Goal: Task Accomplishment & Management: Manage account settings

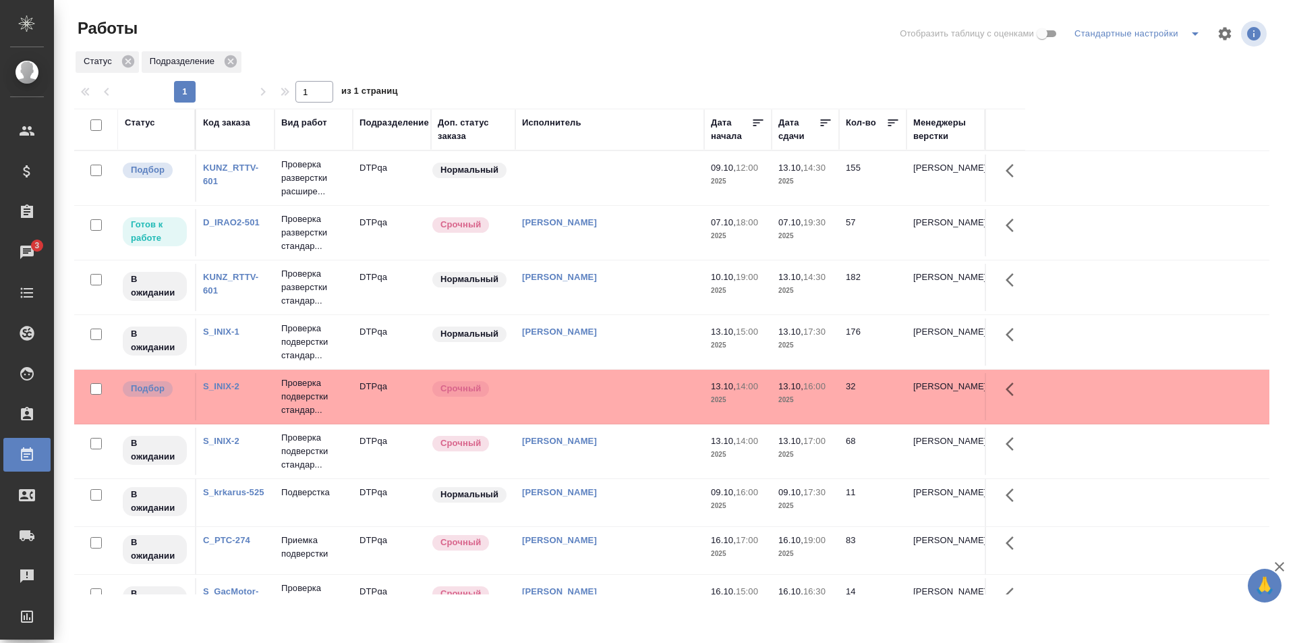
click at [596, 189] on td at bounding box center [609, 177] width 189 height 47
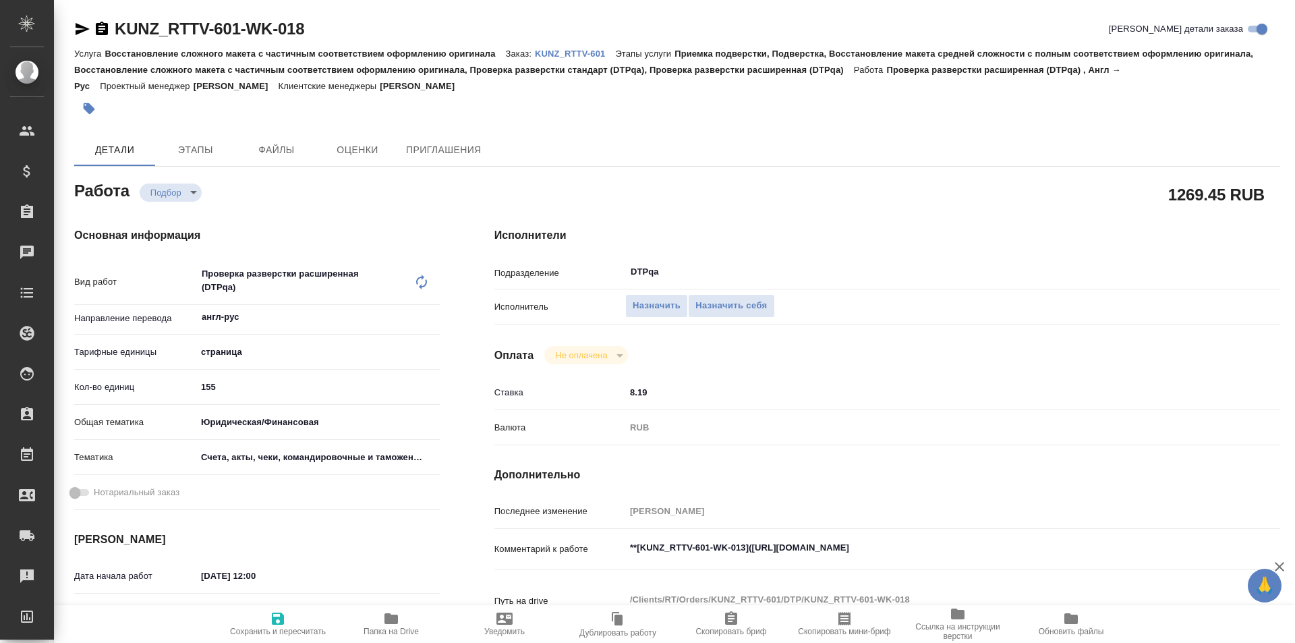
type textarea "x"
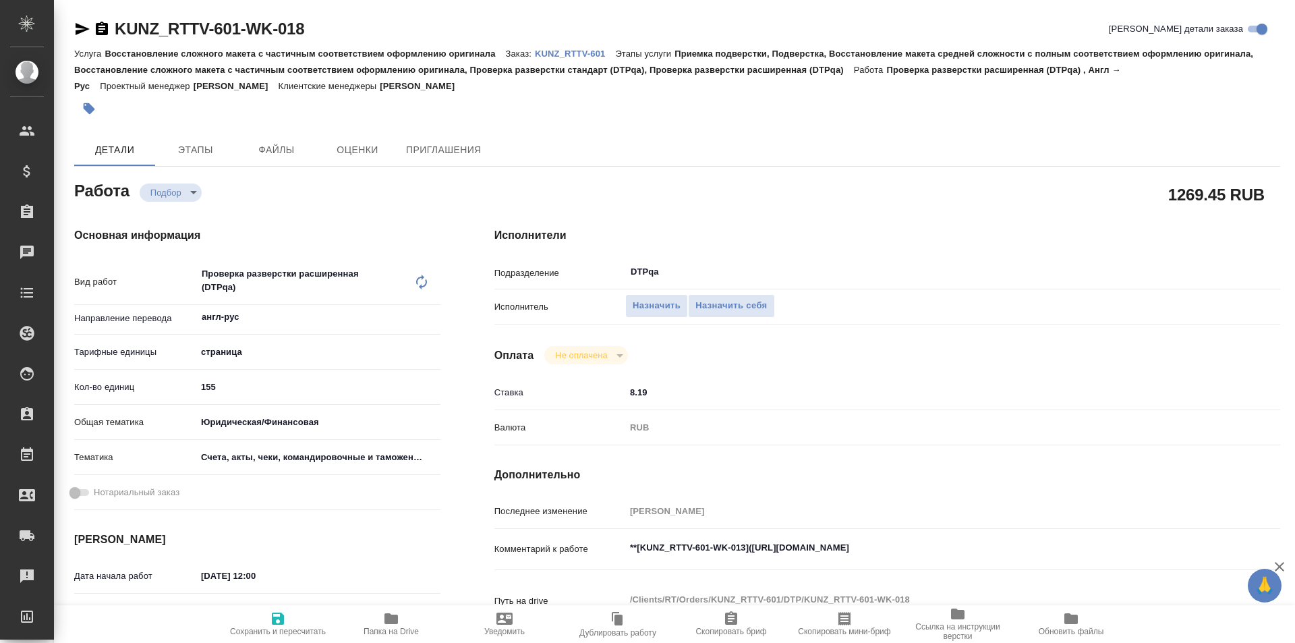
type textarea "x"
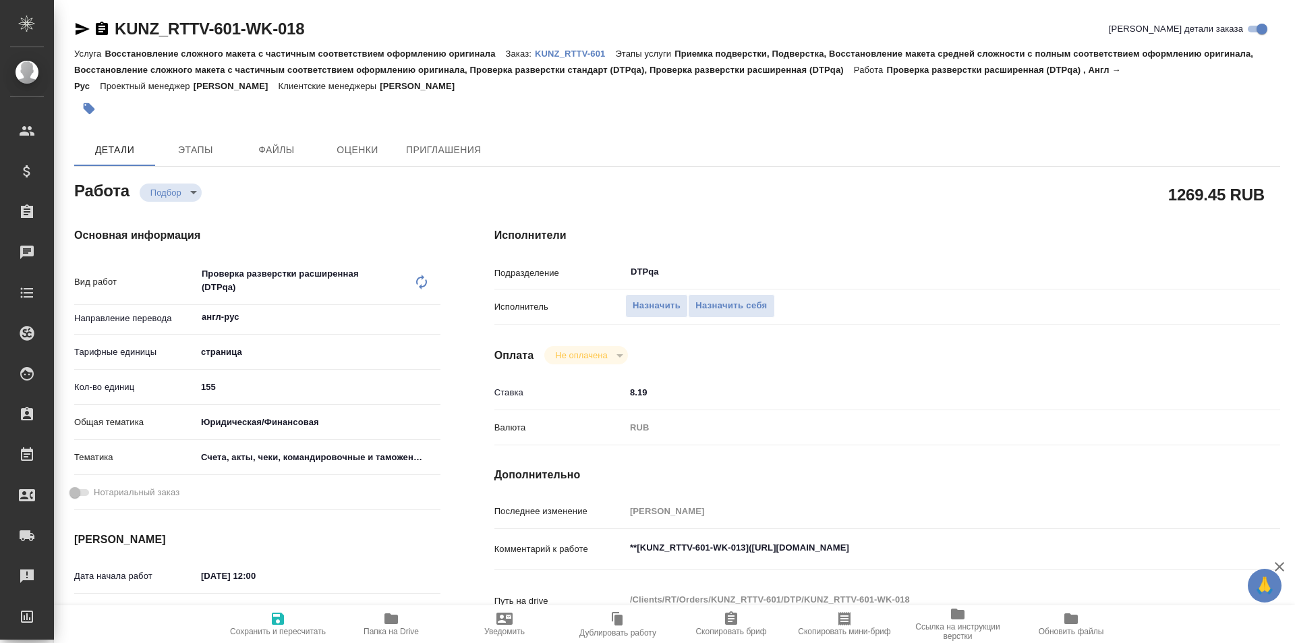
type textarea "x"
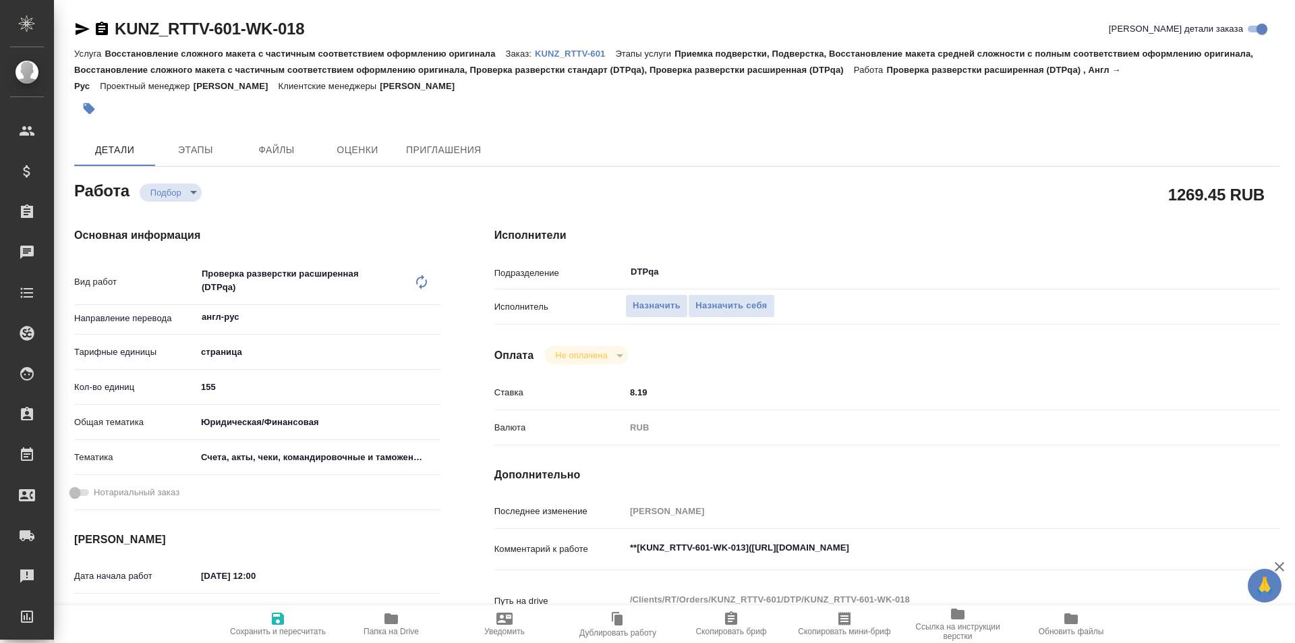
type textarea "x"
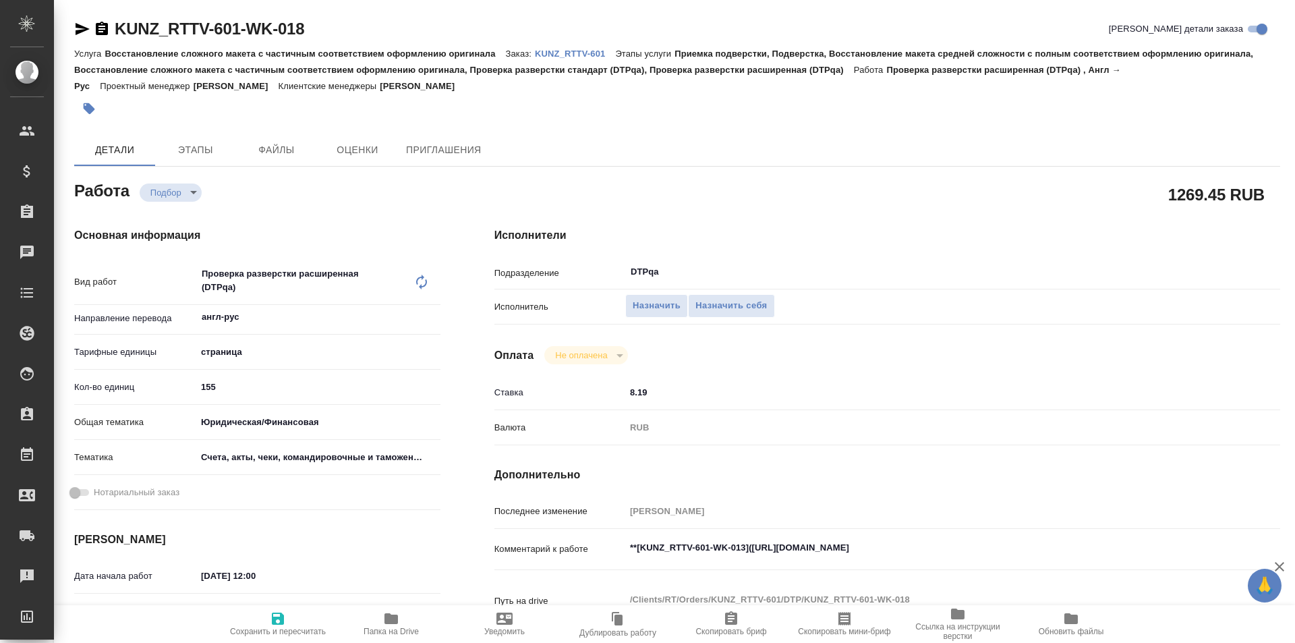
type textarea "x"
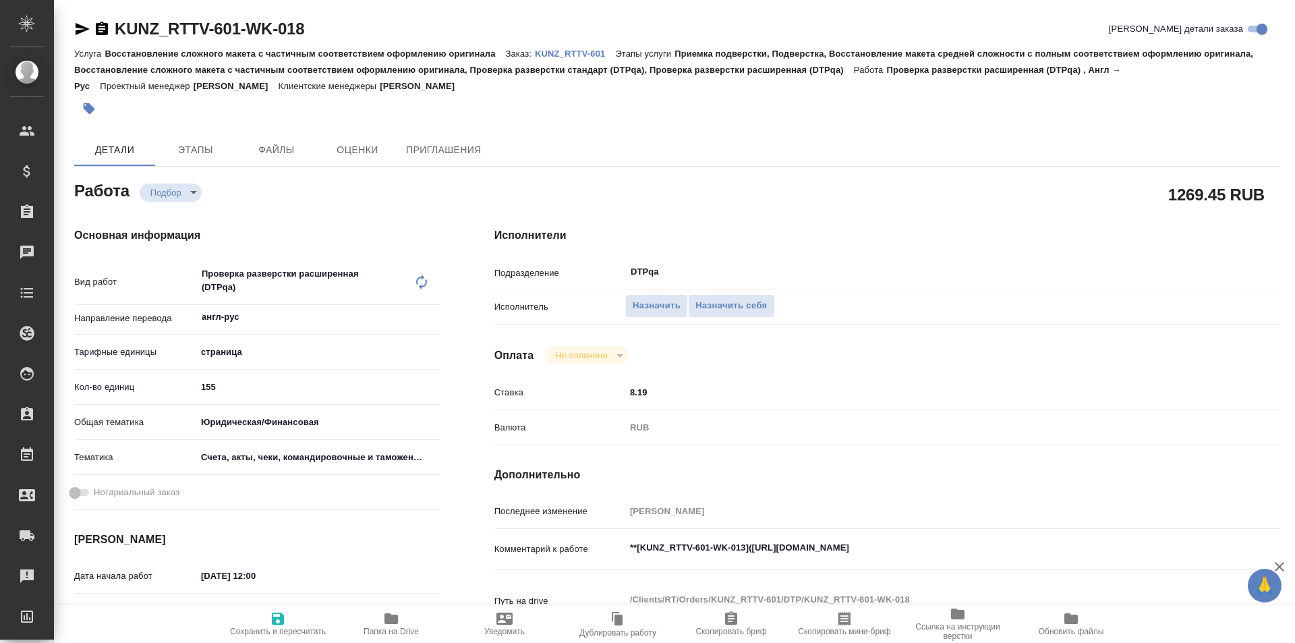
type textarea "x"
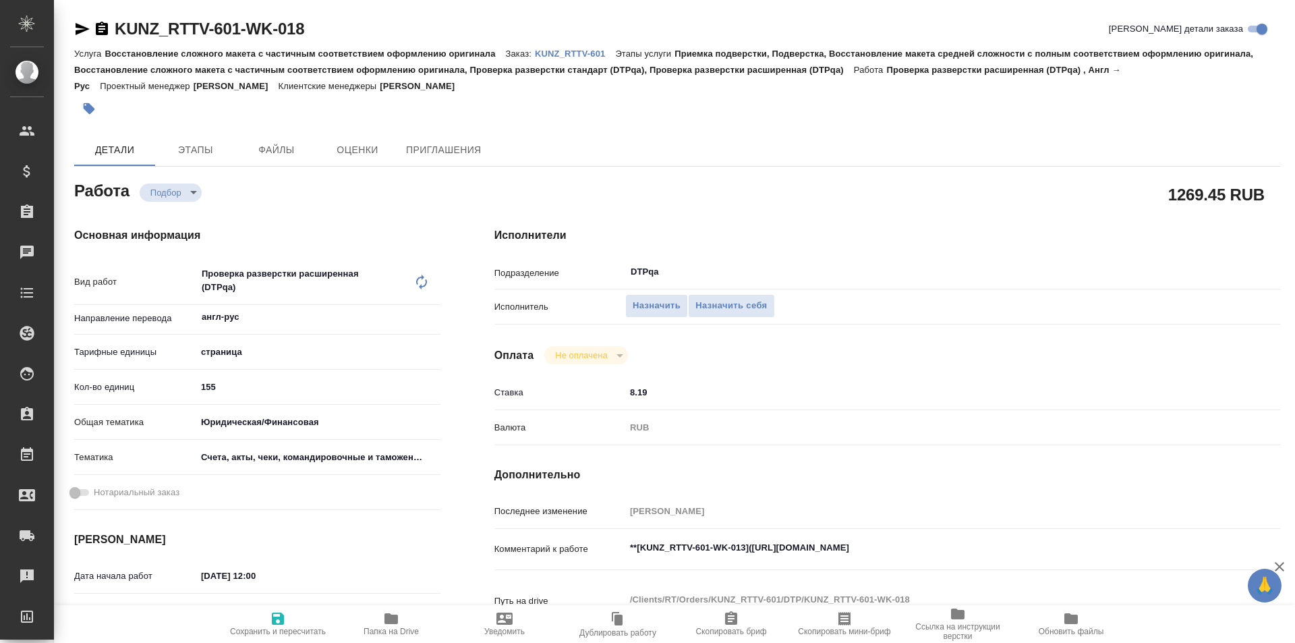
type textarea "x"
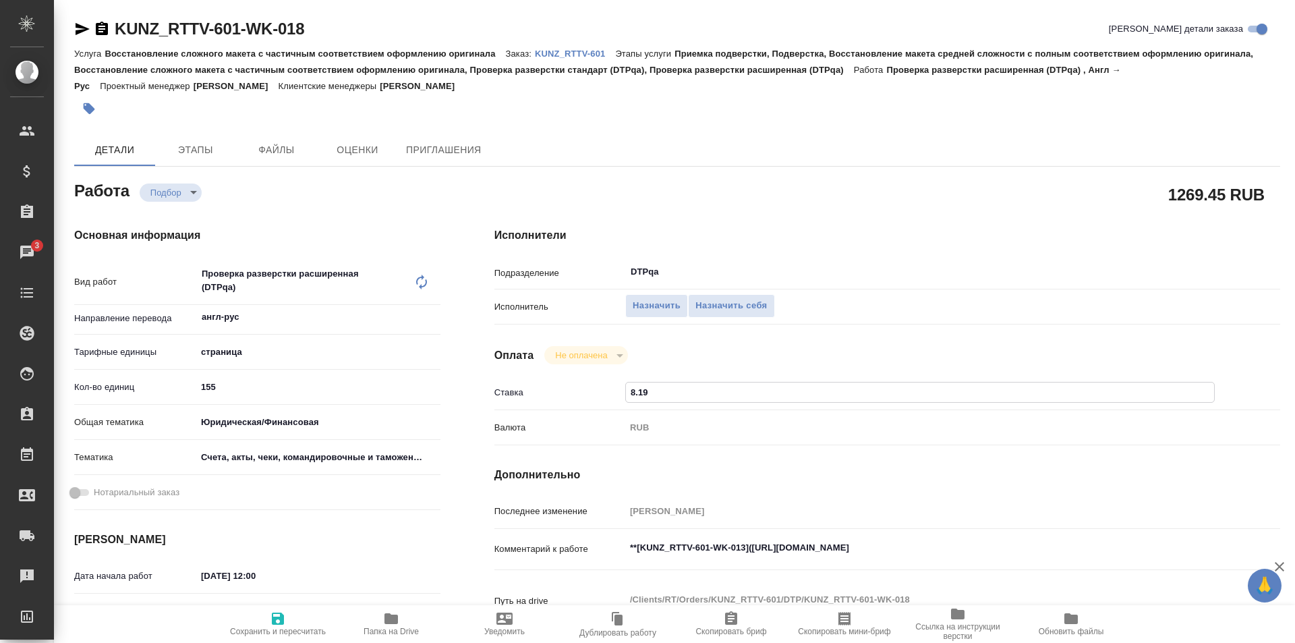
drag, startPoint x: 633, startPoint y: 390, endPoint x: 680, endPoint y: 393, distance: 47.3
click at [633, 389] on input "8.19" at bounding box center [920, 392] width 588 height 20
type textarea "x"
type input ".19"
type textarea "x"
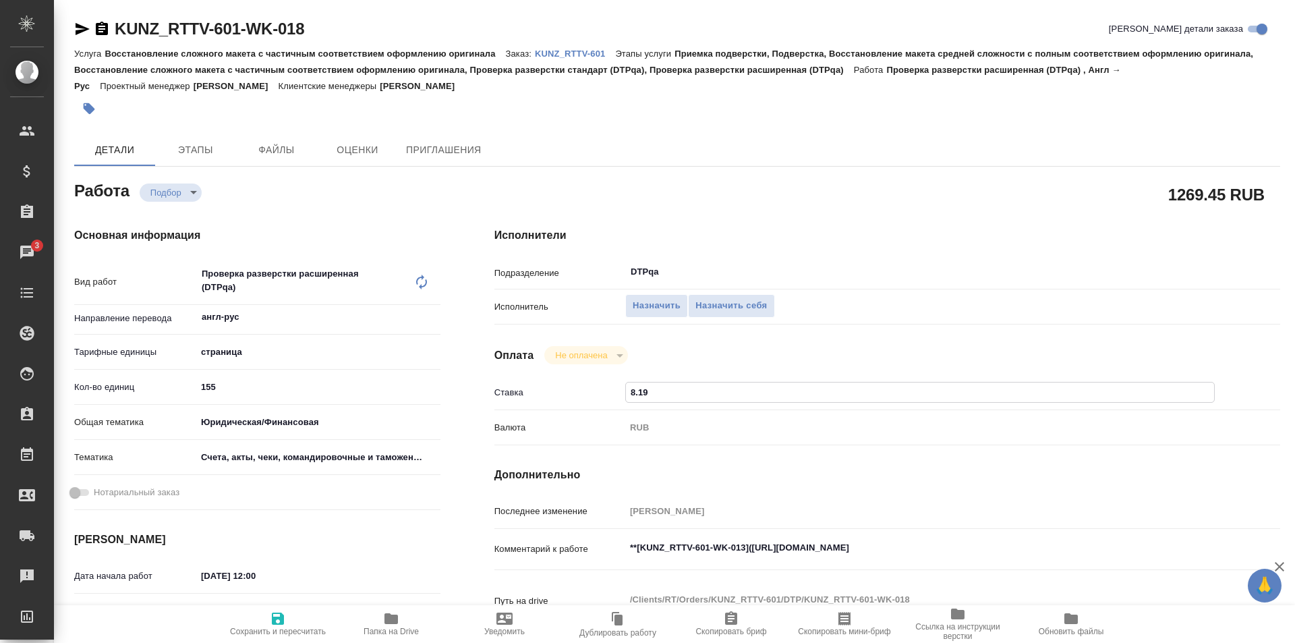
type textarea "x"
type input "1.19"
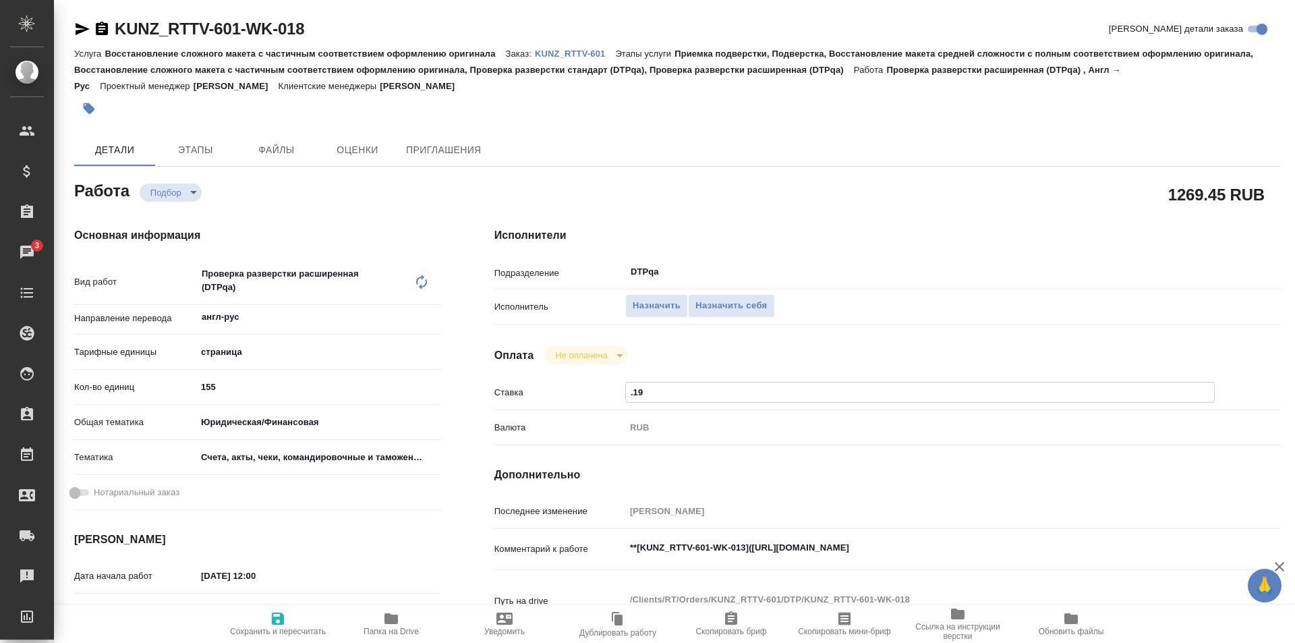
type textarea "x"
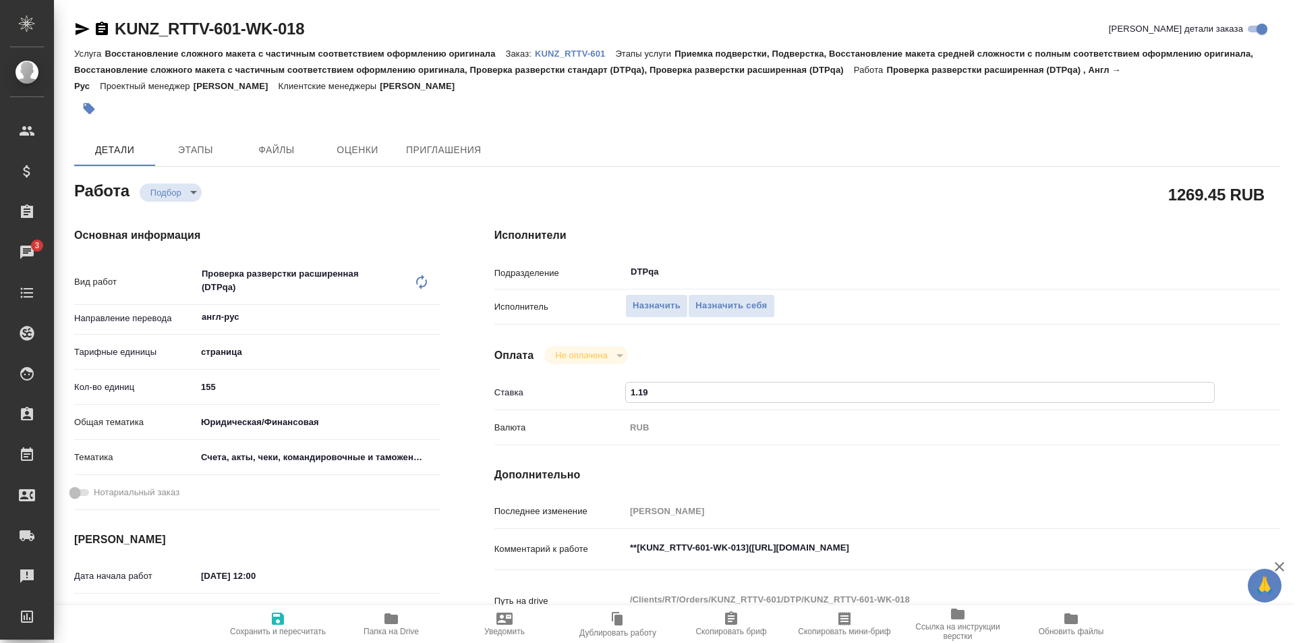
type input "17.19"
type textarea "x"
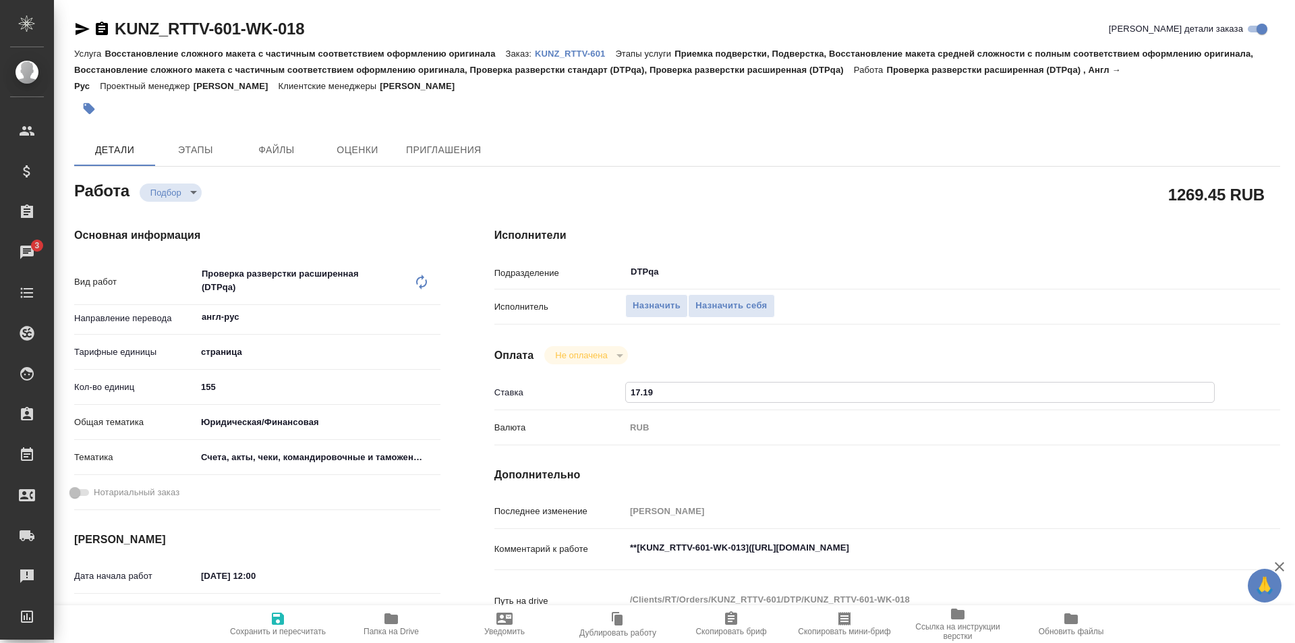
type textarea "x"
type input "17.1"
type textarea "x"
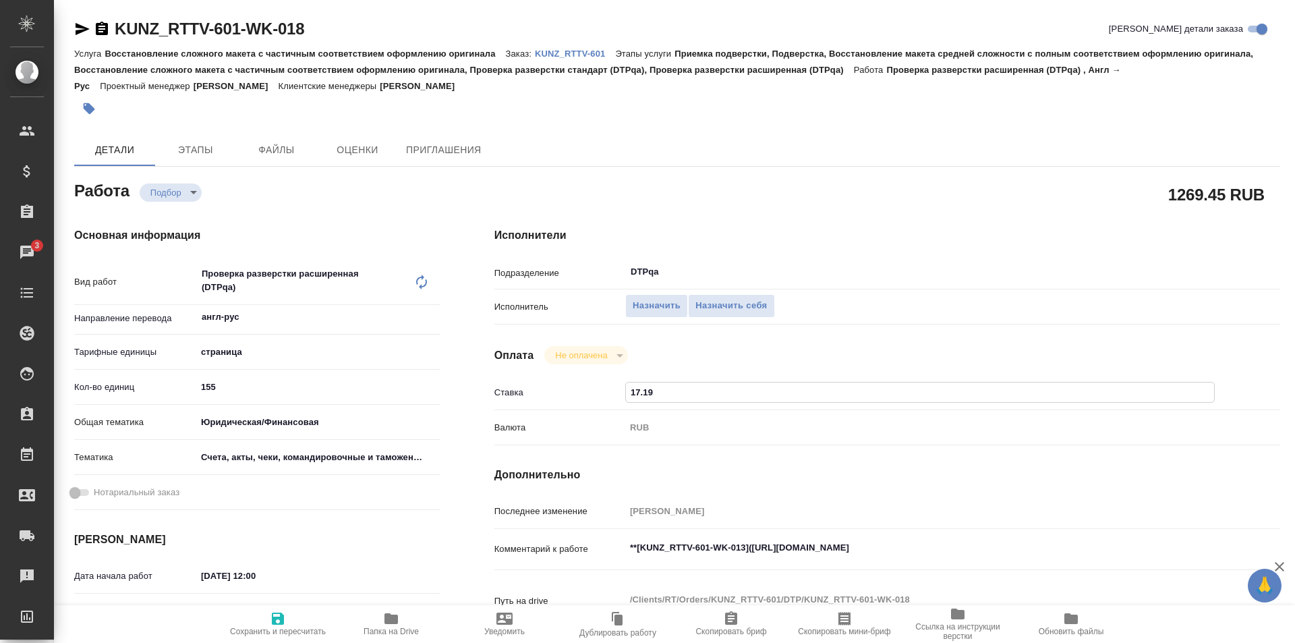
type textarea "x"
type input "17.16"
type textarea "x"
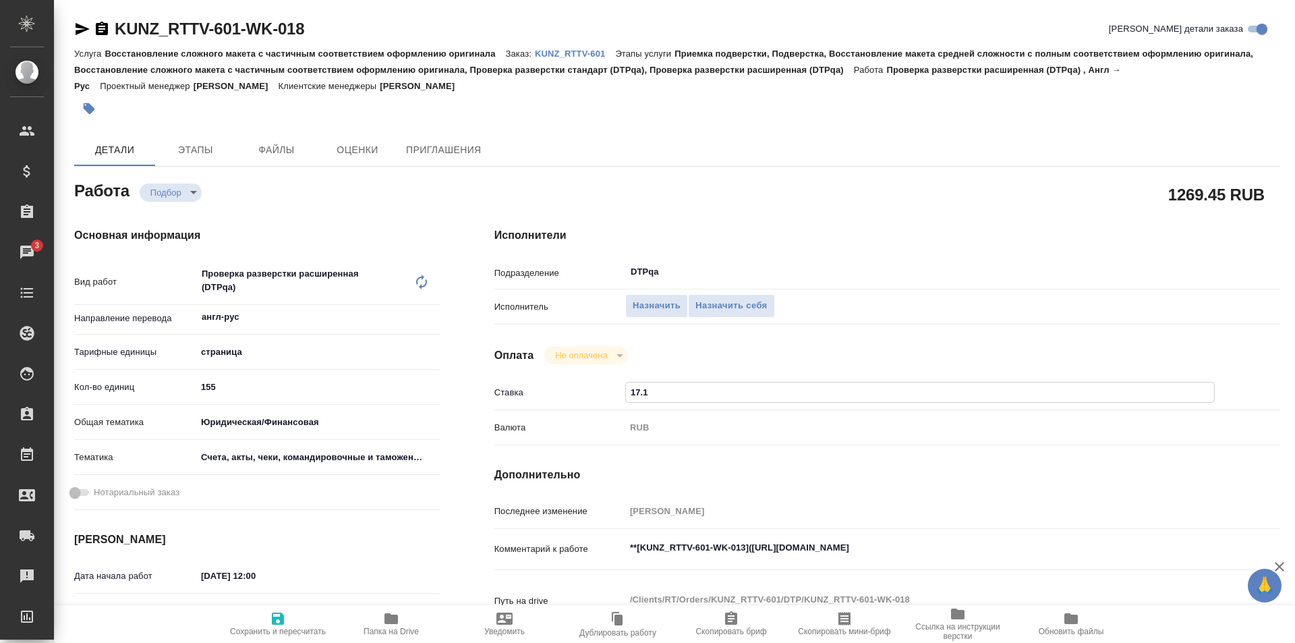
type textarea "x"
type input "17.16"
click at [278, 622] on icon "button" at bounding box center [278, 618] width 16 height 16
type textarea "x"
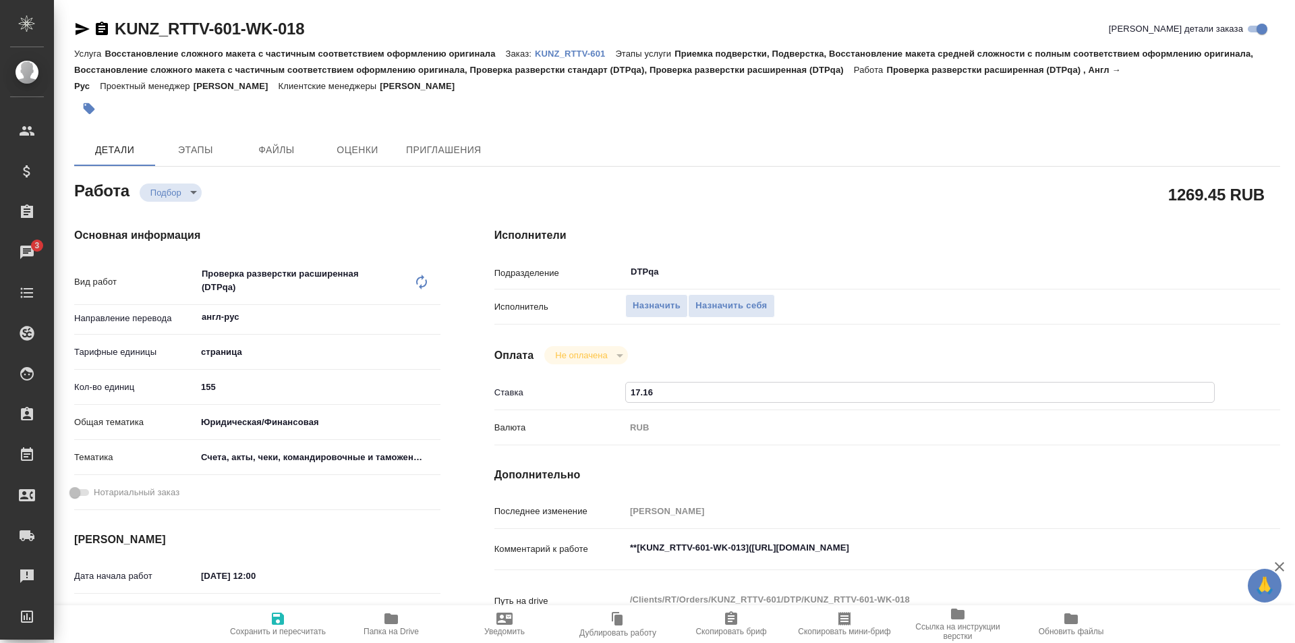
type textarea "x"
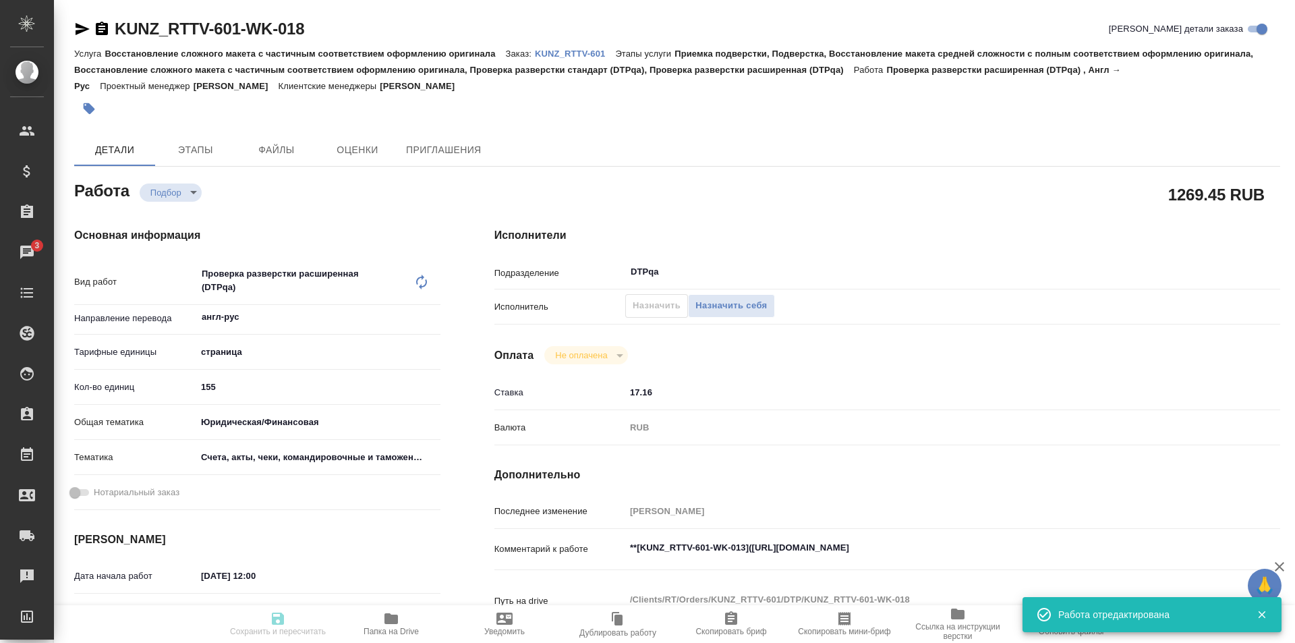
type textarea "x"
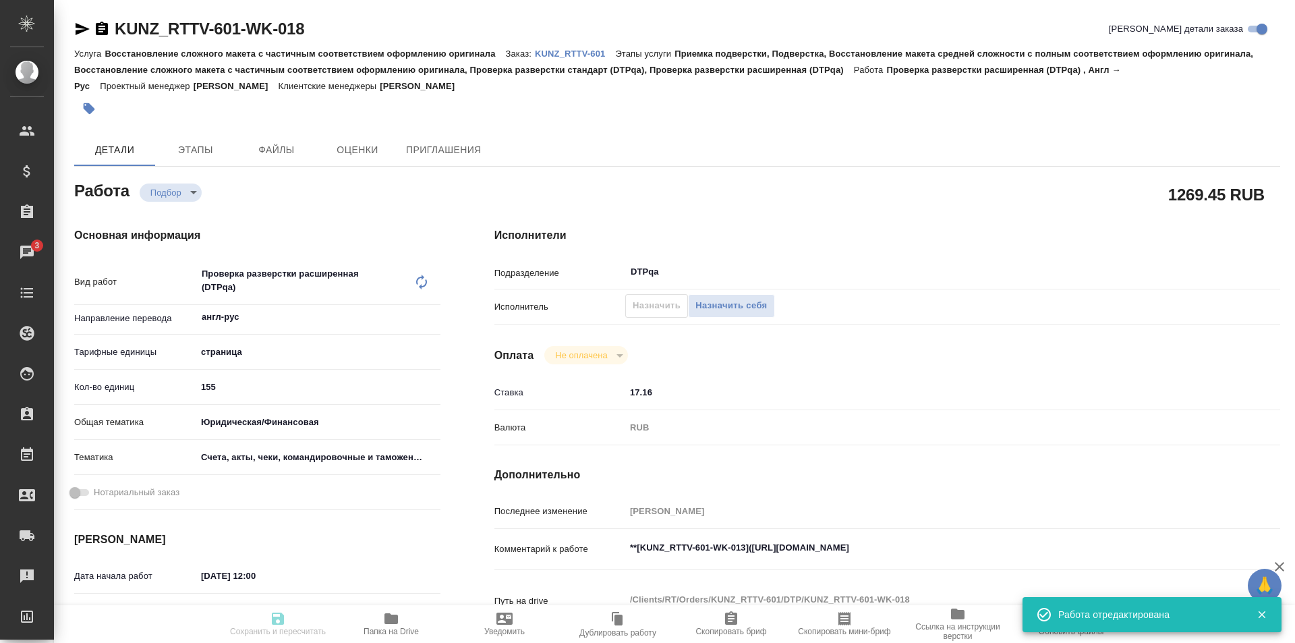
type input "recruiting"
type textarea "Проверка разверстки расширенная (DTPqa)"
type textarea "x"
type input "англ-рус"
type input "5a8b1489cc6b4906c91bfdb2"
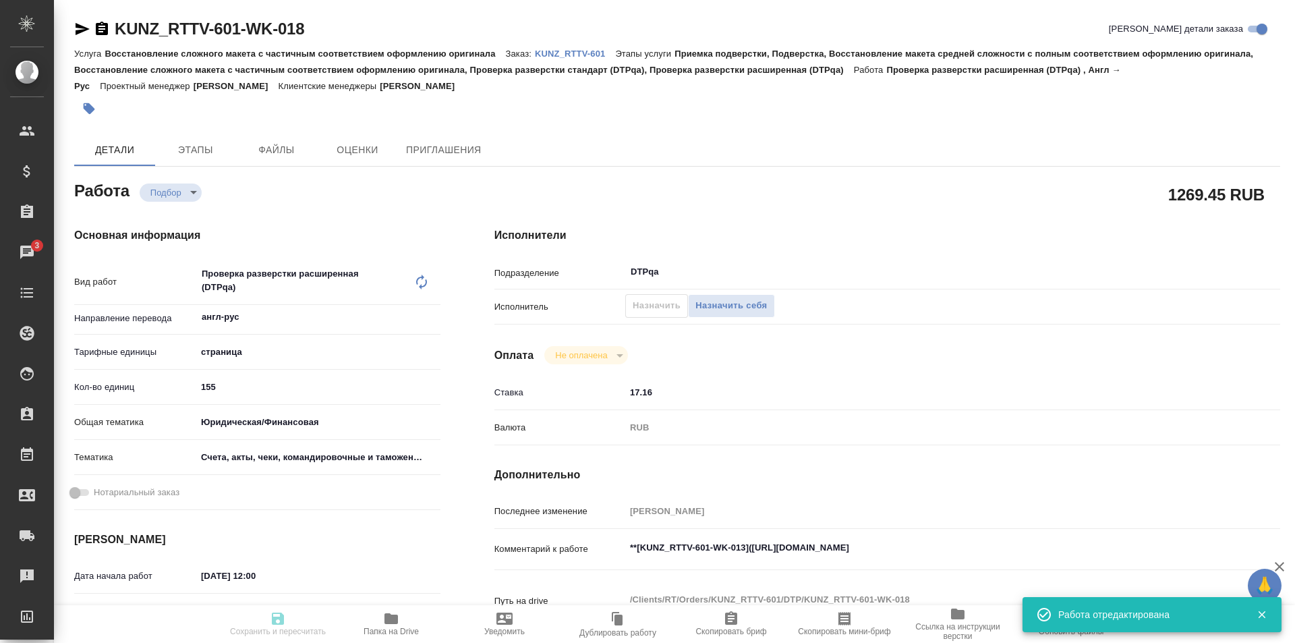
type input "155"
type input "yr-fn"
type input "5f647205b73bc97568ca66c0"
type input "09.10.2025 12:00"
type input "13.10.2025 14:30"
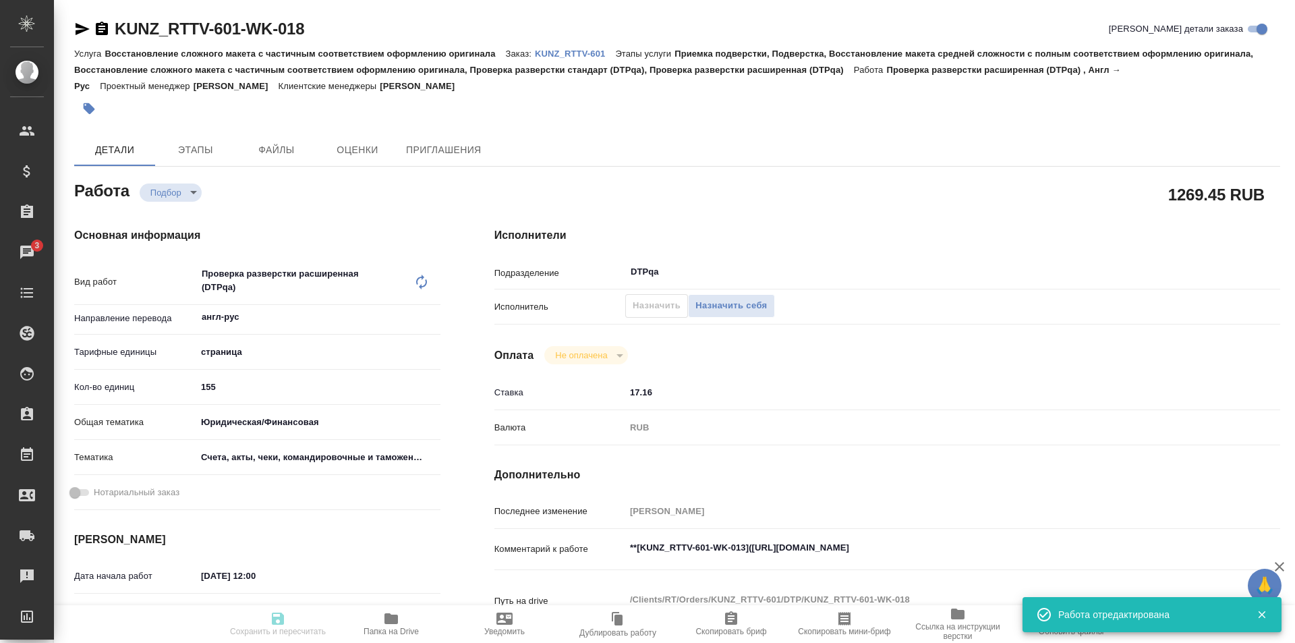
type input "24.11.2025 17:00"
type input "DTPqa"
type input "notPayed"
type input "17.16"
type input "RUB"
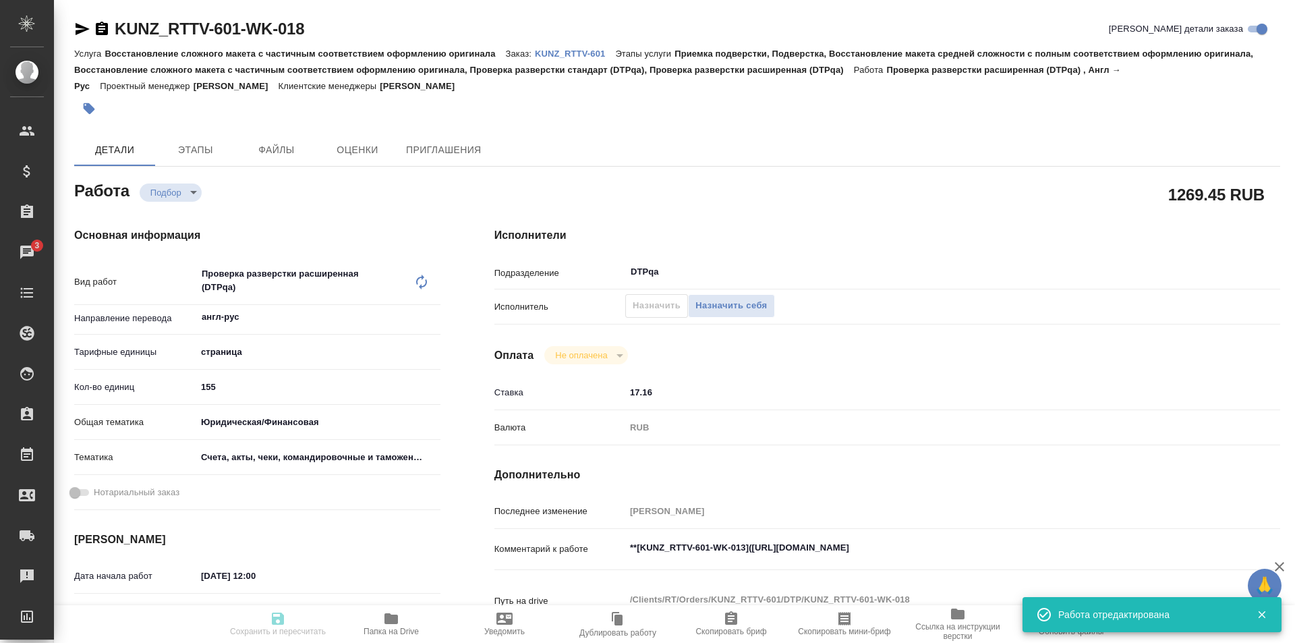
type input "[PERSON_NAME]"
type textarea "**[KUNZ_RTTV-601-WK-013](https://tera.awatera.com/Work/68e3b55e26d3d394a4798e3f…"
type textarea "x"
type textarea "/Clients/RT/Orders/KUNZ_RTTV-601/DTP/KUNZ_RTTV-601-WK-018"
type textarea "x"
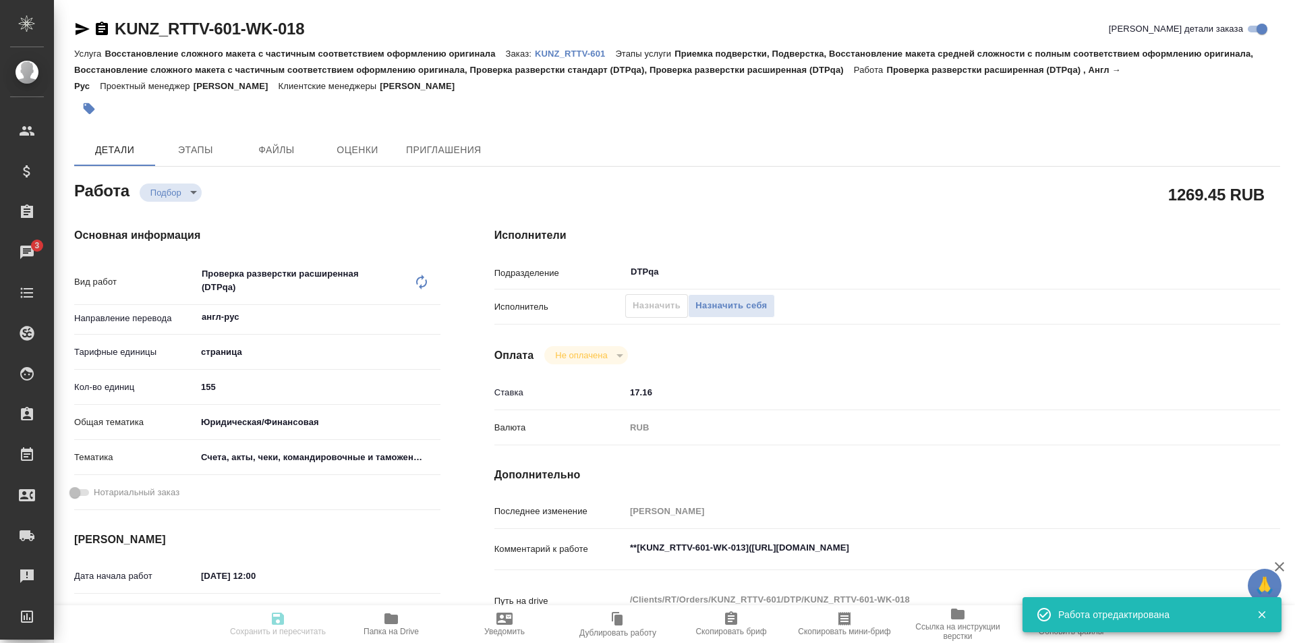
type input "KUNZ_RTTV-601"
type input "Восстановление сложного макета с частичным соответствием оформлению оригинала"
type input "Приемка подверстки, Подверстка, Восстановление макета средней сложности с полны…"
type input "Веселова Юлия"
type input "[PERSON_NAME]"
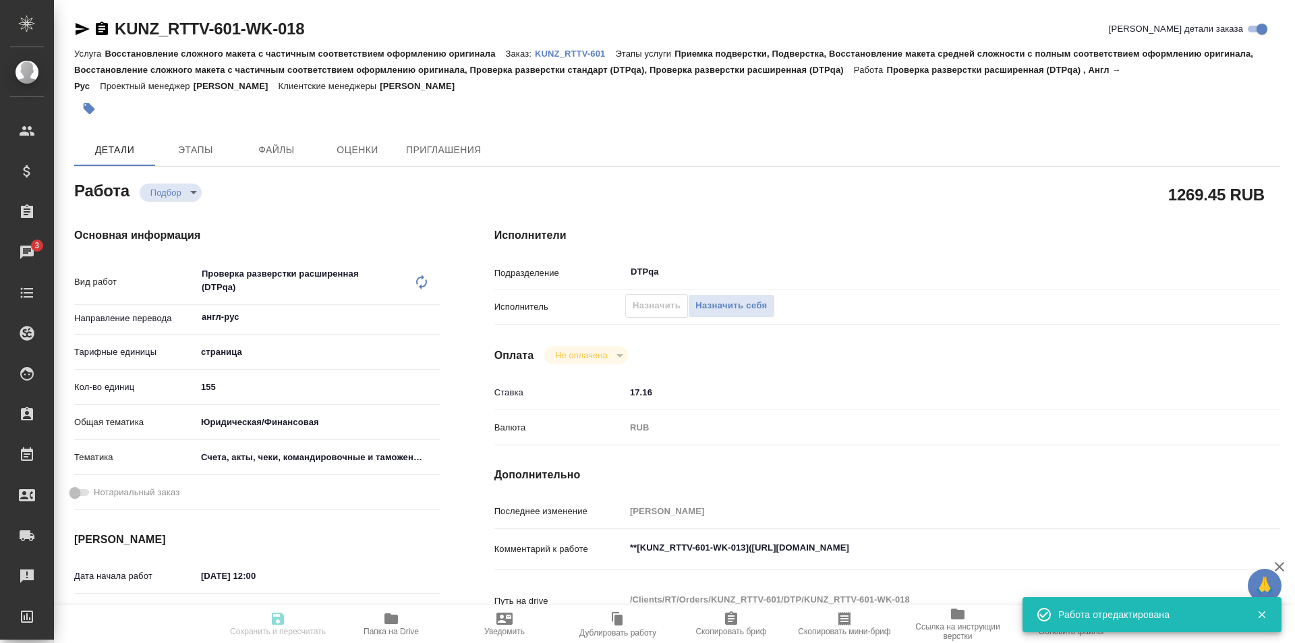
type input "/Clients/RT/Orders/KUNZ_RTTV-601"
type textarea "x"
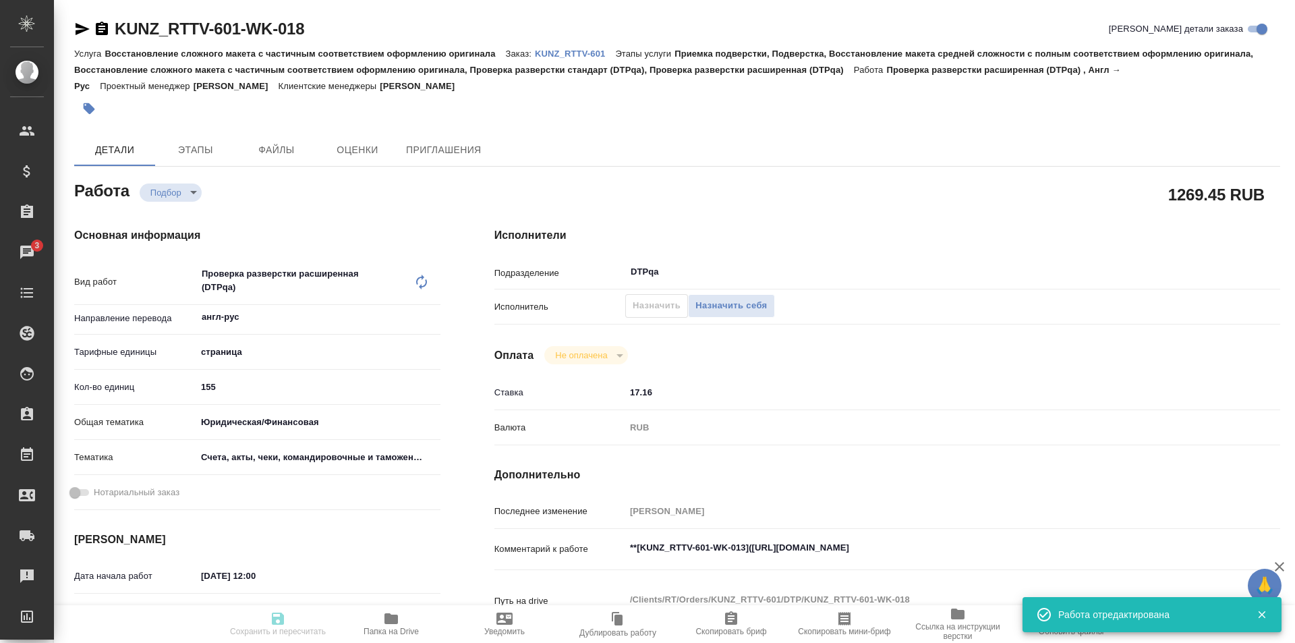
type textarea "x"
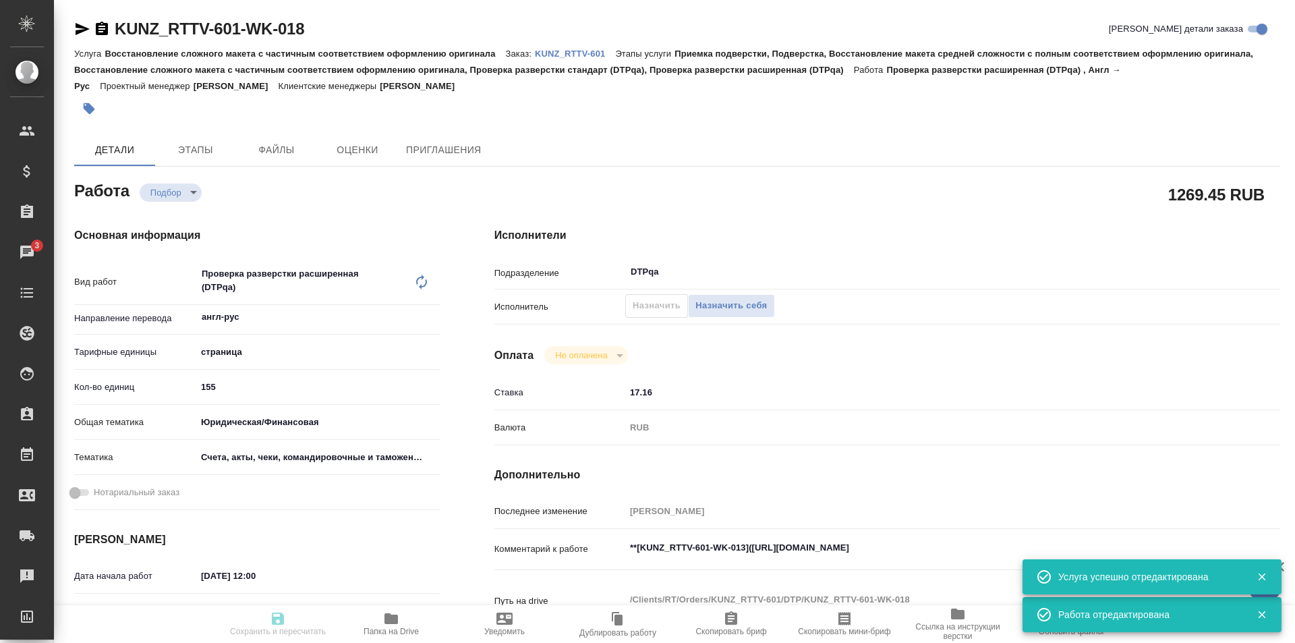
type textarea "x"
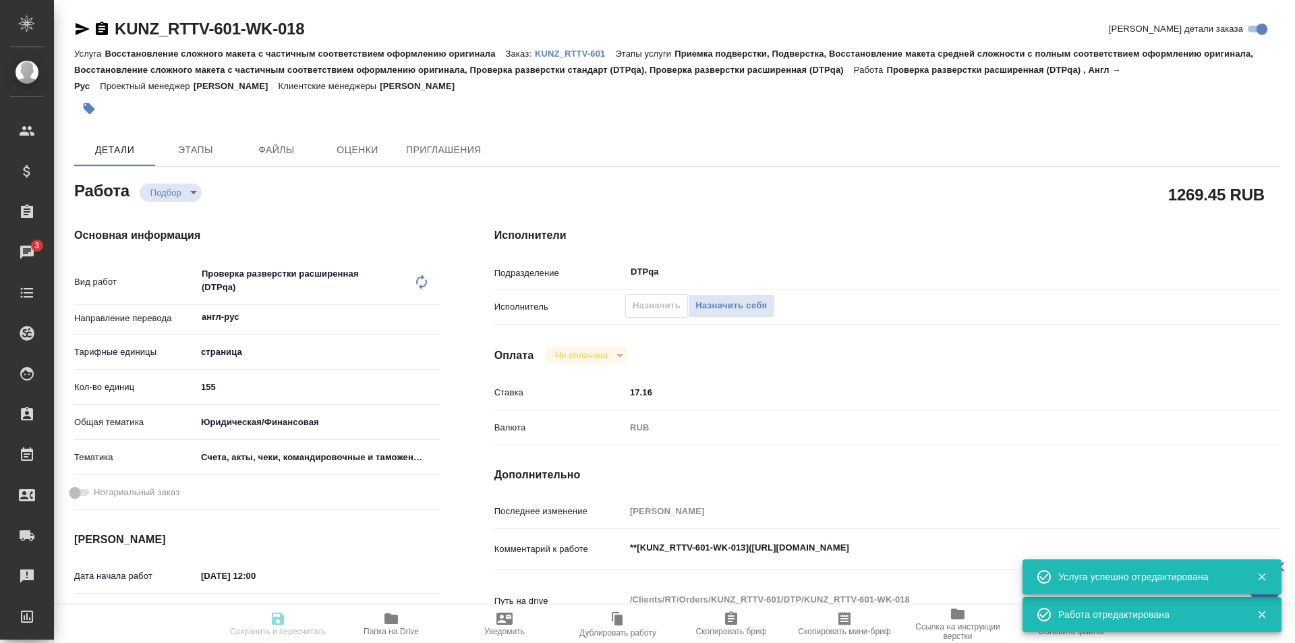
type textarea "x"
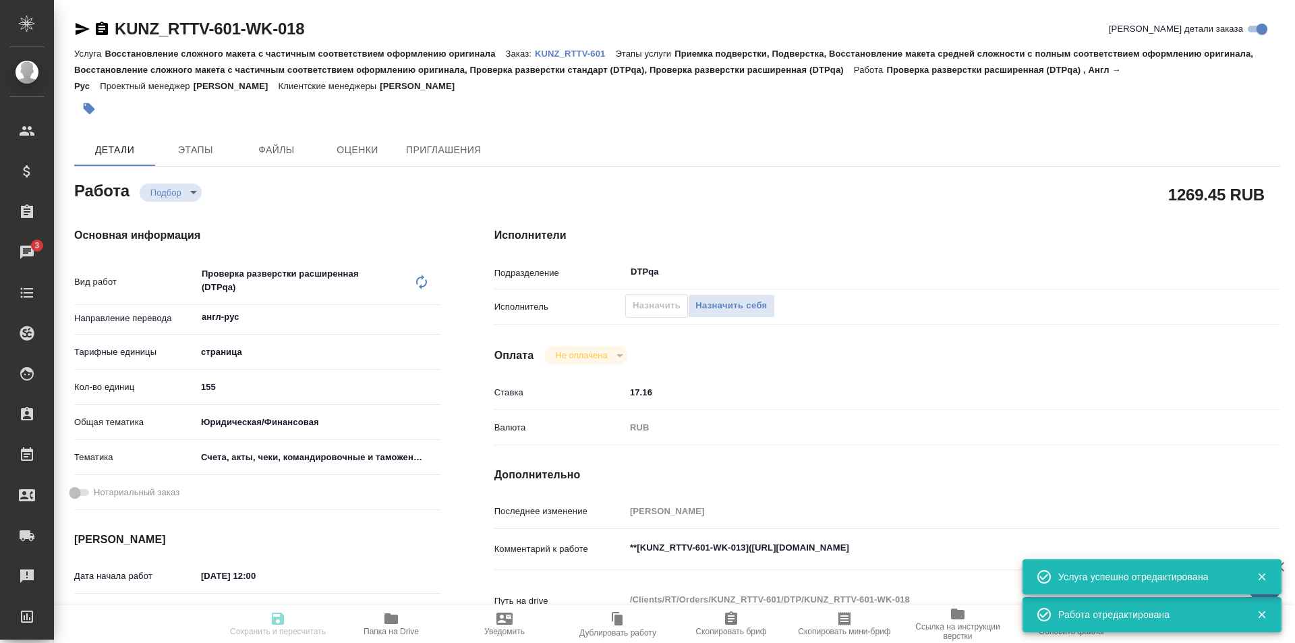
type textarea "x"
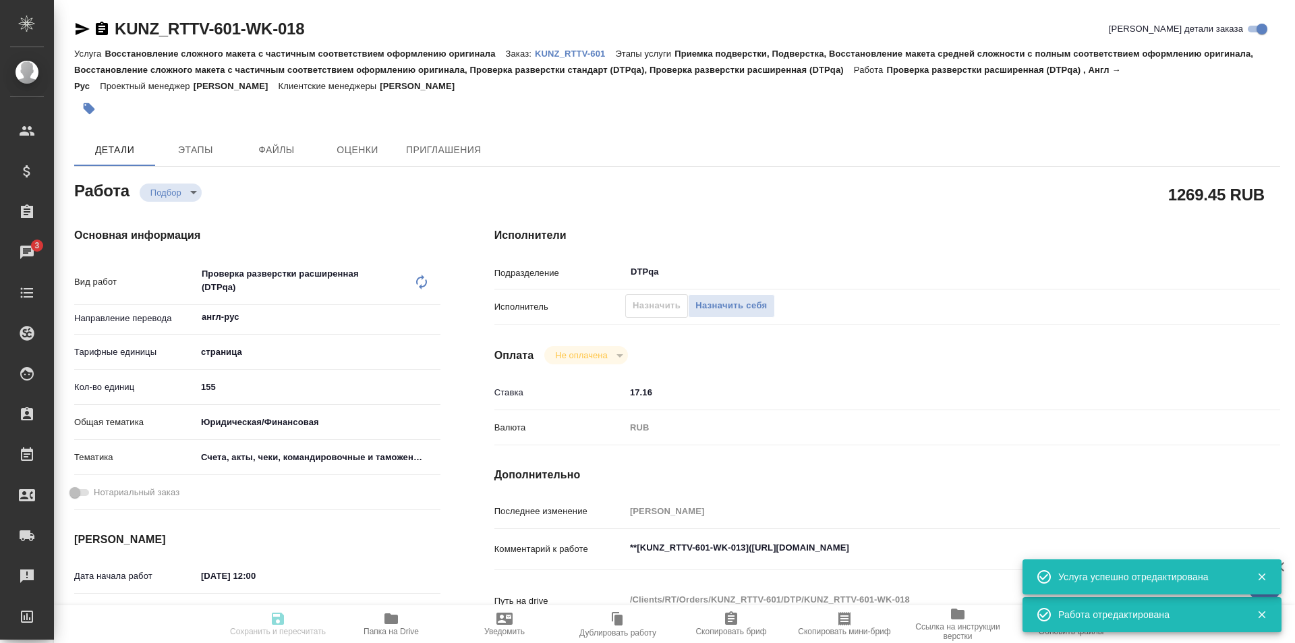
type textarea "x"
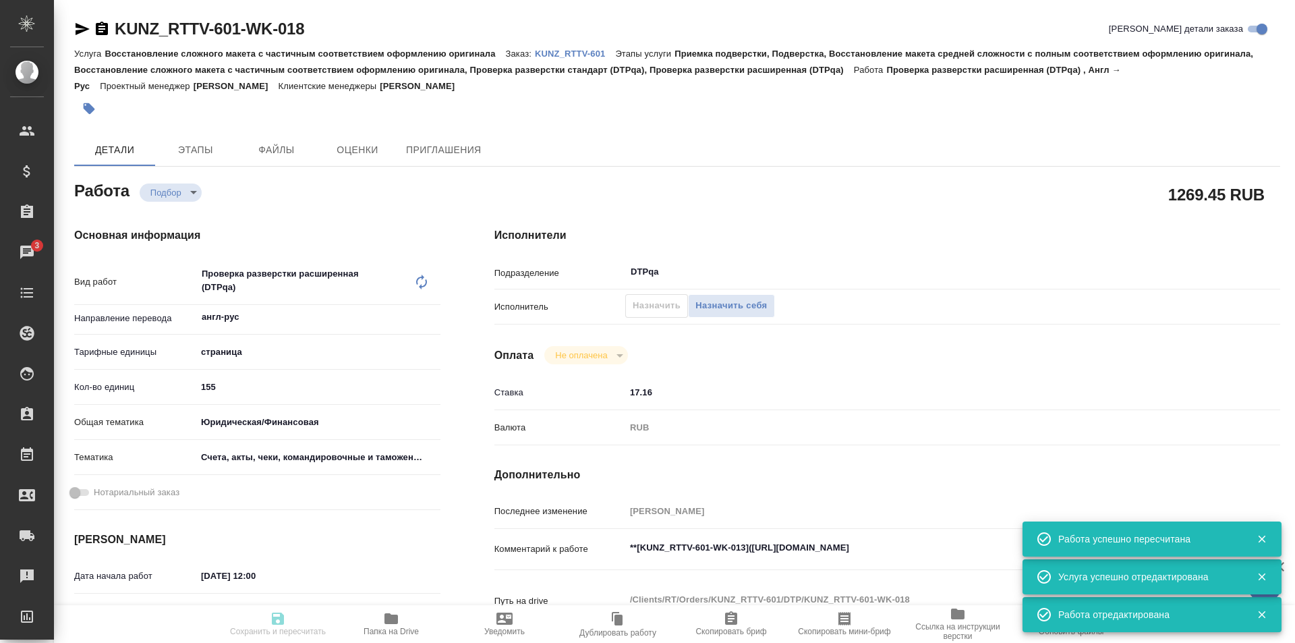
type input "recruiting"
type textarea "Проверка разверстки расширенная (DTPqa)"
type textarea "x"
type input "англ-рус"
type input "5a8b1489cc6b4906c91bfdb2"
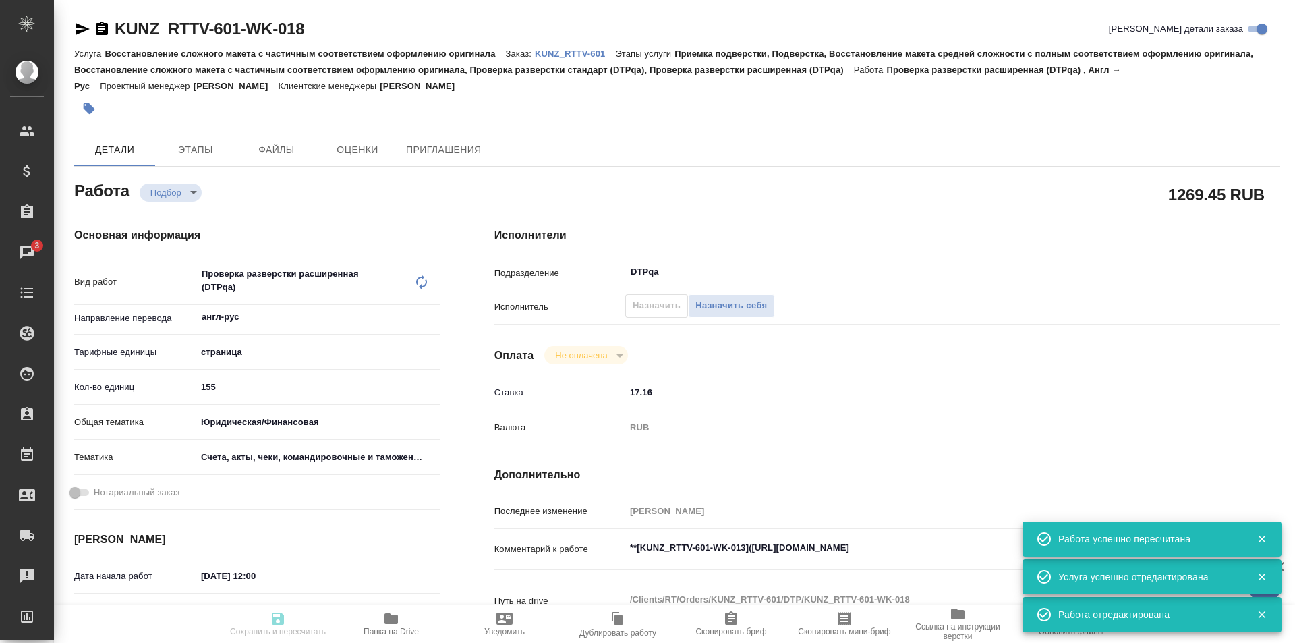
type input "155"
type input "yr-fn"
type input "5f647205b73bc97568ca66c0"
type input "[DATE] 12:00"
type input "13.10.2025 14:30"
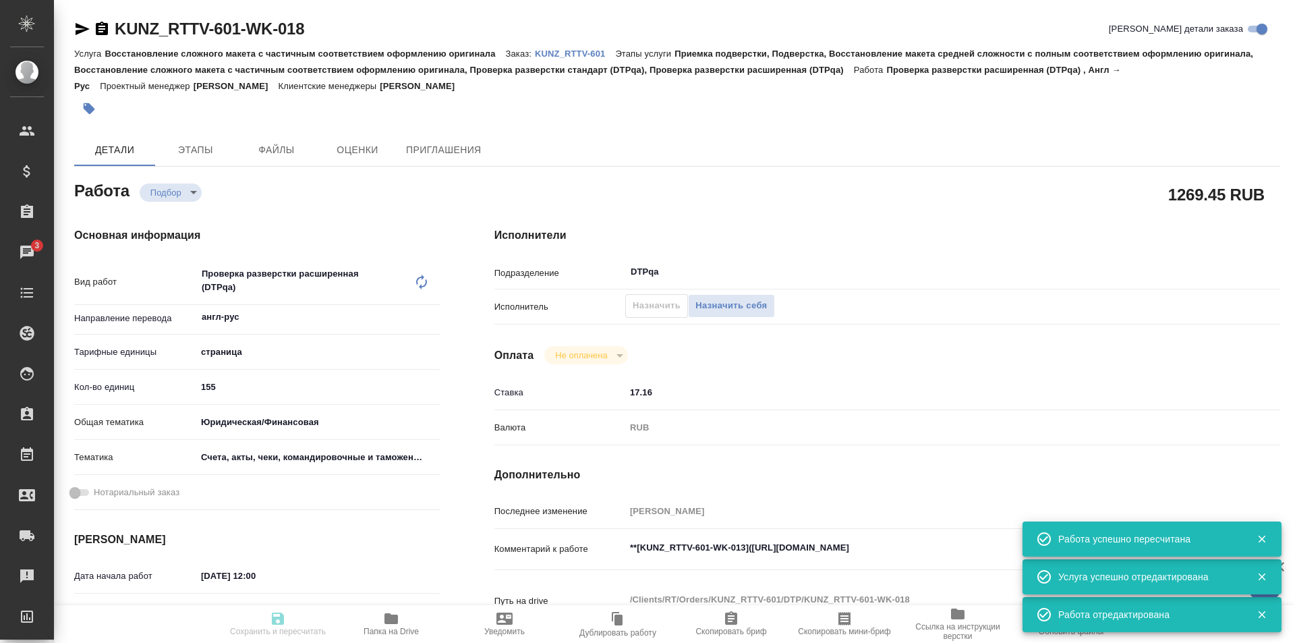
type input "24.11.2025 17:00"
type input "DTPqa"
type input "notPayed"
type input "17.16"
type input "RUB"
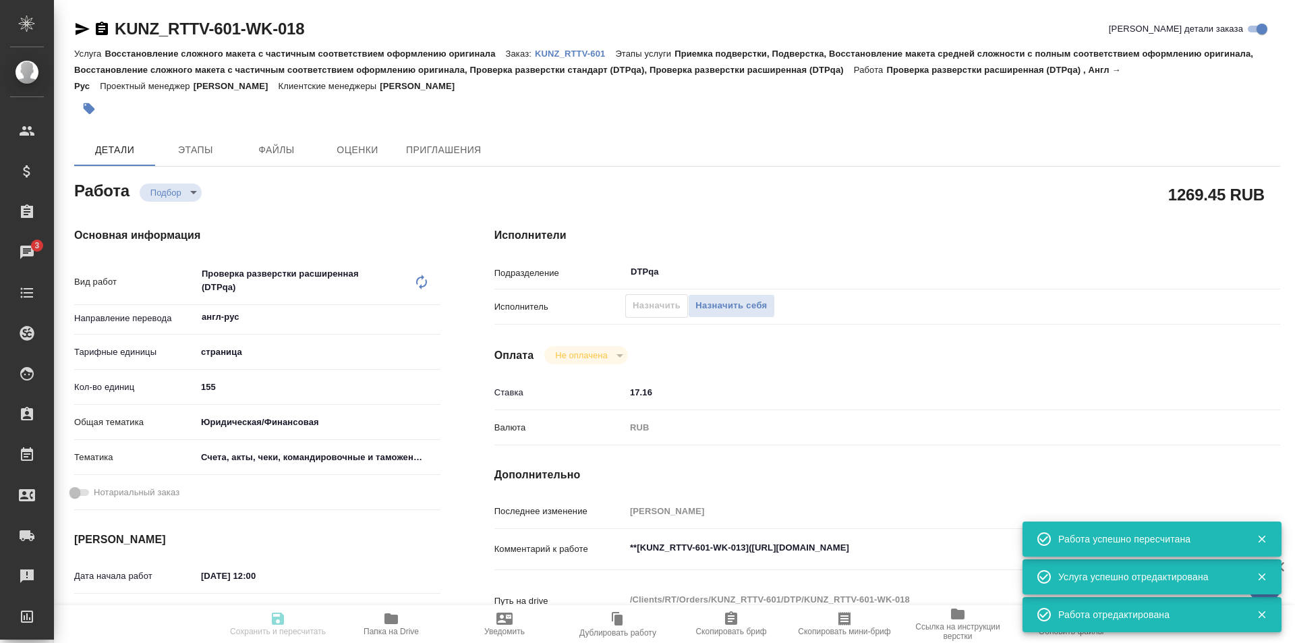
type input "[PERSON_NAME]"
type textarea "**[KUNZ_RTTV-601-WK-013](https://tera.awatera.com/Work/68e3b55e26d3d394a4798e3f…"
type textarea "x"
type textarea "/Clients/RT/Orders/KUNZ_RTTV-601/DTP/KUNZ_RTTV-601-WK-018"
type textarea "x"
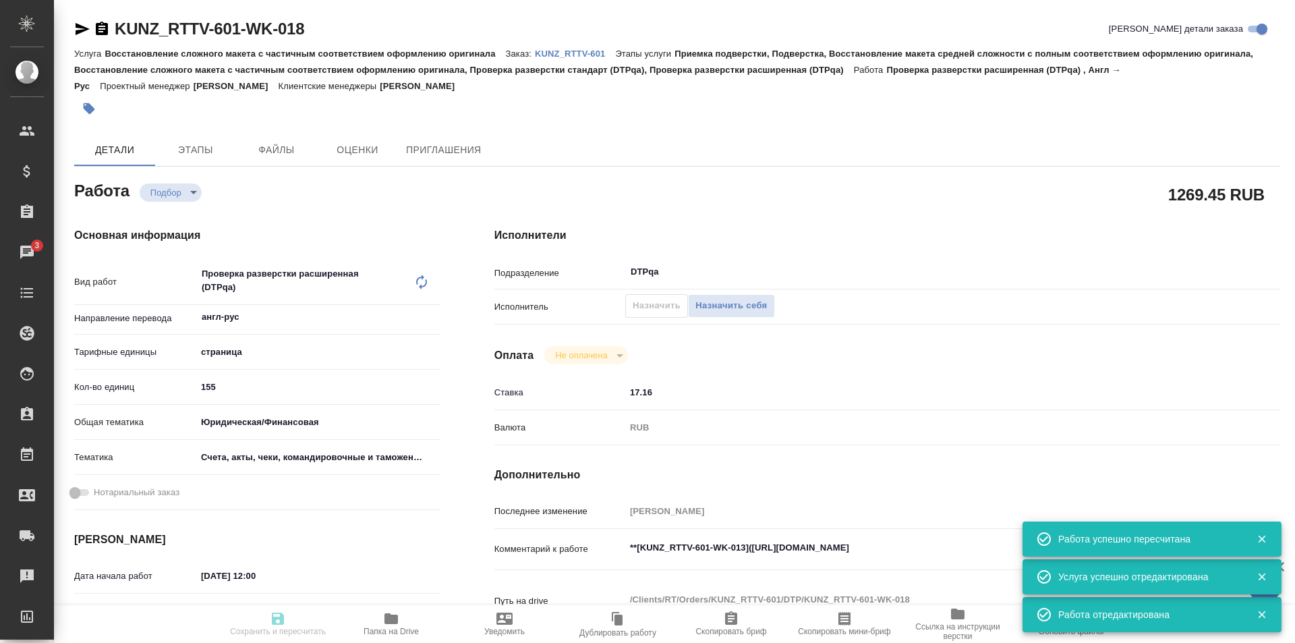
type input "KUNZ_RTTV-601"
type input "Восстановление сложного макета с частичным соответствием оформлению оригинала"
type input "Приемка подверстки, Подверстка, Восстановление макета средней сложности с полны…"
type input "Веселова Юлия"
type input "[PERSON_NAME]"
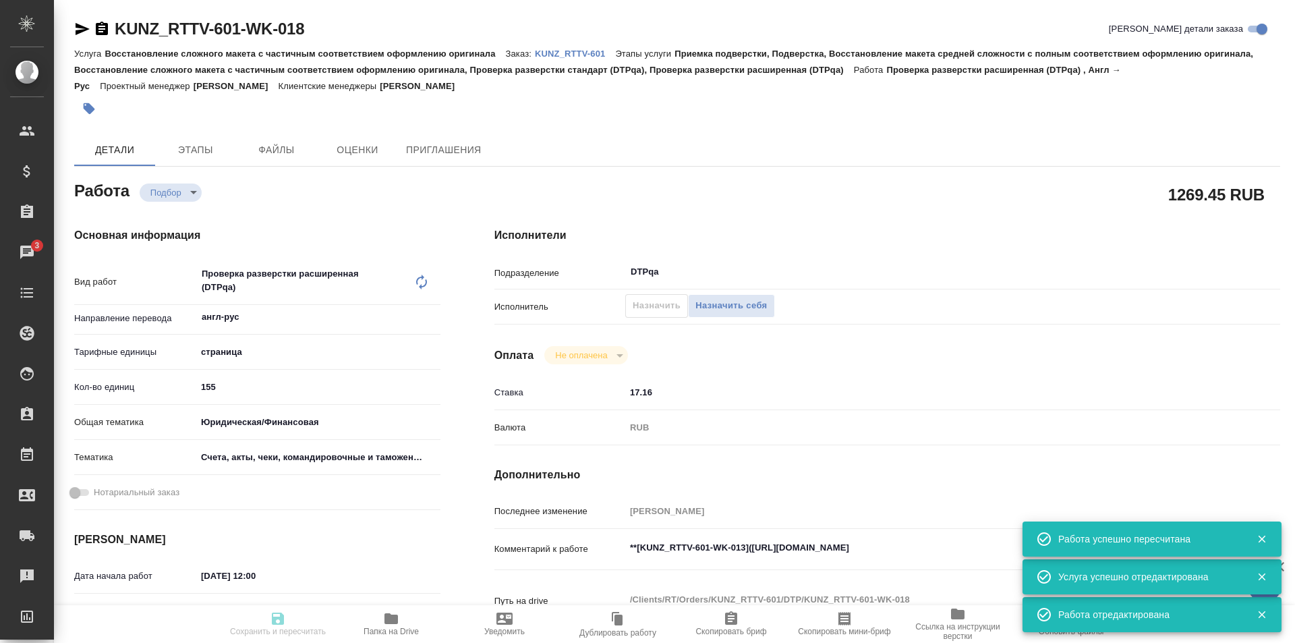
type input "/Clients/RT/Orders/KUNZ_RTTV-601"
type textarea "x"
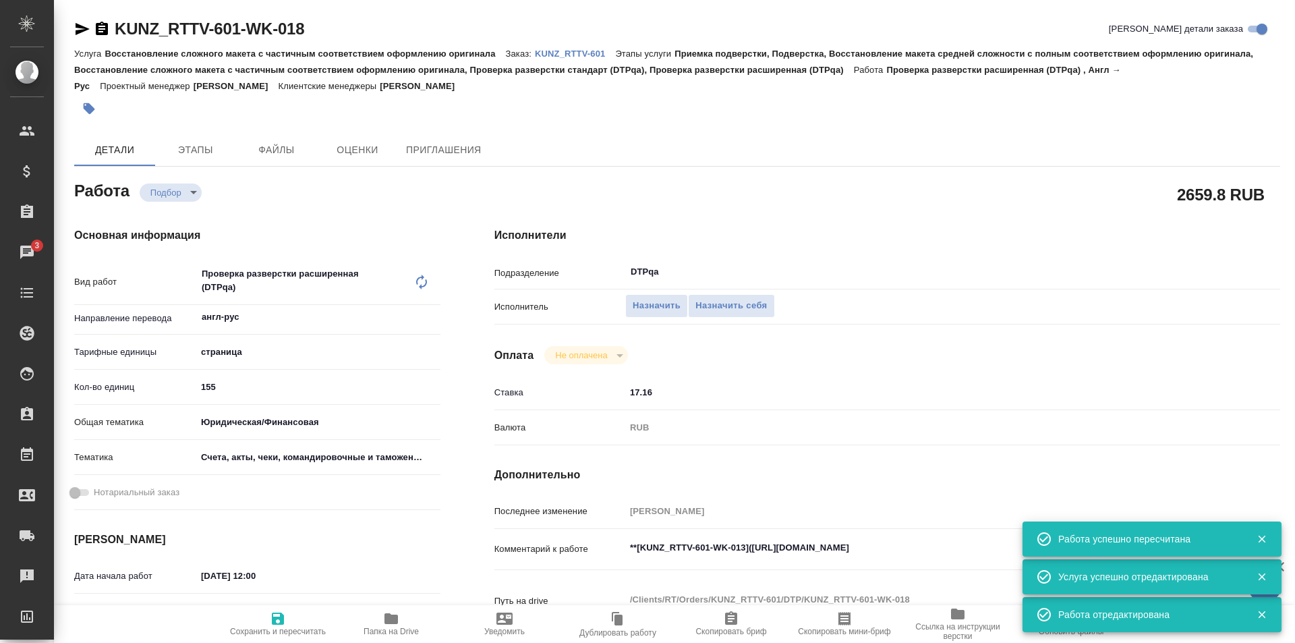
type textarea "x"
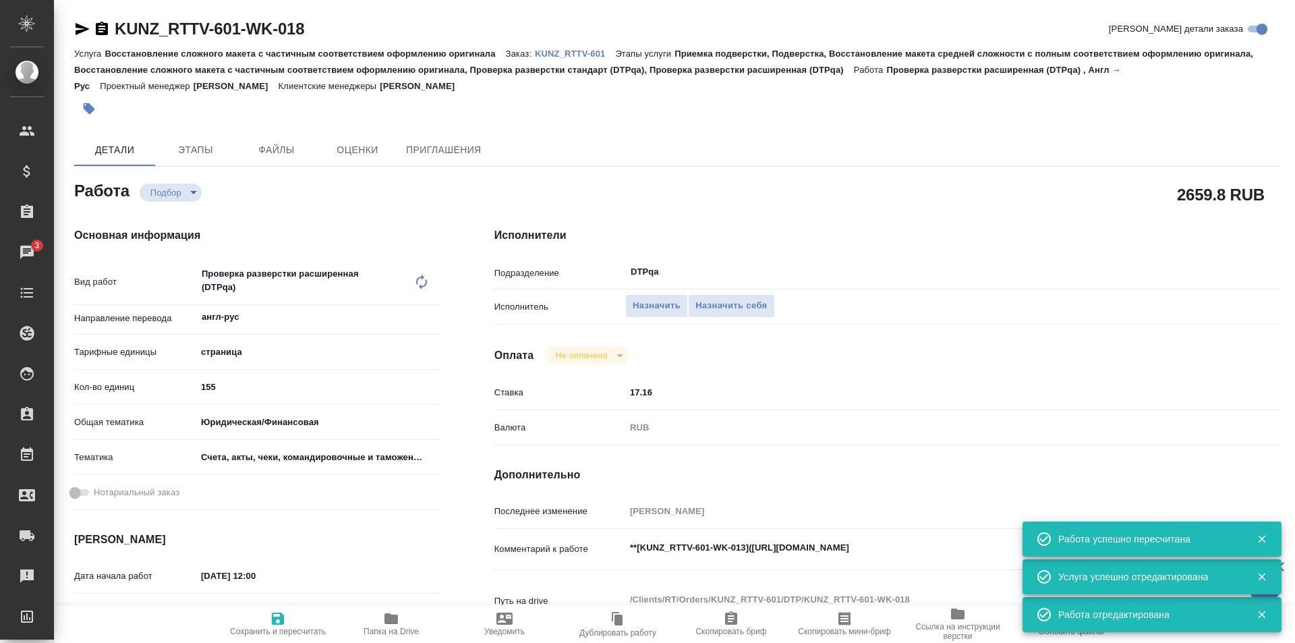
type textarea "x"
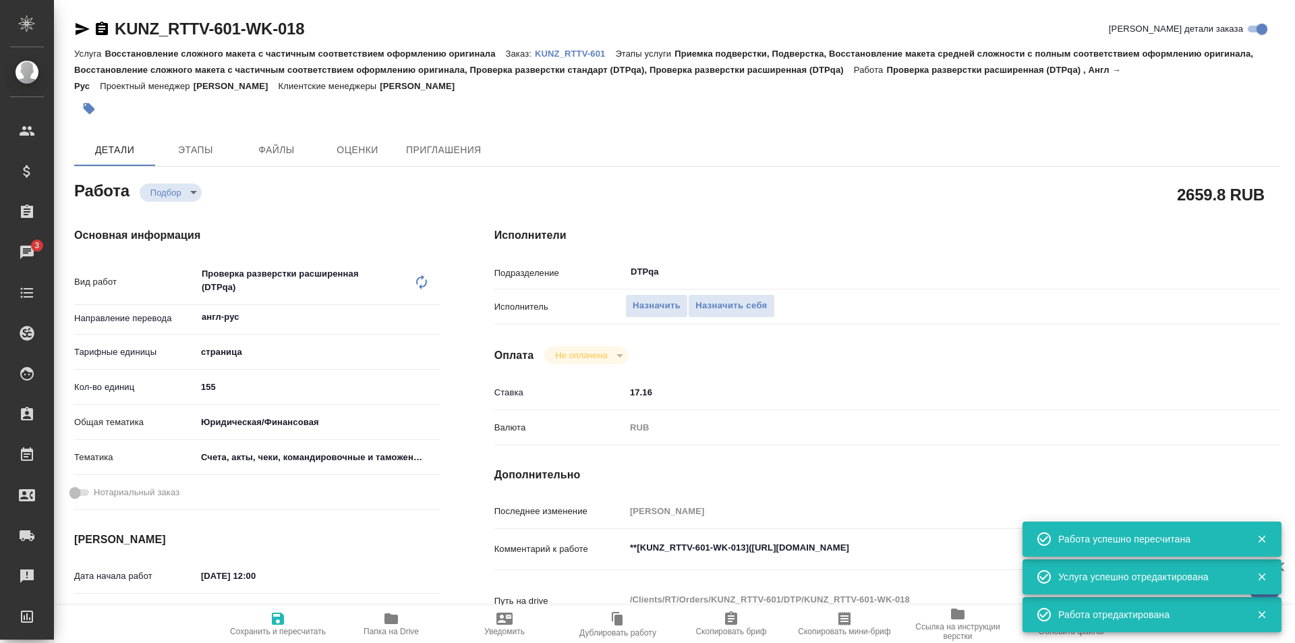
type textarea "x"
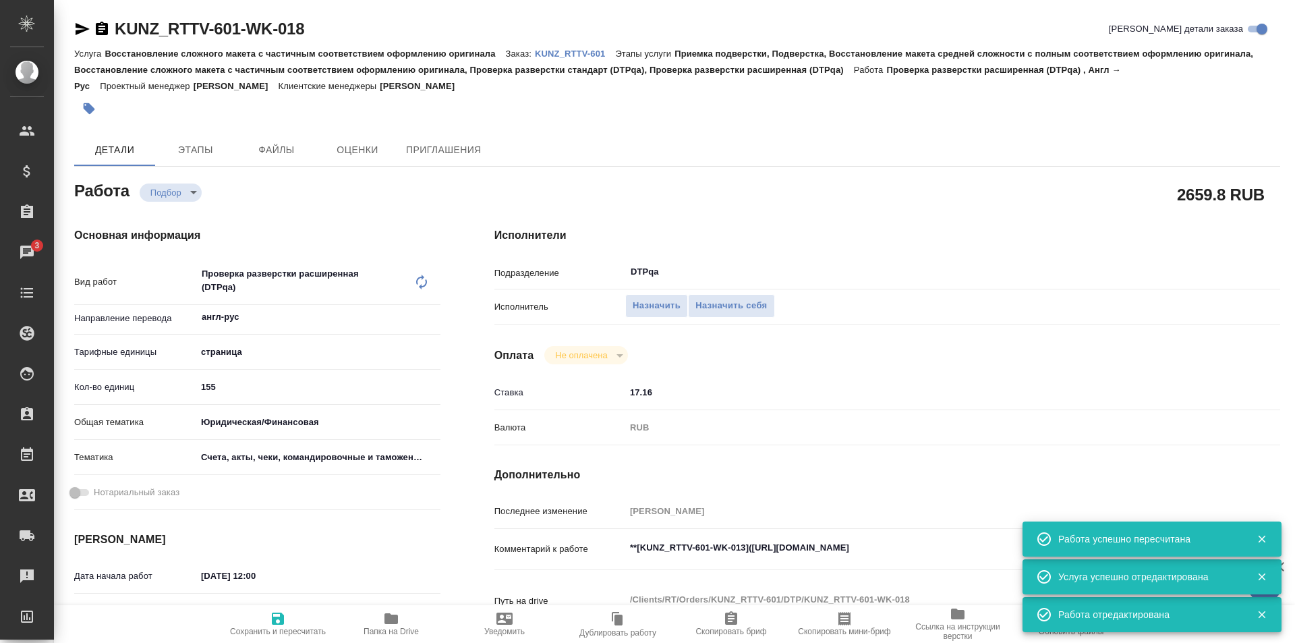
type textarea "x"
click at [729, 306] on span "Назначить себя" at bounding box center [730, 306] width 71 height 16
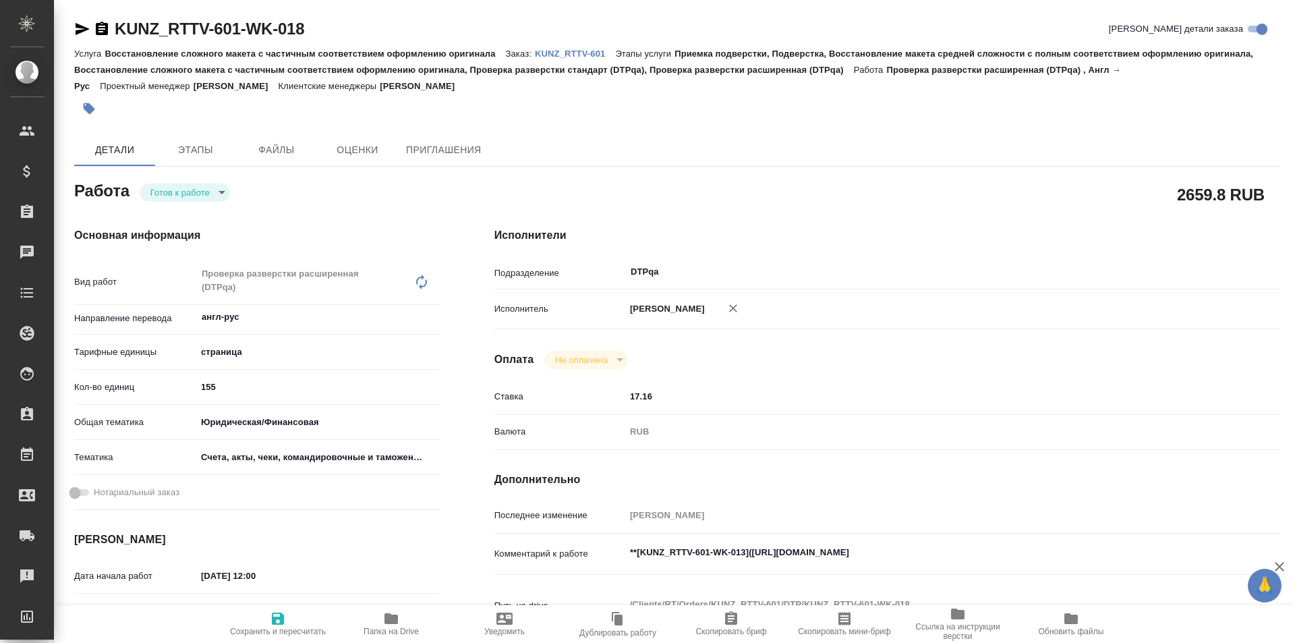
type textarea "x"
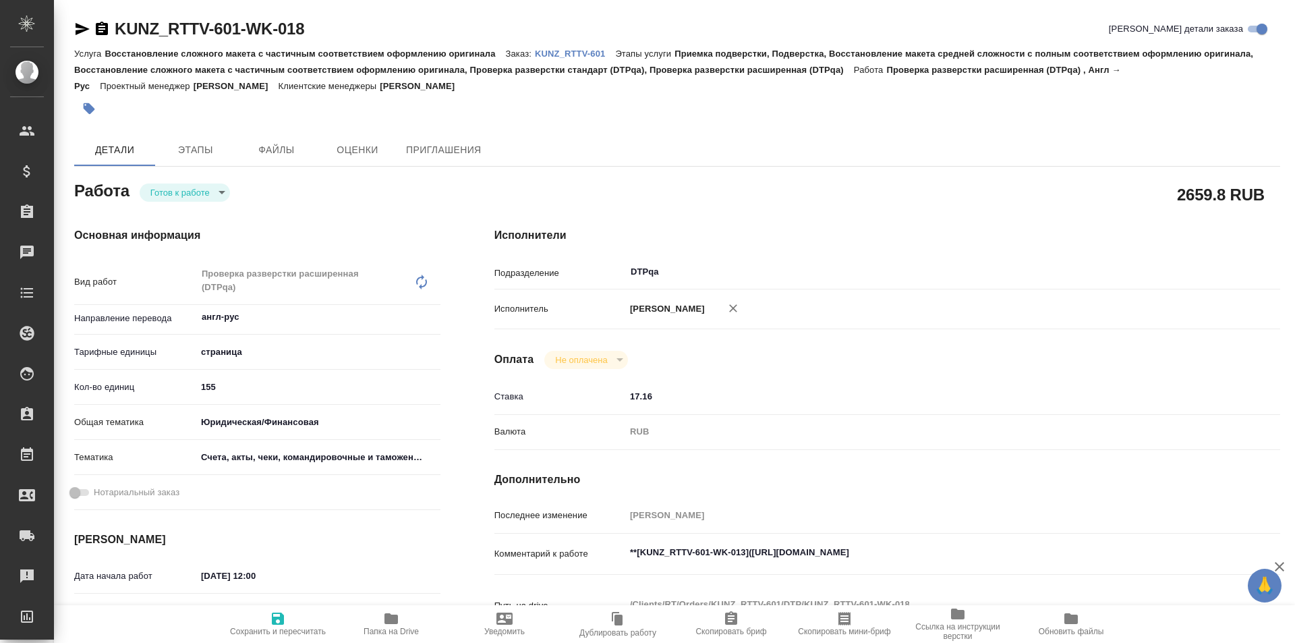
type textarea "x"
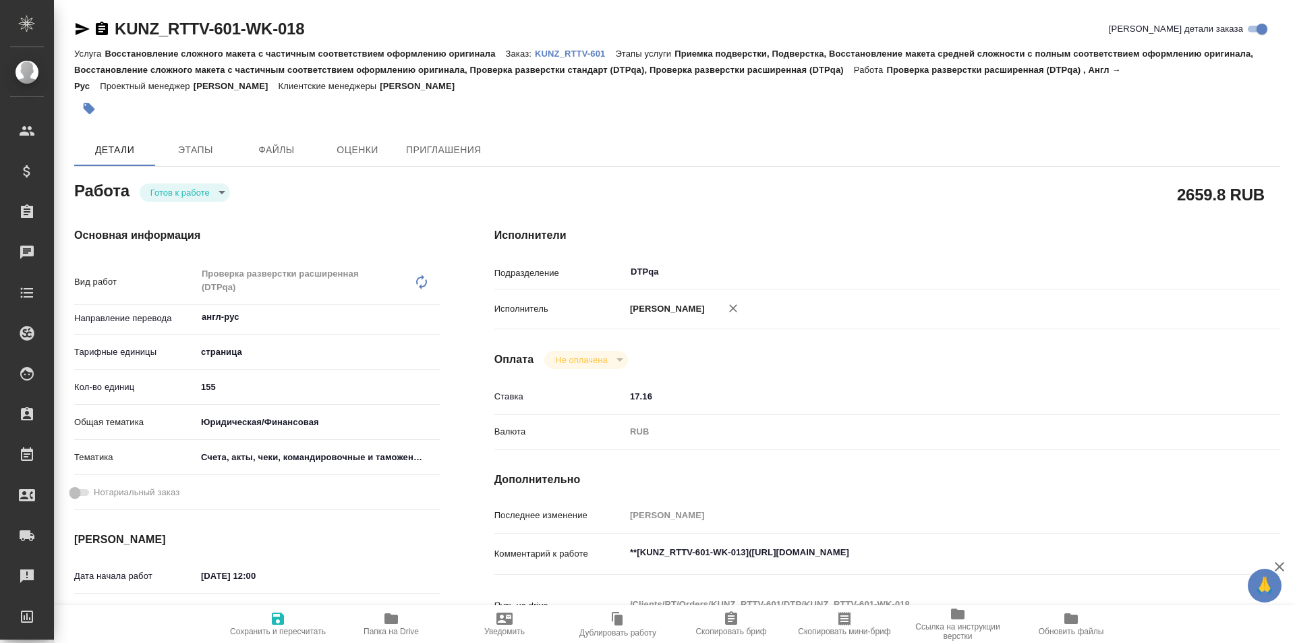
type textarea "x"
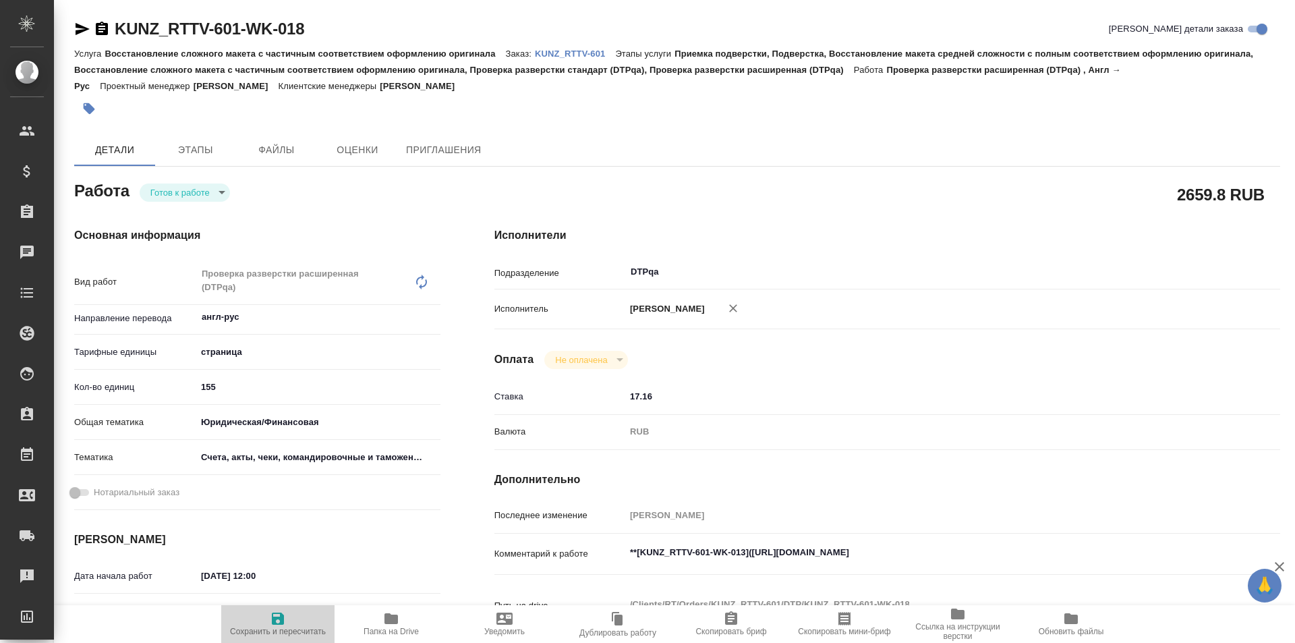
click at [281, 618] on icon "button" at bounding box center [278, 618] width 12 height 12
type textarea "x"
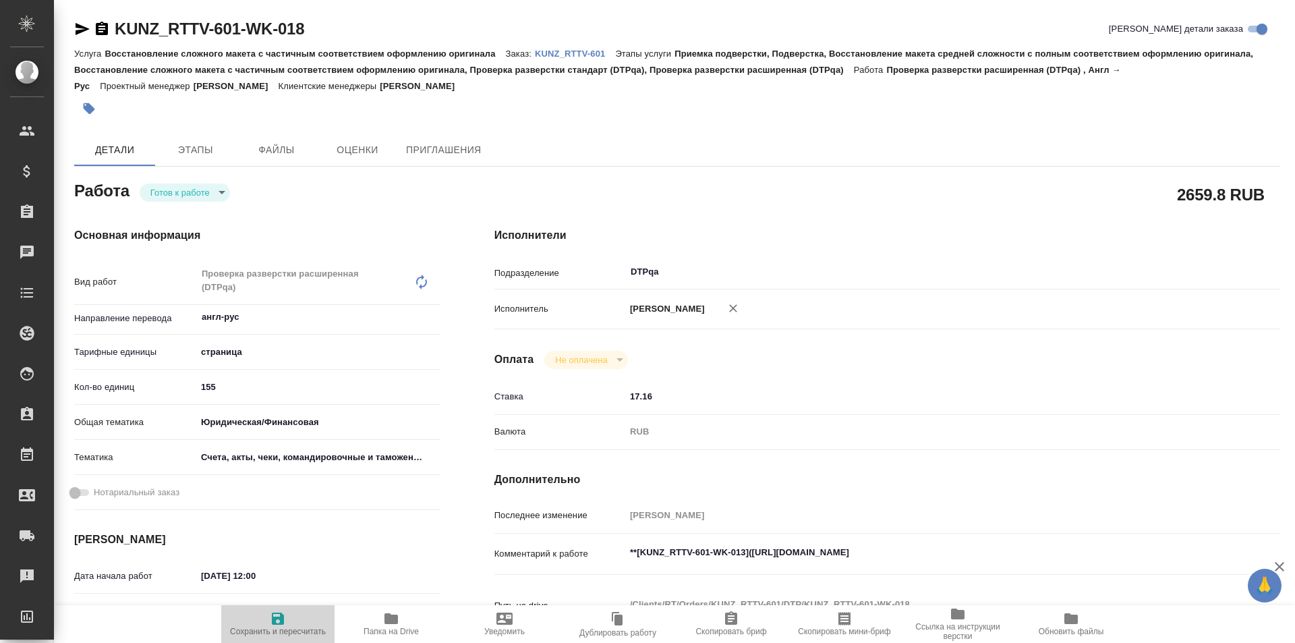
type textarea "x"
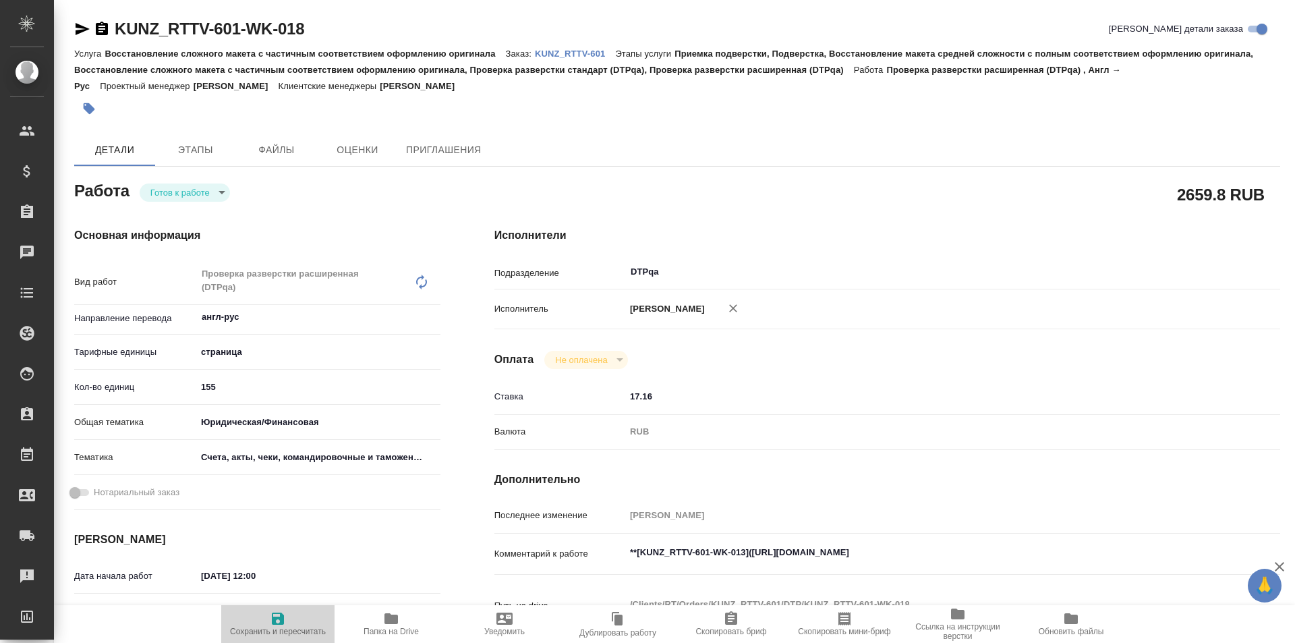
type textarea "x"
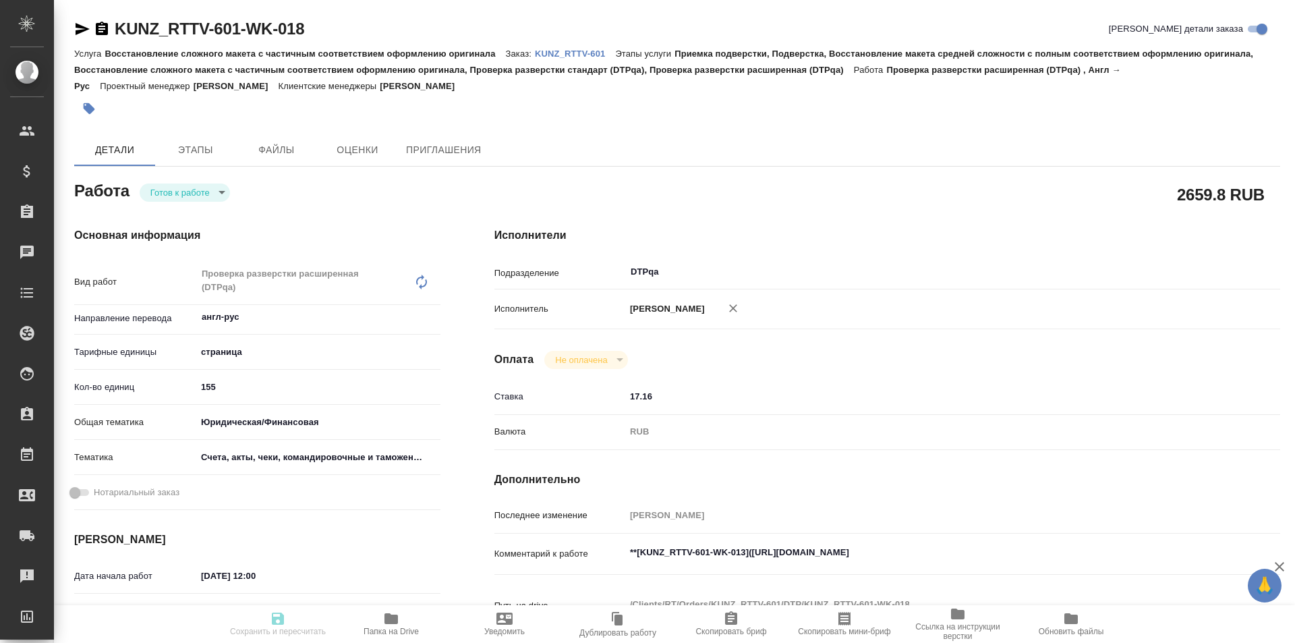
type textarea "x"
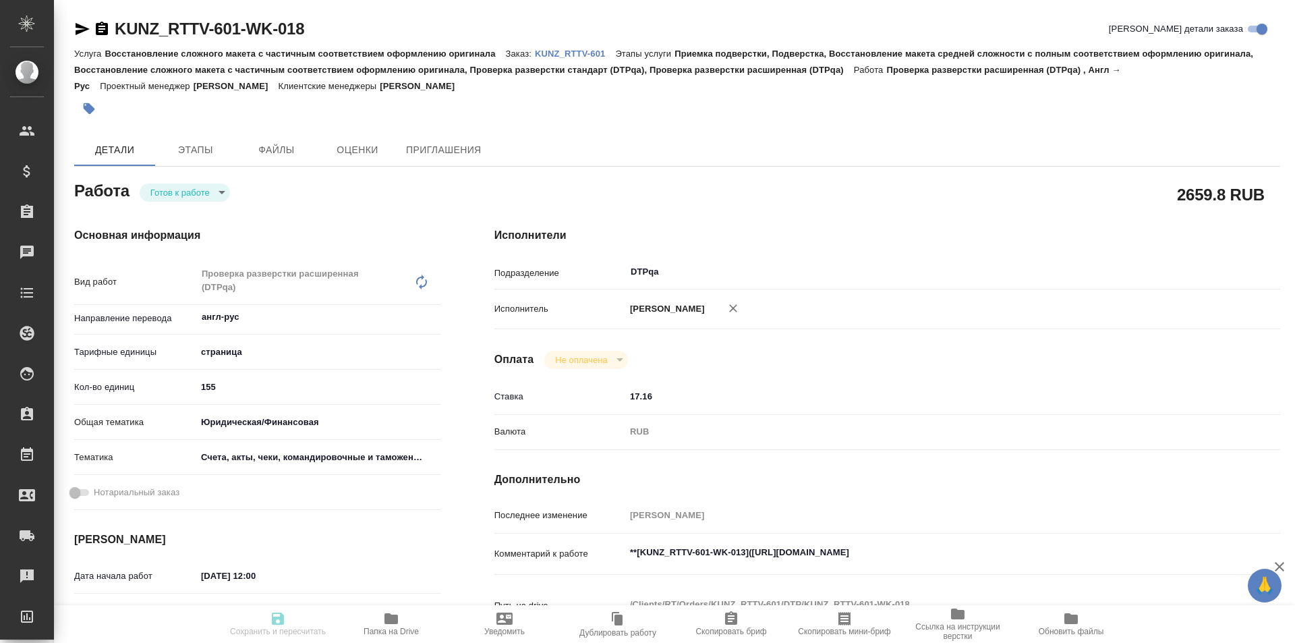
type textarea "x"
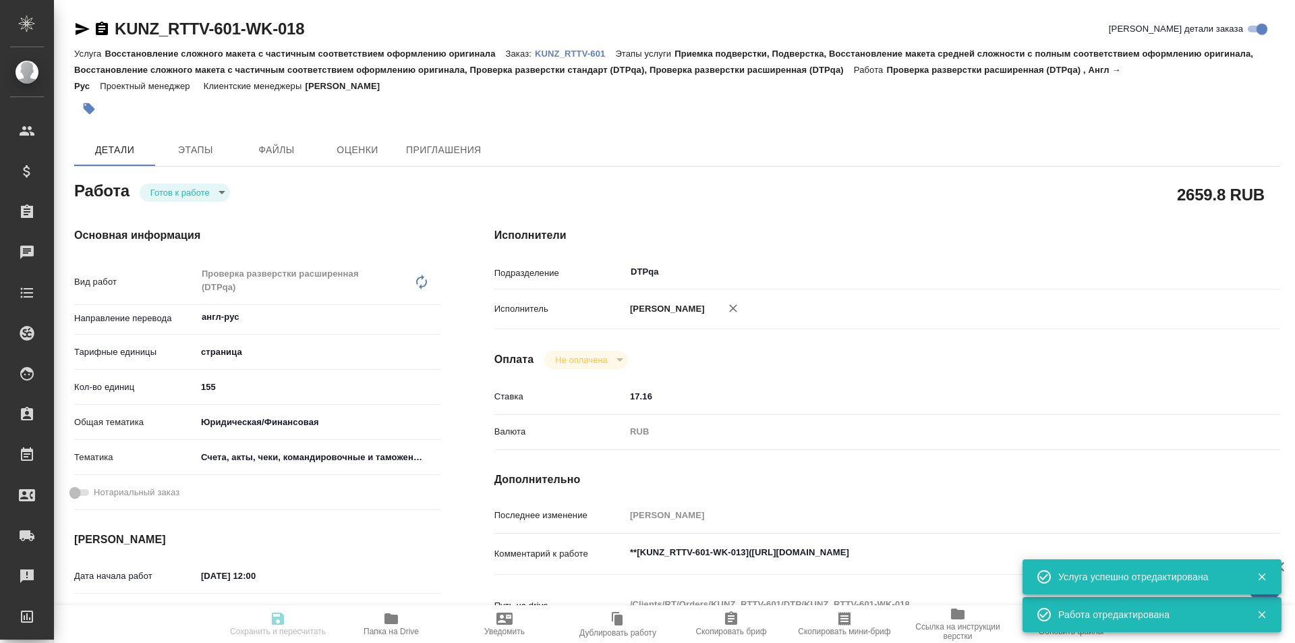
type input "readyForWork"
type textarea "Проверка разверстки расширенная (DTPqa)"
type textarea "x"
type input "англ-рус"
type input "5a8b1489cc6b4906c91bfdb2"
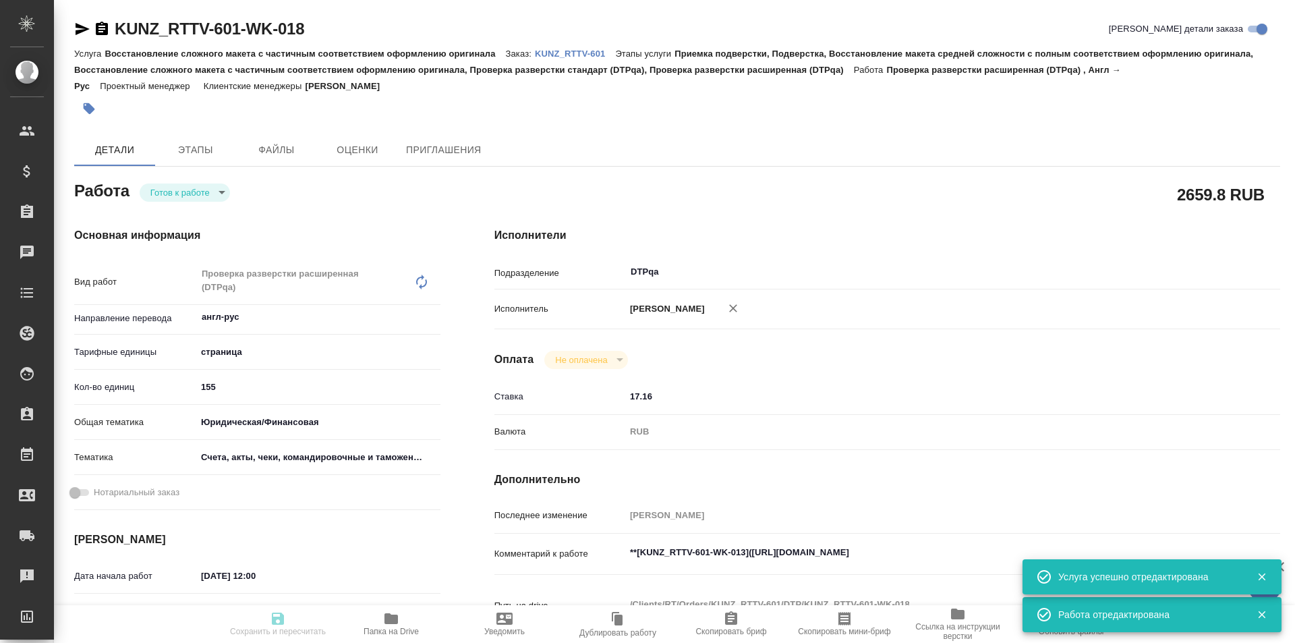
type input "155"
type input "yr-fn"
type input "5f647205b73bc97568ca66c0"
type input "09.10.2025 12:00"
type input "13.10.2025 14:30"
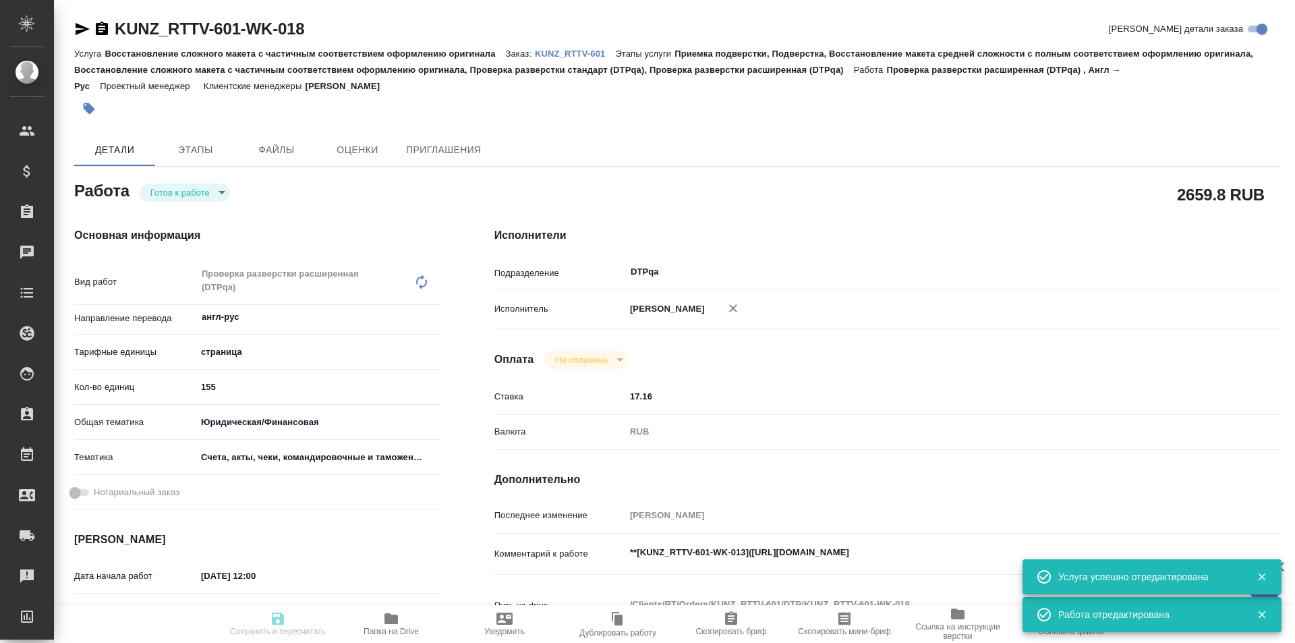
type input "[DATE] 17:00"
type input "DTPqa"
type input "notPayed"
type input "17.16"
type input "RUB"
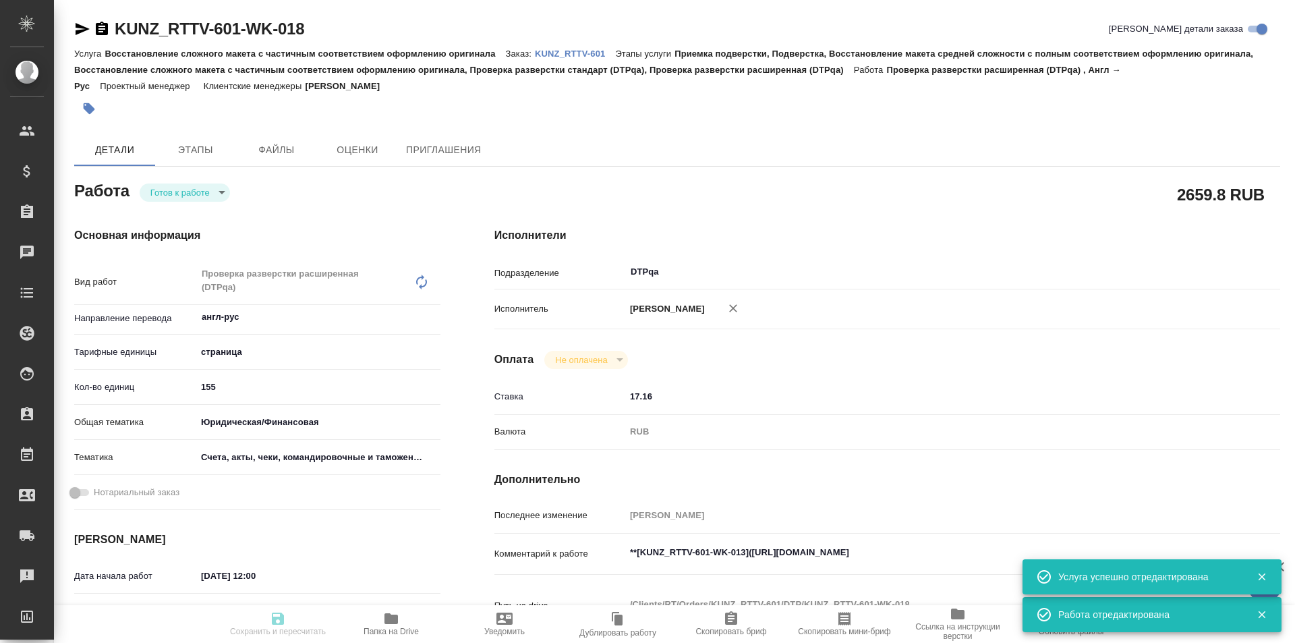
type input "Исмагилова Диана"
type textarea "**[KUNZ_RTTV-601-WK-013](https://tera.awatera.com/Work/68e3b55e26d3d394a4798e3f…"
type textarea "x"
type textarea "/Clients/RT/Orders/KUNZ_RTTV-601/DTP/KUNZ_RTTV-601-WK-018"
type textarea "x"
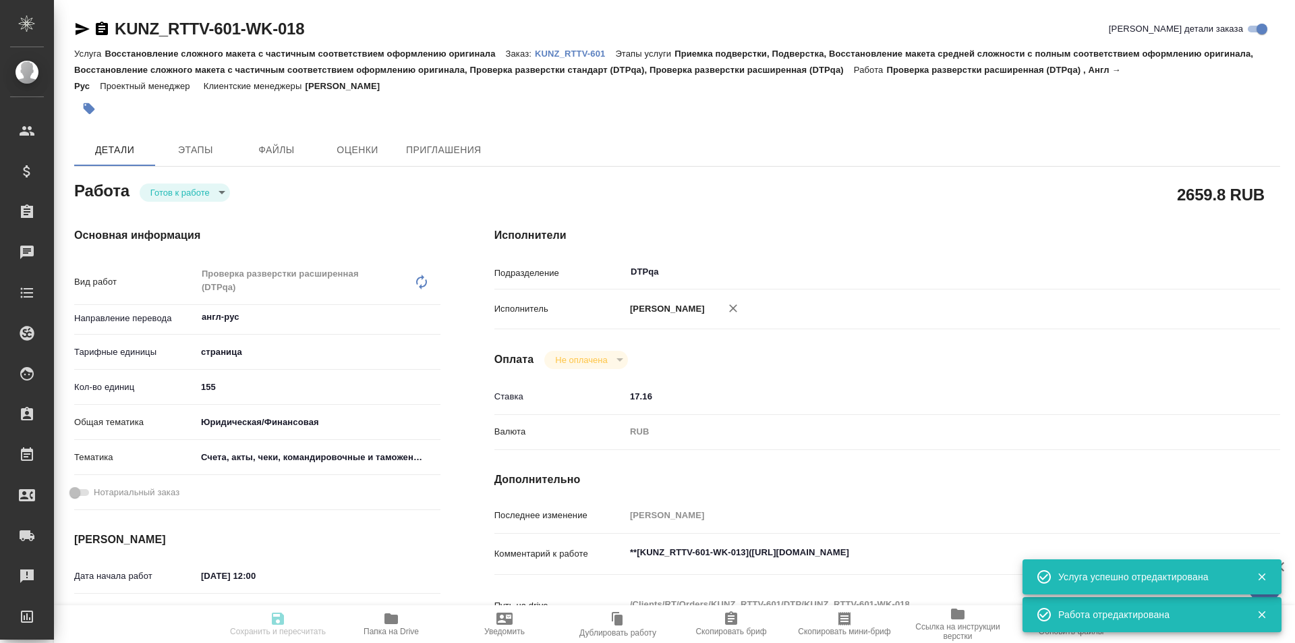
type input "KUNZ_RTTV-601"
type input "Восстановление сложного макета с частичным соответствием оформлению оригинала"
type input "Приемка подверстки, Подверстка, Восстановление макета средней сложности с полны…"
type input "[PERSON_NAME]"
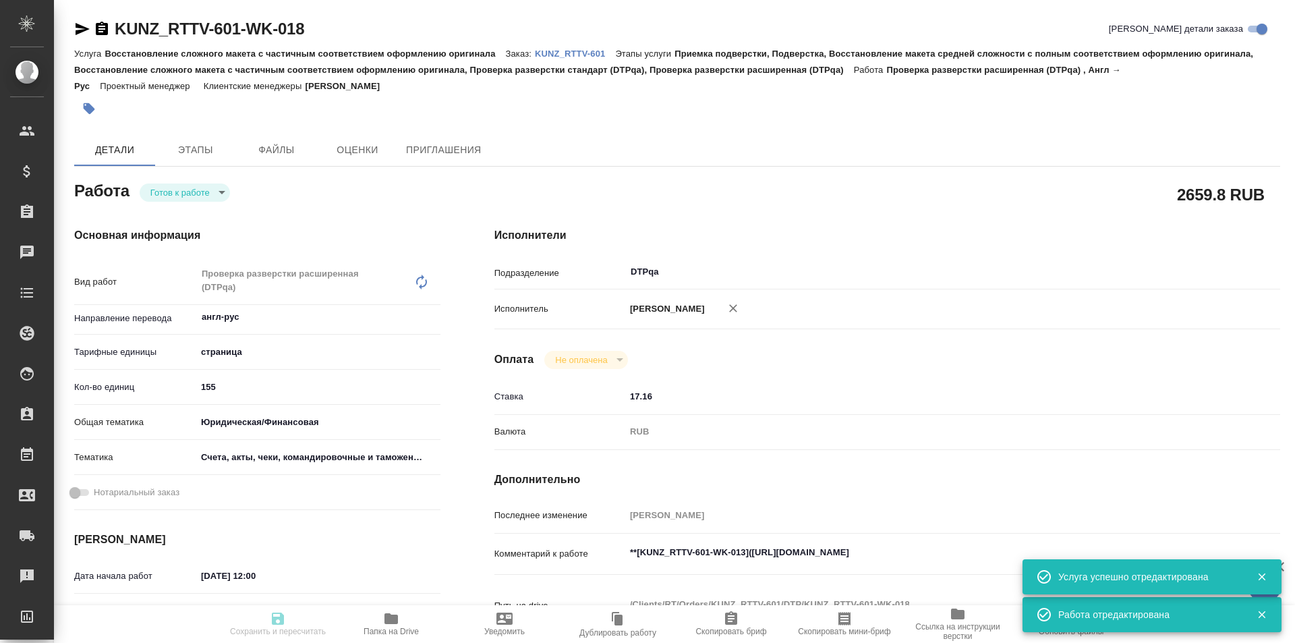
type input "/Clients/RT/Orders/KUNZ_RTTV-601"
type textarea "x"
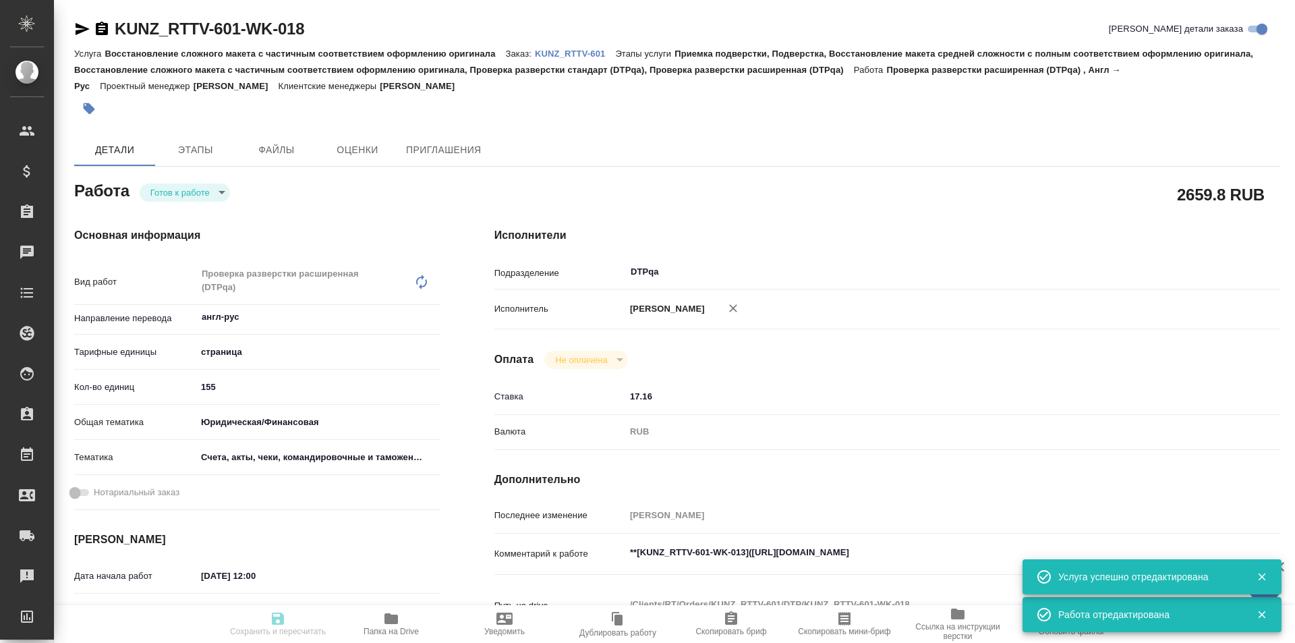
type textarea "x"
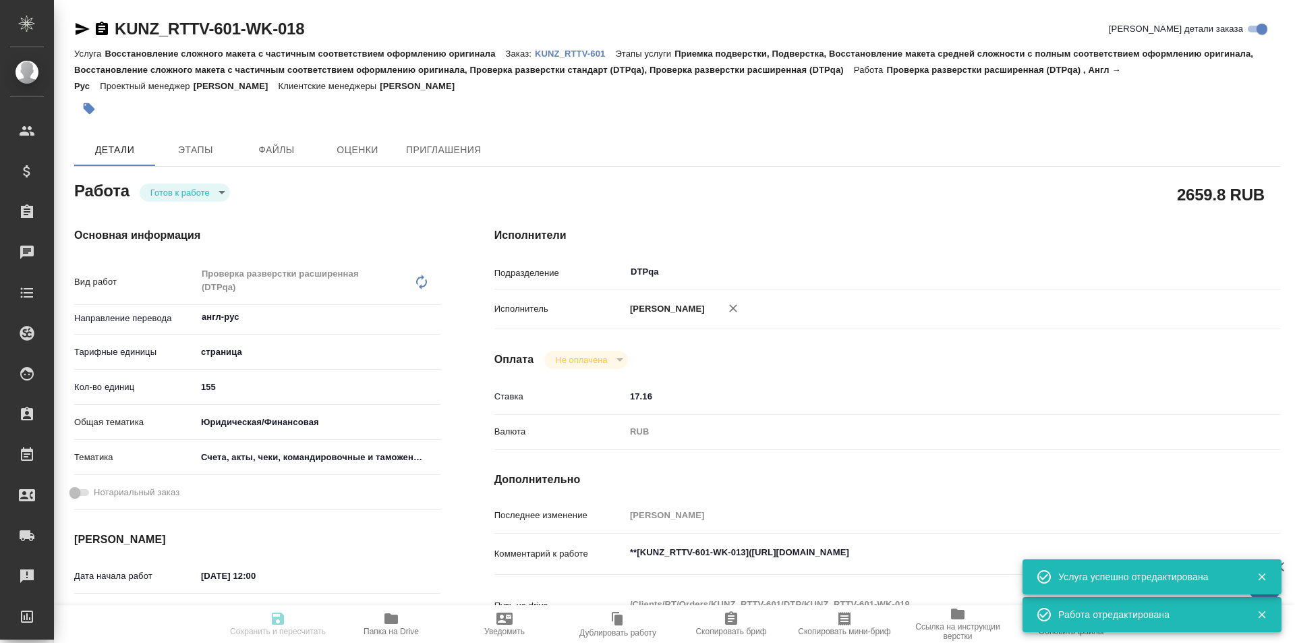
type textarea "x"
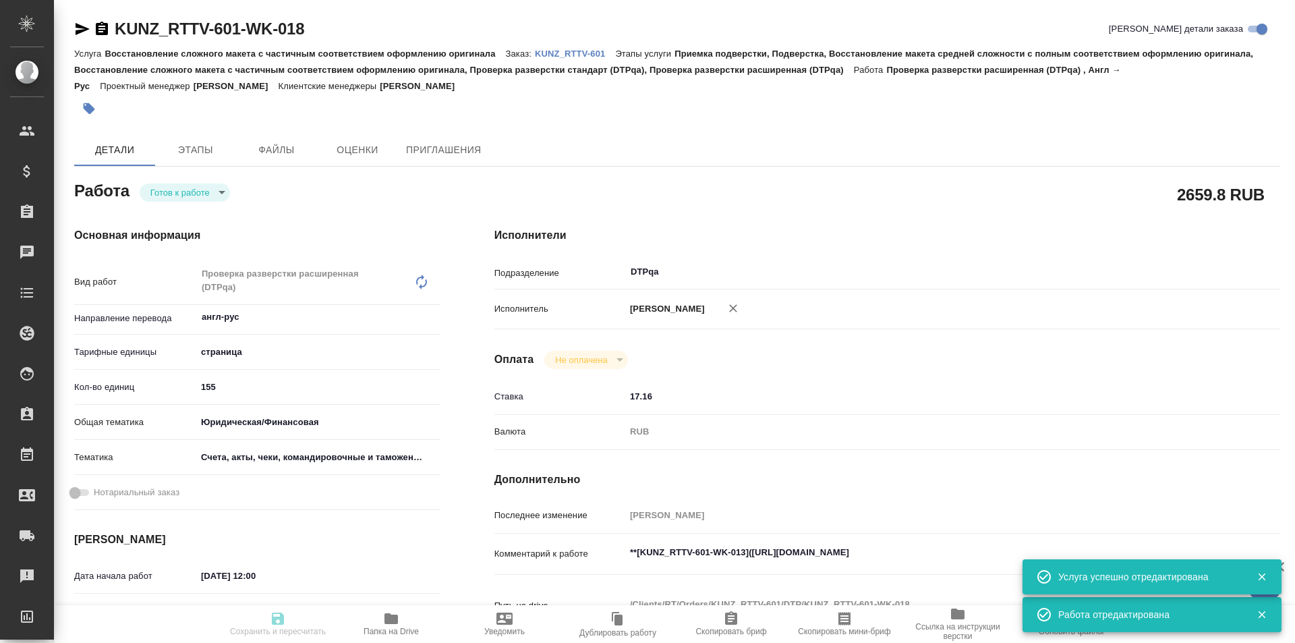
type textarea "x"
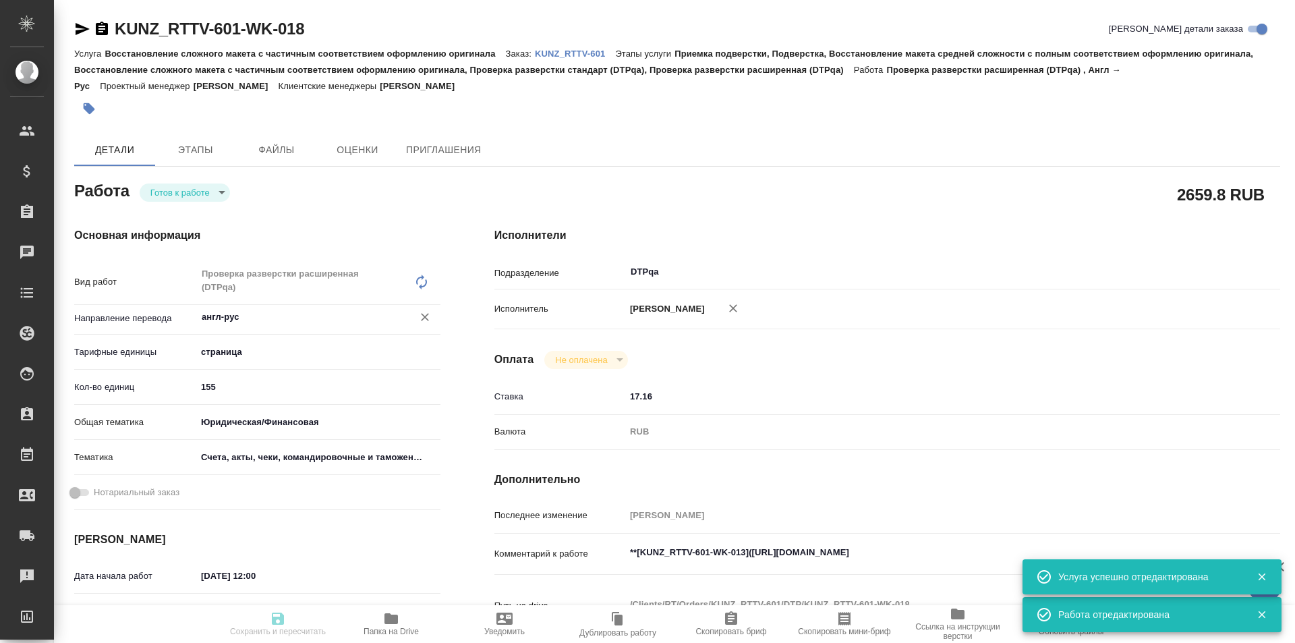
type textarea "x"
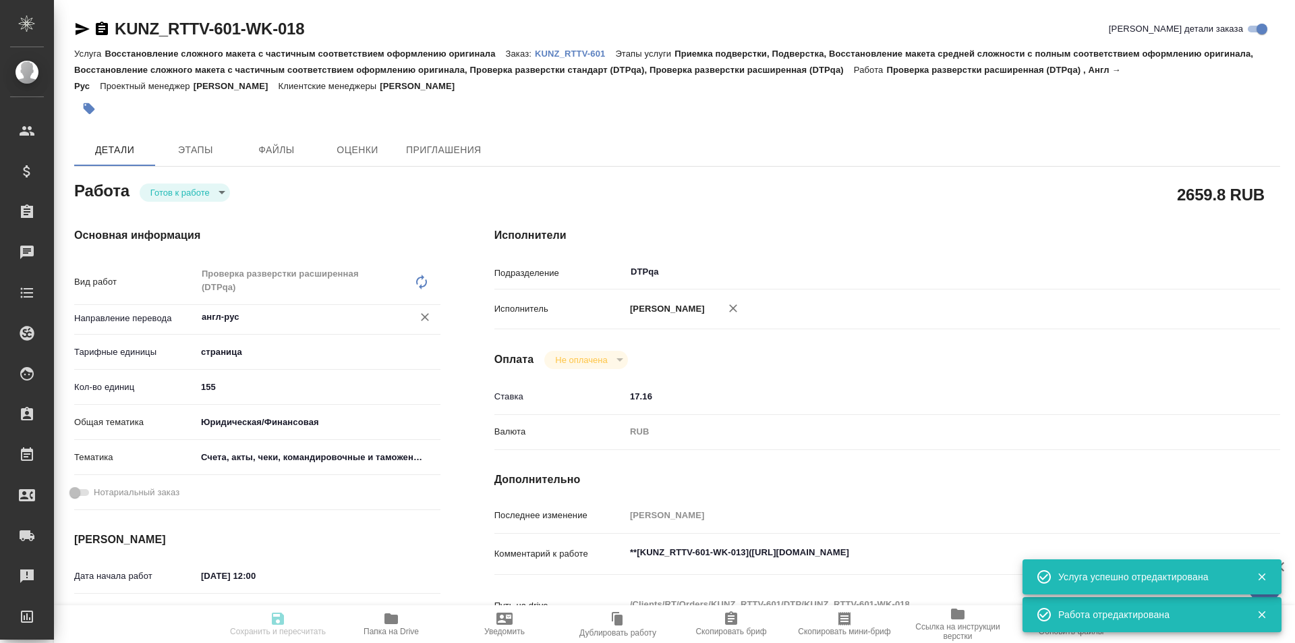
type textarea "x"
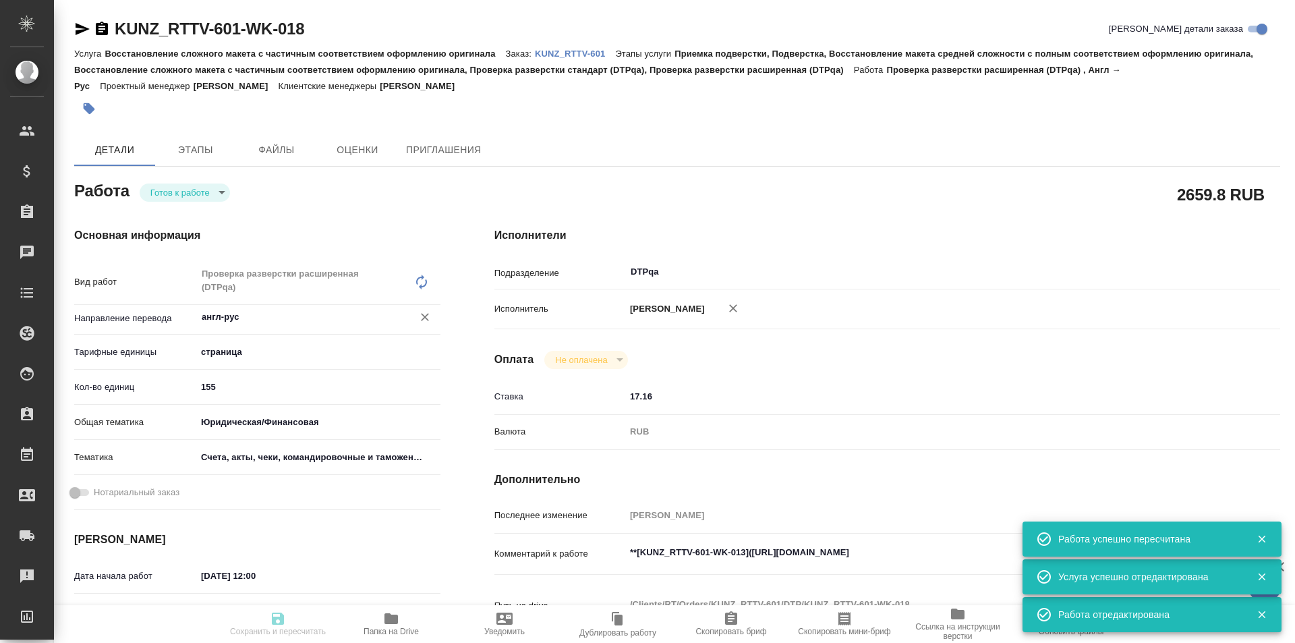
type input "readyForWork"
type textarea "Проверка разверстки расширенная (DTPqa)"
type textarea "x"
type input "англ-рус"
type input "5a8b1489cc6b4906c91bfdb2"
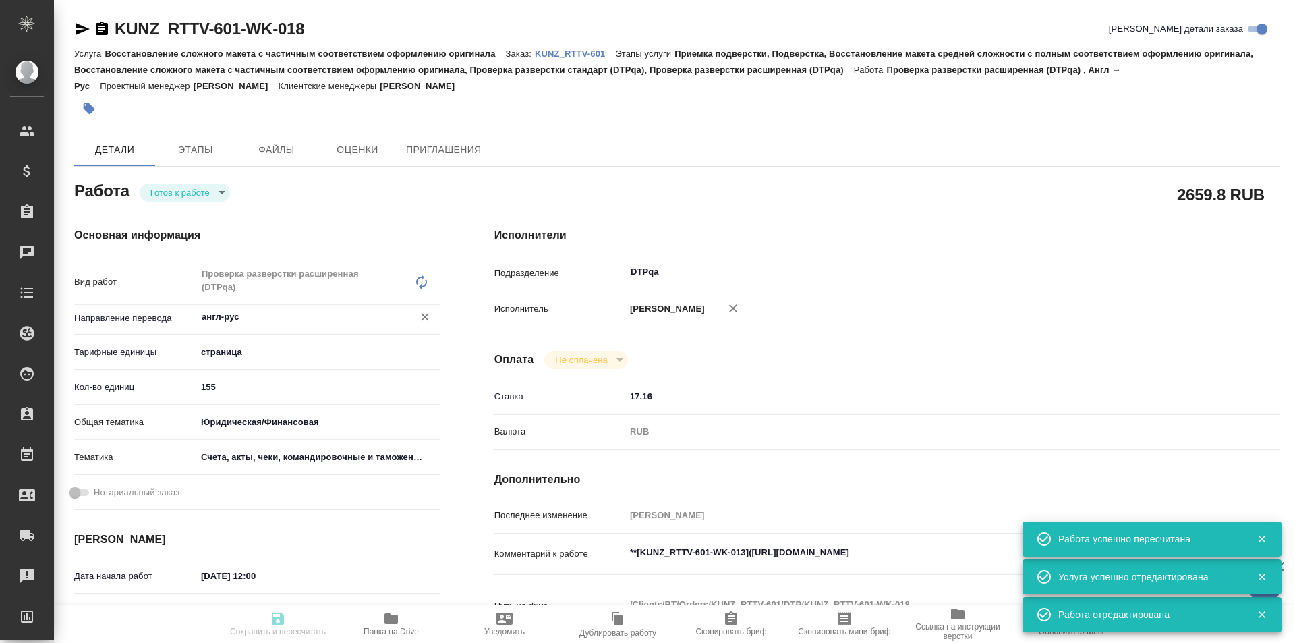
type input "155"
type input "yr-fn"
type input "5f647205b73bc97568ca66c0"
type input "09.10.2025 12:00"
type input "13.10.2025 14:30"
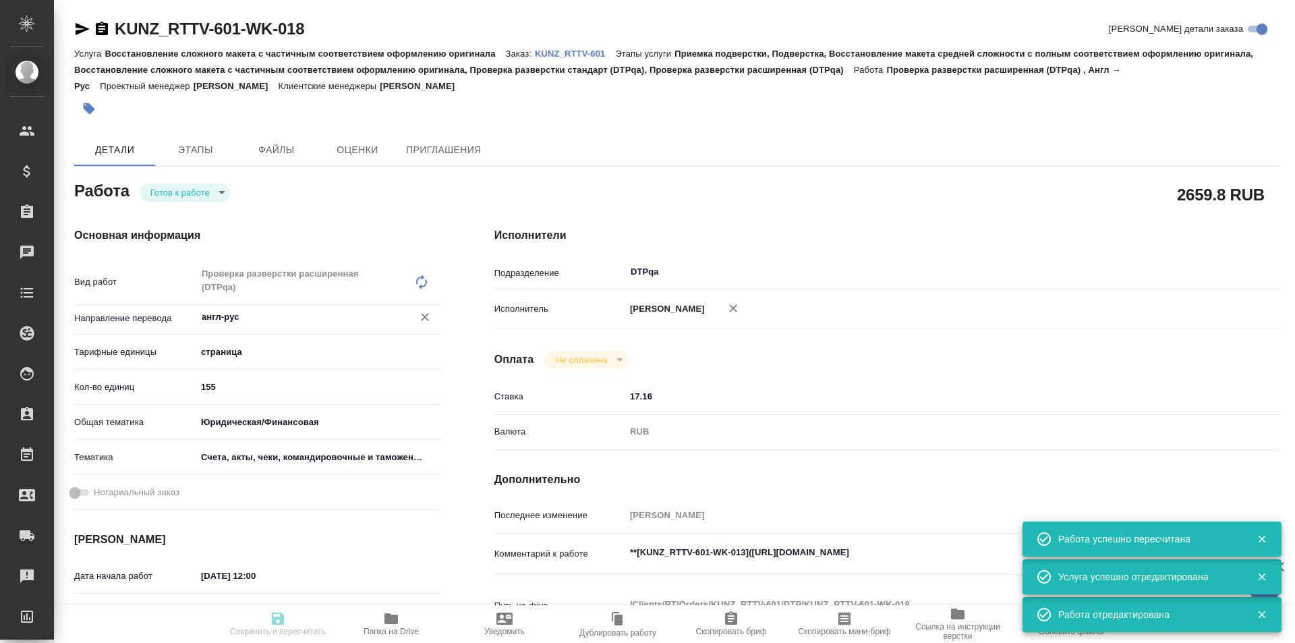
type input "24.11.2025 17:00"
type input "DTPqa"
type input "notPayed"
type input "17.16"
type input "RUB"
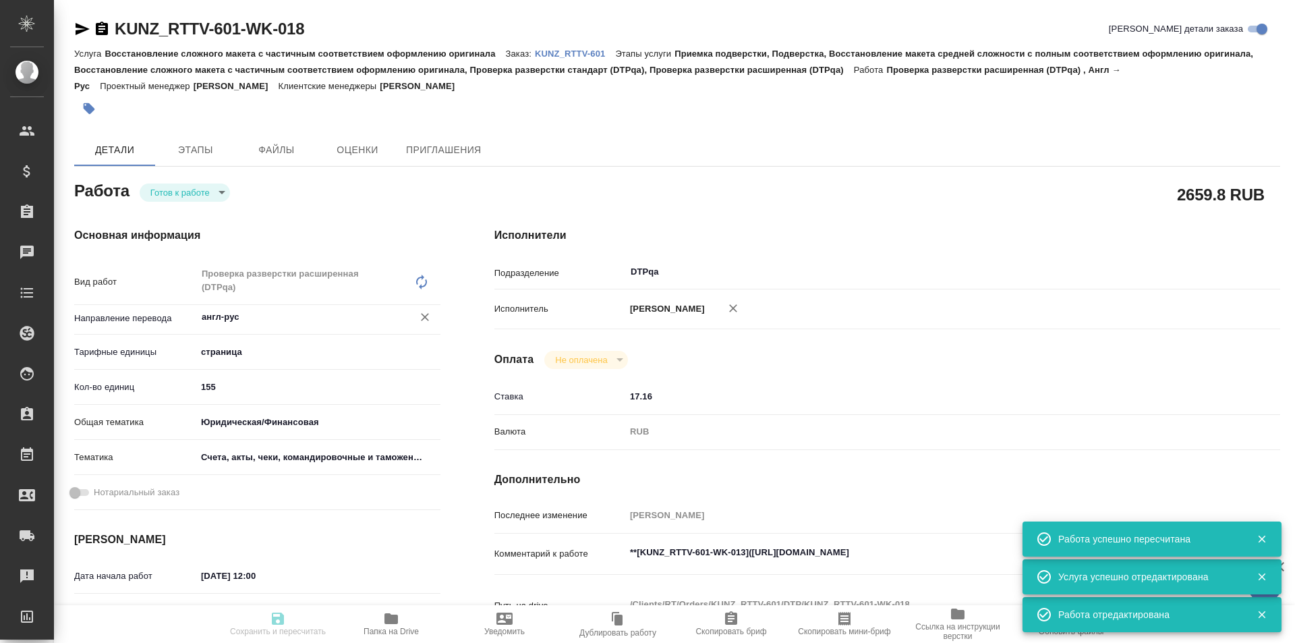
type input "Исмагилова Диана"
type textarea "**[KUNZ_RTTV-601-WK-013](https://tera.awatera.com/Work/68e3b55e26d3d394a4798e3f…"
type textarea "x"
type textarea "/Clients/RT/Orders/KUNZ_RTTV-601/DTP/KUNZ_RTTV-601-WK-018"
type textarea "x"
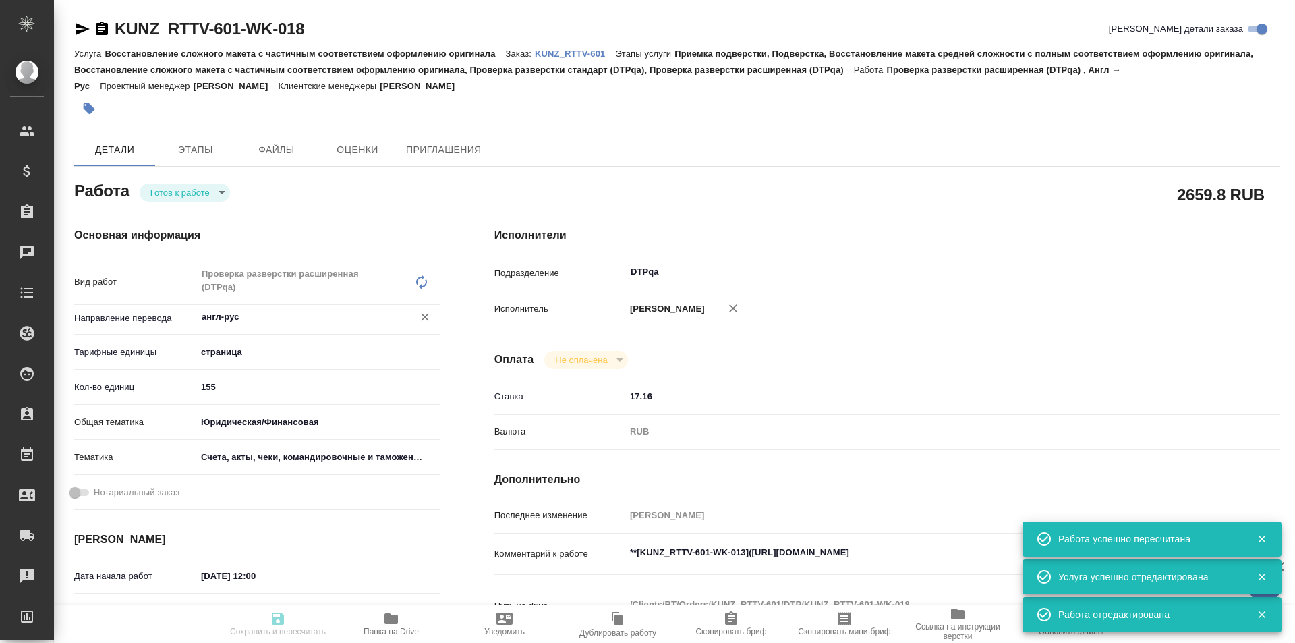
type input "KUNZ_RTTV-601"
type input "Восстановление сложного макета с частичным соответствием оформлению оригинала"
type input "Приемка подверстки, Подверстка, Восстановление макета средней сложности с полны…"
type input "Веселова Юлия"
type input "Петрова Валерия"
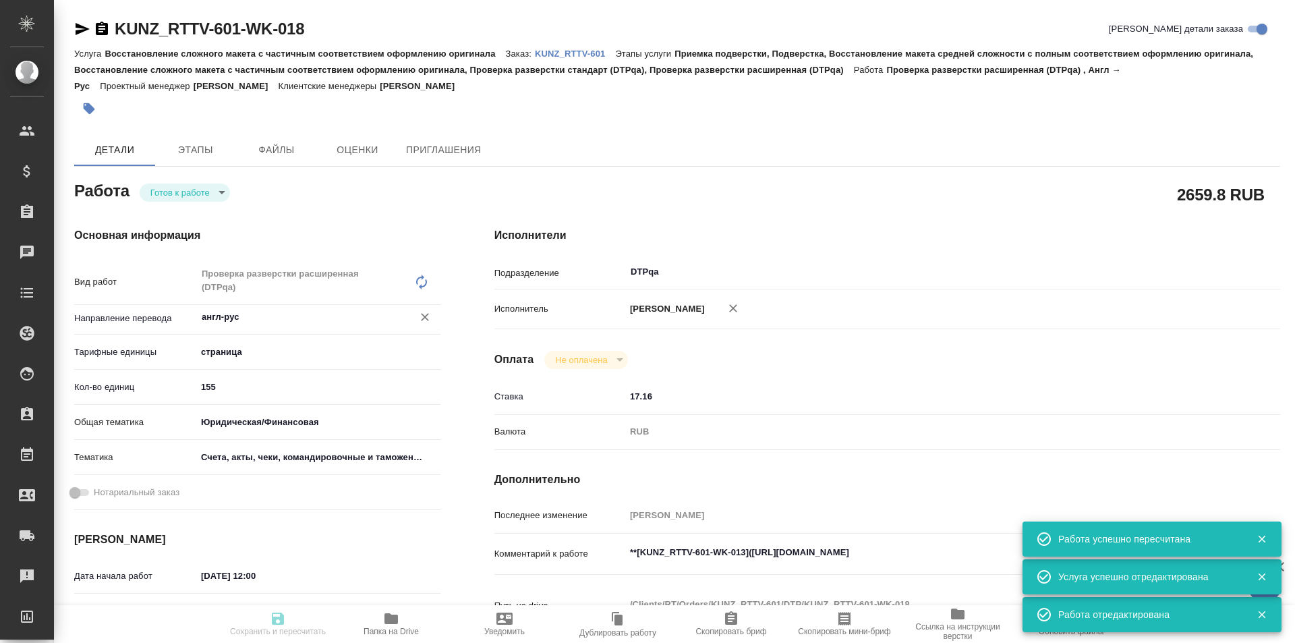
type input "/Clients/RT/Orders/KUNZ_RTTV-601"
type textarea "x"
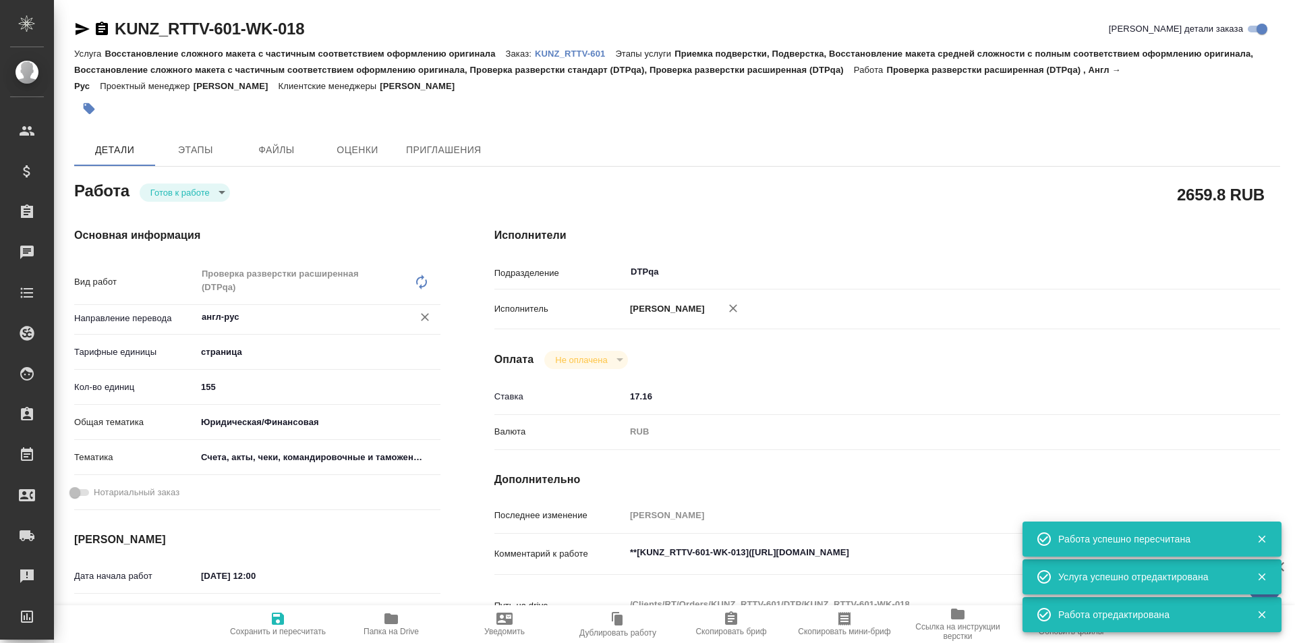
type textarea "x"
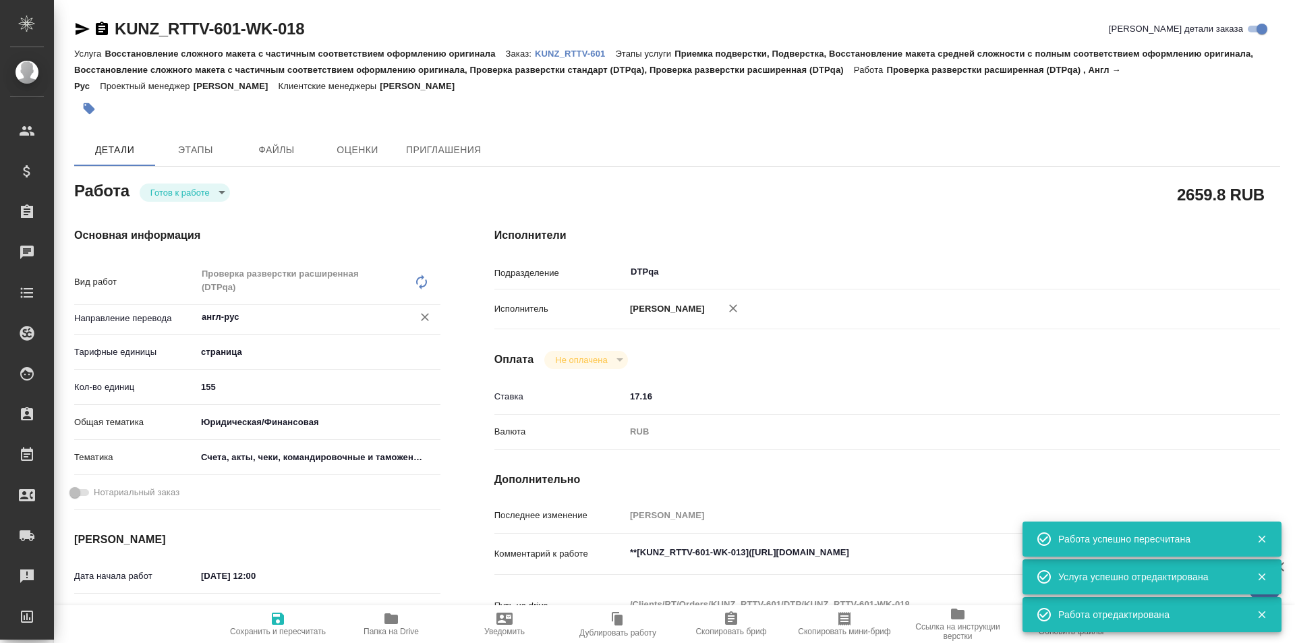
type textarea "x"
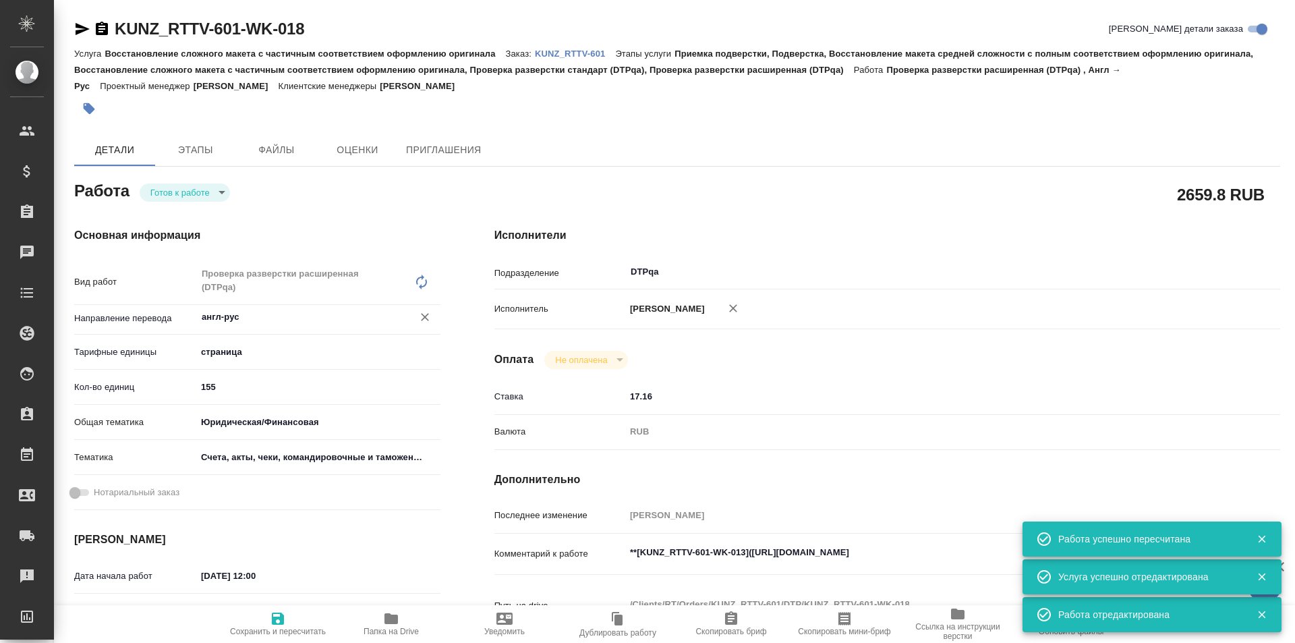
type textarea "x"
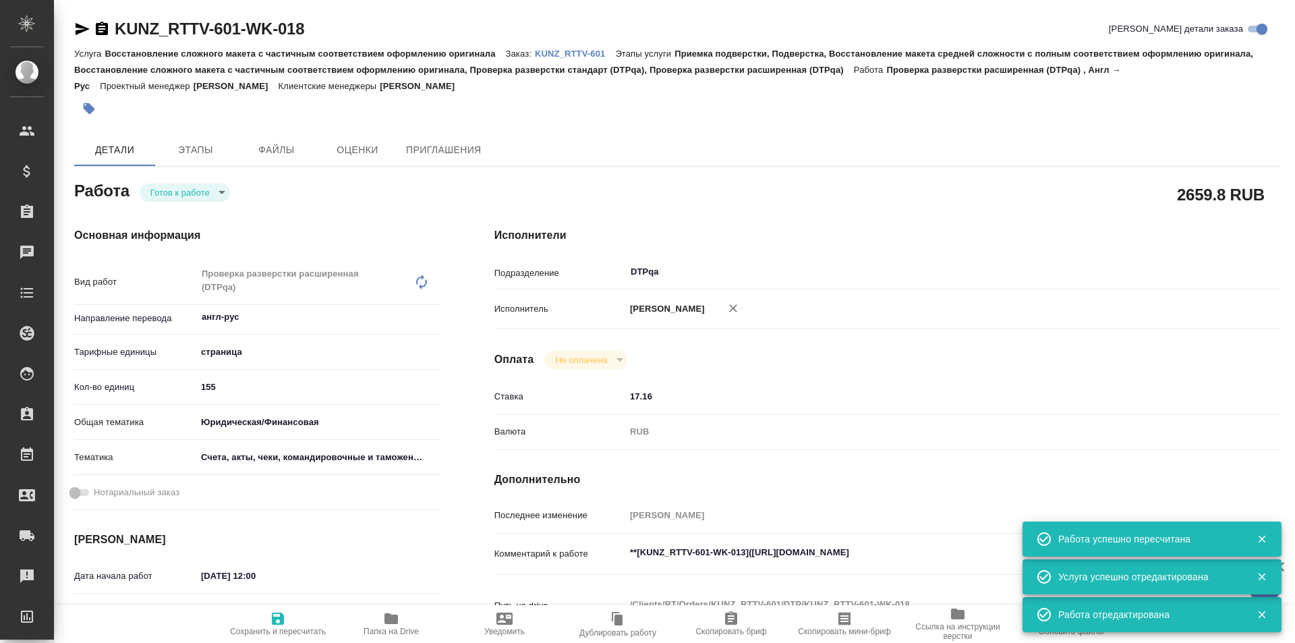
type textarea "x"
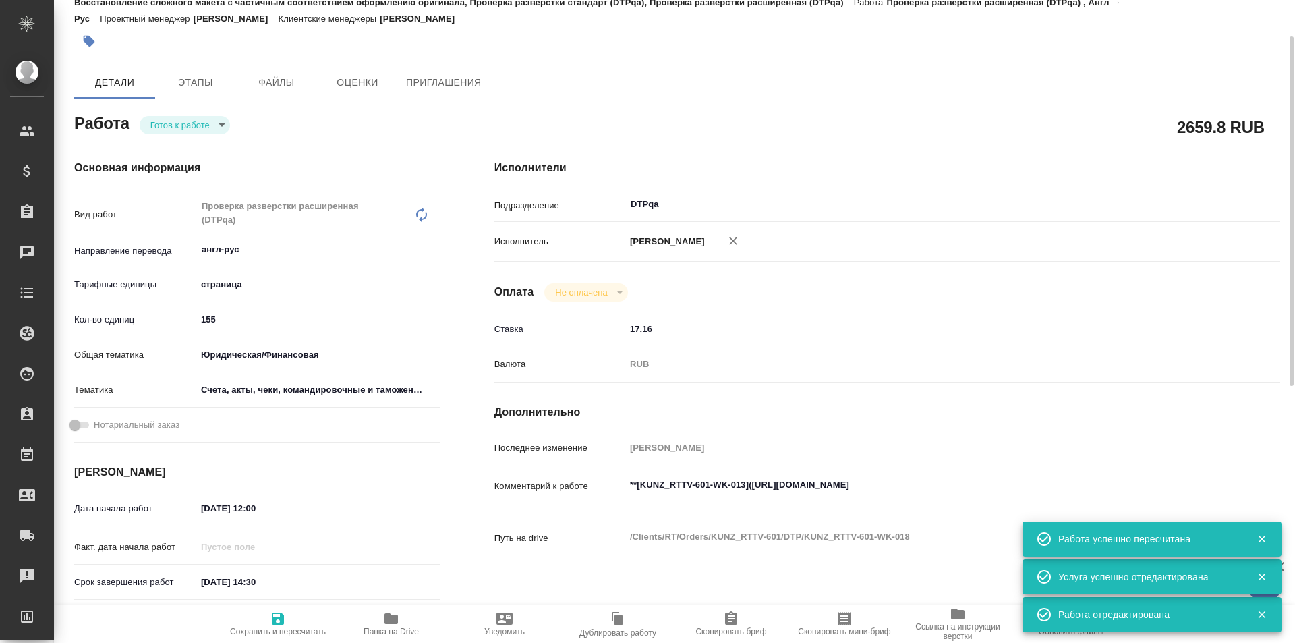
scroll to position [135, 0]
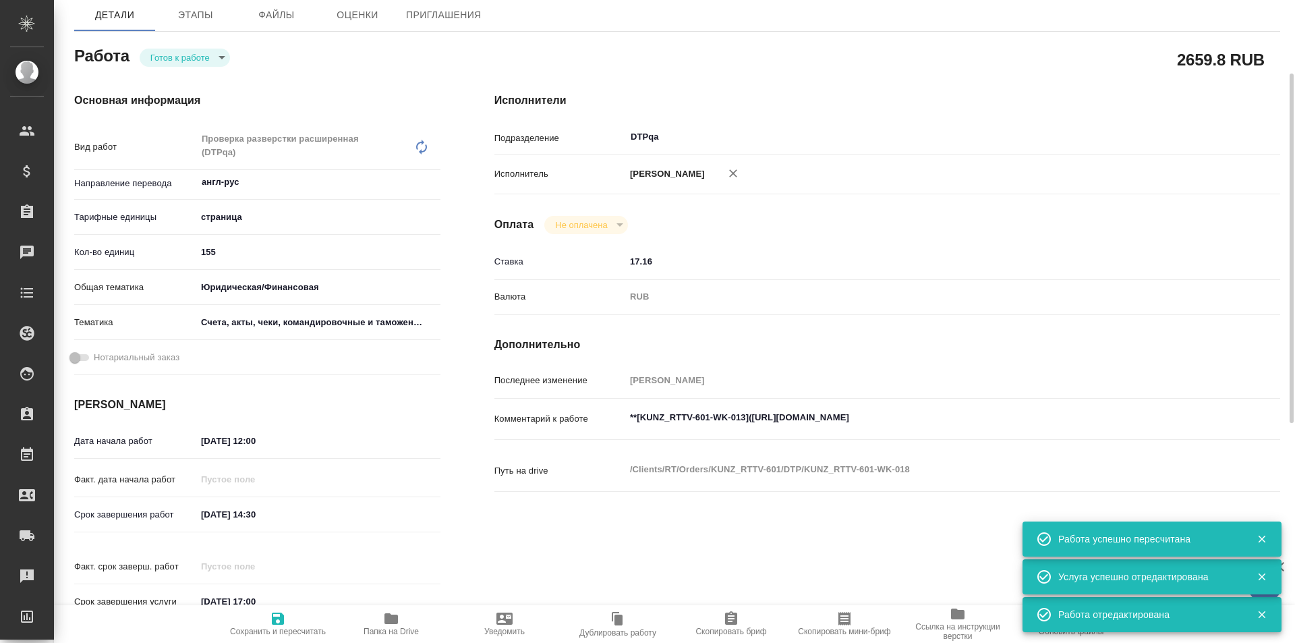
type textarea "x"
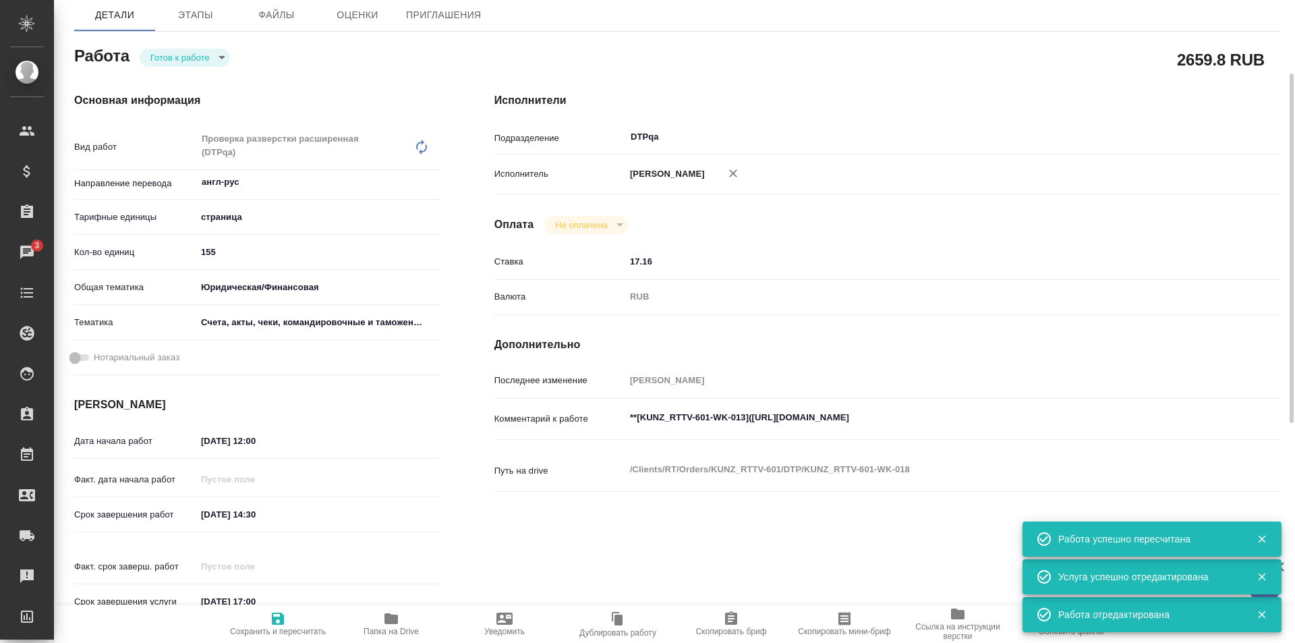
scroll to position [0, 0]
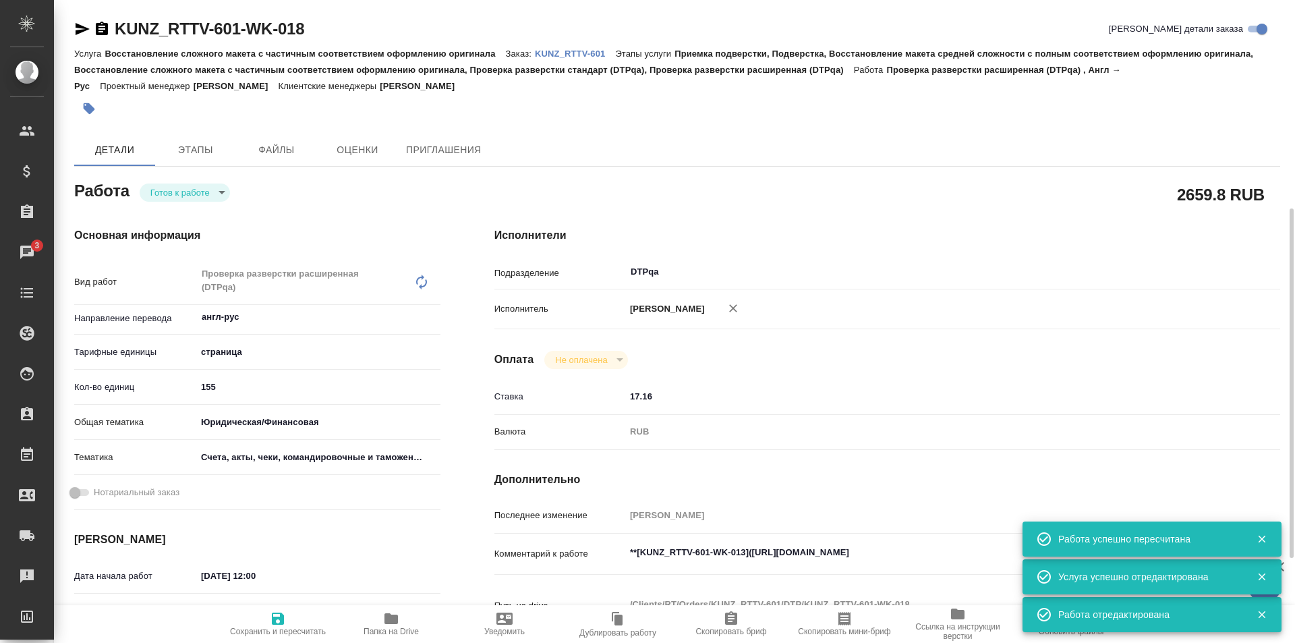
type textarea "x"
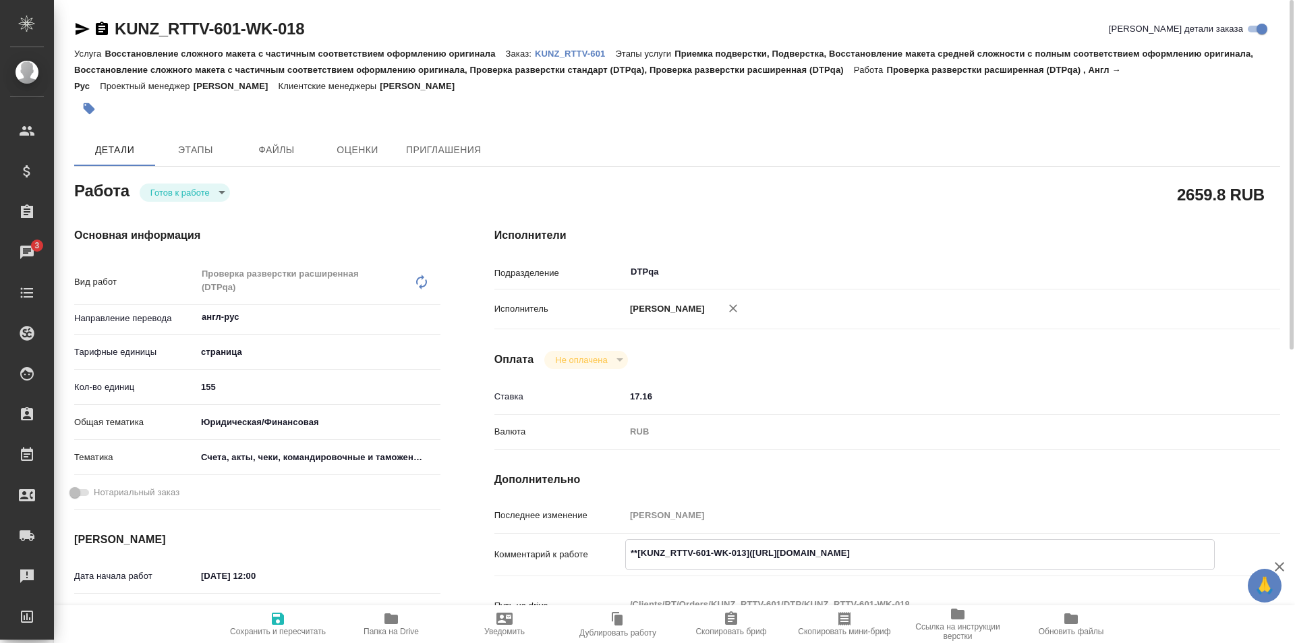
drag, startPoint x: 1003, startPoint y: 550, endPoint x: 753, endPoint y: 549, distance: 250.2
click at [753, 549] on textarea "**[KUNZ_RTTV-601-WK-013](https://tera.awatera.com/Work/68e3b55e26d3d394a4798e3f…" at bounding box center [920, 553] width 588 height 23
type textarea "x"
click at [740, 308] on icon "button" at bounding box center [732, 307] width 13 height 13
type textarea "x"
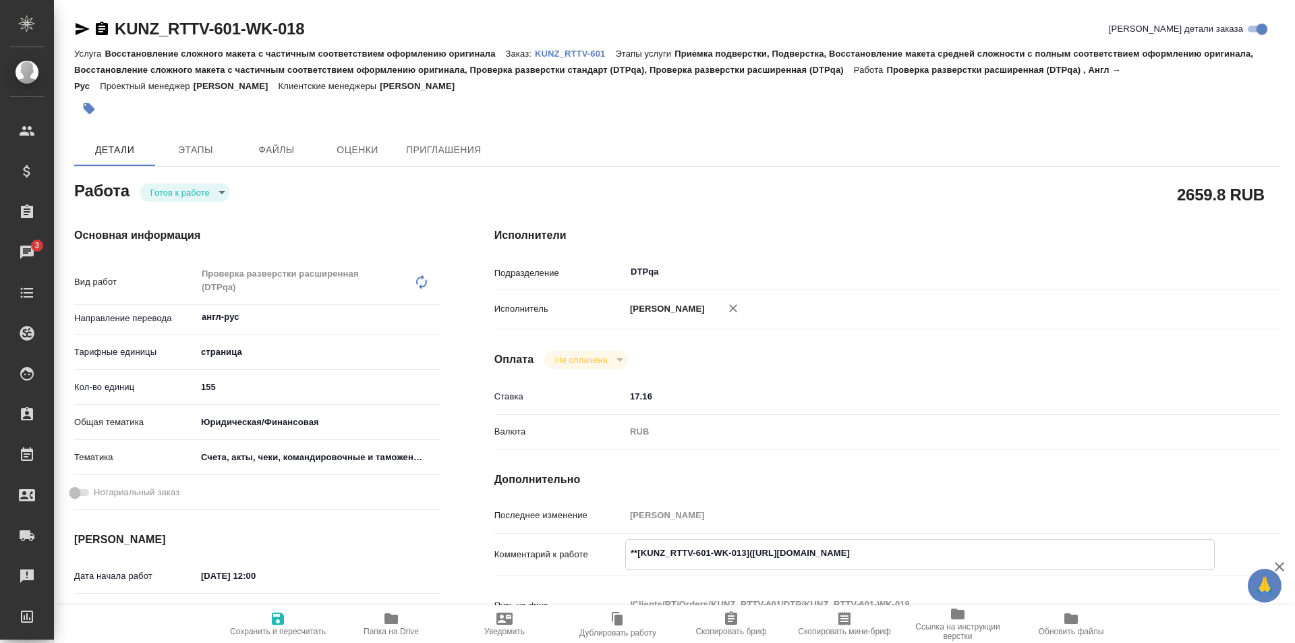
type textarea "x"
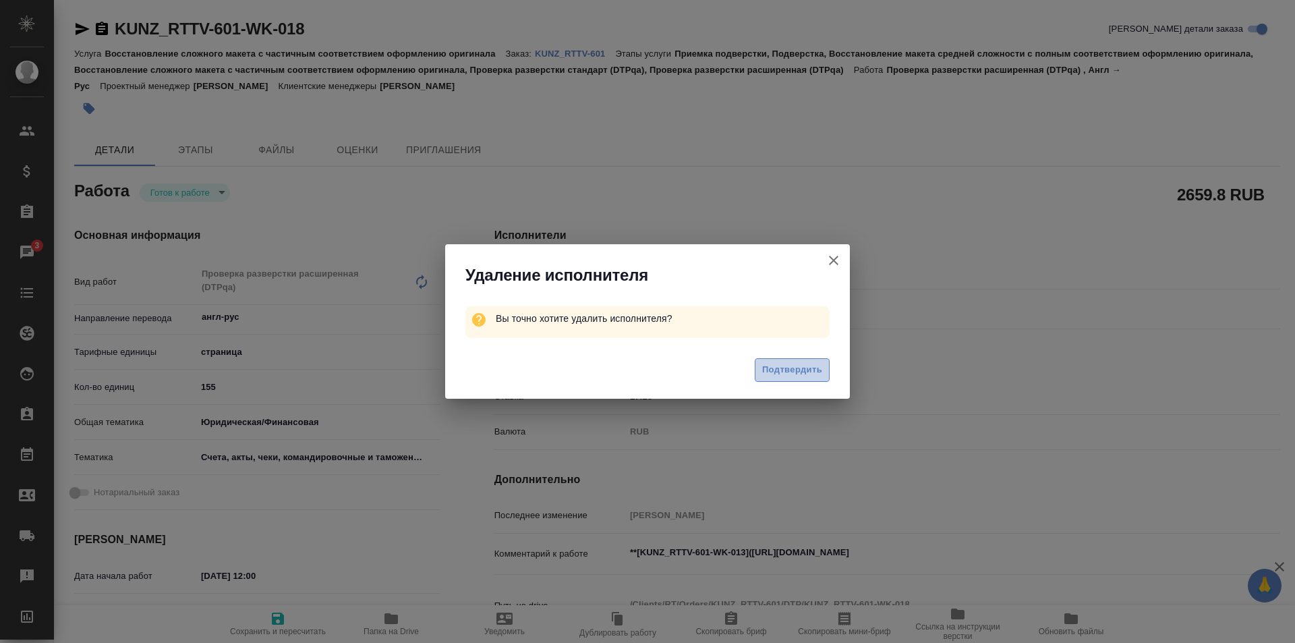
click at [788, 370] on span "Подтвердить" at bounding box center [792, 370] width 60 height 16
type textarea "x"
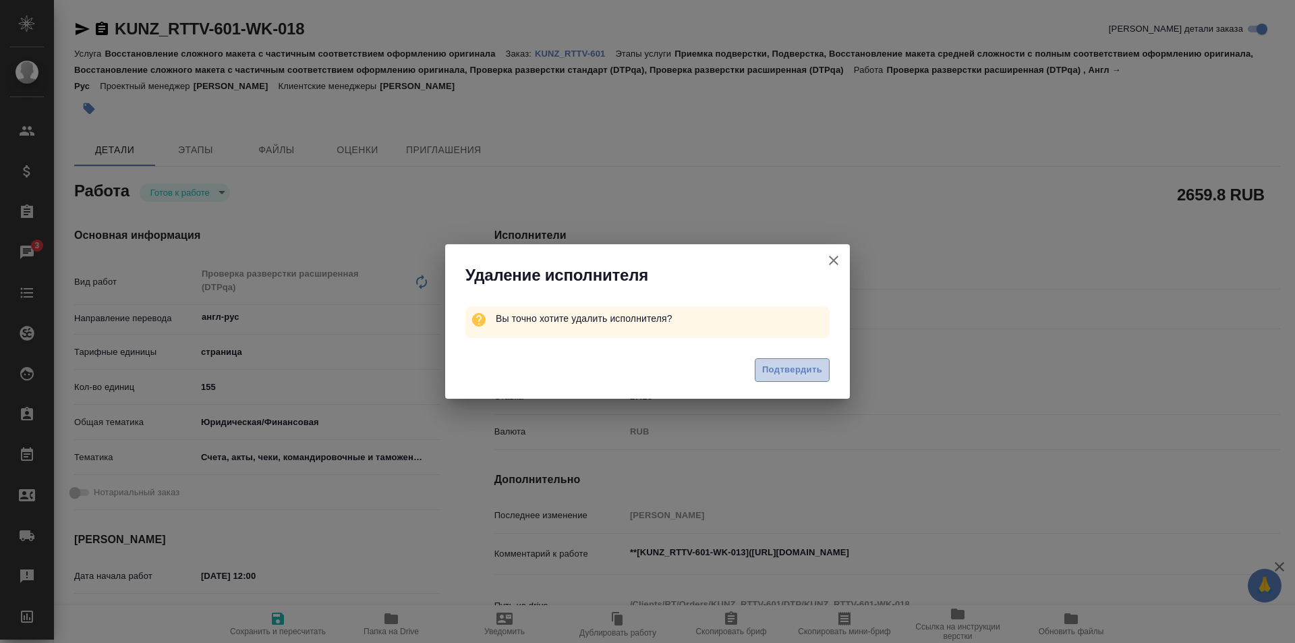
type textarea "x"
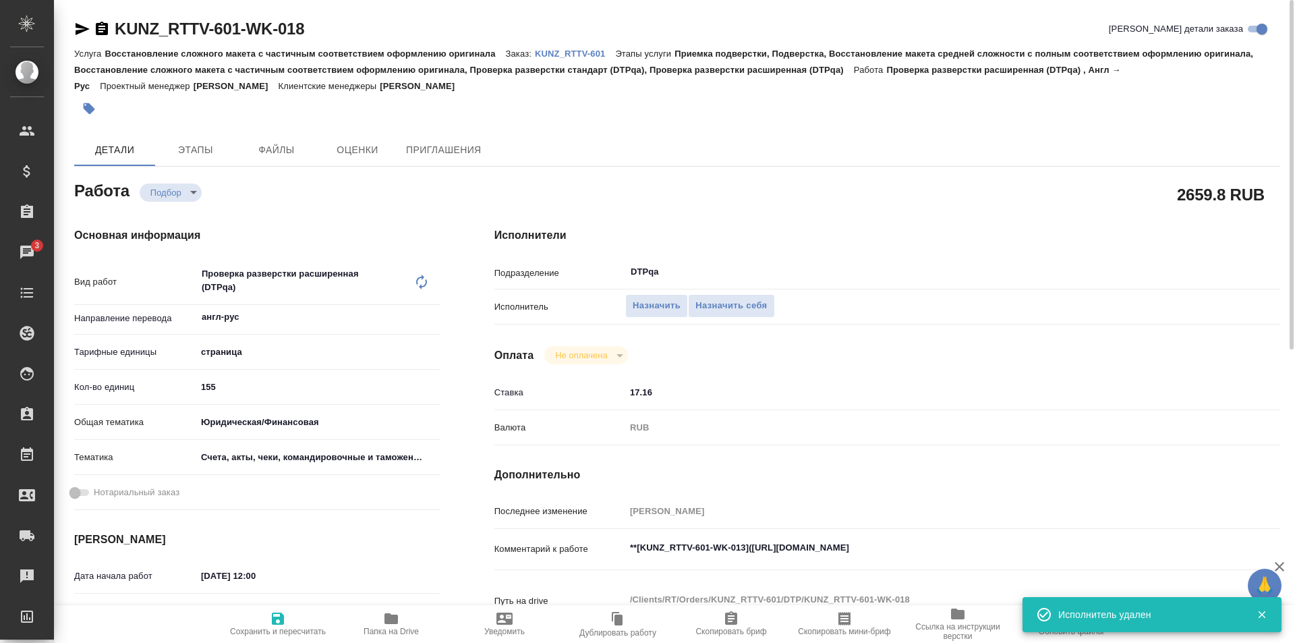
type textarea "x"
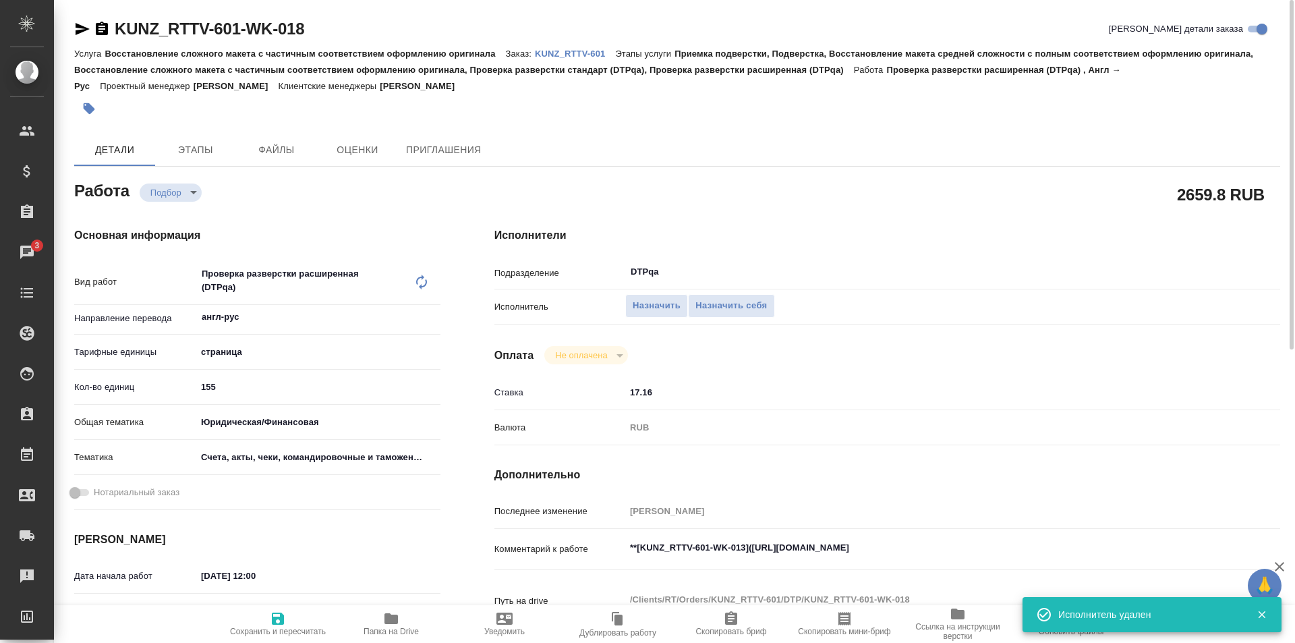
type textarea "x"
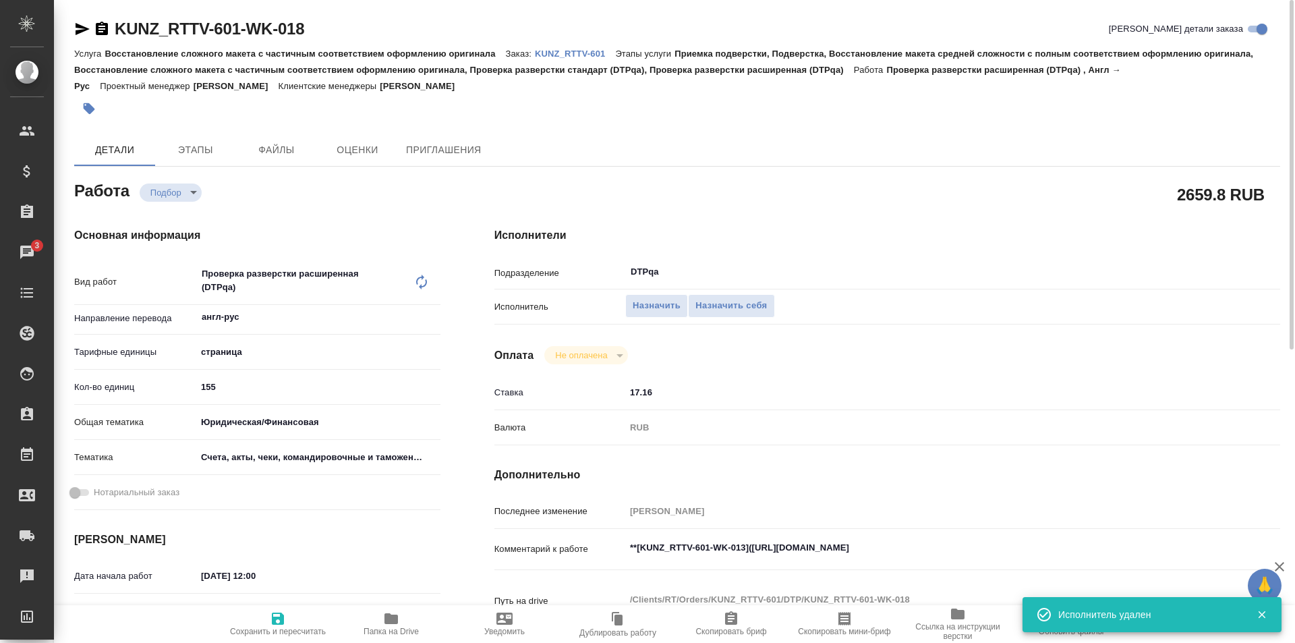
type textarea "x"
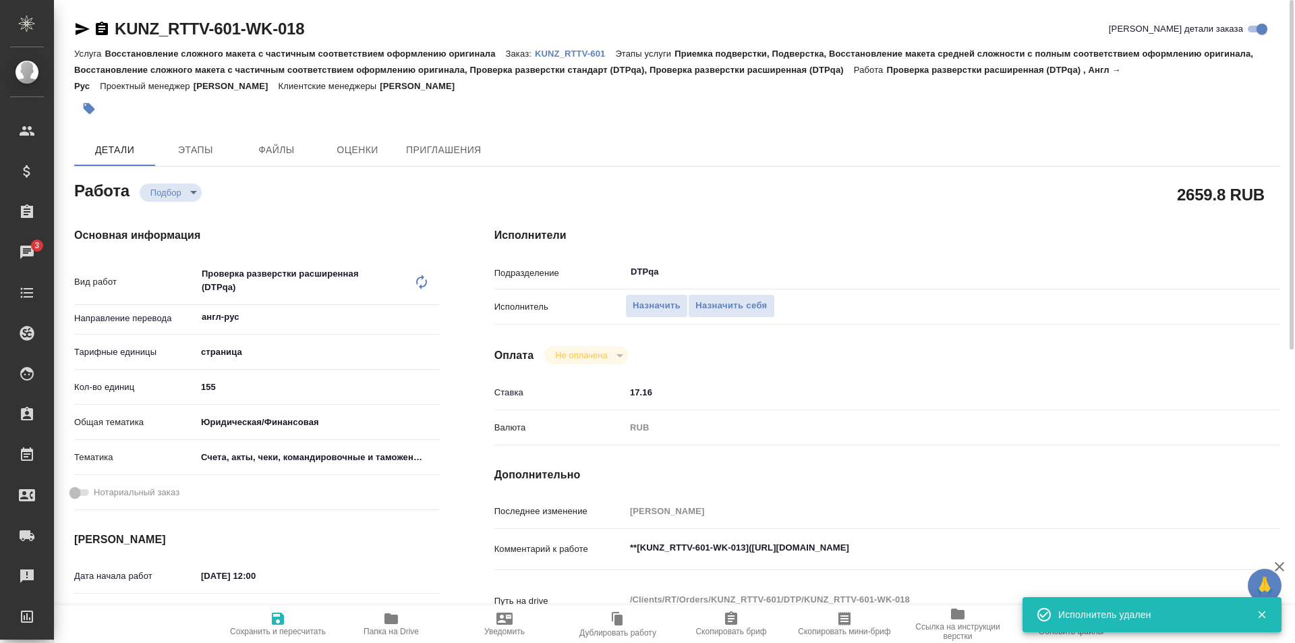
scroll to position [67, 0]
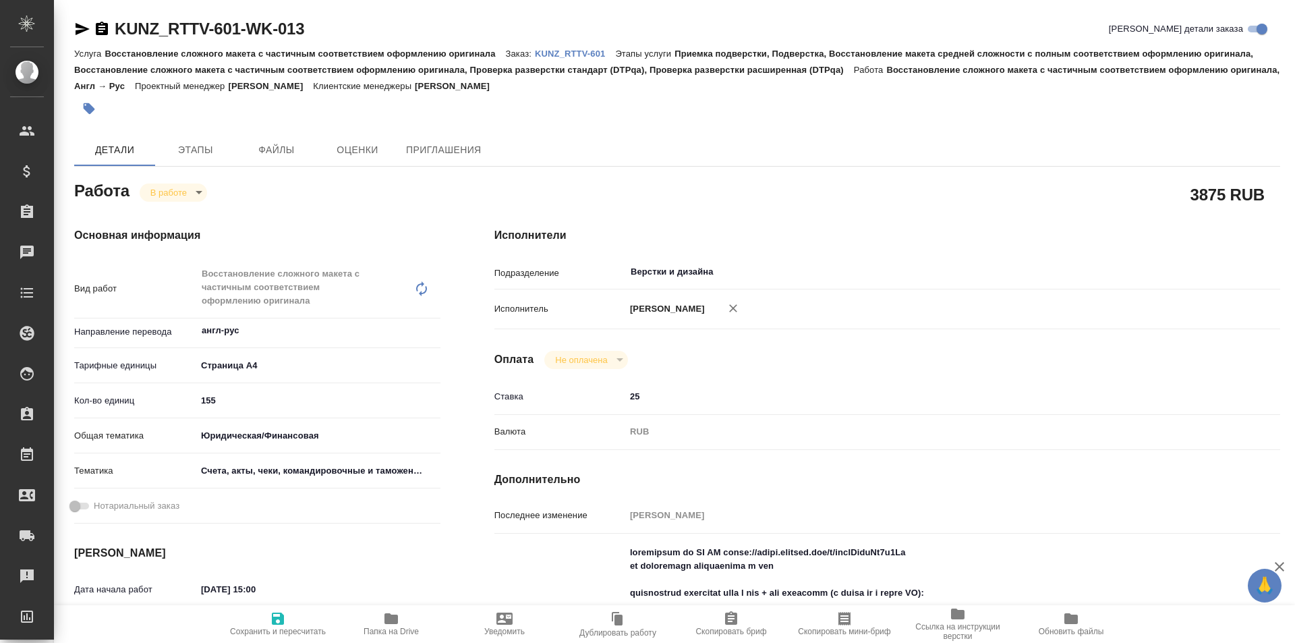
type textarea "x"
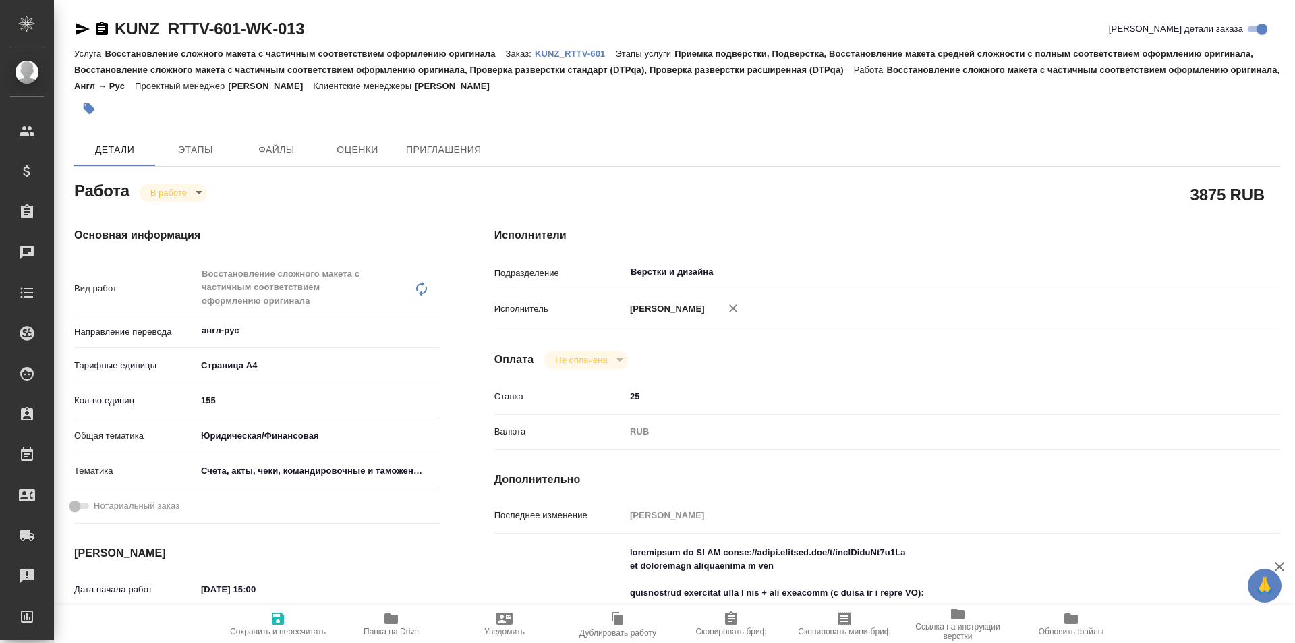
type textarea "x"
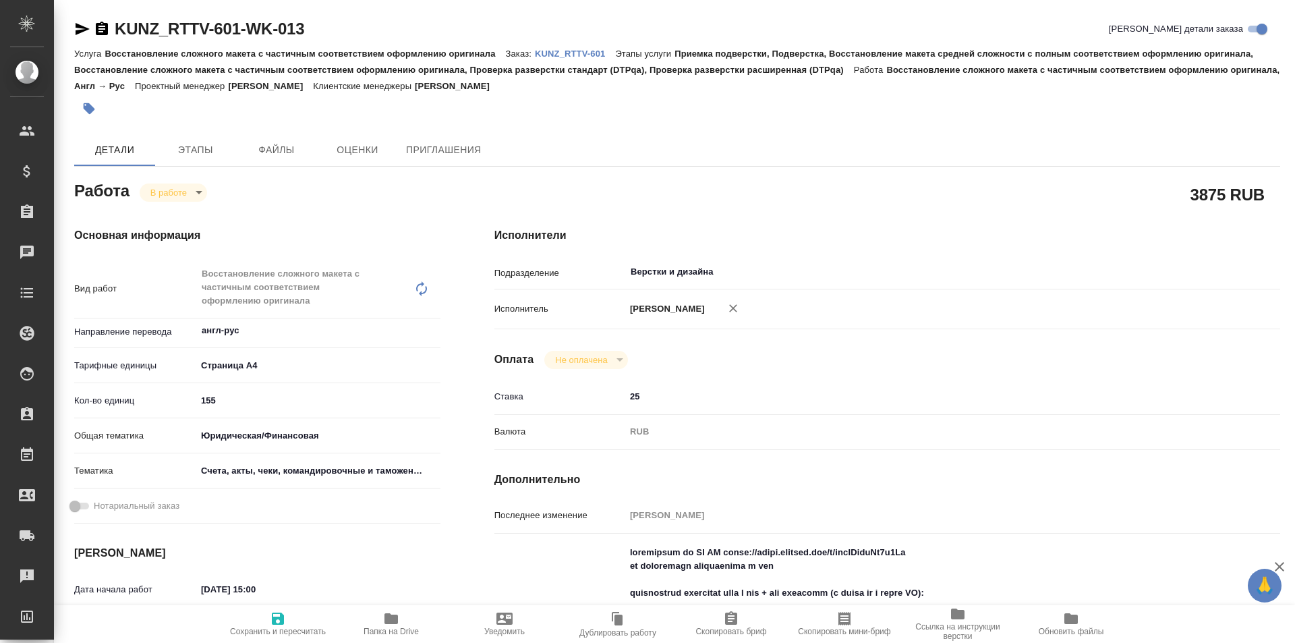
type textarea "x"
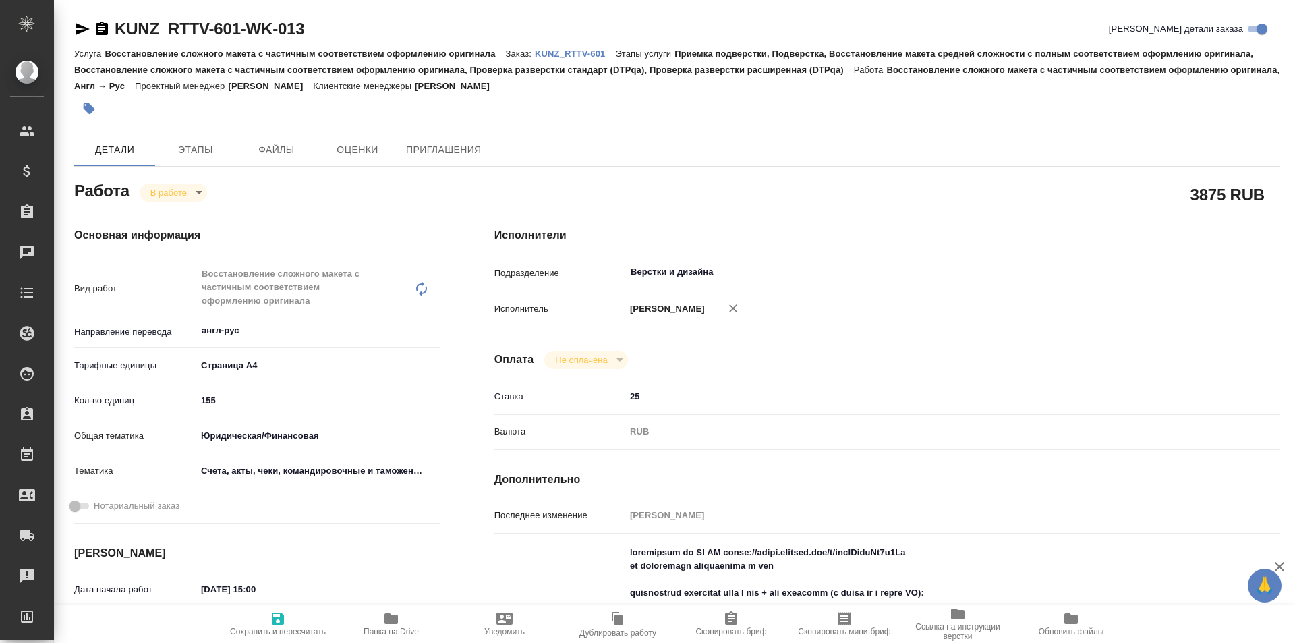
type textarea "x"
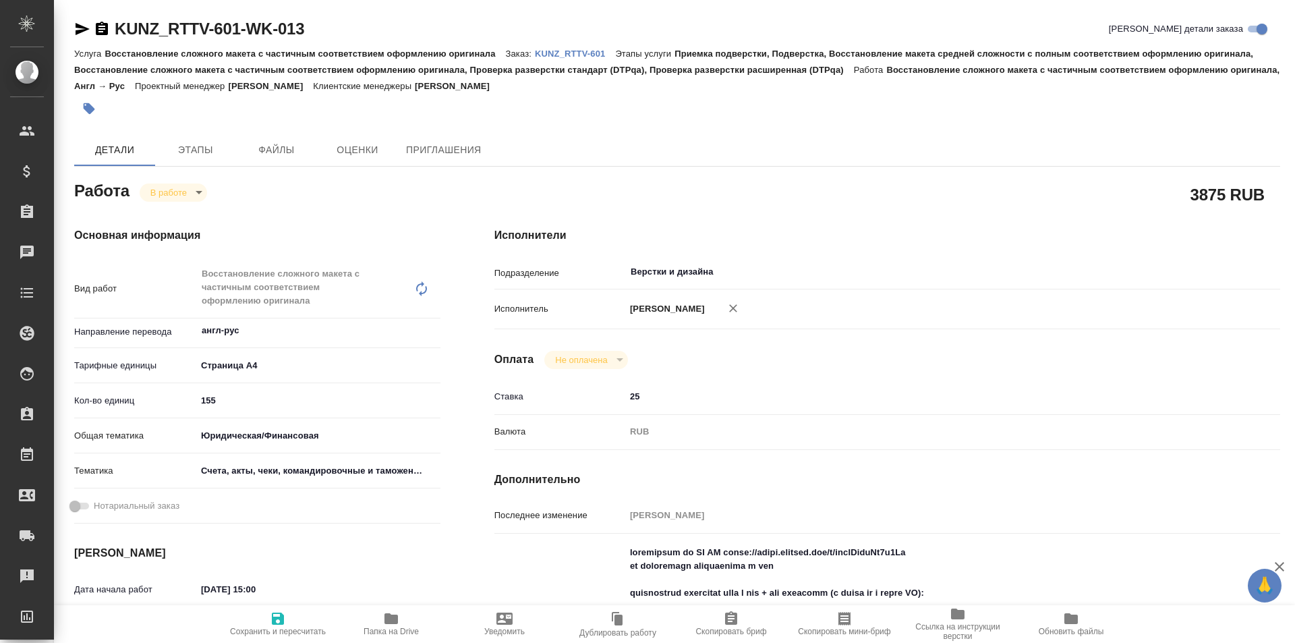
type textarea "x"
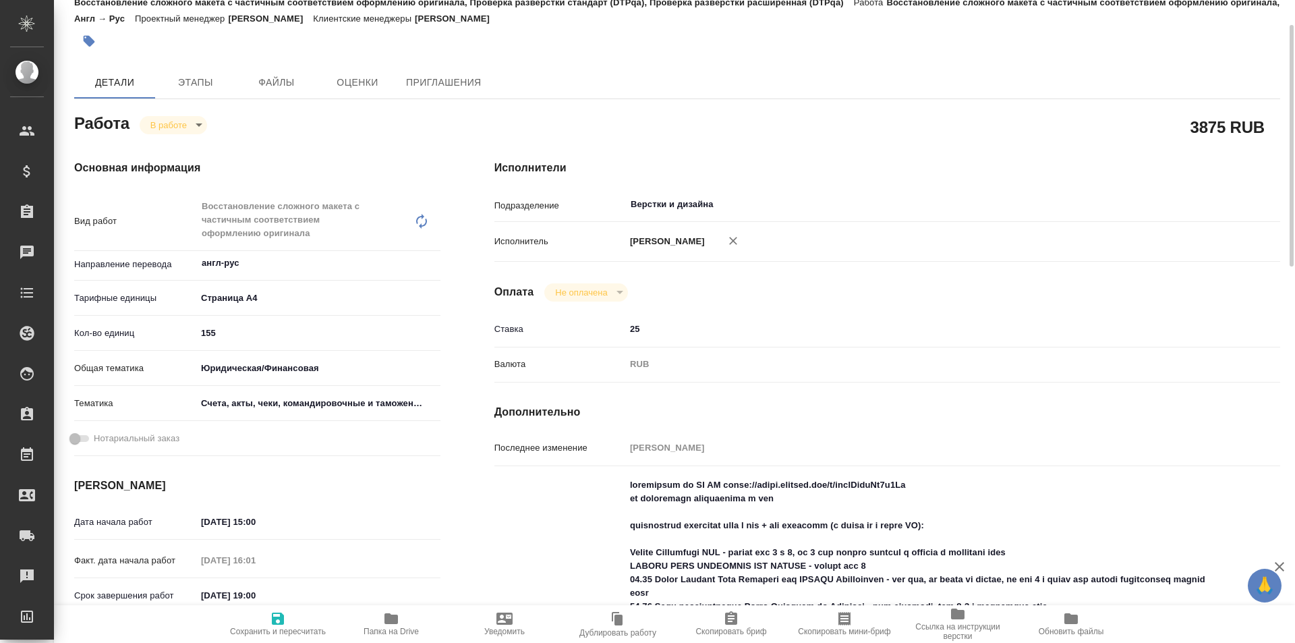
scroll to position [135, 0]
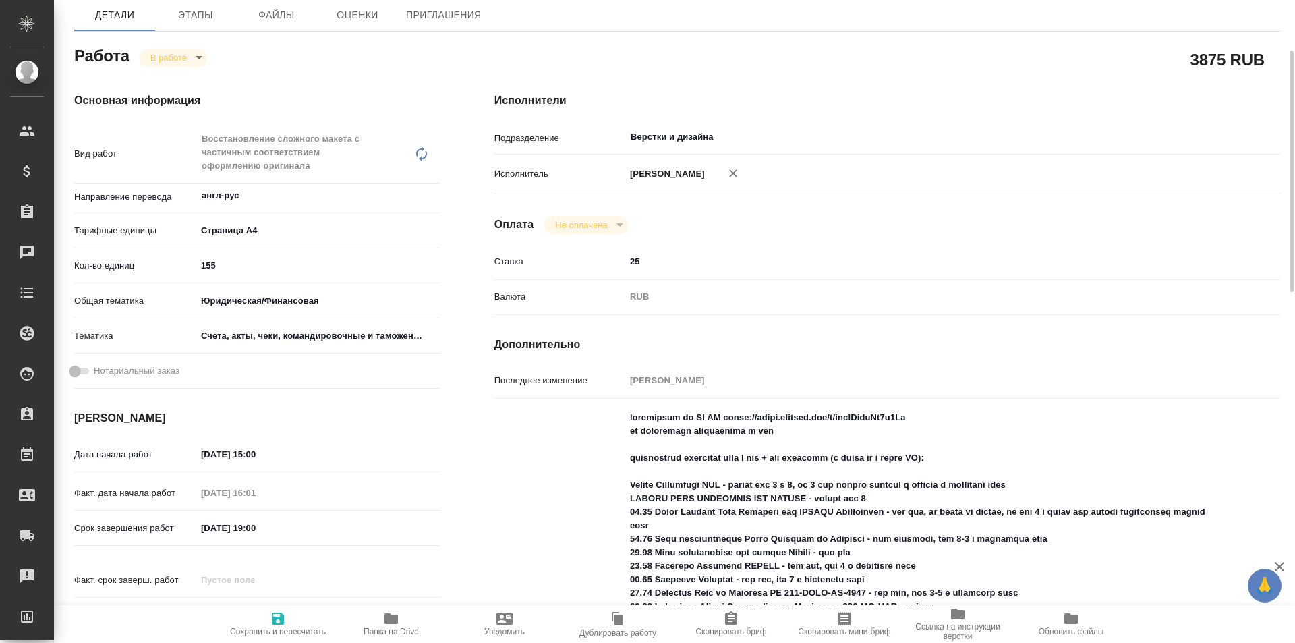
type textarea "x"
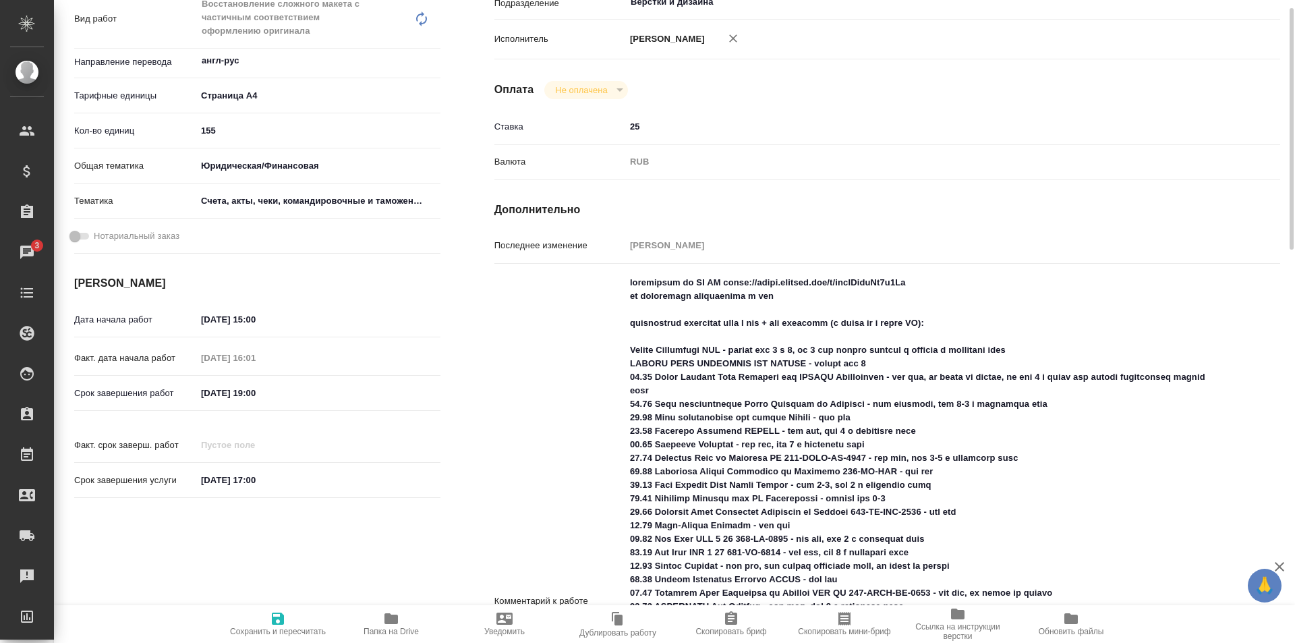
scroll to position [0, 0]
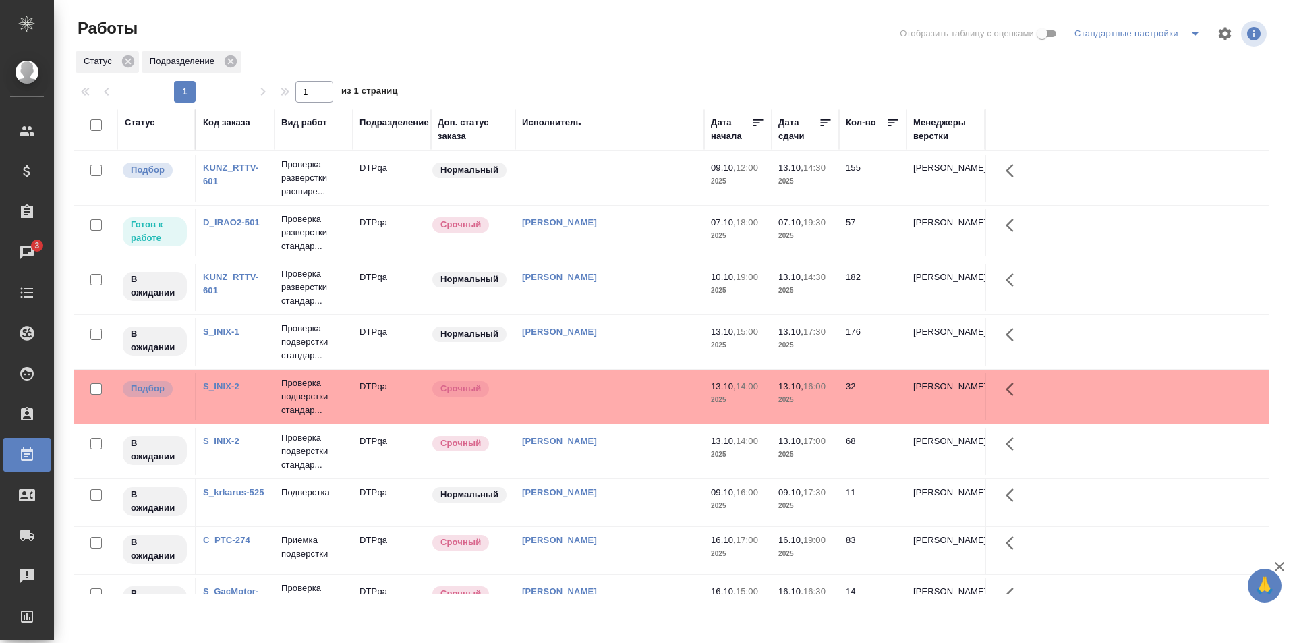
click at [629, 233] on td "[PERSON_NAME]" at bounding box center [609, 232] width 189 height 47
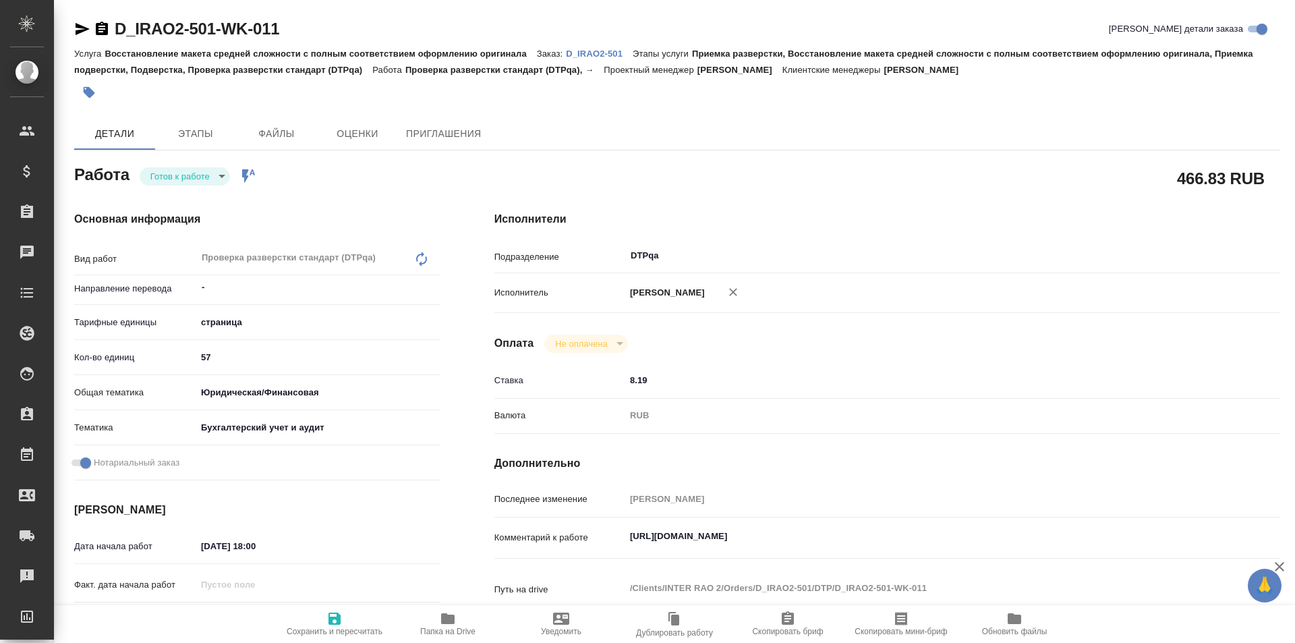
type textarea "x"
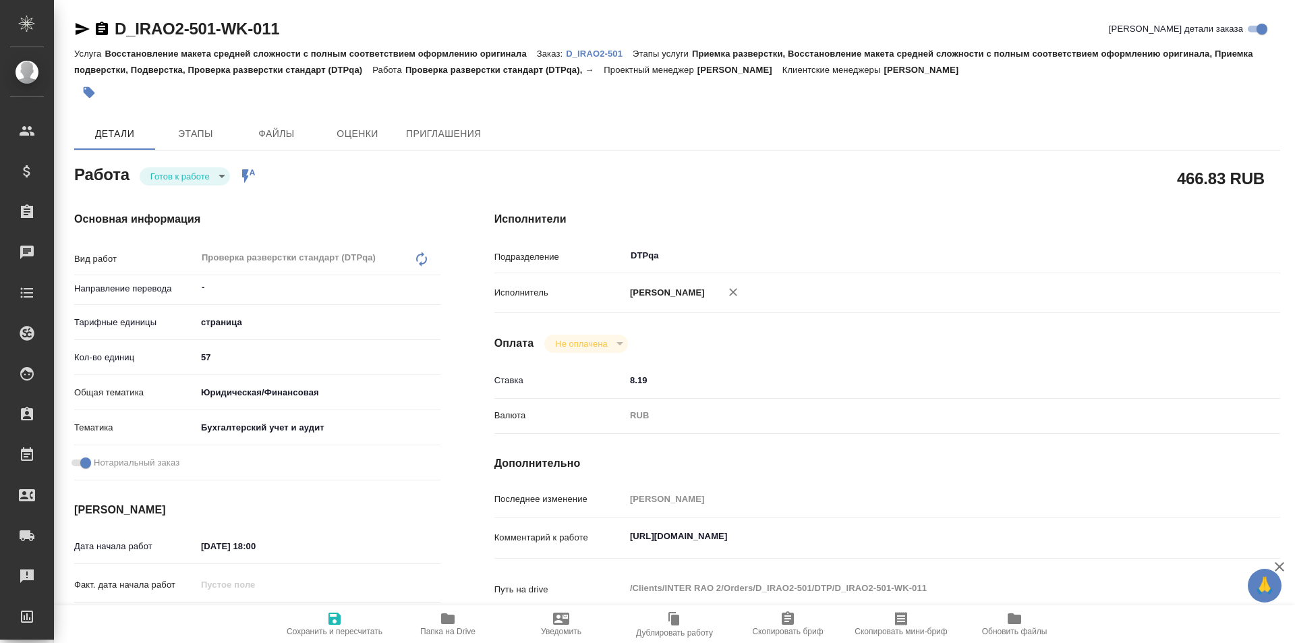
type textarea "x"
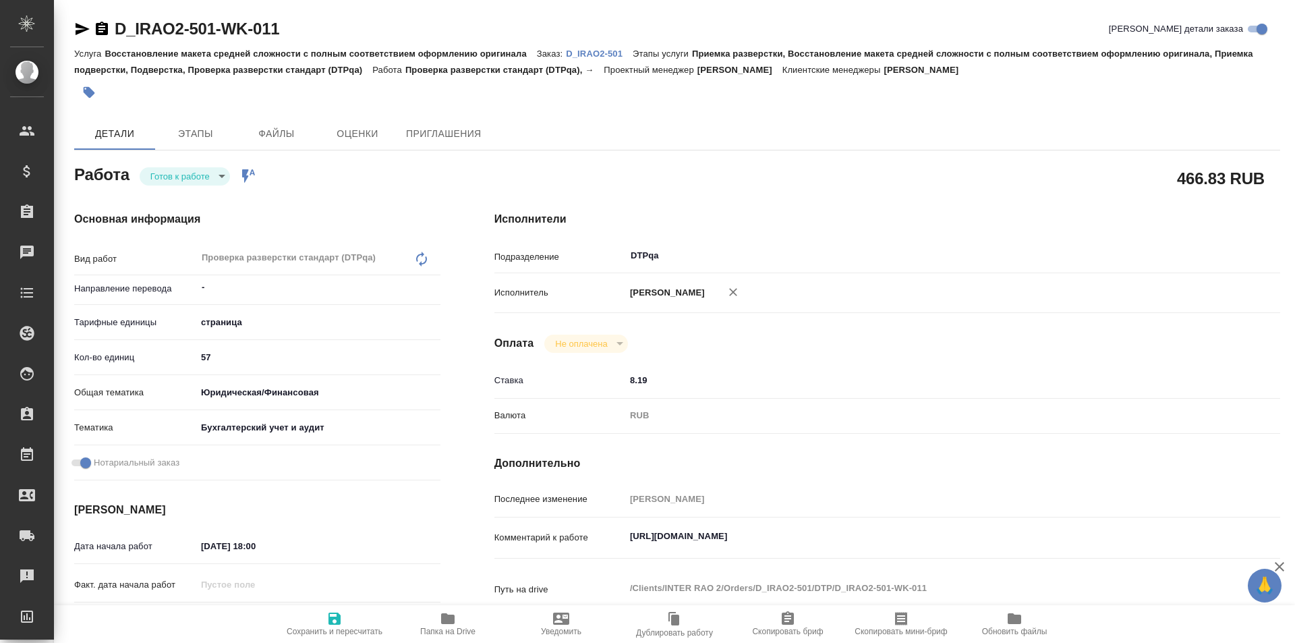
type textarea "x"
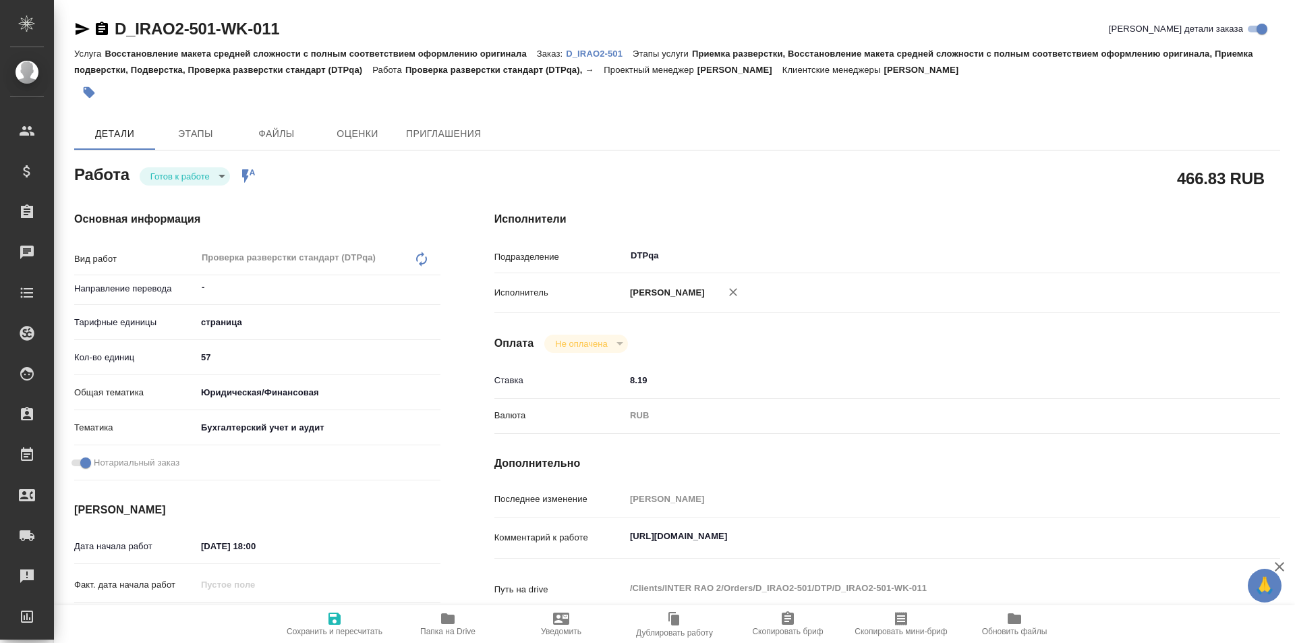
click at [207, 175] on body "🙏 .cls-1 fill:#fff; AWATERA Ismagilova Diana Клиенты Спецификации Заказы Чаты T…" at bounding box center [647, 321] width 1295 height 643
type textarea "x"
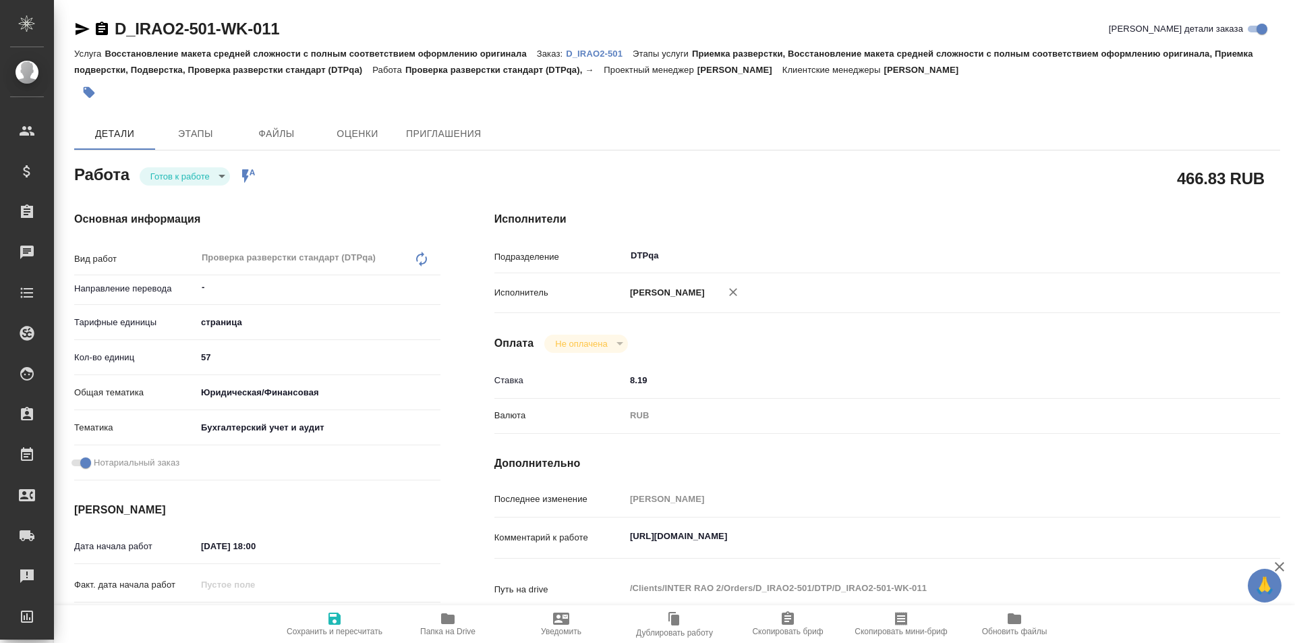
type textarea "x"
click at [196, 199] on li "В работе" at bounding box center [185, 198] width 90 height 23
type textarea "x"
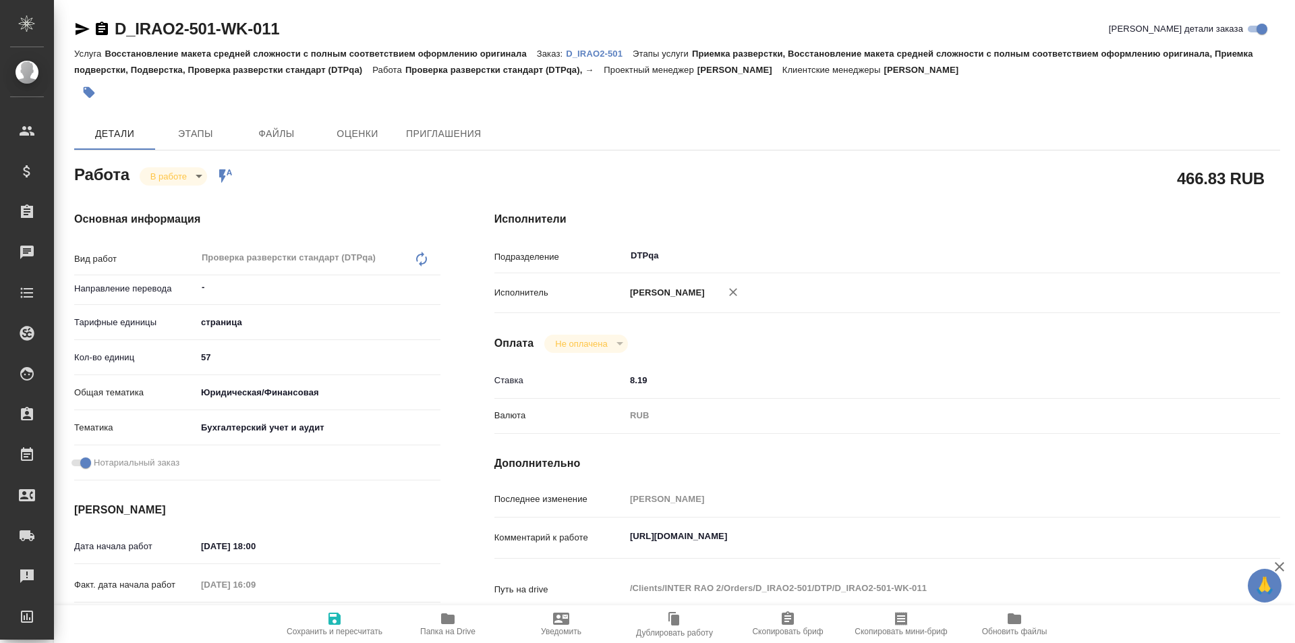
type textarea "x"
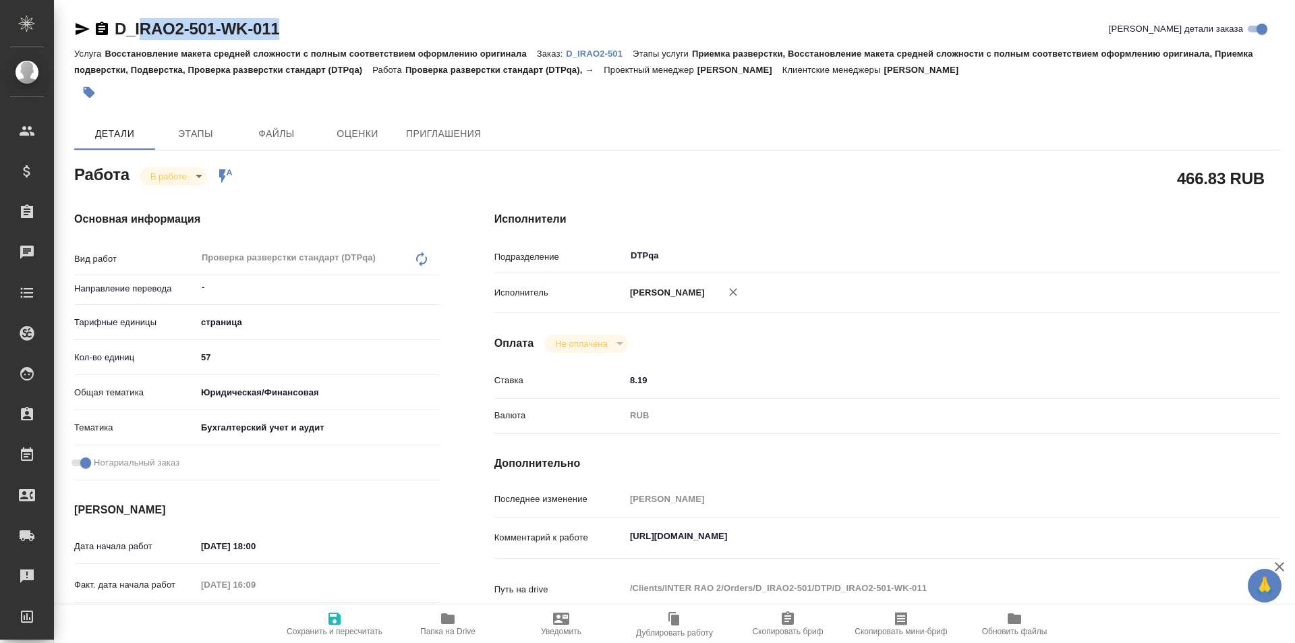
type textarea "x"
drag, startPoint x: 290, startPoint y: 28, endPoint x: 88, endPoint y: 33, distance: 202.4
click at [88, 32] on div "D_IRAO2-501-WK-011 Кратко детали заказа" at bounding box center [677, 29] width 1206 height 22
copy link "D_IRAO2-501-WK-011"
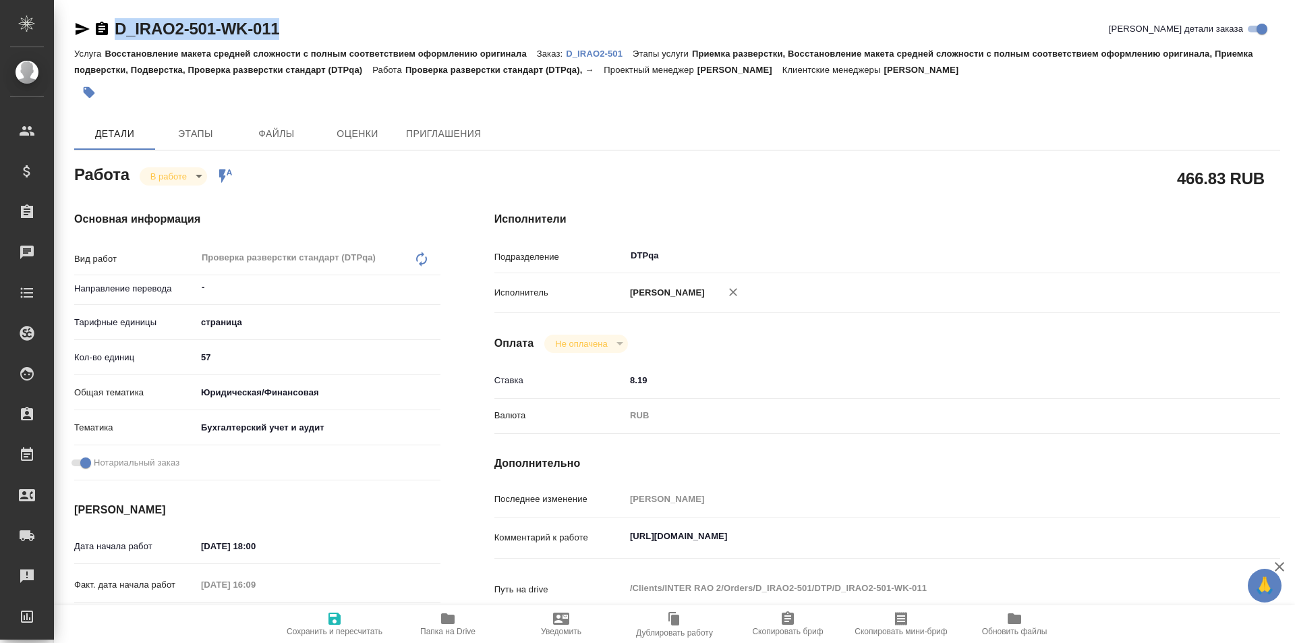
type textarea "x"
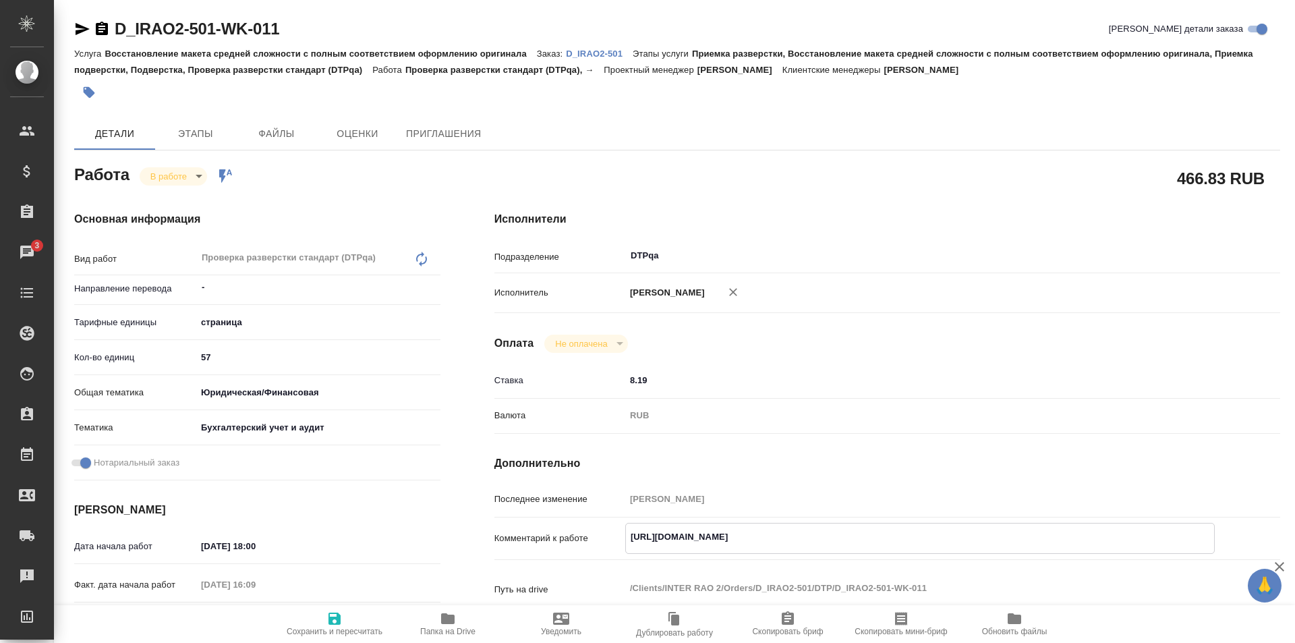
drag, startPoint x: 910, startPoint y: 547, endPoint x: 581, endPoint y: 525, distance: 329.8
click at [546, 538] on div "Комментарий к работе https://tera.awatera.com/Work/68e3c8a1810f8208a7bc2934/ x" at bounding box center [887, 538] width 786 height 31
type textarea "x"
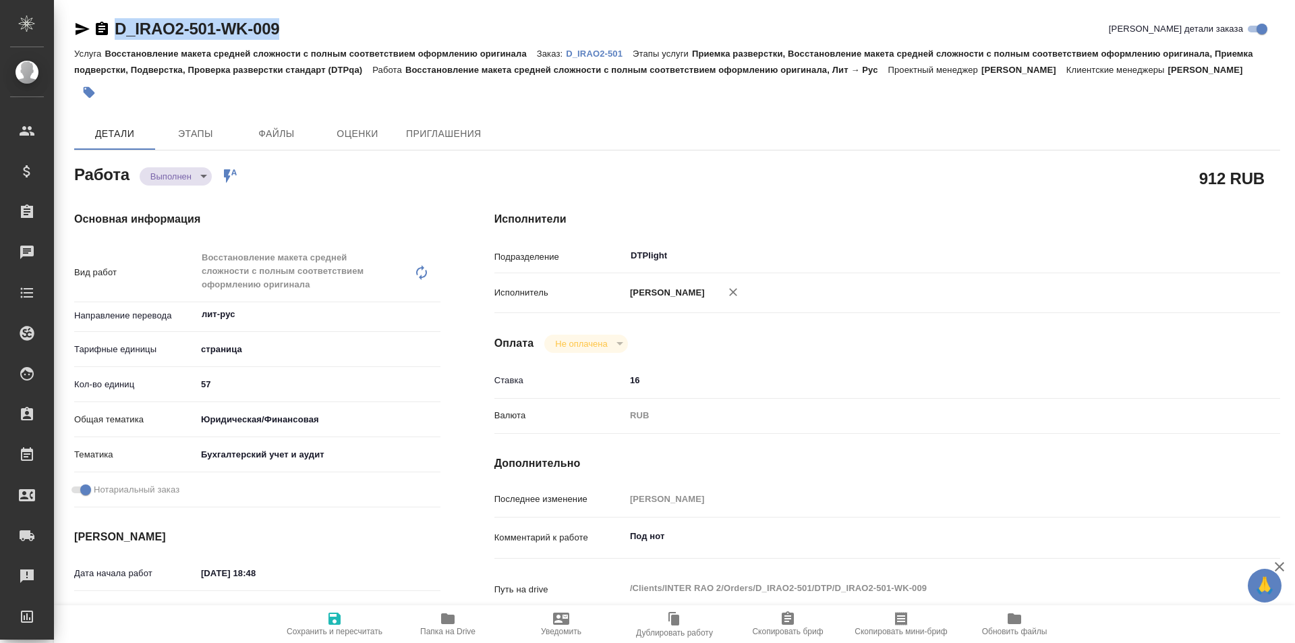
drag, startPoint x: 294, startPoint y: 29, endPoint x: 115, endPoint y: 17, distance: 179.8
click at [97, 23] on div "D_IRAO2-501-WK-009 [PERSON_NAME] детали заказа" at bounding box center [677, 29] width 1206 height 22
copy link "D_IRAO2-501-WK-009"
click at [446, 621] on icon "button" at bounding box center [447, 618] width 13 height 11
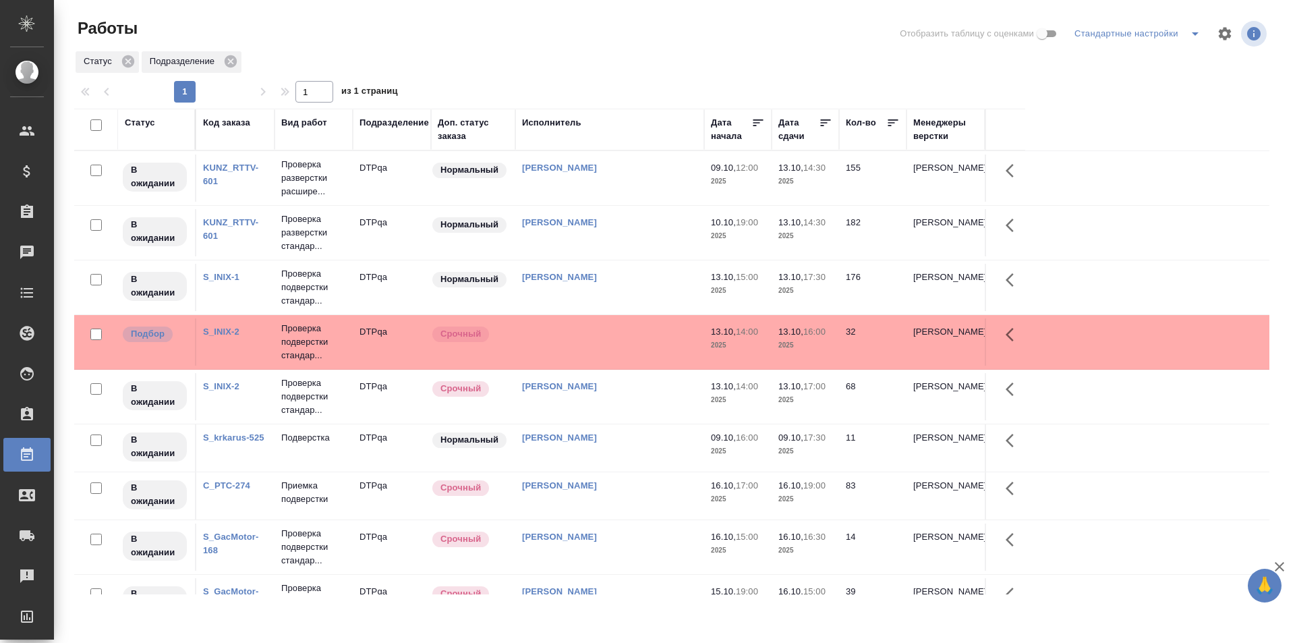
click at [623, 235] on td "[PERSON_NAME]" at bounding box center [609, 232] width 189 height 47
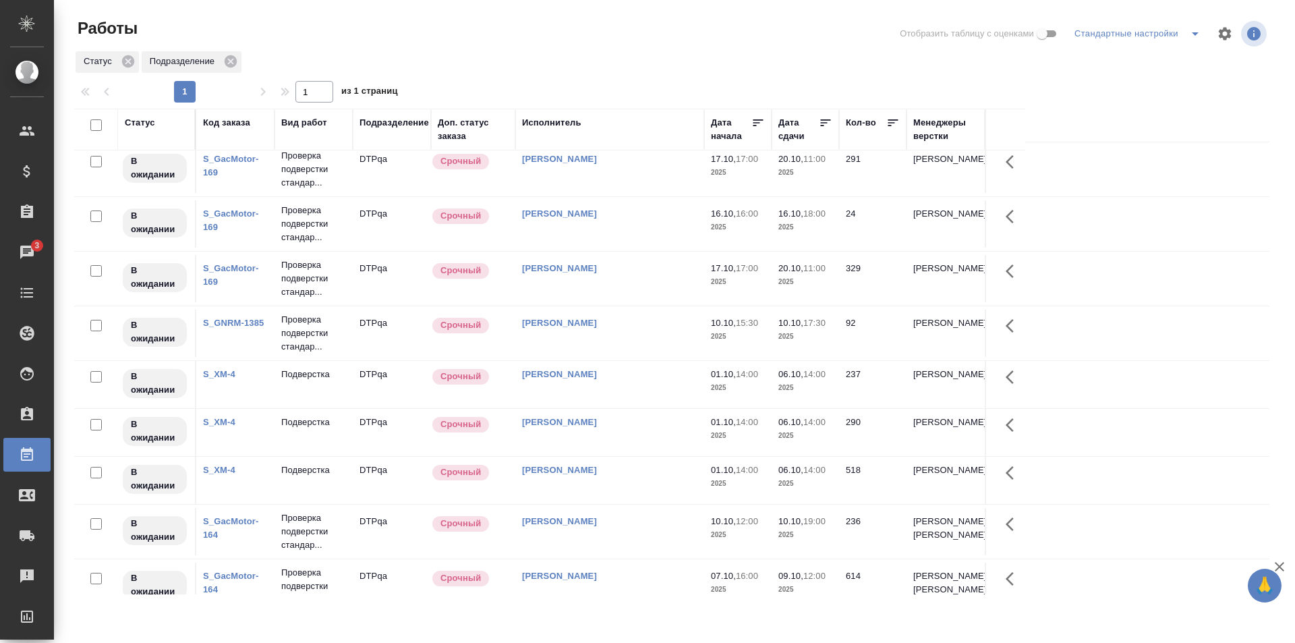
scroll to position [588, 0]
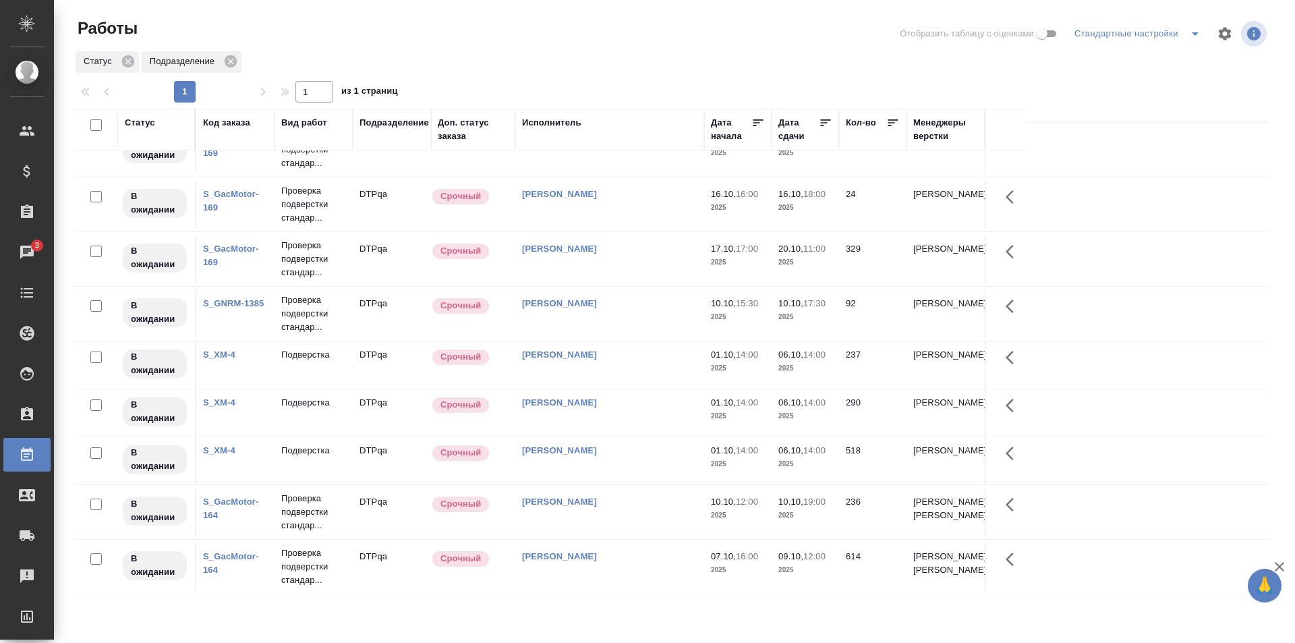
click at [626, 560] on td "[PERSON_NAME]" at bounding box center [609, 566] width 189 height 47
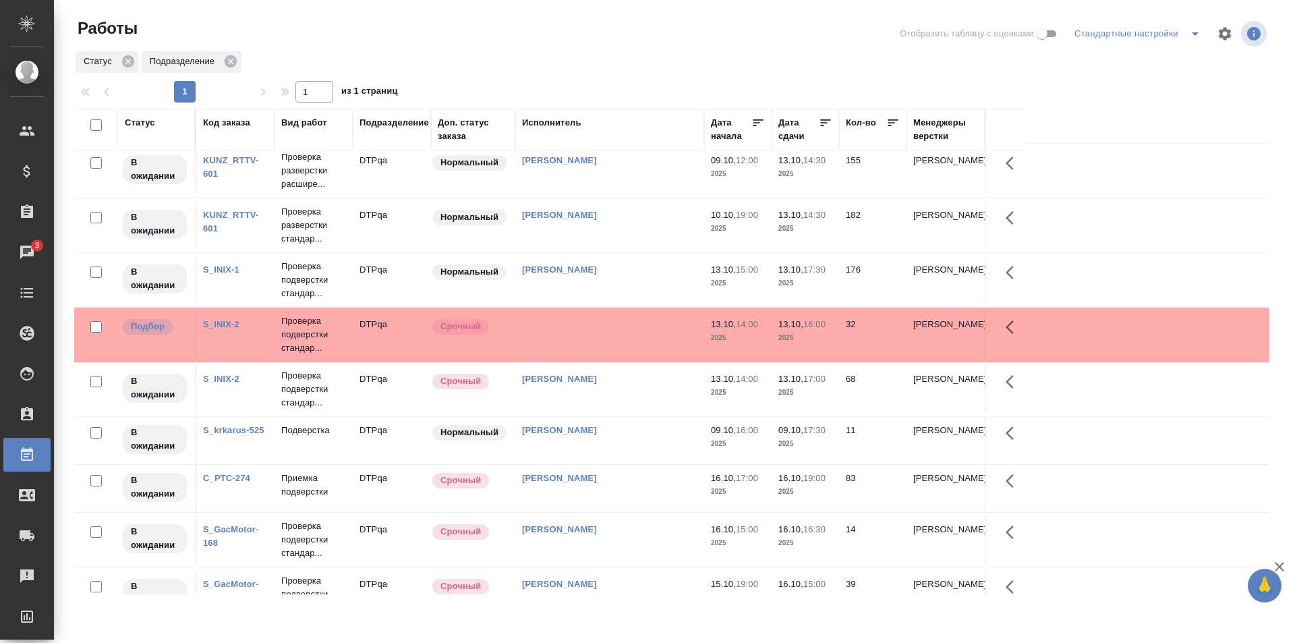
scroll to position [0, 0]
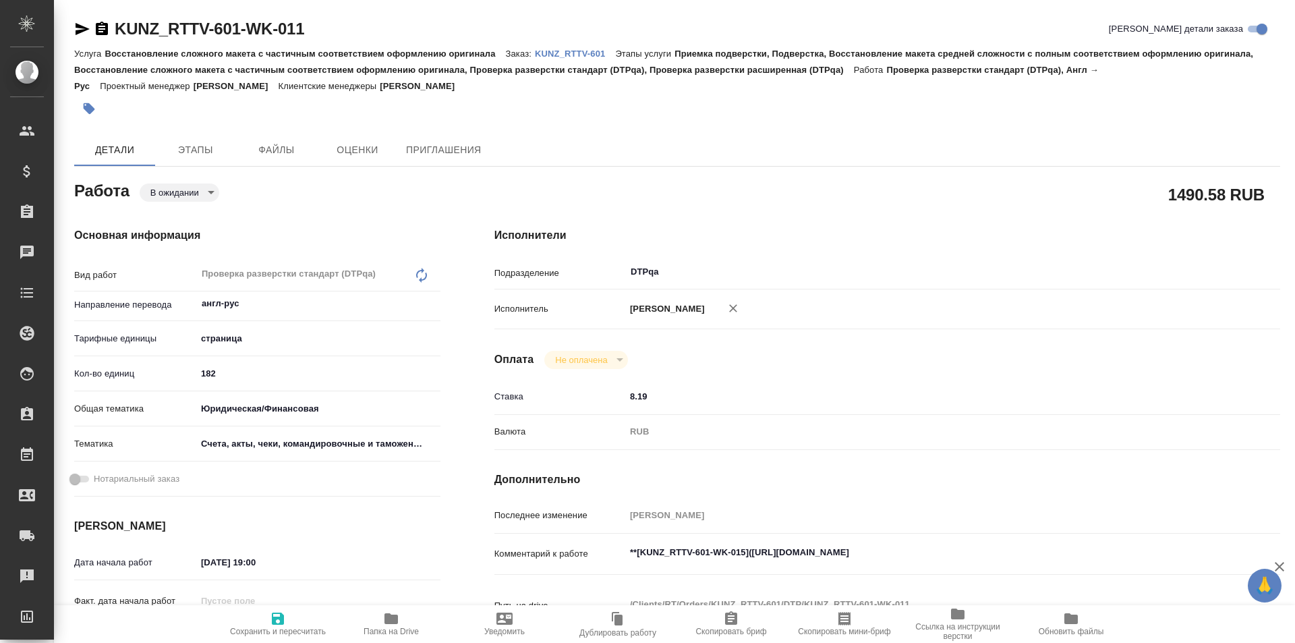
type textarea "x"
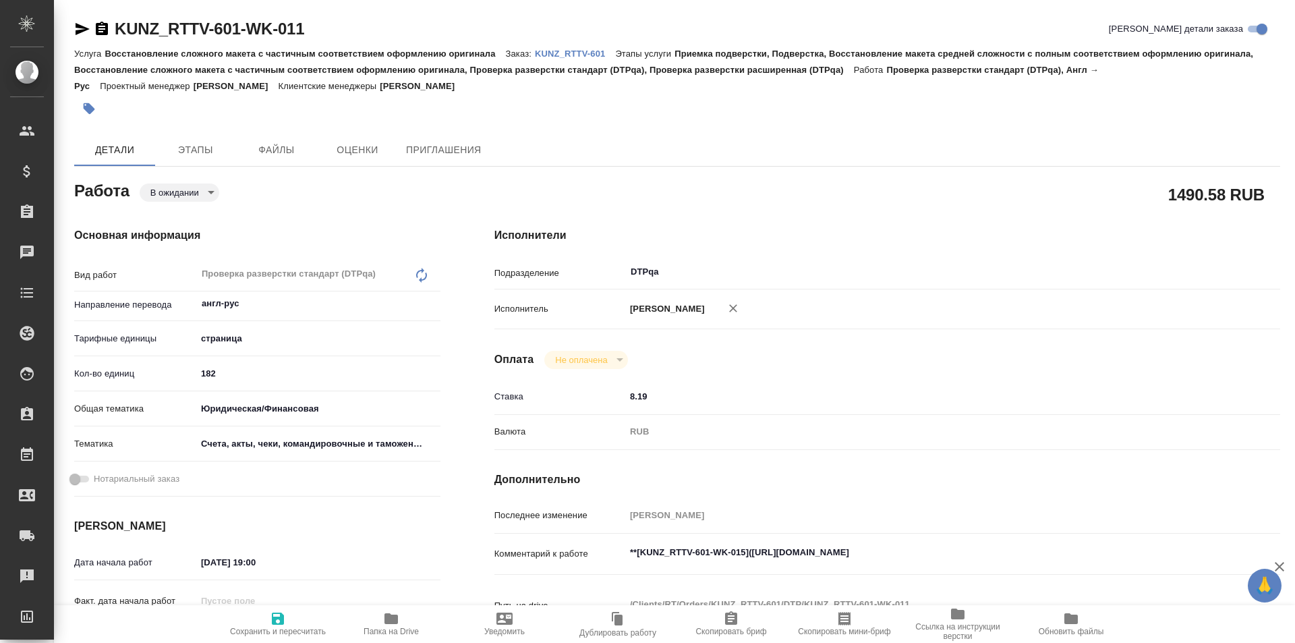
type textarea "x"
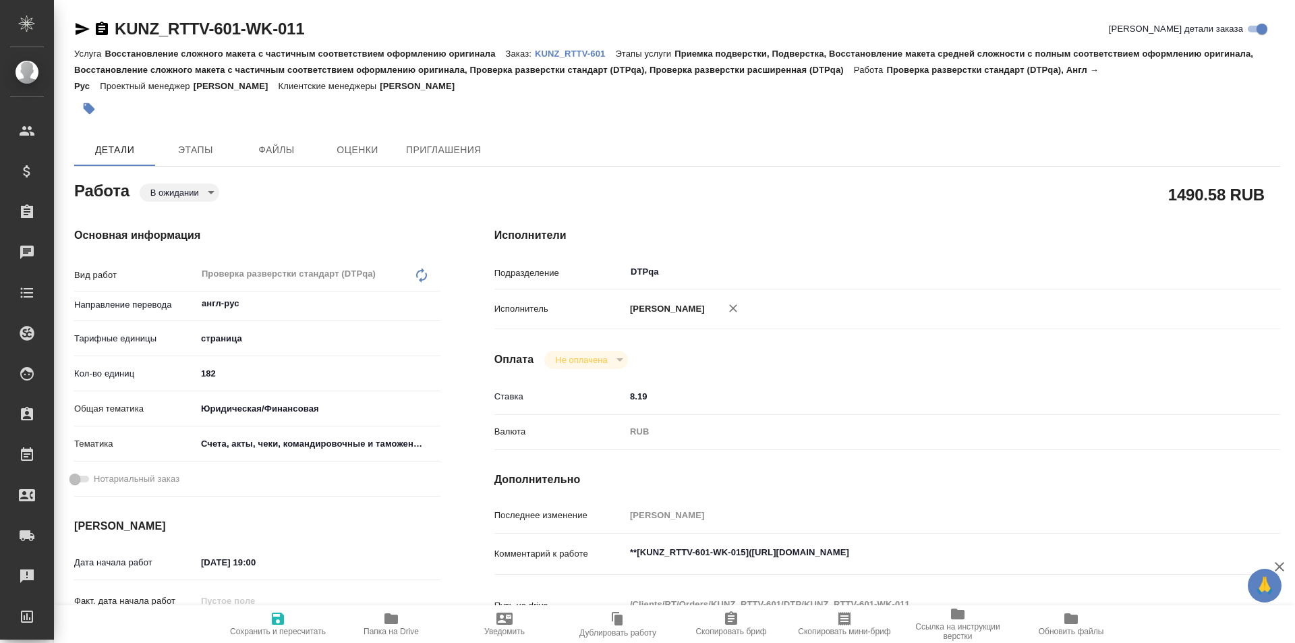
type textarea "x"
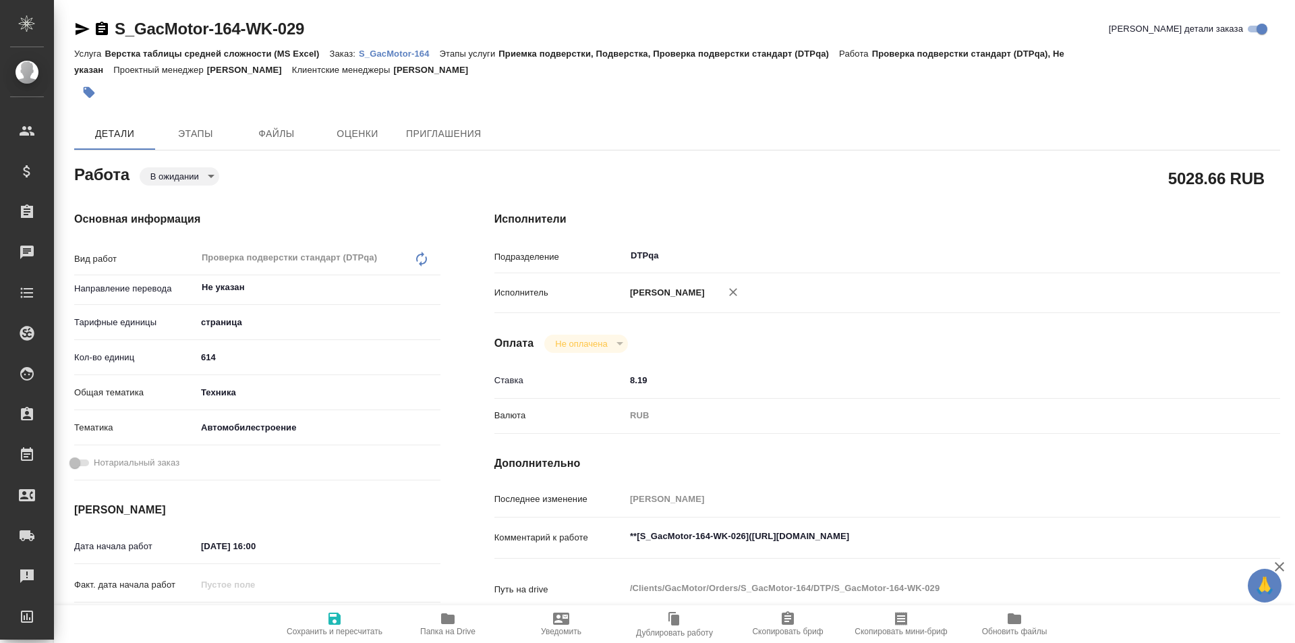
type textarea "x"
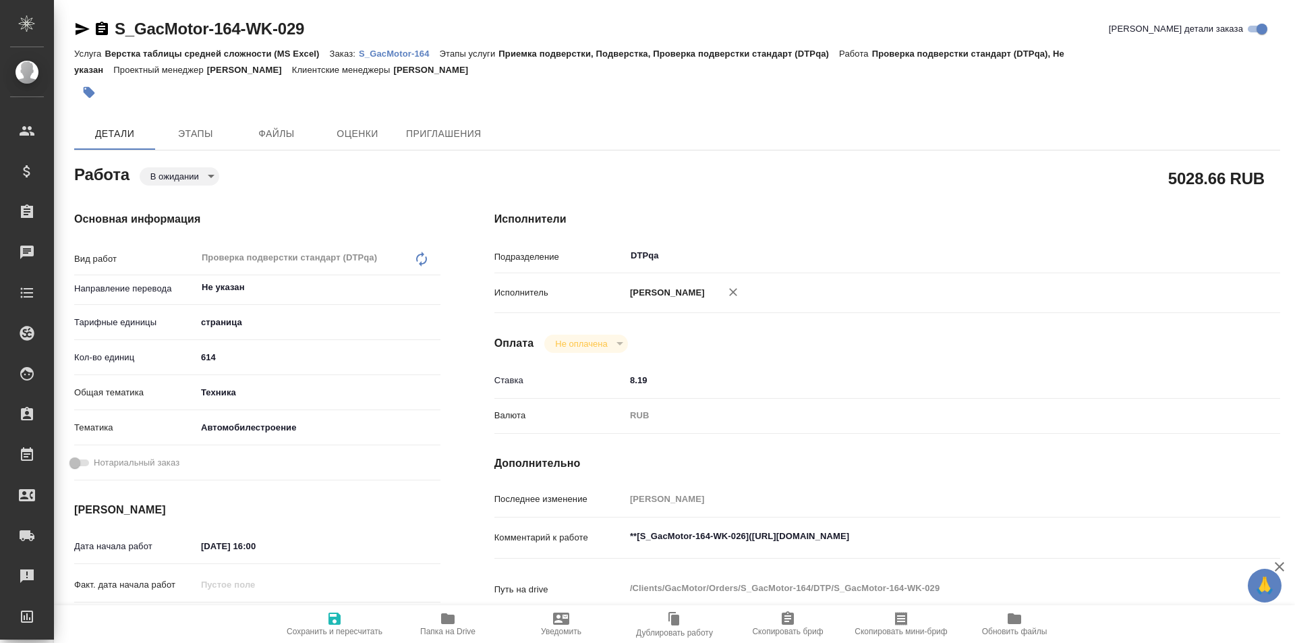
type textarea "x"
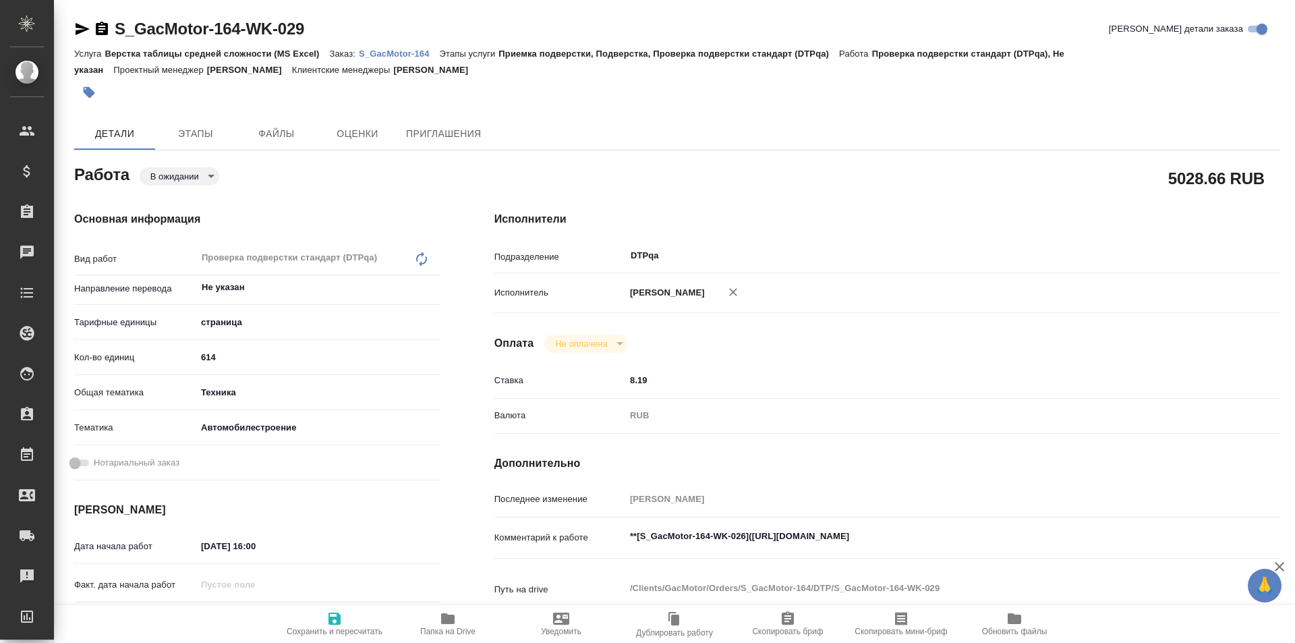
type textarea "x"
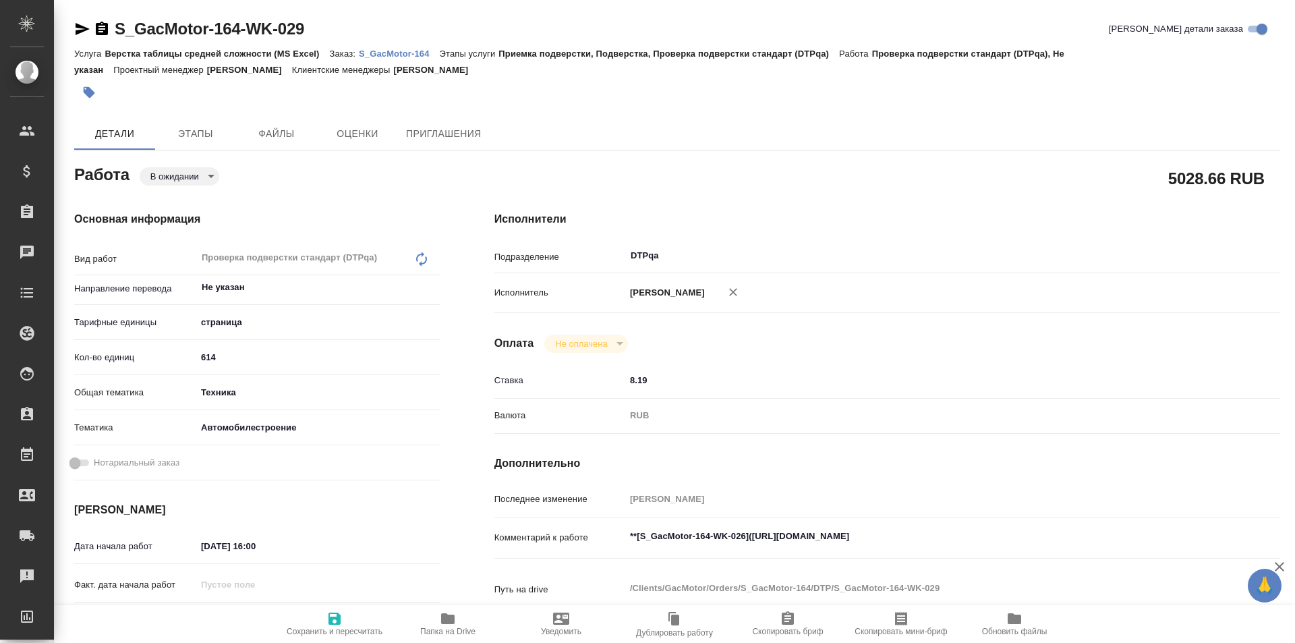
type textarea "x"
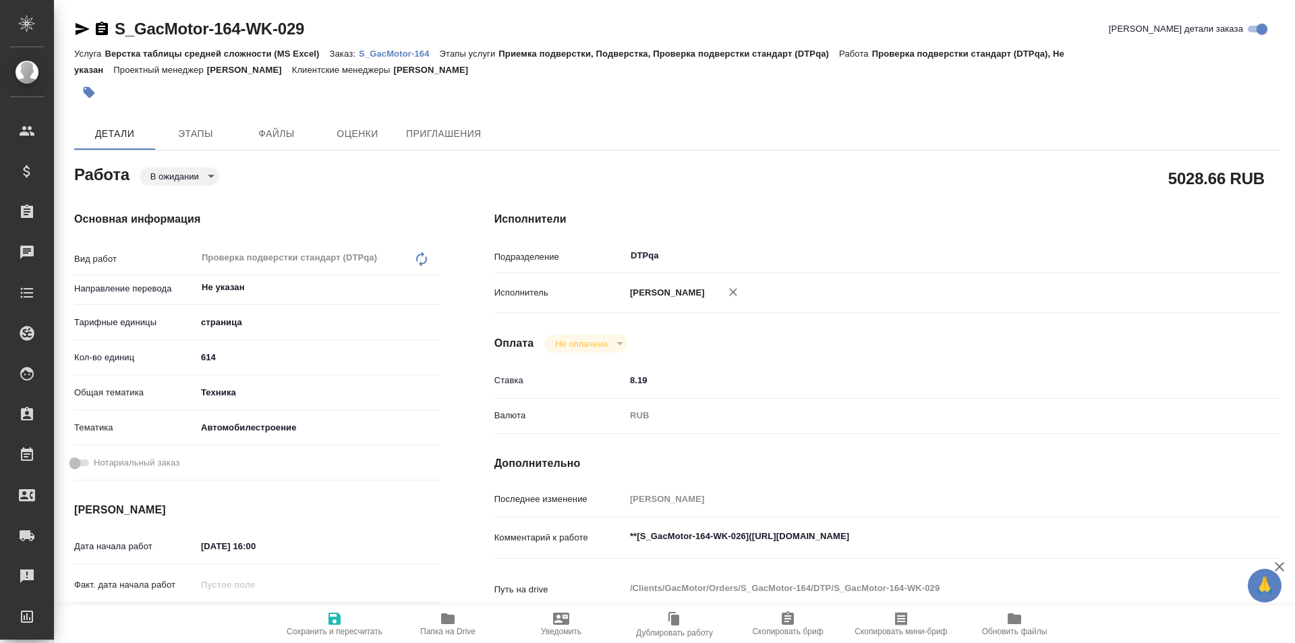
type textarea "x"
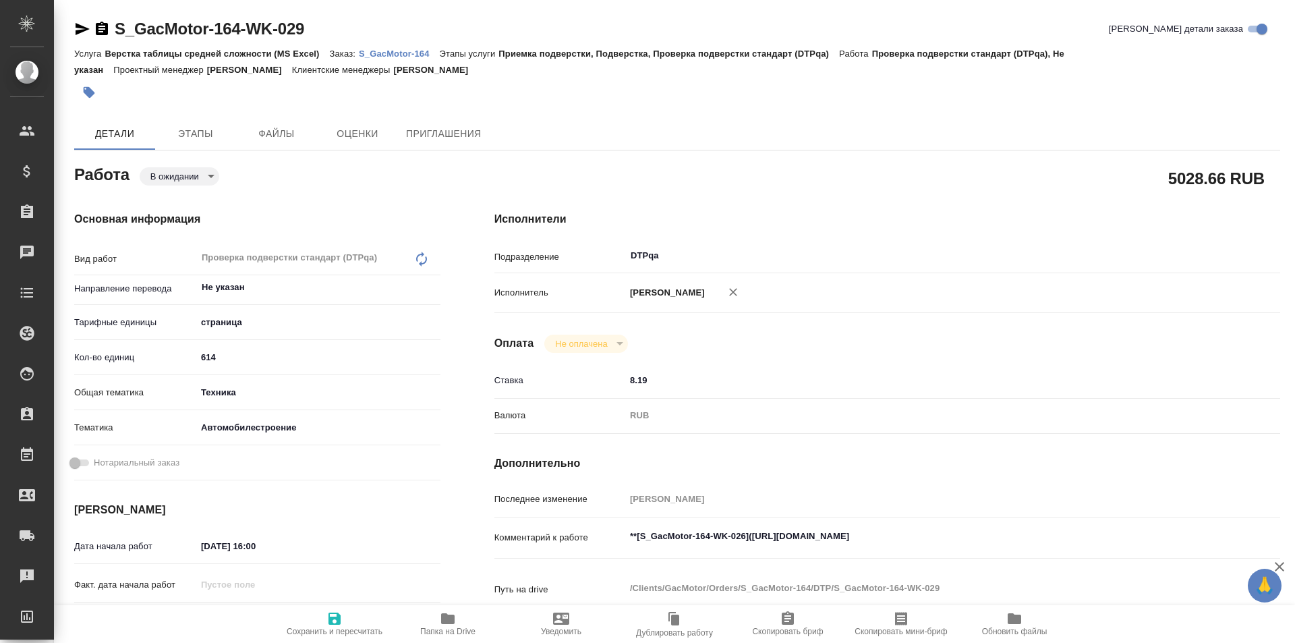
type textarea "x"
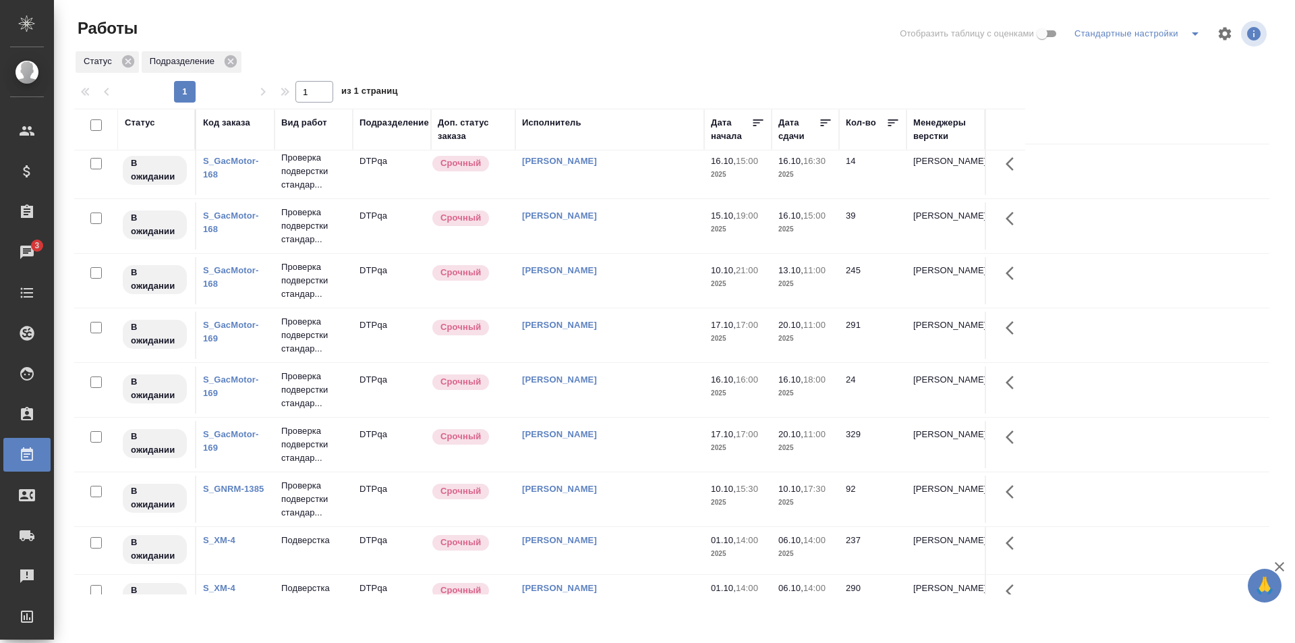
scroll to position [752, 0]
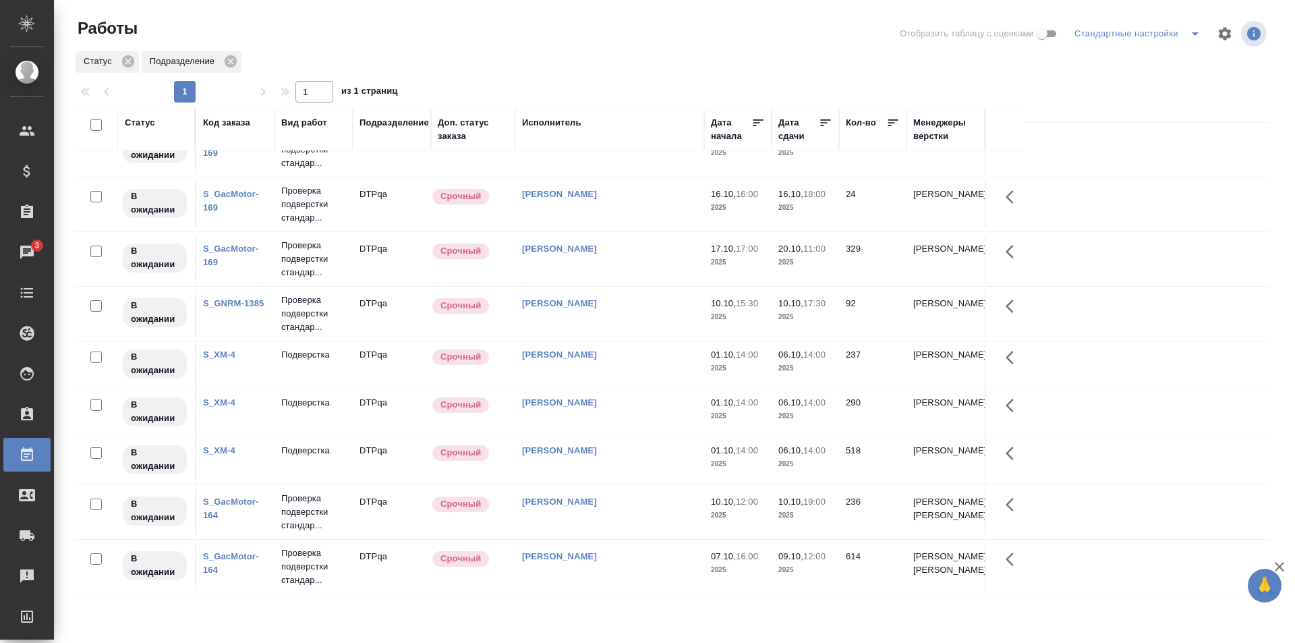
click at [630, 550] on div "[PERSON_NAME]" at bounding box center [609, 556] width 175 height 13
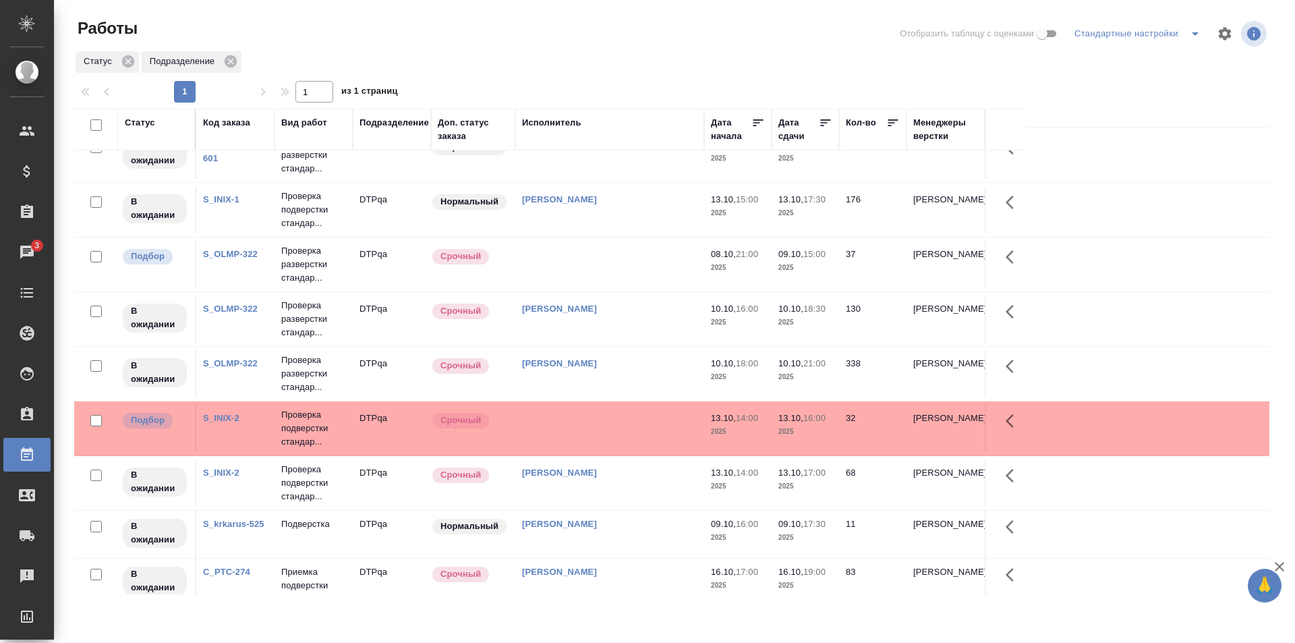
scroll to position [0, 0]
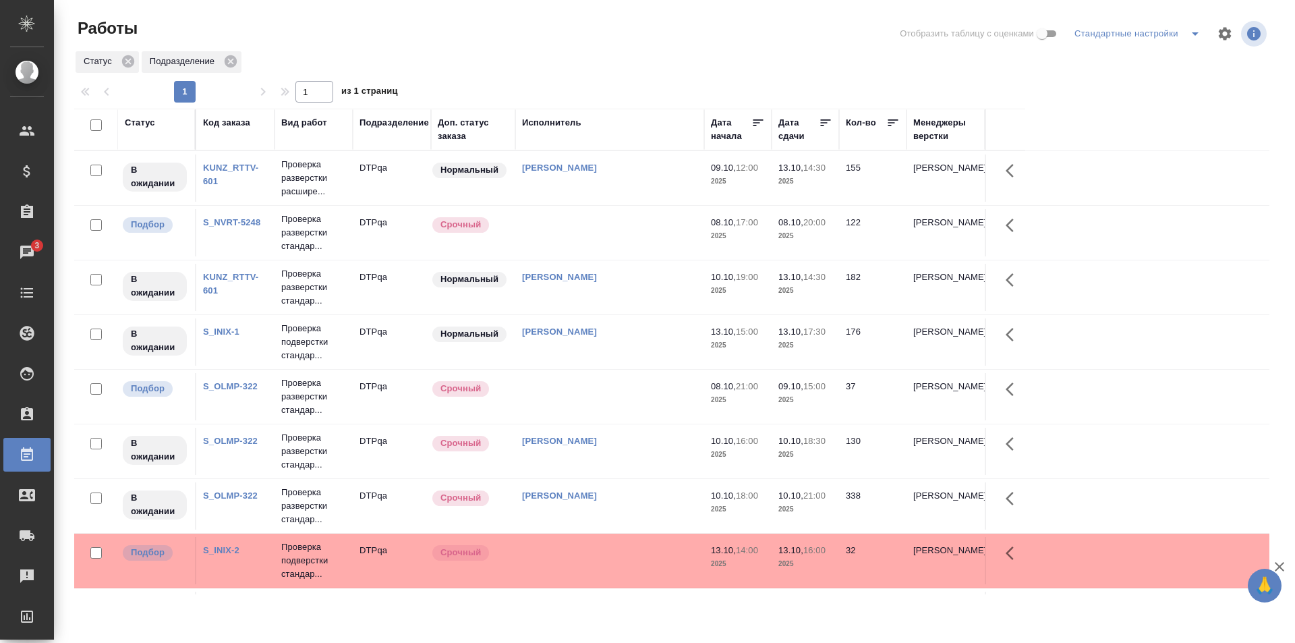
click at [600, 229] on td at bounding box center [609, 232] width 189 height 47
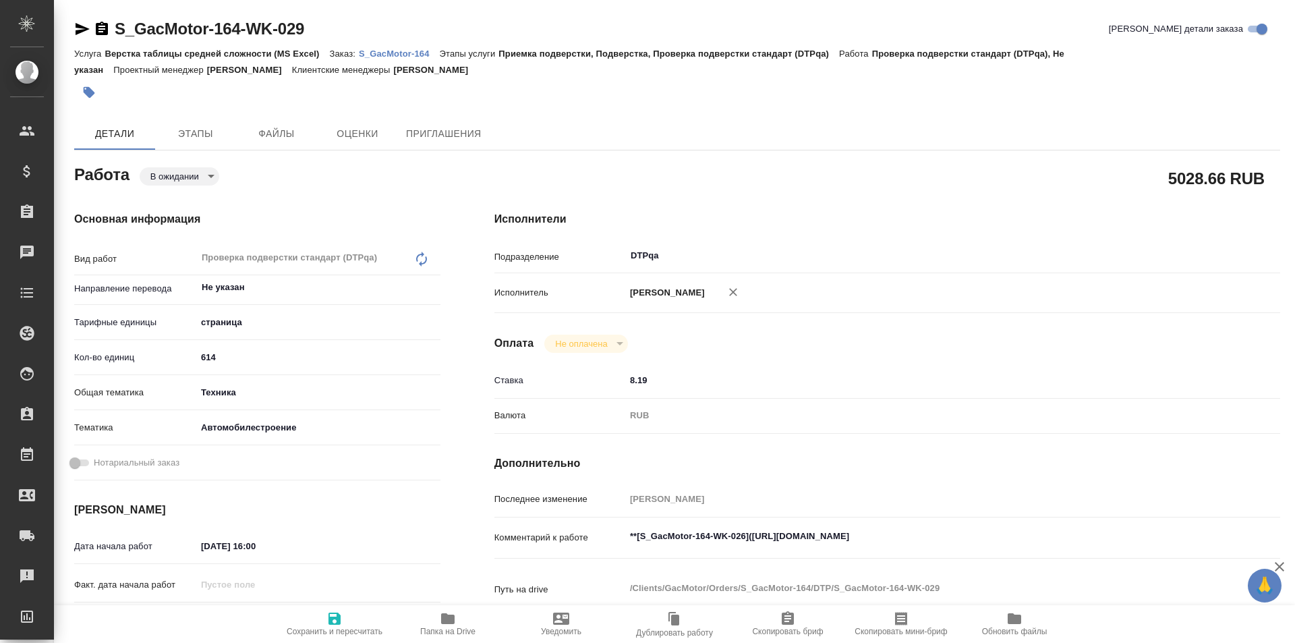
type textarea "x"
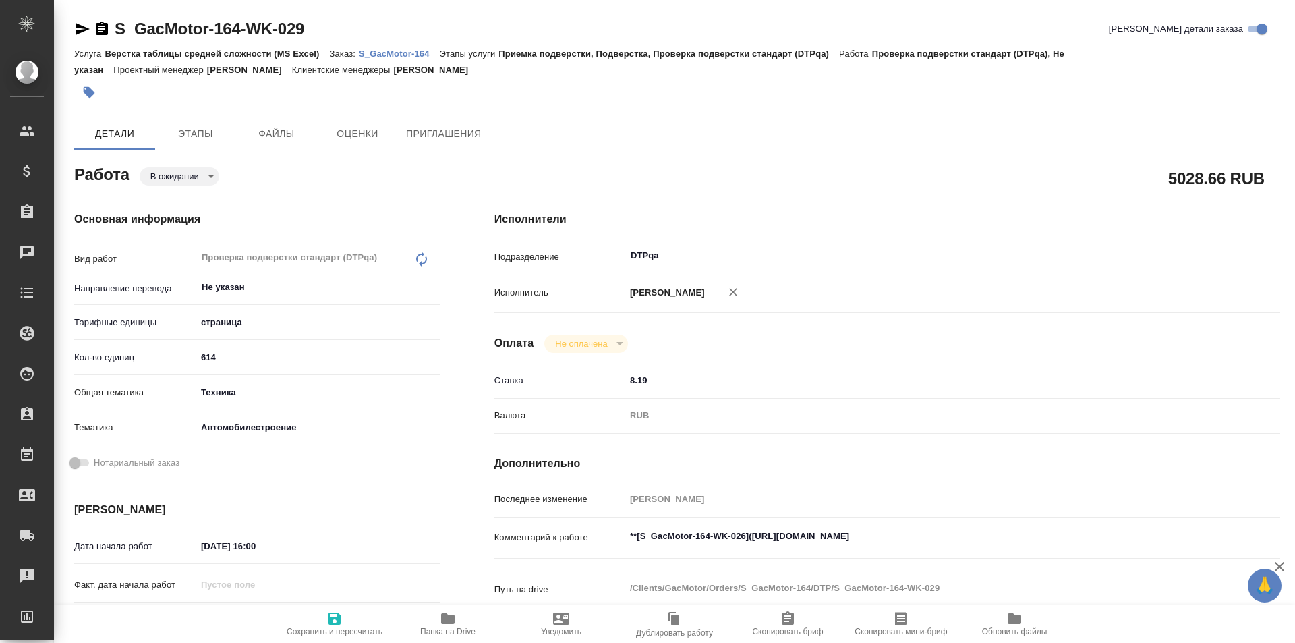
type textarea "x"
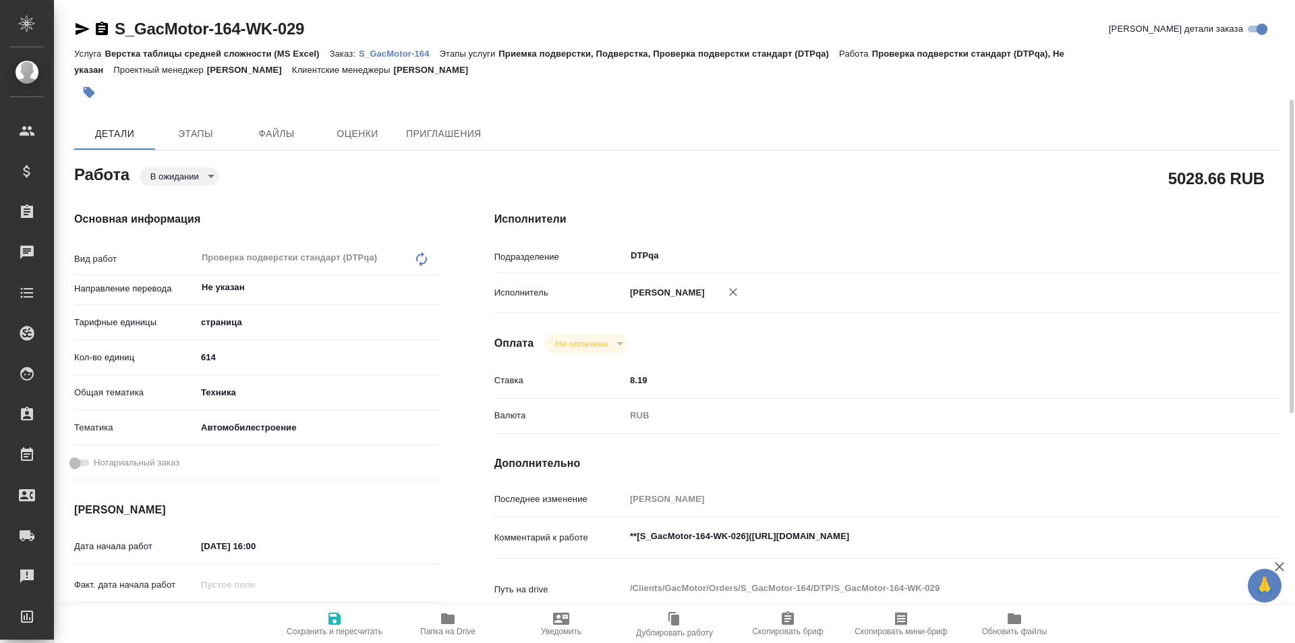
scroll to position [67, 0]
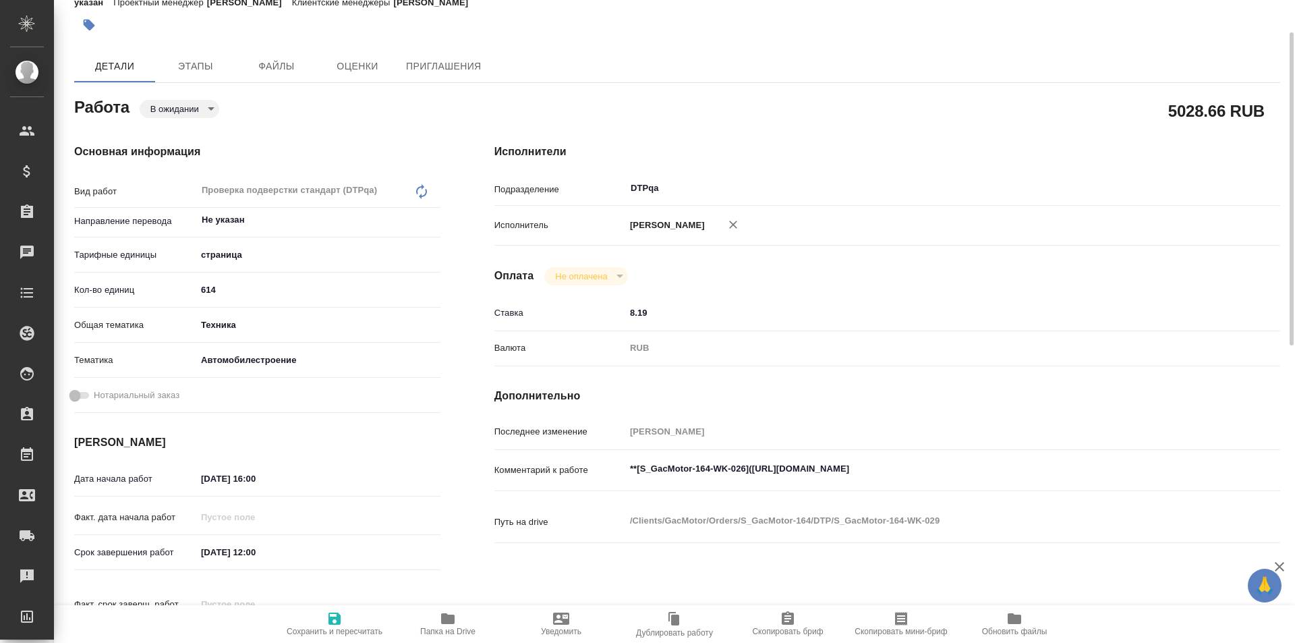
type textarea "x"
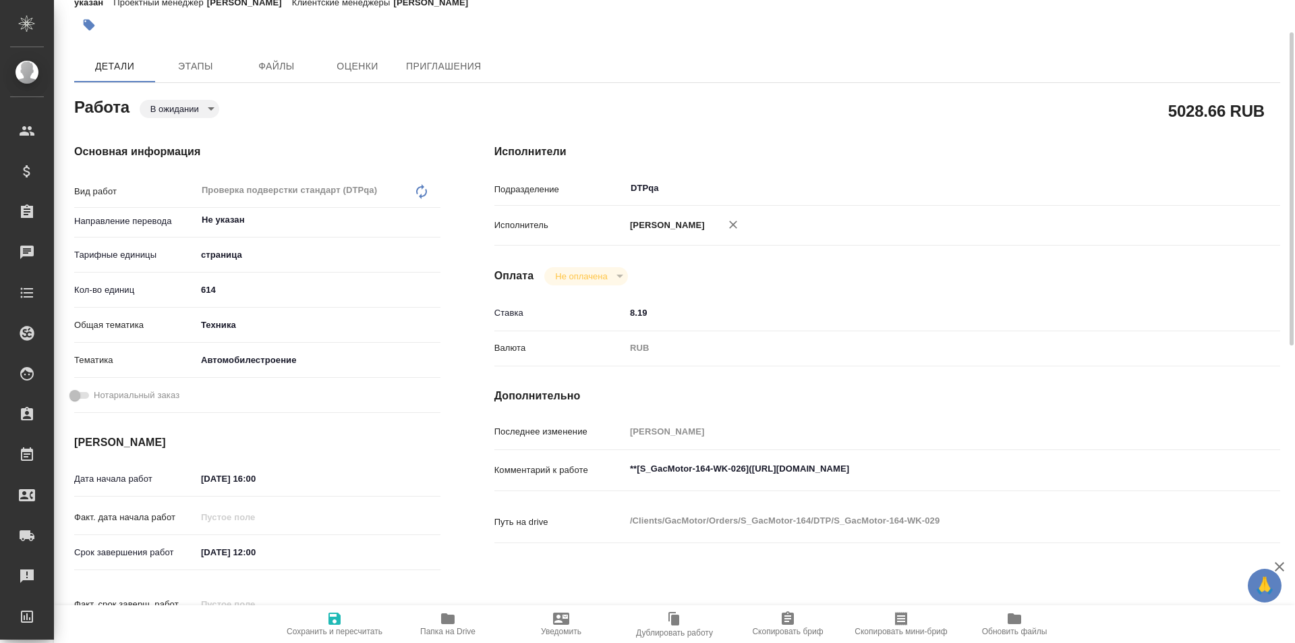
type textarea "x"
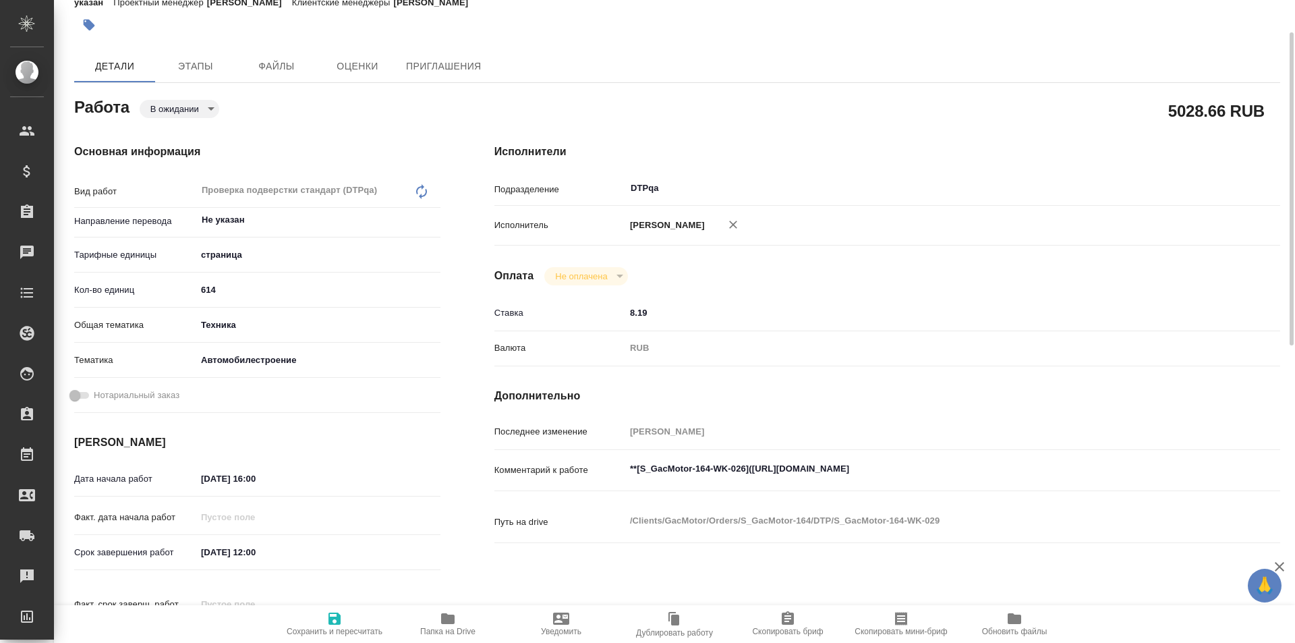
type textarea "x"
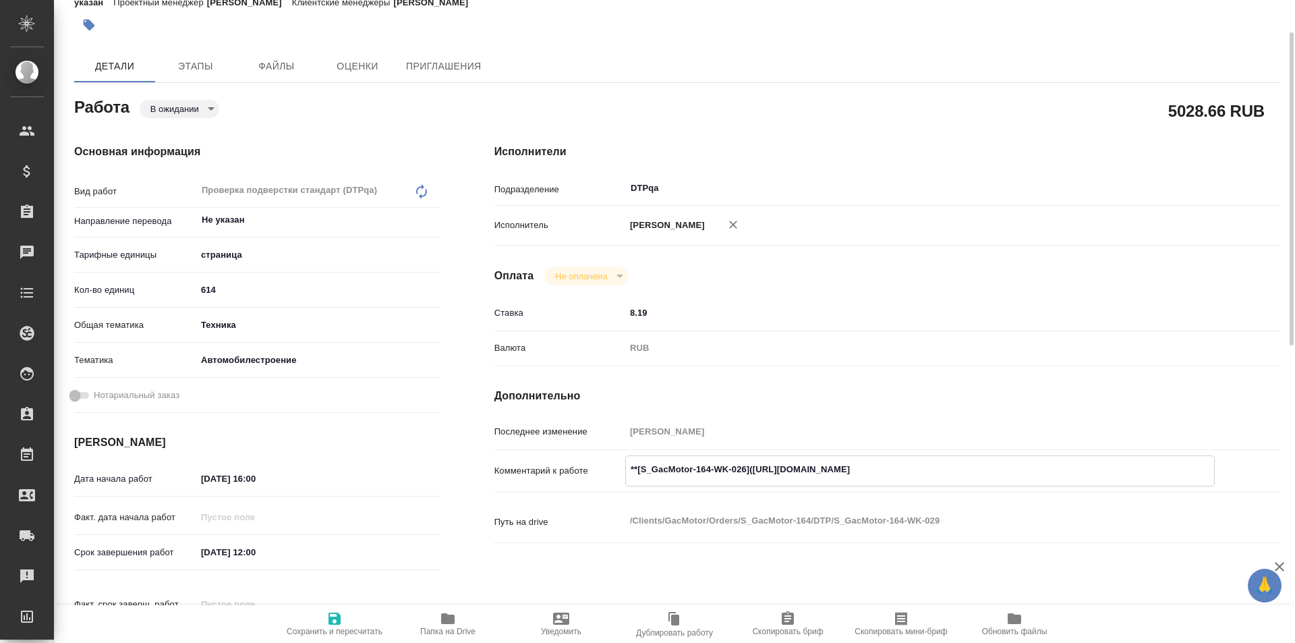
type textarea "x"
drag, startPoint x: 1002, startPoint y: 468, endPoint x: 753, endPoint y: 470, distance: 248.9
click at [753, 470] on textarea "**[S_GacMotor-164-WK-026](https://tera.awatera.com/Work/68a88e809baf6552503115b…" at bounding box center [920, 469] width 588 height 23
type textarea "x"
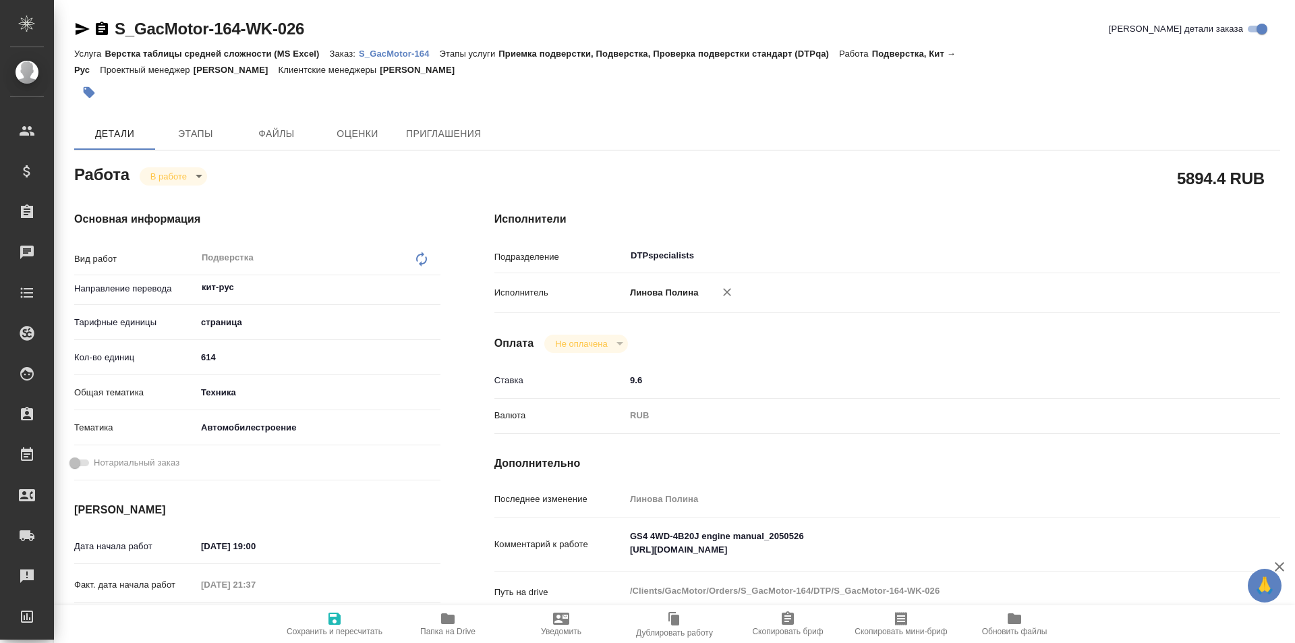
type textarea "x"
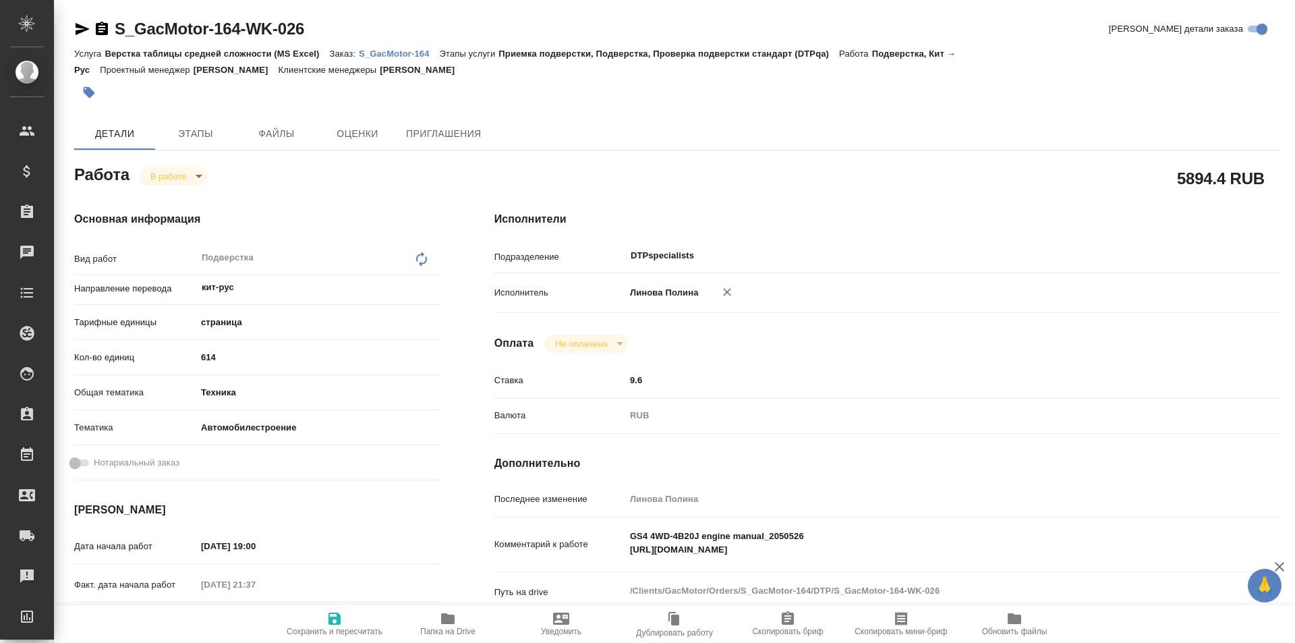
type textarea "x"
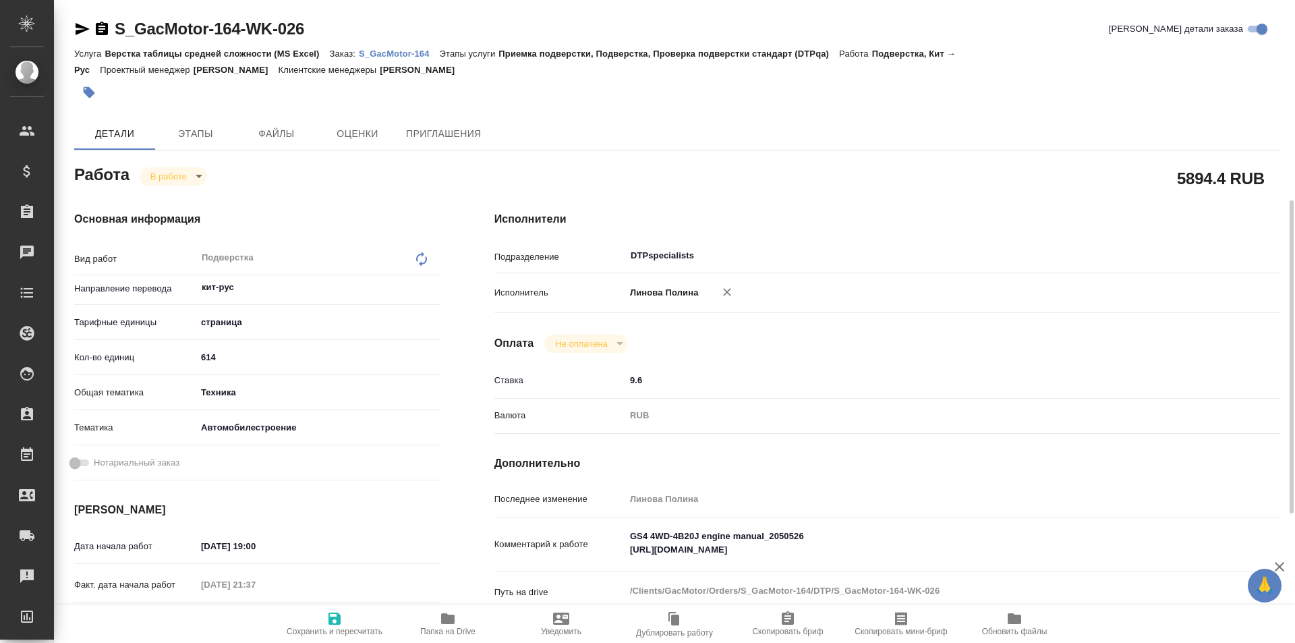
scroll to position [135, 0]
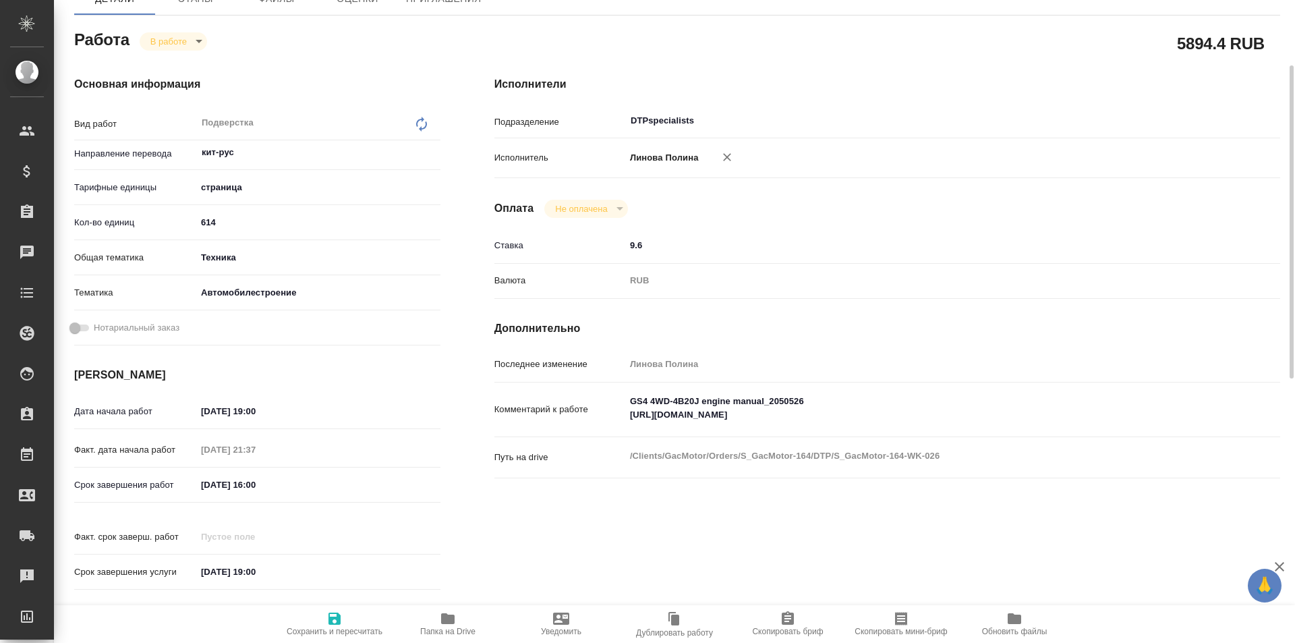
type textarea "x"
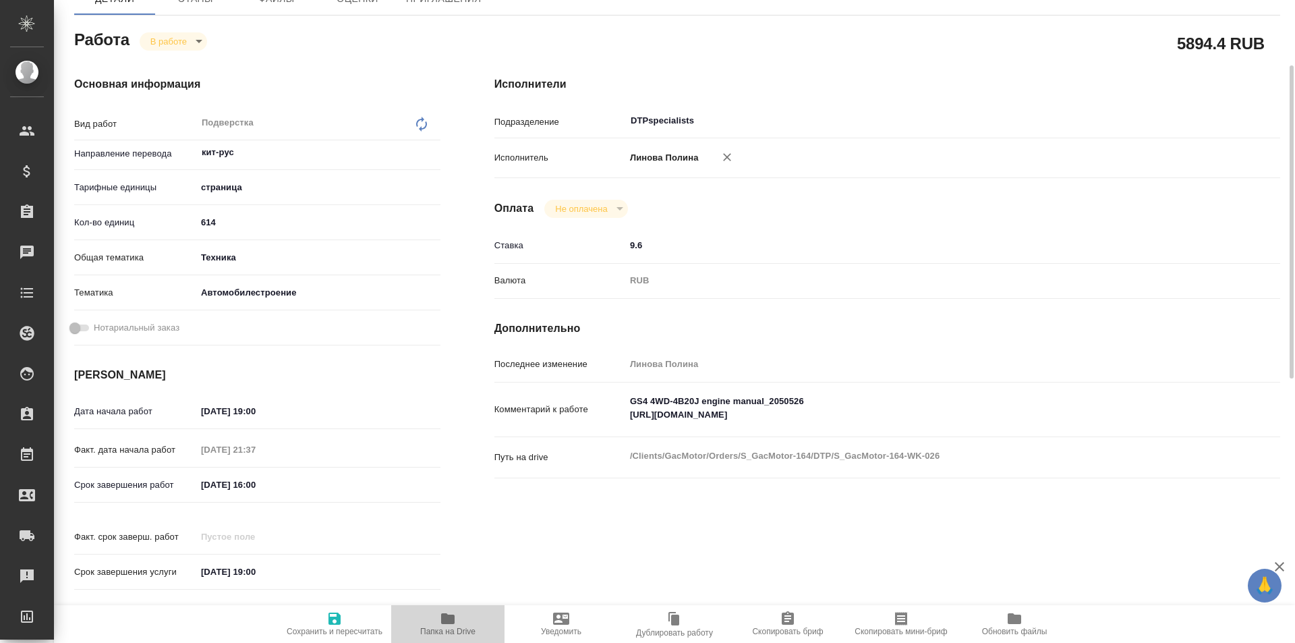
click at [450, 608] on button "Папка на Drive" at bounding box center [447, 624] width 113 height 38
type textarea "x"
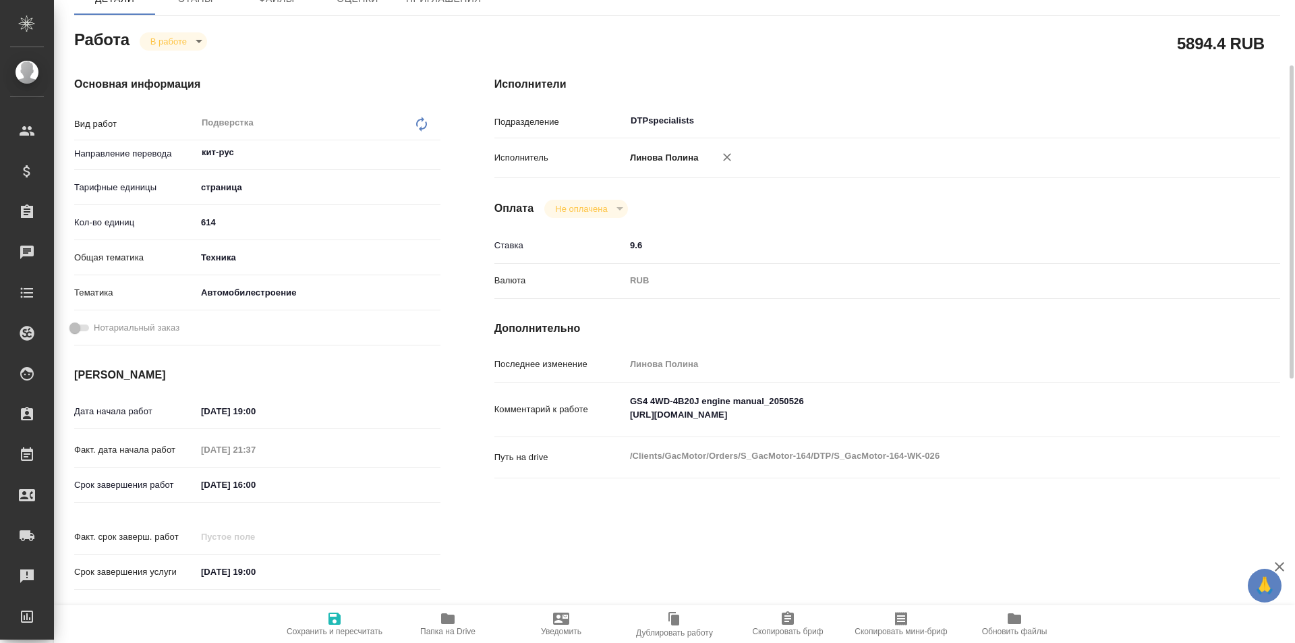
type textarea "x"
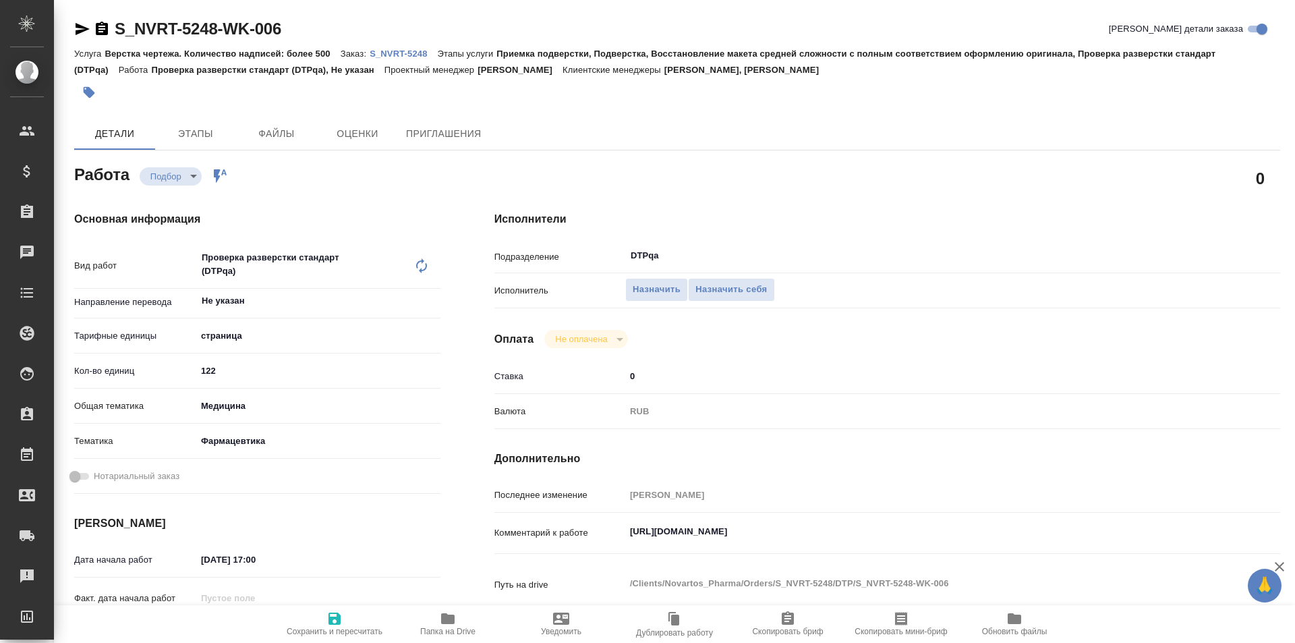
type textarea "x"
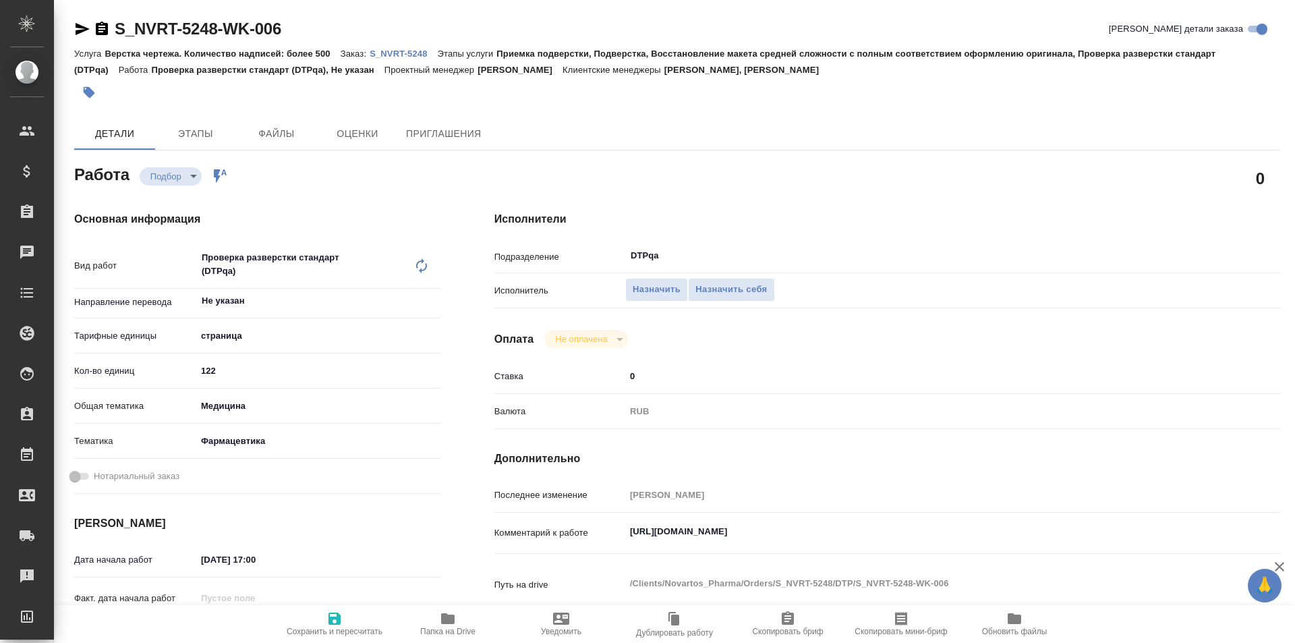
type textarea "x"
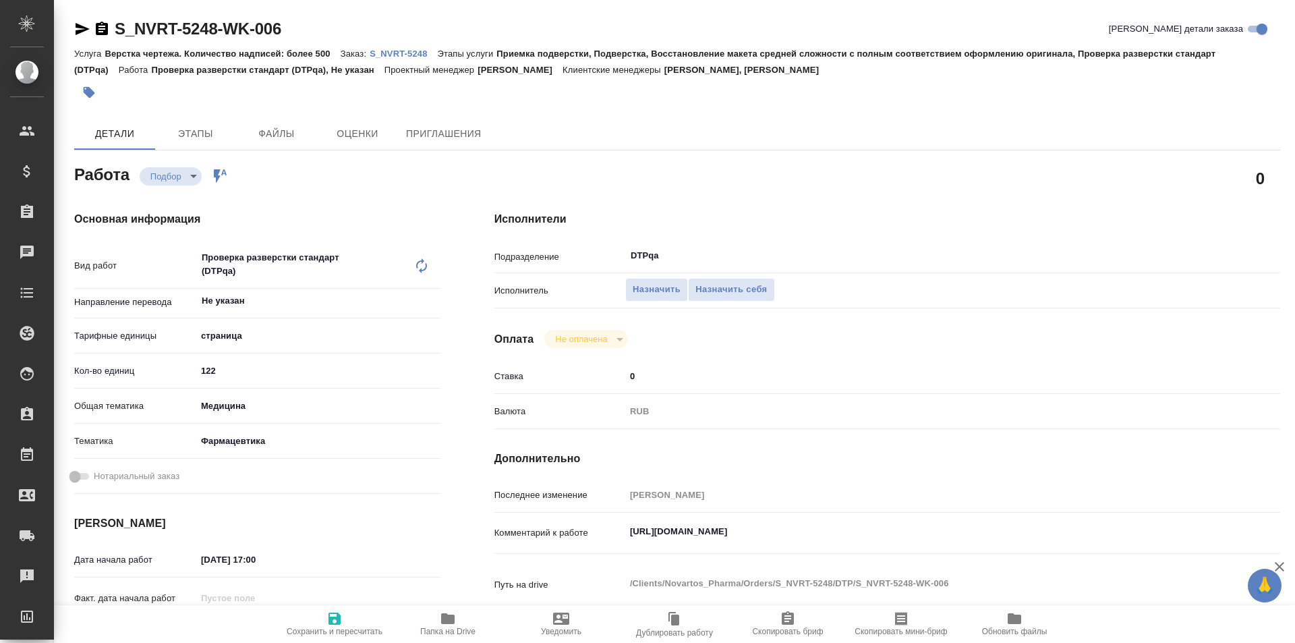
type textarea "x"
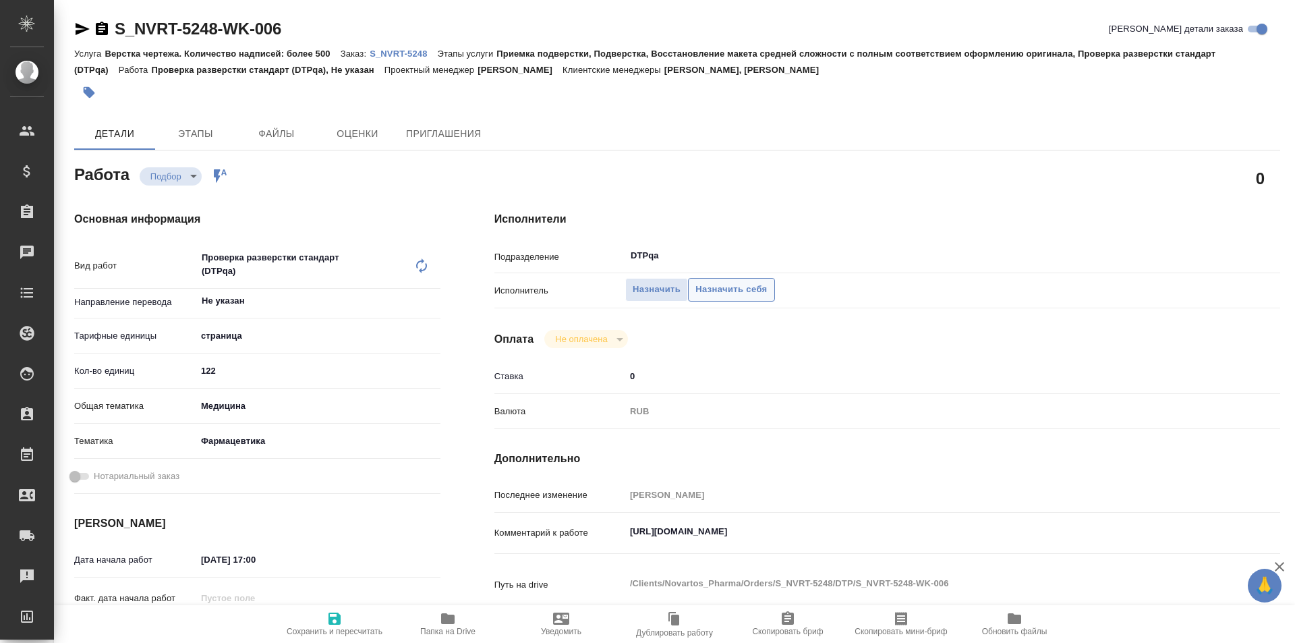
type textarea "x"
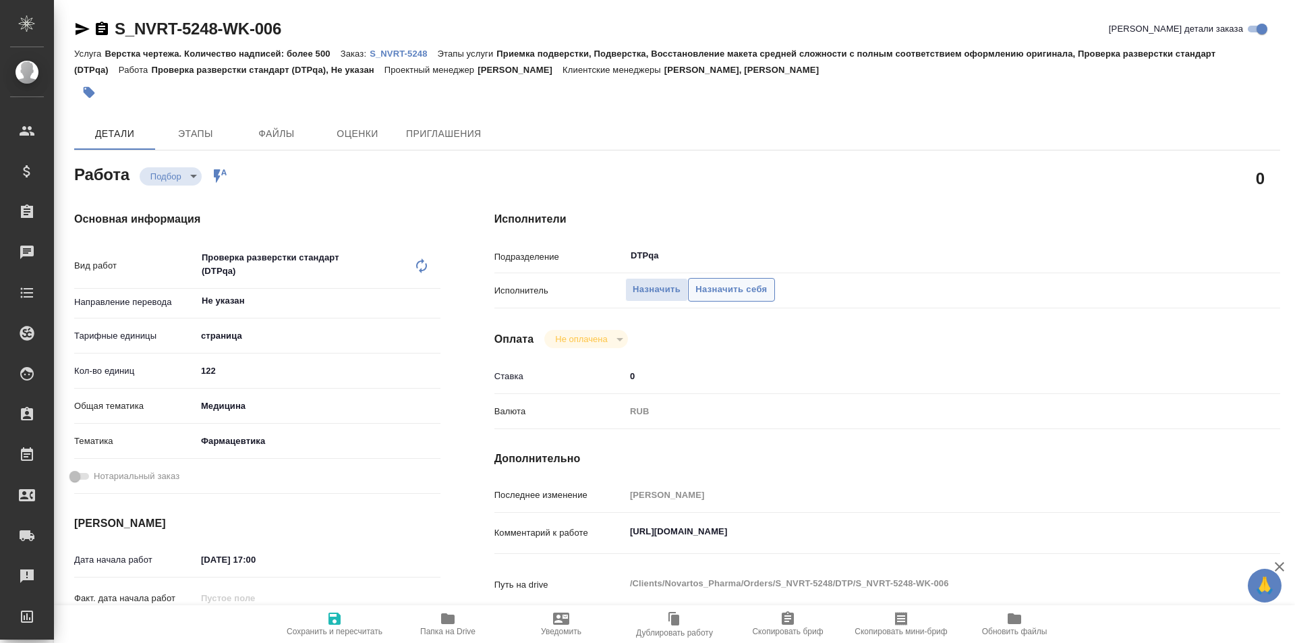
type textarea "x"
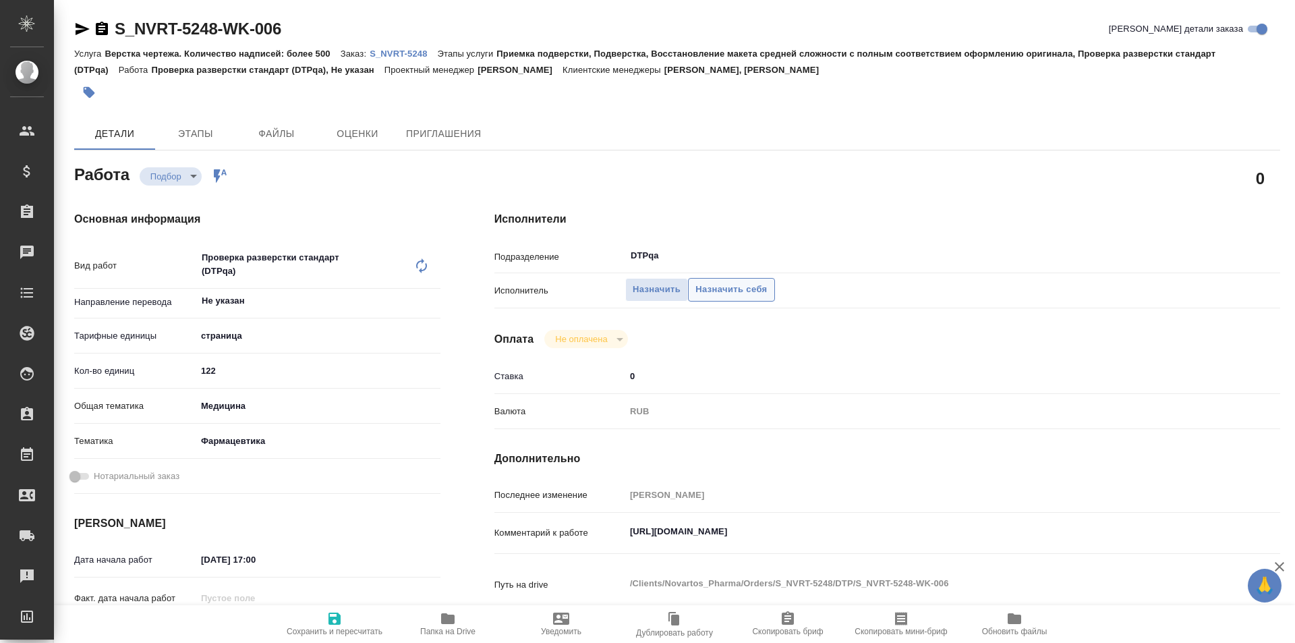
click at [714, 289] on span "Назначить себя" at bounding box center [730, 290] width 71 height 16
type textarea "x"
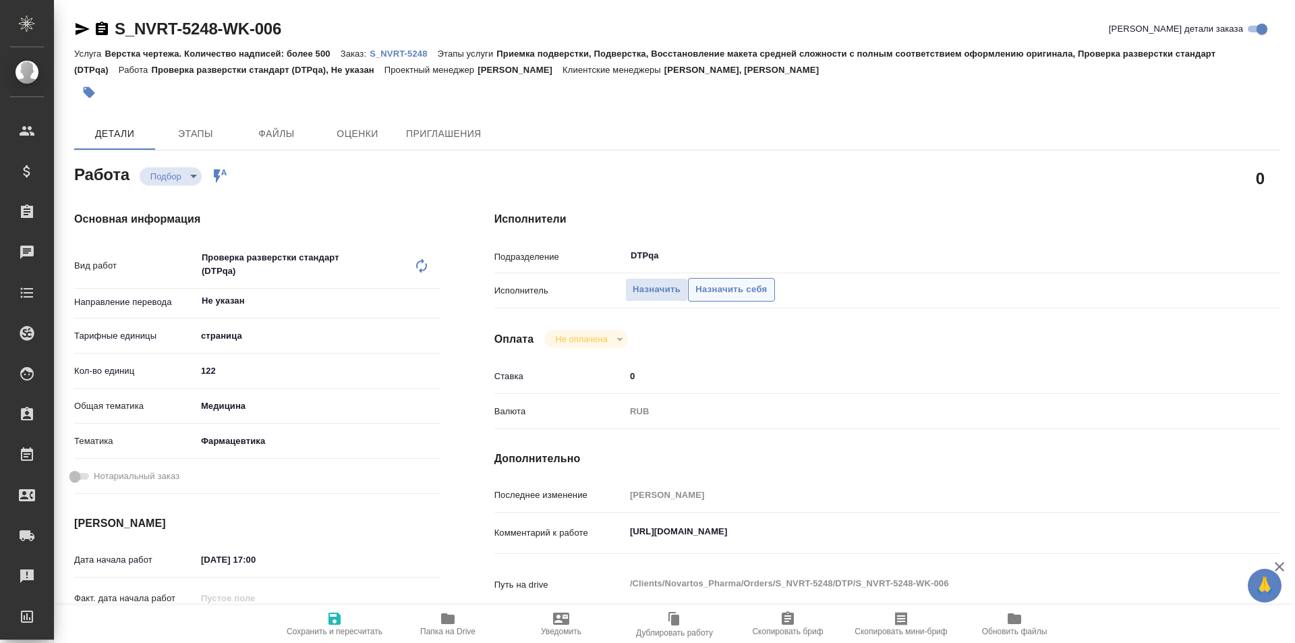
type textarea "x"
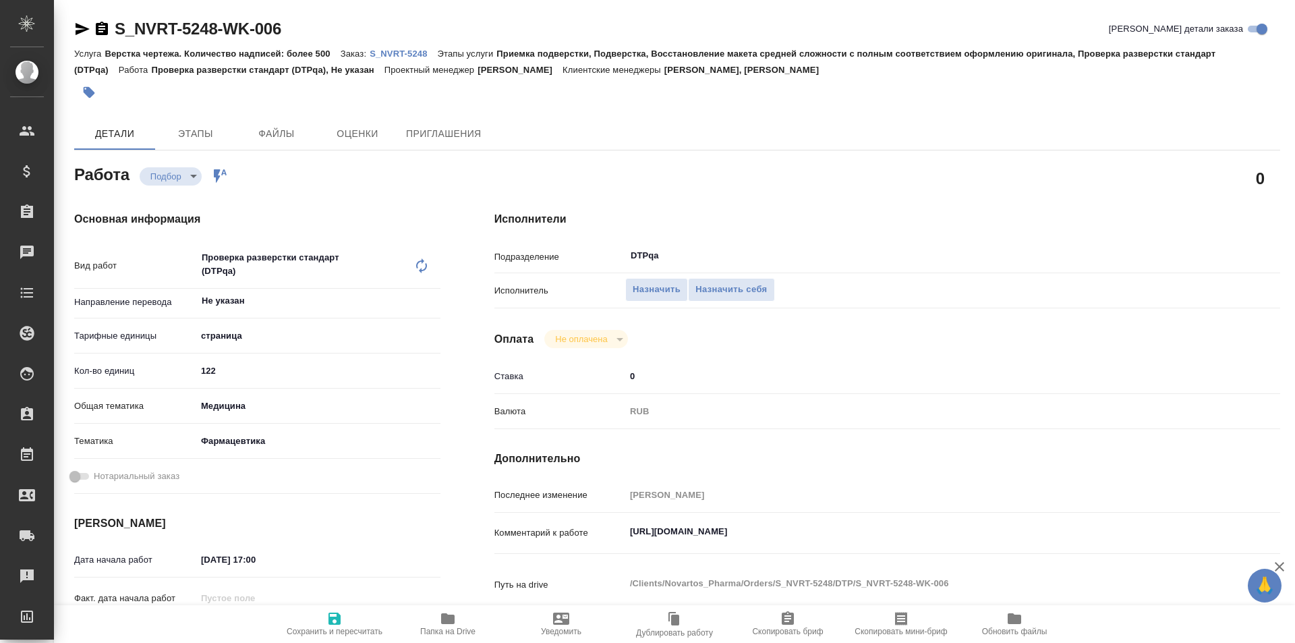
type textarea "x"
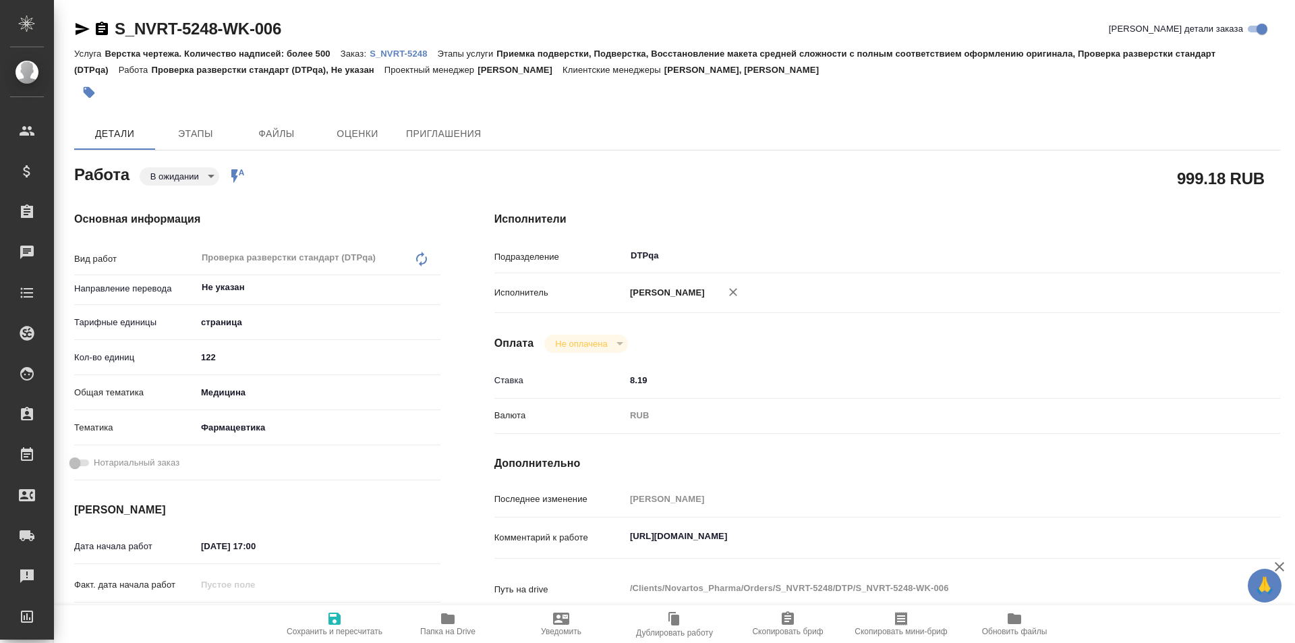
type textarea "x"
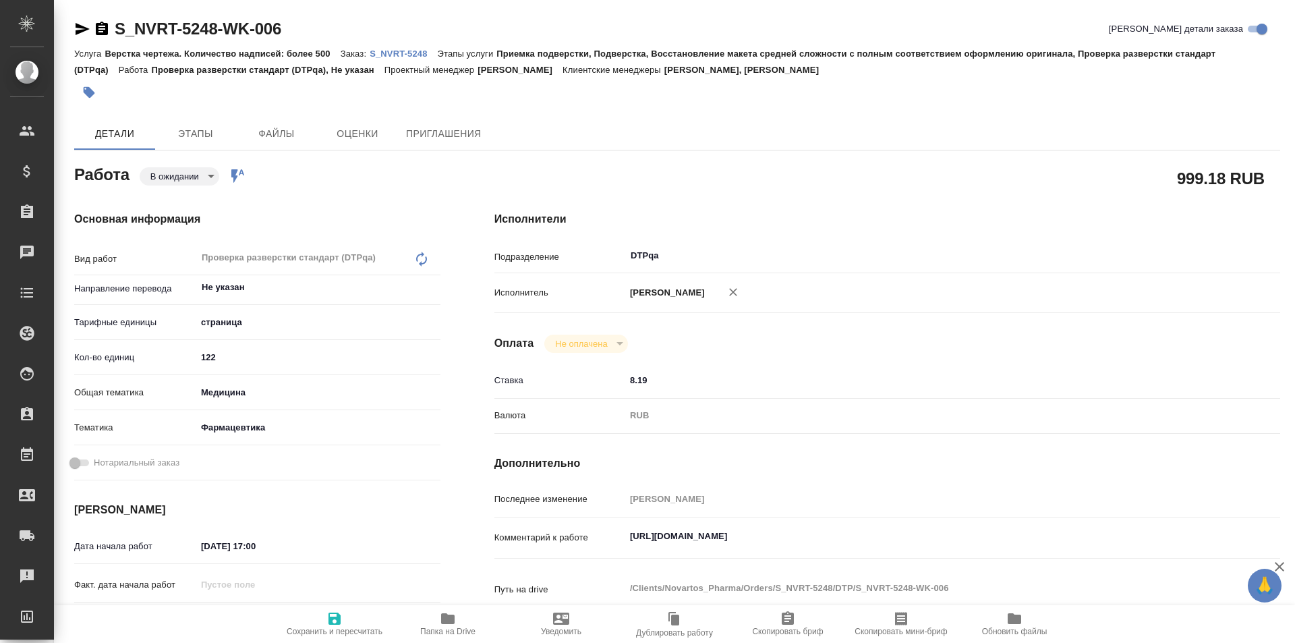
type textarea "x"
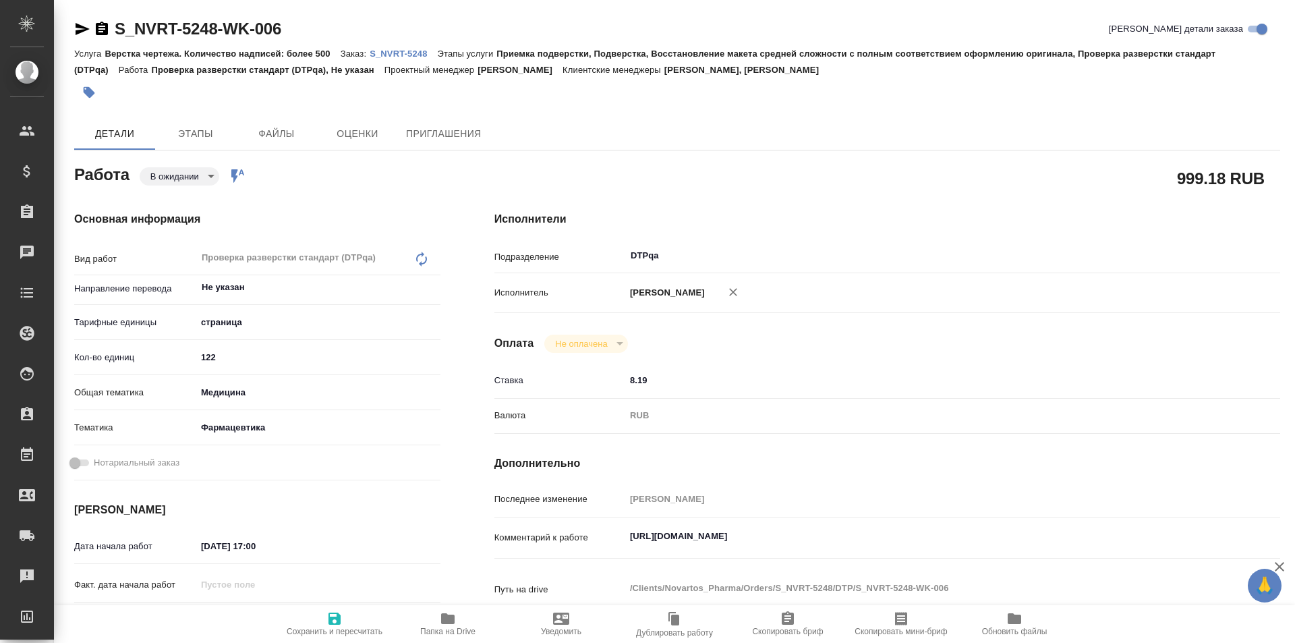
type textarea "x"
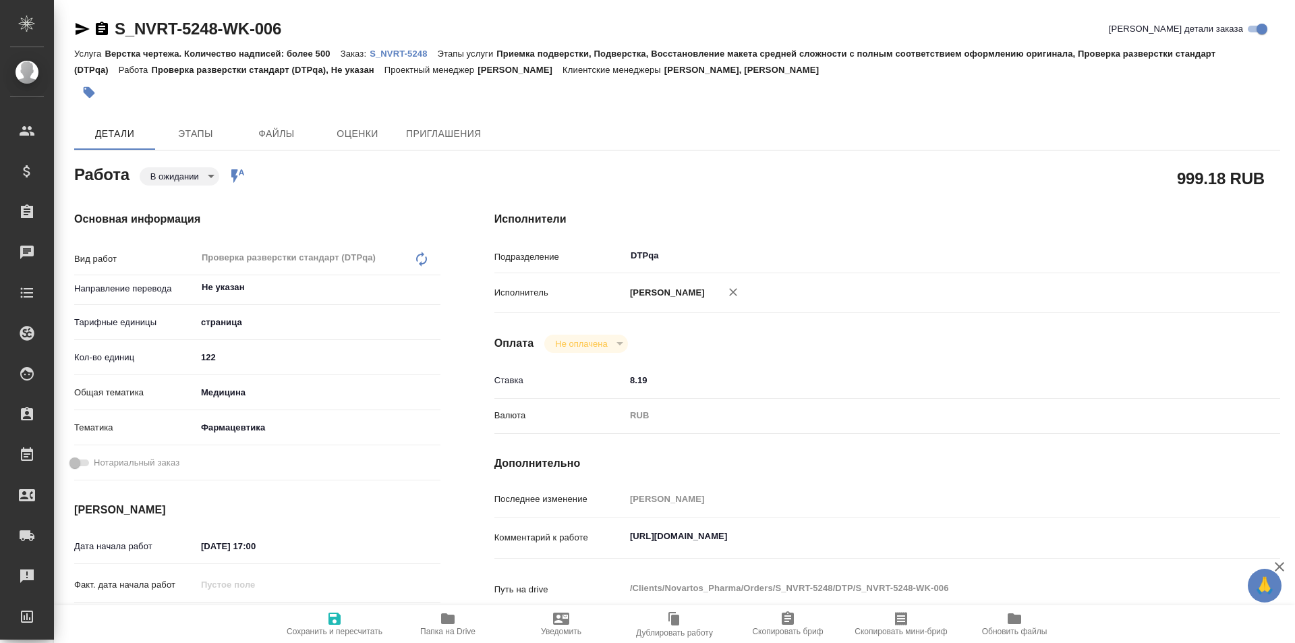
type textarea "x"
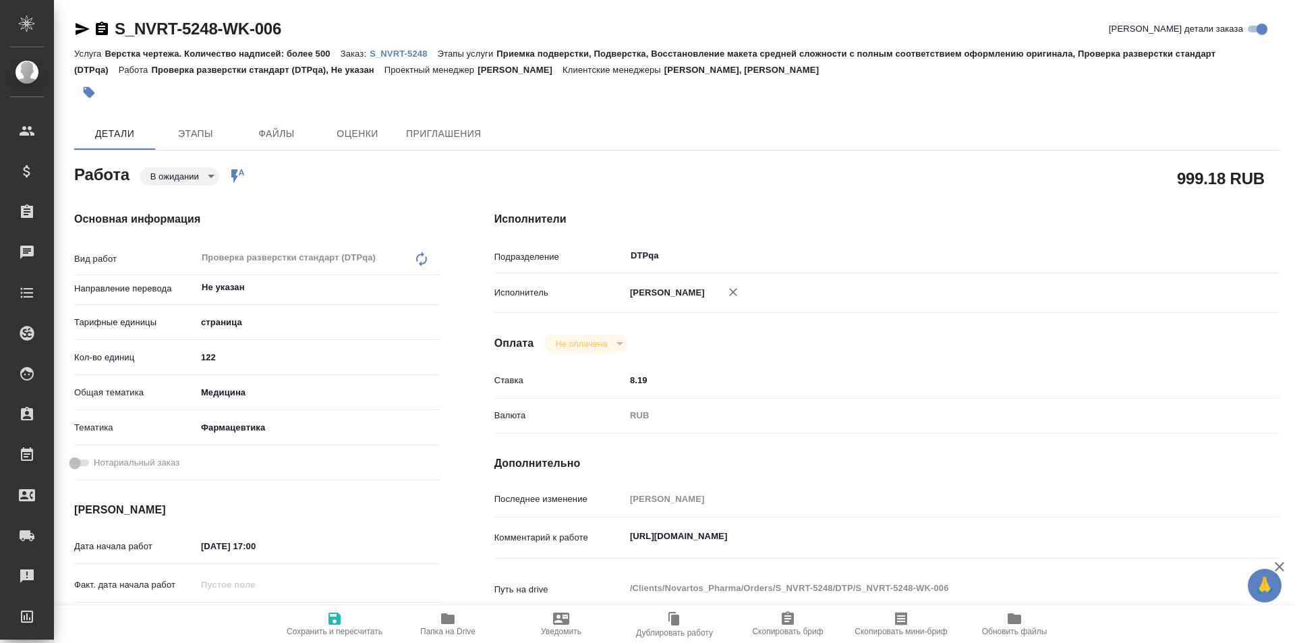
click at [332, 618] on icon "button" at bounding box center [334, 618] width 12 height 12
type textarea "x"
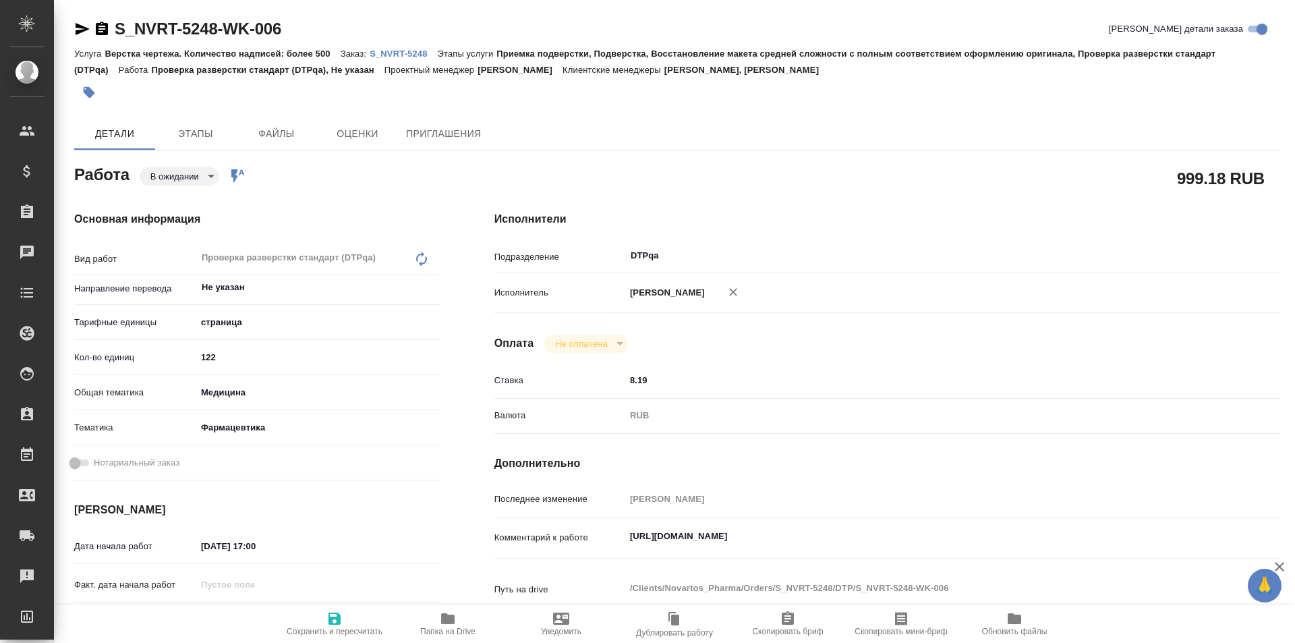
type textarea "x"
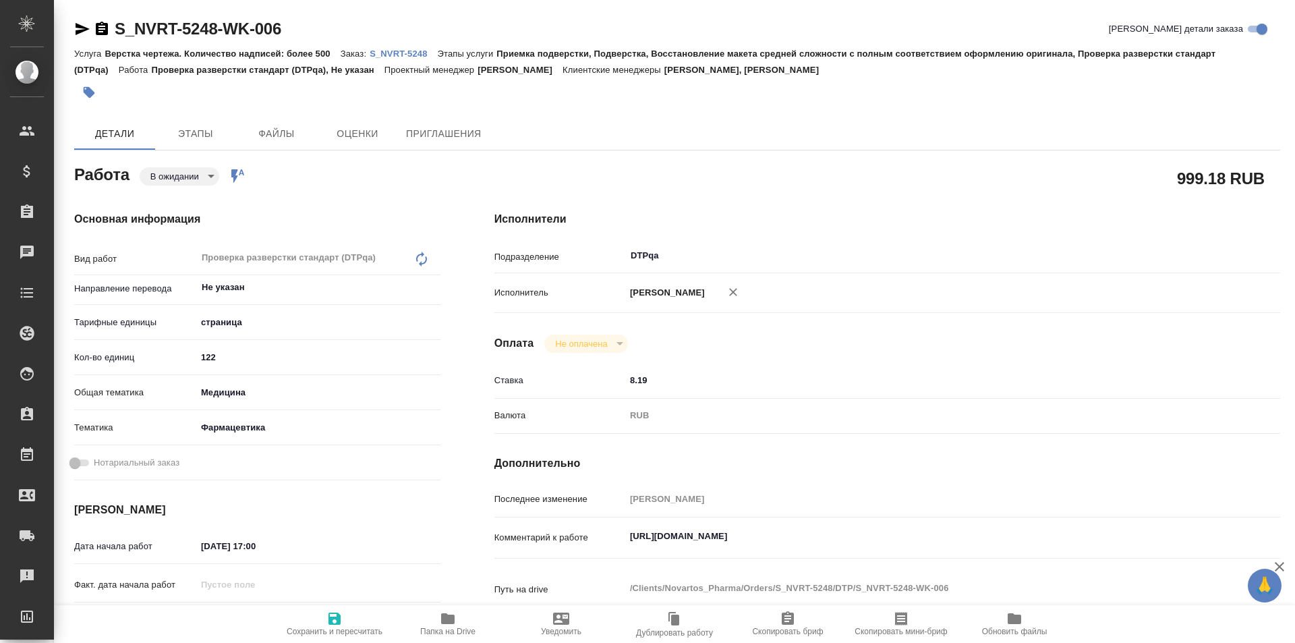
type textarea "x"
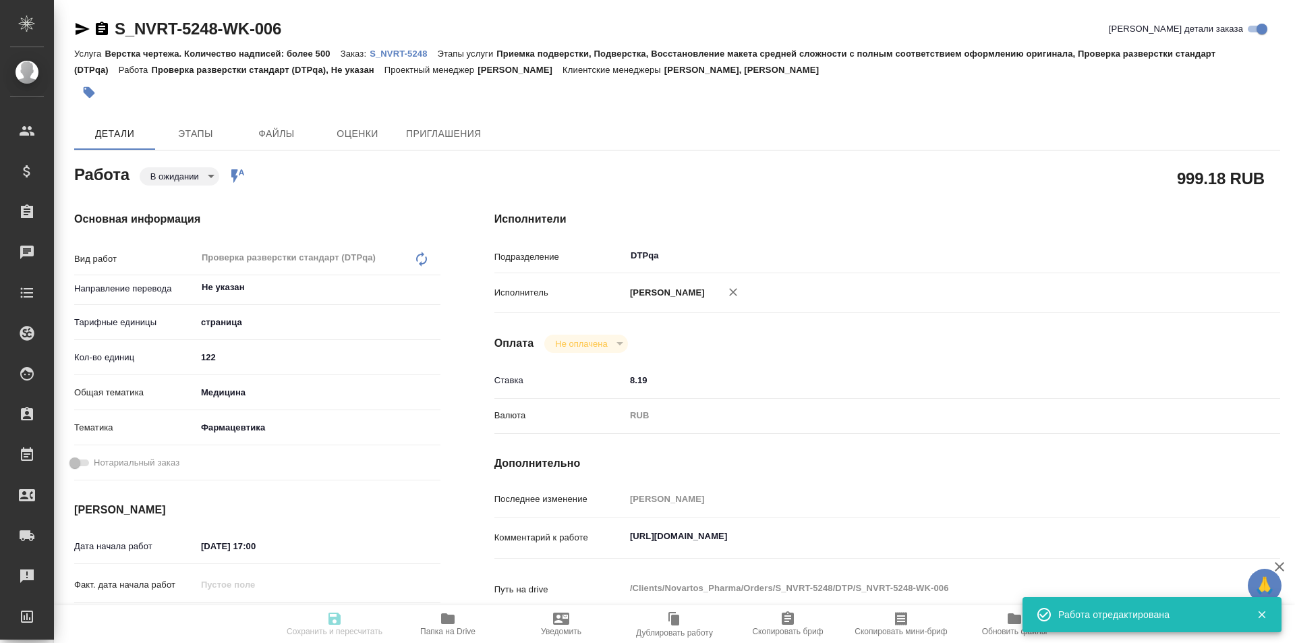
type textarea "x"
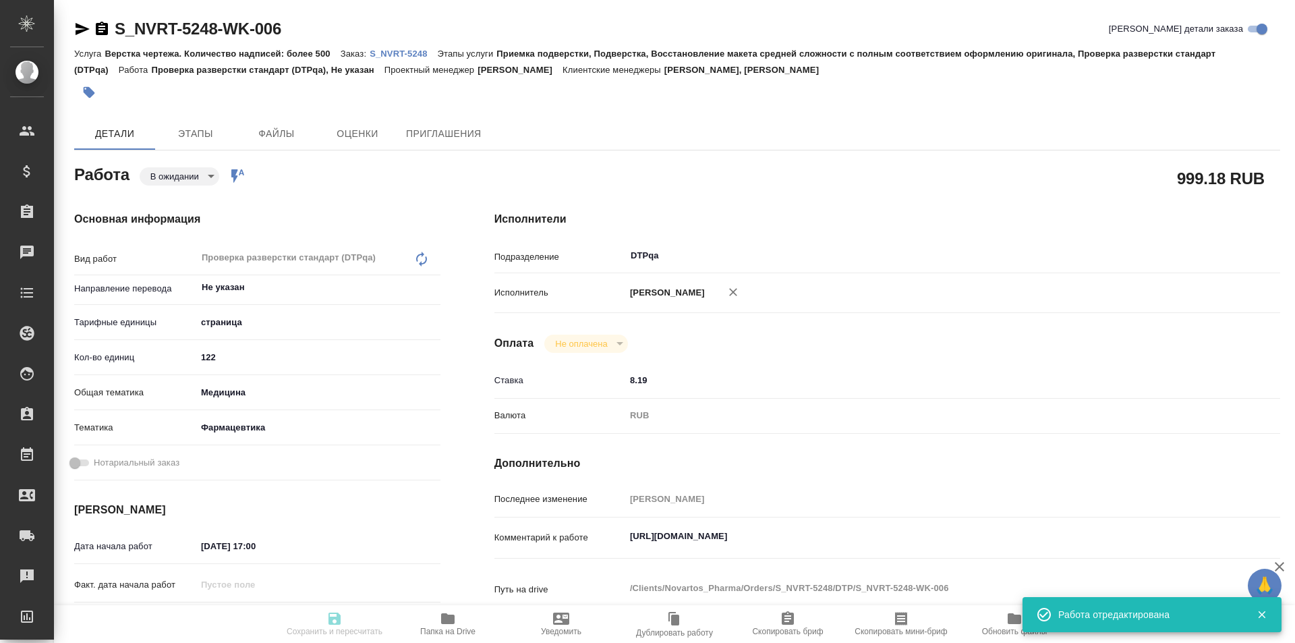
type input "pending"
type textarea "Проверка разверстки стандарт (DTPqa)"
type textarea "x"
type input "Не указан"
type input "5a8b1489cc6b4906c91bfdb2"
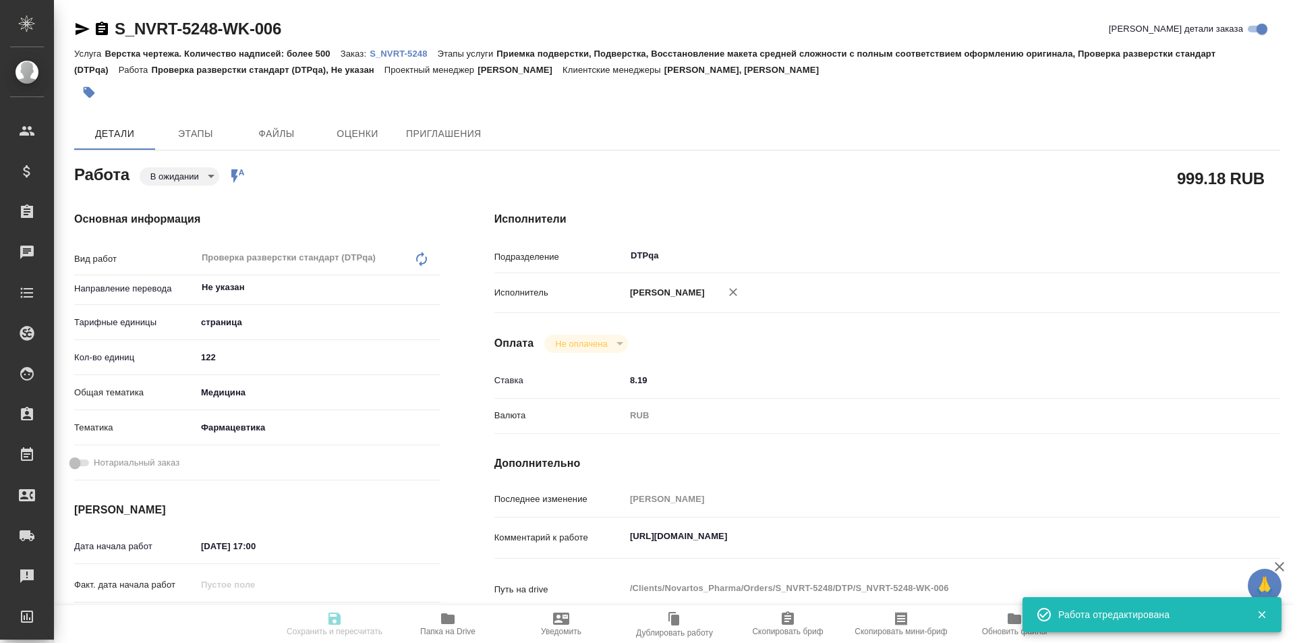
type input "122"
type input "med"
type input "6149832f2b7be24903fd7a82"
type input "08.10.2025 17:00"
type input "08.10.2025 20:00"
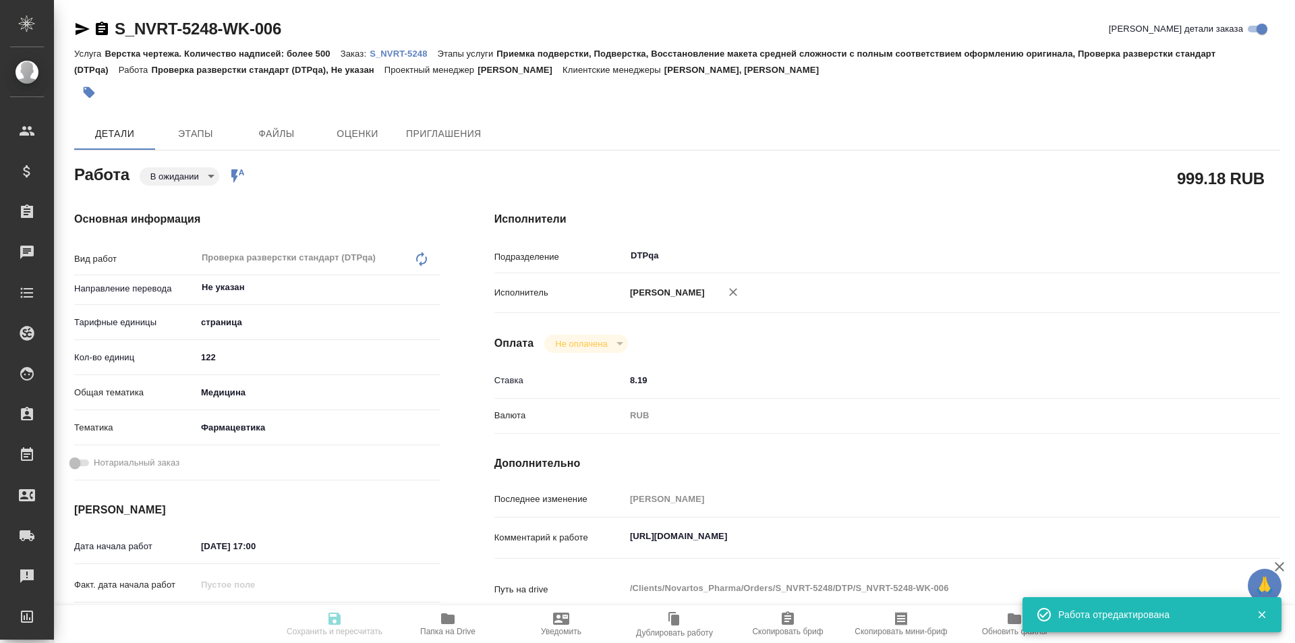
type input "20.10.2025 19:00"
type input "DTPqa"
type input "notPayed"
type input "8.19"
type input "RUB"
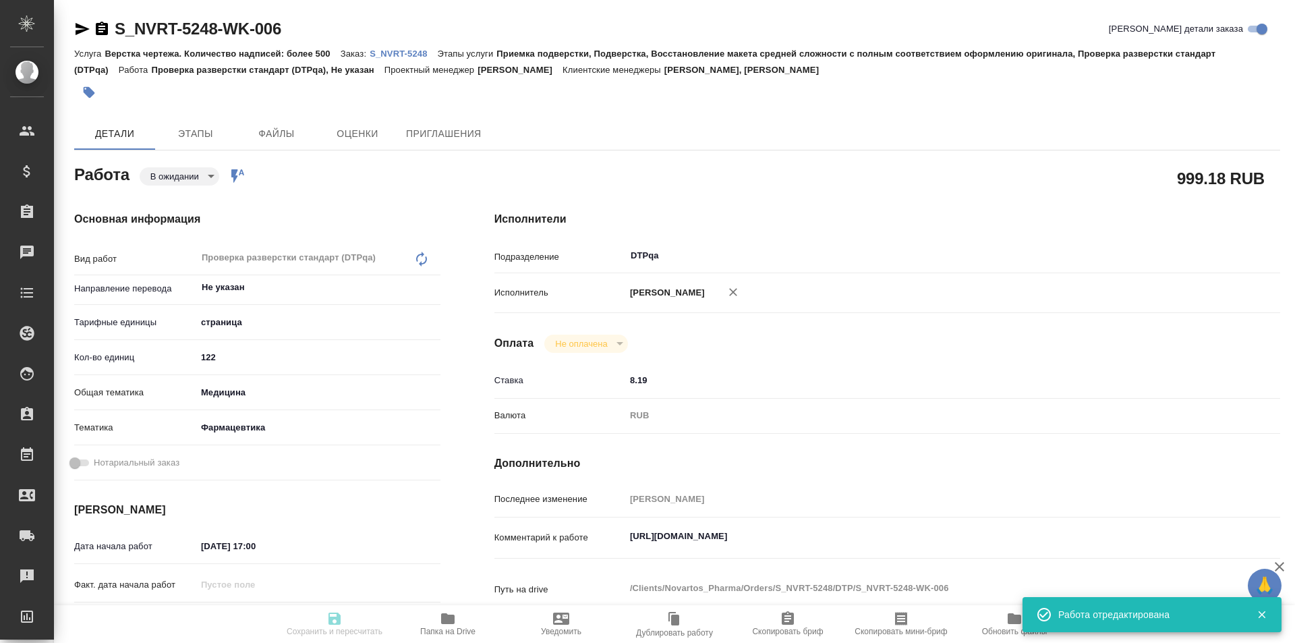
type input "Исмагилова Диана"
type textarea "https://tera.awatera.com/Work/68e4ec76810f8208a7bc38da/"
type textarea "x"
type textarea "/Clients/Novartos_Pharma/Orders/S_NVRT-5248/DTP/S_NVRT-5248-WK-006"
type textarea "x"
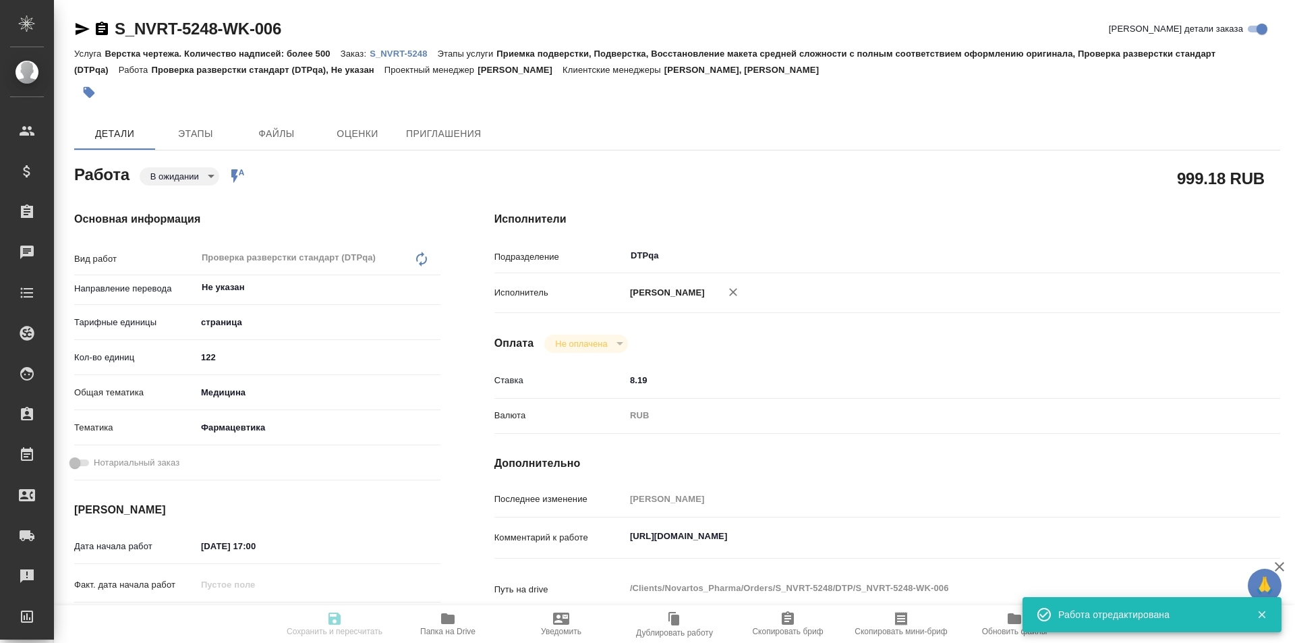
type input "S_NVRT-5248"
type input "Верстка чертежа. Количество надписей: более 500"
type input "Приемка подверстки, Подверстка, Восстановление макета средней сложности с полны…"
type input "Кабаргина Анна, Сайдашева Диляра"
type input "Оксютович Ирина"
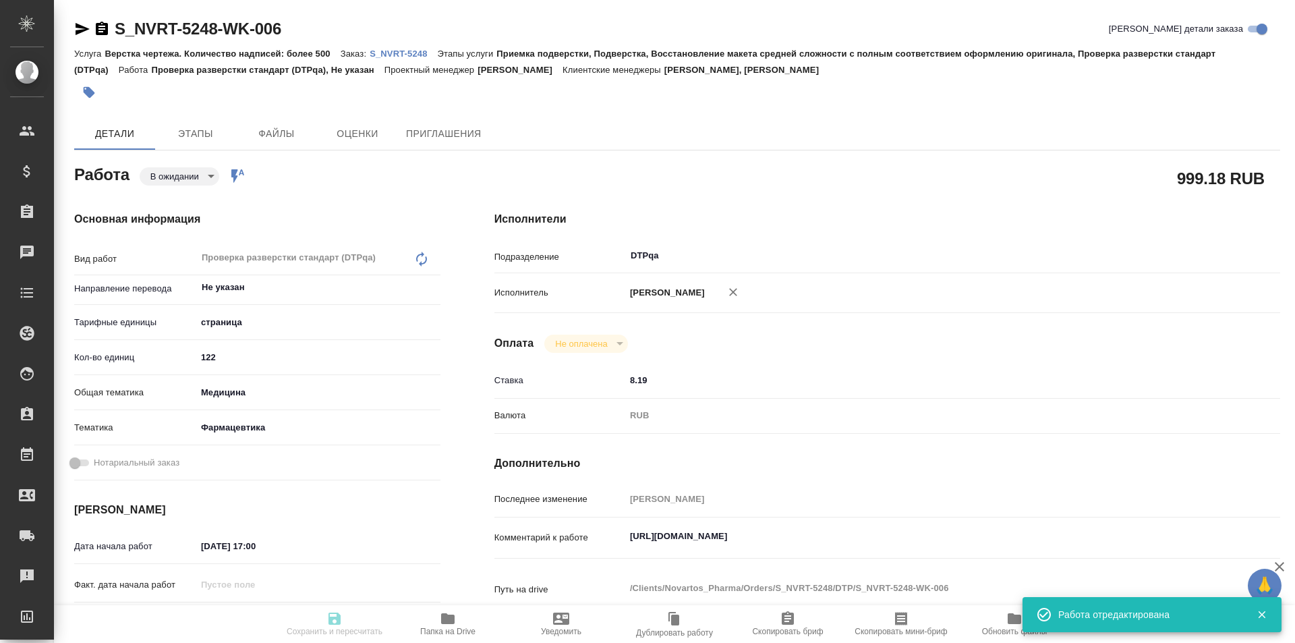
type input "/Clients/Novartos_Pharma/Orders/S_NVRT-5248"
type textarea "x"
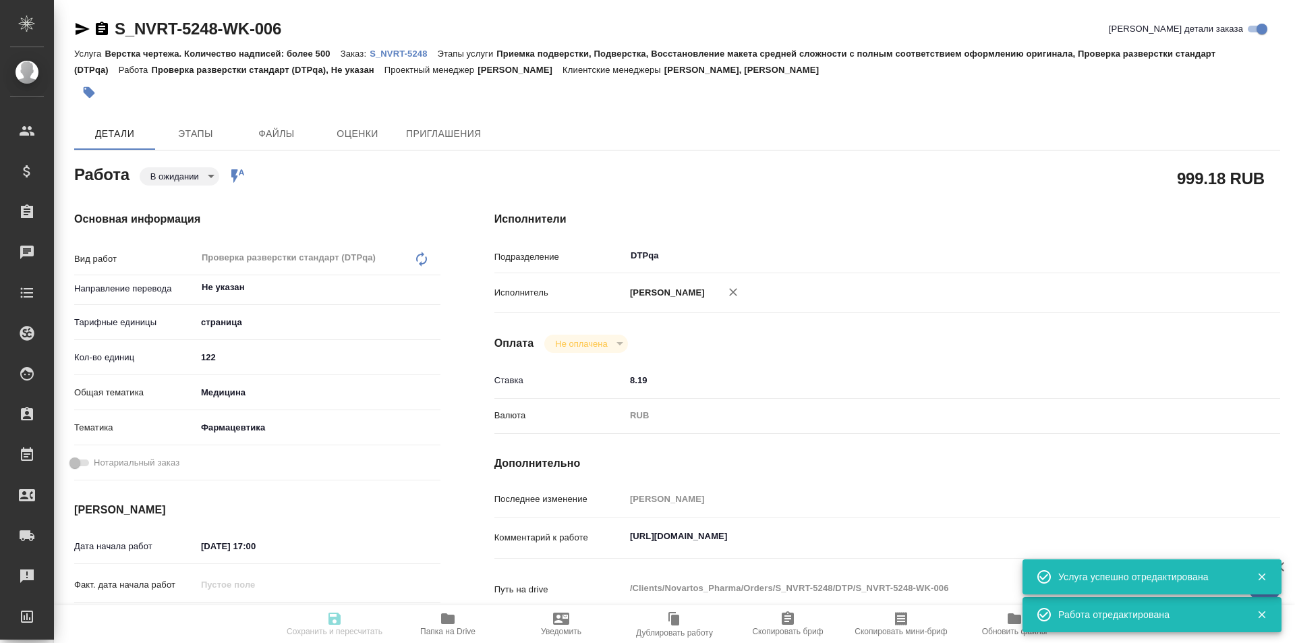
type textarea "x"
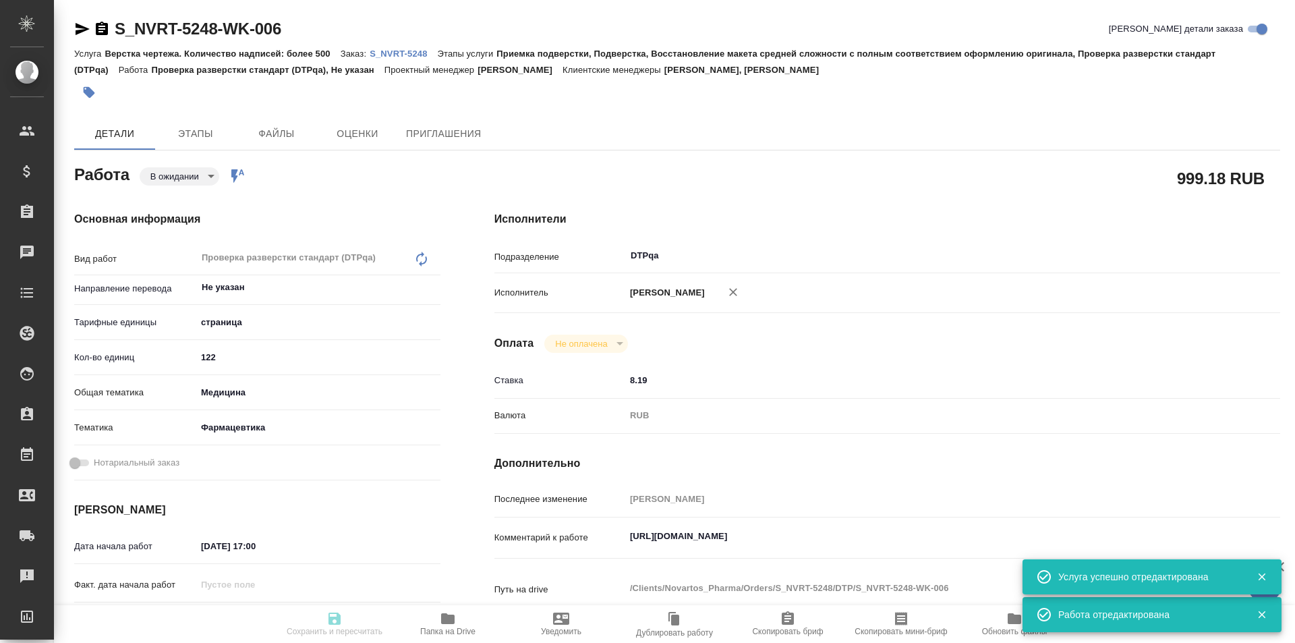
type textarea "x"
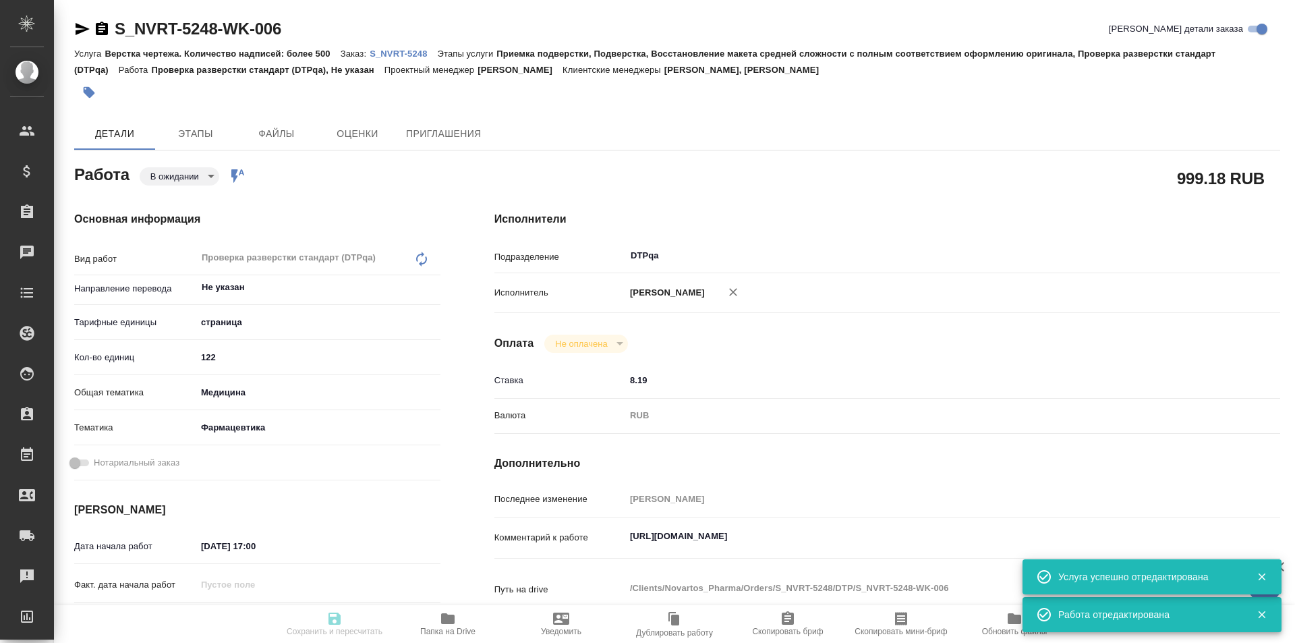
type textarea "x"
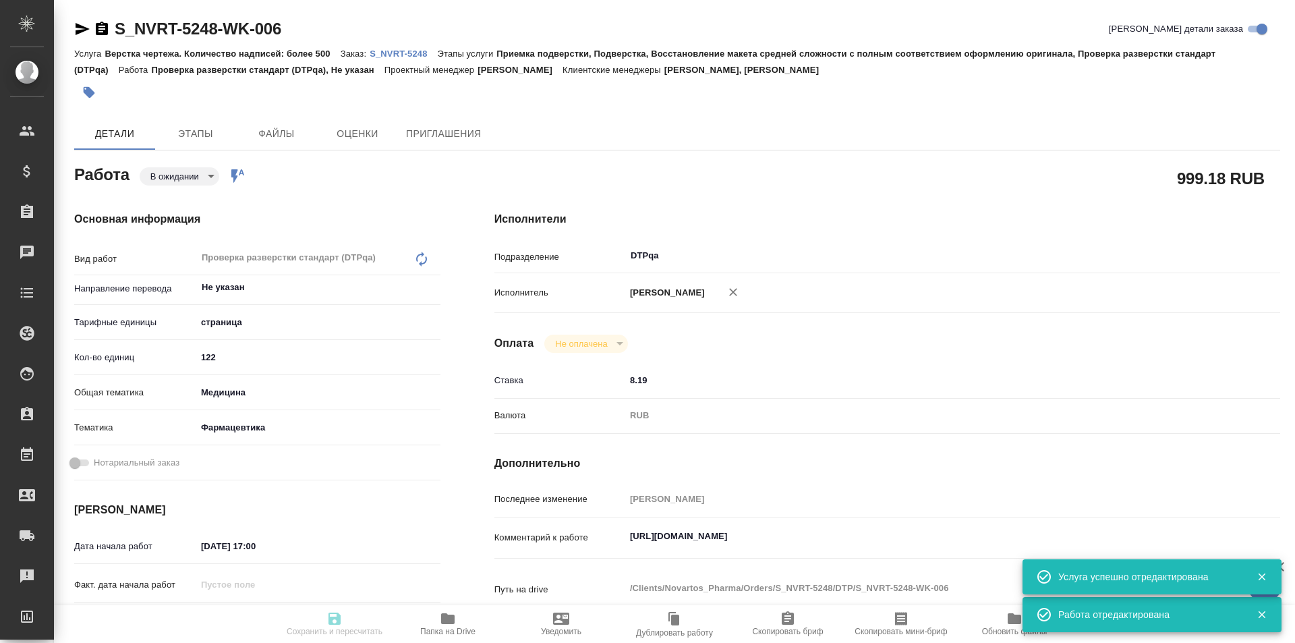
type textarea "x"
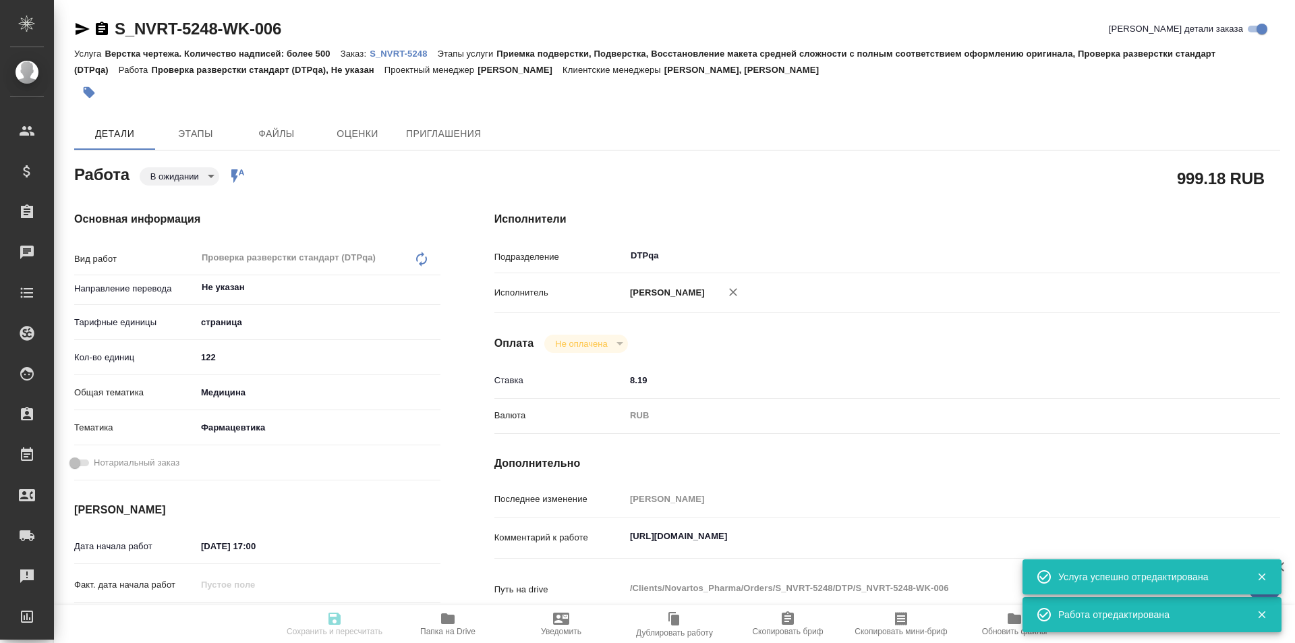
type textarea "x"
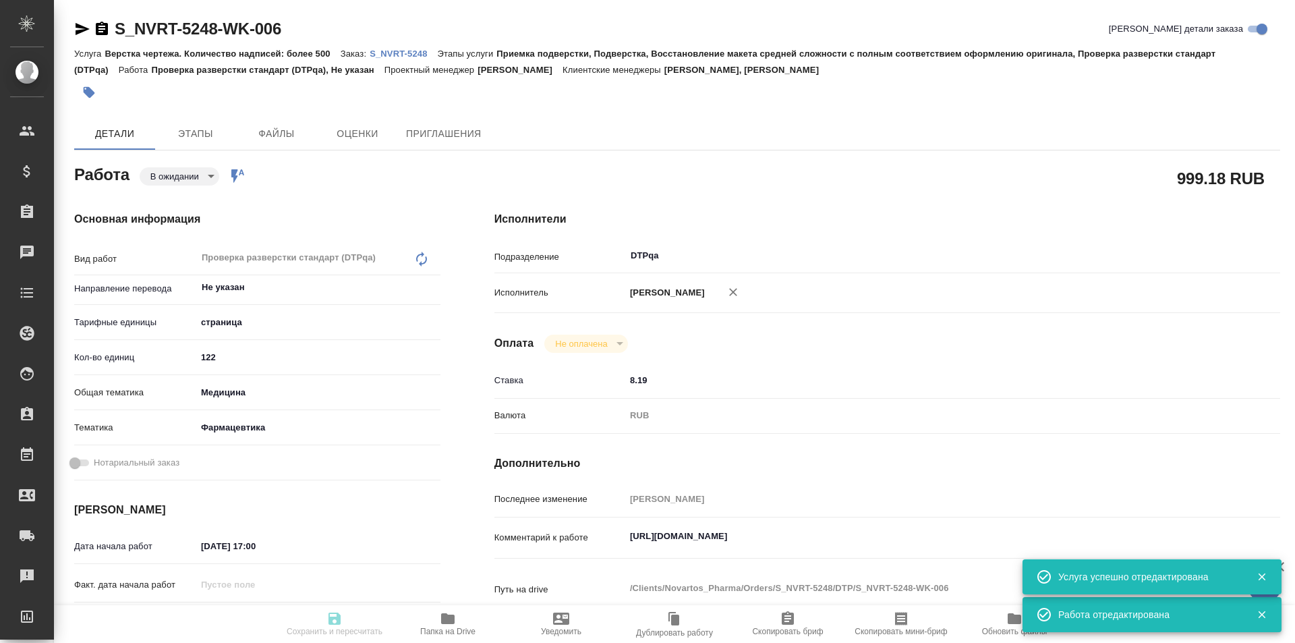
type textarea "x"
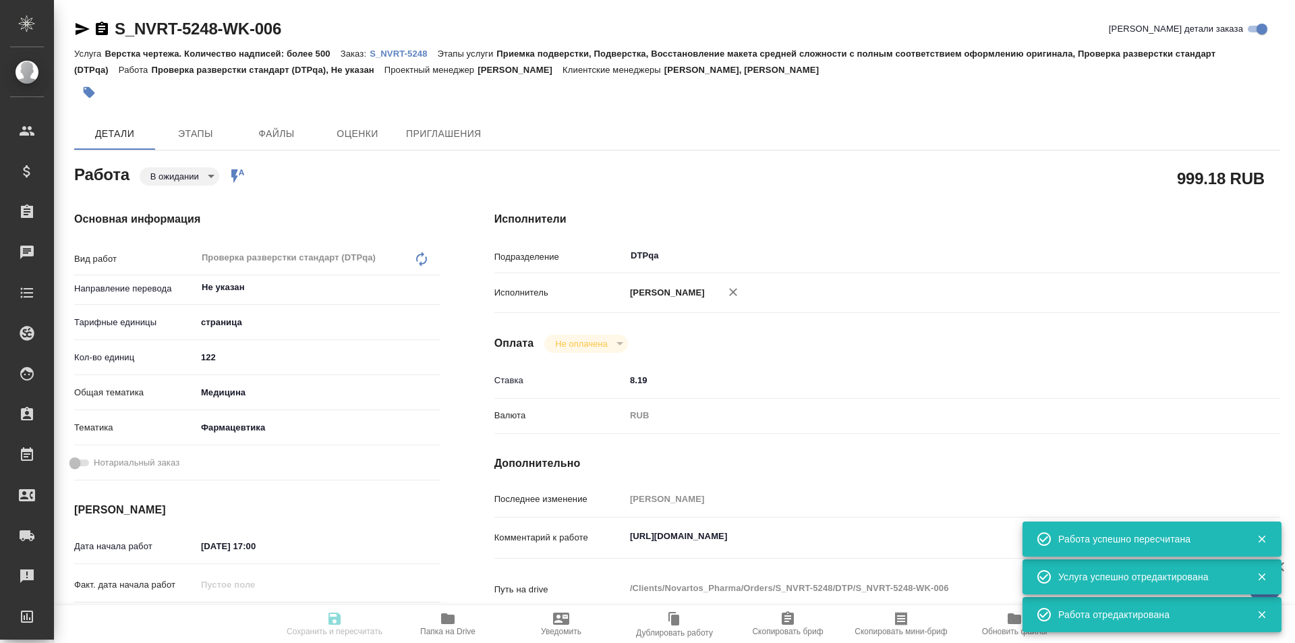
type input "pending"
type textarea "Проверка разверстки стандарт (DTPqa)"
type textarea "x"
type input "Не указан"
type input "5a8b1489cc6b4906c91bfdb2"
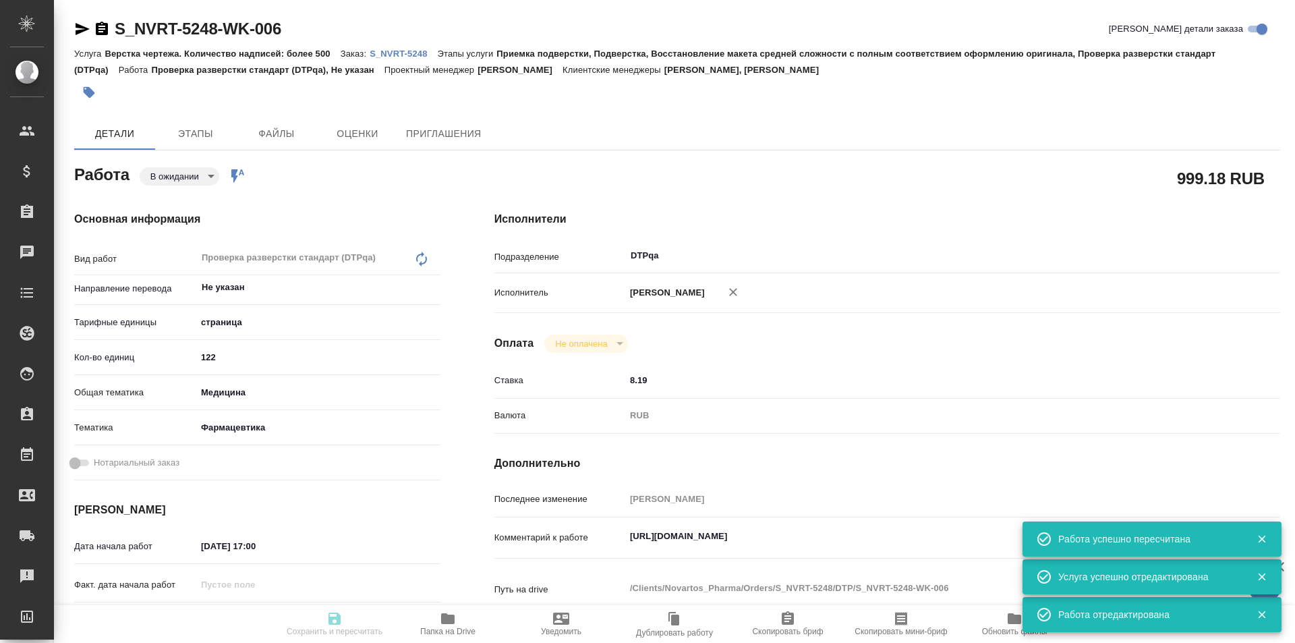
type input "122"
type input "med"
type input "6149832f2b7be24903fd7a82"
type input "08.10.2025 17:00"
type input "08.10.2025 20:00"
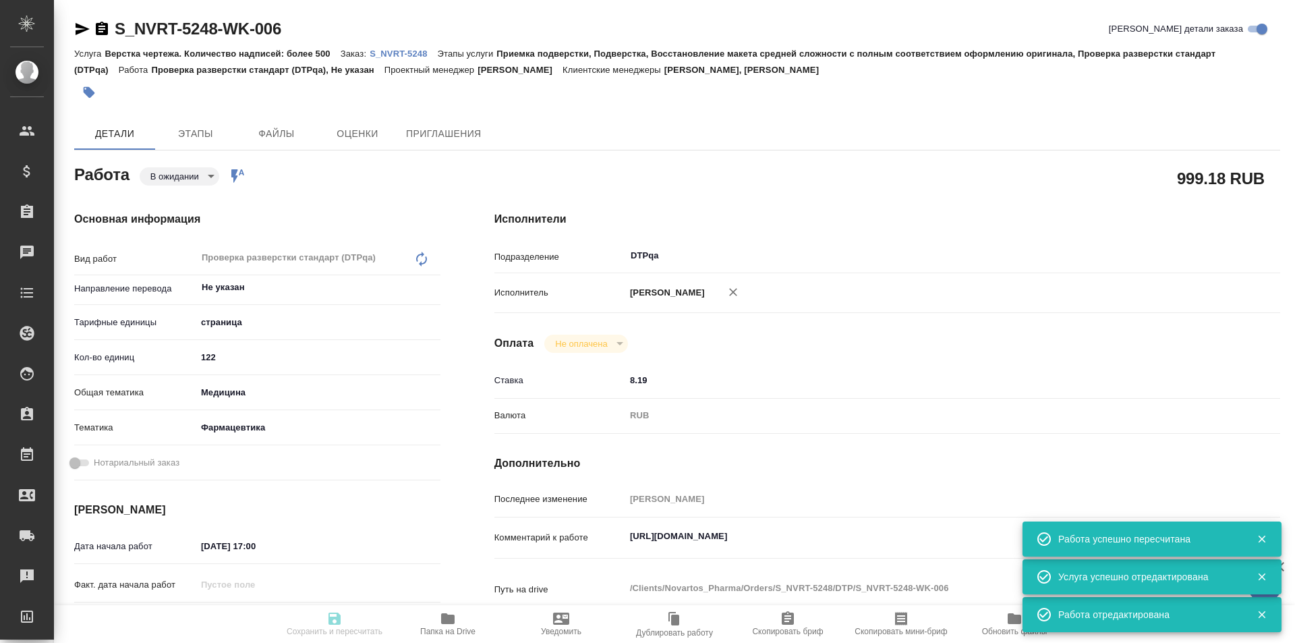
type input "20.10.2025 19:00"
type input "DTPqa"
type input "notPayed"
type input "8.19"
type input "RUB"
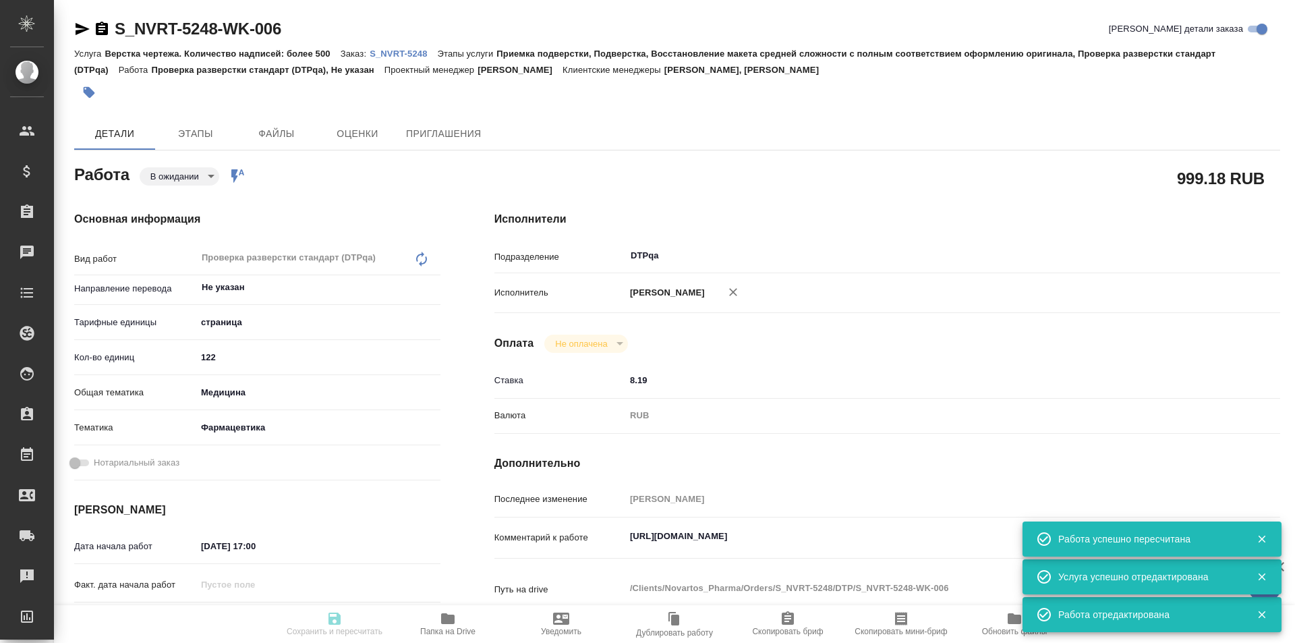
type input "[PERSON_NAME]"
type textarea "https://tera.awatera.com/Work/68e4ec76810f8208a7bc38da/"
type textarea "x"
type textarea "/Clients/Novartos_Pharma/Orders/S_NVRT-5248/DTP/S_NVRT-5248-WK-006"
type textarea "x"
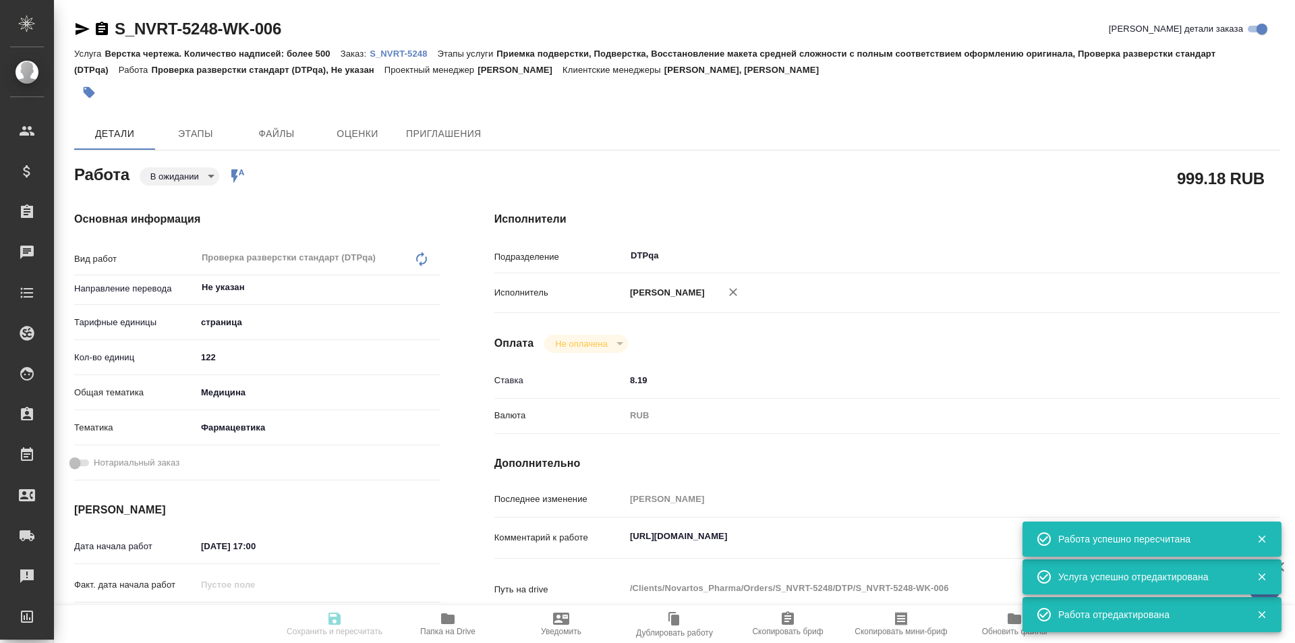
type input "S_NVRT-5248"
type input "Верстка чертежа. Количество надписей: более 500"
type input "Приемка подверстки, Подверстка, Восстановление макета средней сложности с полны…"
type input "Кабаргина Анна, Сайдашева Диляра"
type input "[PERSON_NAME]"
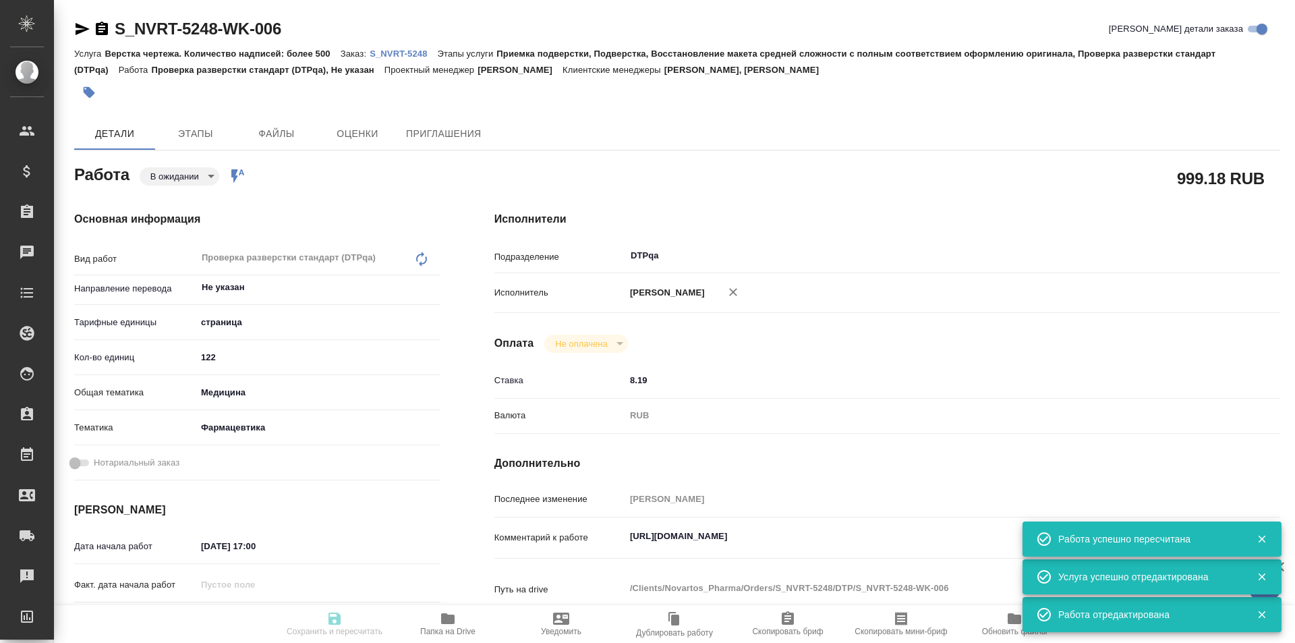
type input "/Clients/Novartos_Pharma/Orders/S_NVRT-5248"
type textarea "x"
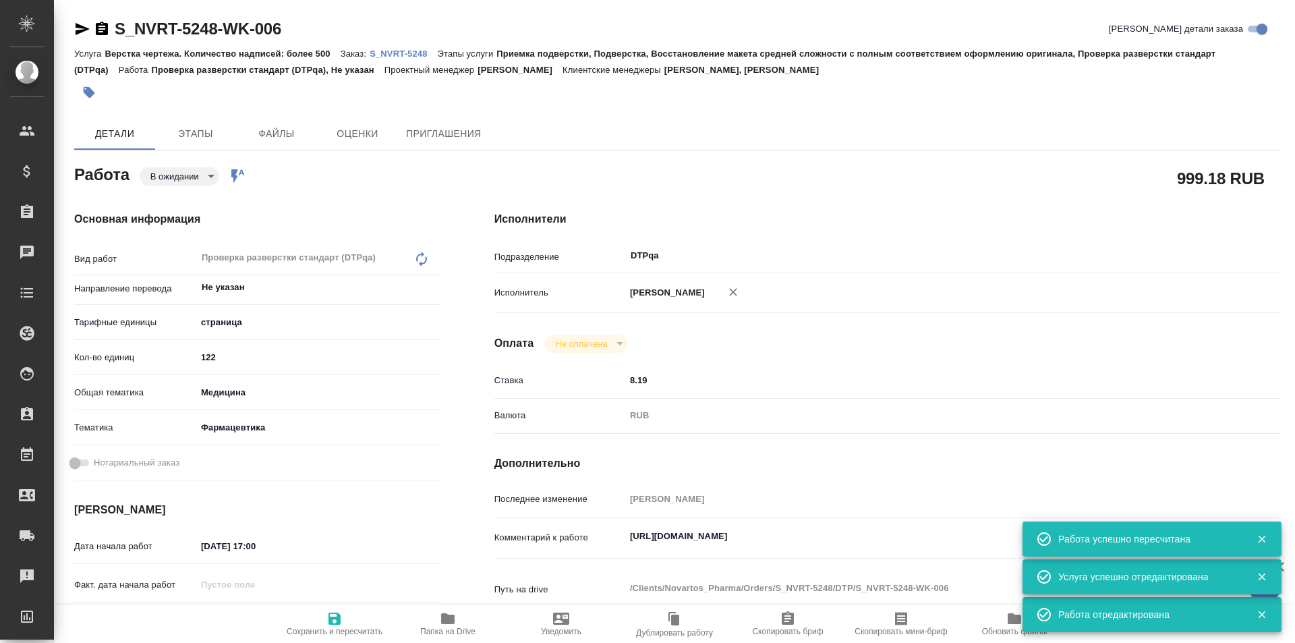
type textarea "x"
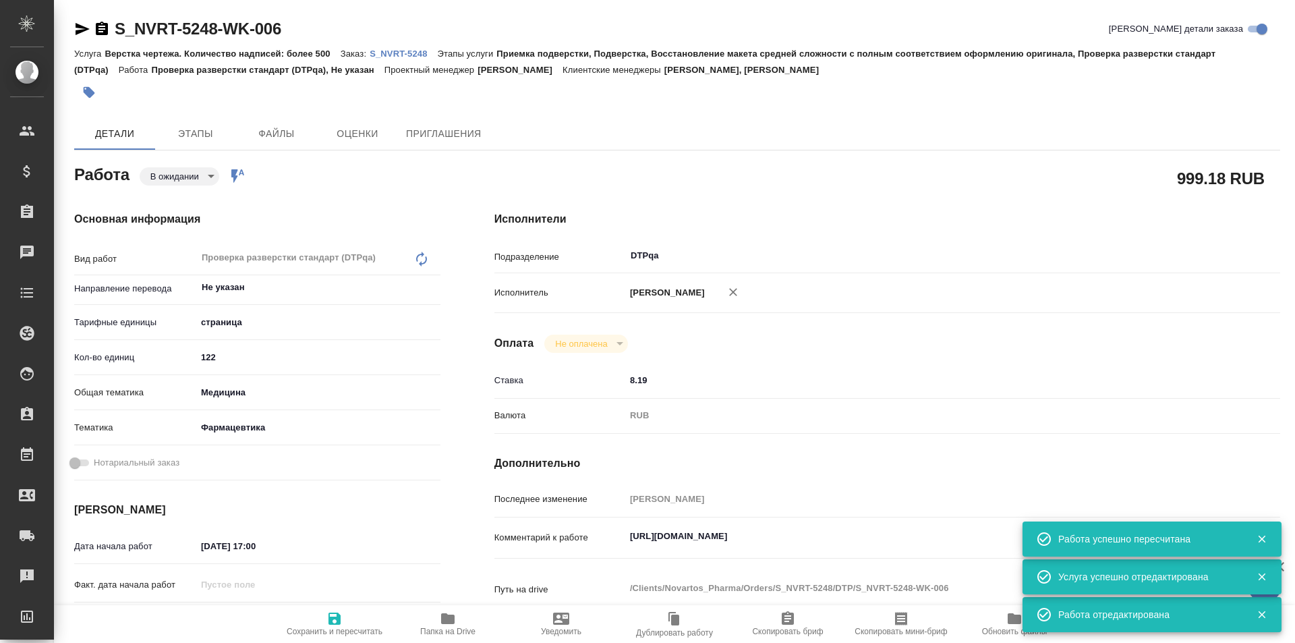
type textarea "x"
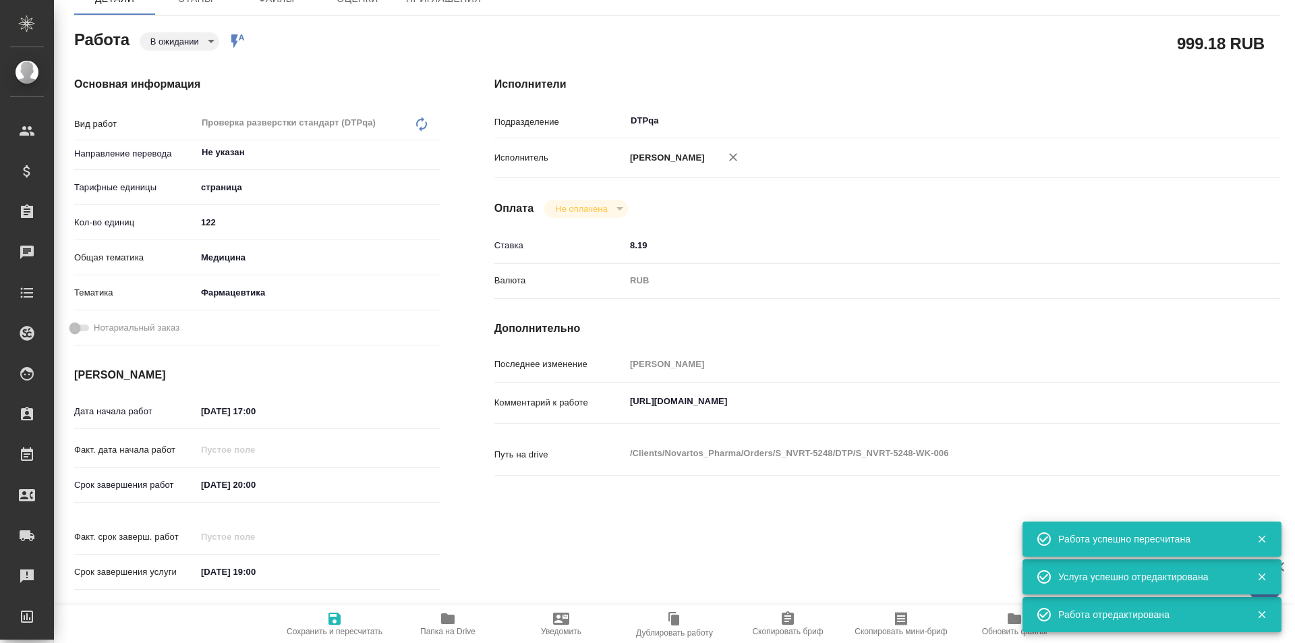
type textarea "x"
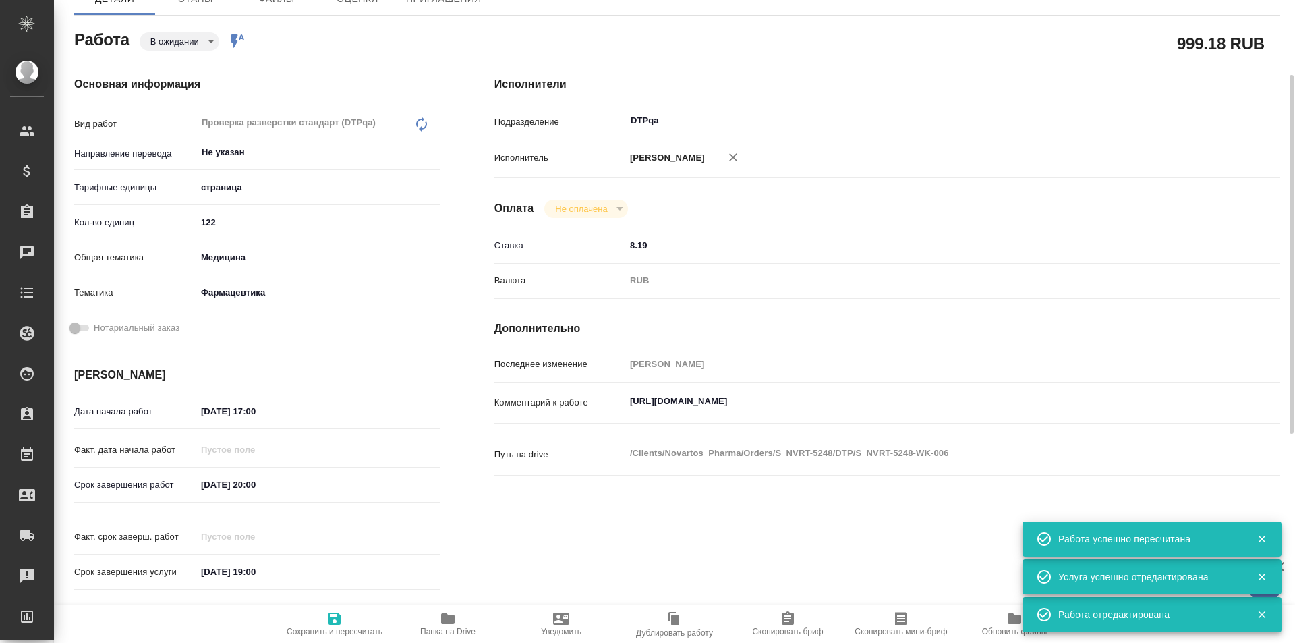
type textarea "x"
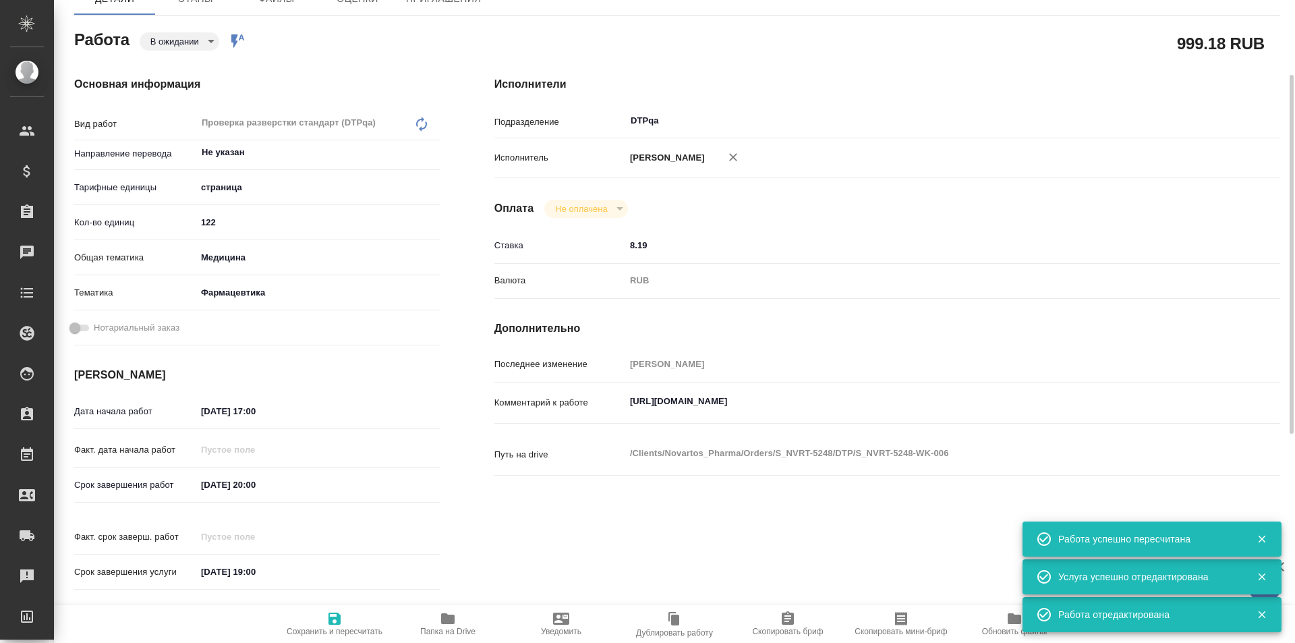
scroll to position [0, 0]
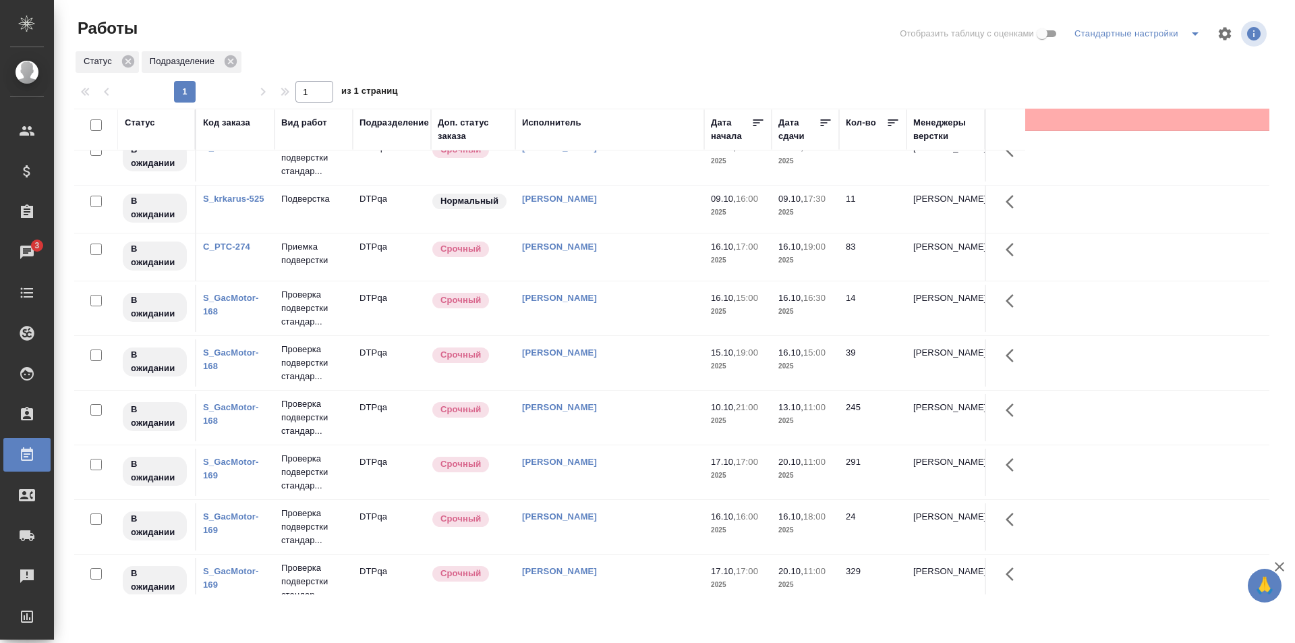
scroll to position [807, 0]
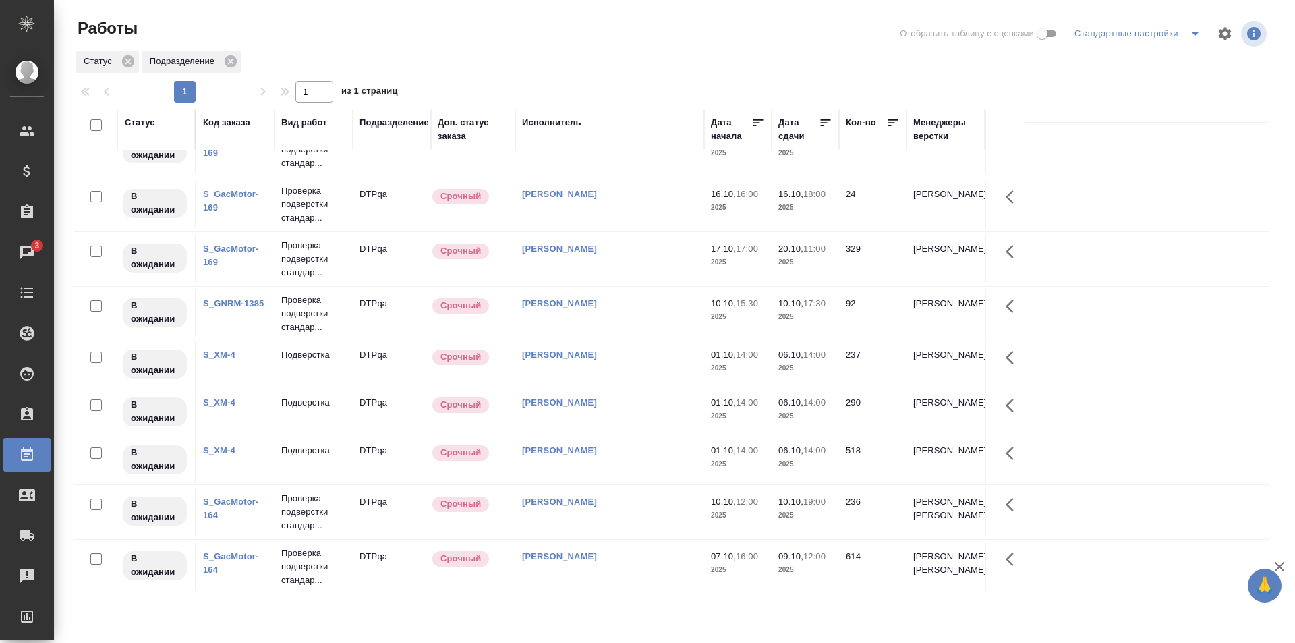
click at [631, 555] on div "[PERSON_NAME]" at bounding box center [609, 556] width 175 height 13
click at [631, 555] on div "Исмагилова Диана" at bounding box center [609, 556] width 175 height 13
click at [636, 562] on td "[PERSON_NAME]" at bounding box center [609, 566] width 189 height 47
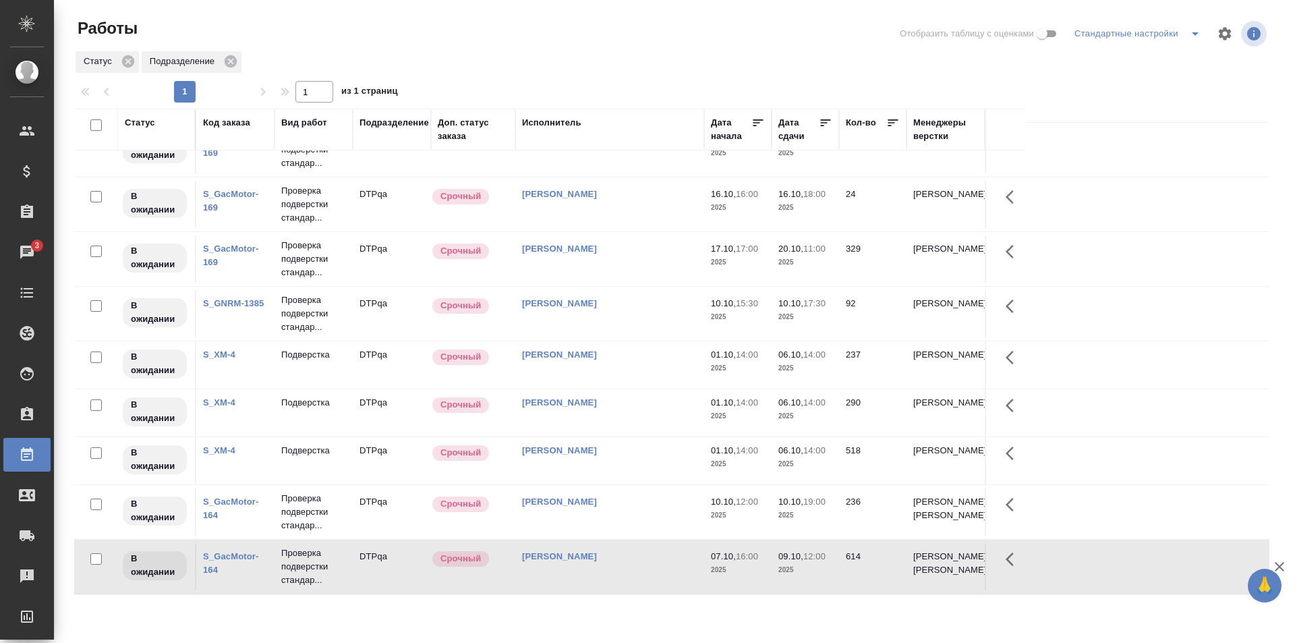
scroll to position [861, 0]
click at [624, 563] on td "[PERSON_NAME]" at bounding box center [609, 566] width 189 height 47
click at [624, 563] on td "Исмагилова Диана" at bounding box center [609, 566] width 189 height 47
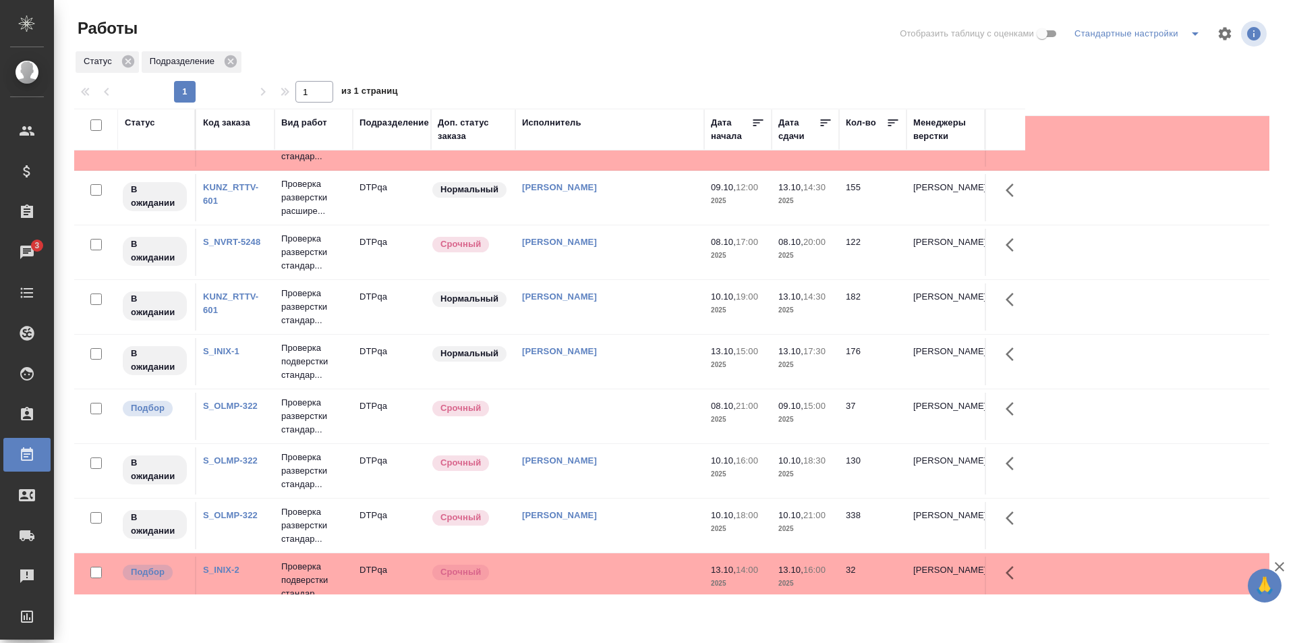
scroll to position [0, 0]
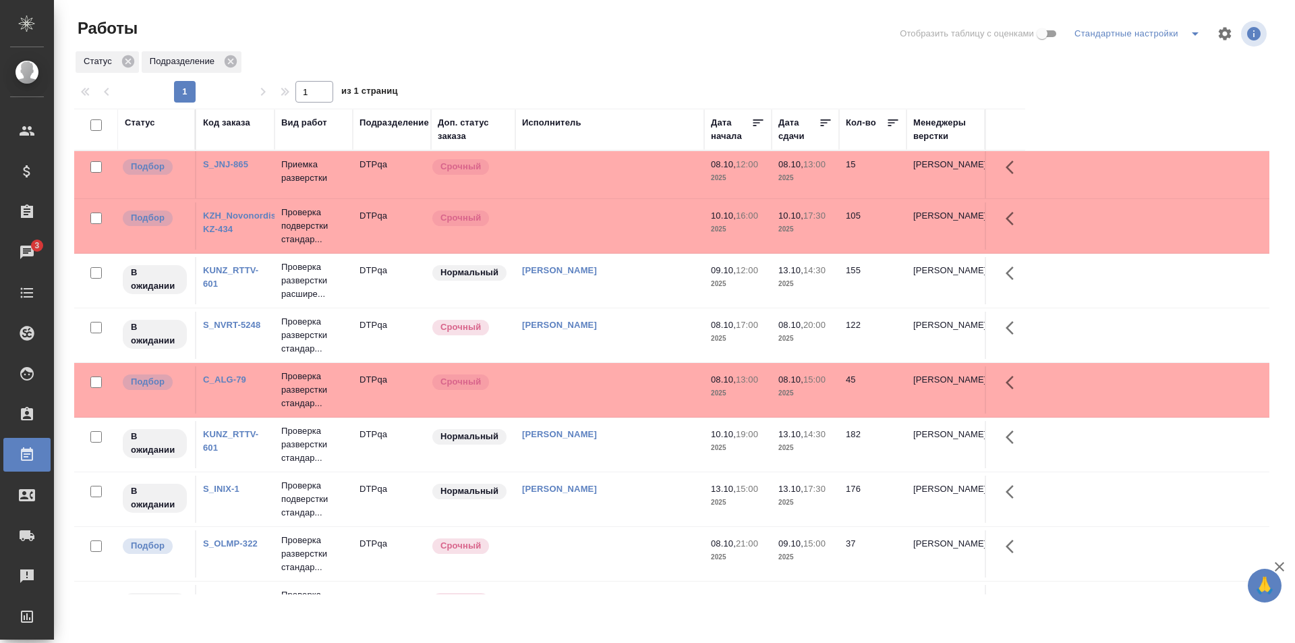
click at [610, 403] on td at bounding box center [609, 389] width 189 height 47
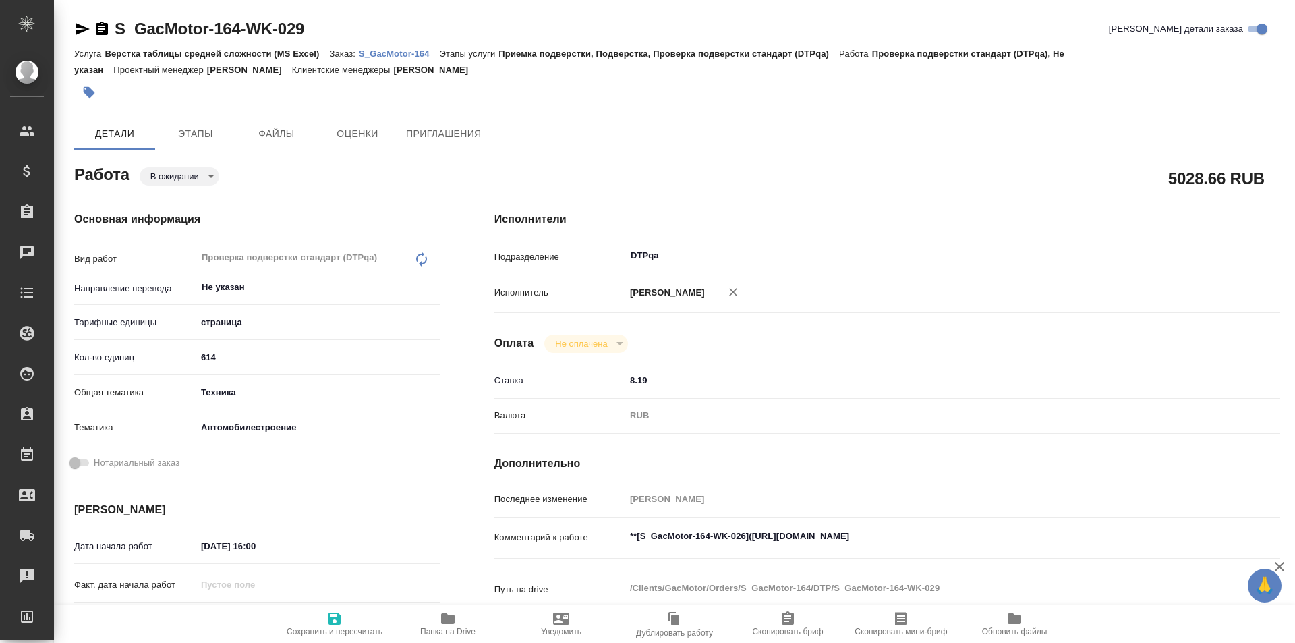
type textarea "x"
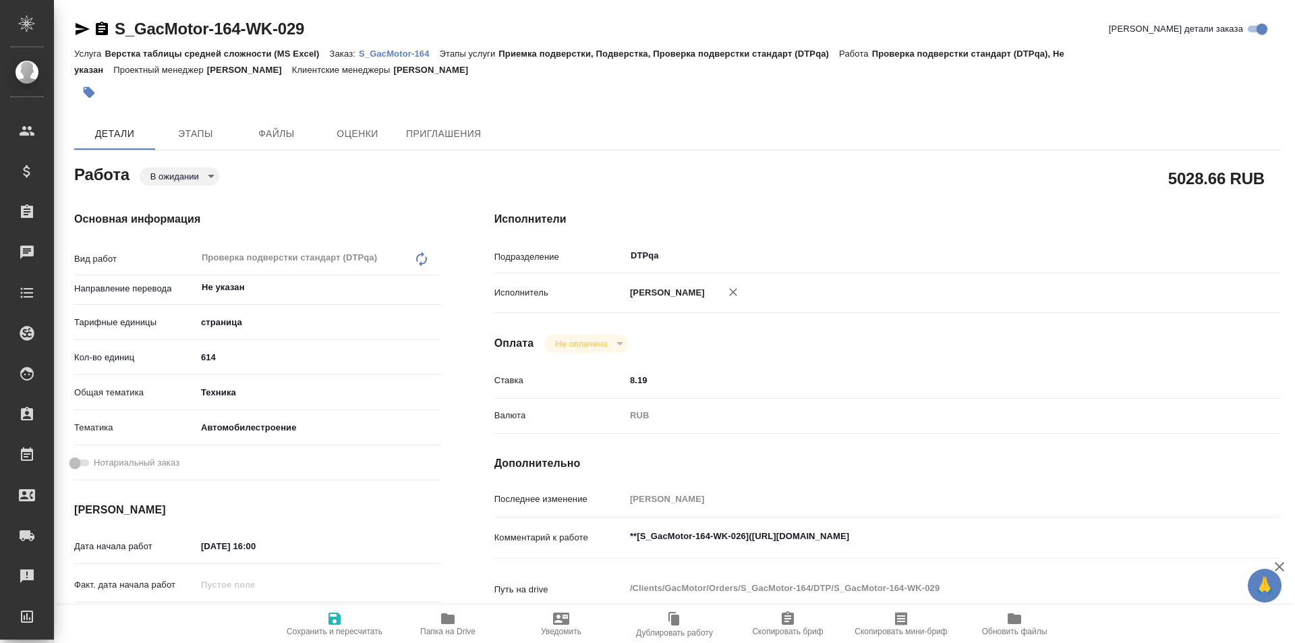
type textarea "x"
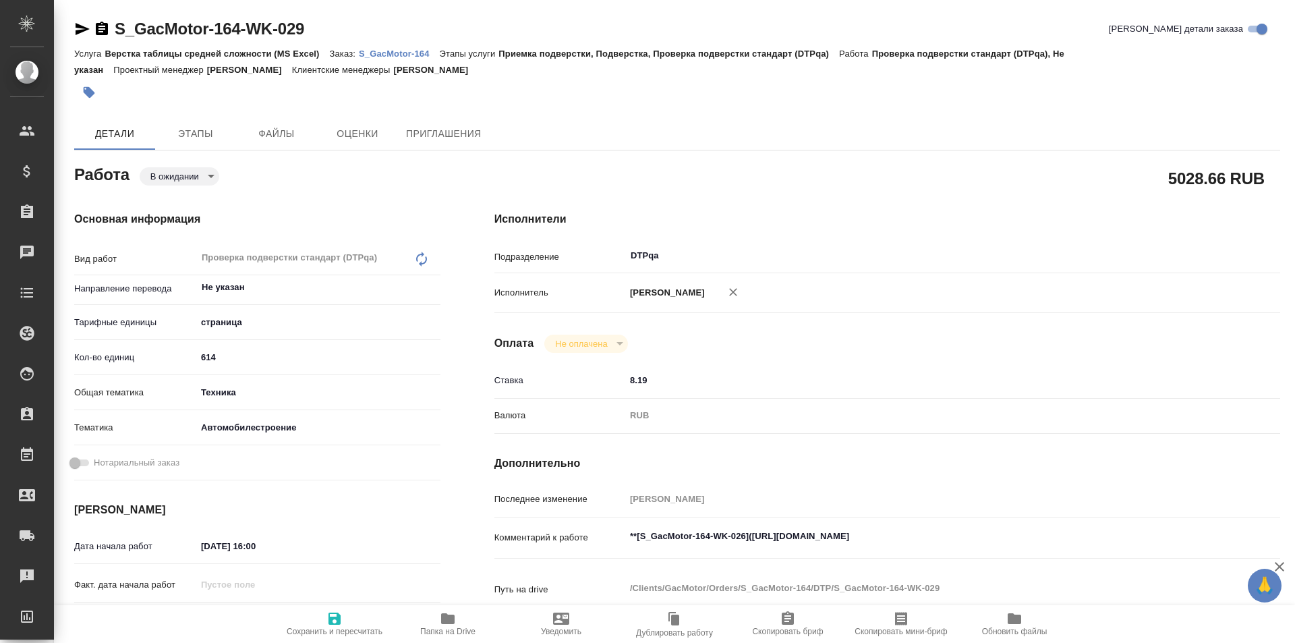
type textarea "x"
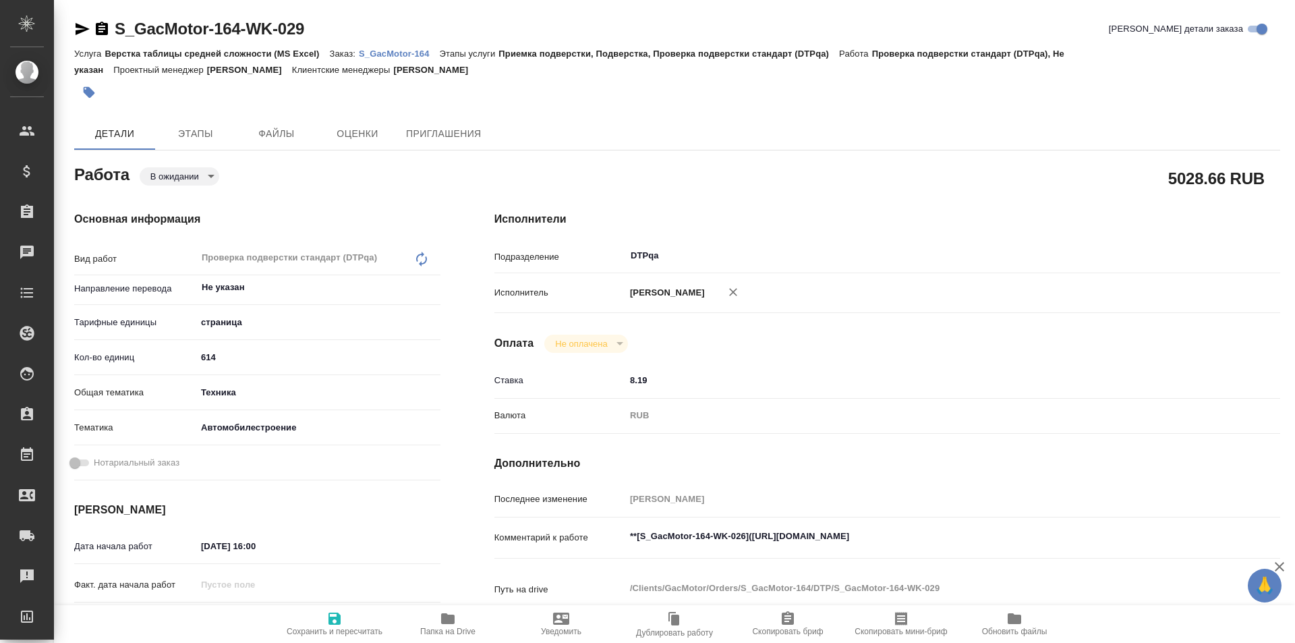
type textarea "x"
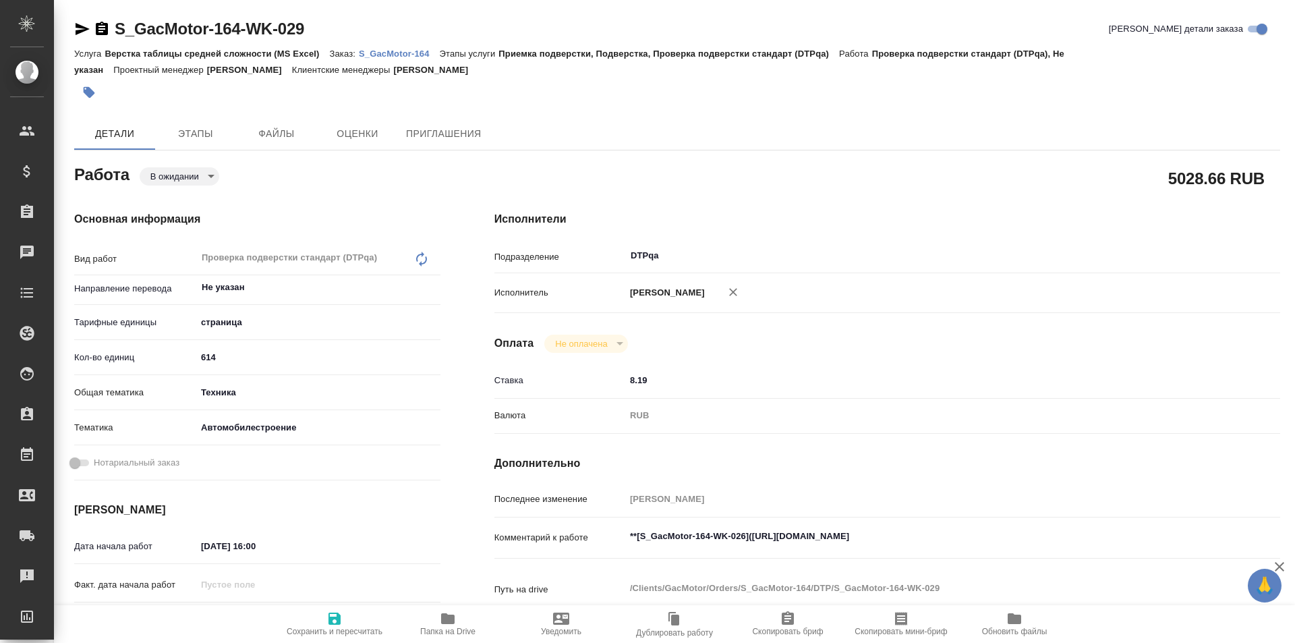
type textarea "x"
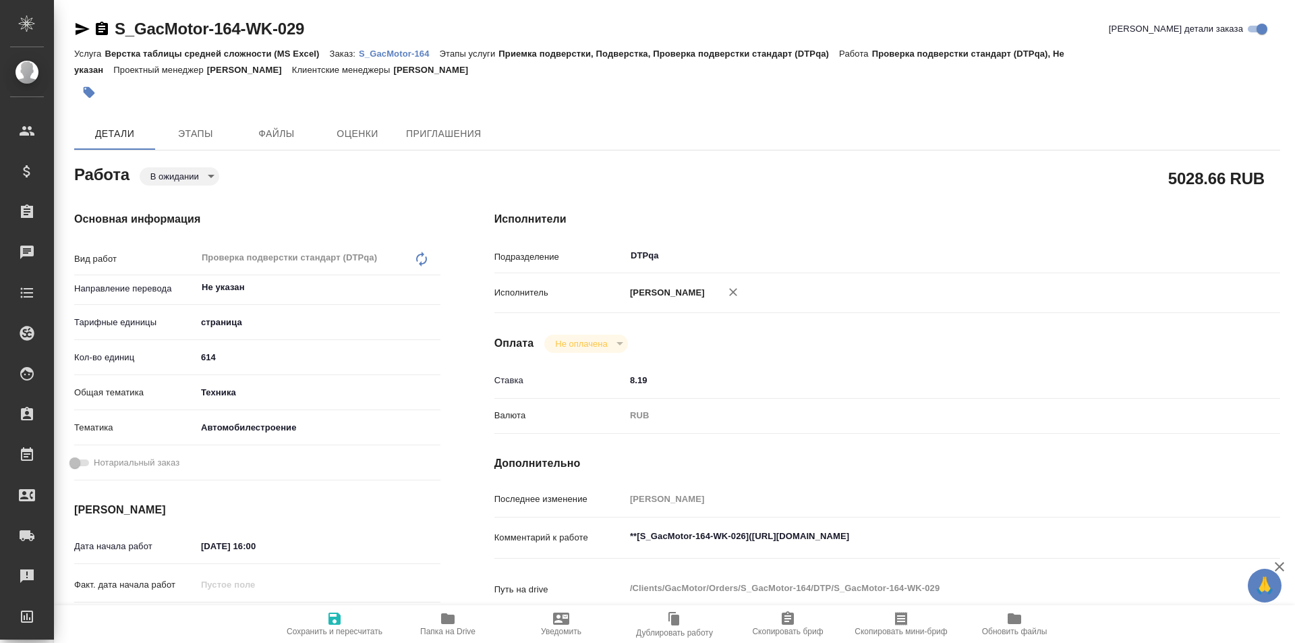
type textarea "x"
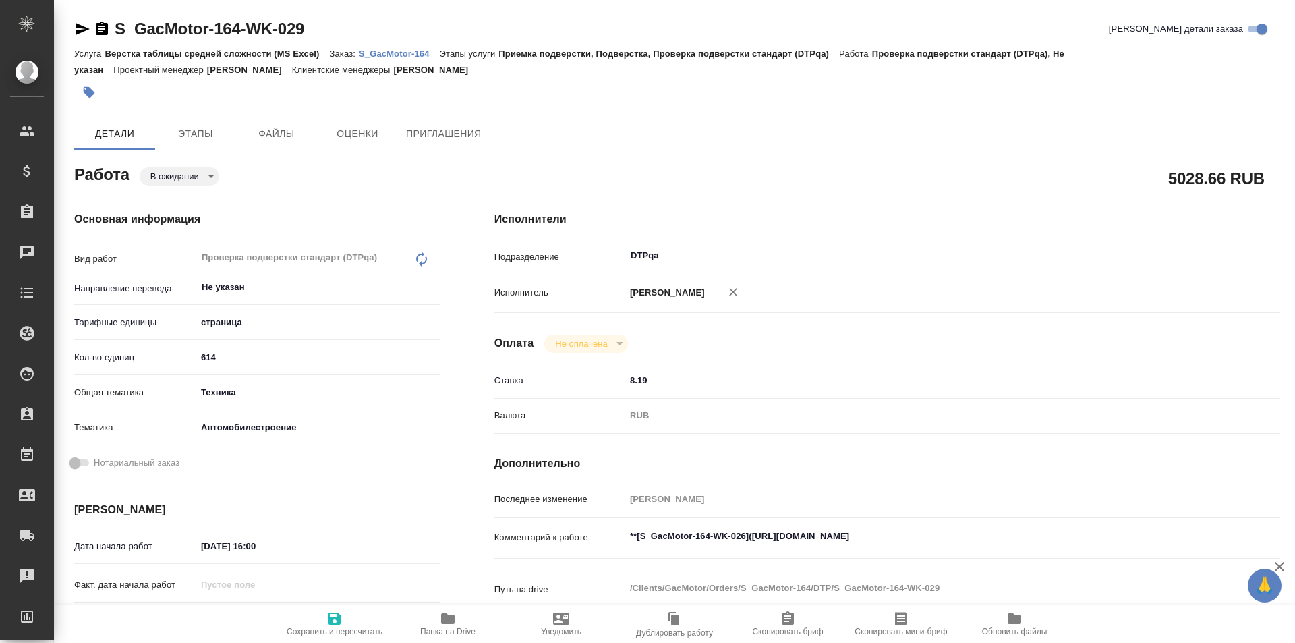
type textarea "x"
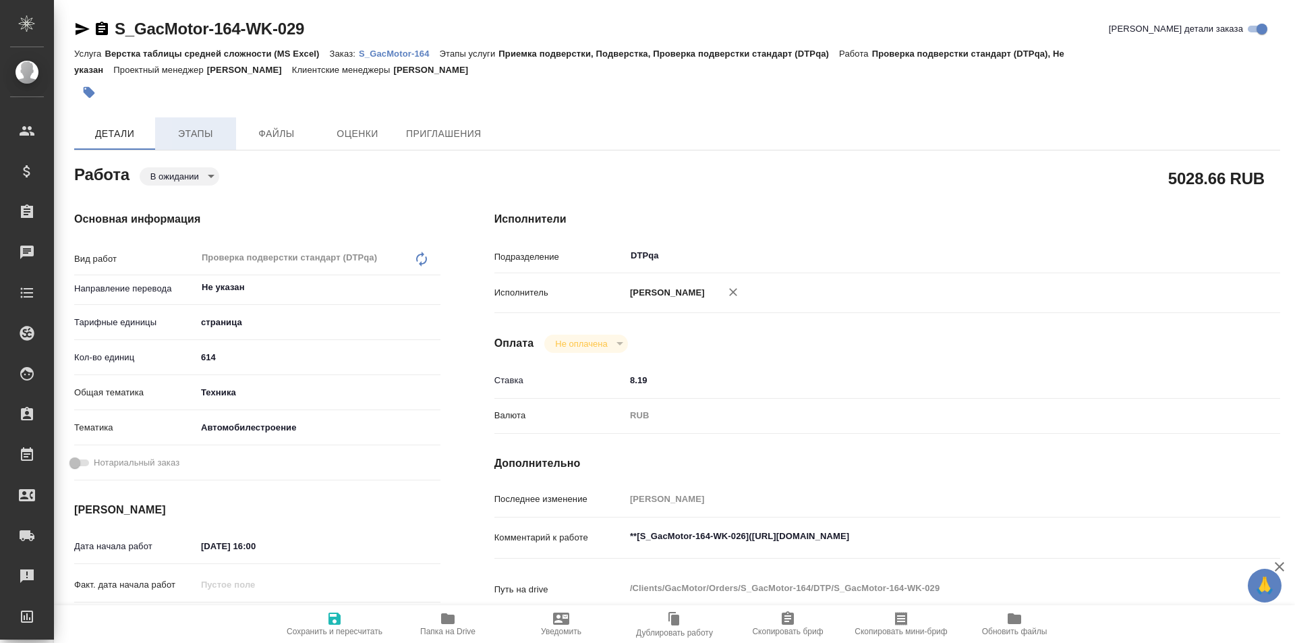
type textarea "x"
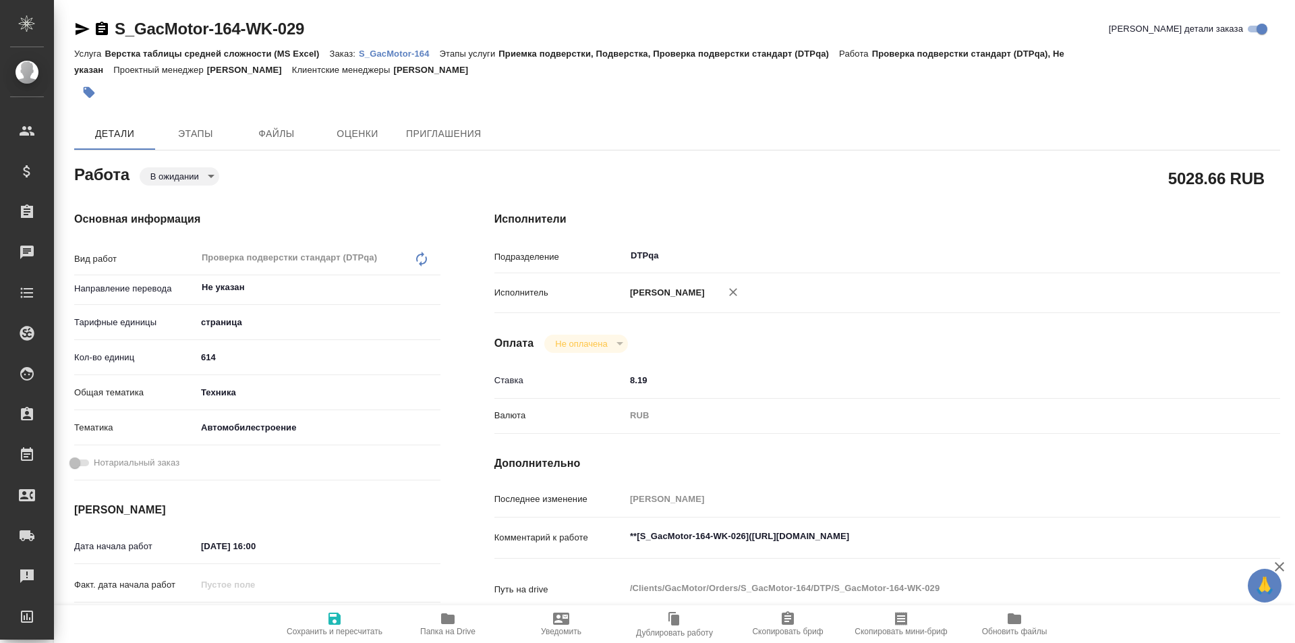
type textarea "x"
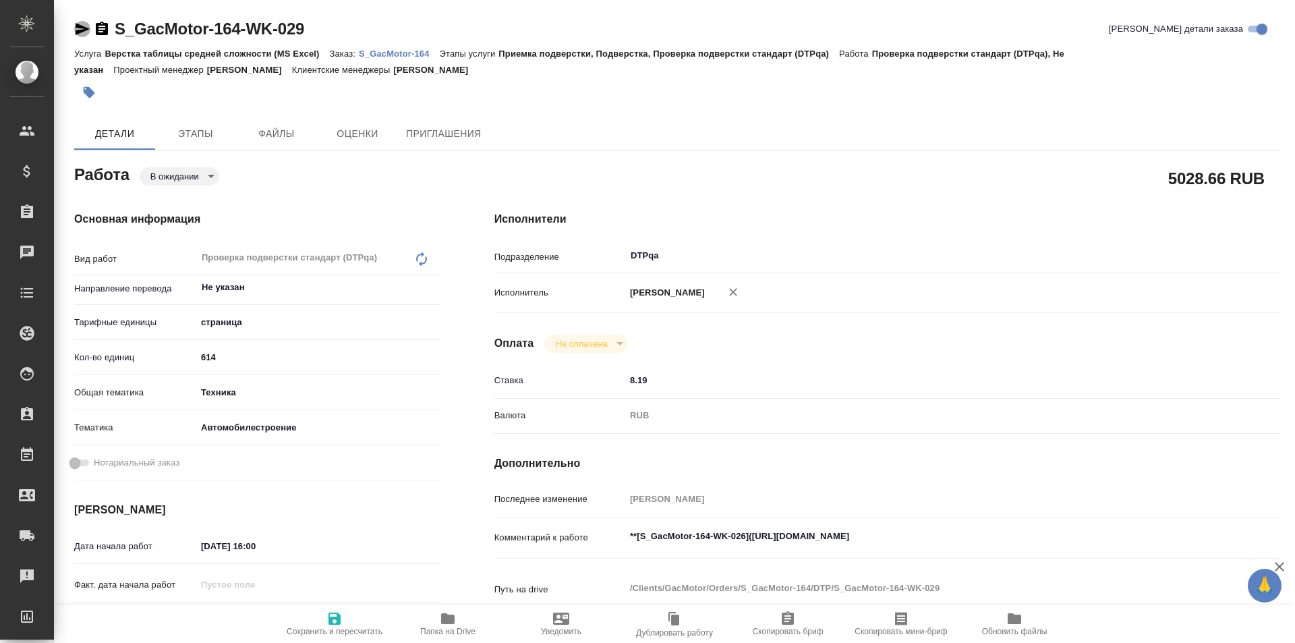
click at [79, 28] on icon "button" at bounding box center [82, 29] width 16 height 16
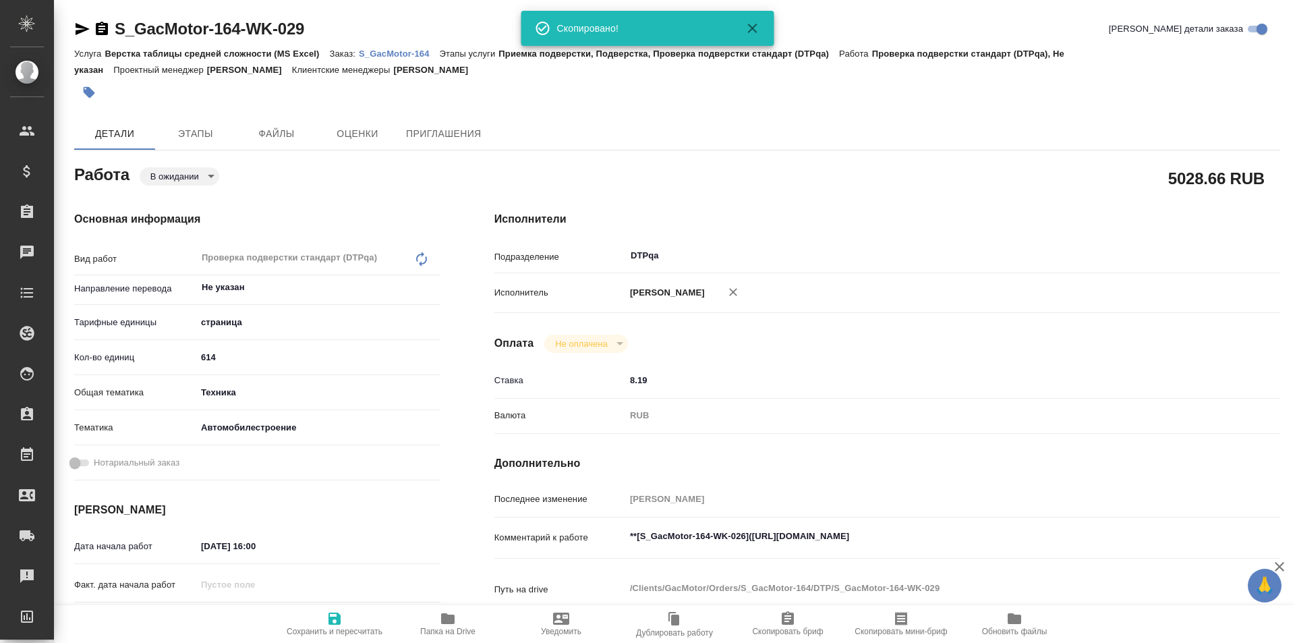
type textarea "x"
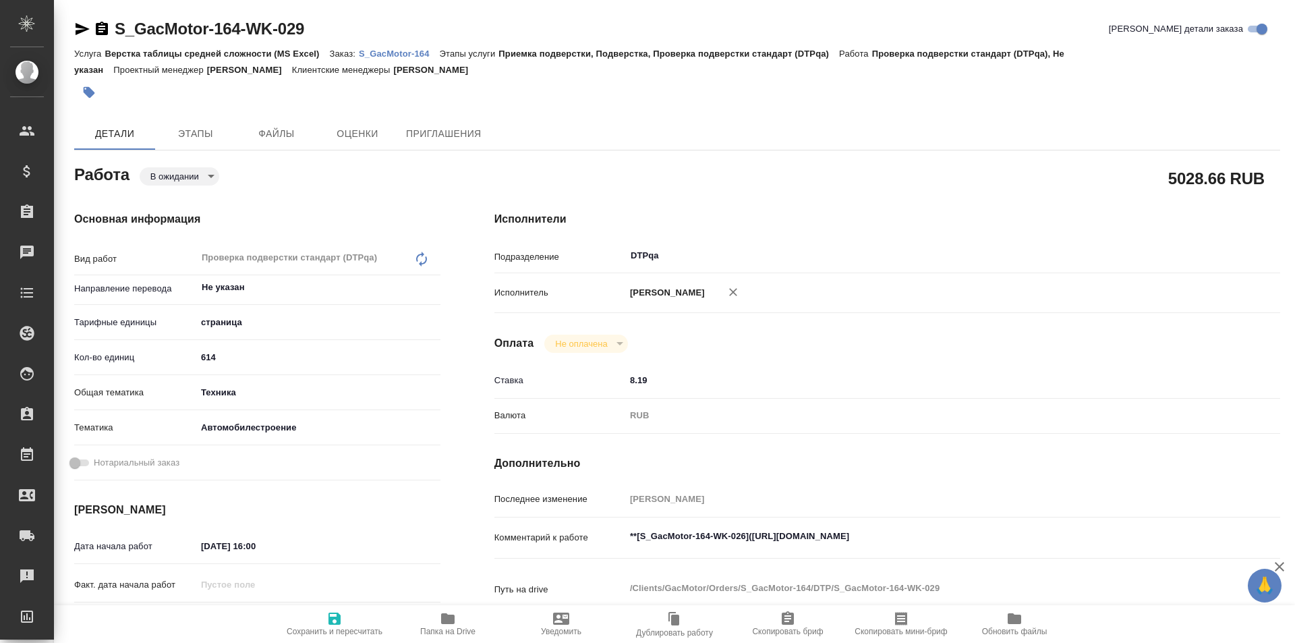
type textarea "x"
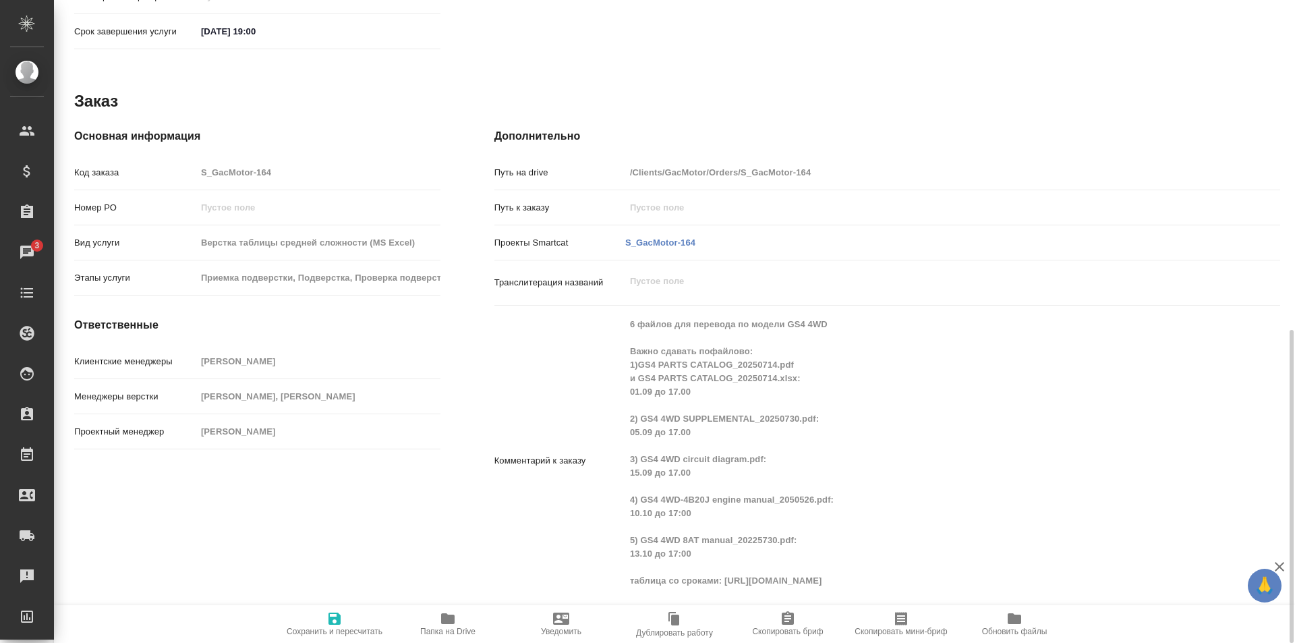
scroll to position [203, 0]
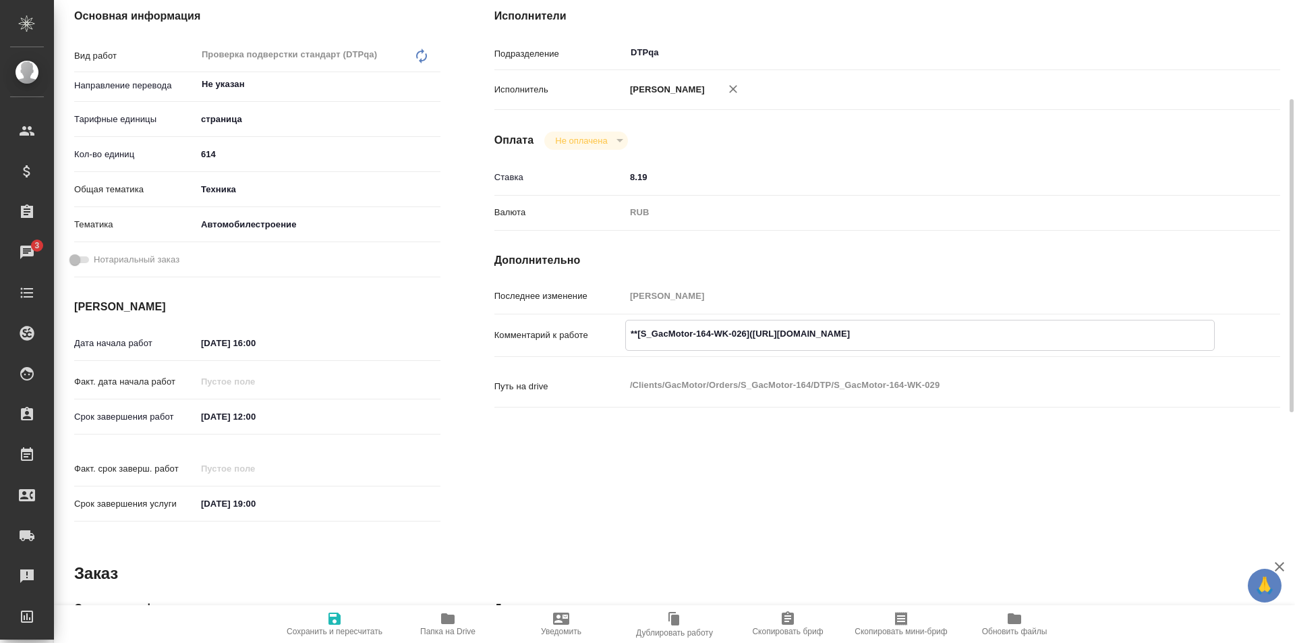
drag, startPoint x: 1002, startPoint y: 334, endPoint x: 753, endPoint y: 334, distance: 248.9
click at [753, 334] on textarea "**[S_GacMotor-164-WK-026](https://tera.awatera.com/Work/68a88e809baf6552503115b…" at bounding box center [920, 333] width 588 height 23
type textarea "x"
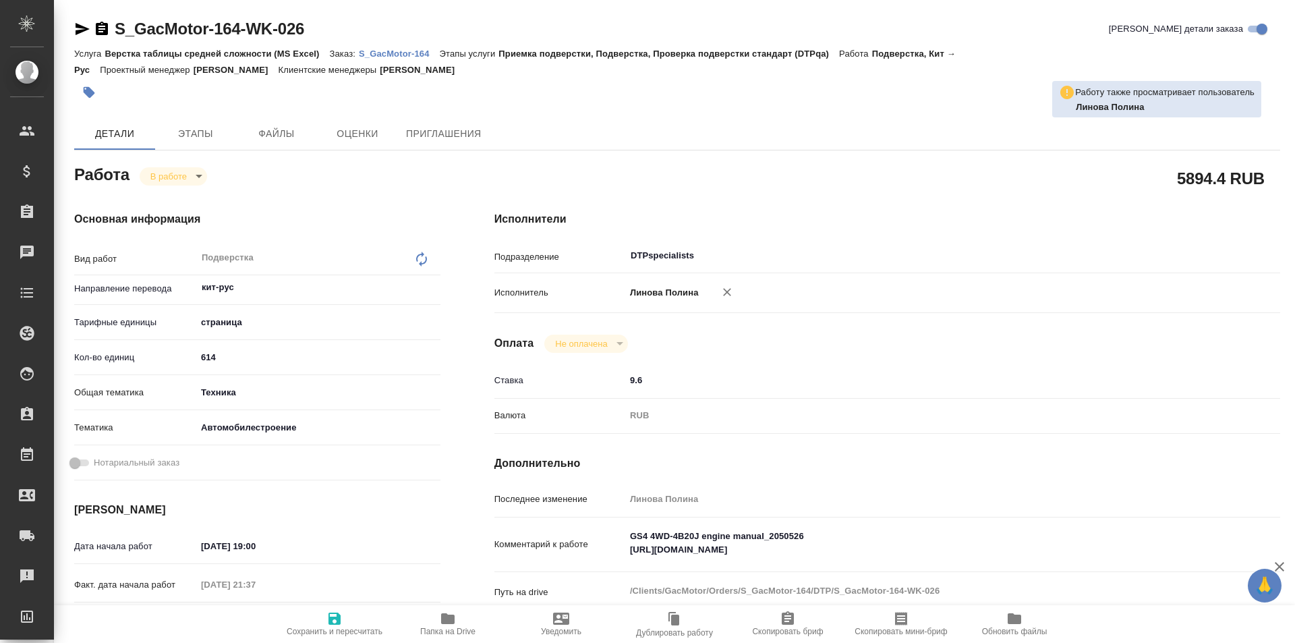
type textarea "x"
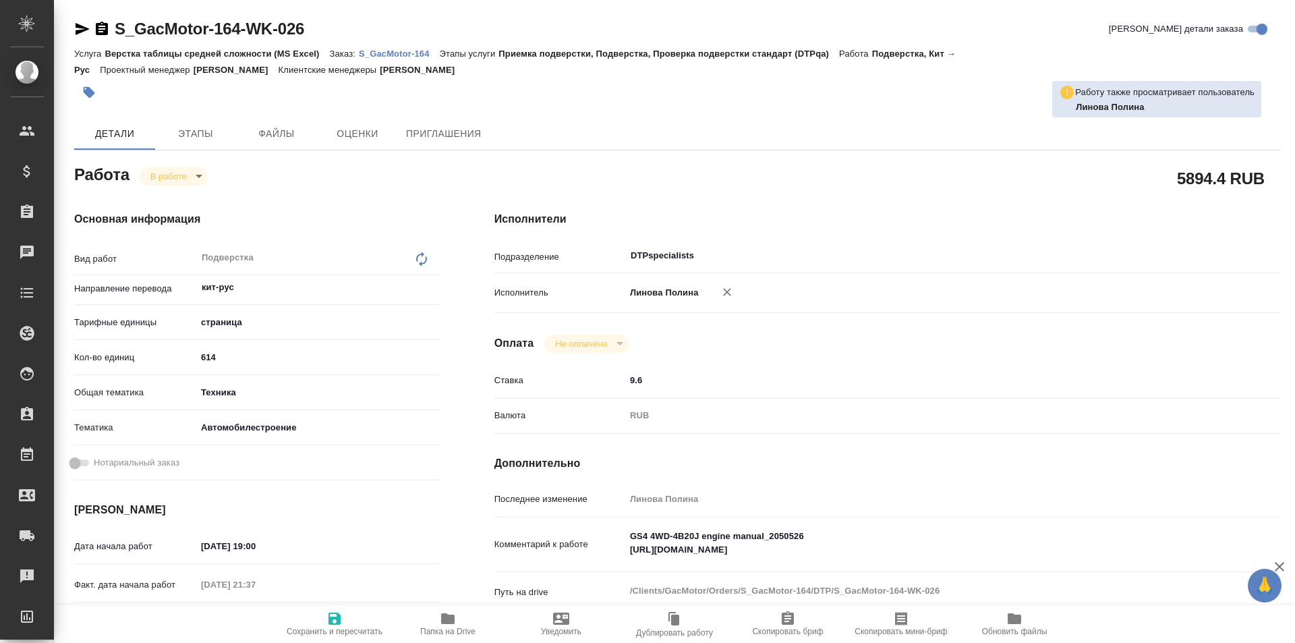
type textarea "x"
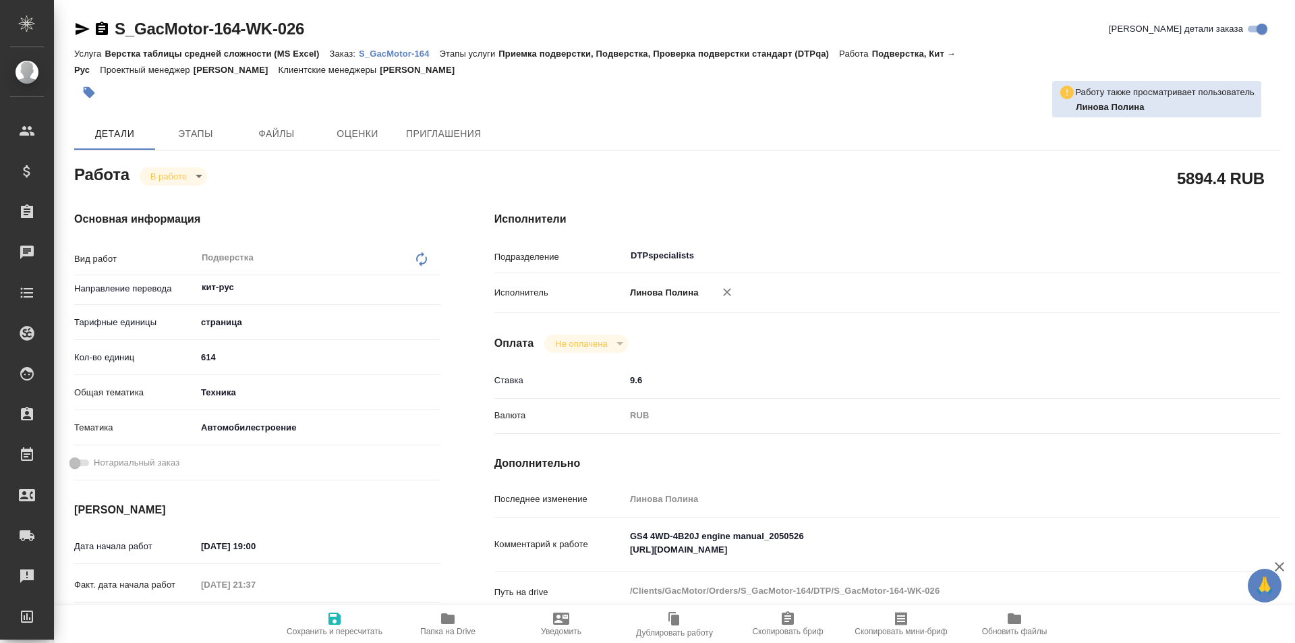
type textarea "x"
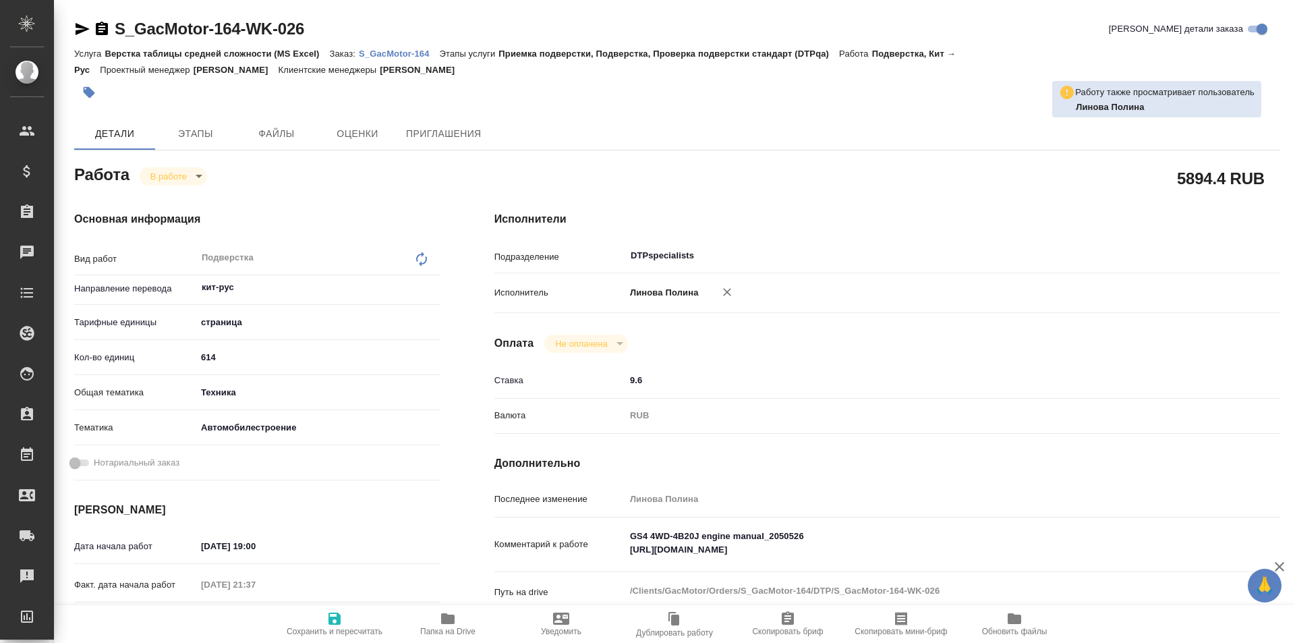
drag, startPoint x: 79, startPoint y: 27, endPoint x: 88, endPoint y: 24, distance: 10.0
click at [79, 26] on icon "button" at bounding box center [83, 29] width 14 height 12
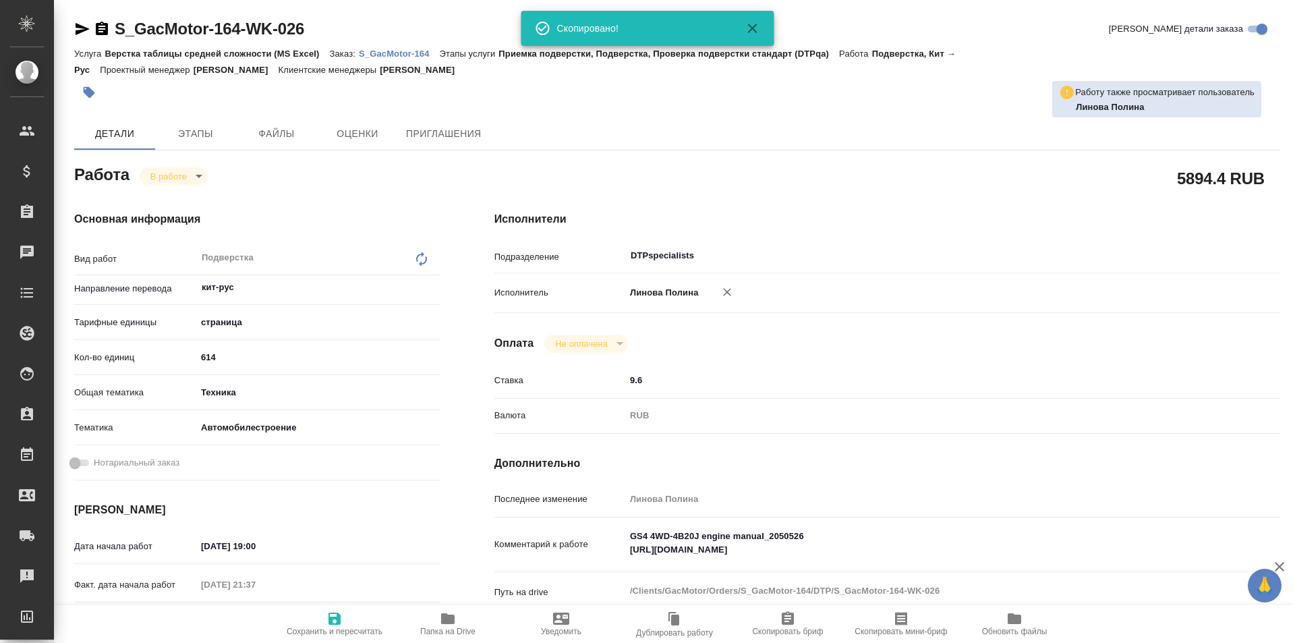
type textarea "x"
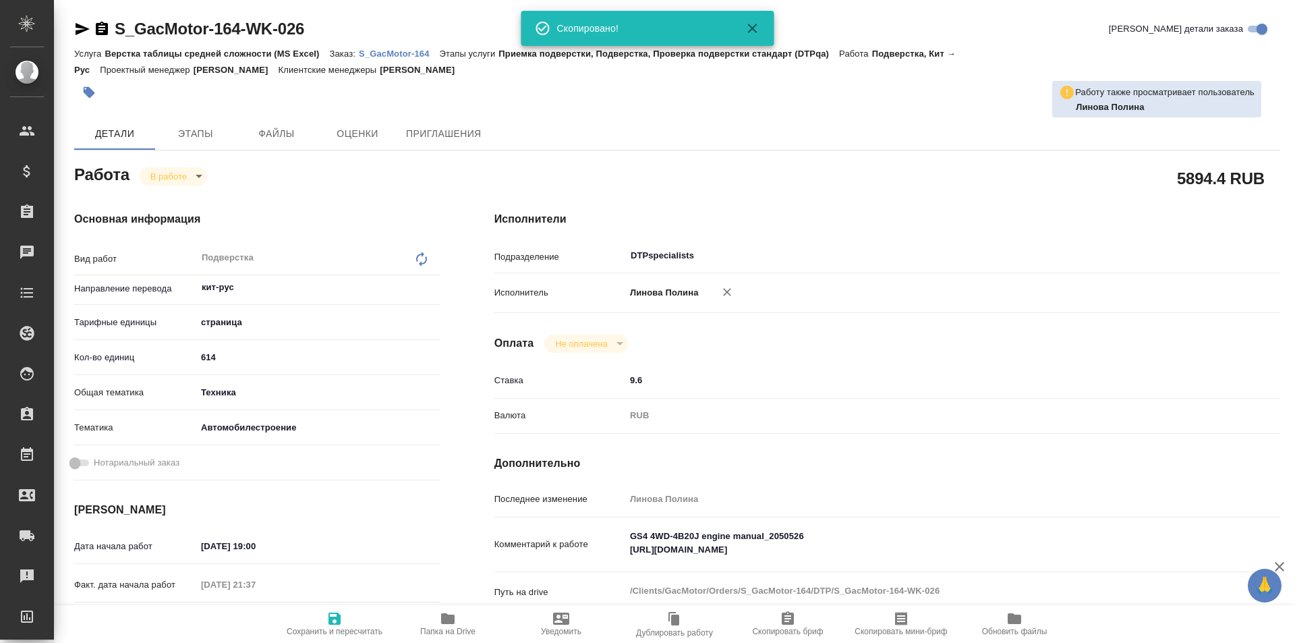
type textarea "x"
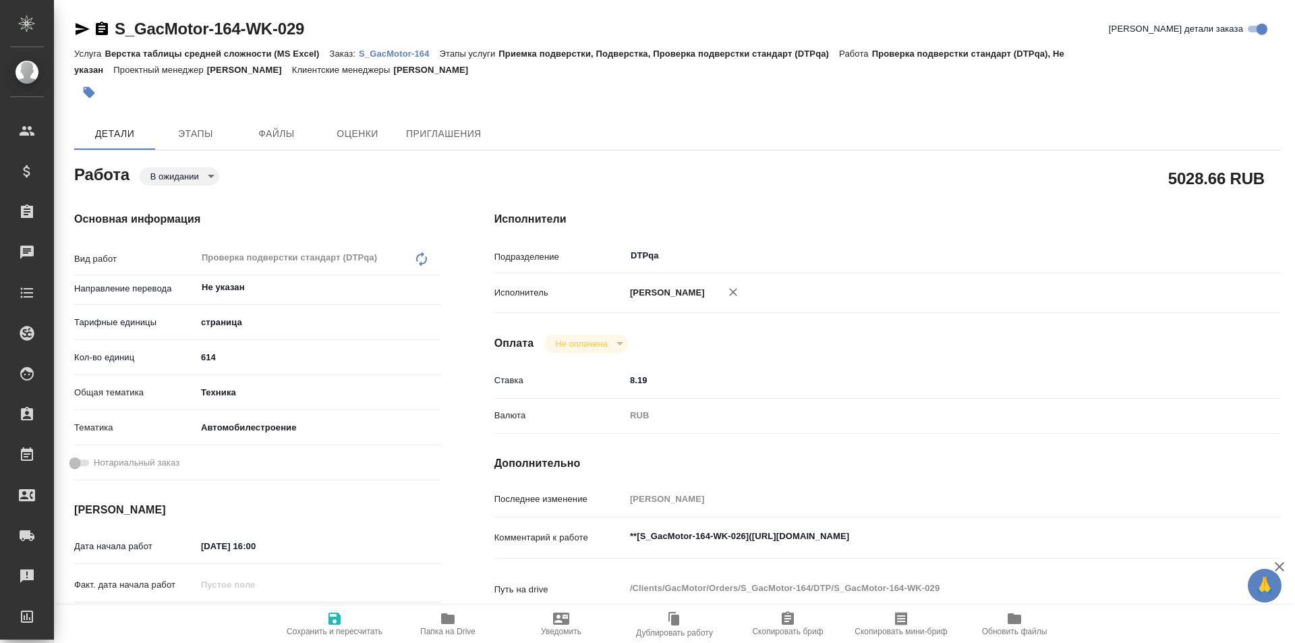
type textarea "x"
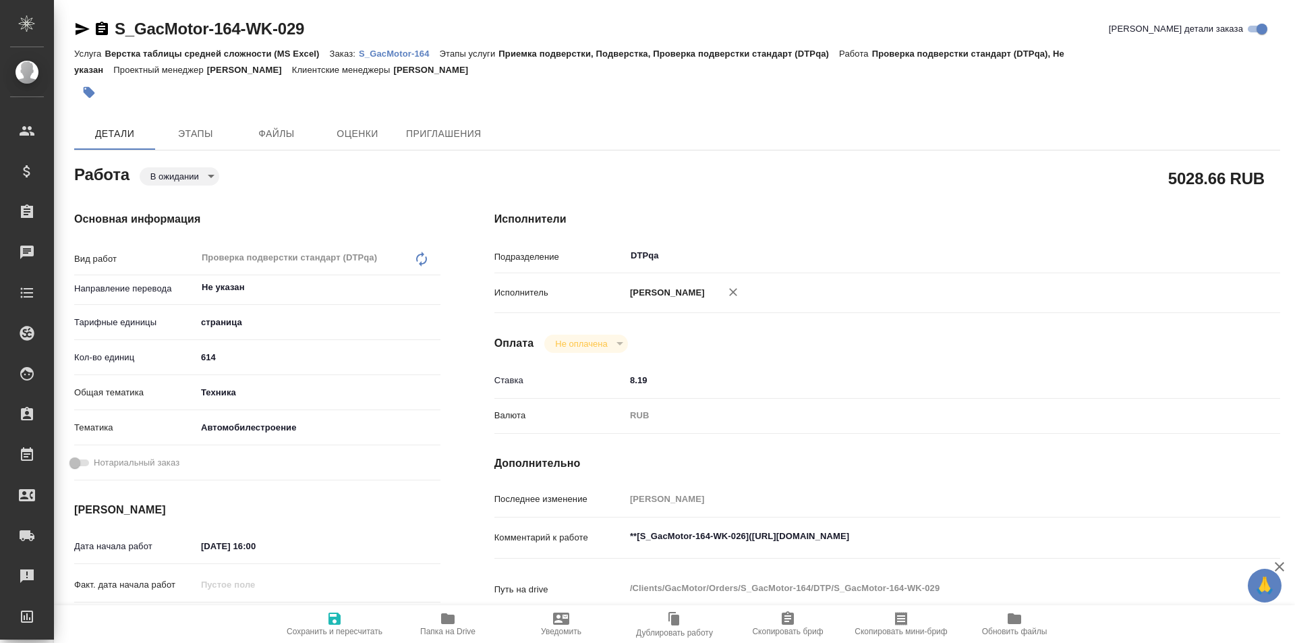
type textarea "x"
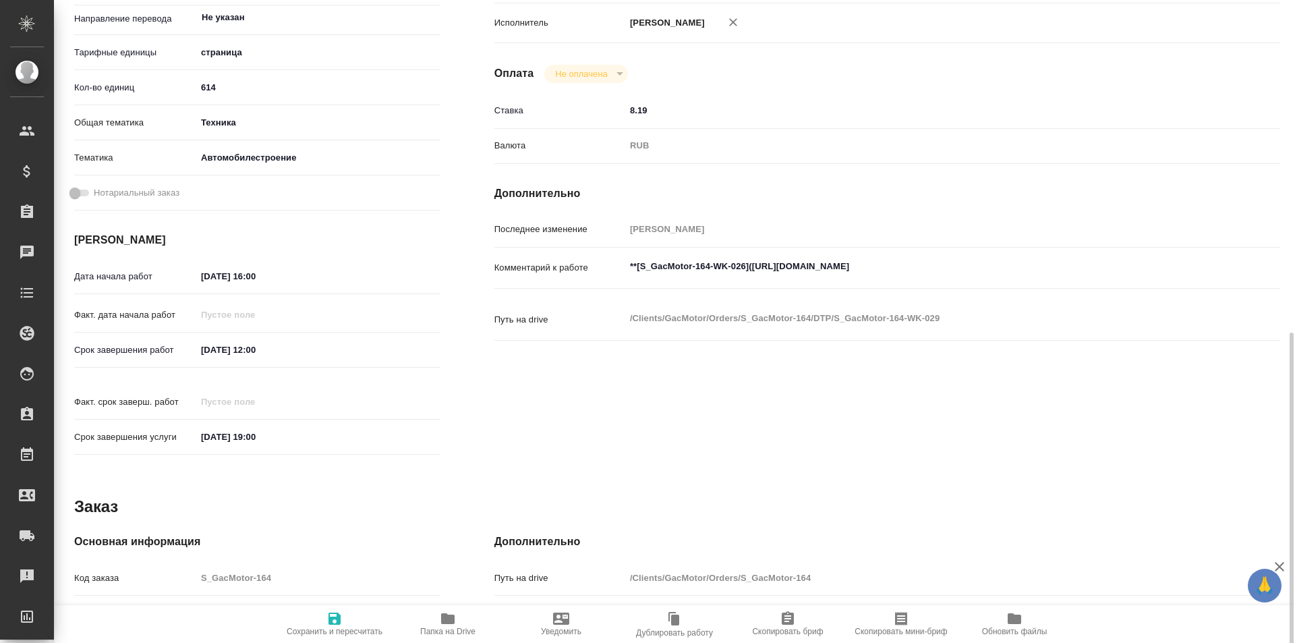
scroll to position [675, 0]
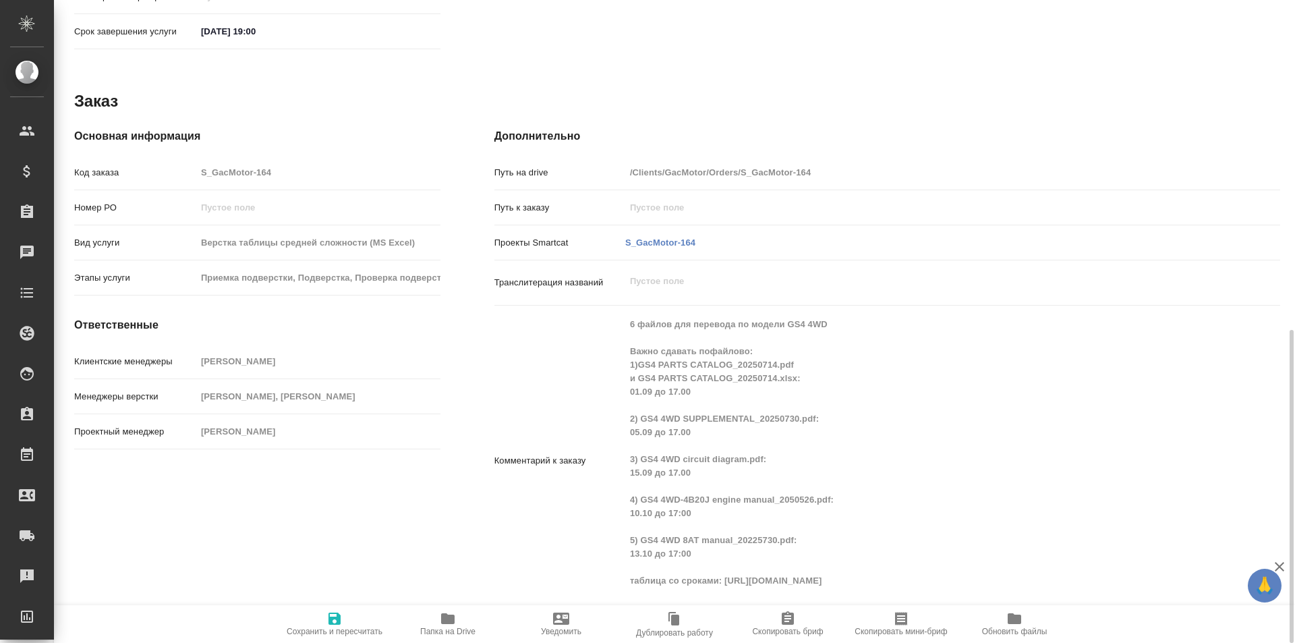
type textarea "x"
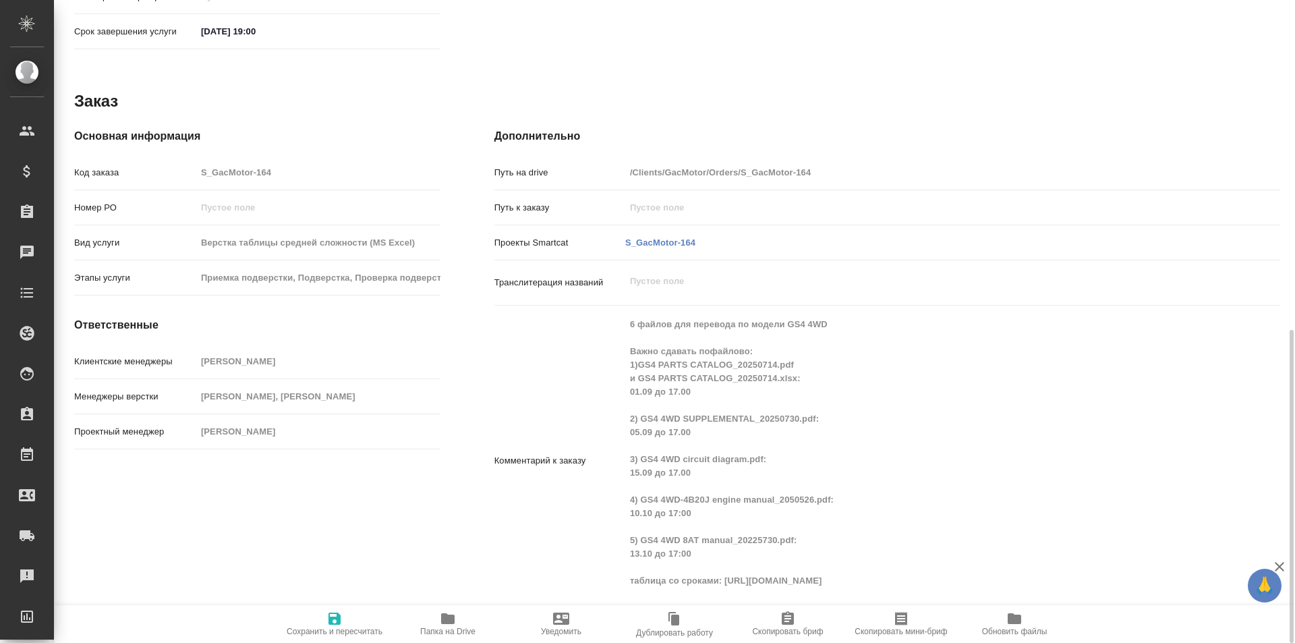
scroll to position [405, 0]
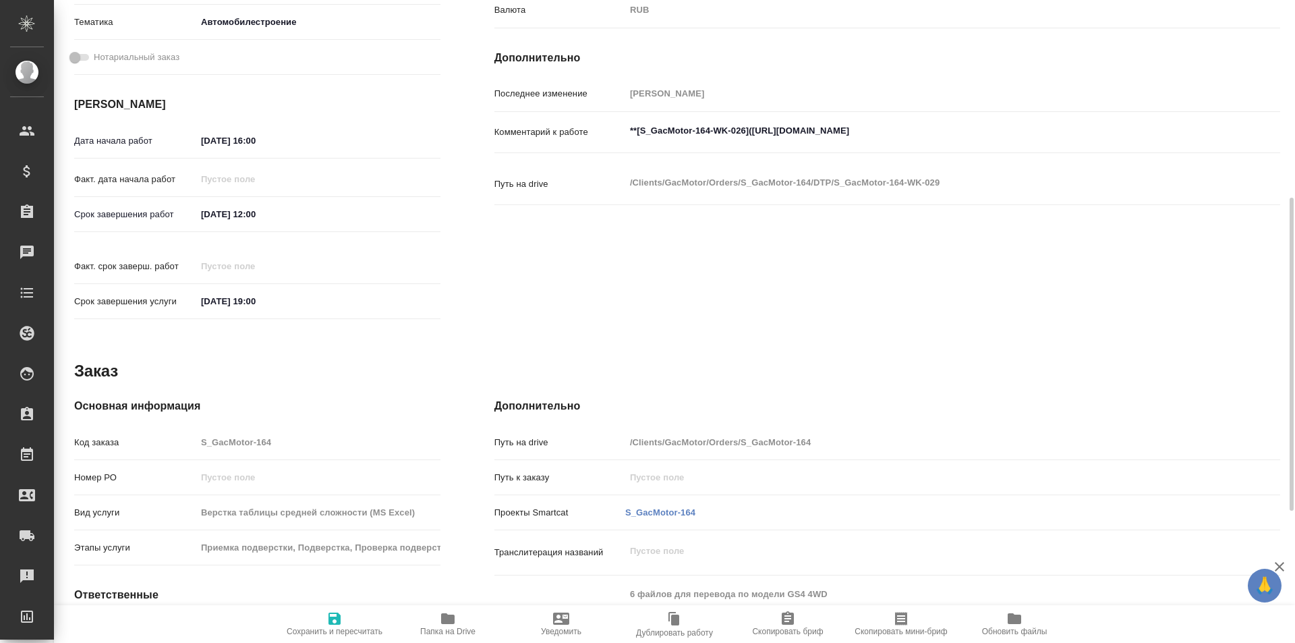
type textarea "x"
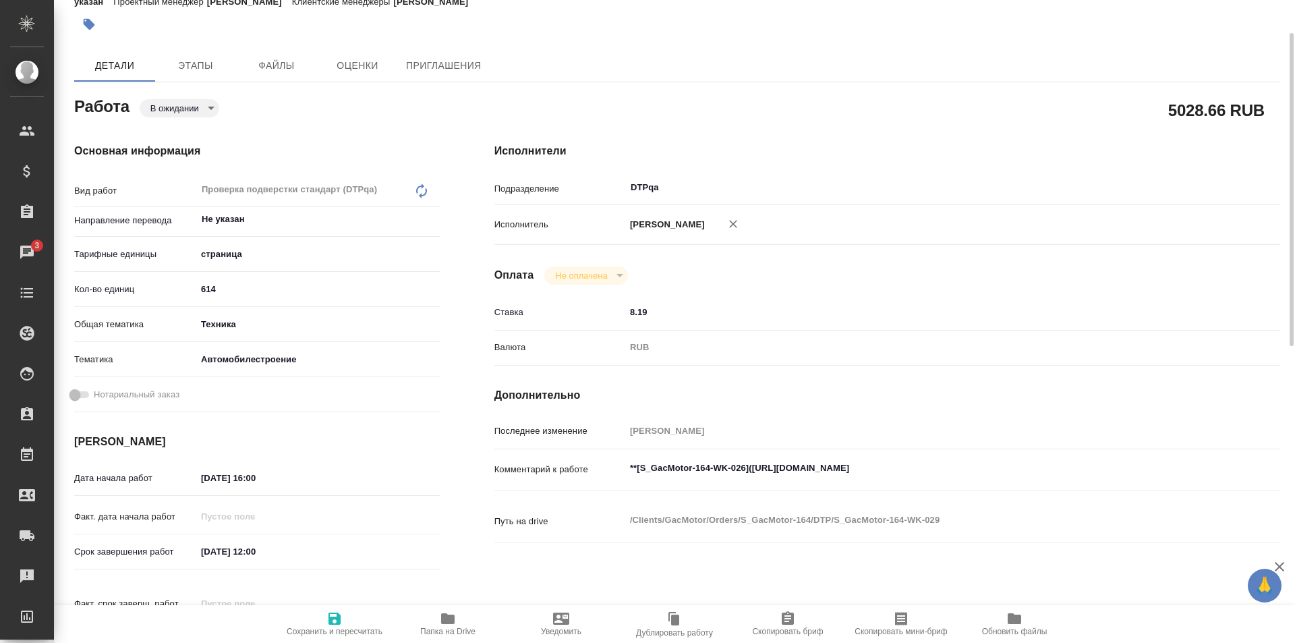
scroll to position [0, 0]
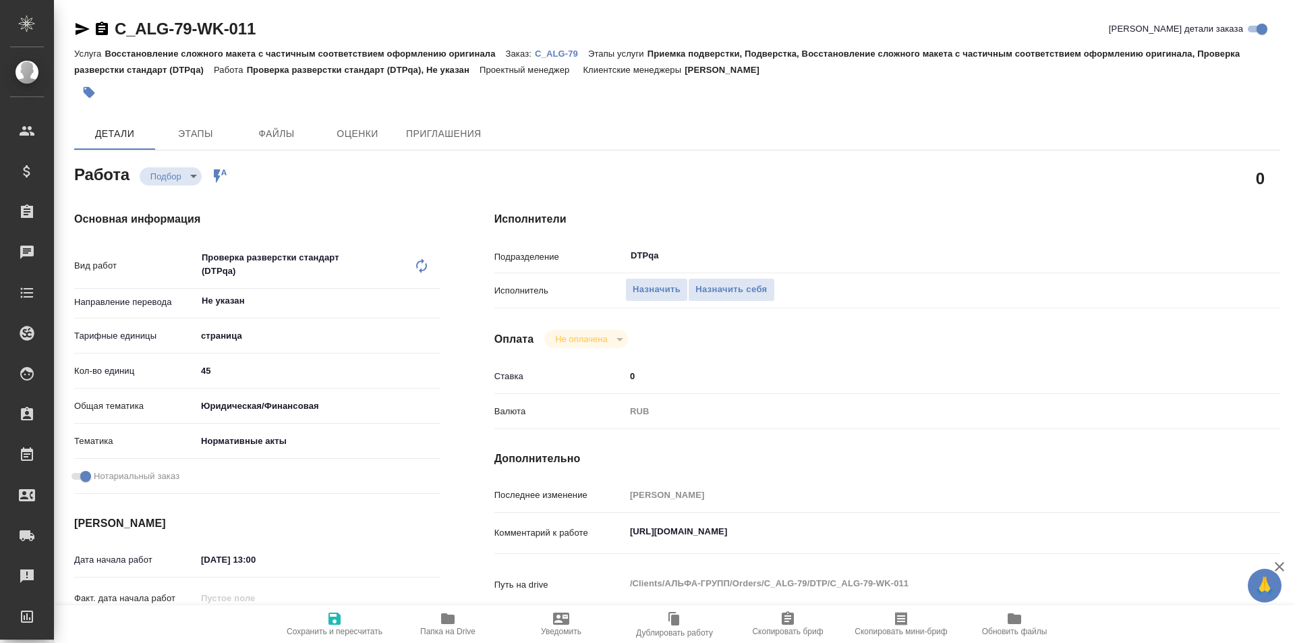
type textarea "x"
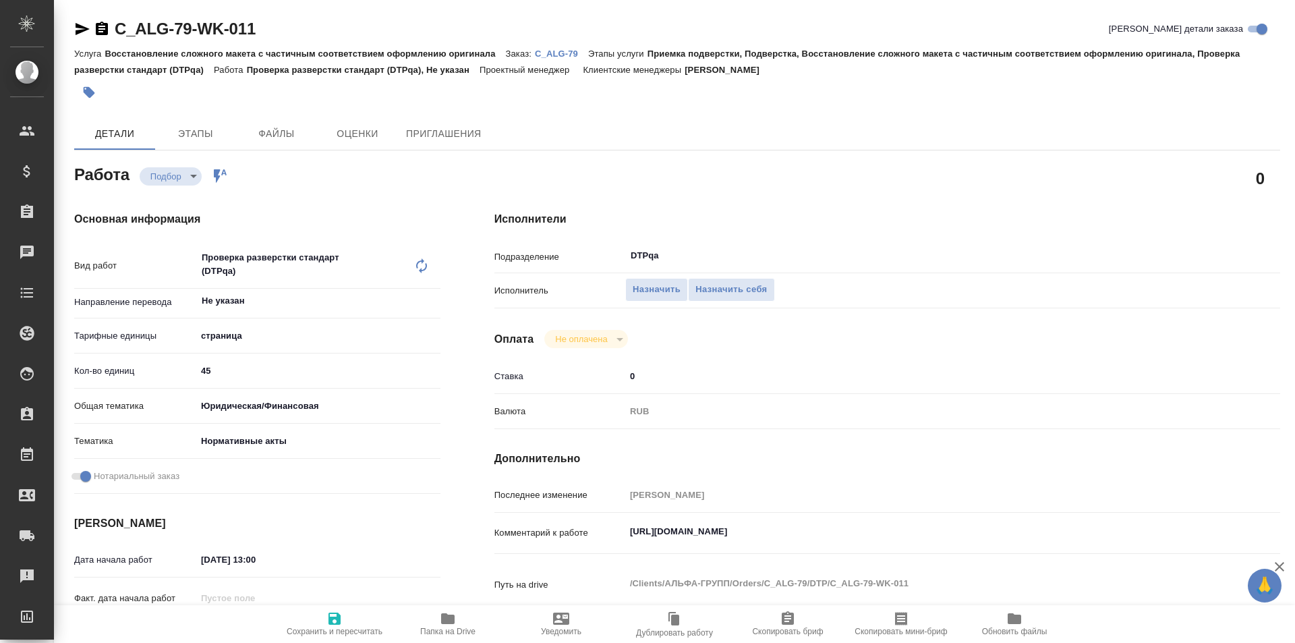
type textarea "x"
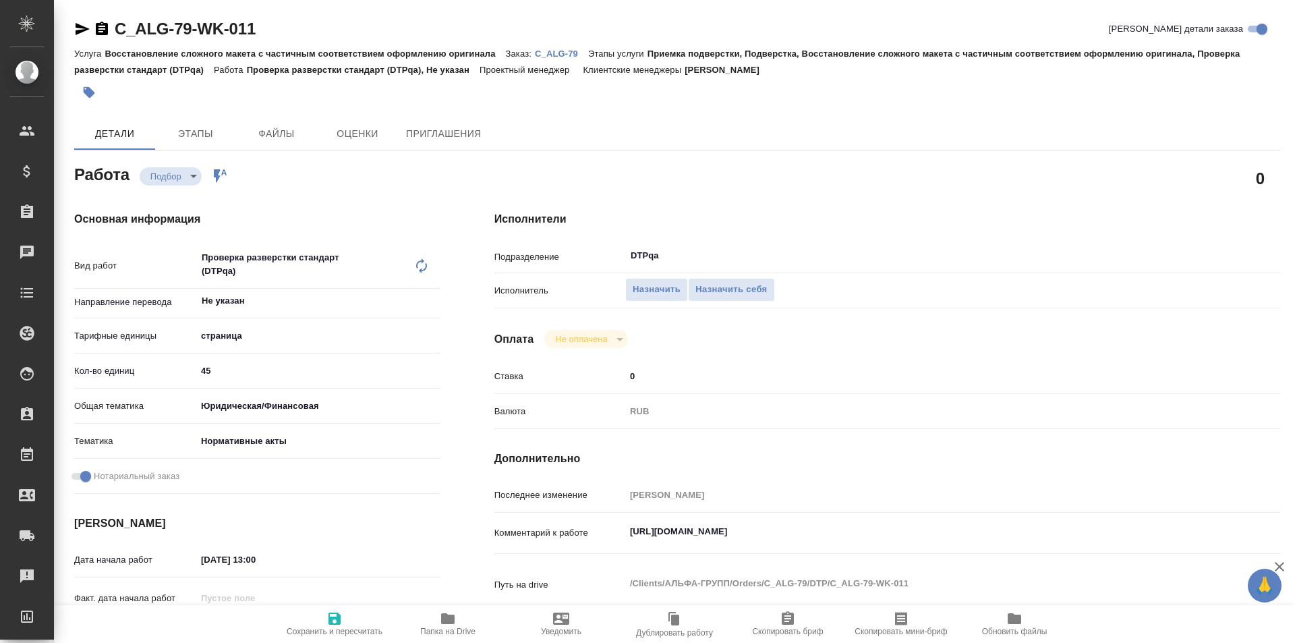
type textarea "x"
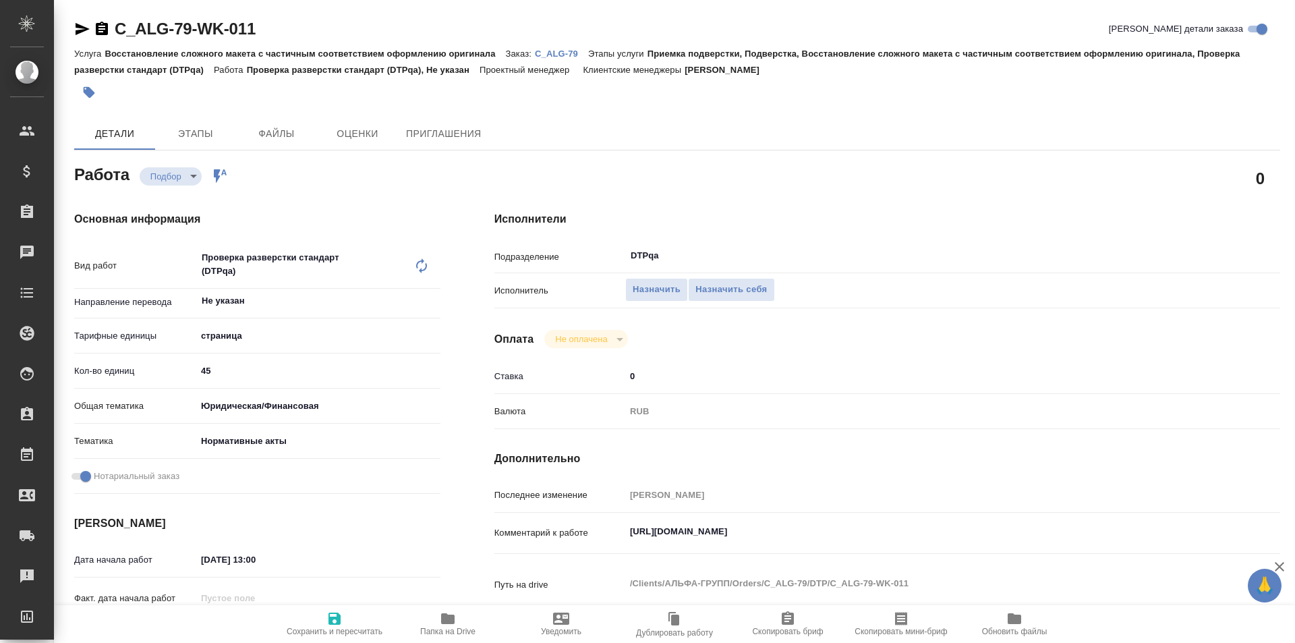
type textarea "x"
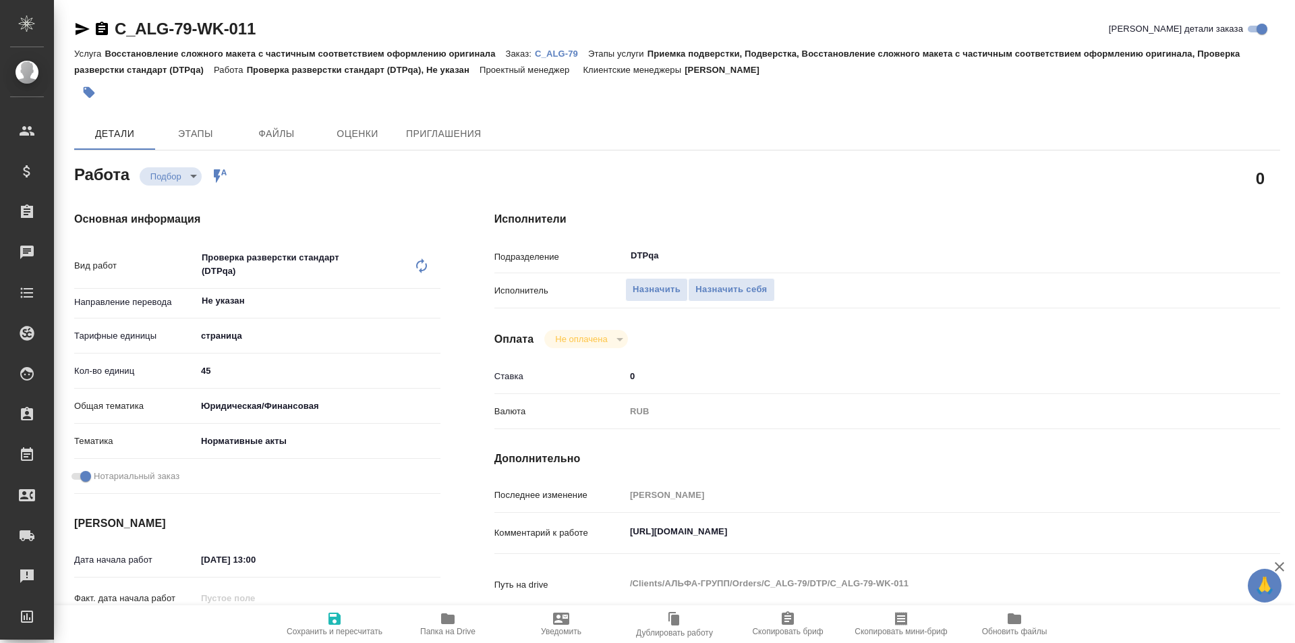
type textarea "x"
drag, startPoint x: 881, startPoint y: 531, endPoint x: 574, endPoint y: 535, distance: 306.9
click at [574, 535] on div "Комментарий к работе [URL][DOMAIN_NAME] x" at bounding box center [887, 533] width 786 height 31
type textarea "x"
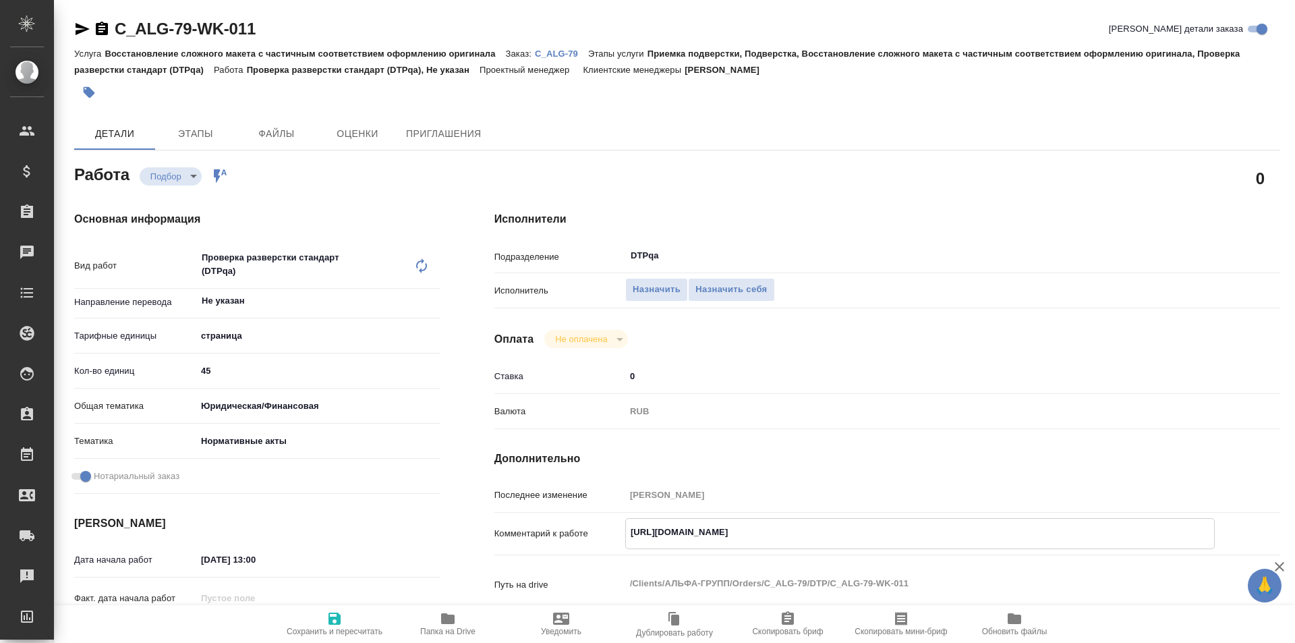
type textarea "x"
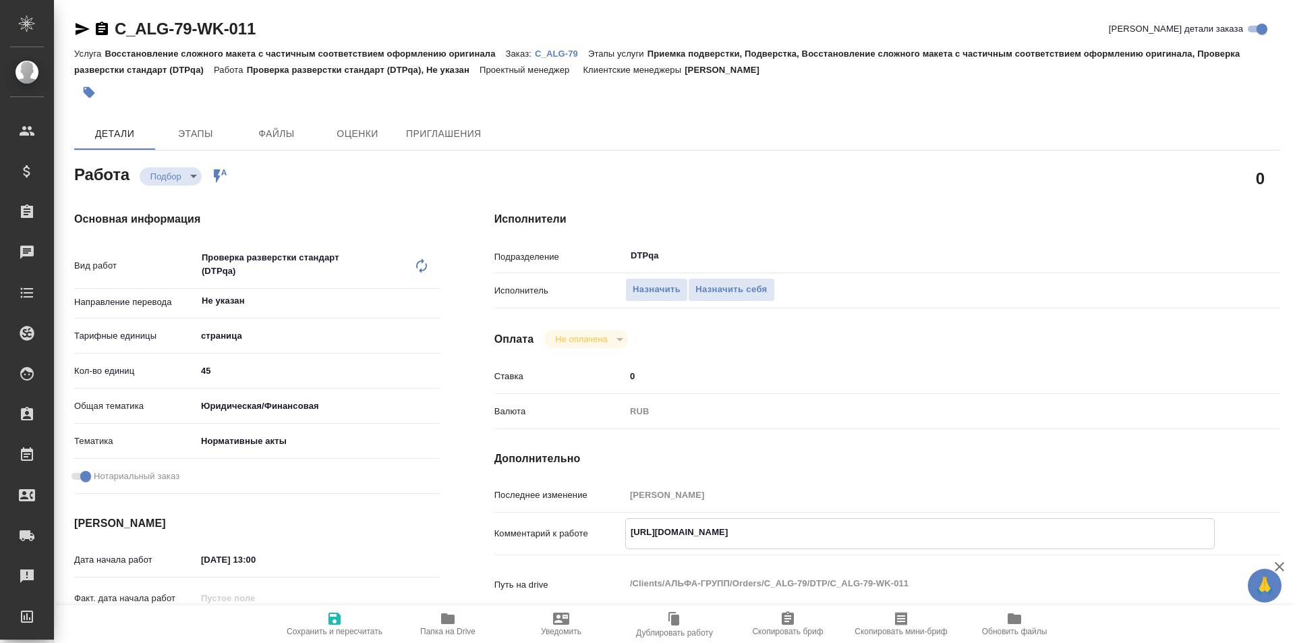
type textarea "x"
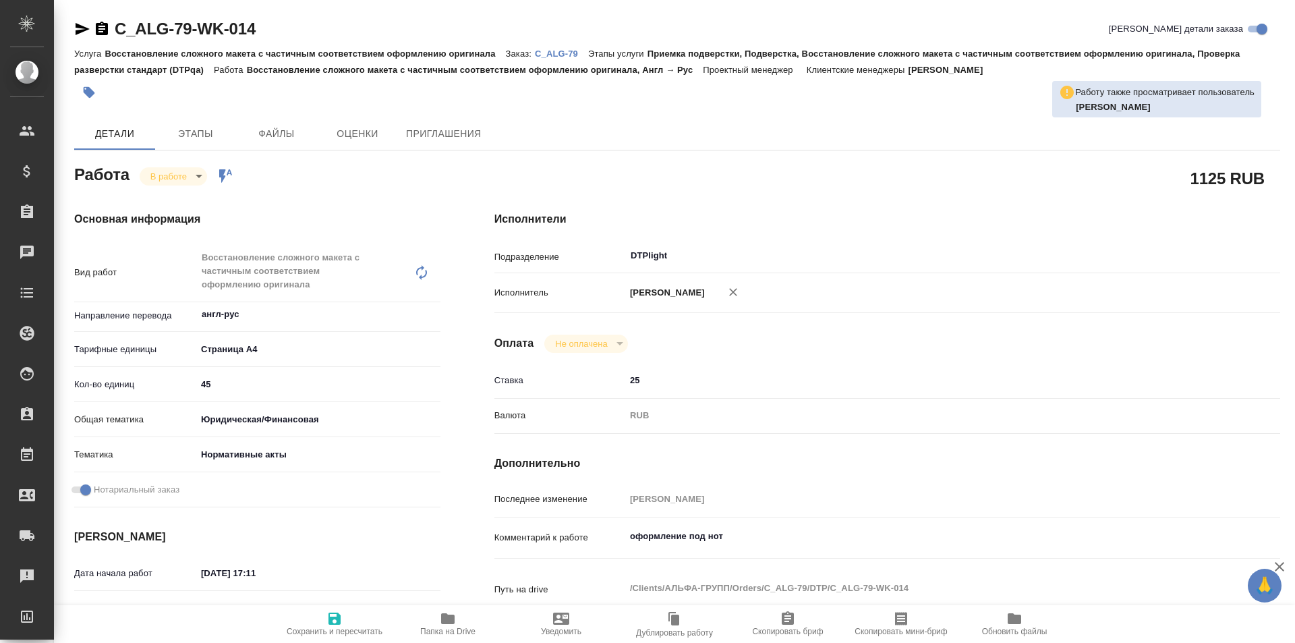
type textarea "x"
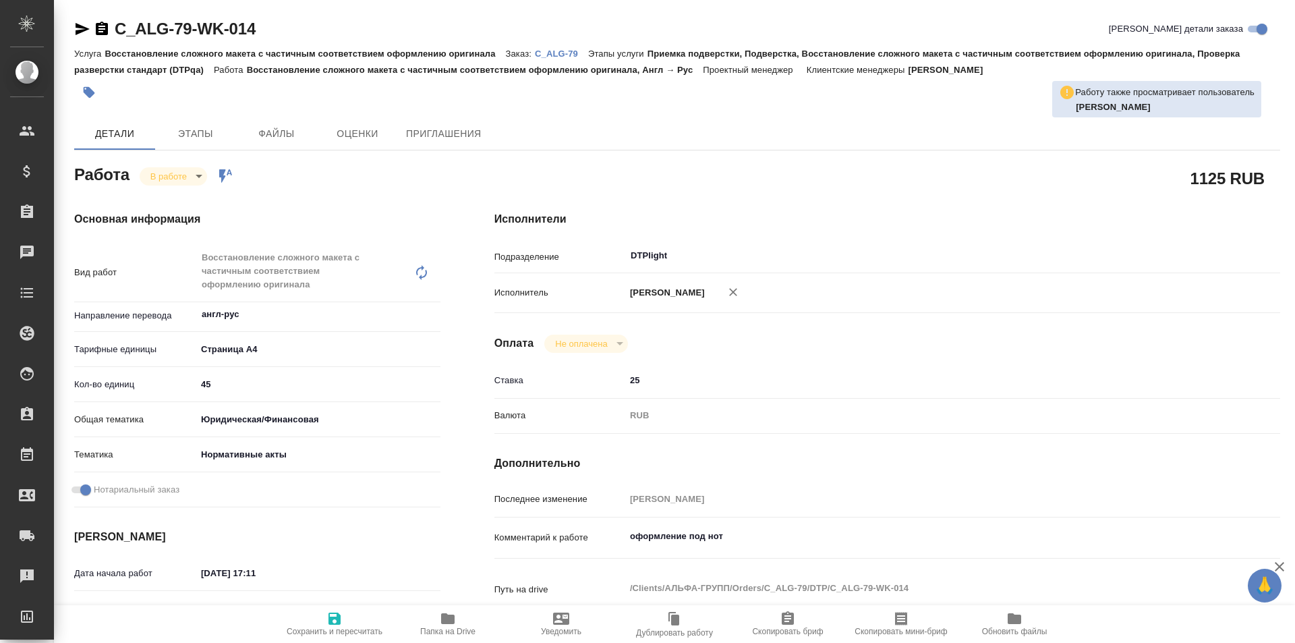
type textarea "x"
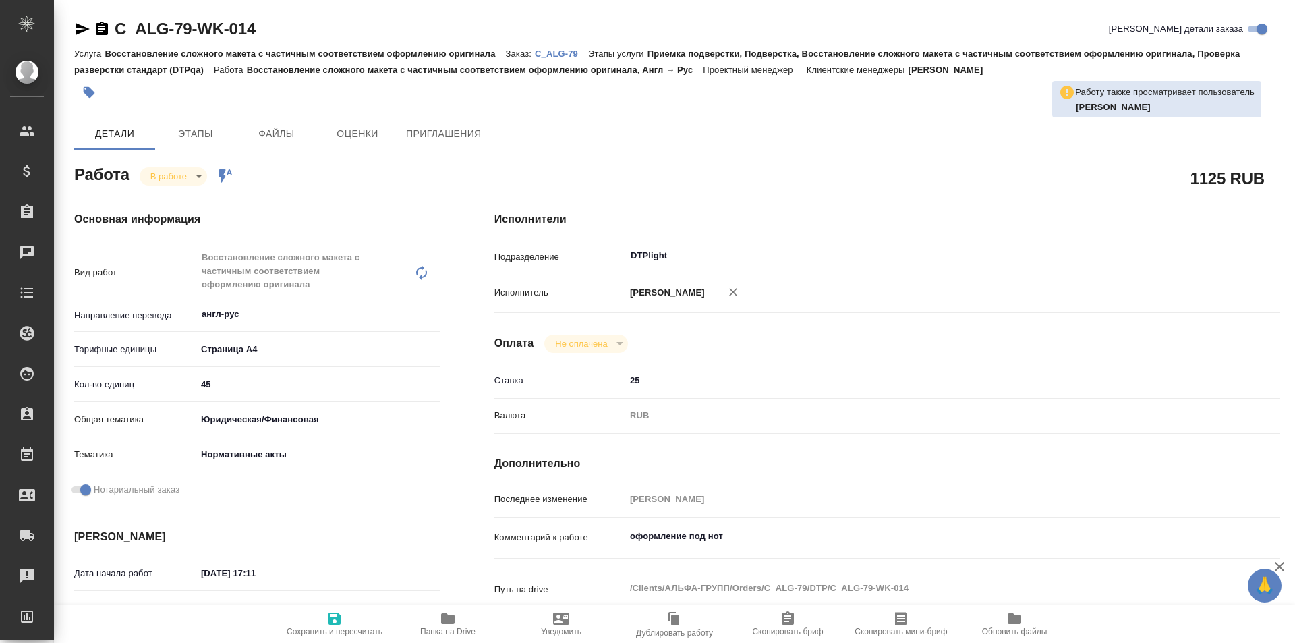
type textarea "x"
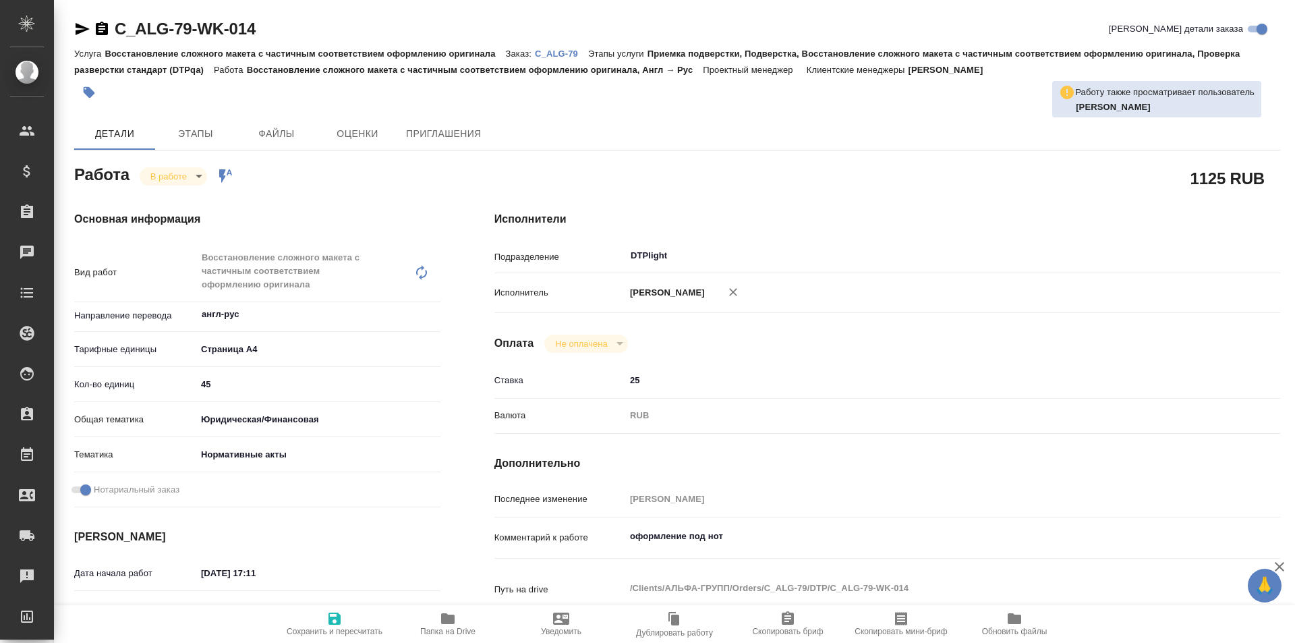
type textarea "x"
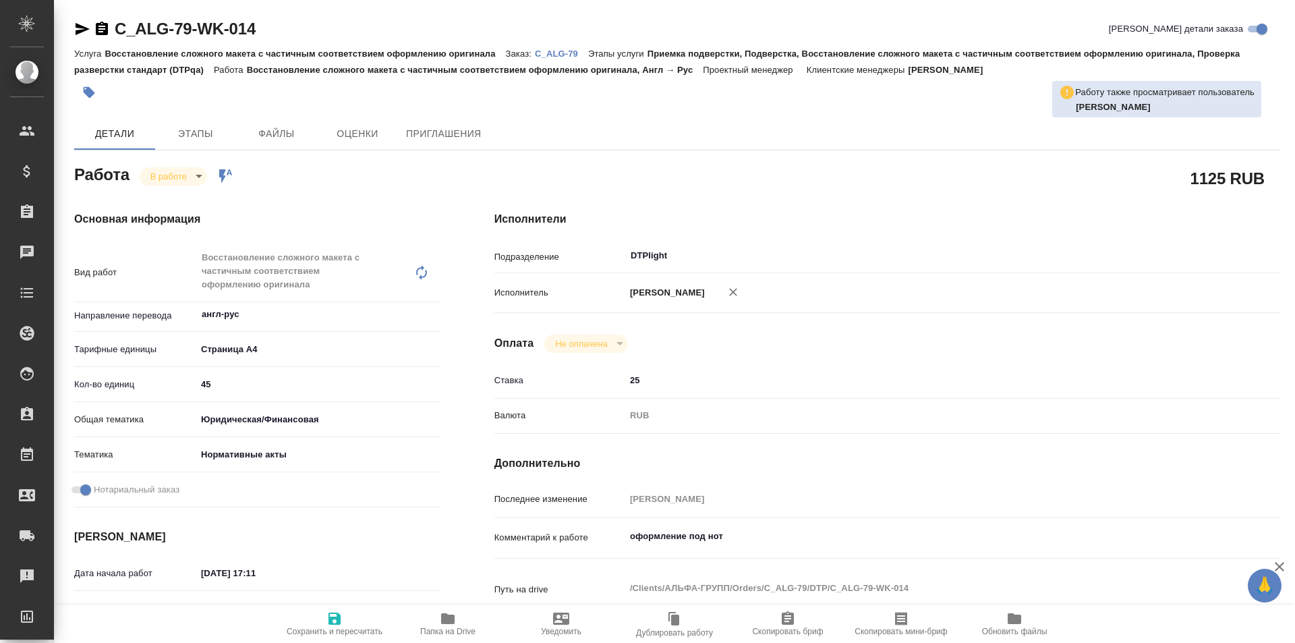
type textarea "x"
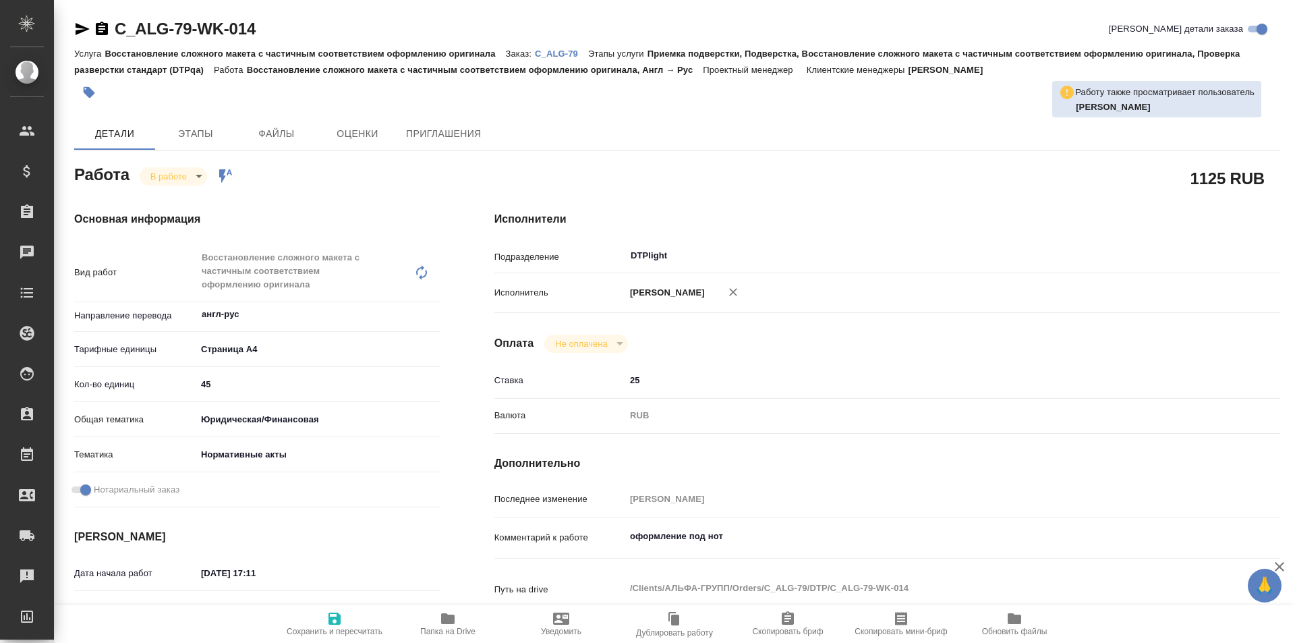
scroll to position [67, 0]
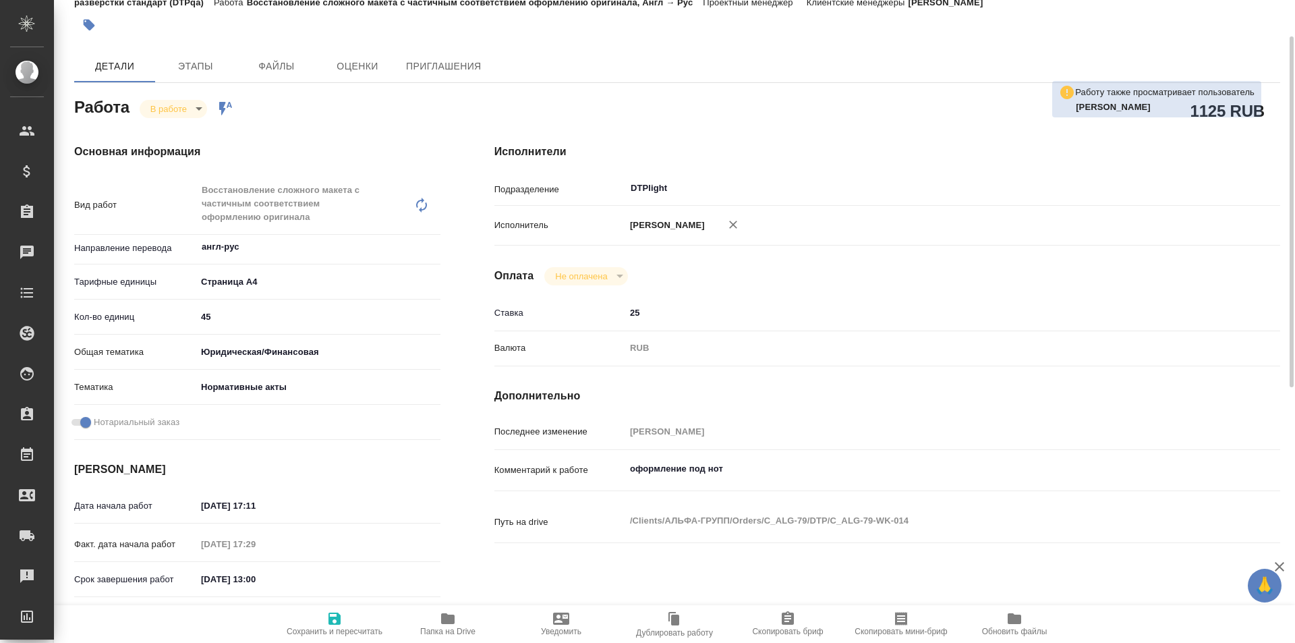
type textarea "x"
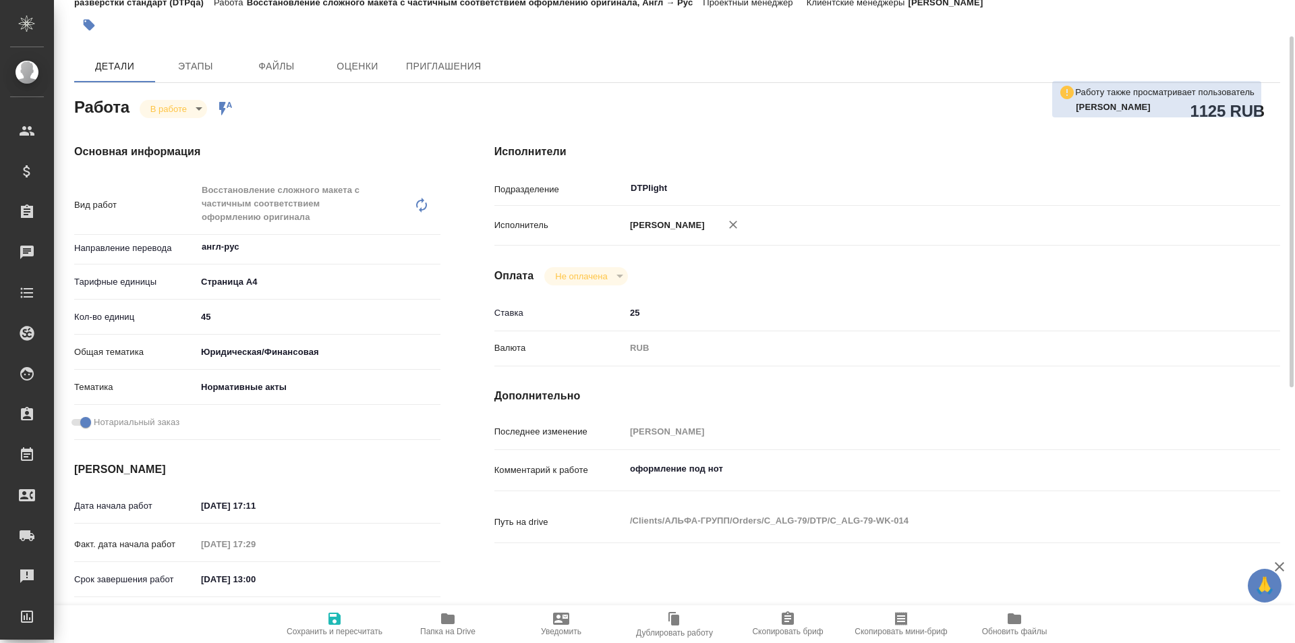
click at [438, 624] on span "Папка на Drive" at bounding box center [447, 623] width 97 height 26
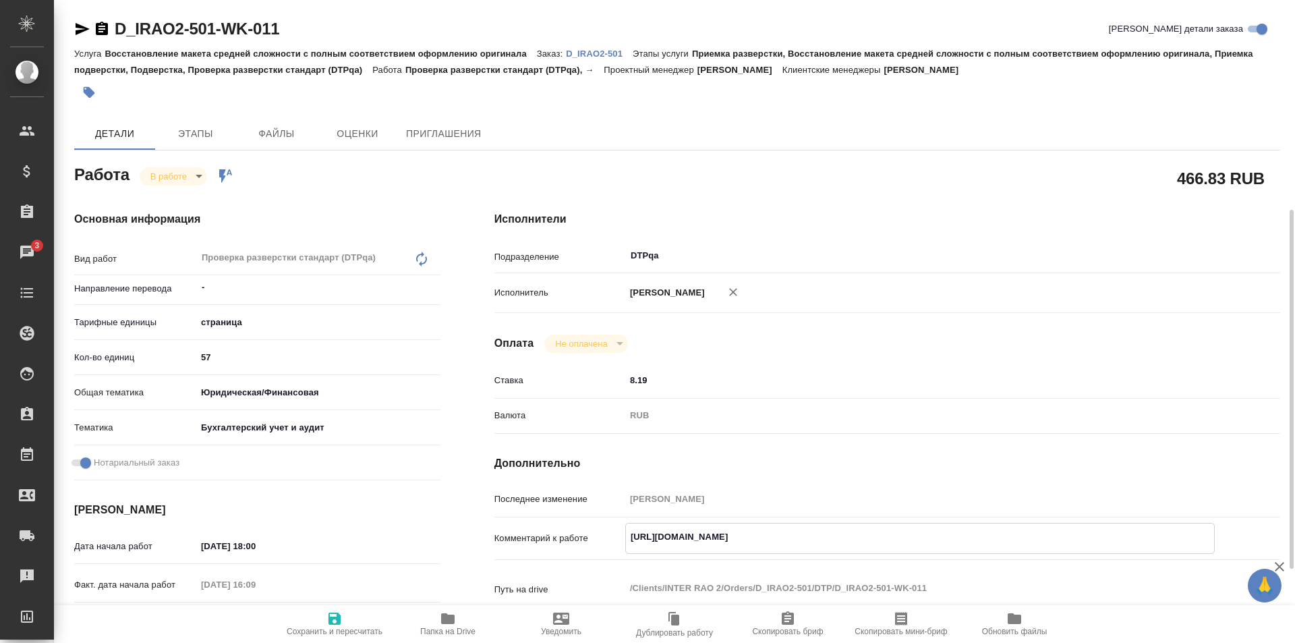
scroll to position [135, 0]
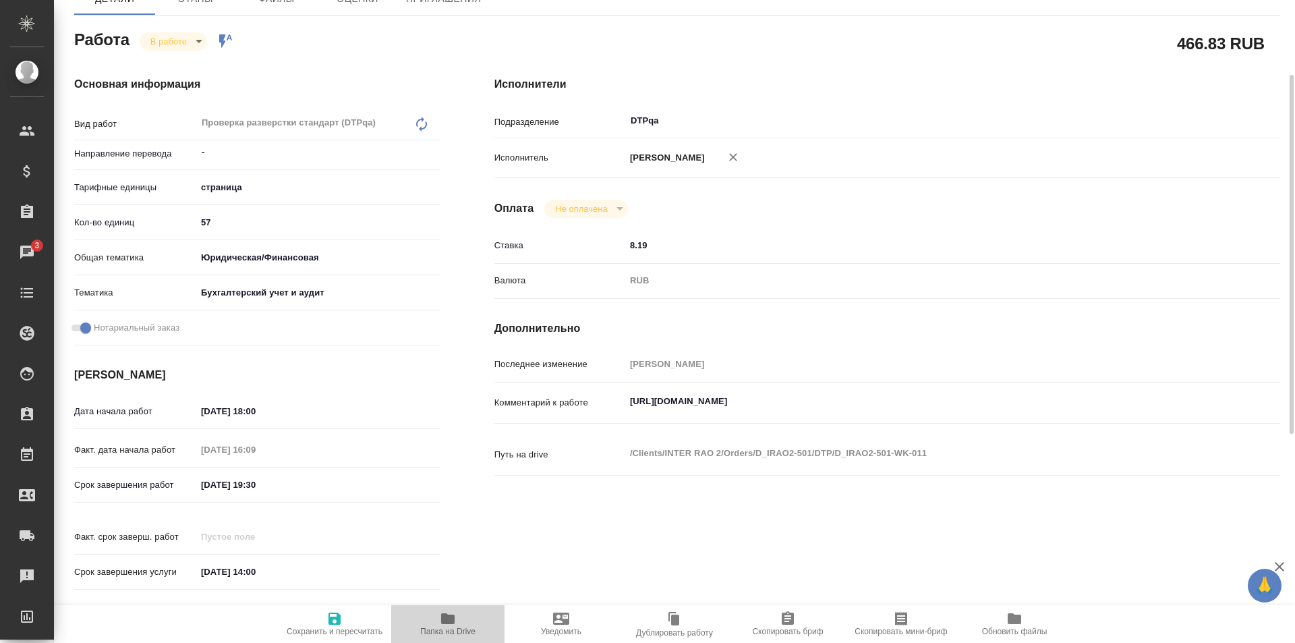
click at [448, 620] on icon "button" at bounding box center [447, 618] width 13 height 11
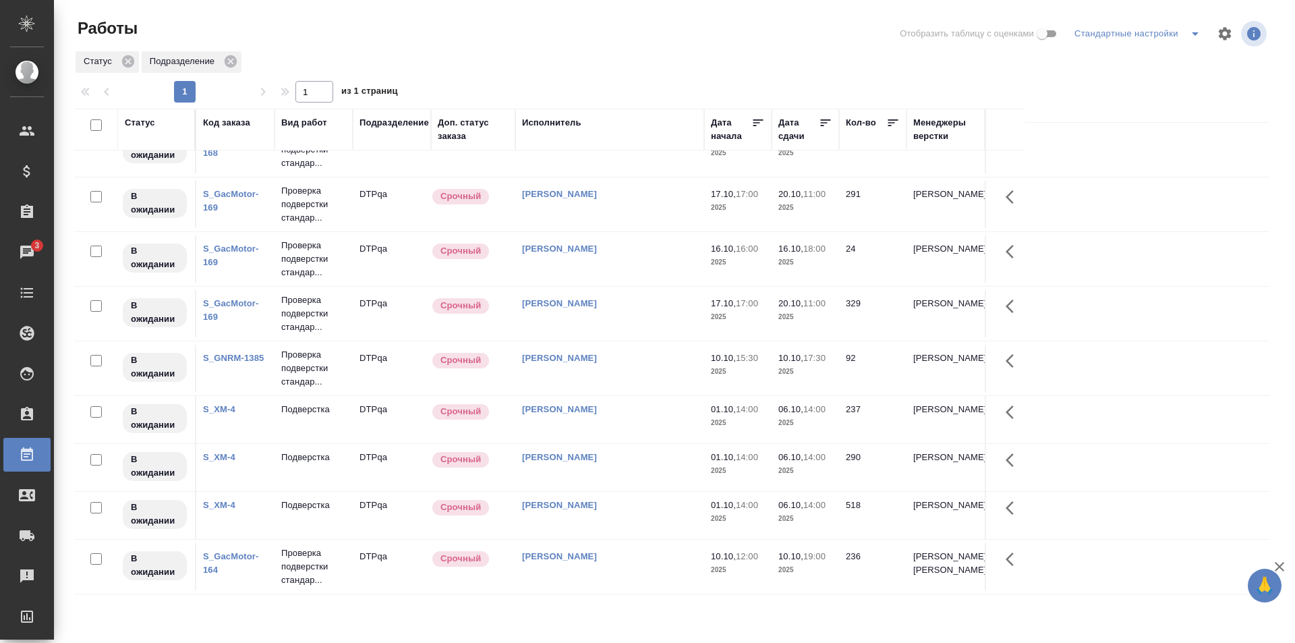
scroll to position [896, 0]
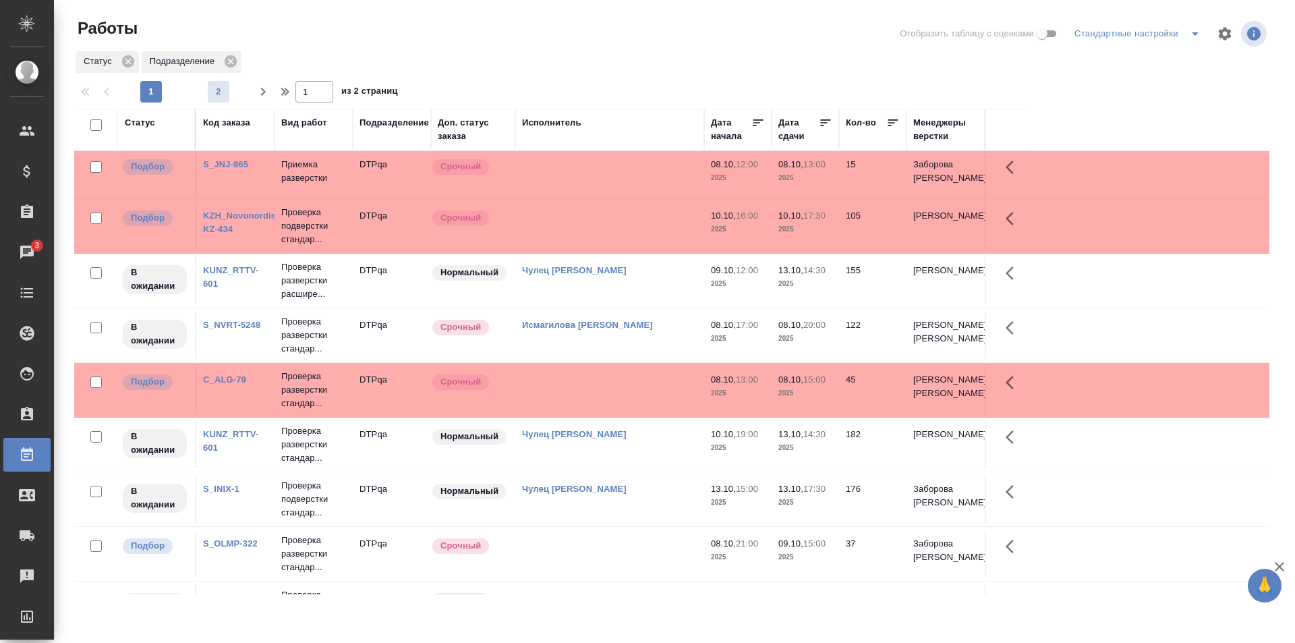
click at [216, 89] on span "2" at bounding box center [219, 91] width 22 height 13
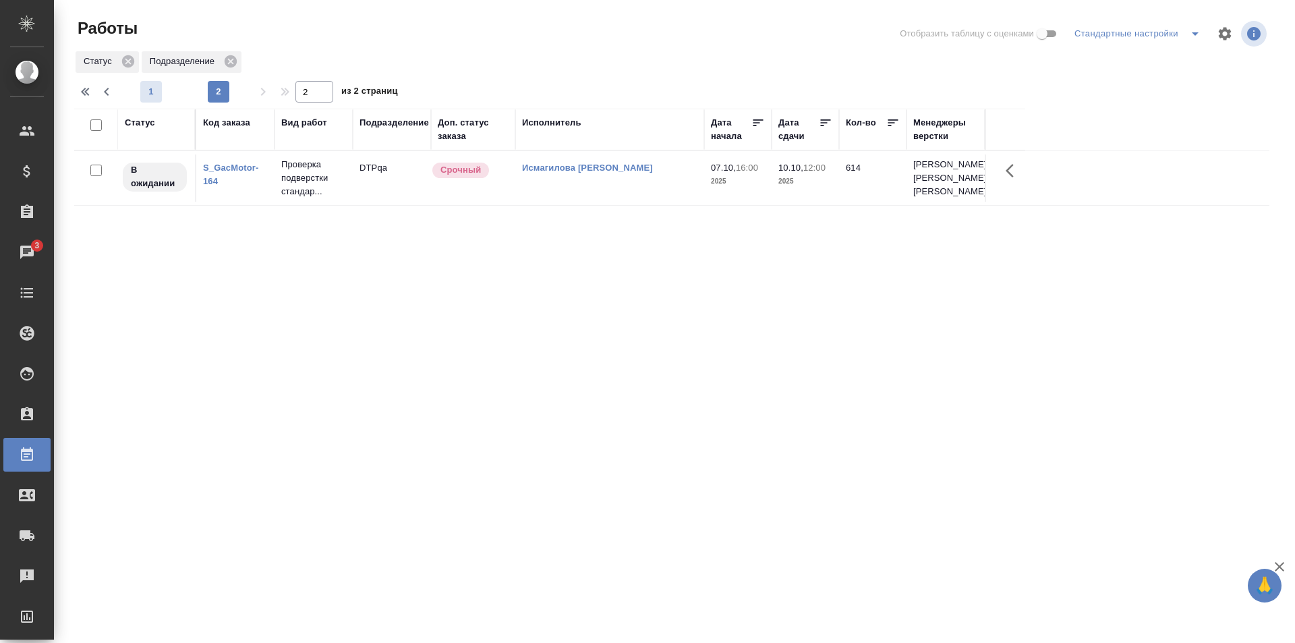
click at [154, 95] on span "1" at bounding box center [151, 91] width 22 height 13
type input "1"
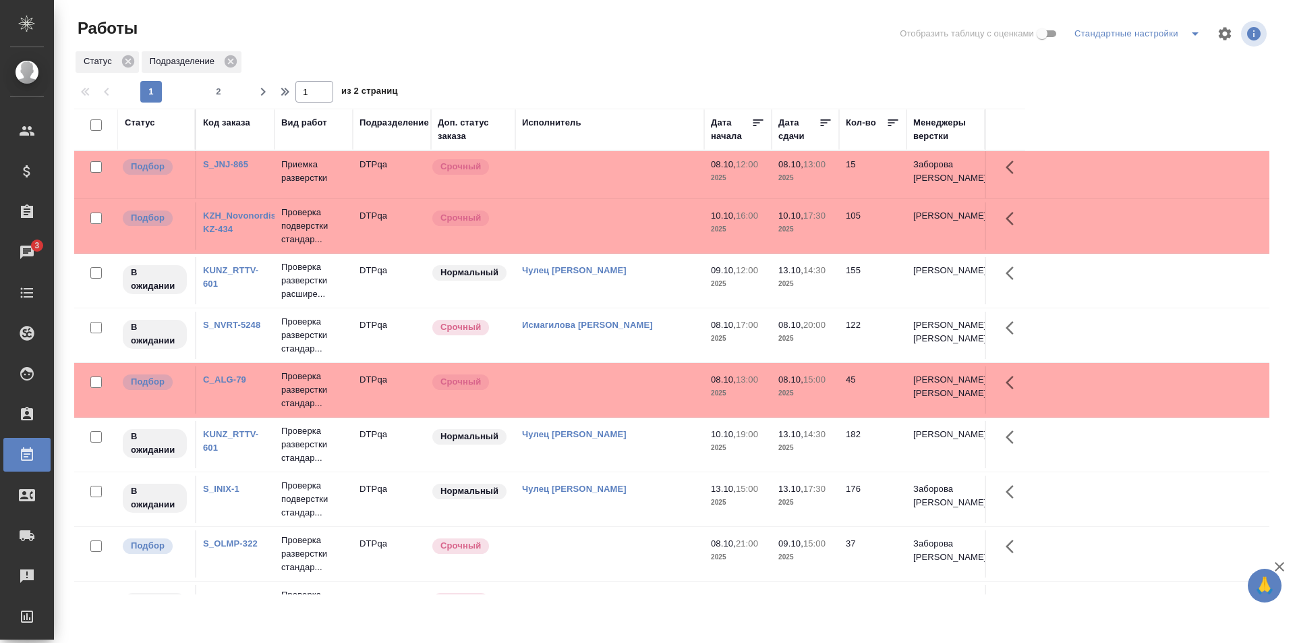
click at [575, 390] on td at bounding box center [609, 389] width 189 height 47
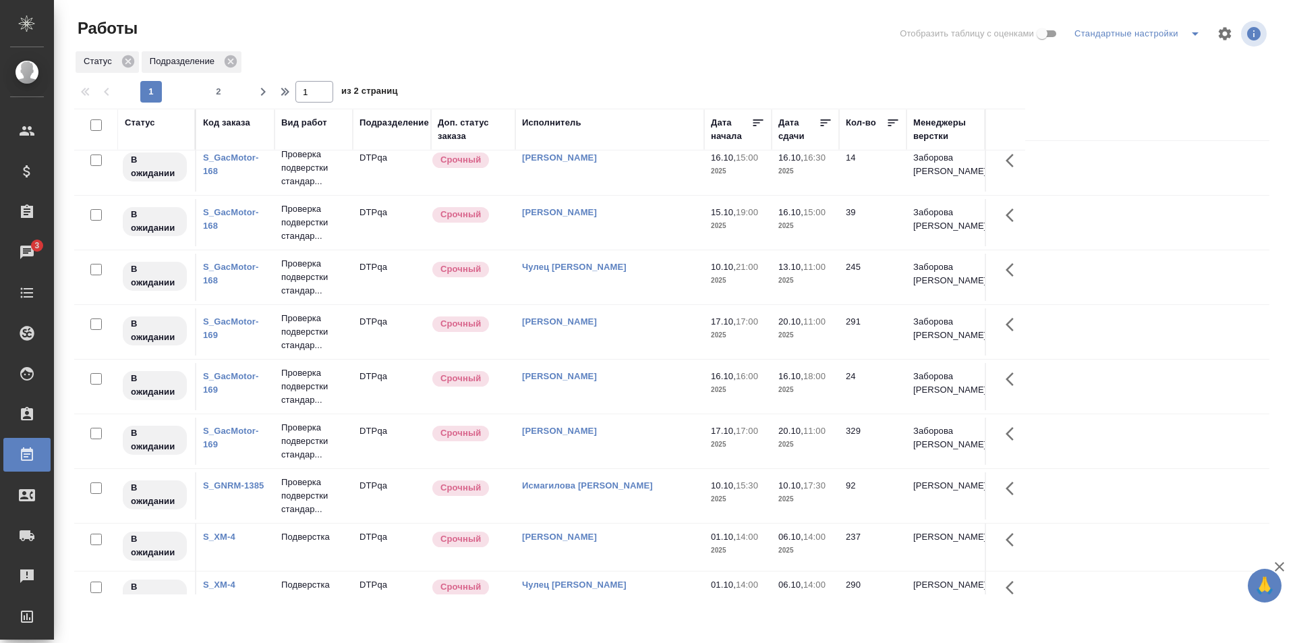
scroll to position [882, 0]
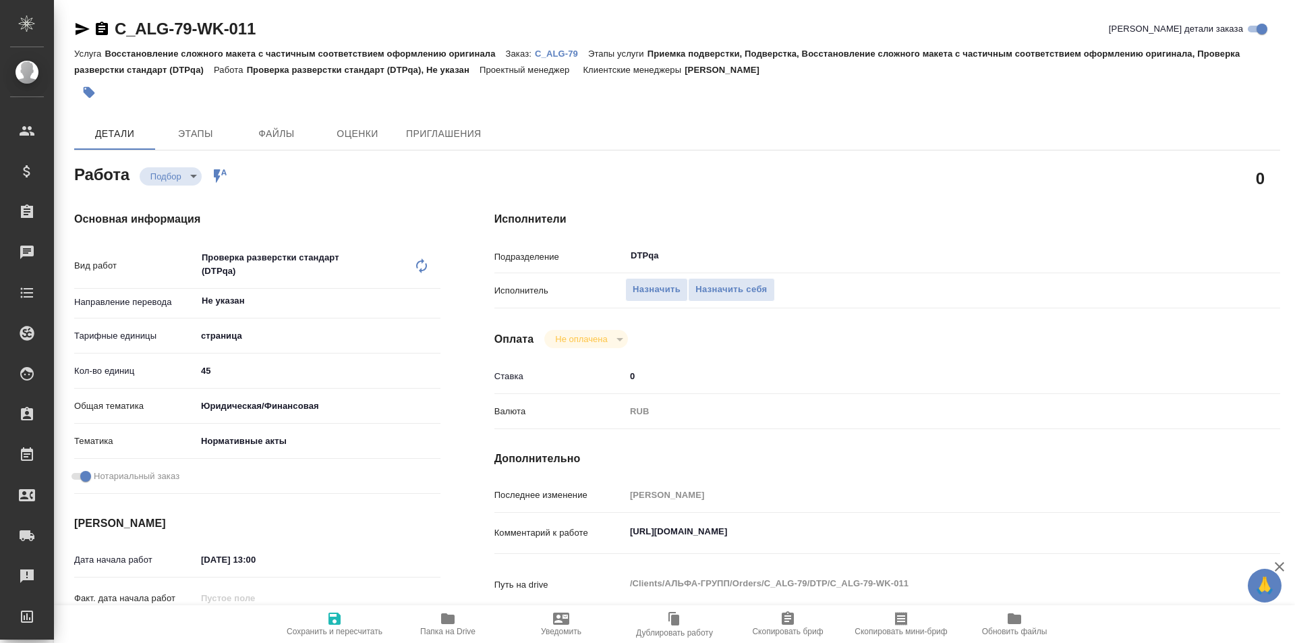
scroll to position [67, 0]
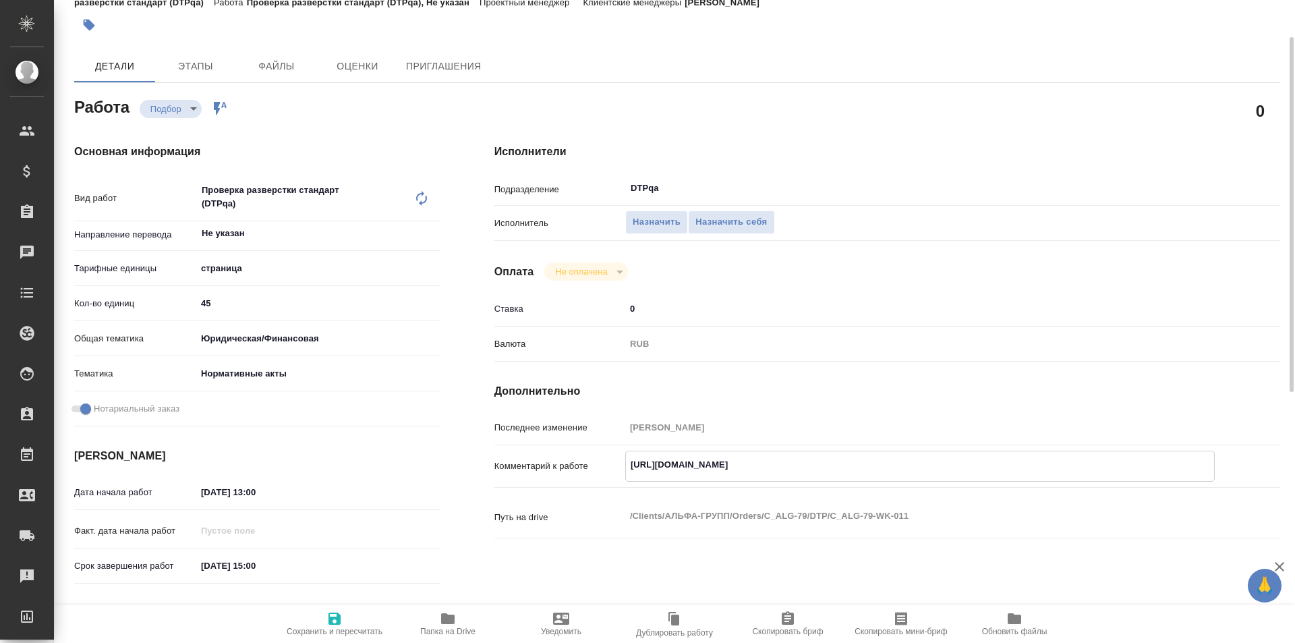
drag, startPoint x: 869, startPoint y: 465, endPoint x: 600, endPoint y: 471, distance: 269.2
click at [600, 471] on div "Комментарий к работе [URL][DOMAIN_NAME] x" at bounding box center [887, 466] width 786 height 31
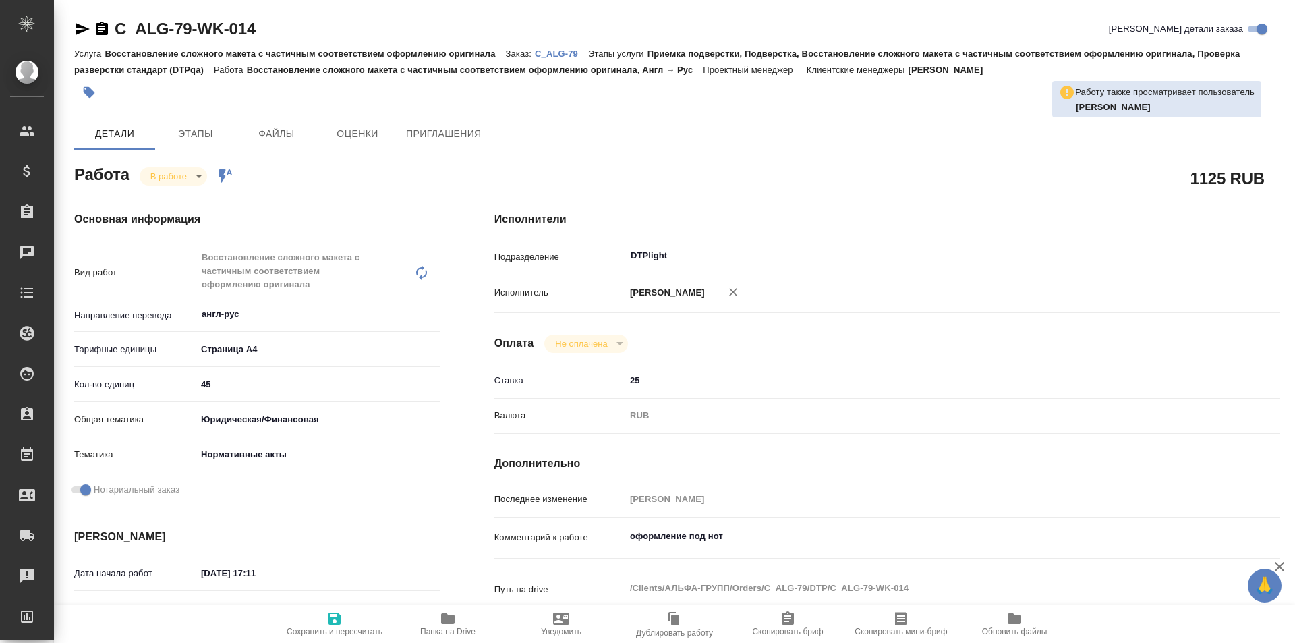
type textarea "x"
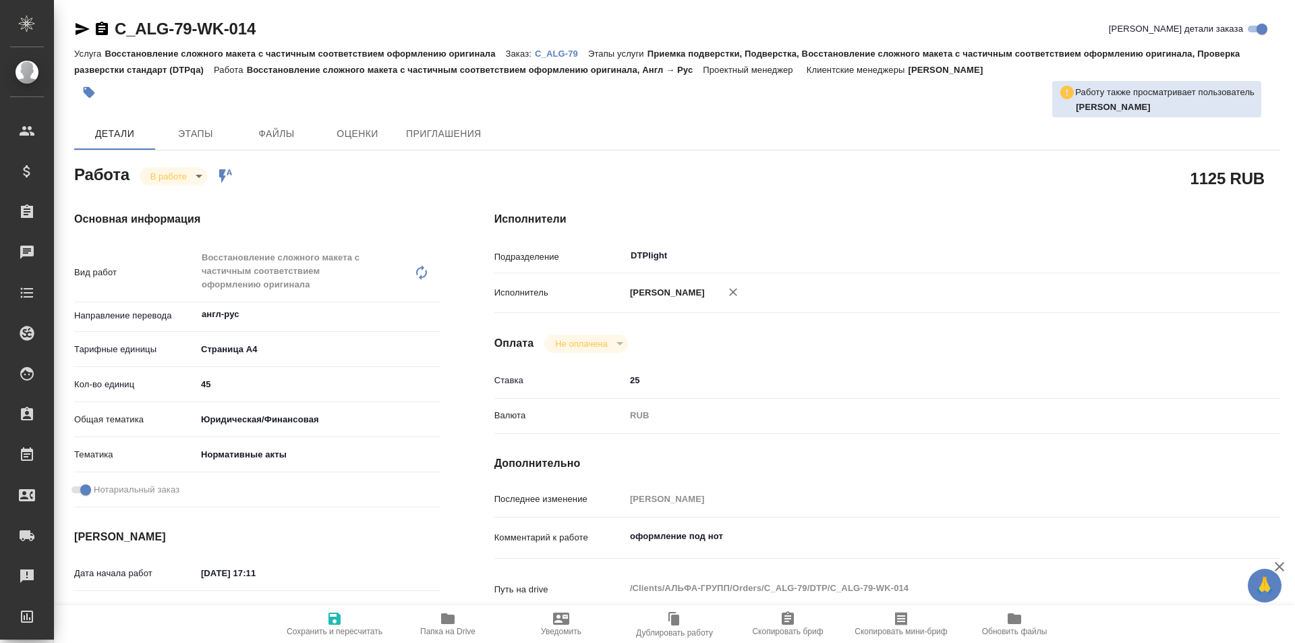
type textarea "x"
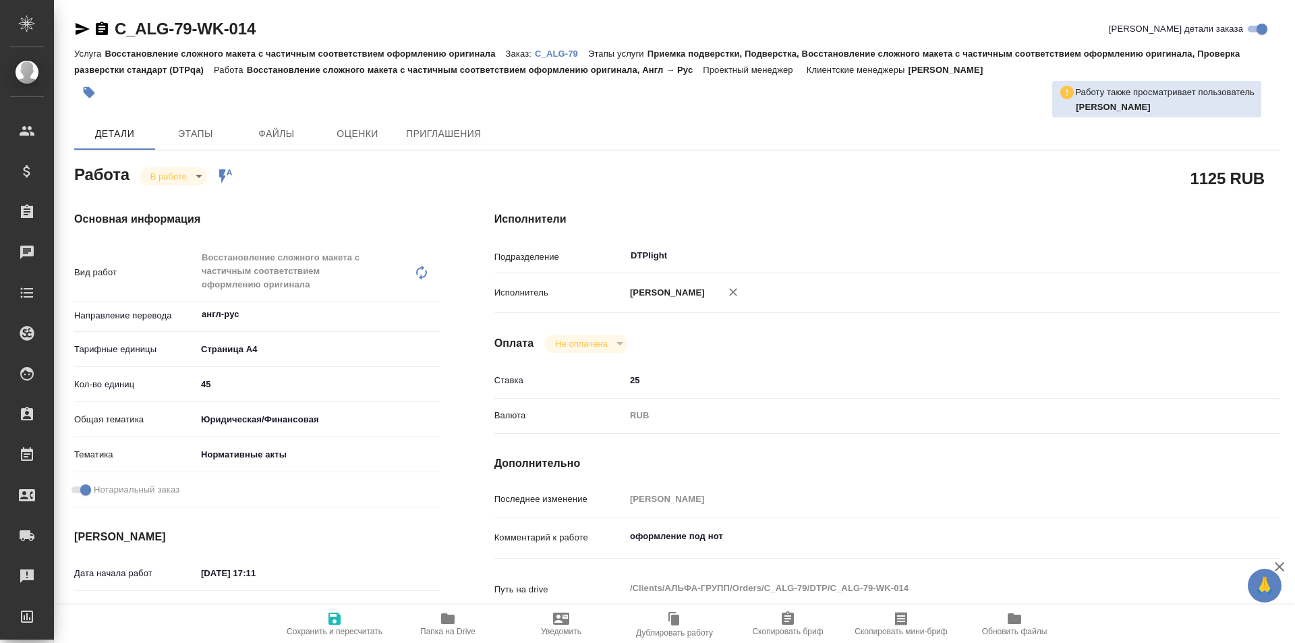
type textarea "x"
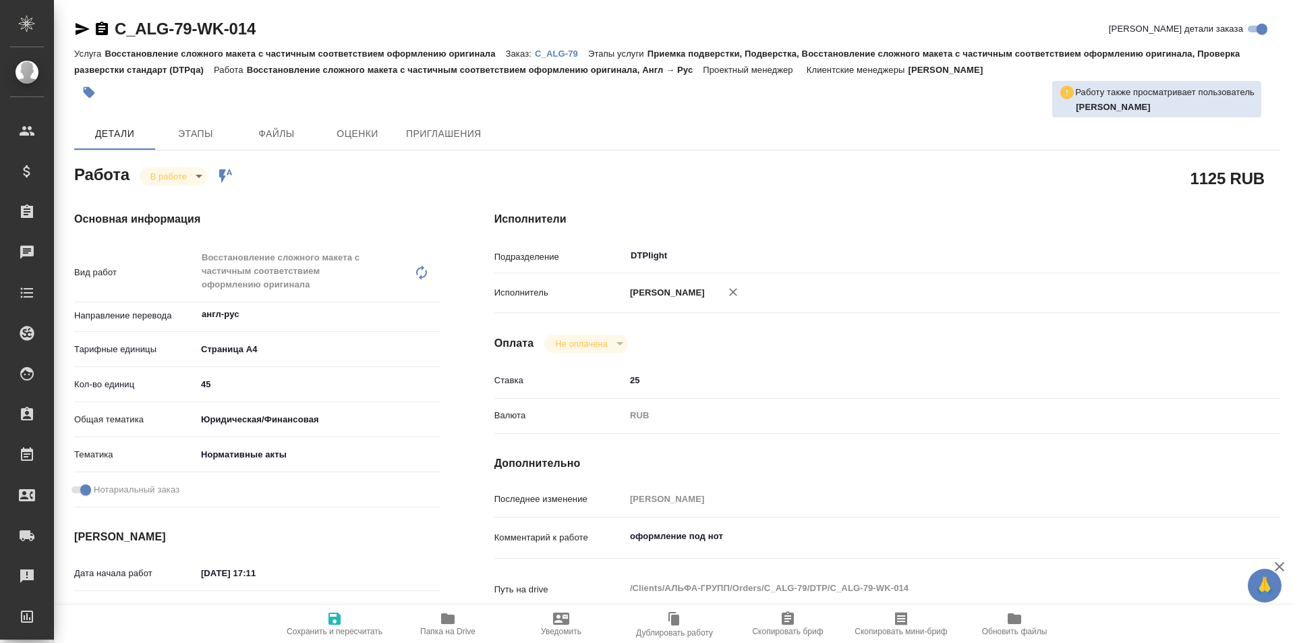
type textarea "x"
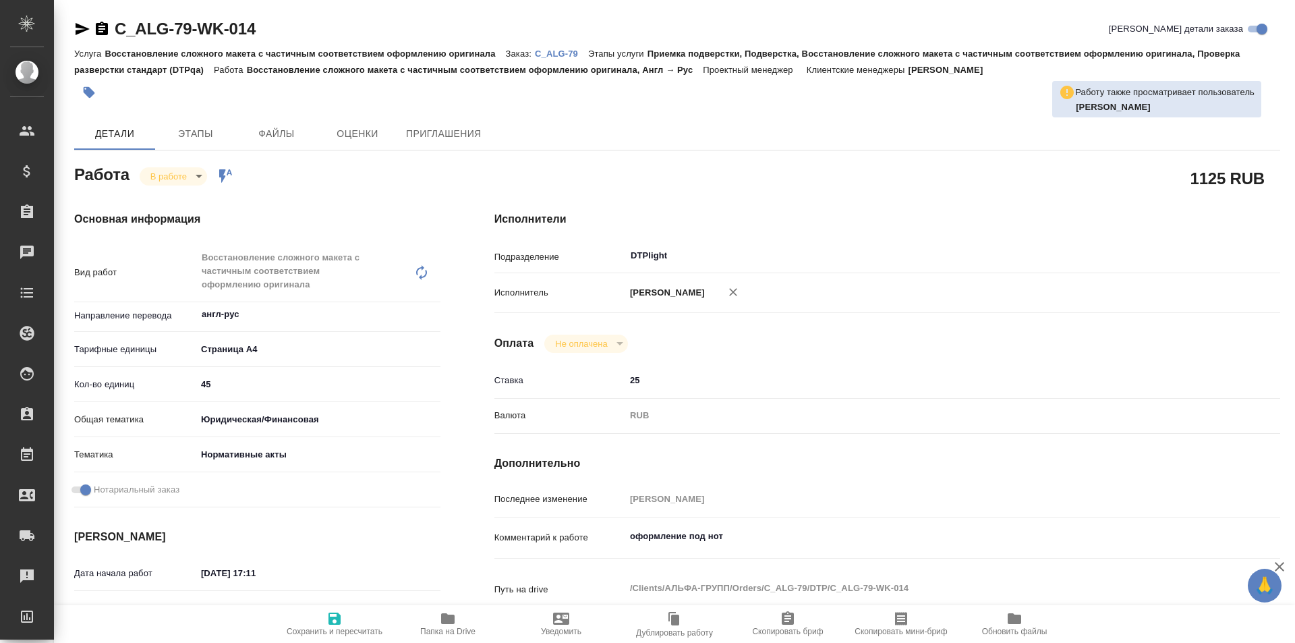
type textarea "x"
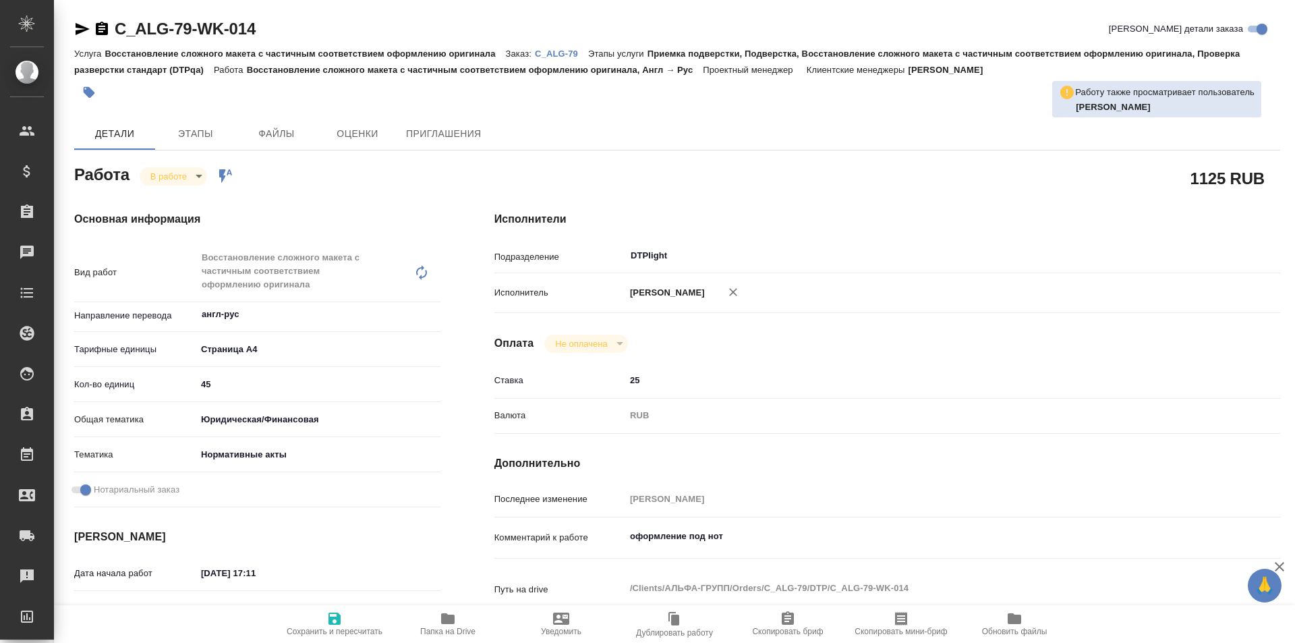
type textarea "x"
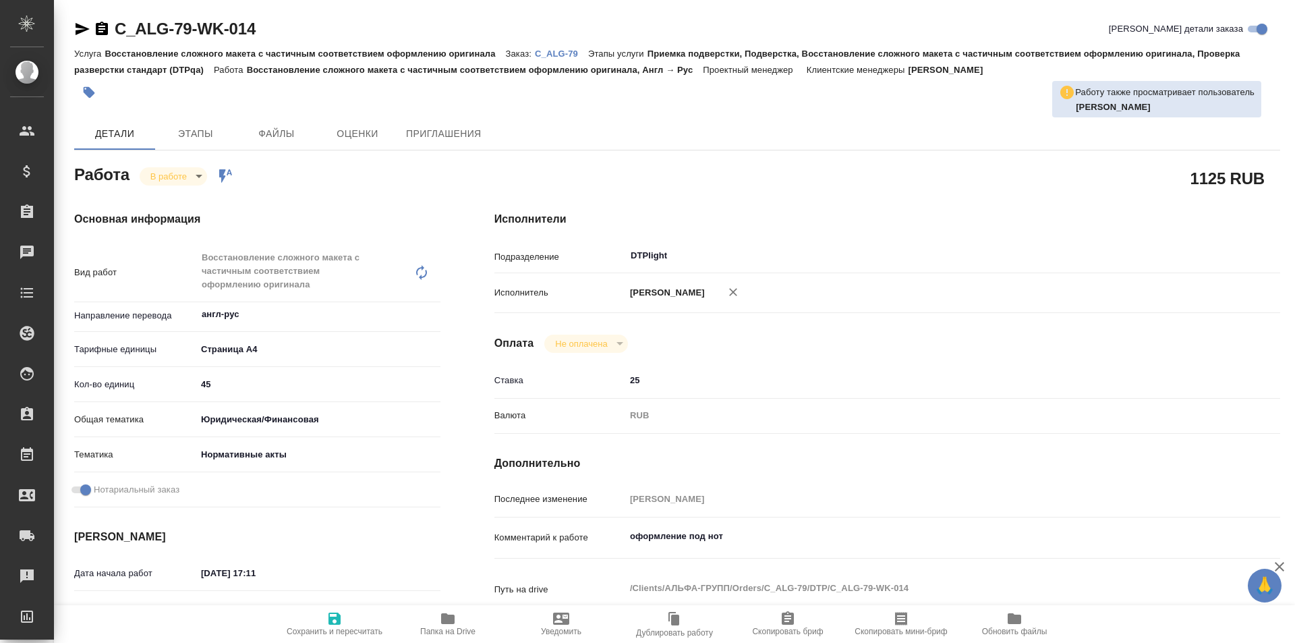
scroll to position [135, 0]
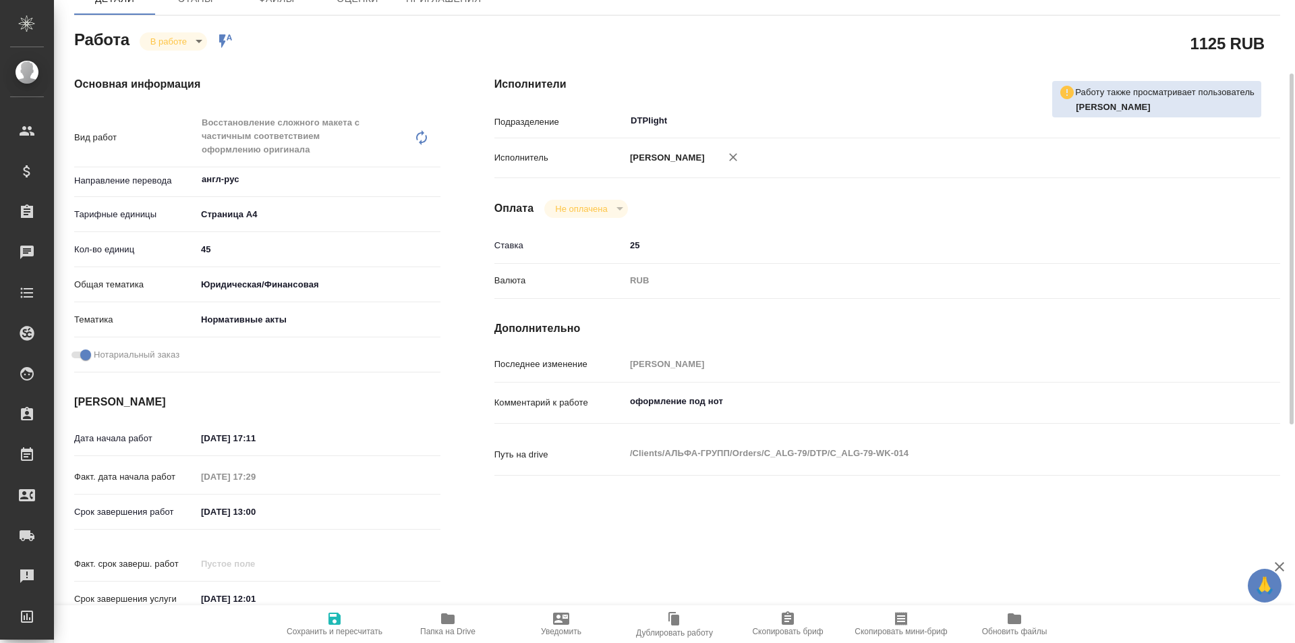
type textarea "x"
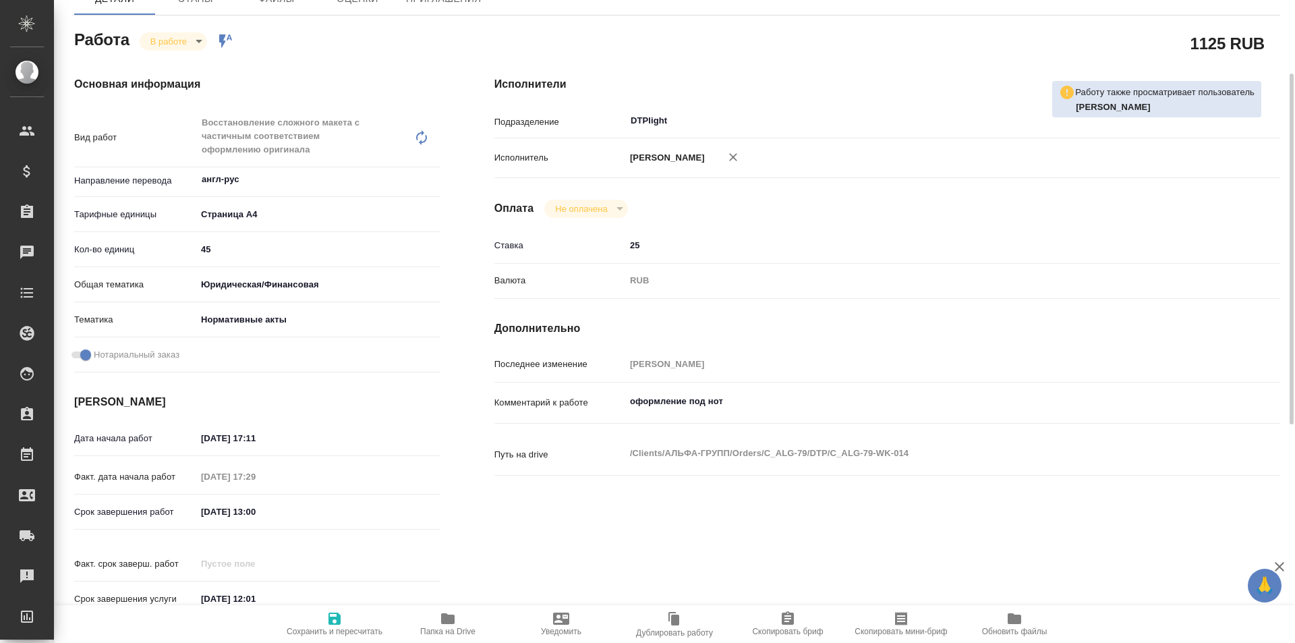
click at [446, 624] on icon "button" at bounding box center [447, 618] width 13 height 11
type textarea "x"
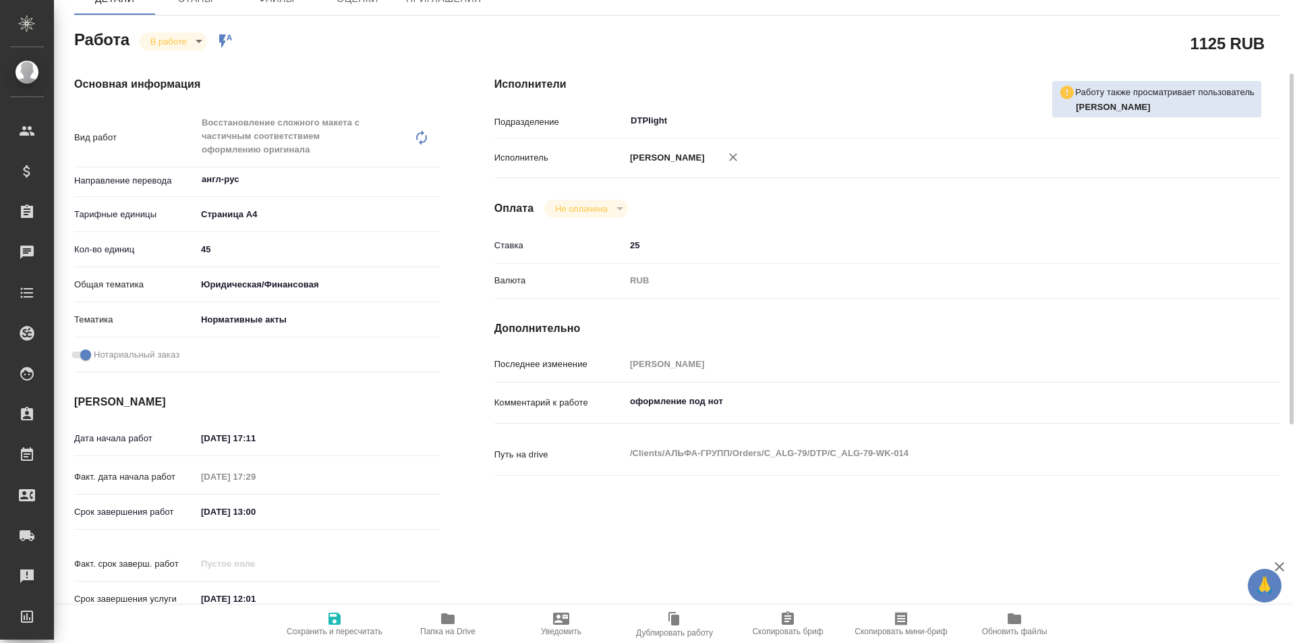
type textarea "x"
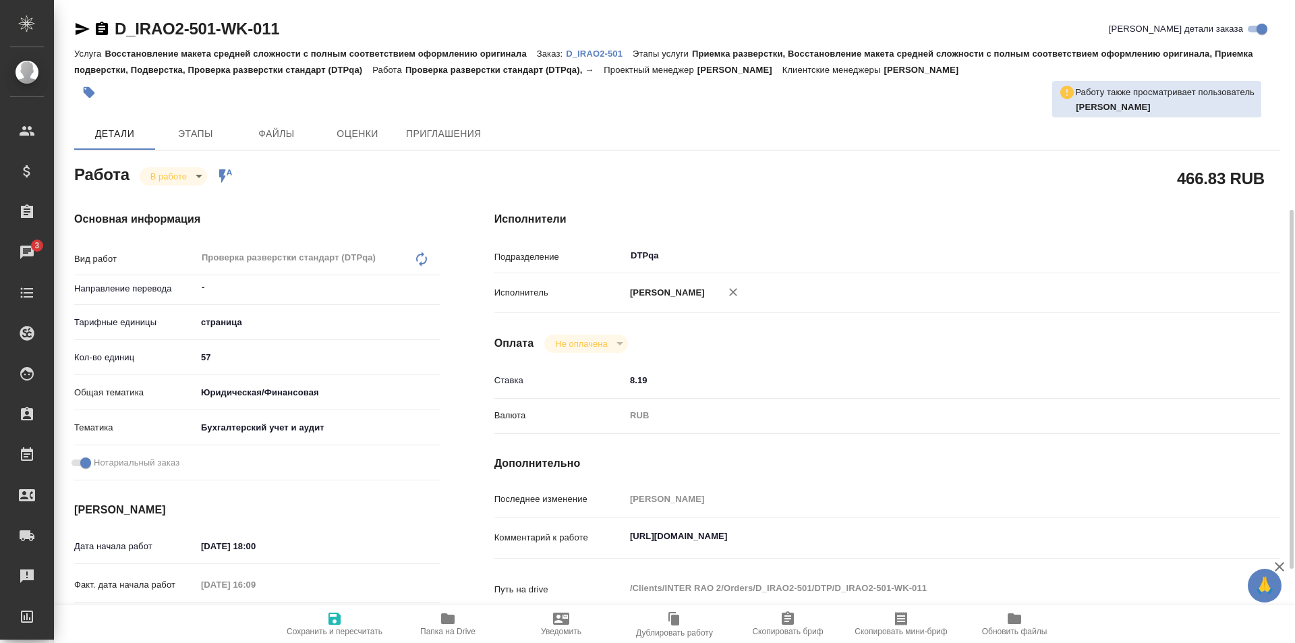
scroll to position [135, 0]
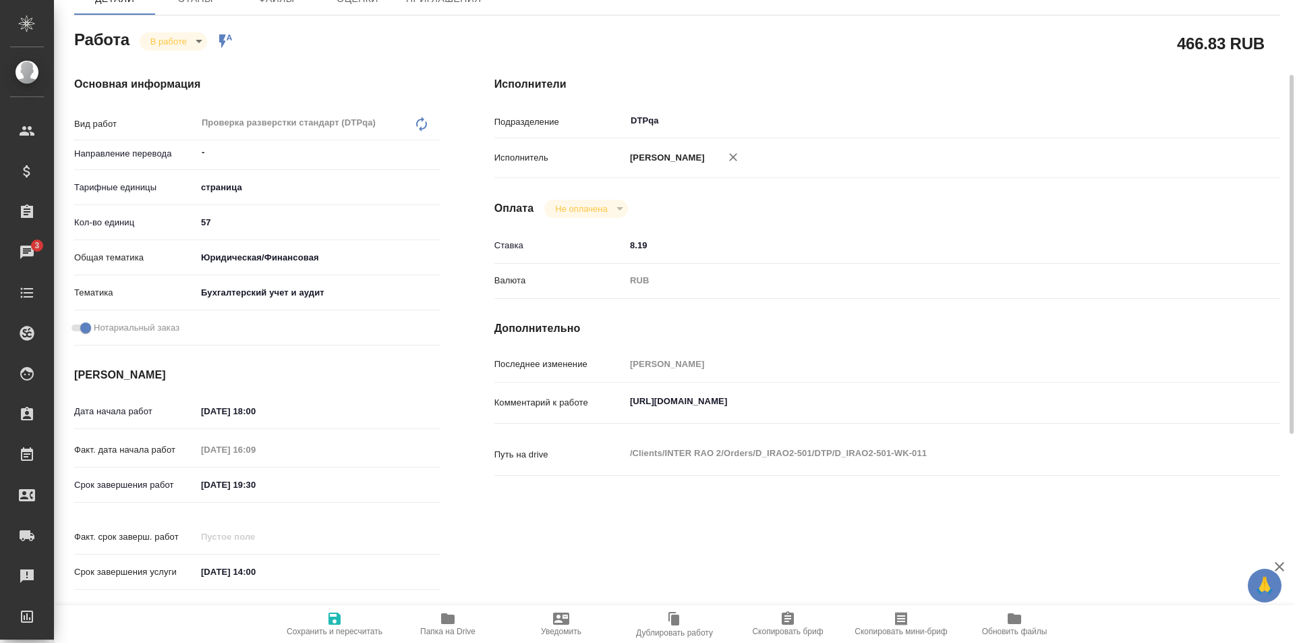
click at [912, 396] on textarea "https://tera.awatera.com/Work/68e3c8a1810f8208a7bc2934/" at bounding box center [919, 401] width 589 height 23
paste textarea "https://drive.awatera.com/f/10615354"
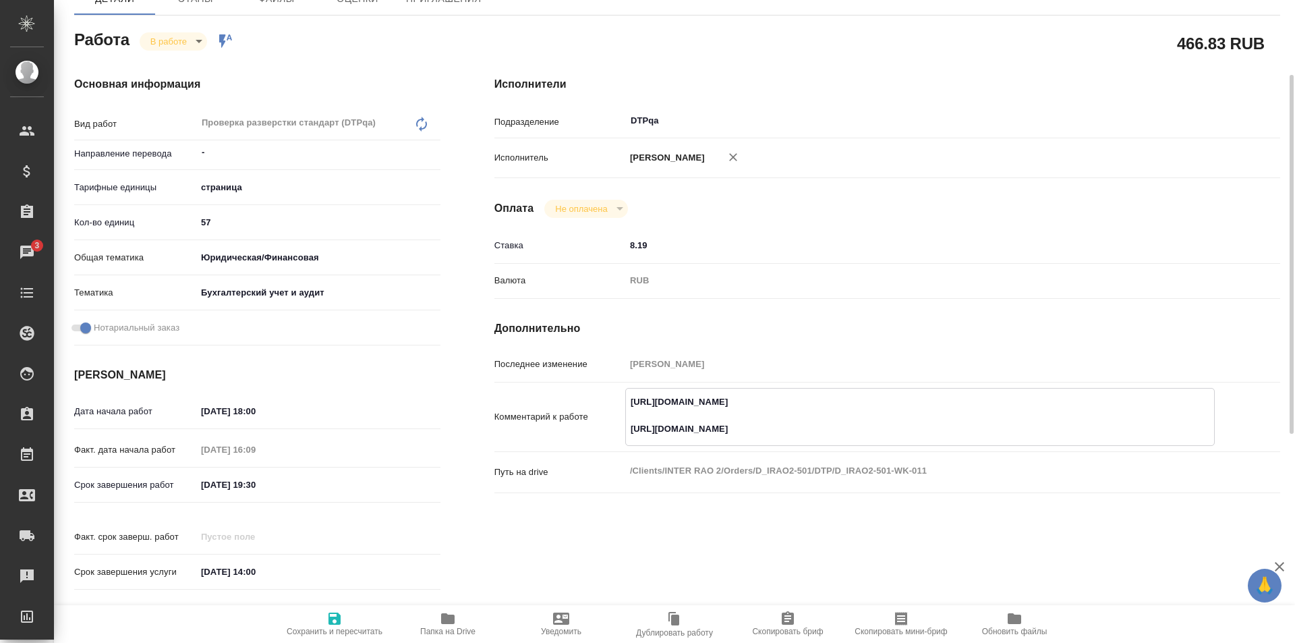
type textarea "https://tera.awatera.com/Work/68e3c8a1810f8208a7bc2934/ https://drive.awatera.c…"
click at [335, 618] on icon "button" at bounding box center [334, 618] width 12 height 12
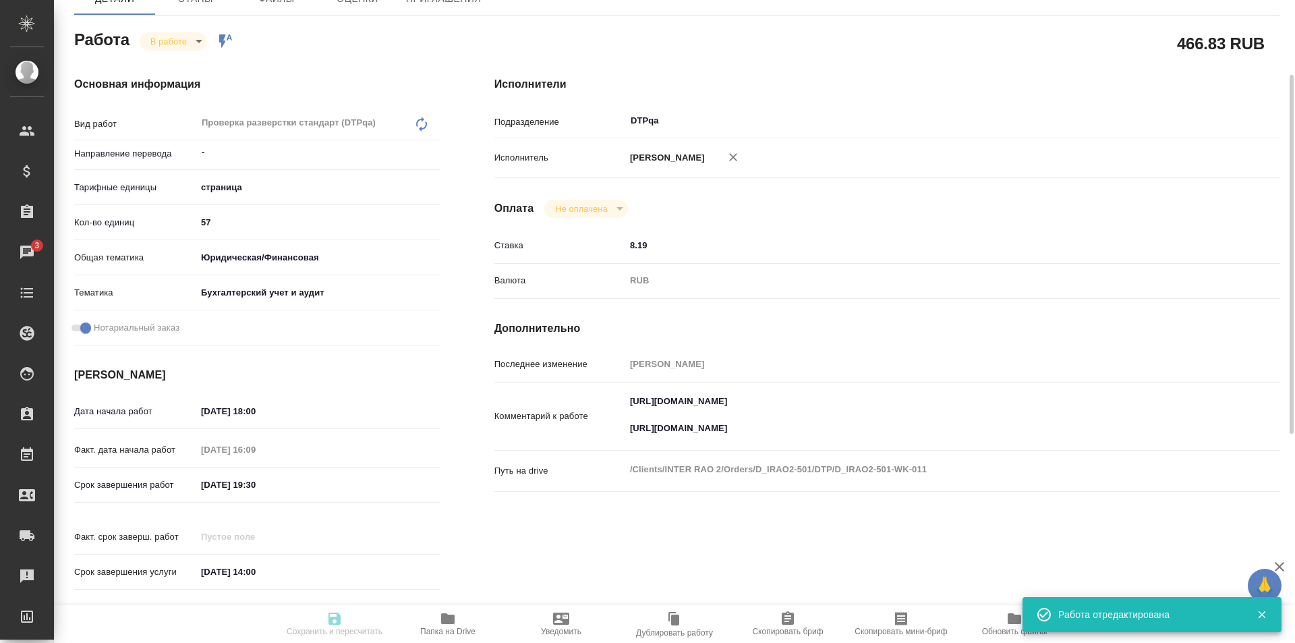
type input "inProgress"
type input "-"
type input "5a8b1489cc6b4906c91bfdb2"
type input "57"
type input "yr-fn"
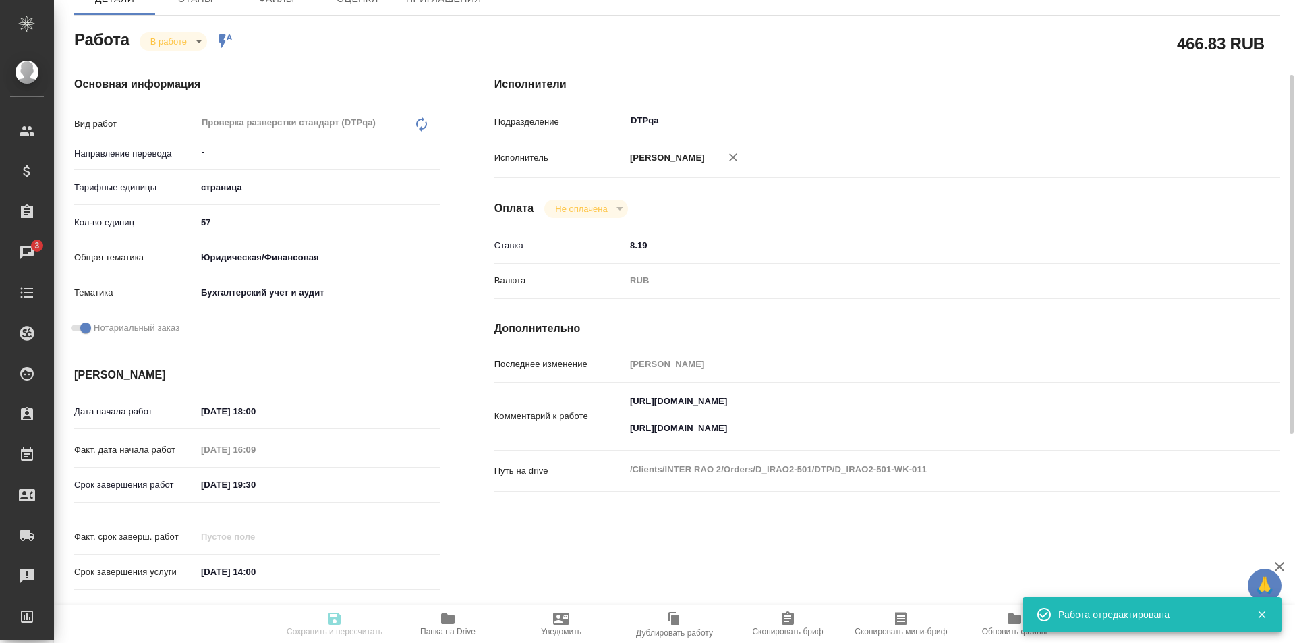
type input "6149848a2b7be24903fd7a88"
checkbox input "true"
type input "07.10.2025 18:00"
type input "07.10.2025 16:09"
type input "07.10.2025 19:30"
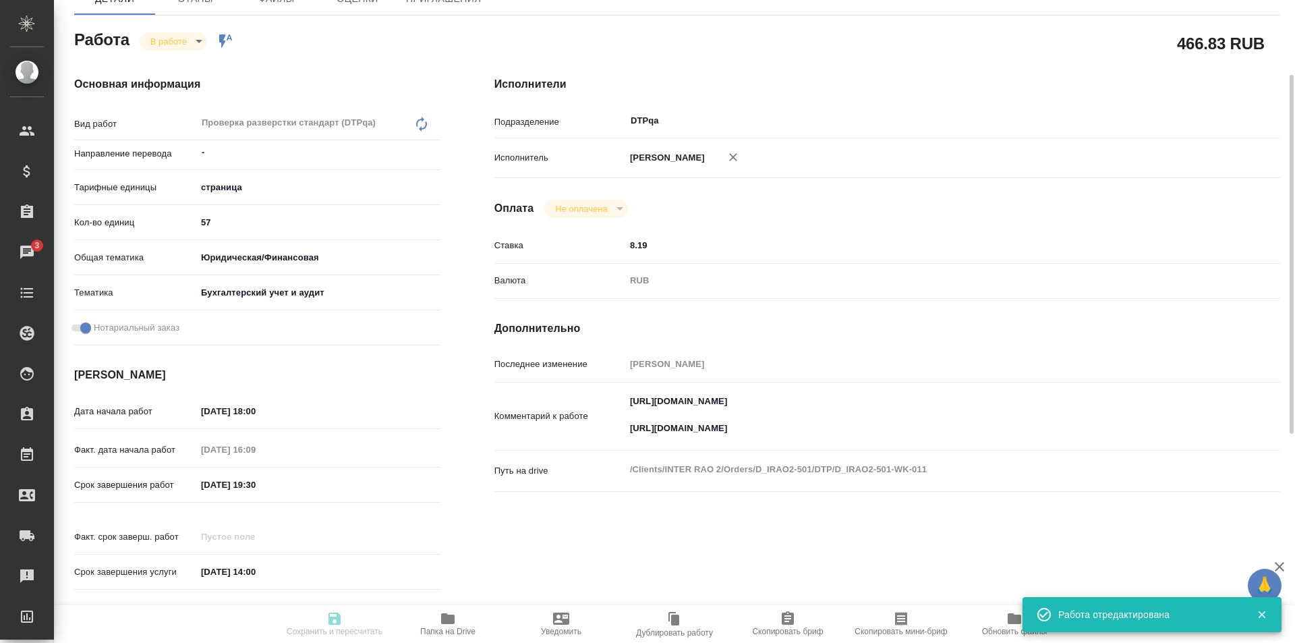
type input "20.10.2025 14:00"
type input "DTPqa"
type input "notPayed"
type input "8.19"
type input "RUB"
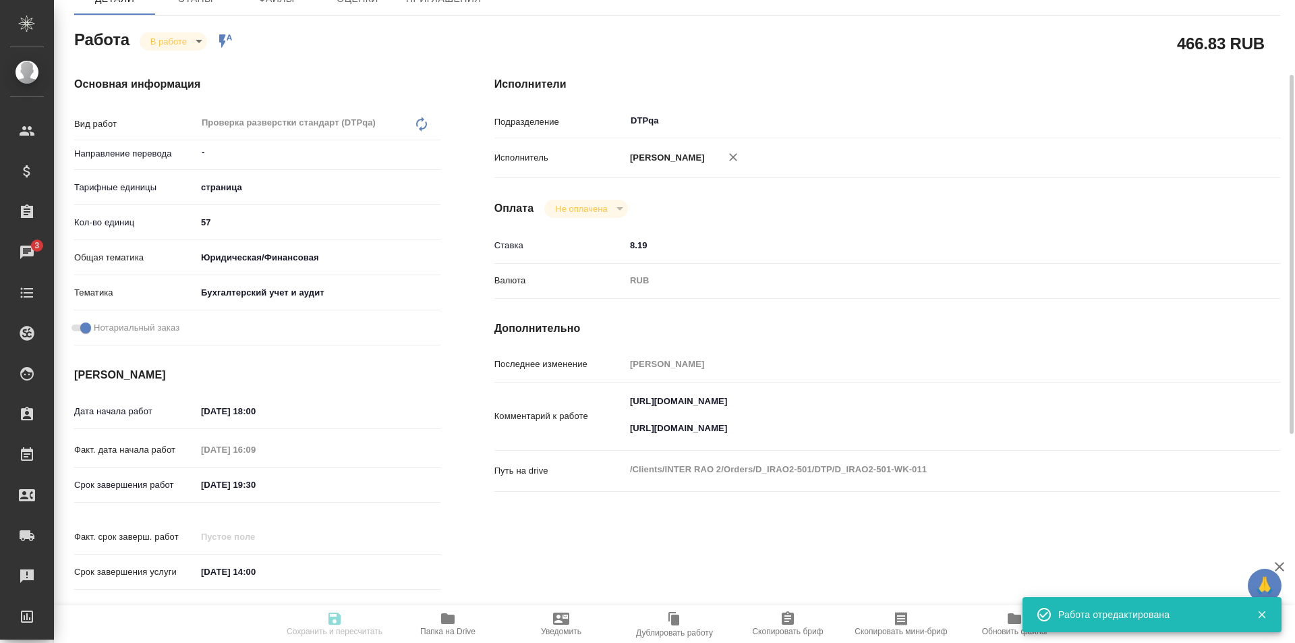
type input "[PERSON_NAME]"
type input "D_IRAO2-501"
type input "Восстановление макета средней сложности с полным соответствием оформлению ориги…"
type input "Приемка разверстки, Восстановление макета средней сложности с полным соответств…"
type input "Булахова Елена"
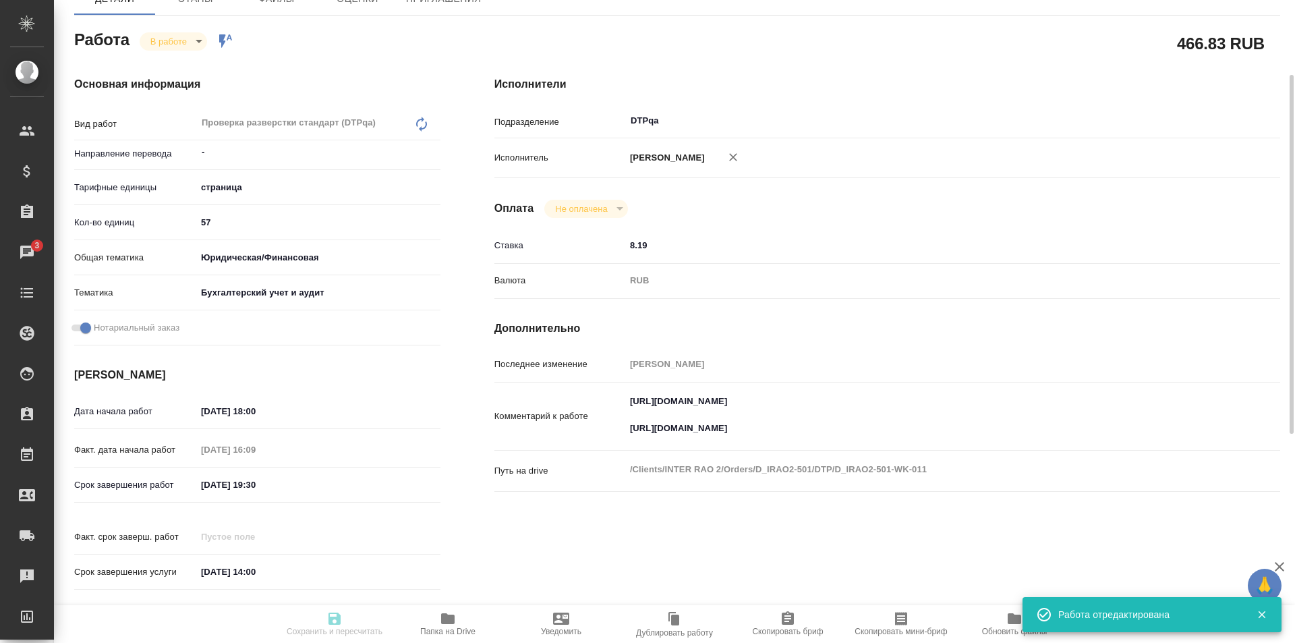
type input "[PERSON_NAME]"
type input "/Clients/INTER RAO 2/Orders/D_IRAO2-501"
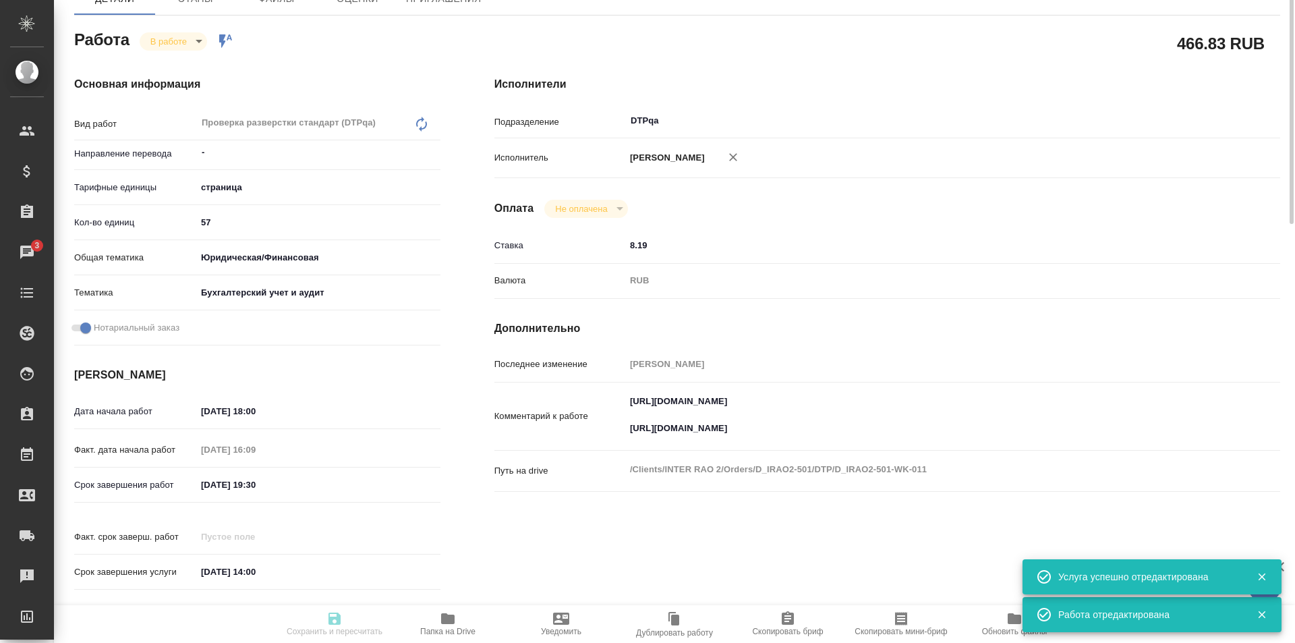
scroll to position [0, 0]
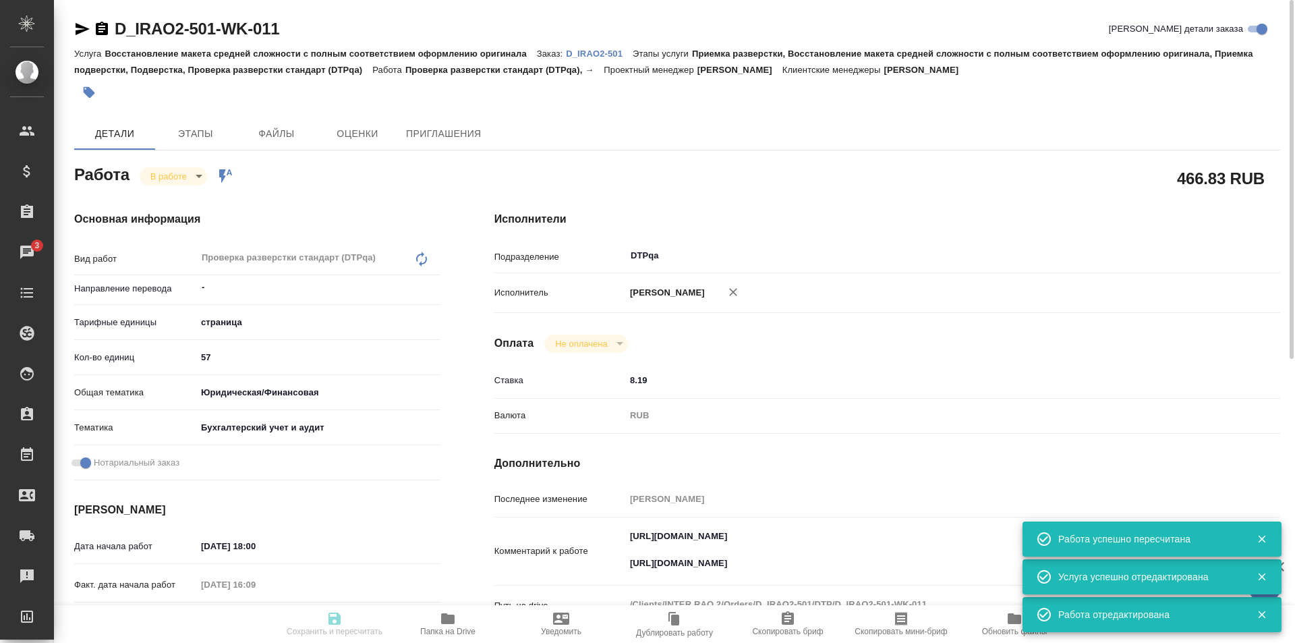
type input "inProgress"
type input "-"
type input "5a8b1489cc6b4906c91bfdb2"
type input "57"
type input "yr-fn"
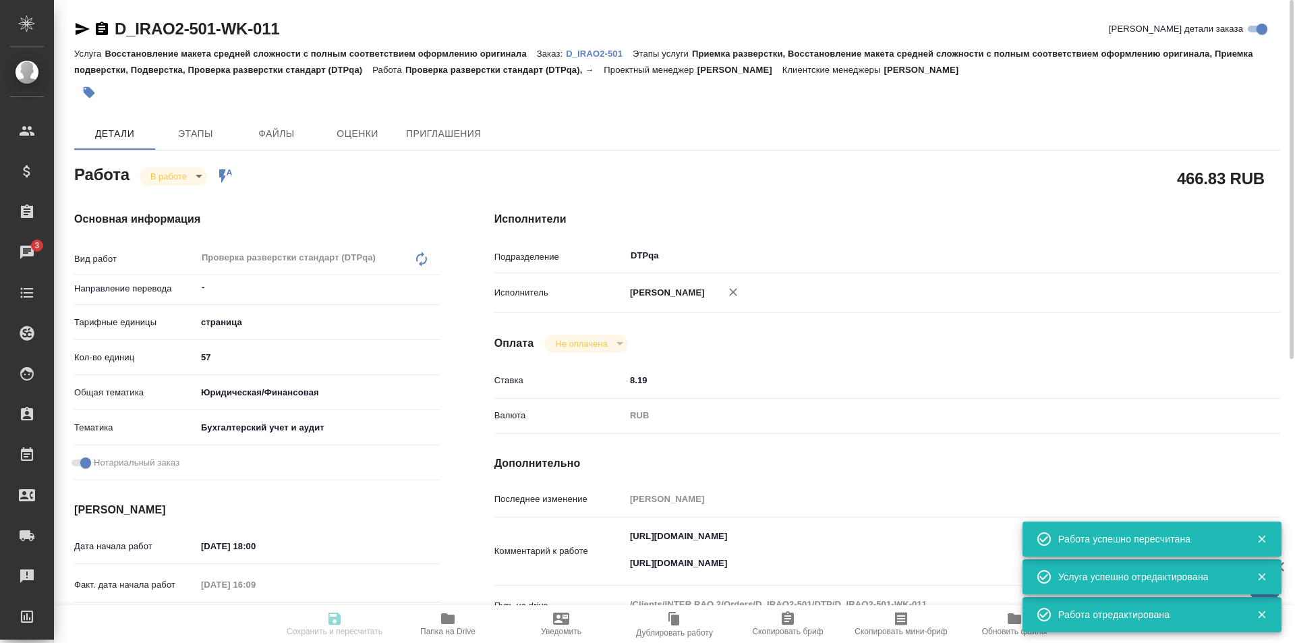
type input "6149848a2b7be24903fd7a88"
checkbox input "true"
type input "07.10.2025 18:00"
type input "07.10.2025 16:09"
type input "07.10.2025 19:30"
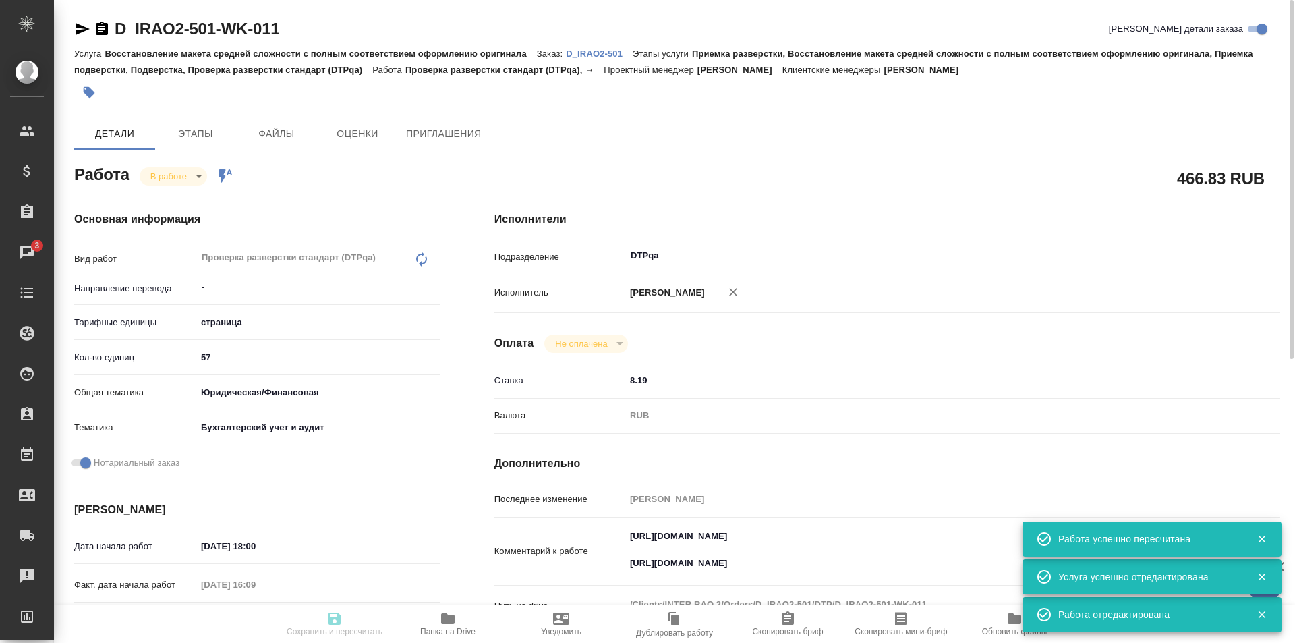
type input "20.10.2025 14:00"
type input "DTPqa"
type input "notPayed"
type input "8.19"
type input "RUB"
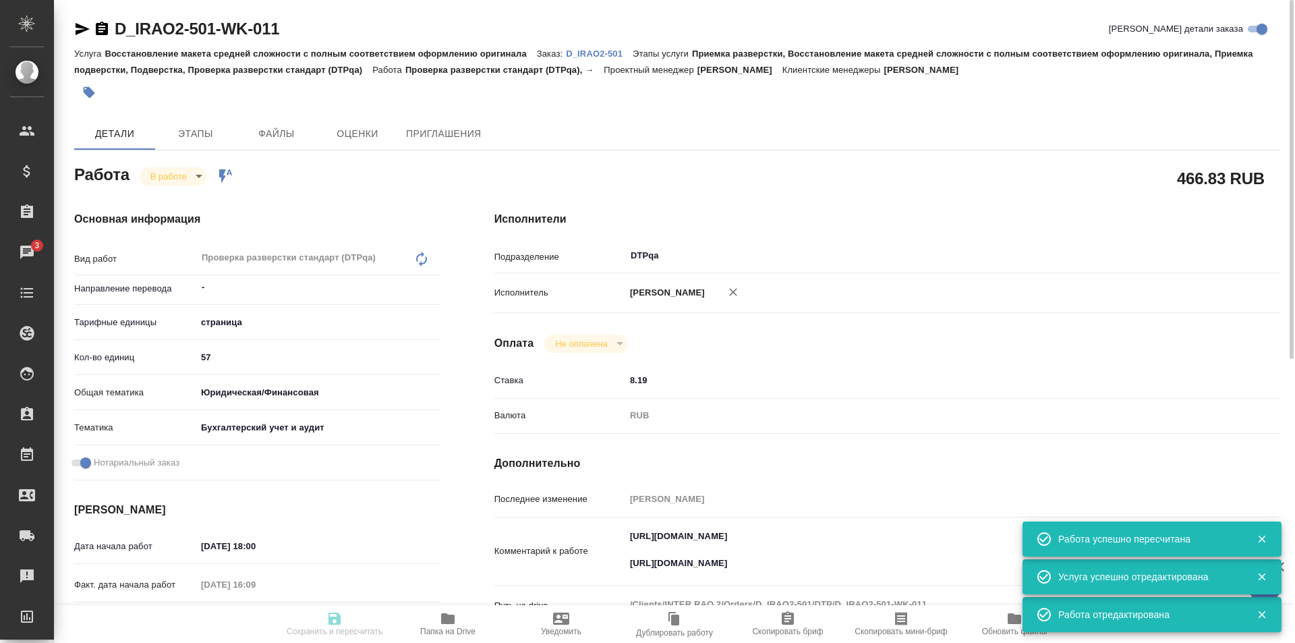
type input "[PERSON_NAME]"
type input "D_IRAO2-501"
type input "Восстановление макета средней сложности с полным соответствием оформлению ориги…"
type input "Приемка разверстки, Восстановление макета средней сложности с полным соответств…"
type input "Булахова Елена"
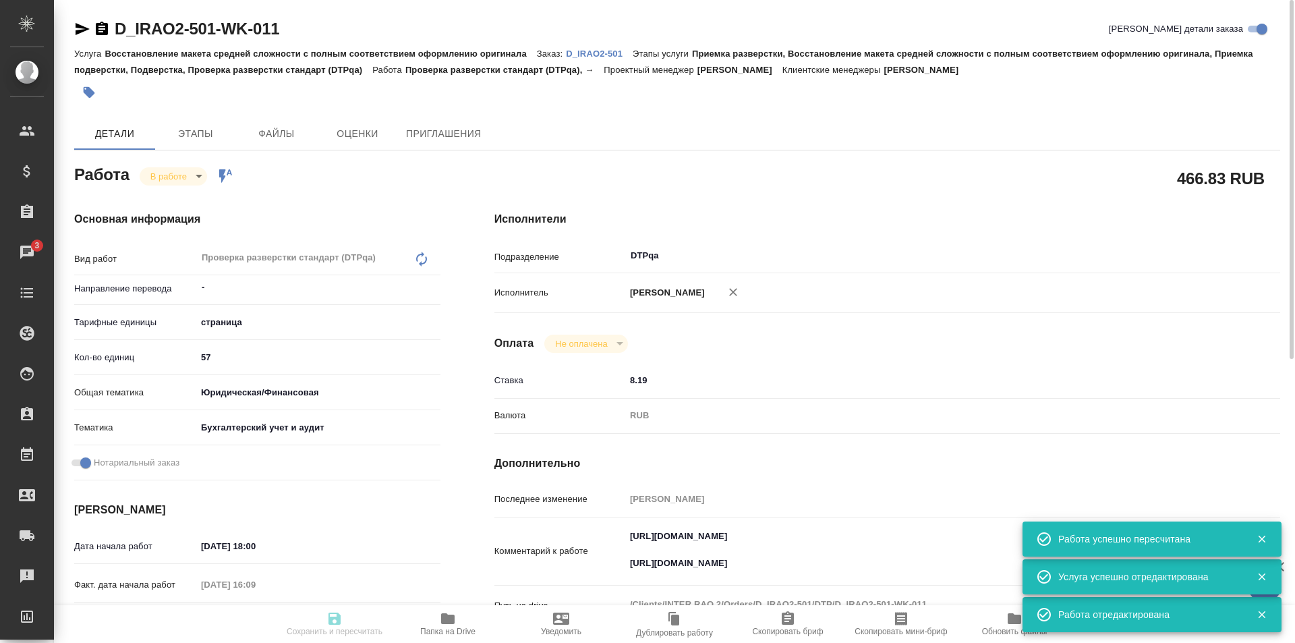
type input "[PERSON_NAME]"
type input "/Clients/INTER RAO 2/Orders/D_IRAO2-501"
click at [188, 175] on body "🙏 .cls-1 fill:#fff; AWATERA Ismagilova Diana Клиенты Спецификации Заказы 3 Чаты…" at bounding box center [647, 321] width 1295 height 643
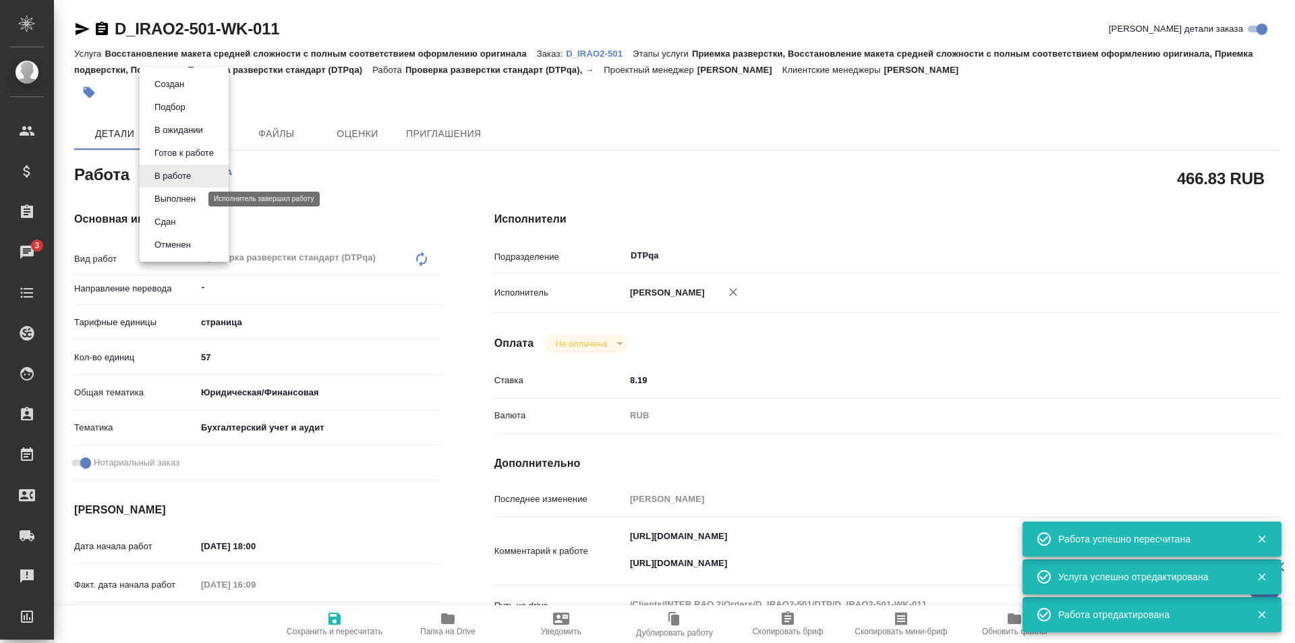
click at [186, 199] on button "Выполнен" at bounding box center [174, 199] width 49 height 15
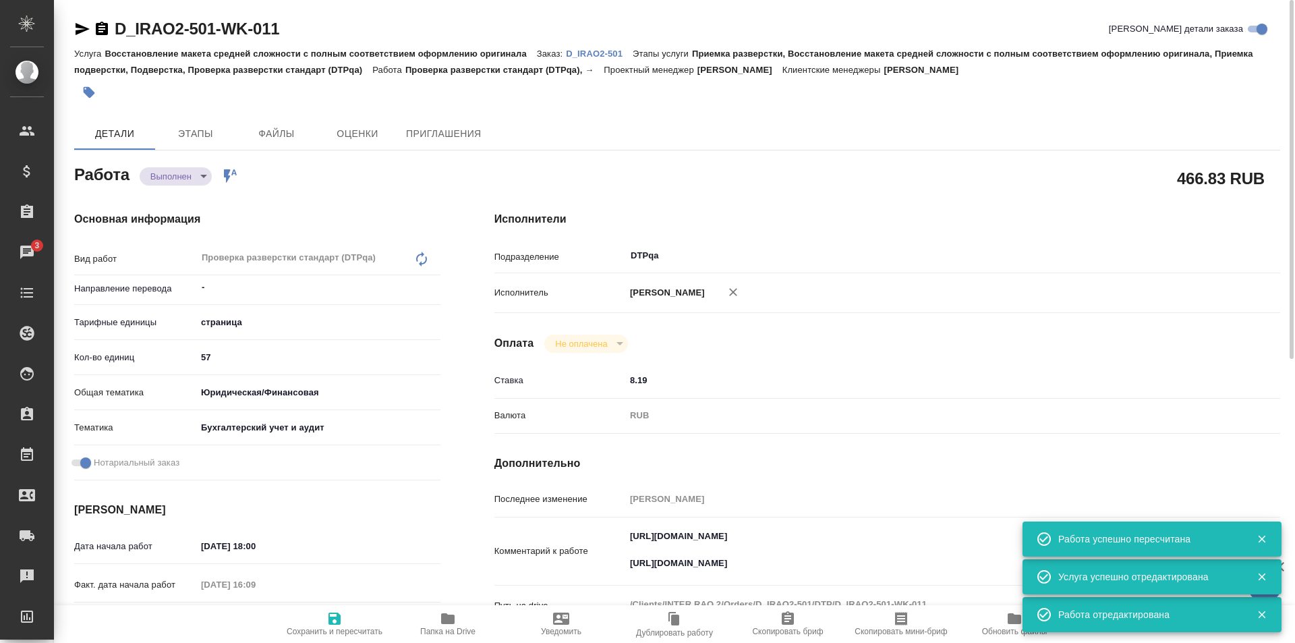
type textarea "x"
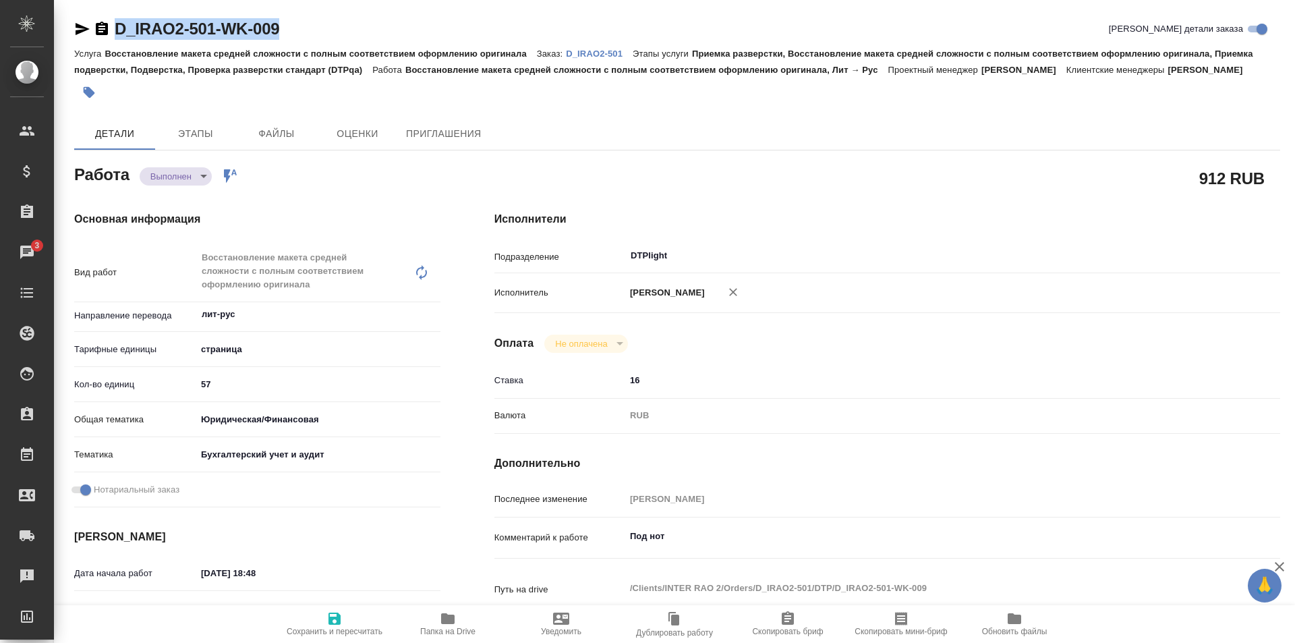
click at [587, 52] on p "D_IRAO2-501" at bounding box center [599, 54] width 67 height 10
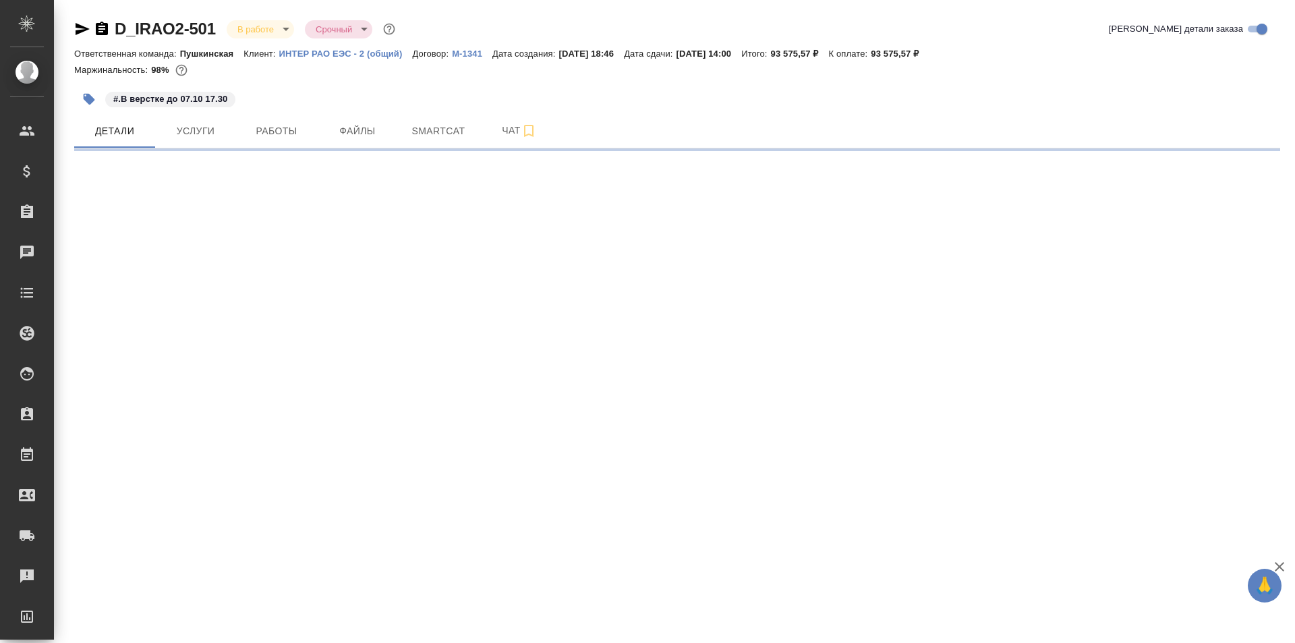
select select "RU"
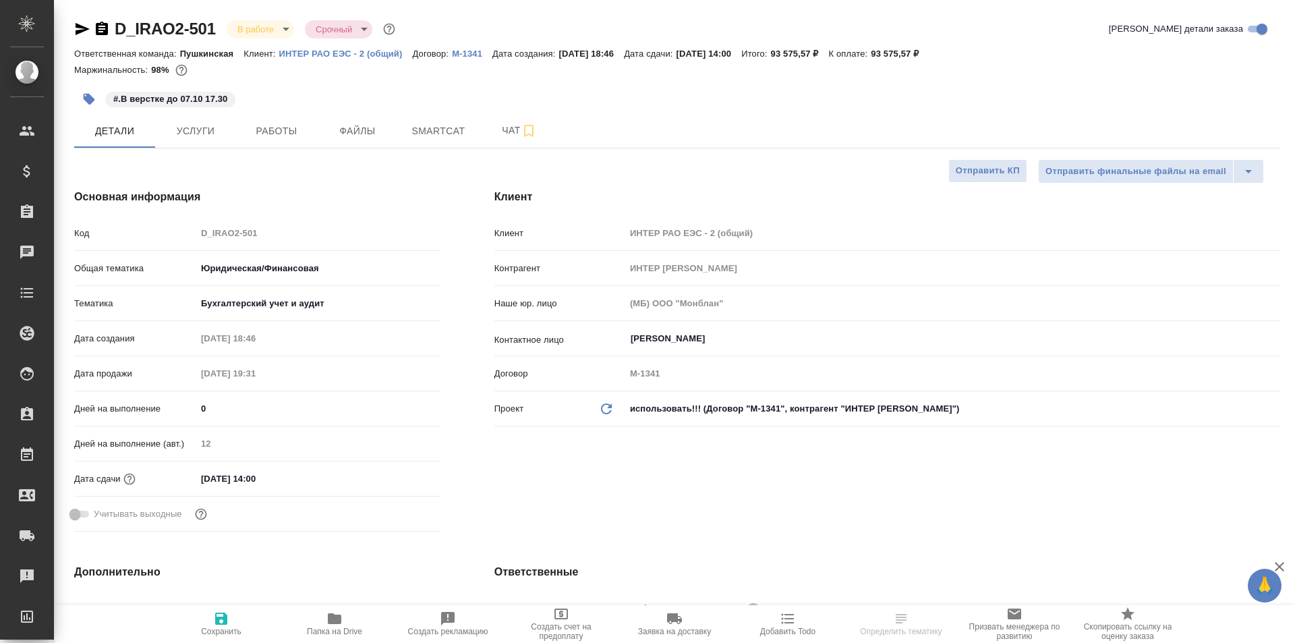
type textarea "x"
click at [283, 134] on span "Работы" at bounding box center [276, 131] width 65 height 17
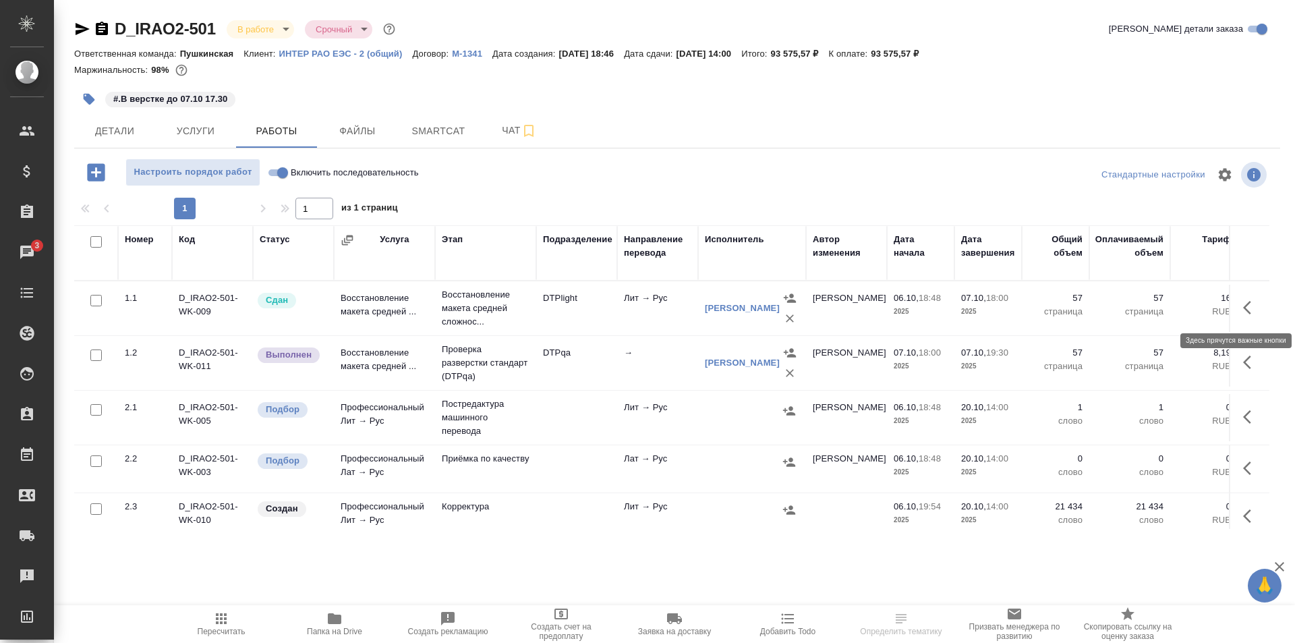
click at [1243, 307] on icon "button" at bounding box center [1251, 307] width 16 height 16
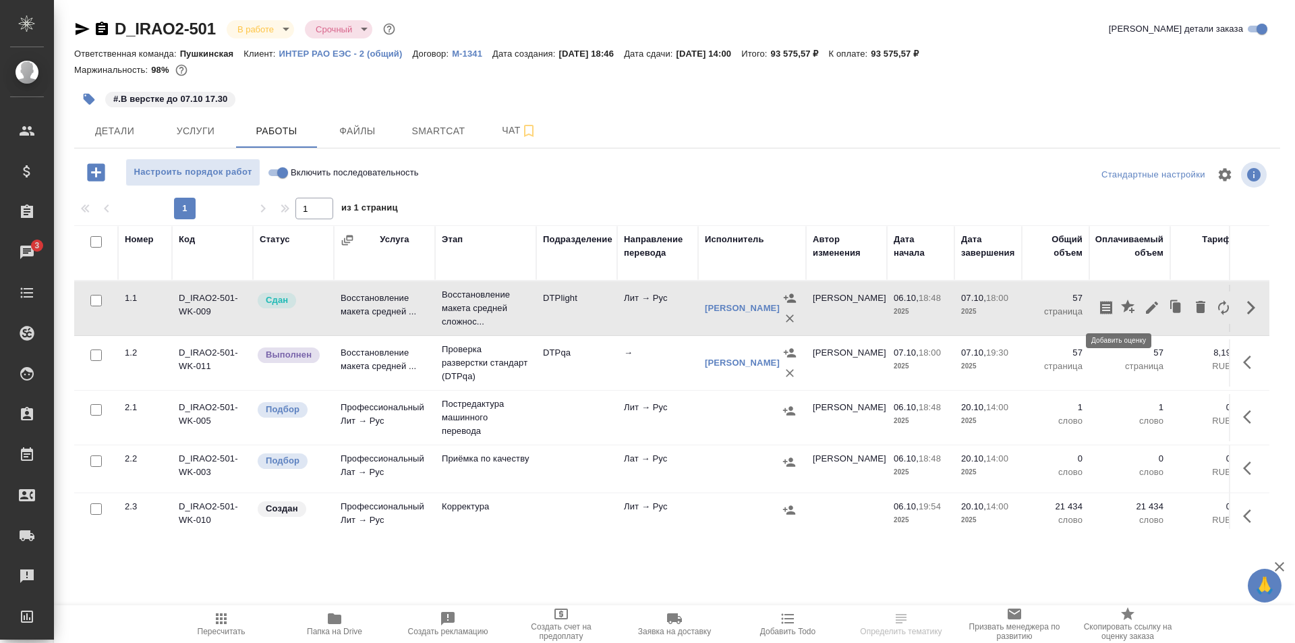
click at [1121, 305] on icon "button" at bounding box center [1127, 305] width 13 height 13
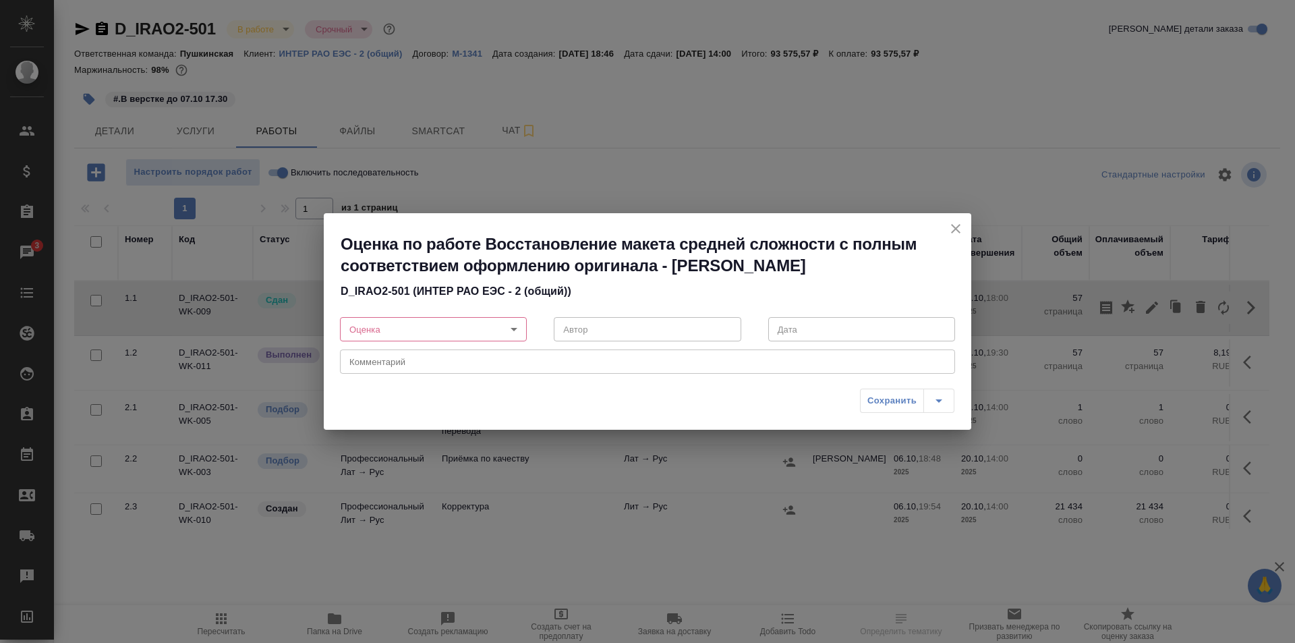
click at [463, 330] on body "🙏 .cls-1 fill:#fff; AWATERA Ismagilova Diana Клиенты Спецификации Заказы 3 Чаты…" at bounding box center [647, 321] width 1295 height 643
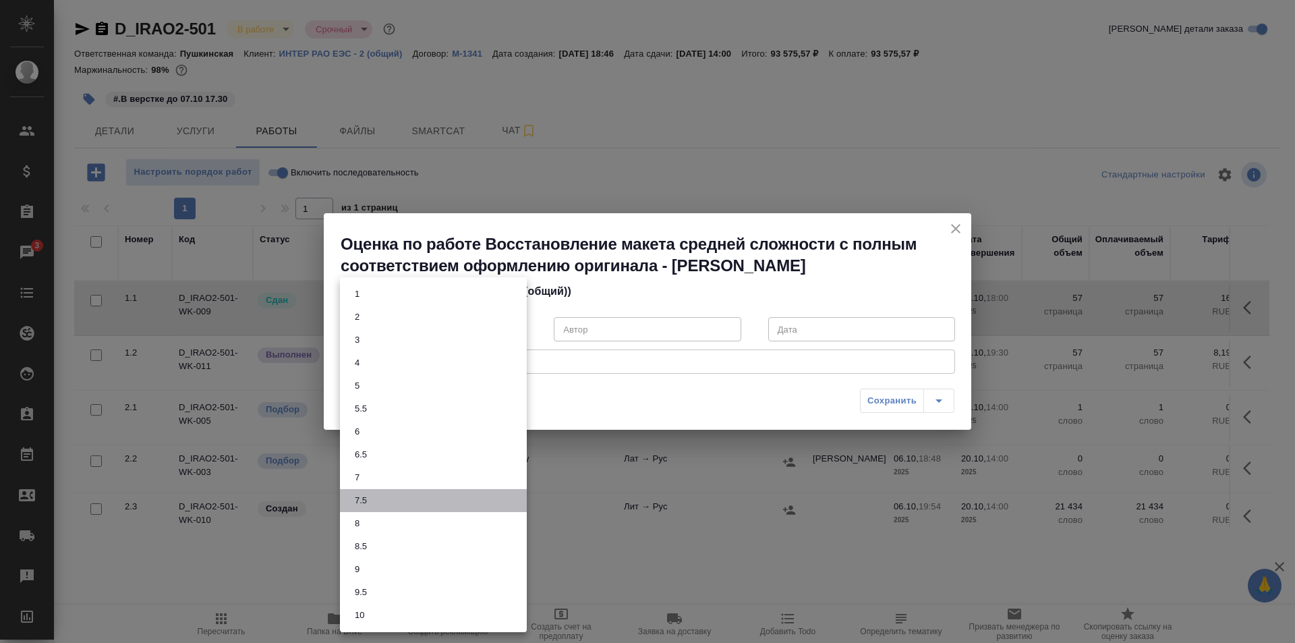
click at [375, 495] on li "7.5" at bounding box center [433, 500] width 187 height 23
type input "7.5"
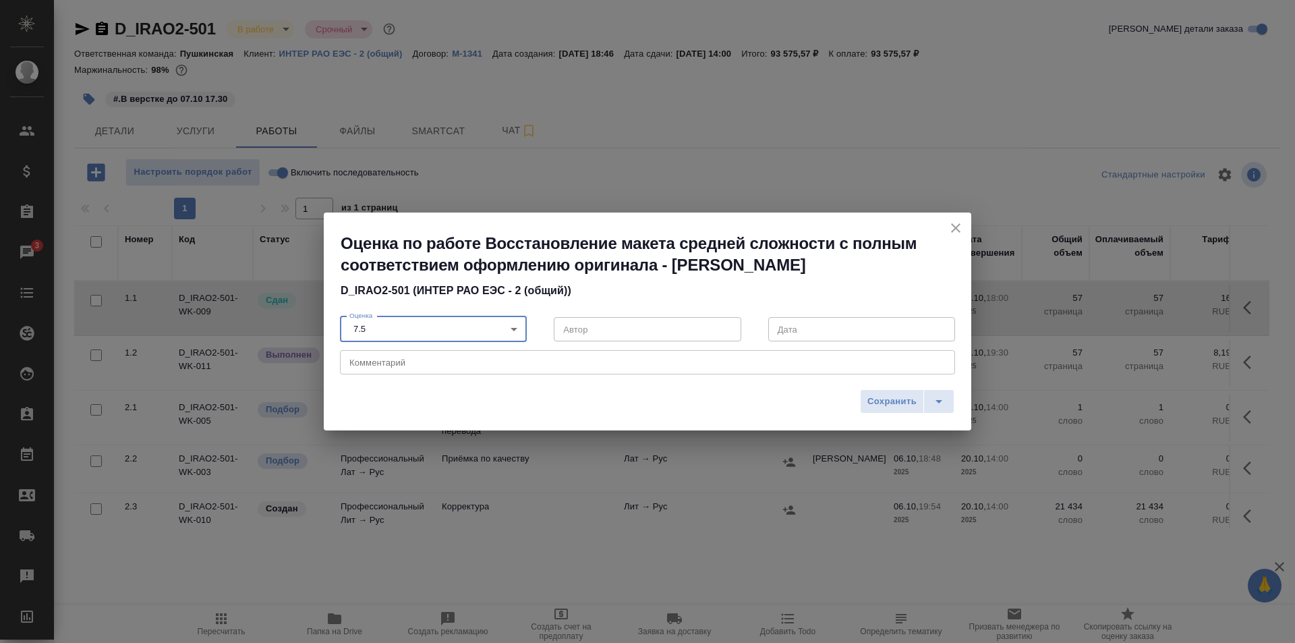
click at [662, 370] on div "x Комментарий" at bounding box center [647, 362] width 615 height 24
drag, startPoint x: 547, startPoint y: 361, endPoint x: 376, endPoint y: 362, distance: 170.6
click at [376, 362] on textarea "Были некоторые опечатки" at bounding box center [647, 362] width 596 height 10
type textarea "Были несколько опечаток"
click at [880, 400] on span "Сохранить" at bounding box center [891, 402] width 49 height 16
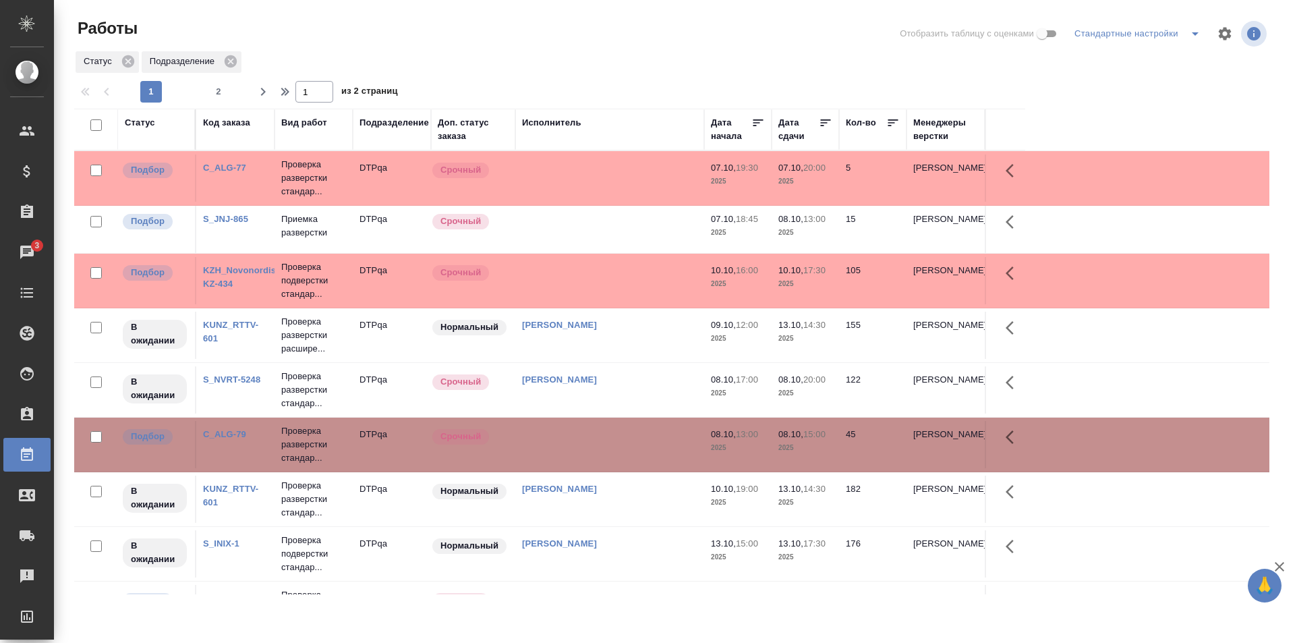
click at [586, 225] on td at bounding box center [609, 229] width 189 height 47
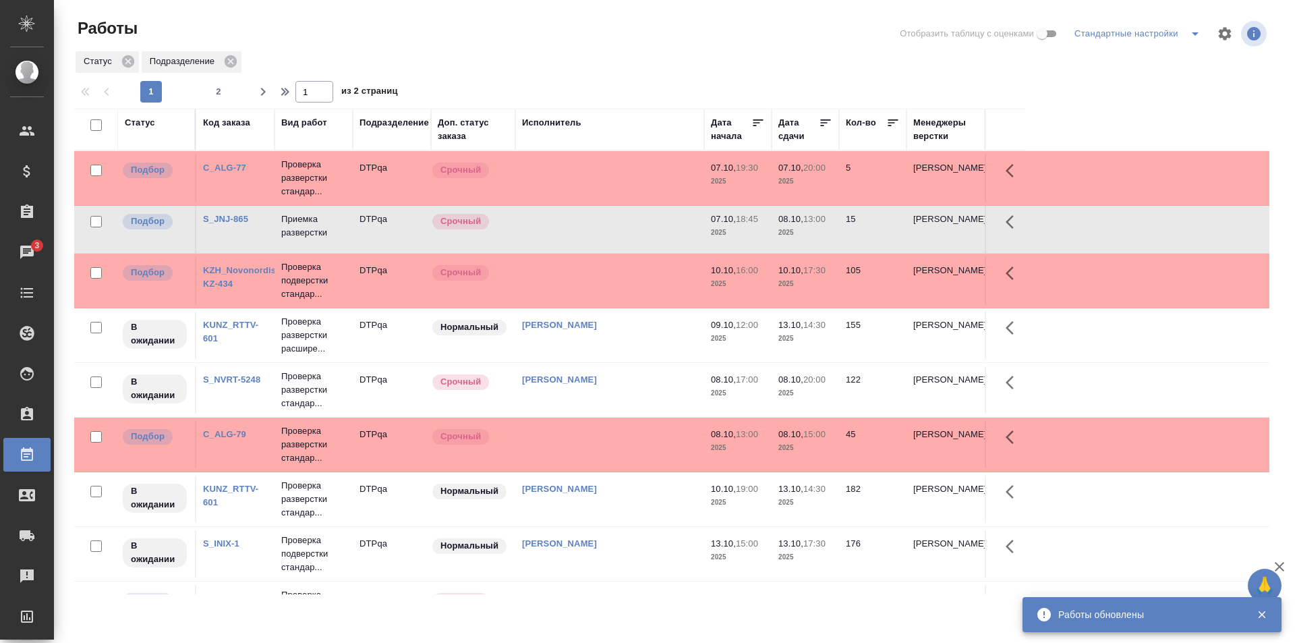
click at [217, 84] on button "2" at bounding box center [219, 92] width 22 height 22
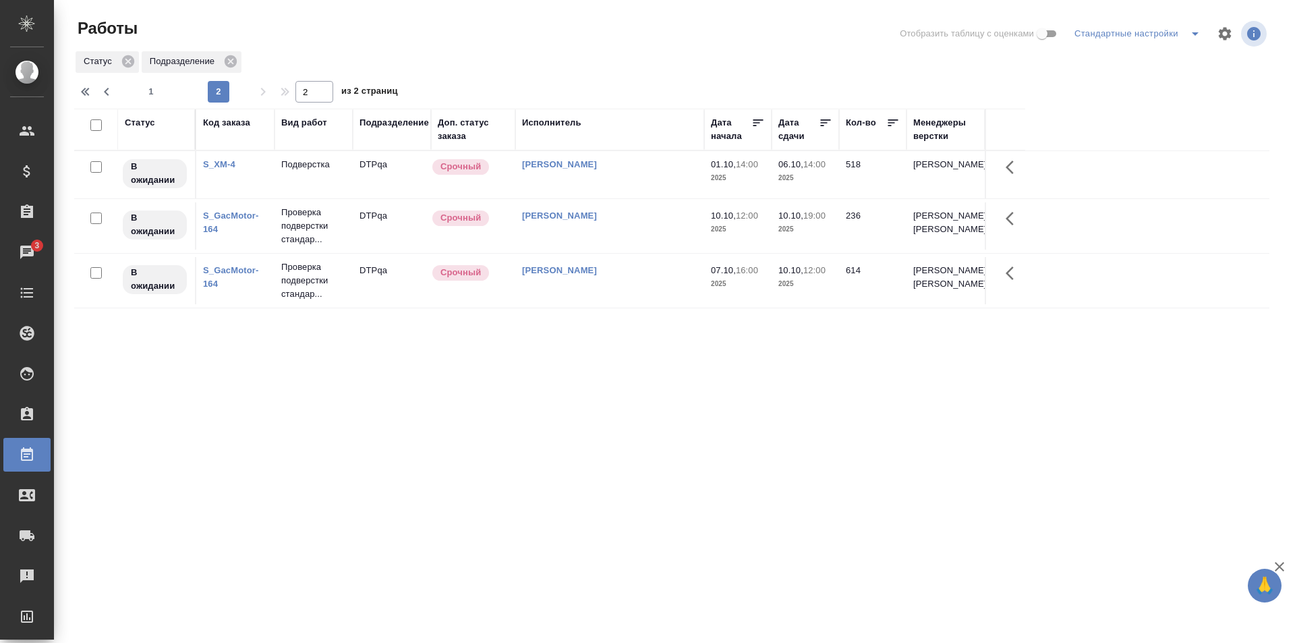
click at [148, 95] on span "1" at bounding box center [151, 91] width 22 height 13
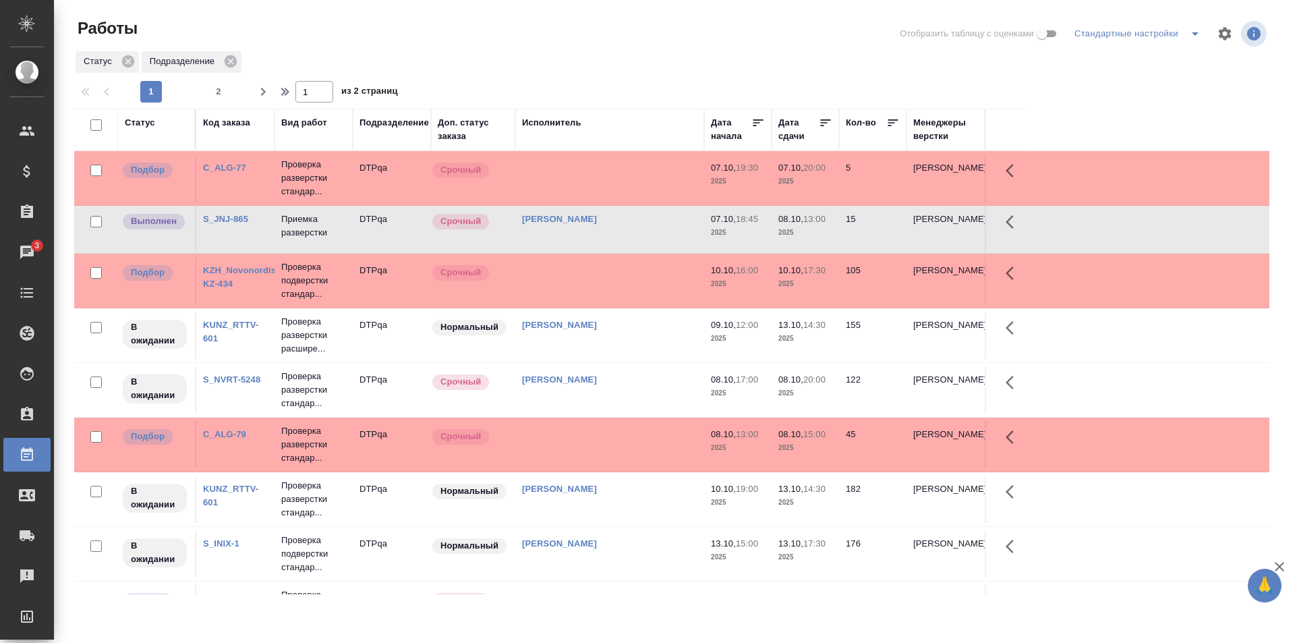
click at [651, 227] on td "[PERSON_NAME]" at bounding box center [609, 229] width 189 height 47
click at [651, 227] on td "Исмагилова Диана" at bounding box center [609, 229] width 189 height 47
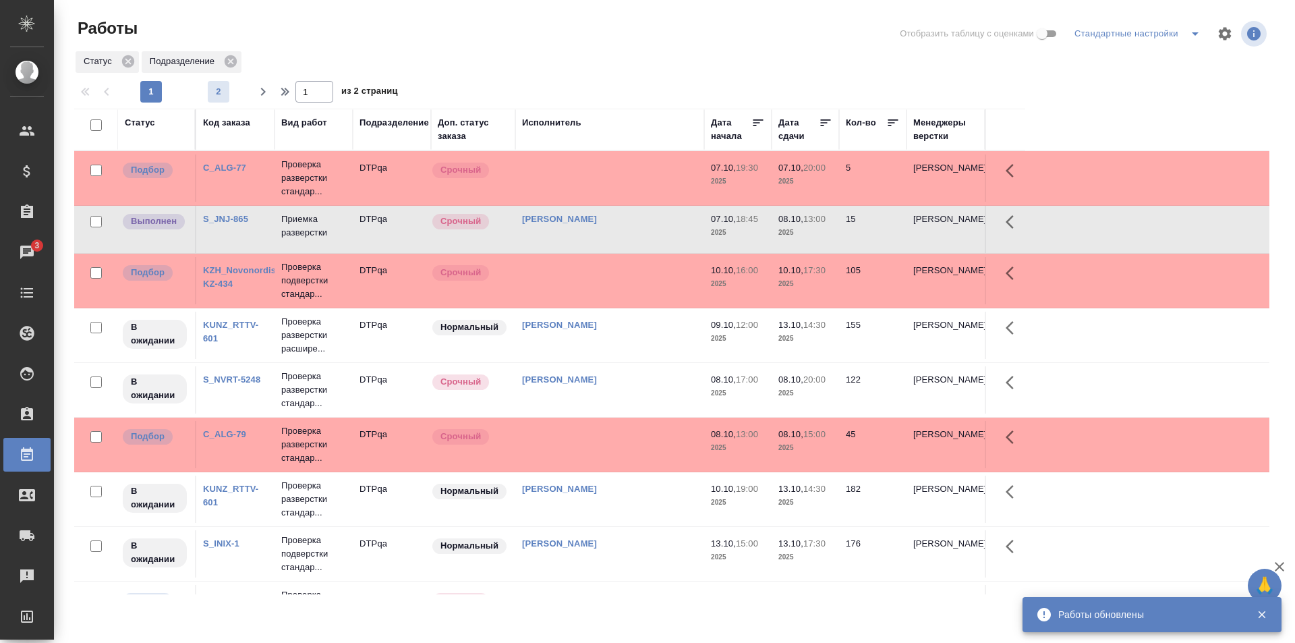
click at [216, 88] on span "2" at bounding box center [219, 91] width 22 height 13
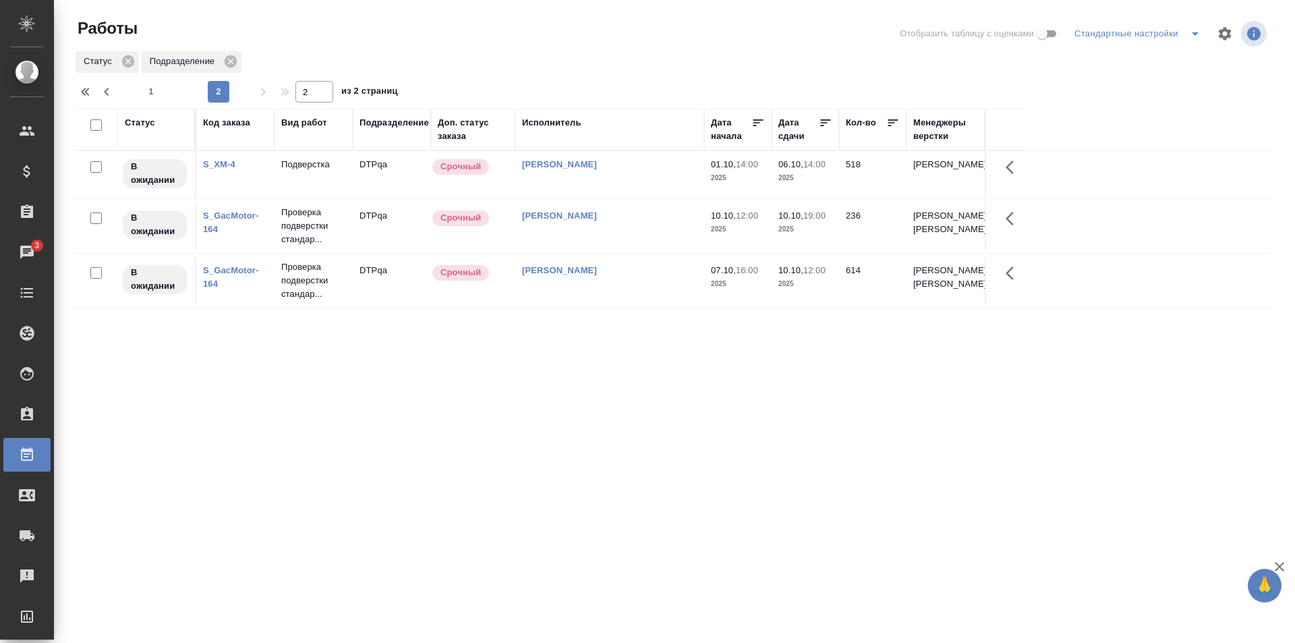
click at [639, 301] on td "Исмагилова Диана" at bounding box center [609, 280] width 189 height 47
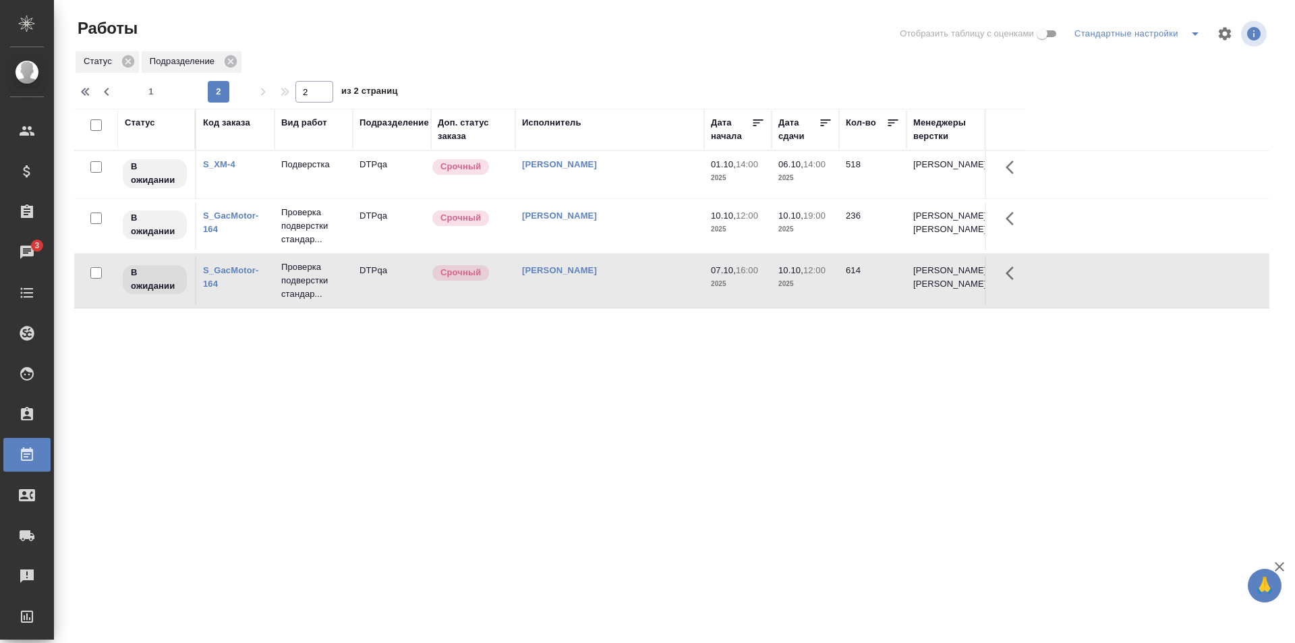
click at [639, 301] on td "Исмагилова Диана" at bounding box center [609, 280] width 189 height 47
click at [158, 94] on span "1" at bounding box center [151, 91] width 22 height 13
type input "1"
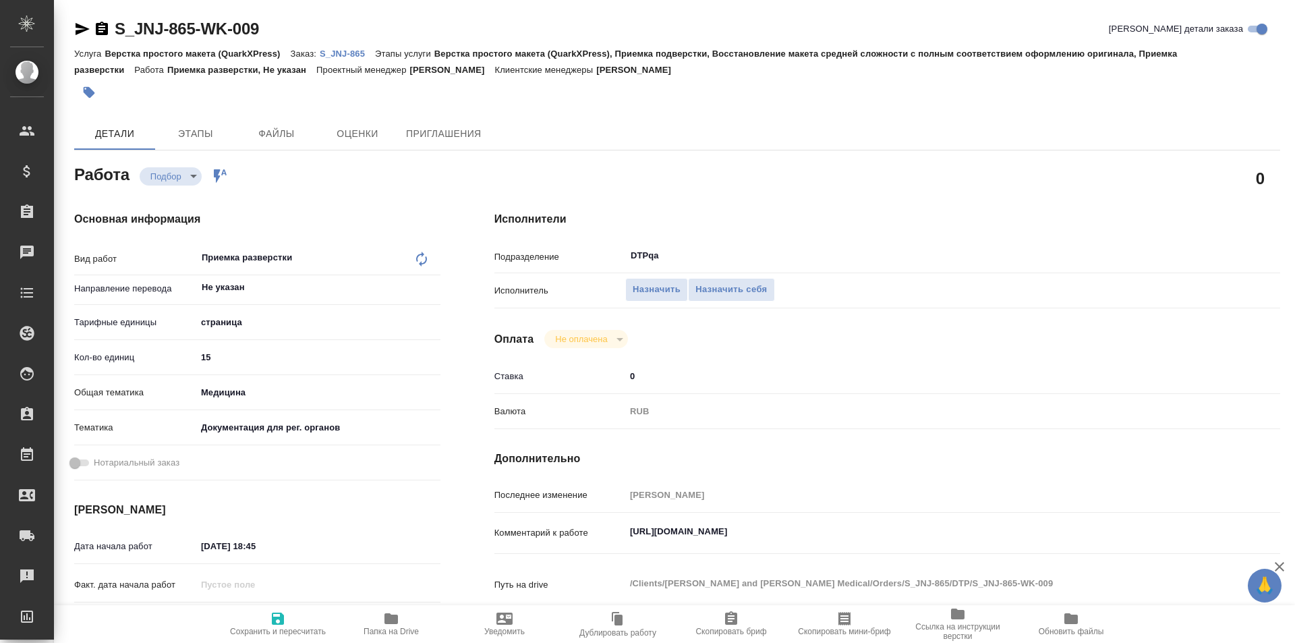
type textarea "x"
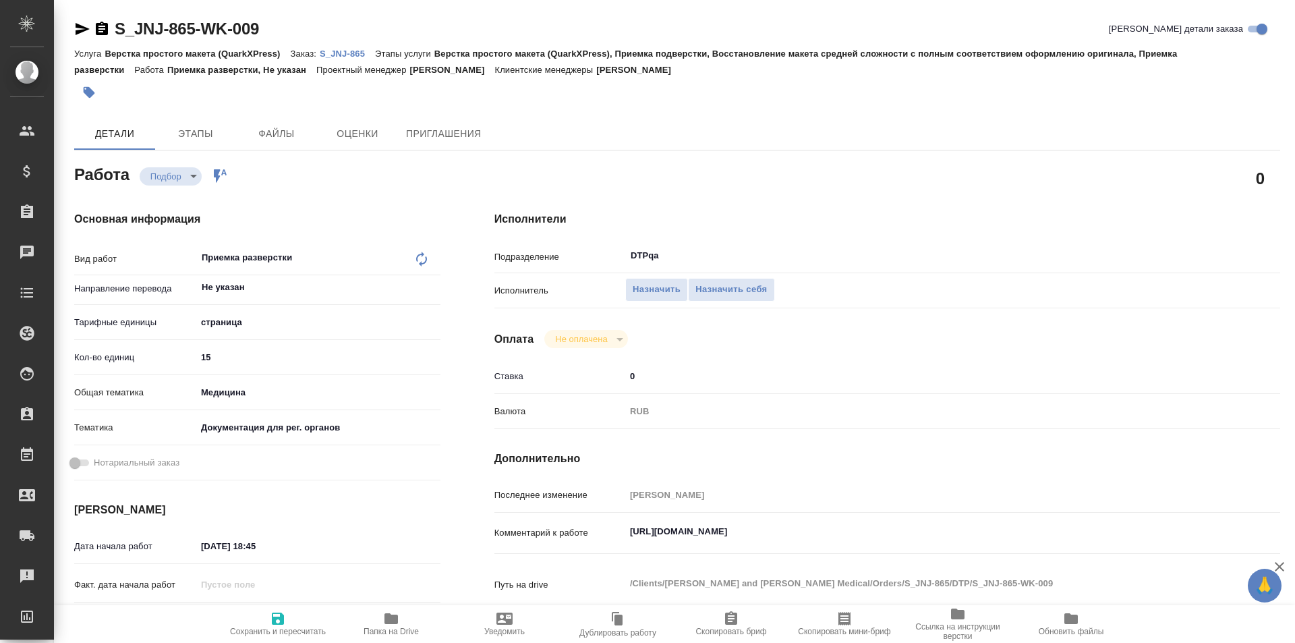
type textarea "x"
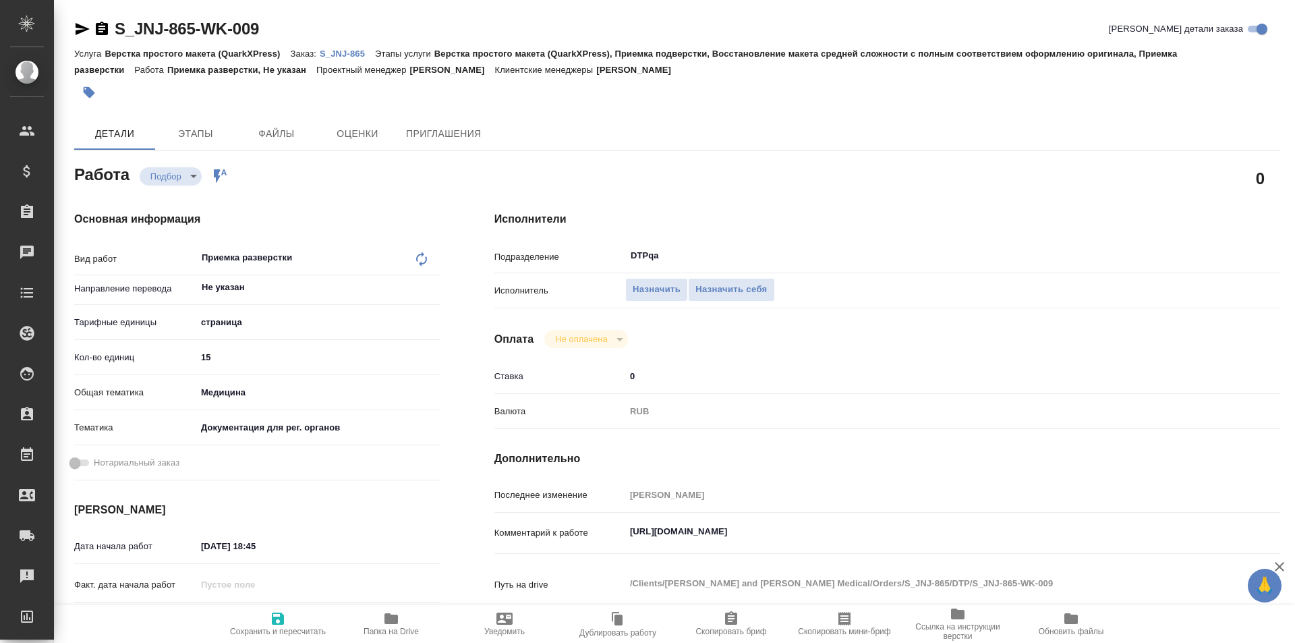
type textarea "x"
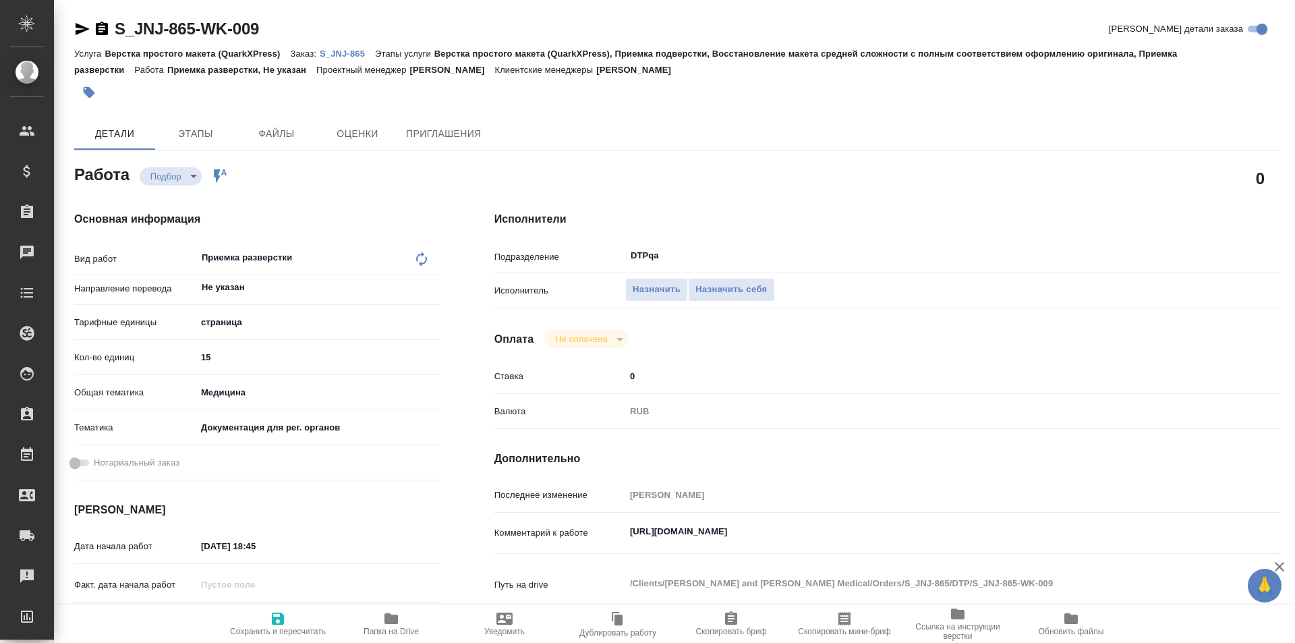
type textarea "x"
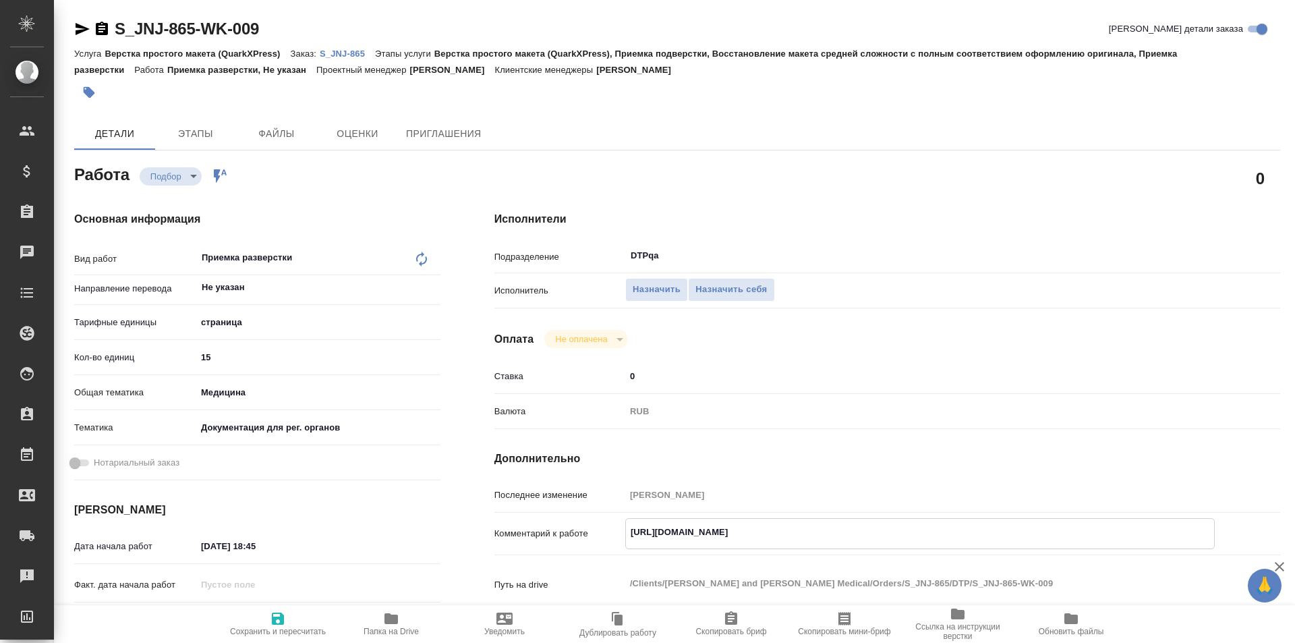
drag, startPoint x: 910, startPoint y: 529, endPoint x: 590, endPoint y: 534, distance: 319.7
click at [590, 534] on div "Комментарий к работе [URL][DOMAIN_NAME] x" at bounding box center [887, 533] width 786 height 31
type textarea "x"
click at [728, 291] on span "Назначить себя" at bounding box center [730, 290] width 71 height 16
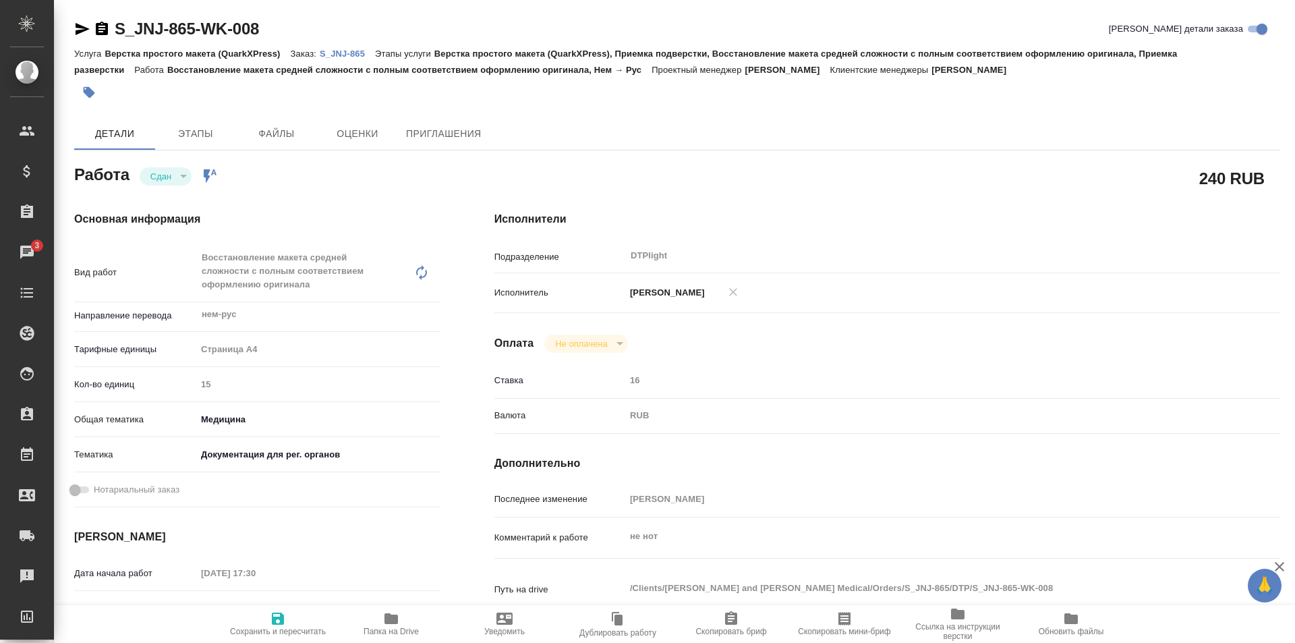
click at [388, 619] on icon "button" at bounding box center [390, 618] width 13 height 11
click at [353, 54] on p "S_JNJ-865" at bounding box center [347, 54] width 55 height 10
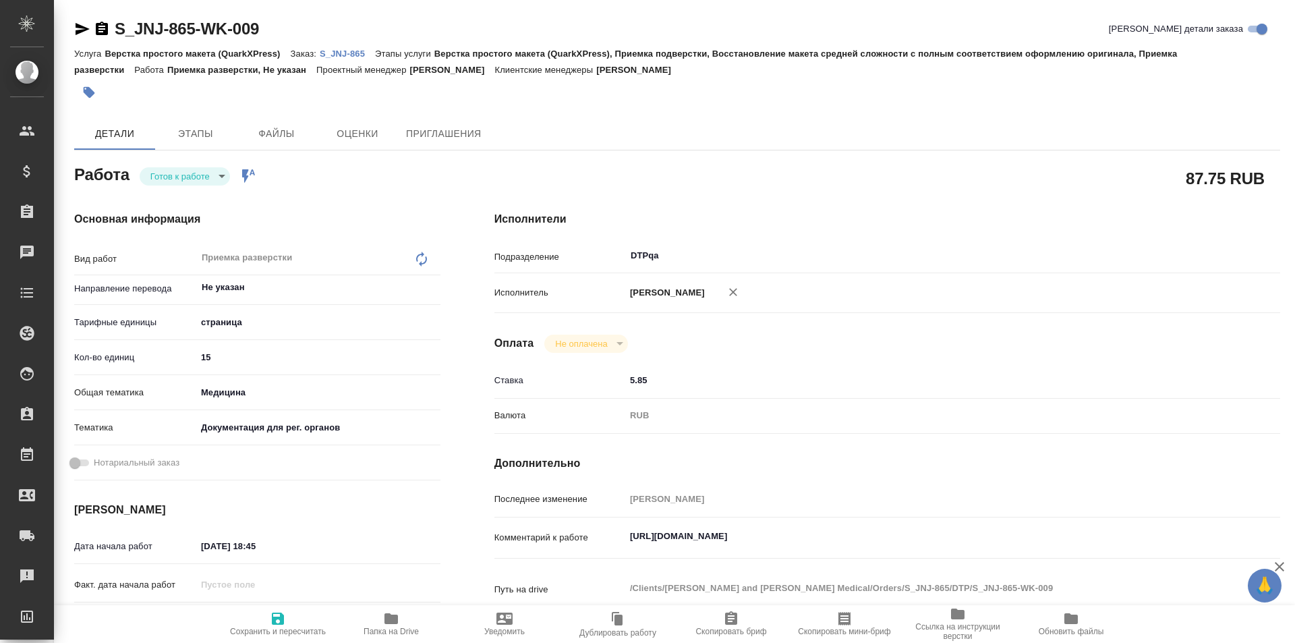
type textarea "x"
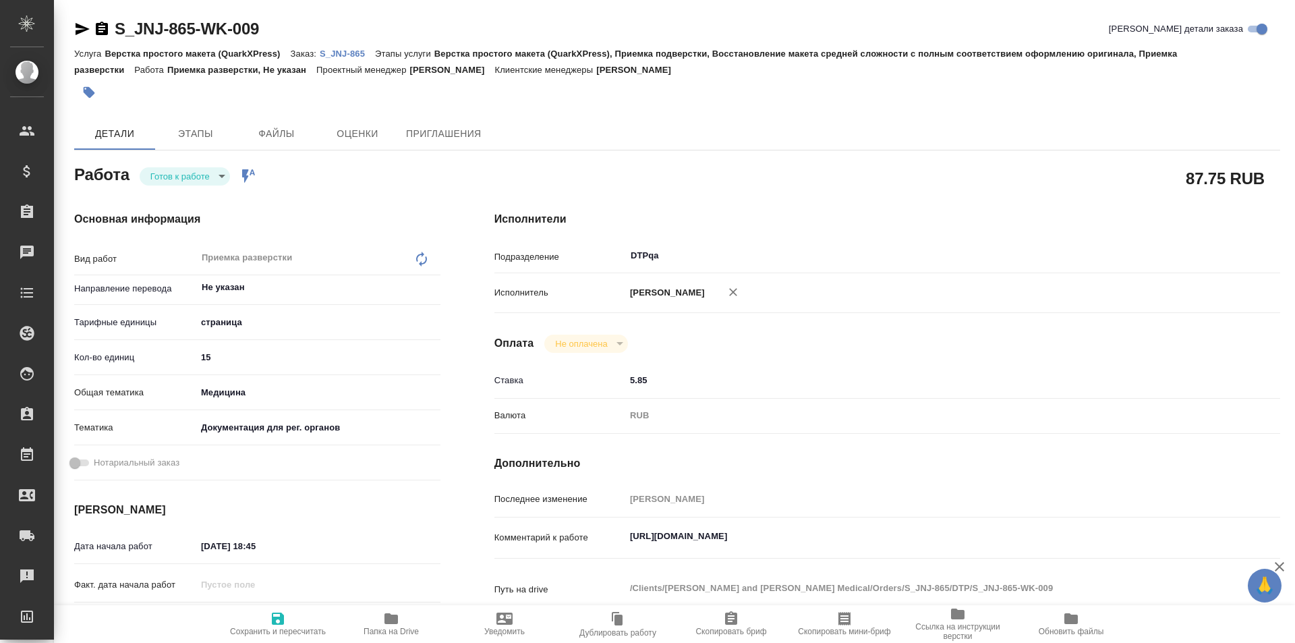
type textarea "x"
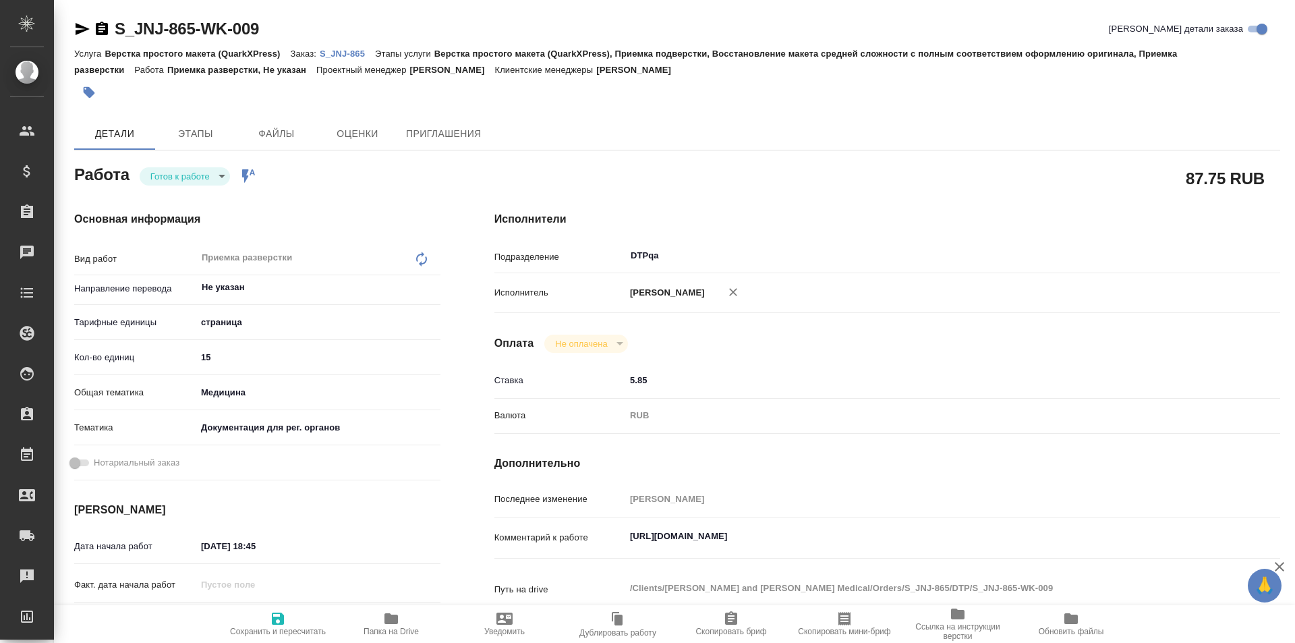
type textarea "x"
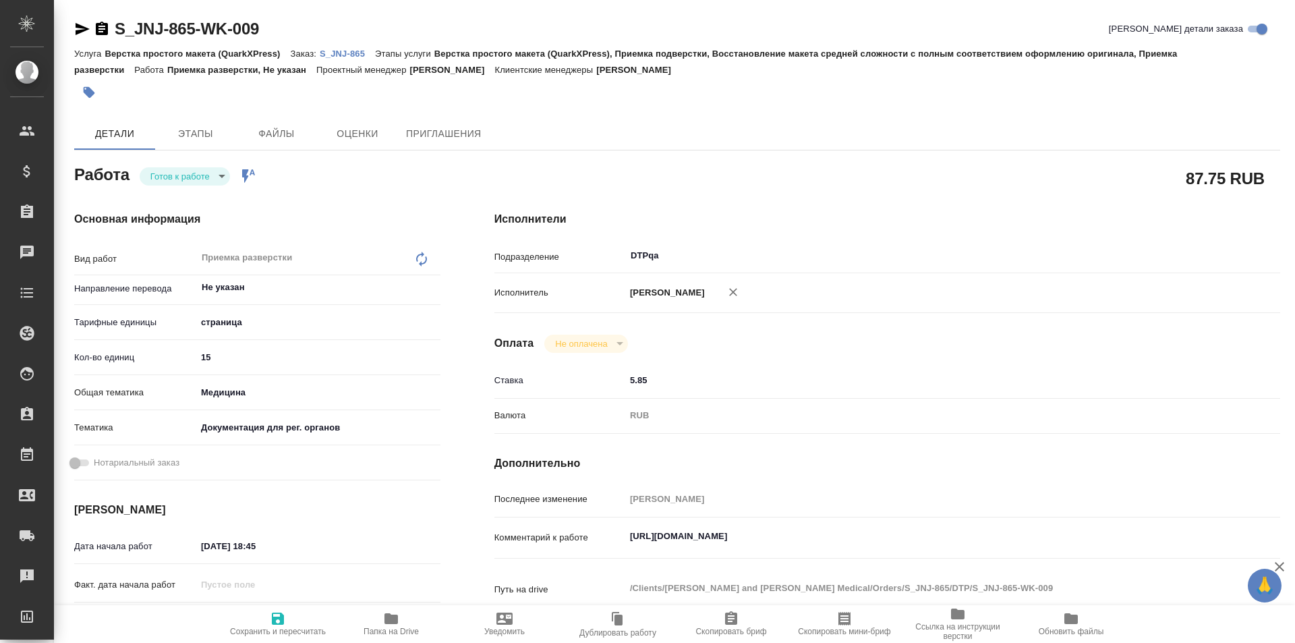
type textarea "x"
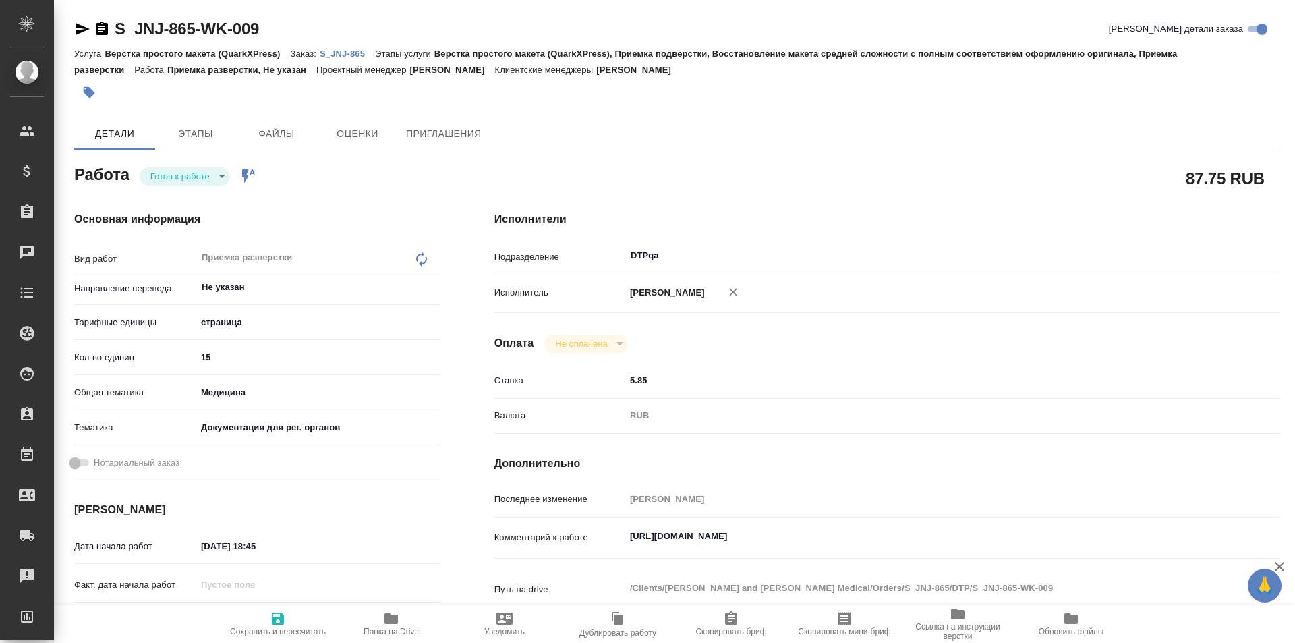
click at [283, 621] on icon "button" at bounding box center [278, 618] width 12 height 12
type textarea "x"
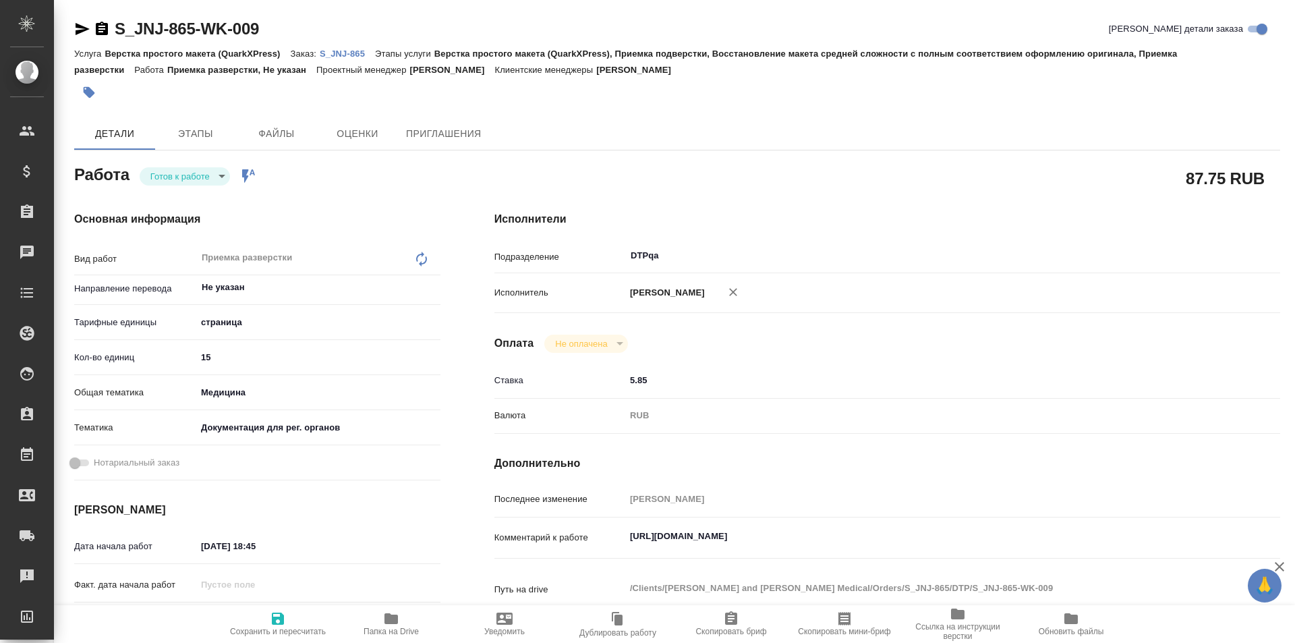
type textarea "x"
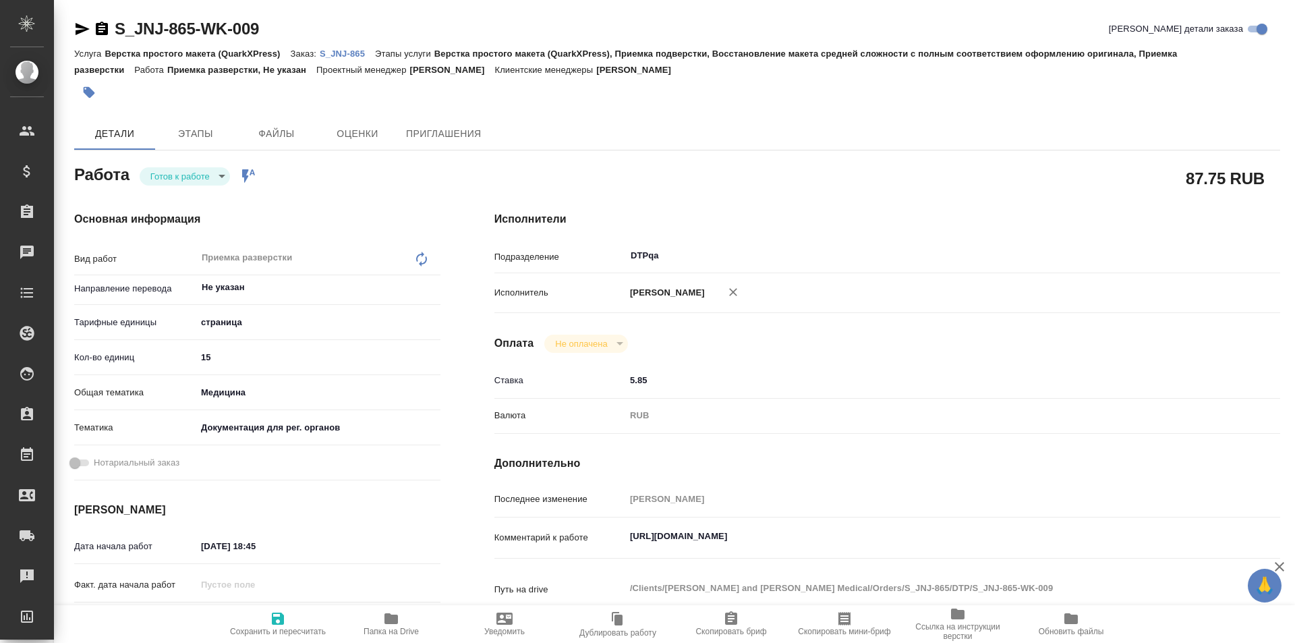
type textarea "x"
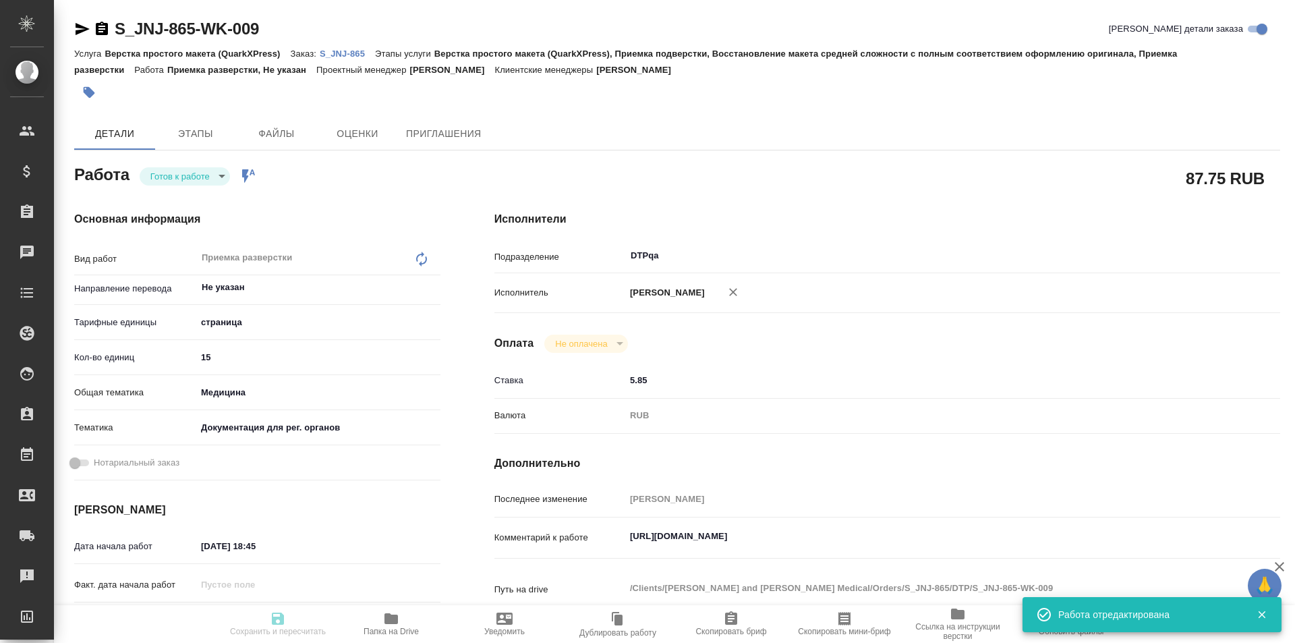
type textarea "x"
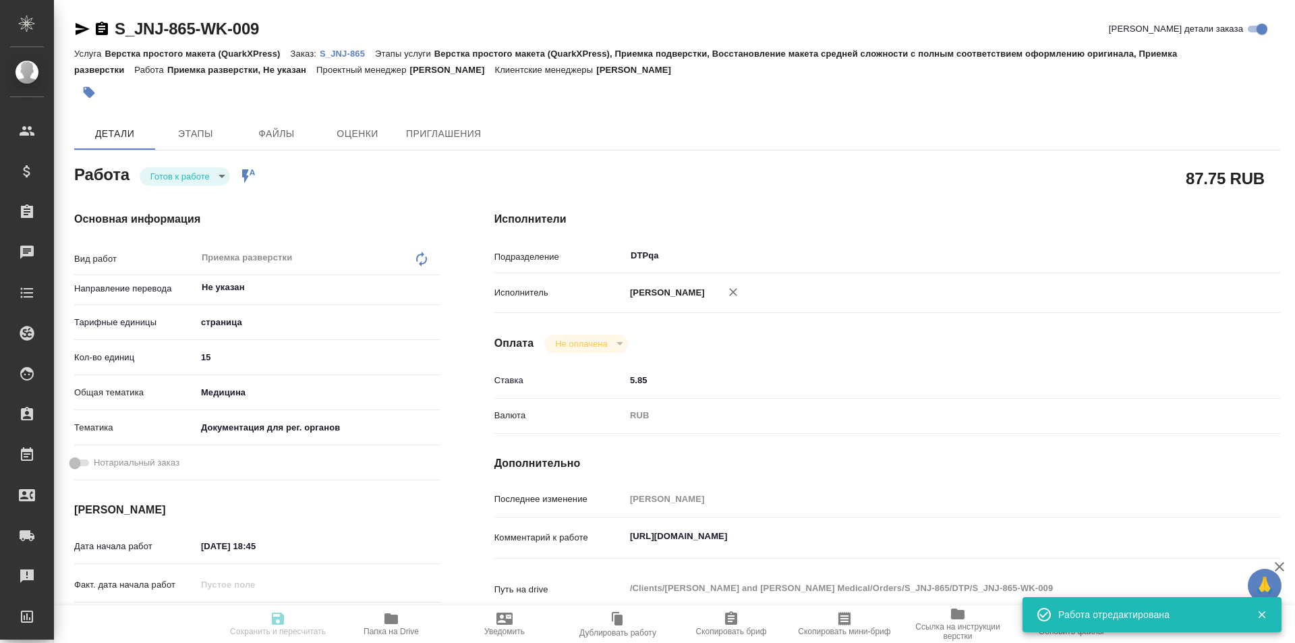
type textarea "x"
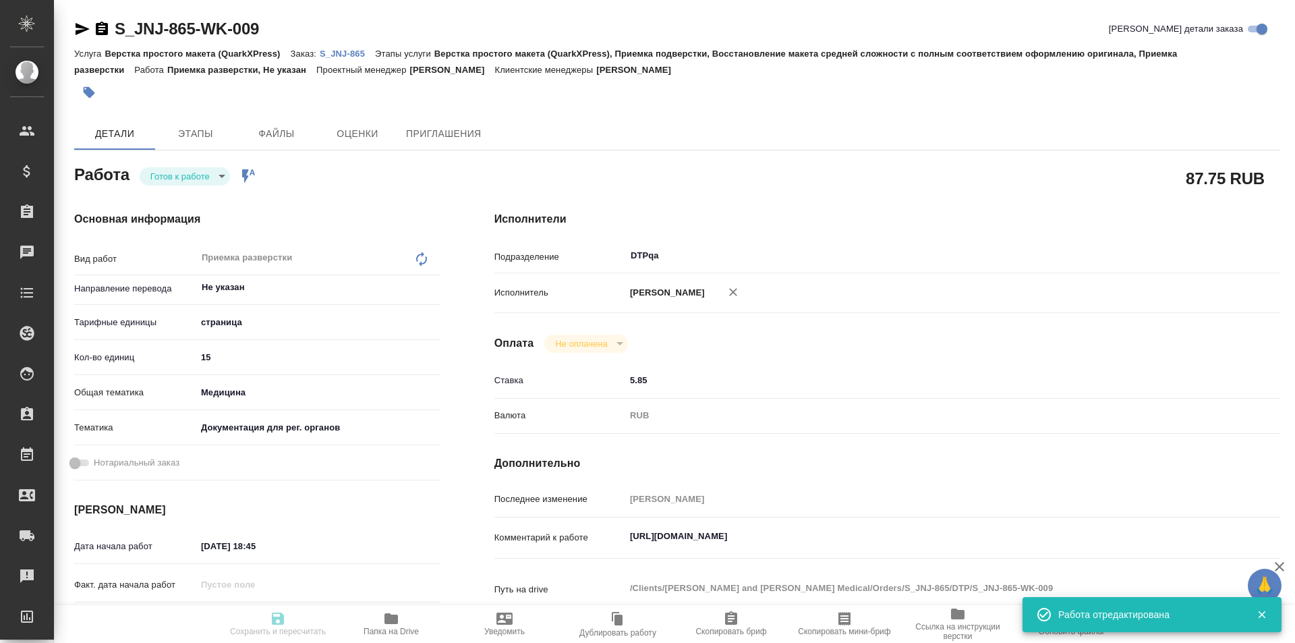
type input "readyForWork"
type textarea "Приемка разверстки"
type textarea "x"
type input "Не указан"
type input "5a8b1489cc6b4906c91bfdb2"
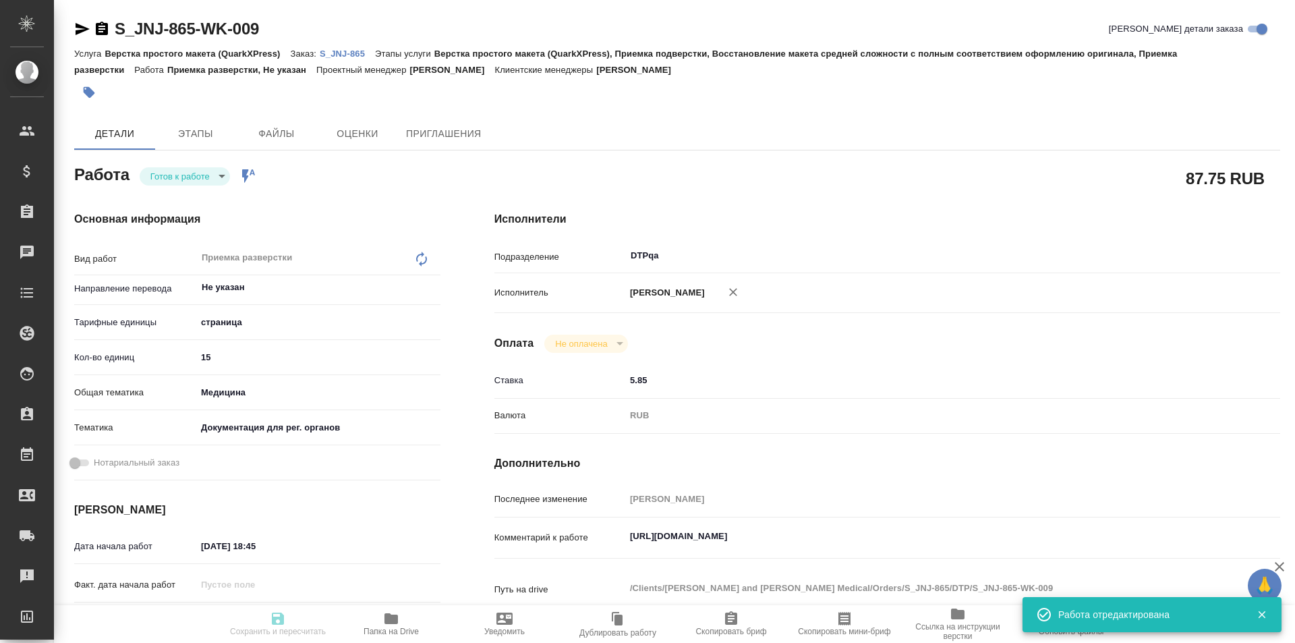
type input "15"
type input "med"
type input "5f647205b73bc97568ca66c6"
type input "07.10.2025 18:45"
type input "08.10.2025 13:00"
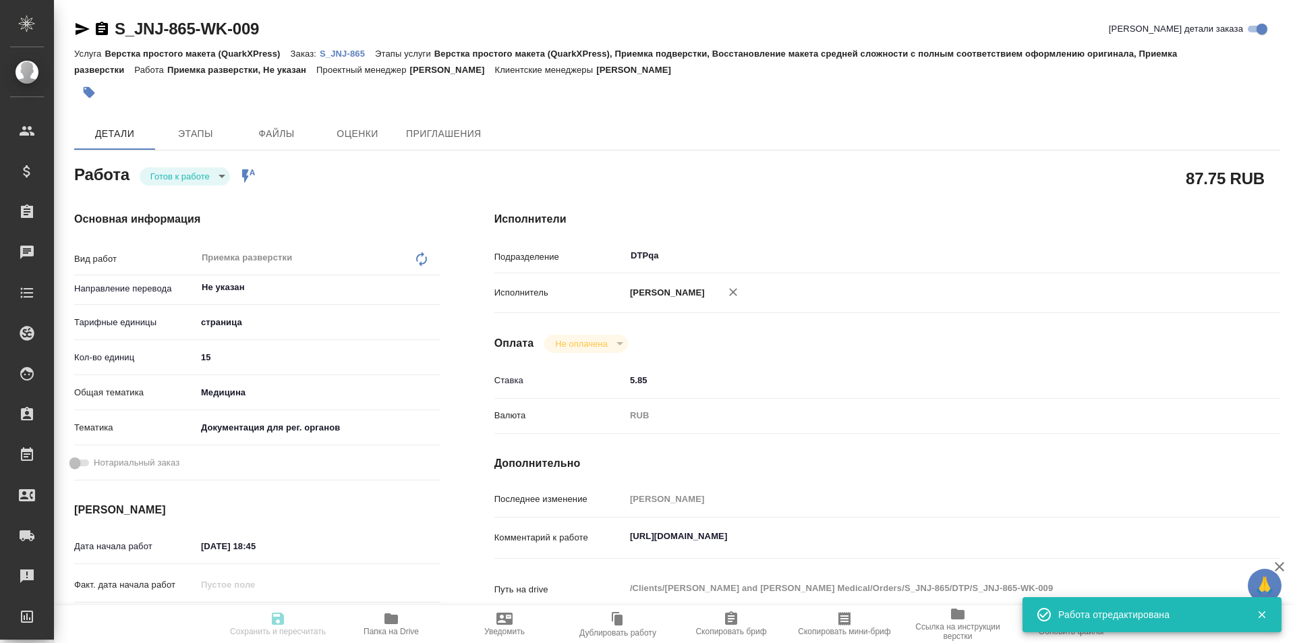
type input "10.10.2025 16:00"
type input "DTPqa"
type input "notPayed"
type input "5.85"
type input "RUB"
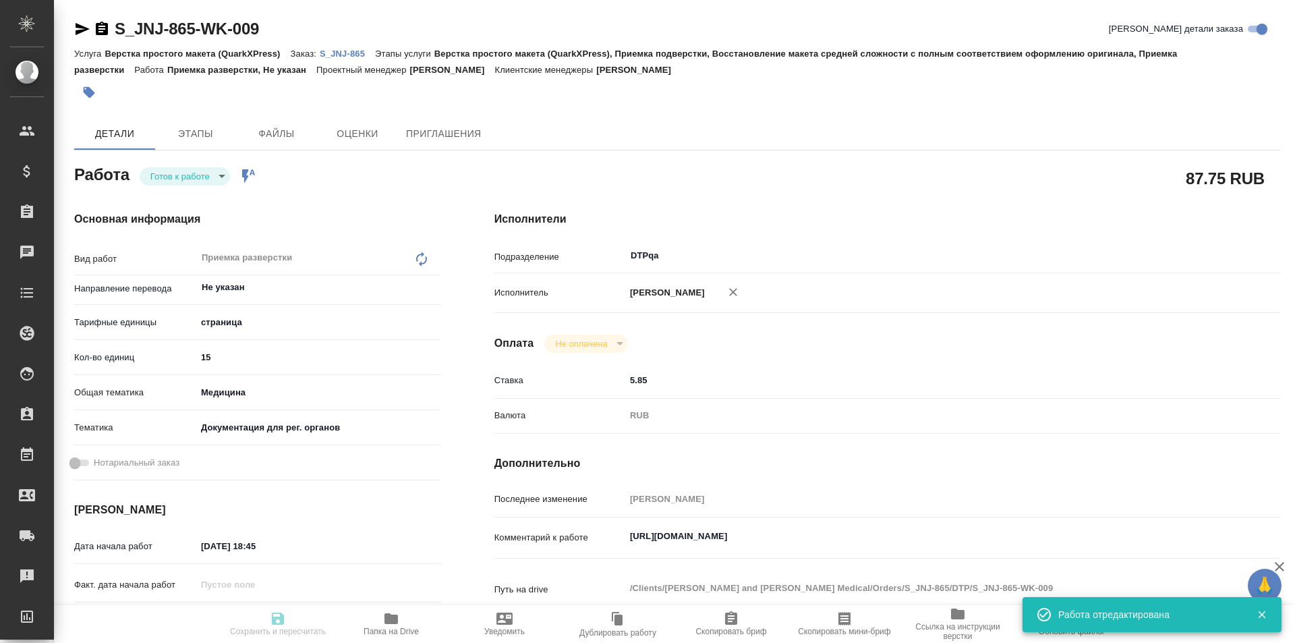
type input "[PERSON_NAME]"
type textarea "https://tera.awatera.com/Work/68e5056c78c9b799ba5b2c94/"
type textarea "x"
type textarea "/Clients/Johnson and Johnson Medical/Orders/S_JNJ-865/DTP/S_JNJ-865-WK-009"
type textarea "x"
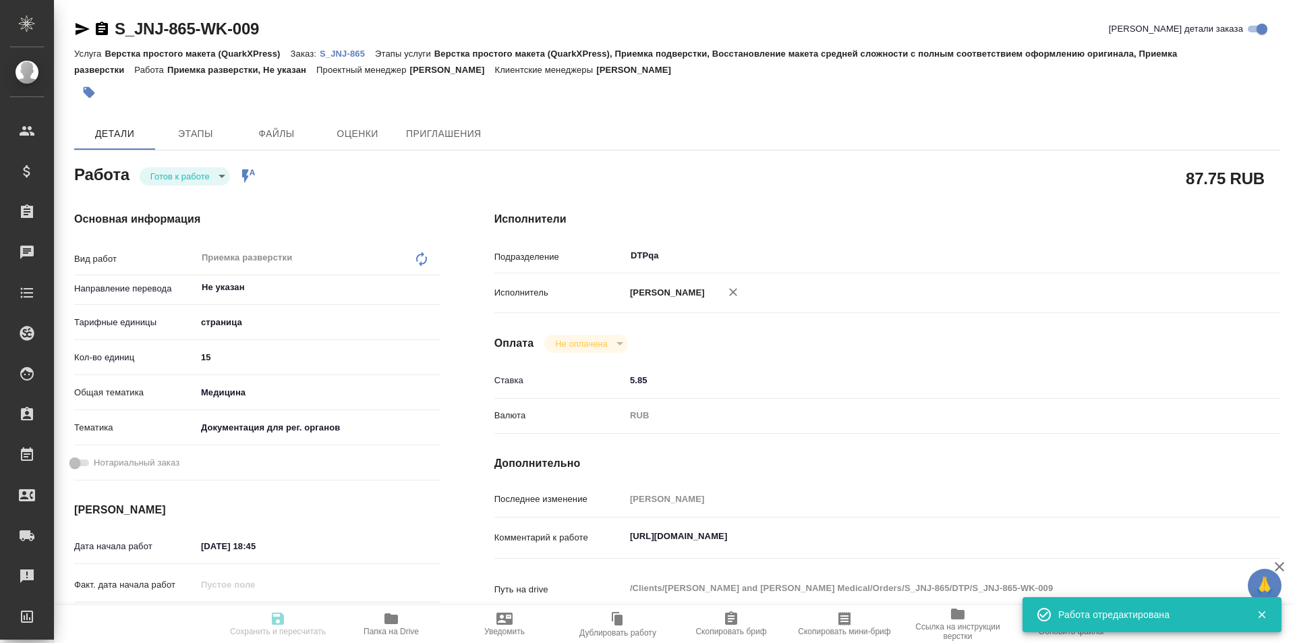
type input "S_JNJ-865"
type input "P26095310R"
type input "Верстка простого макета (QuarkXPress)"
type input "Верстка простого макета (QuarkXPress), Приемка подверстки, Восстановление макет…"
type input "Усманова Ольга"
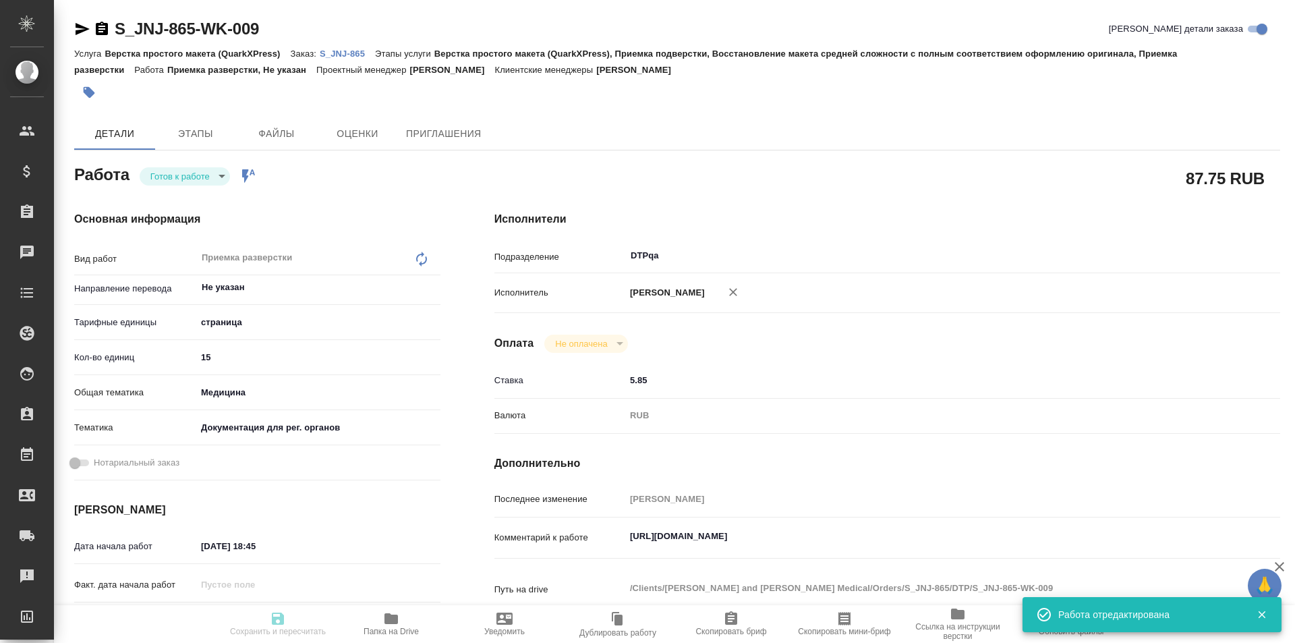
type input "[PERSON_NAME]"
type input "/Clients/Johnson and Johnson Medical/Orders/S_JNJ-865"
type textarea "x"
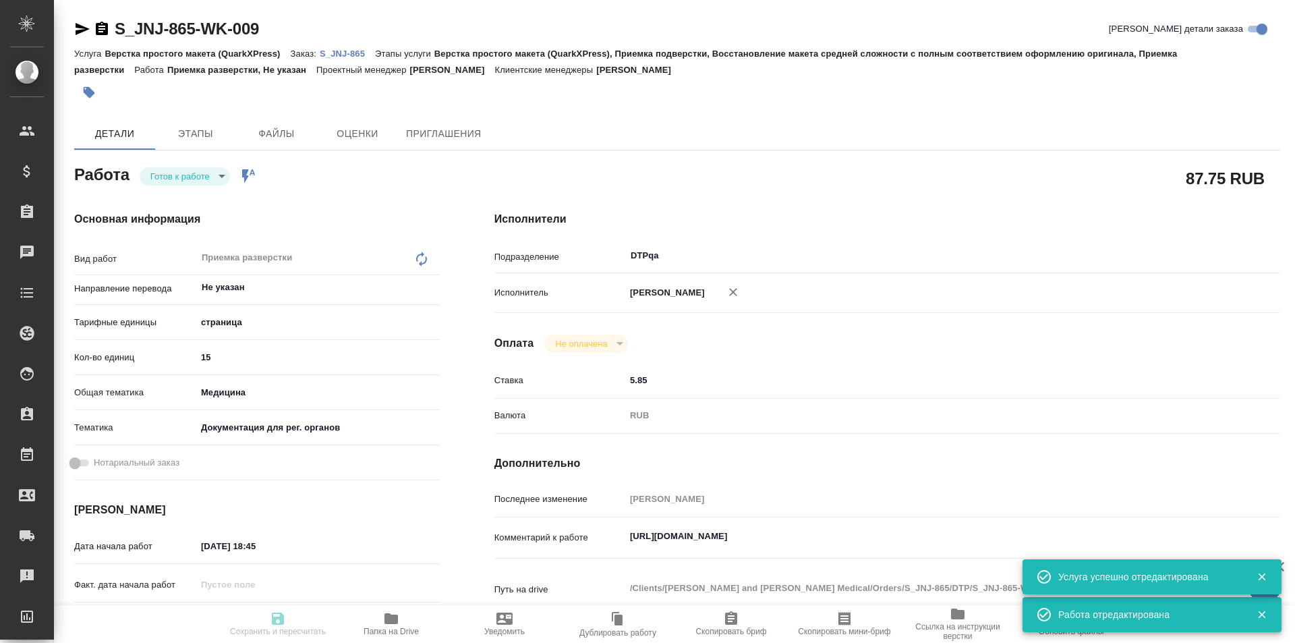
type textarea "x"
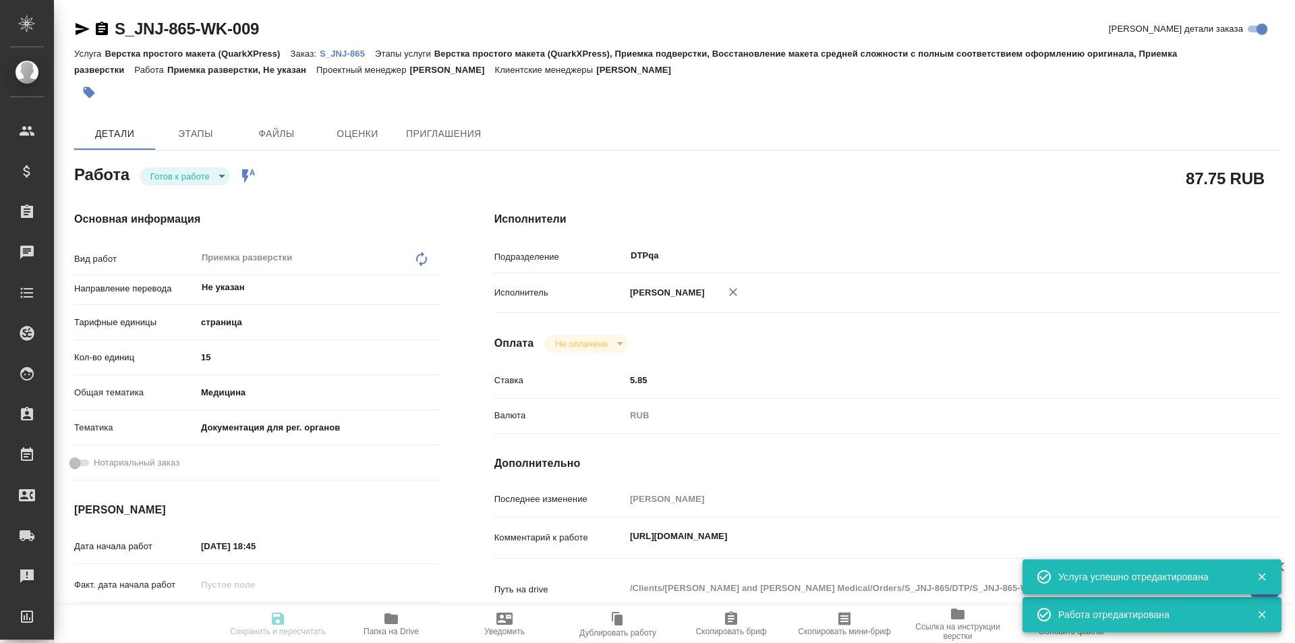
type textarea "x"
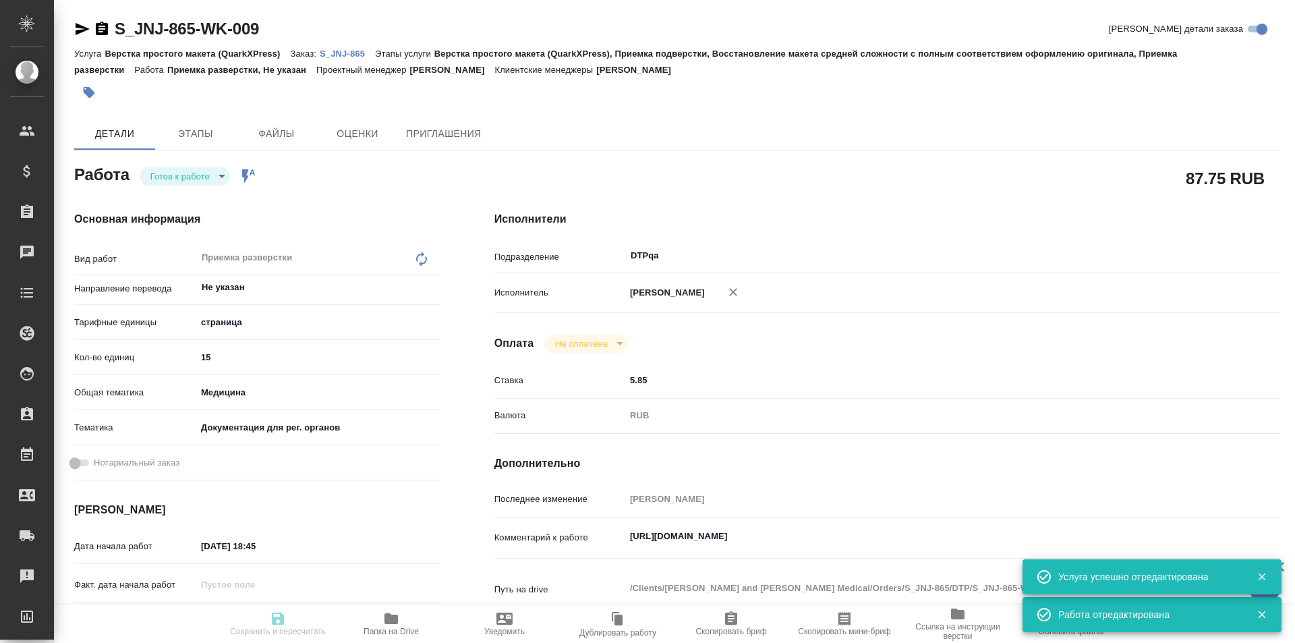
type textarea "x"
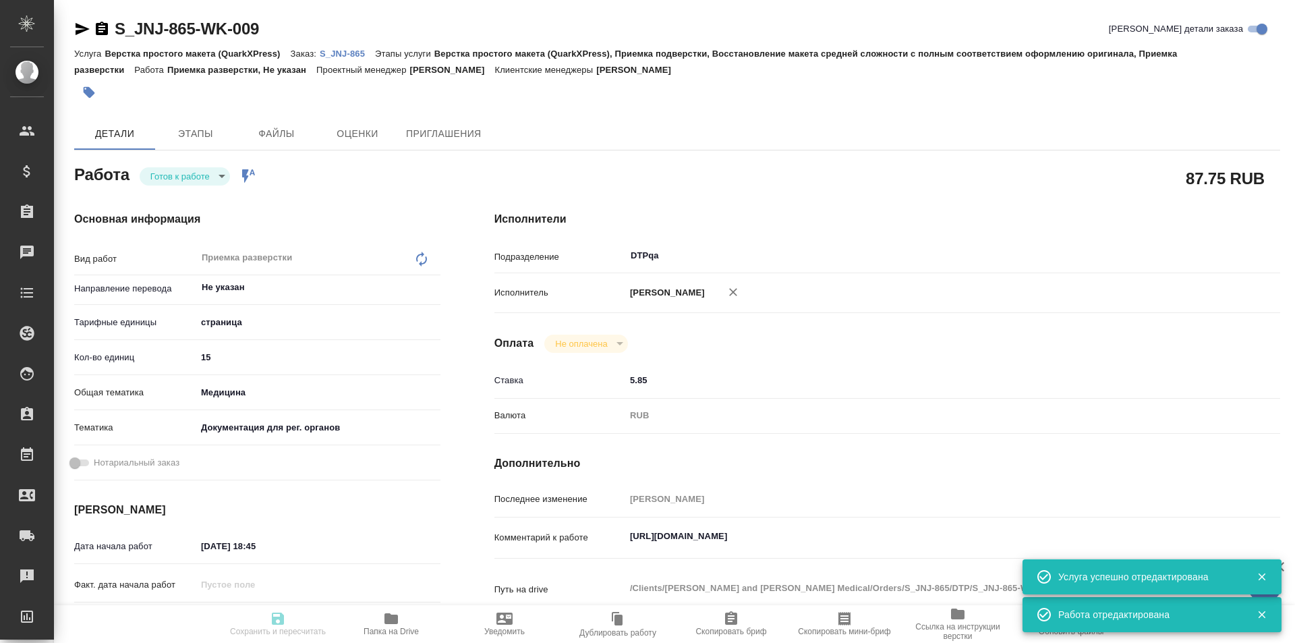
type textarea "x"
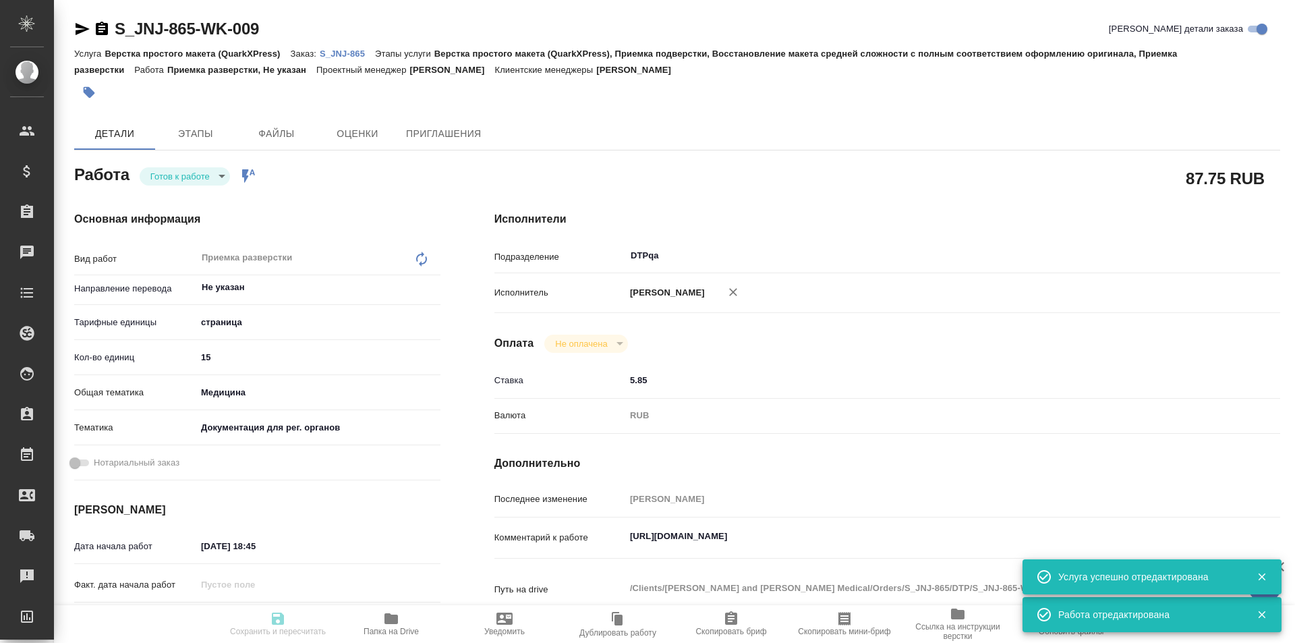
type textarea "x"
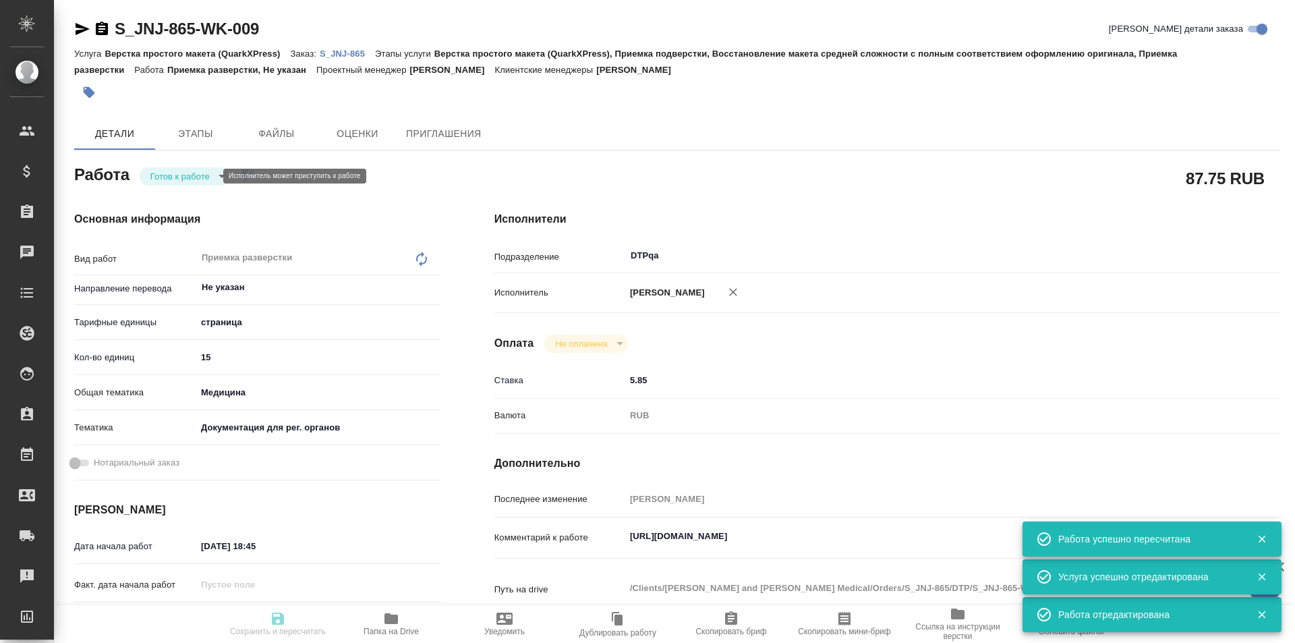
type input "readyForWork"
type textarea "Приемка разверстки"
type textarea "x"
type input "Не указан"
type input "5a8b1489cc6b4906c91bfdb2"
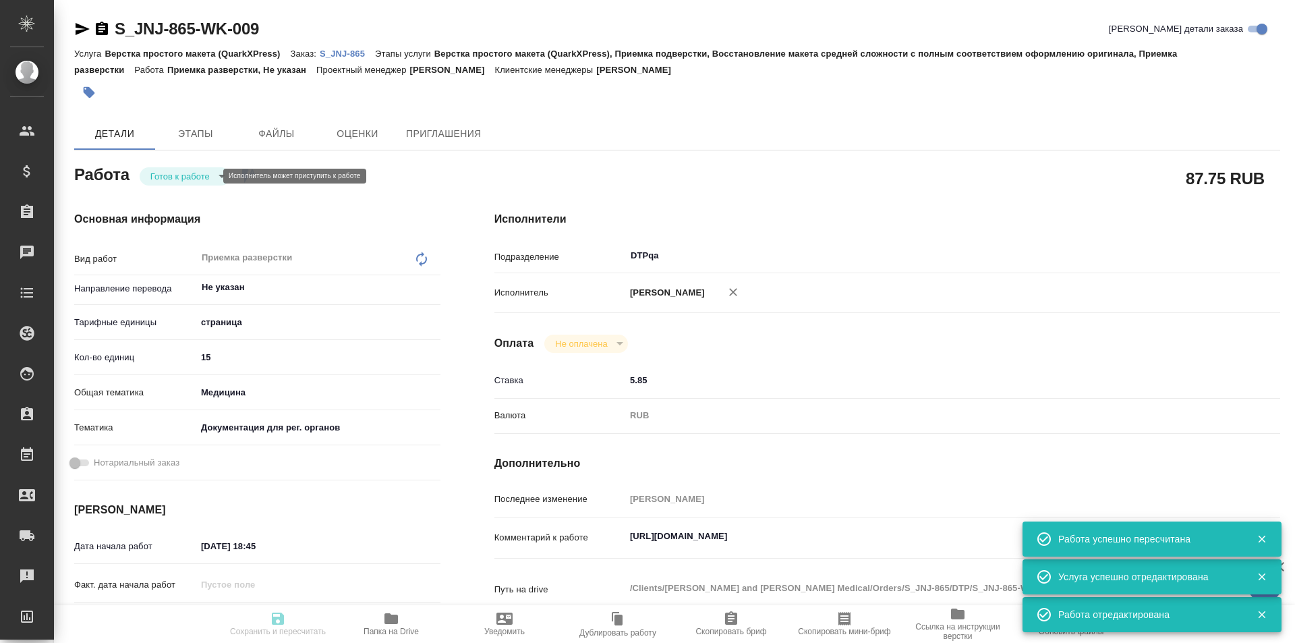
type input "15"
type input "med"
type input "5f647205b73bc97568ca66c6"
type input "07.10.2025 18:45"
type input "08.10.2025 13:00"
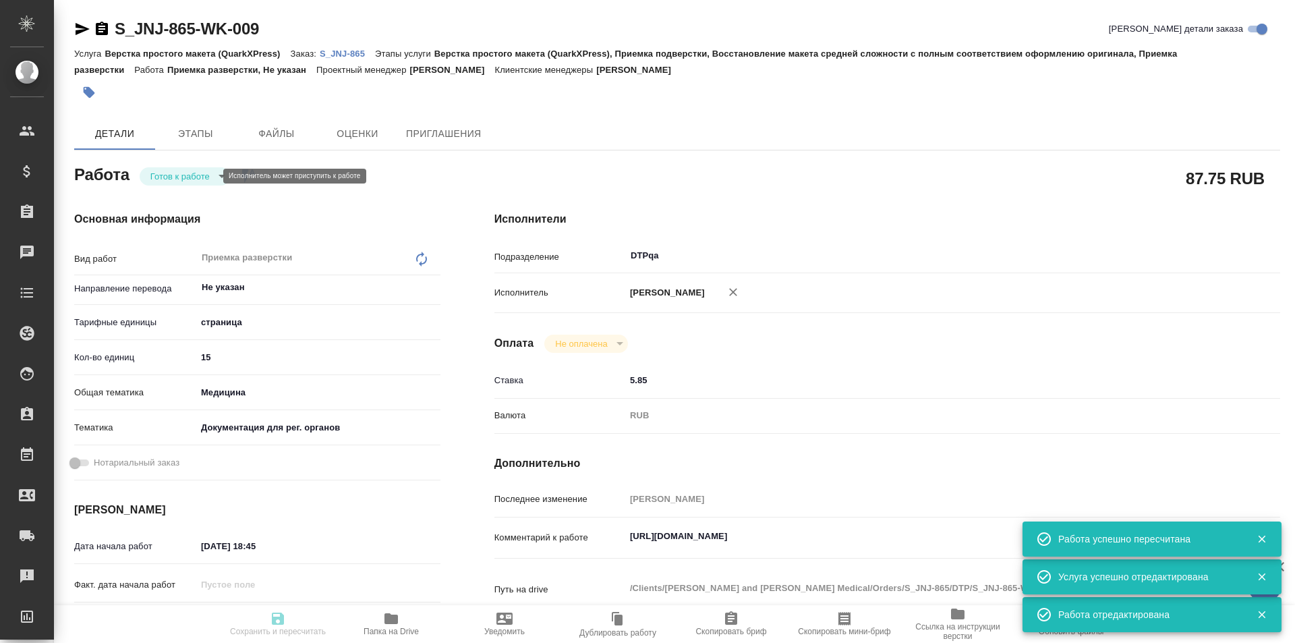
type input "10.10.2025 16:00"
type input "DTPqa"
type input "notPayed"
type input "5.85"
type input "RUB"
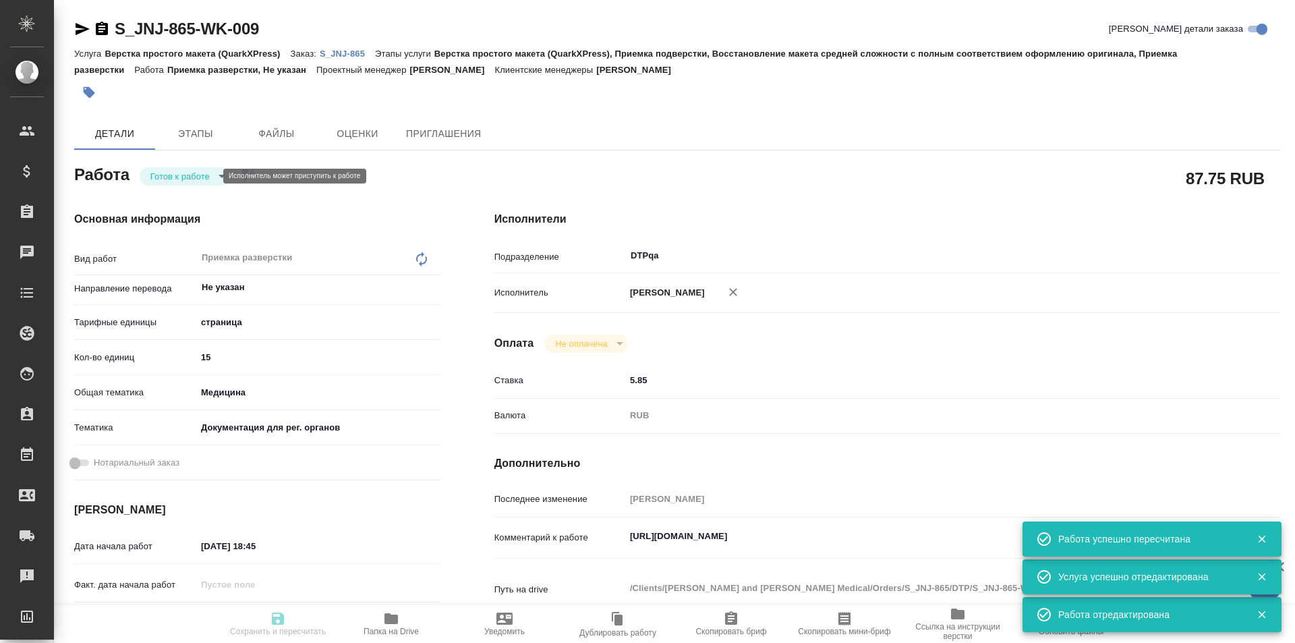
type input "[PERSON_NAME]"
type textarea "https://tera.awatera.com/Work/68e5056c78c9b799ba5b2c94/"
type textarea "x"
type textarea "/Clients/Johnson and Johnson Medical/Orders/S_JNJ-865/DTP/S_JNJ-865-WK-009"
type textarea "x"
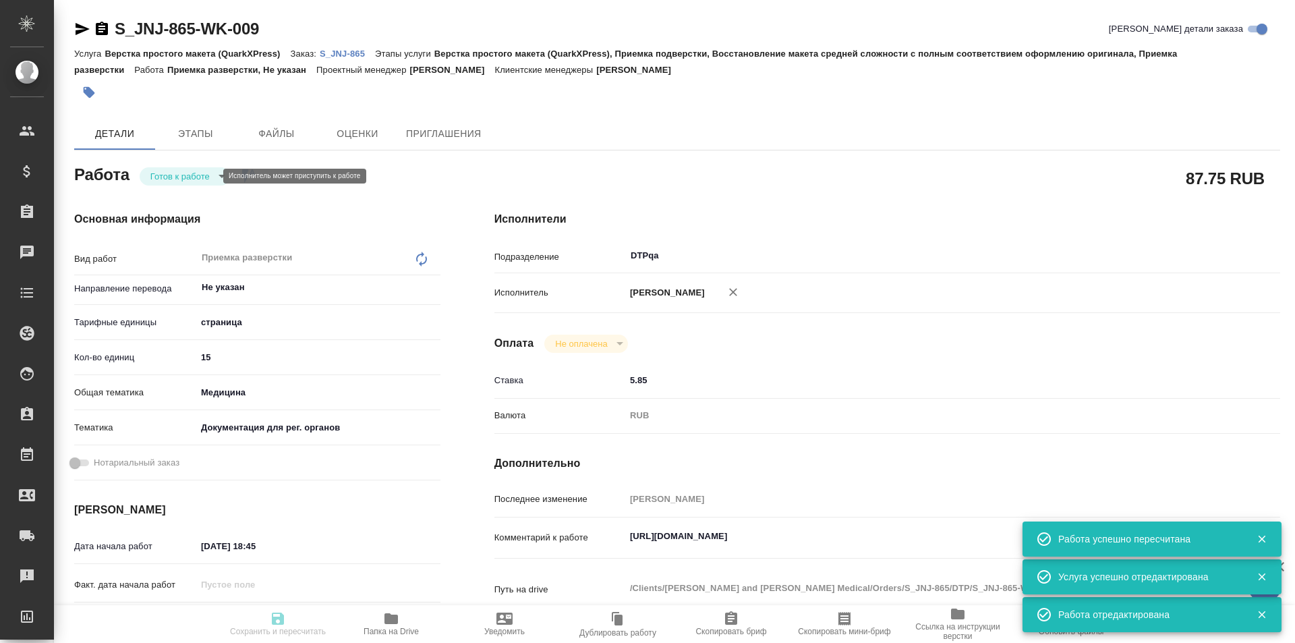
type input "S_JNJ-865"
type input "P26095310R"
type input "Верстка простого макета (QuarkXPress)"
type input "Верстка простого макета (QuarkXPress), Приемка подверстки, Восстановление макет…"
type input "Усманова Ольга"
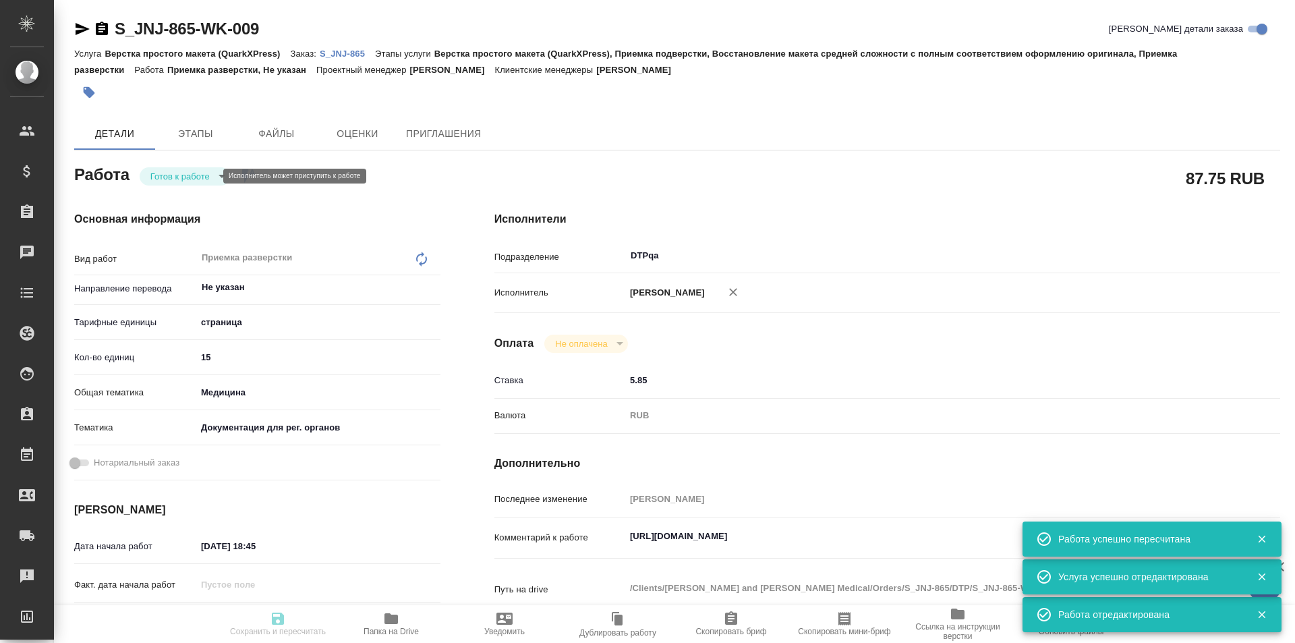
type input "[PERSON_NAME]"
type input "/Clients/Johnson and Johnson Medical/Orders/S_JNJ-865"
type textarea "x"
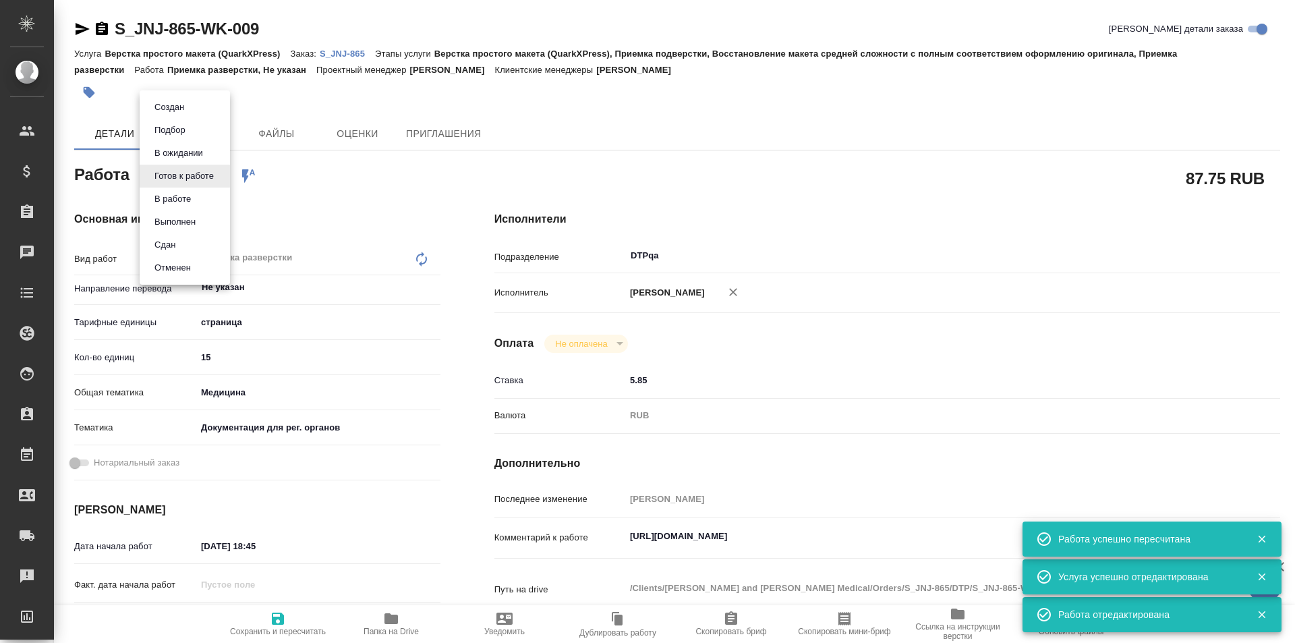
type textarea "x"
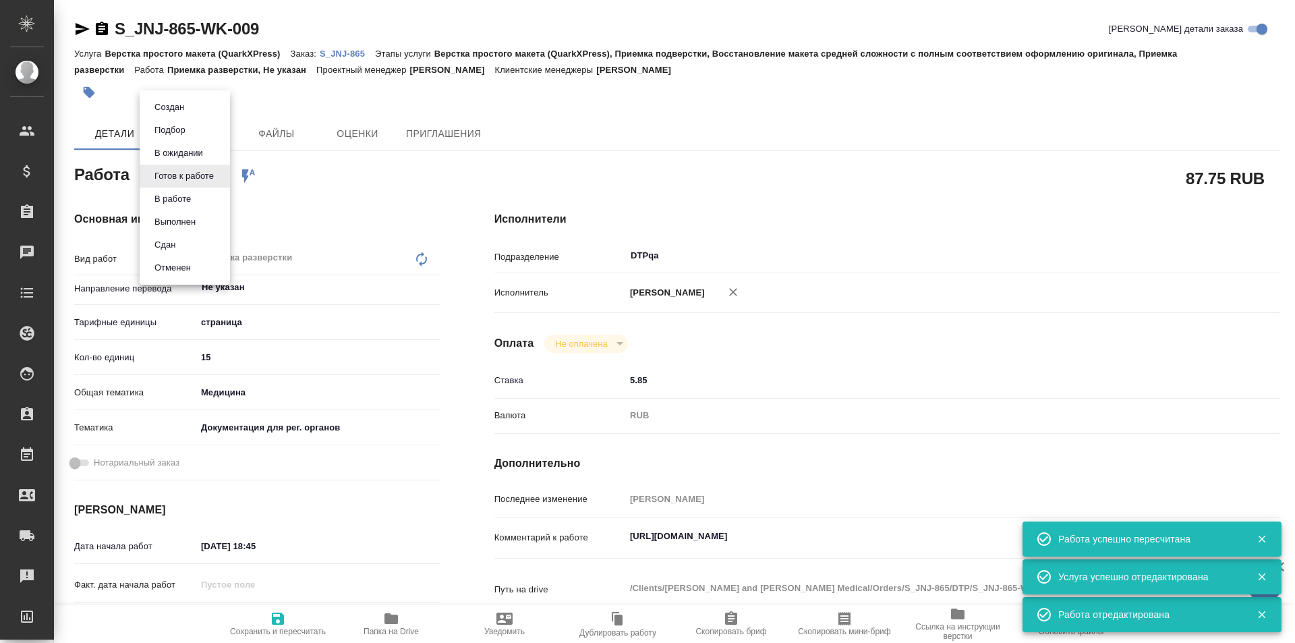
type textarea "x"
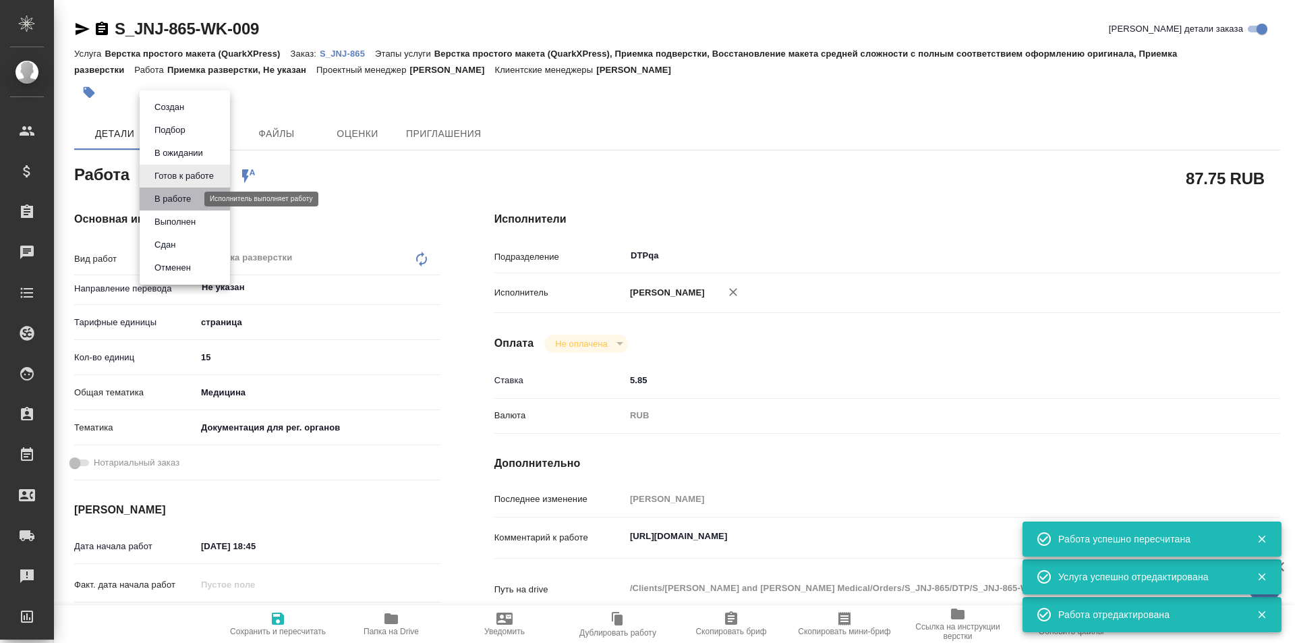
click at [187, 198] on button "В работе" at bounding box center [172, 199] width 45 height 15
type textarea "x"
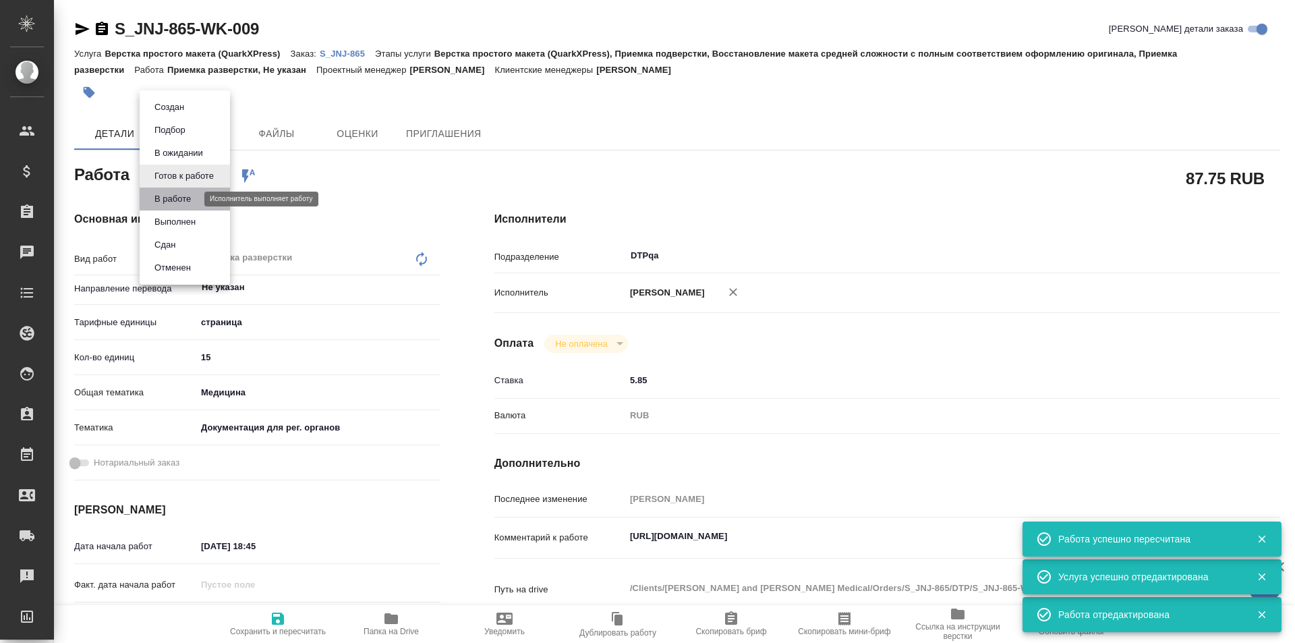
type textarea "x"
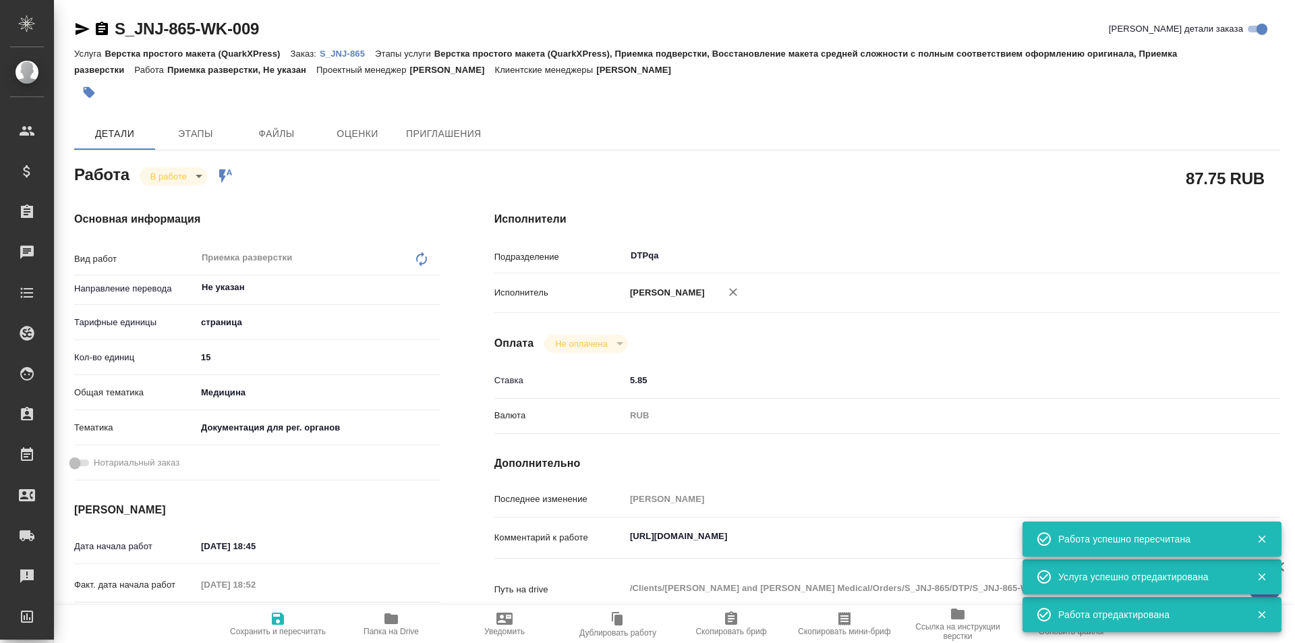
type textarea "x"
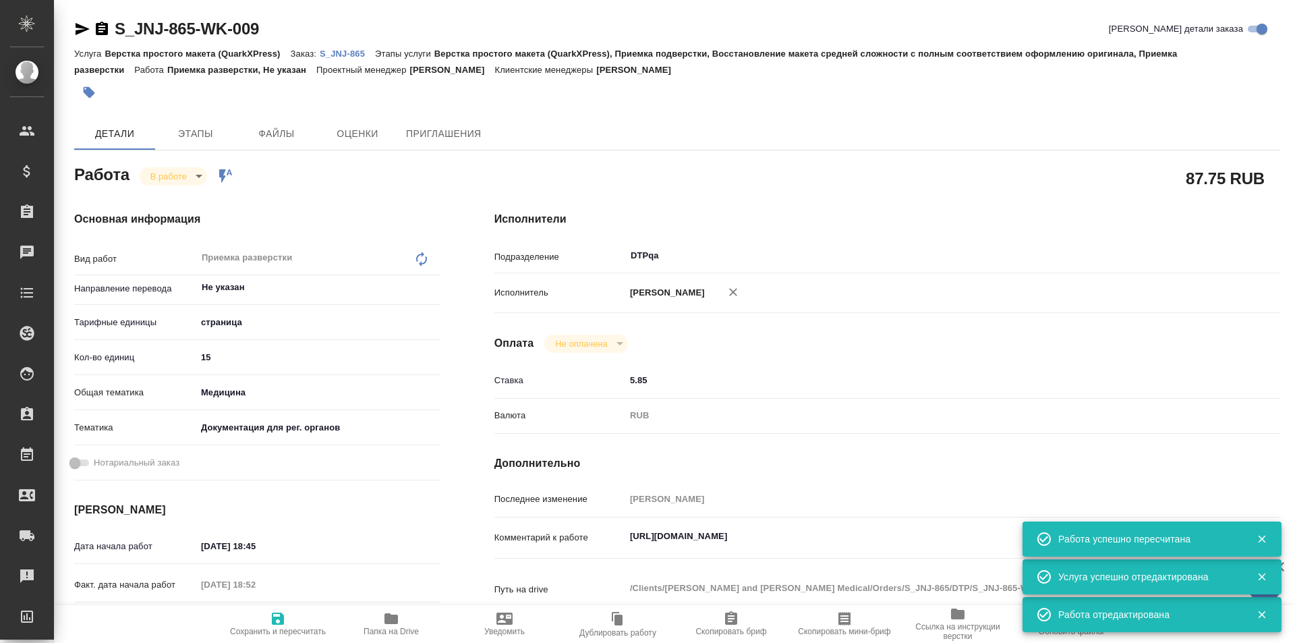
type textarea "x"
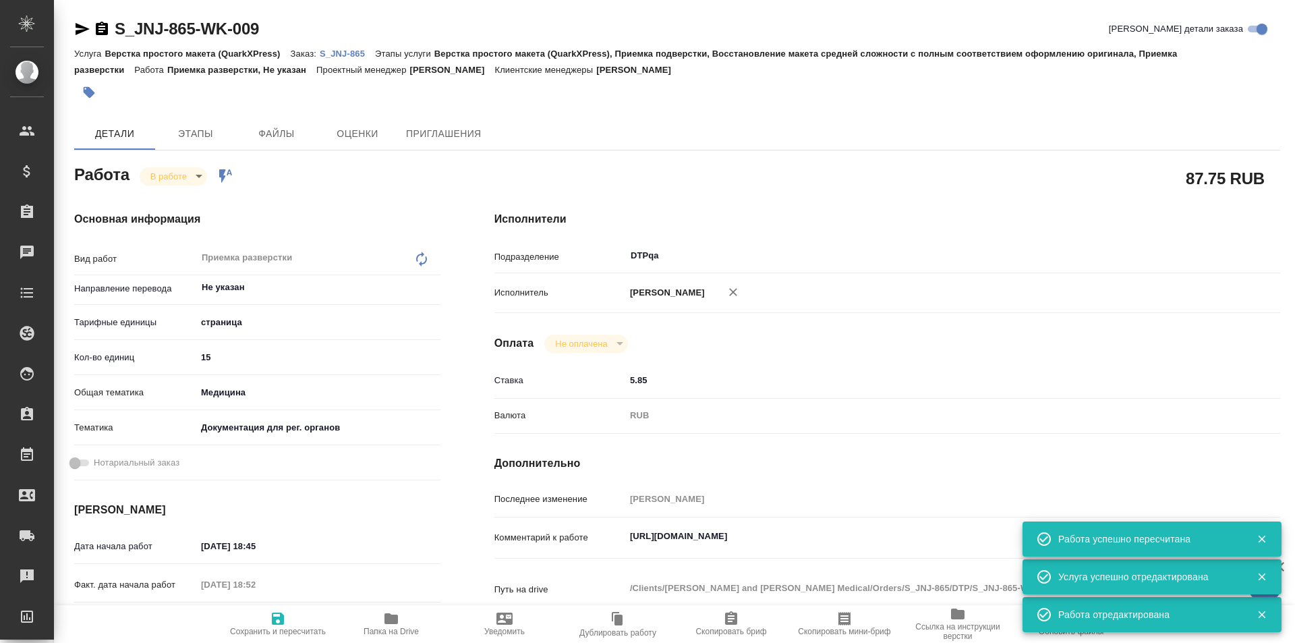
type textarea "x"
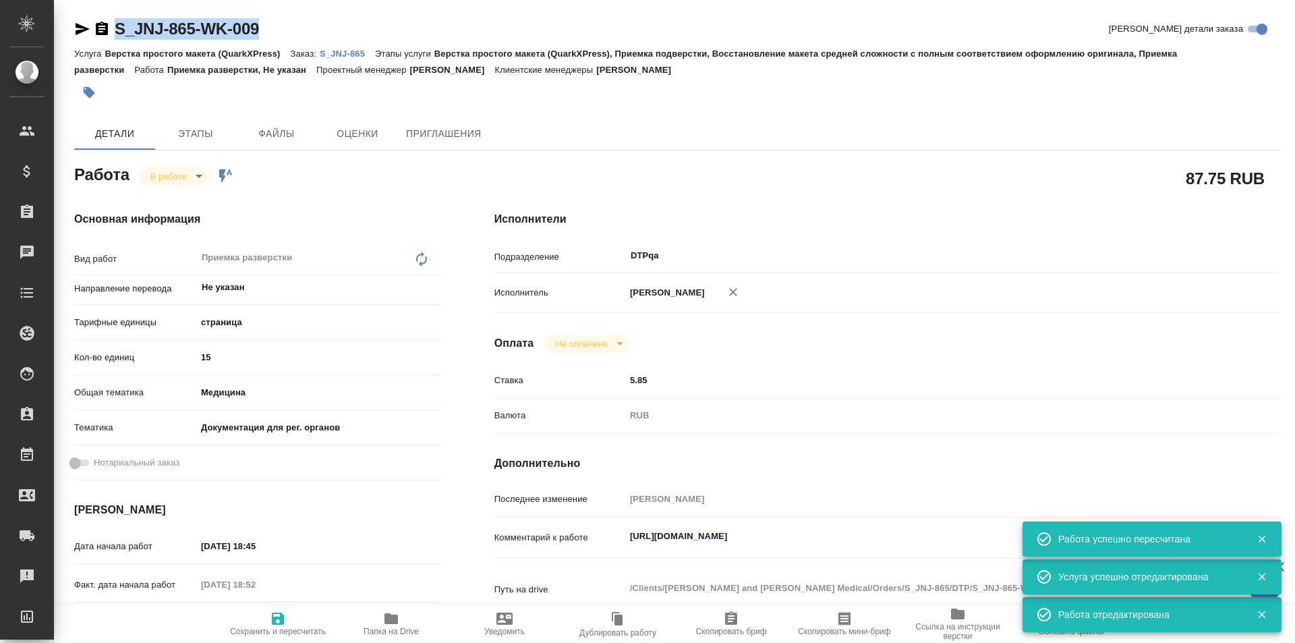
drag, startPoint x: 264, startPoint y: 24, endPoint x: 98, endPoint y: 38, distance: 167.1
click at [98, 38] on div "S_JNJ-865-WK-009 Кратко детали заказа" at bounding box center [677, 29] width 1206 height 22
type textarea "x"
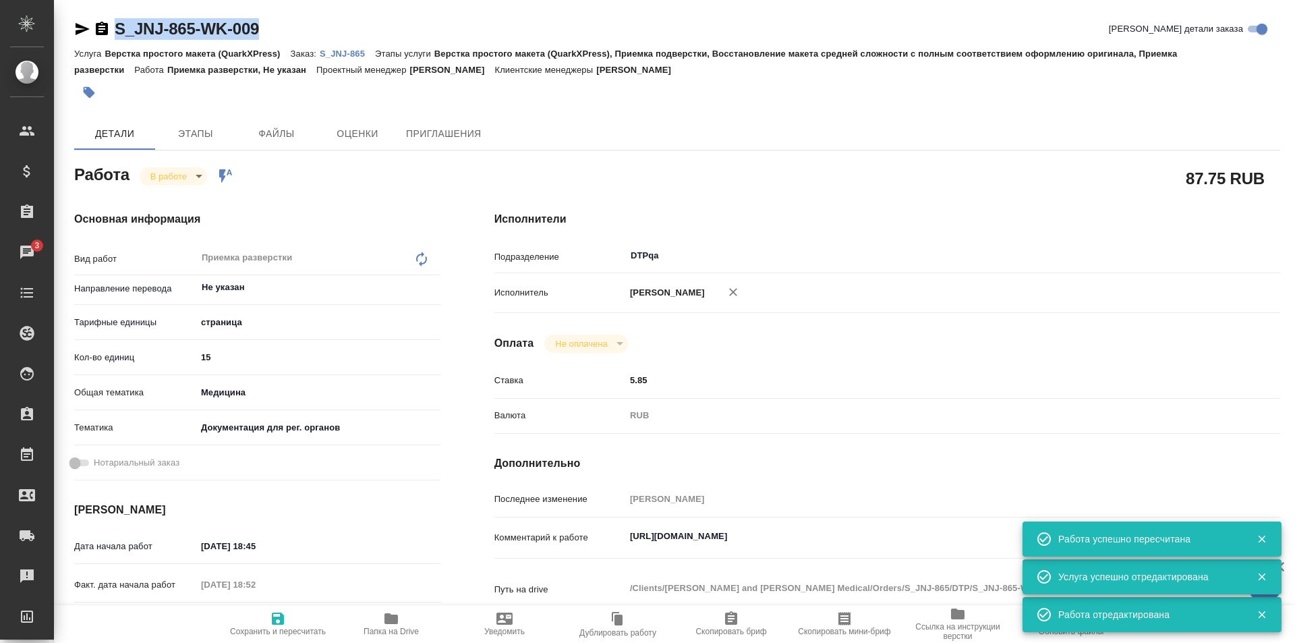
type textarea "x"
copy link "S_JNJ-865-WK-009"
type textarea "x"
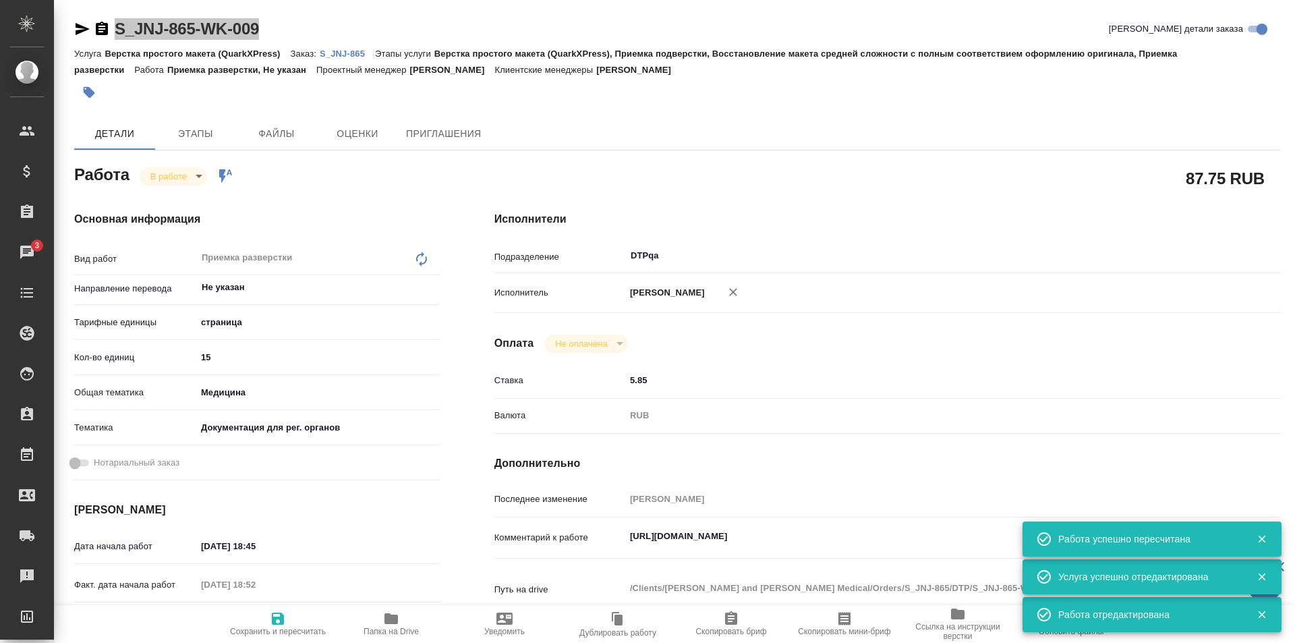
type textarea "x"
click at [397, 618] on icon "button" at bounding box center [390, 618] width 13 height 11
type textarea "x"
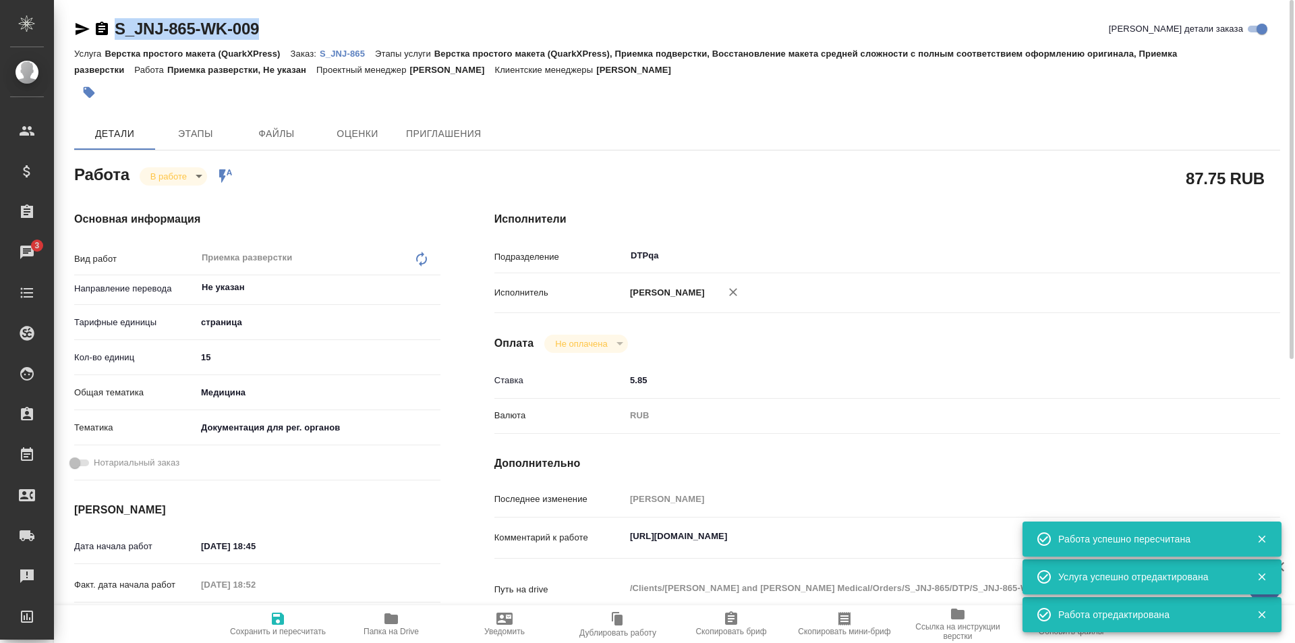
click at [900, 547] on textarea "https://tera.awatera.com/Work/68e5056c78c9b799ba5b2c94/" at bounding box center [919, 536] width 589 height 23
type textarea "x"
type textarea "https://tera.awatera.com/Work/68e5056c78c9b799ba5b2c94/"
type textarea "x"
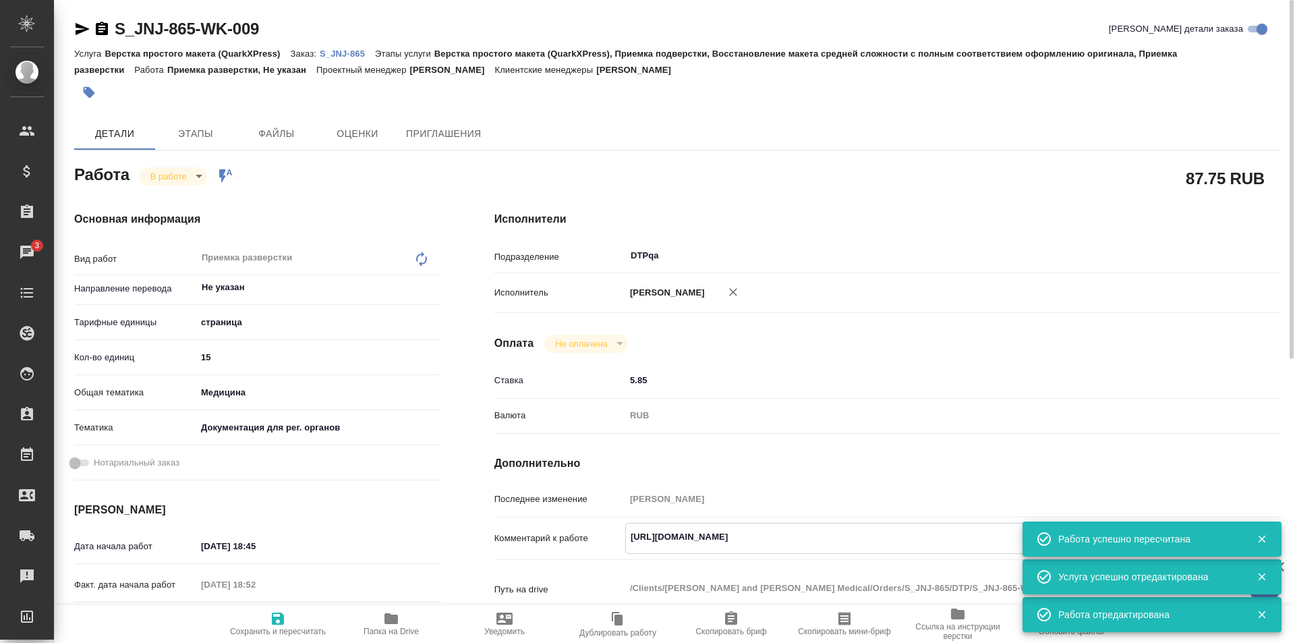
type textarea "x"
type textarea "https://tera.awatera.com/Work/68e5056c78c9b799ba5b2c94/"
type textarea "x"
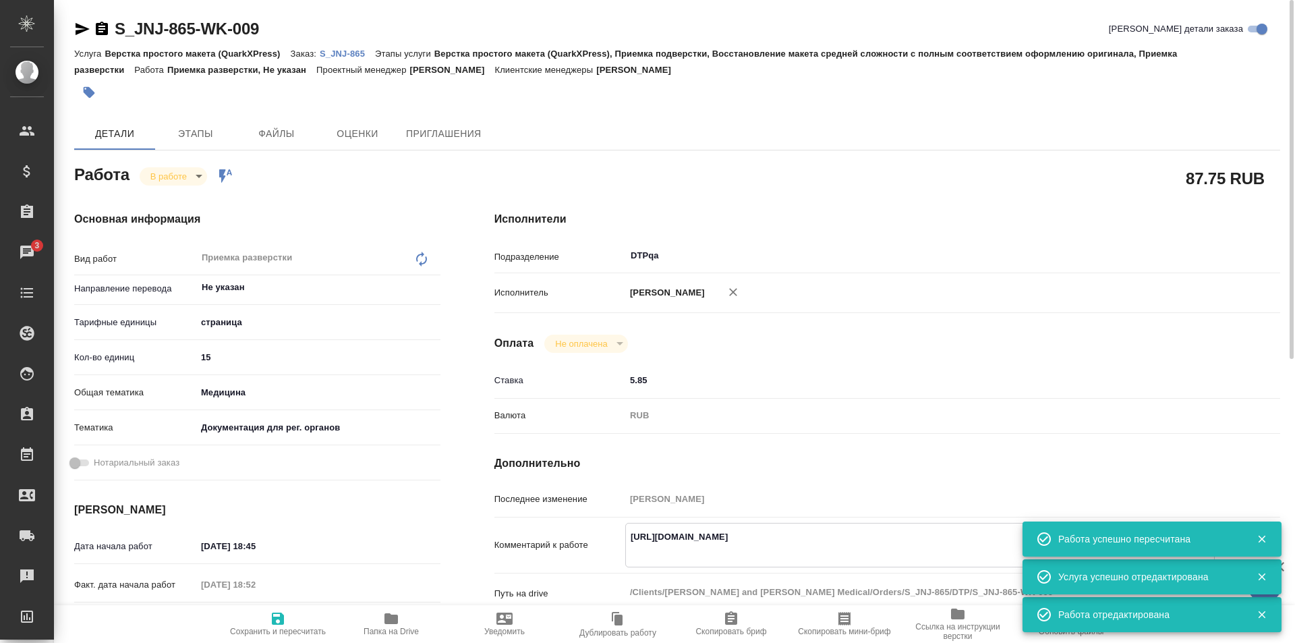
type textarea "x"
paste textarea "https://drive.awatera.com/f/10624378"
type textarea "x"
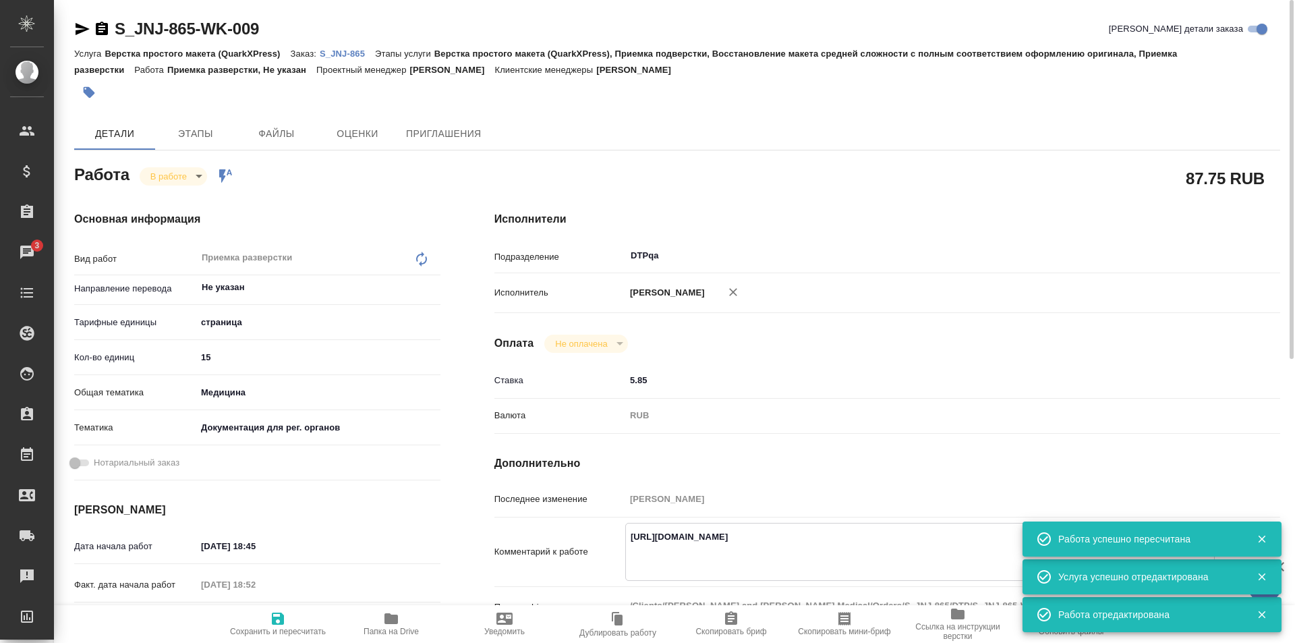
type textarea "https://tera.awatera.com/Work/68e5056c78c9b799ba5b2c94/ https://drive.awatera.c…"
type textarea "x"
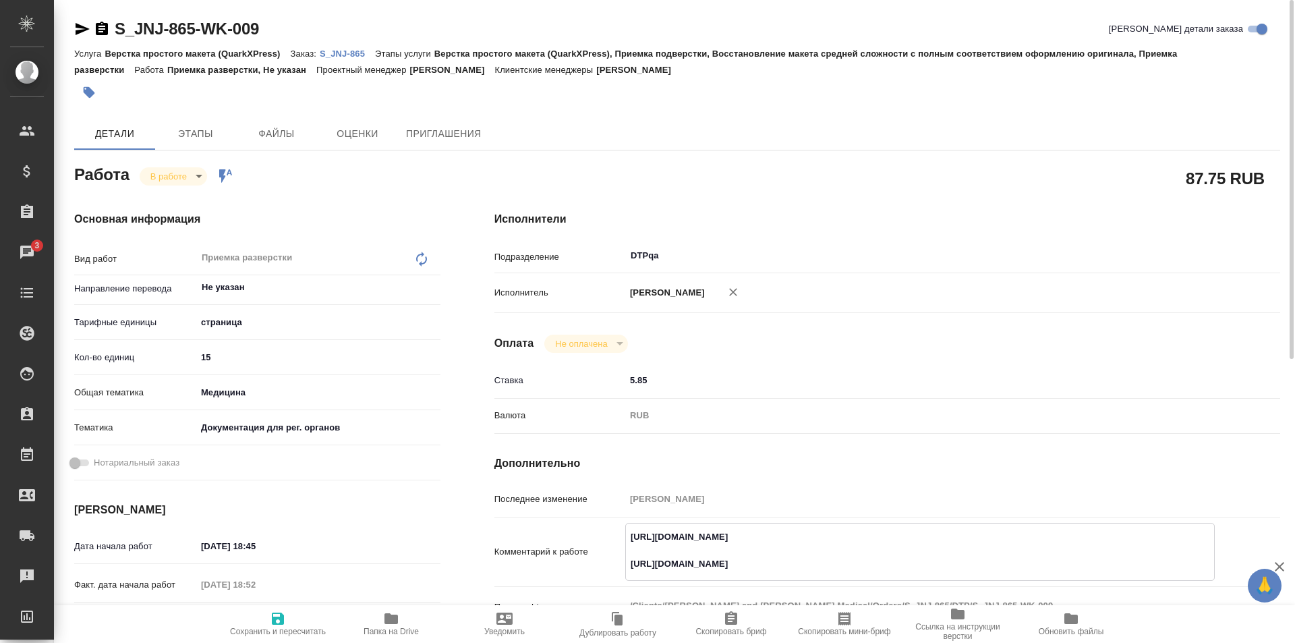
type textarea "https://tera.awatera.com/Work/68e5056c78c9b799ba5b2c94/ https://drive.awatera.c…"
type textarea "x"
click at [274, 610] on icon "button" at bounding box center [278, 618] width 16 height 16
type textarea "x"
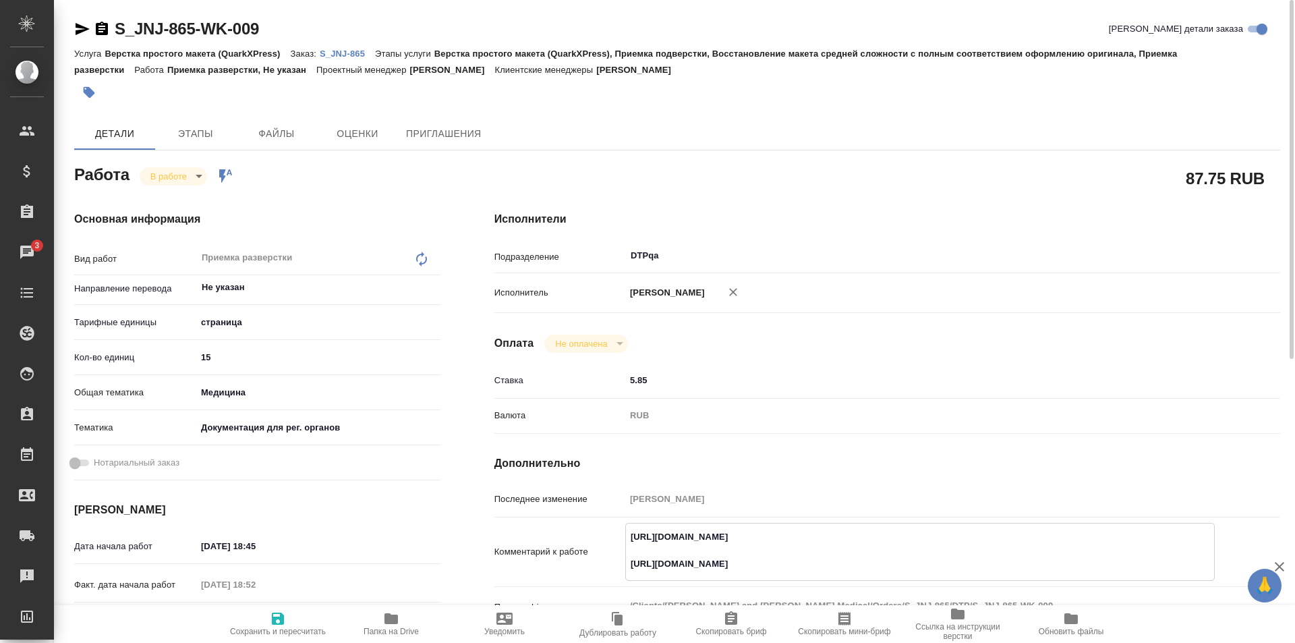
type textarea "x"
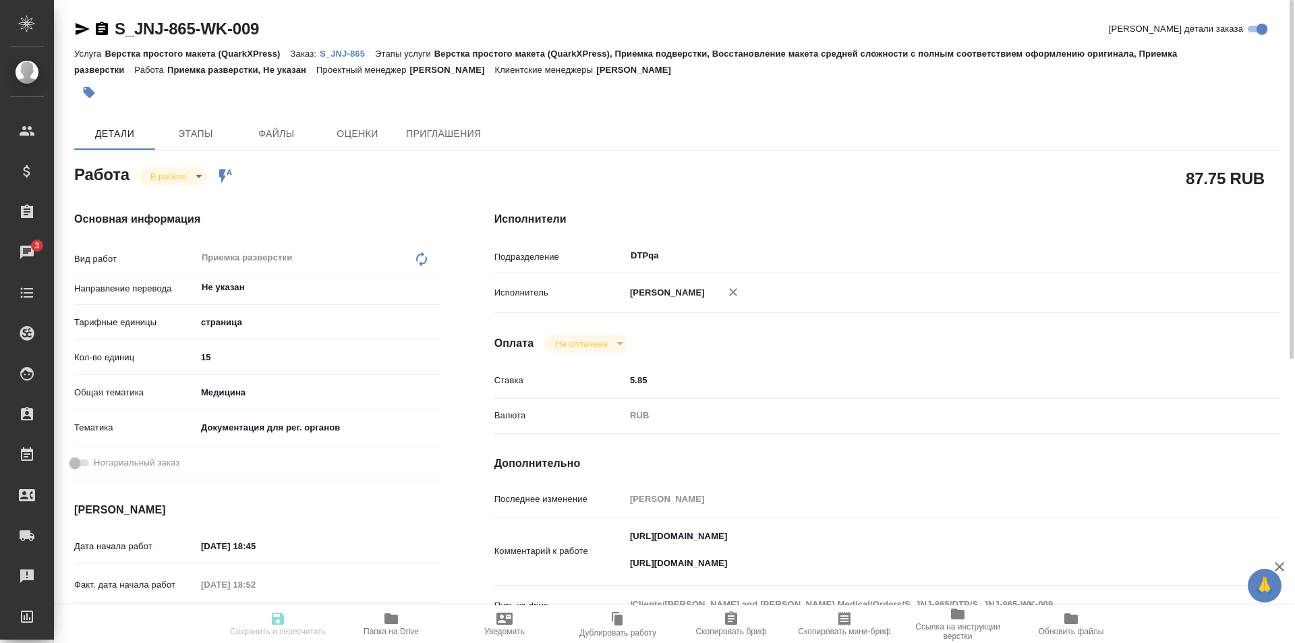
type textarea "x"
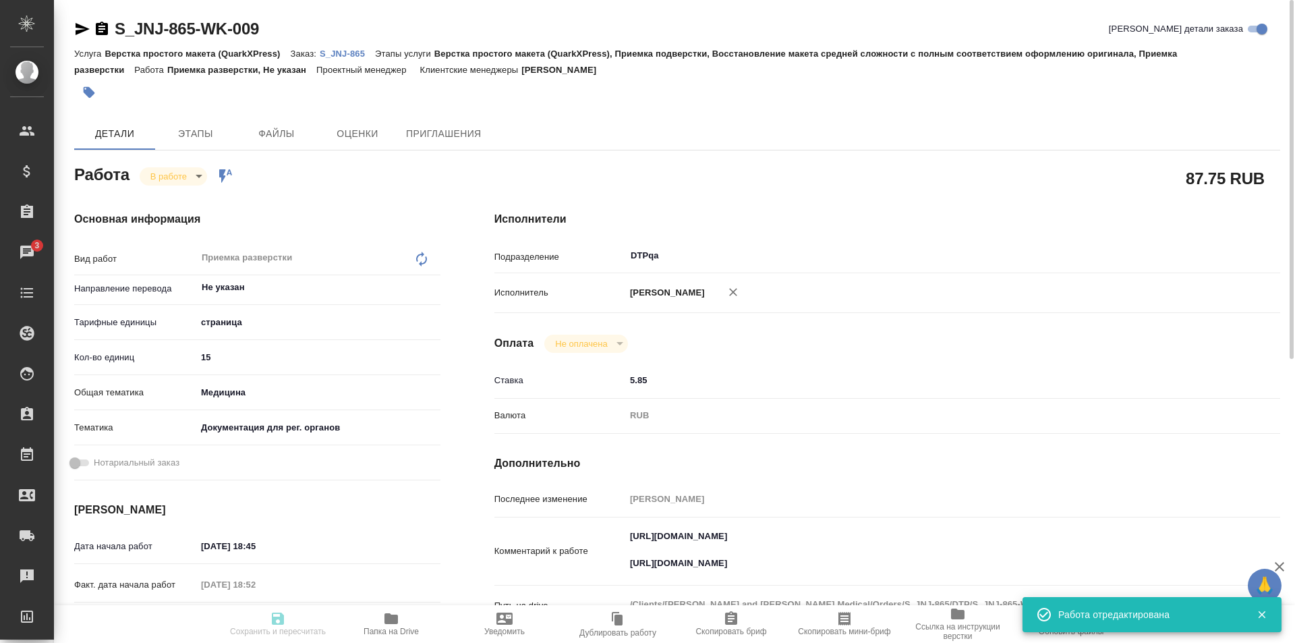
type textarea "x"
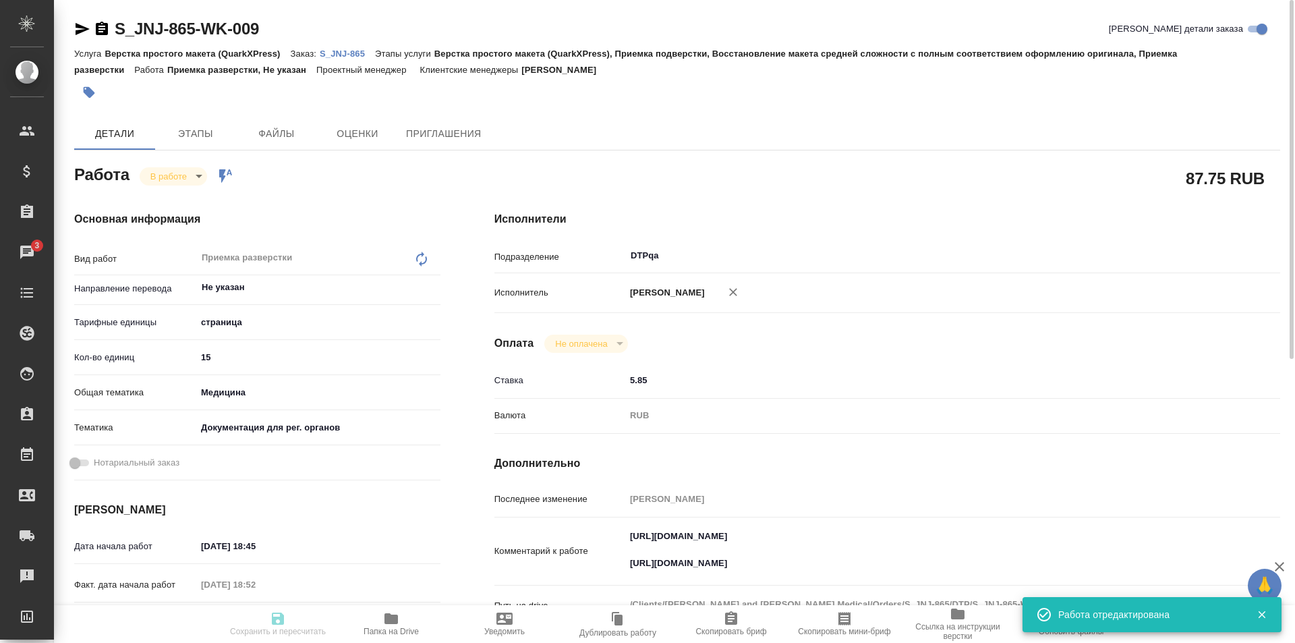
type input "inProgress"
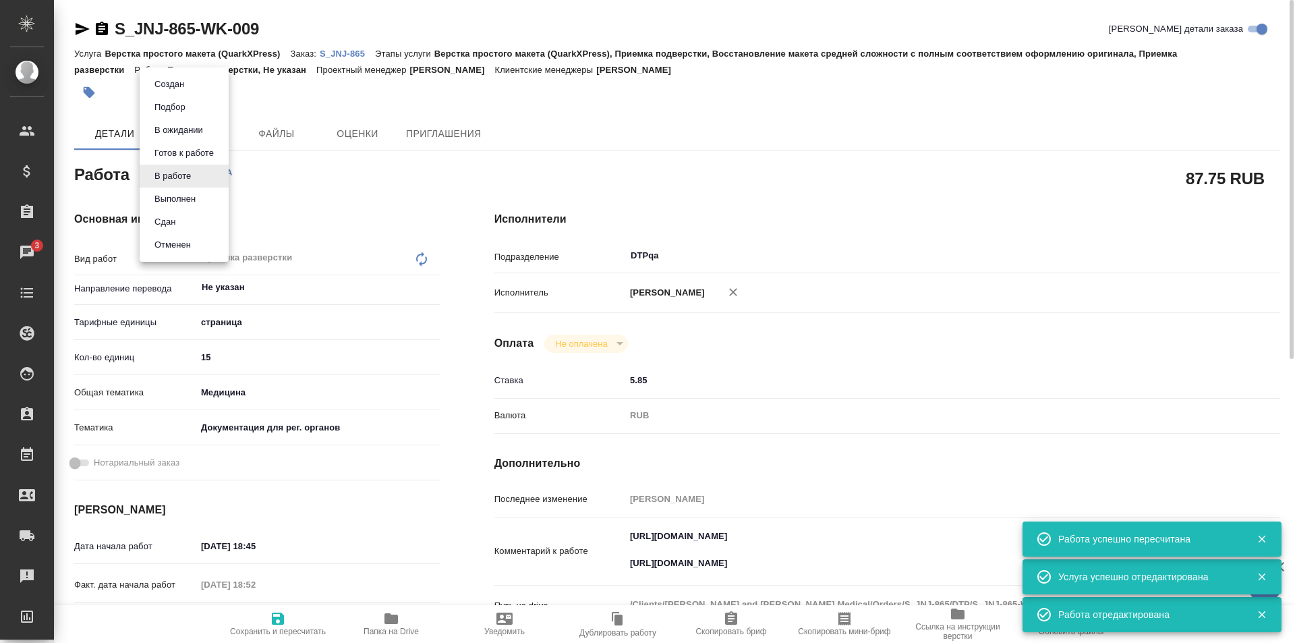
click at [184, 179] on body "🙏 .cls-1 fill:#fff; AWATERA Ismagilova Diana Клиенты Спецификации Заказы 3 Чаты…" at bounding box center [647, 321] width 1295 height 643
click at [179, 202] on button "Выполнен" at bounding box center [174, 199] width 49 height 15
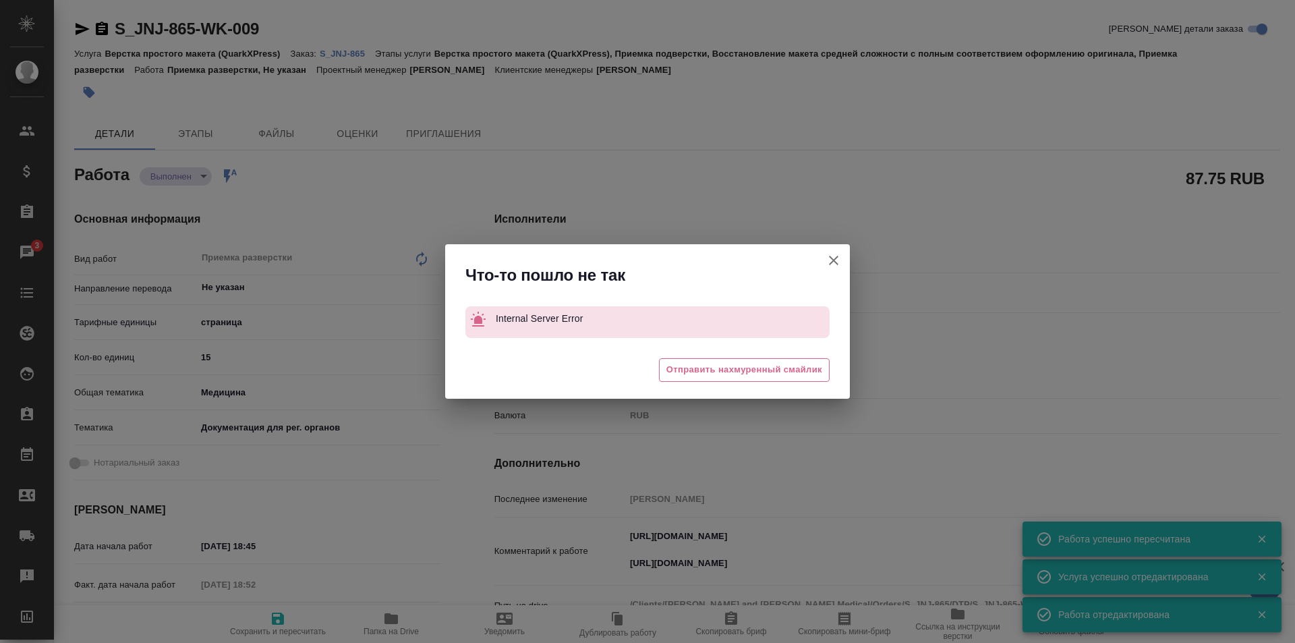
click at [835, 260] on icon "button" at bounding box center [833, 260] width 9 height 9
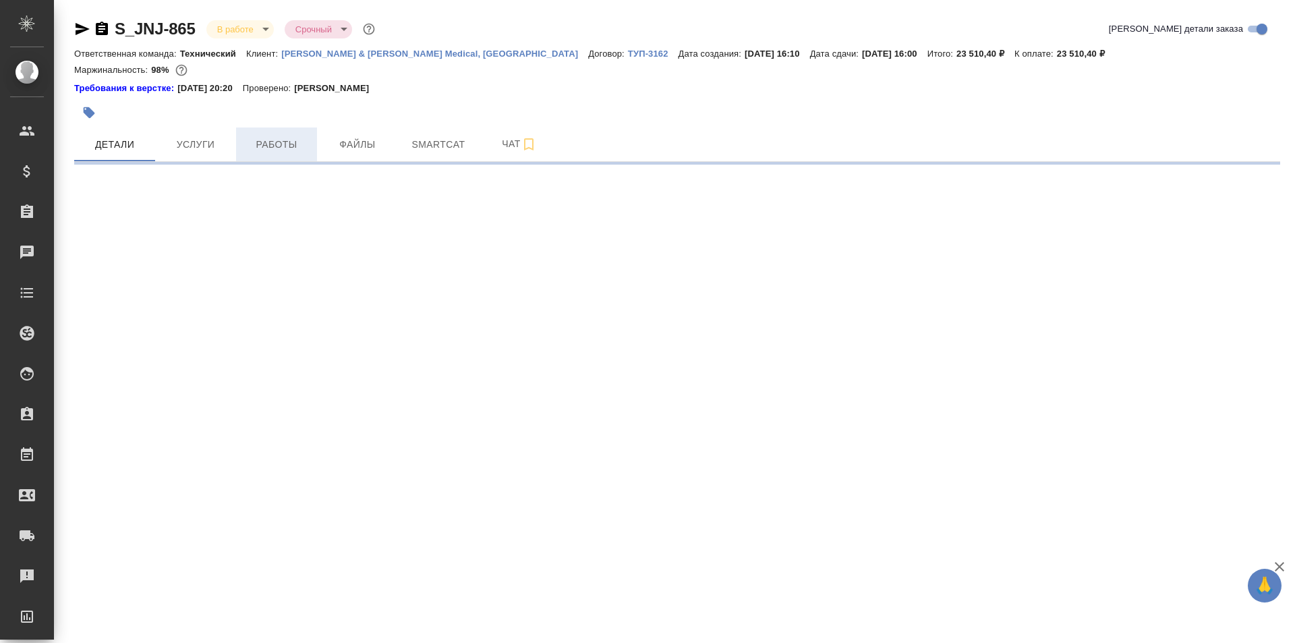
select select "RU"
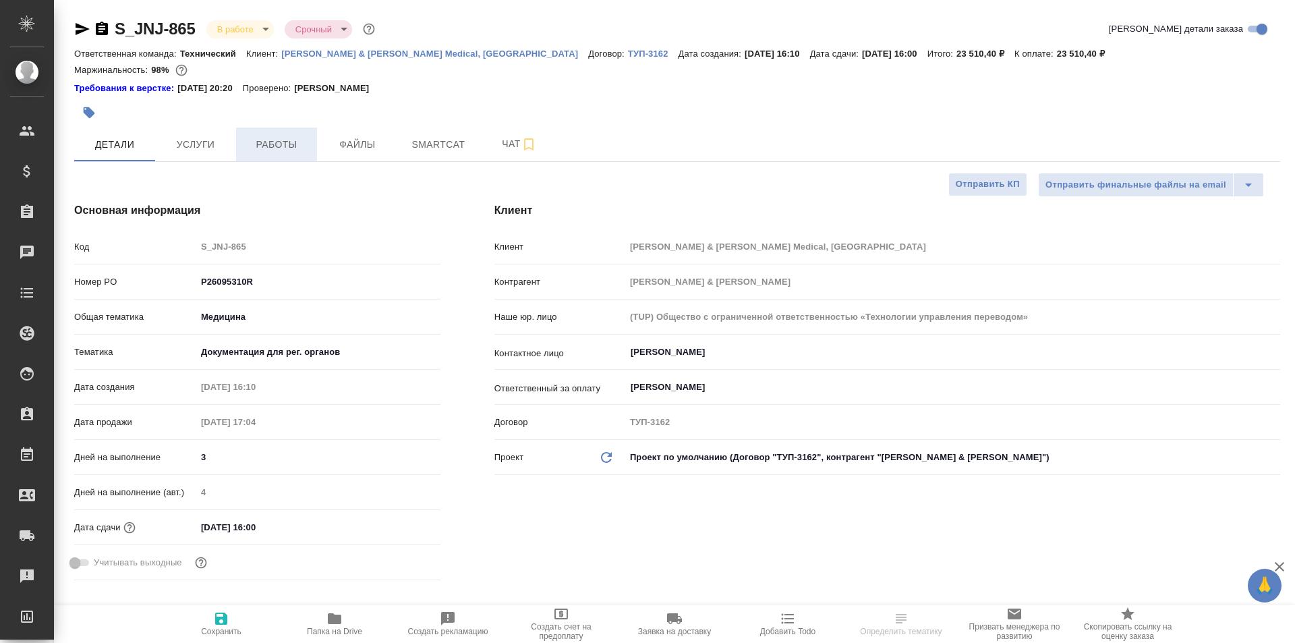
type textarea "x"
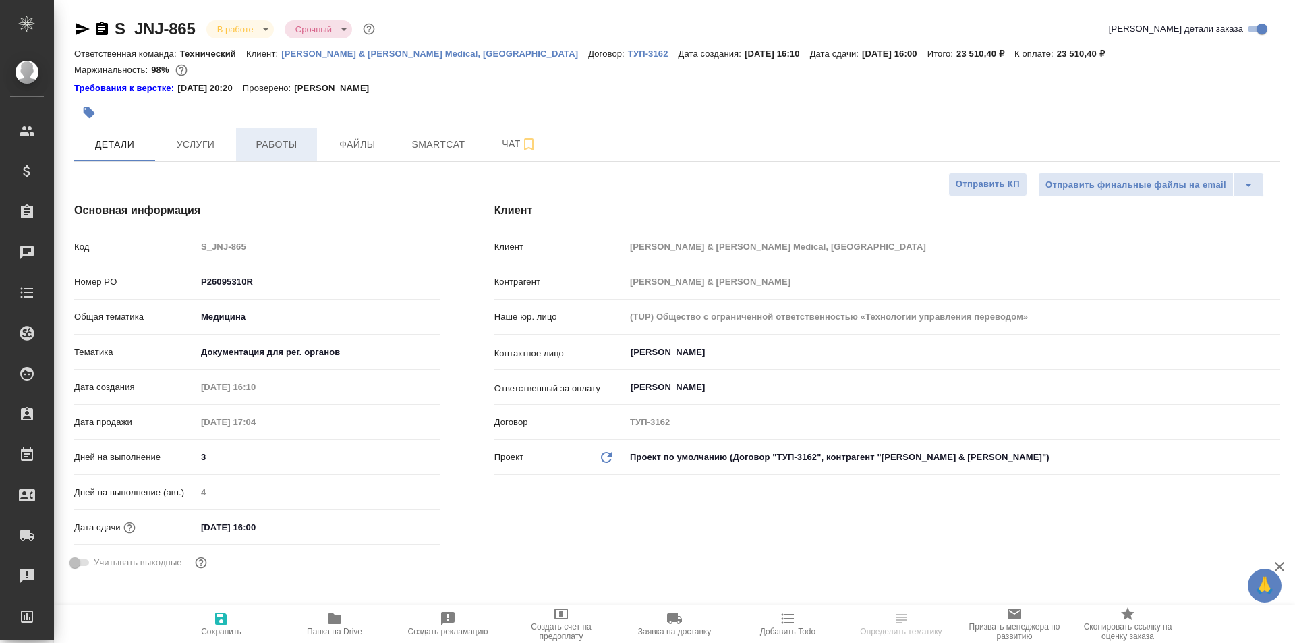
type textarea "x"
click at [277, 138] on span "Работы" at bounding box center [276, 144] width 65 height 17
type input "[PERSON_NAME]"
type input "Комаров Роман"
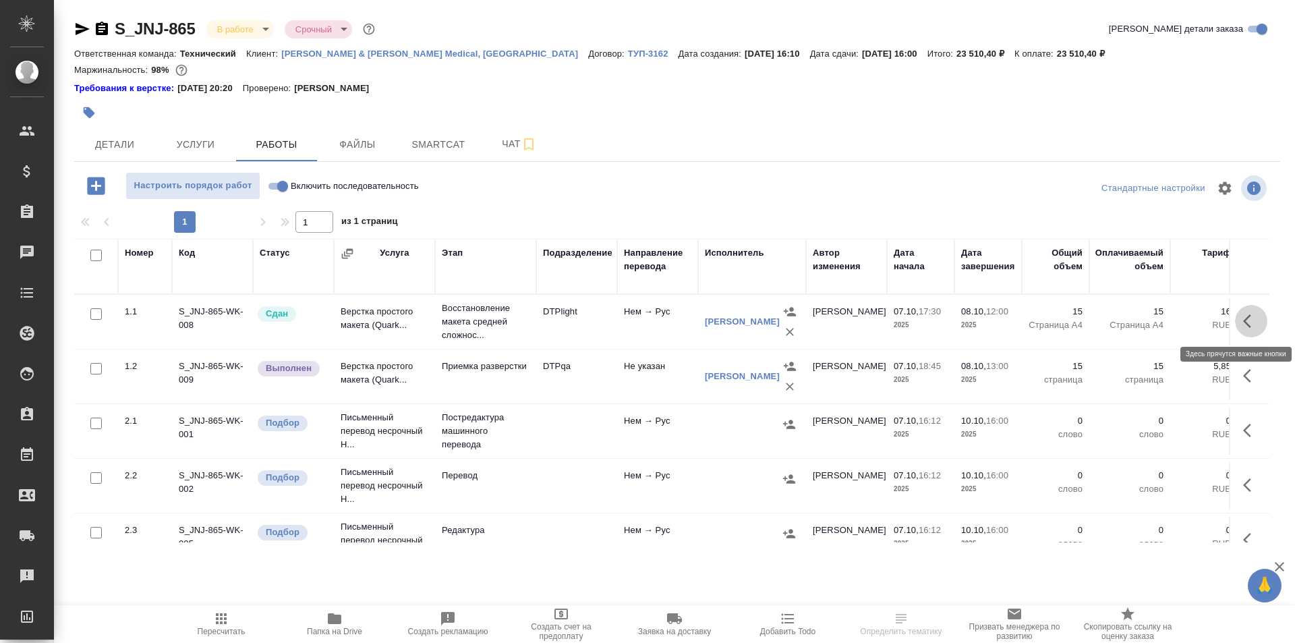
click at [1243, 319] on icon "button" at bounding box center [1251, 321] width 16 height 16
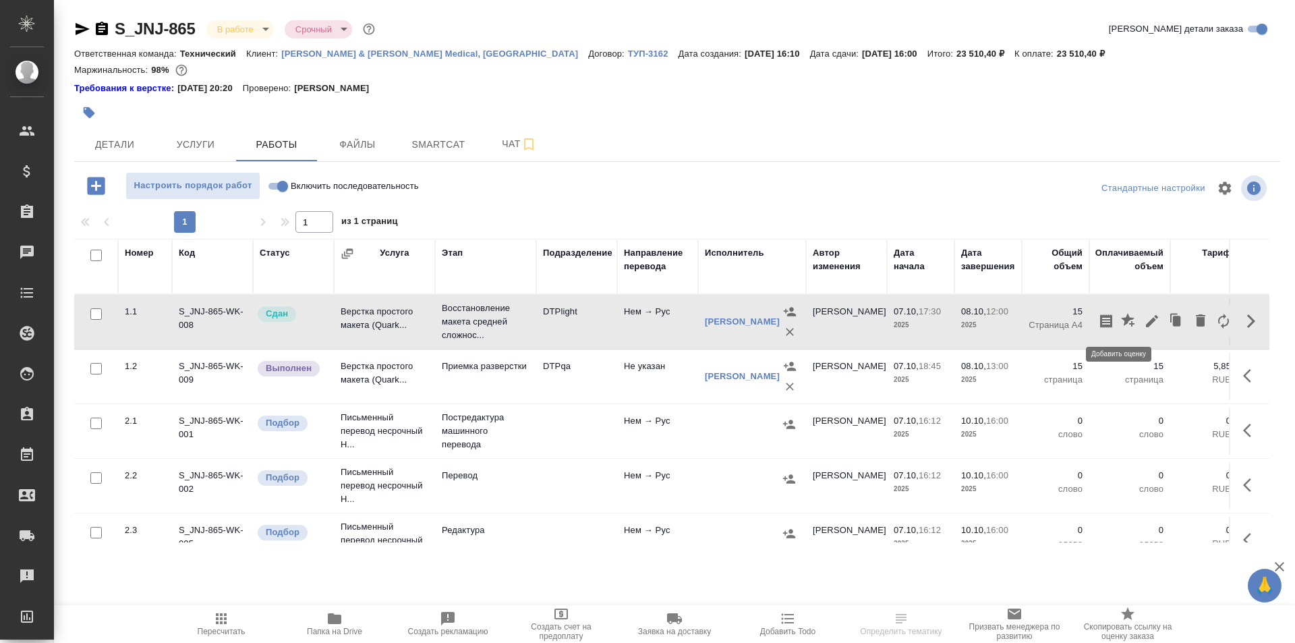
click at [1121, 318] on icon "button" at bounding box center [1127, 319] width 13 height 13
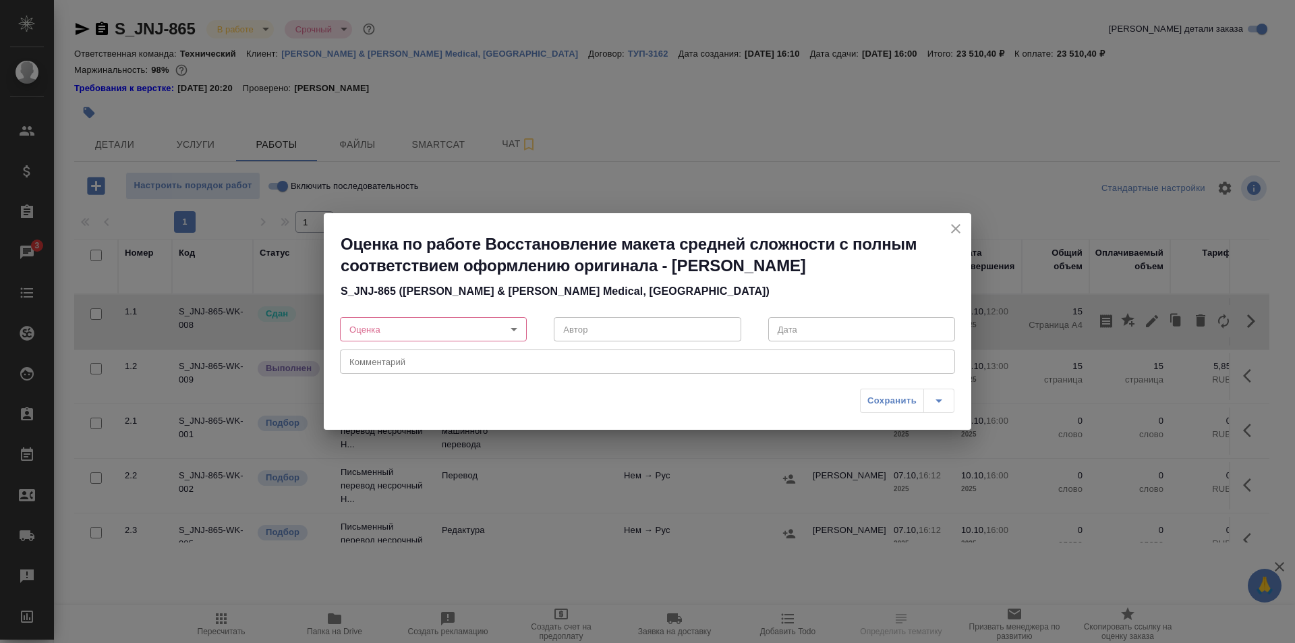
click at [451, 330] on body "🙏 .cls-1 fill:#fff; AWATERA Ismagilova Diana Клиенты Спецификации Заказы 3 Чаты…" at bounding box center [647, 321] width 1295 height 643
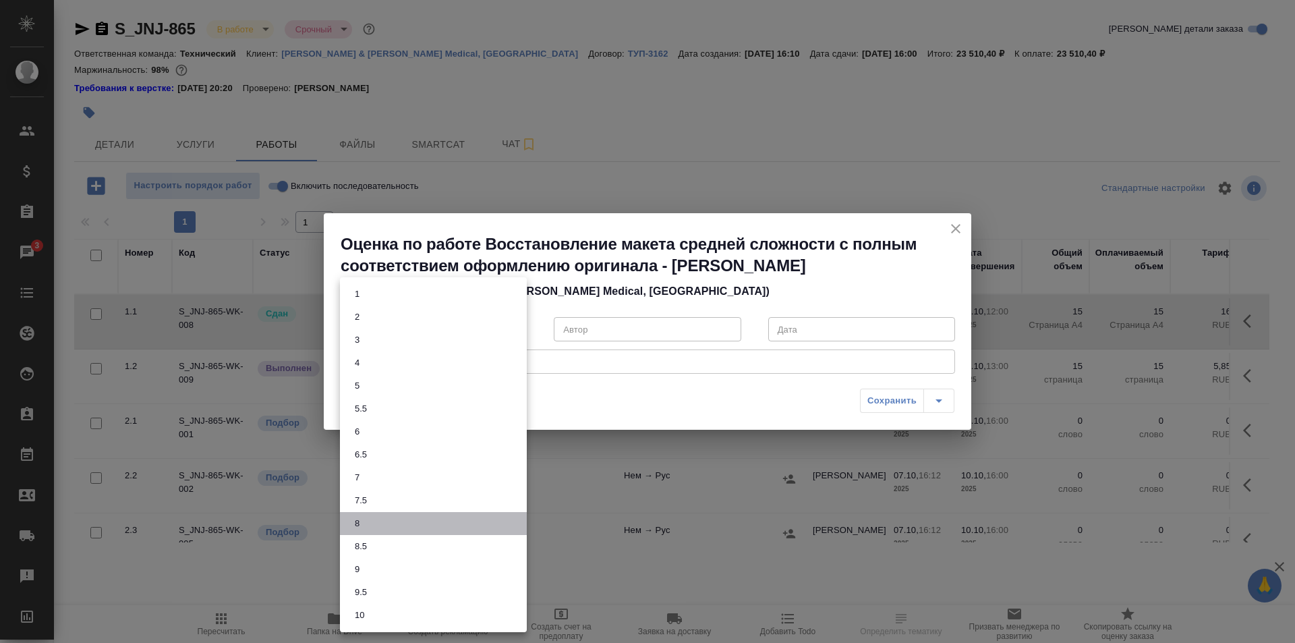
click at [365, 524] on li "8" at bounding box center [433, 523] width 187 height 23
type input "8"
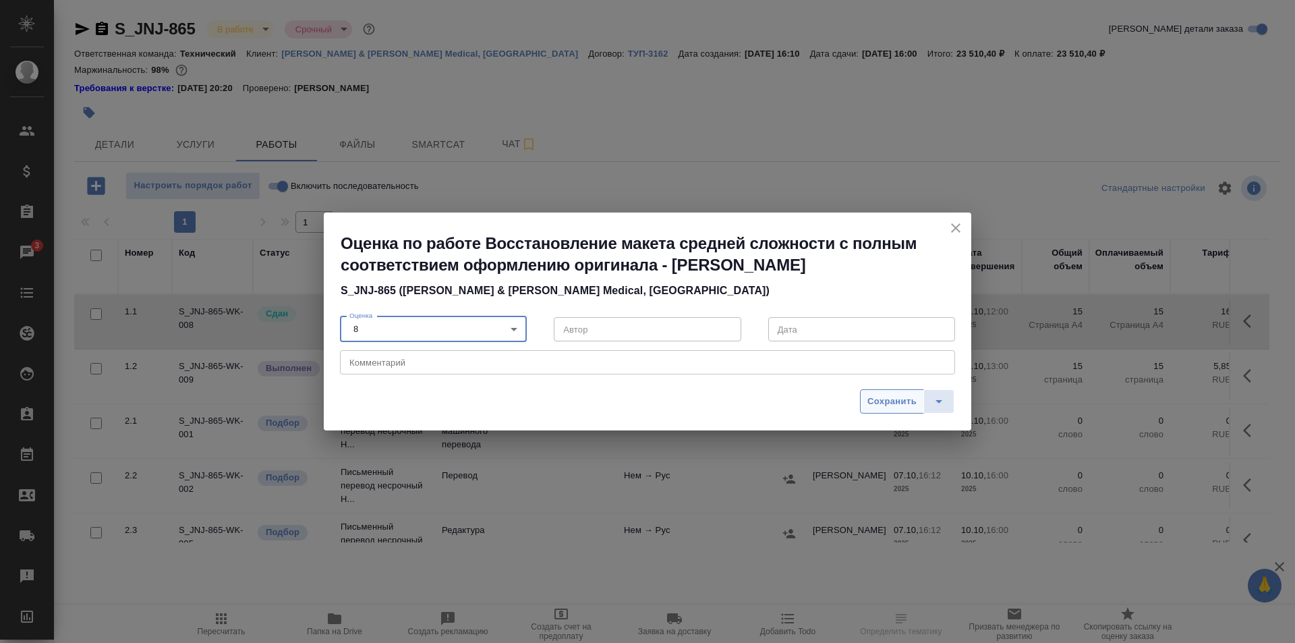
click at [894, 403] on span "Сохранить" at bounding box center [891, 402] width 49 height 16
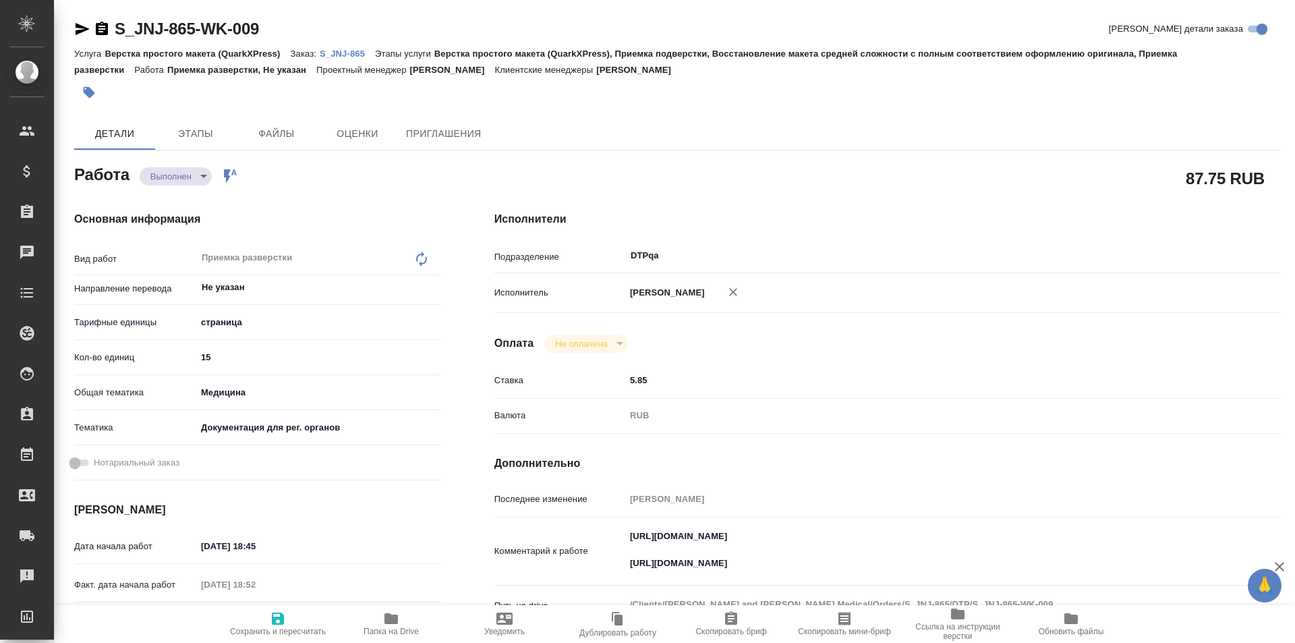
type textarea "x"
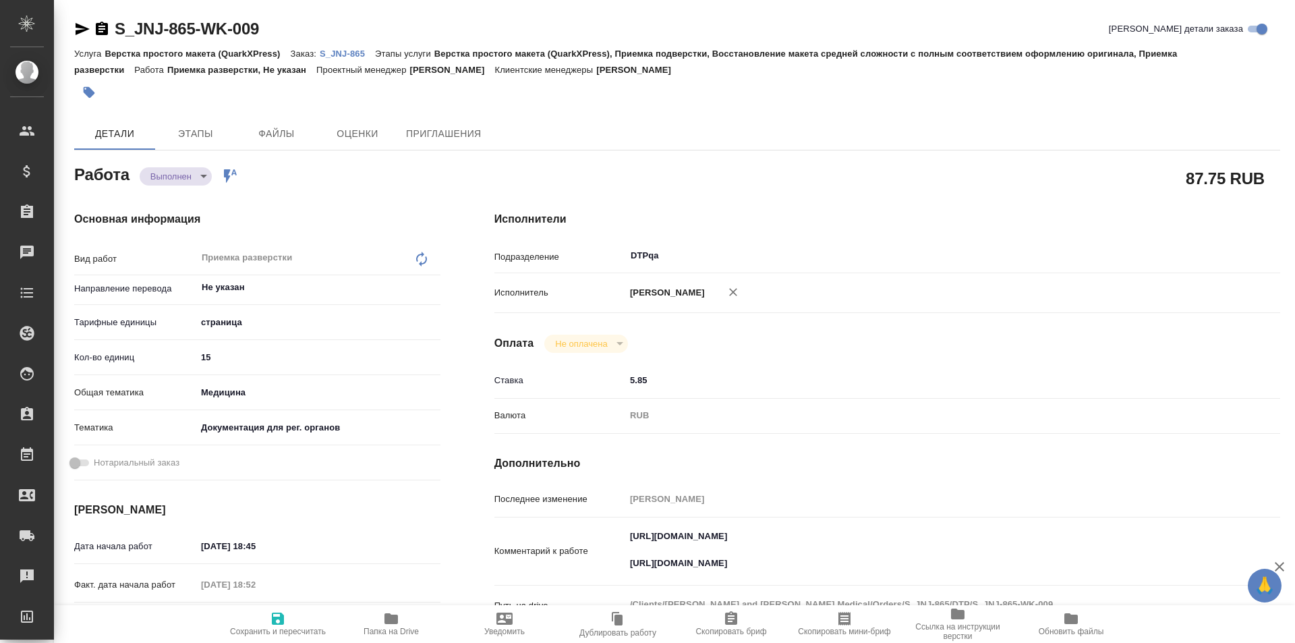
type textarea "x"
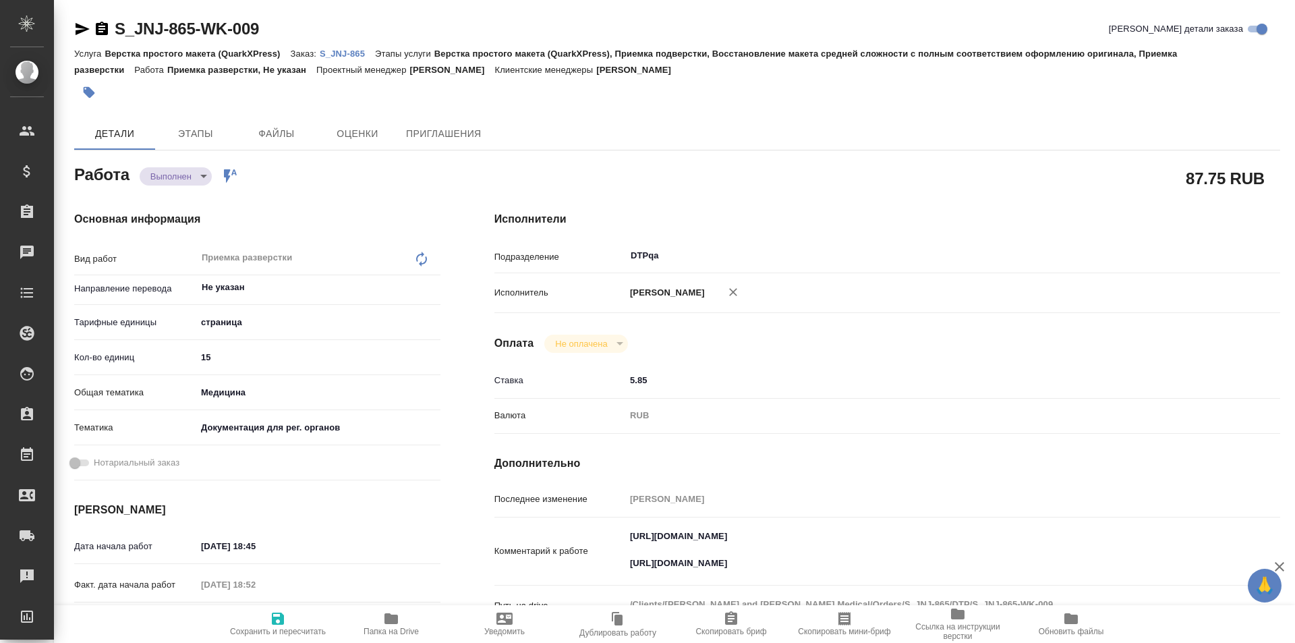
type textarea "x"
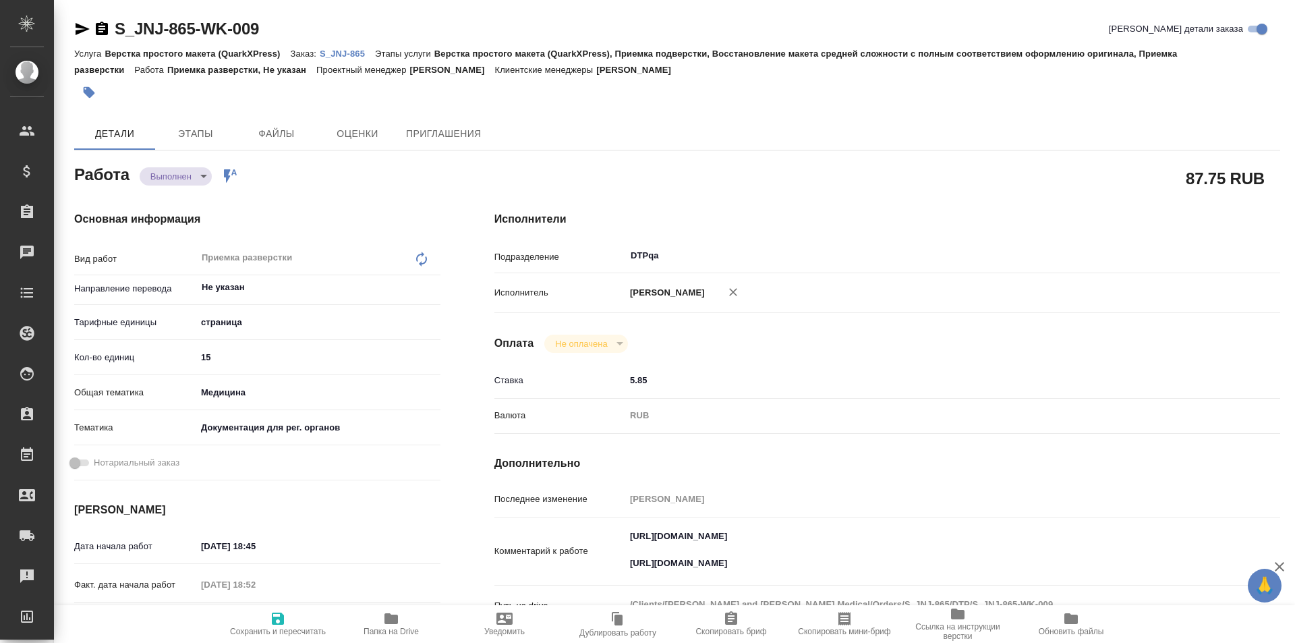
type textarea "x"
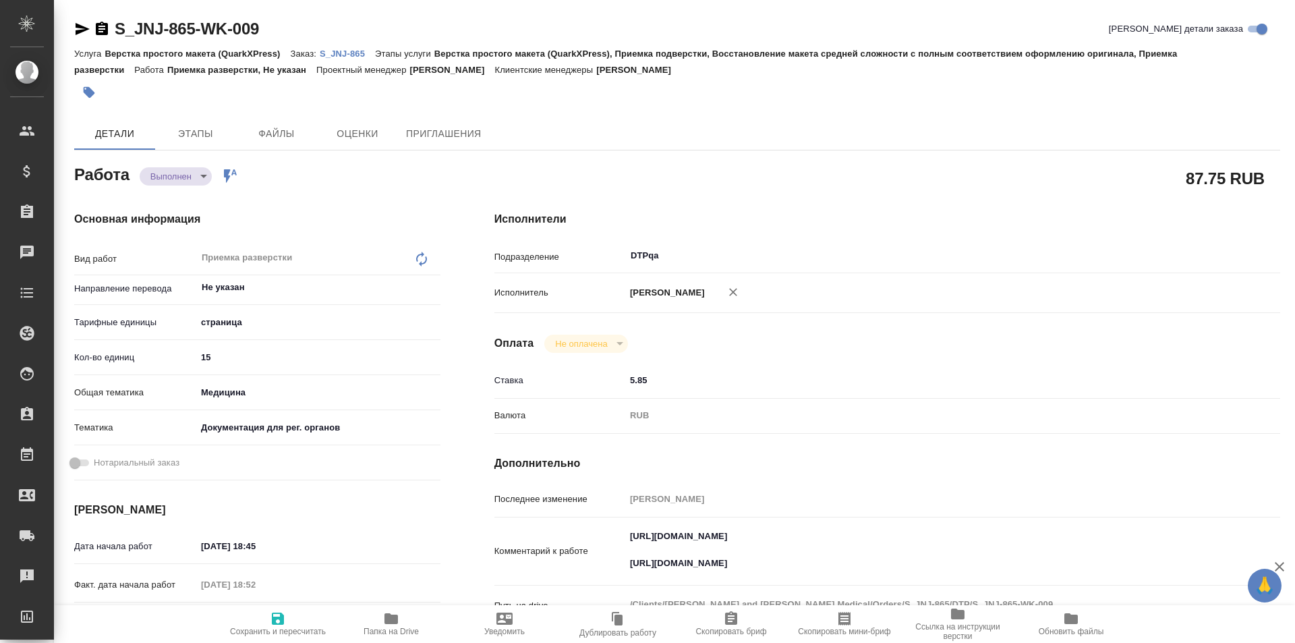
type textarea "x"
drag, startPoint x: 804, startPoint y: 531, endPoint x: 602, endPoint y: 536, distance: 202.4
click at [602, 536] on div "Комментарий к работе https://tera.awatera.com/Work/68e5056c78c9b799ba5b2c94/ ht…" at bounding box center [887, 552] width 786 height 58
type textarea "x"
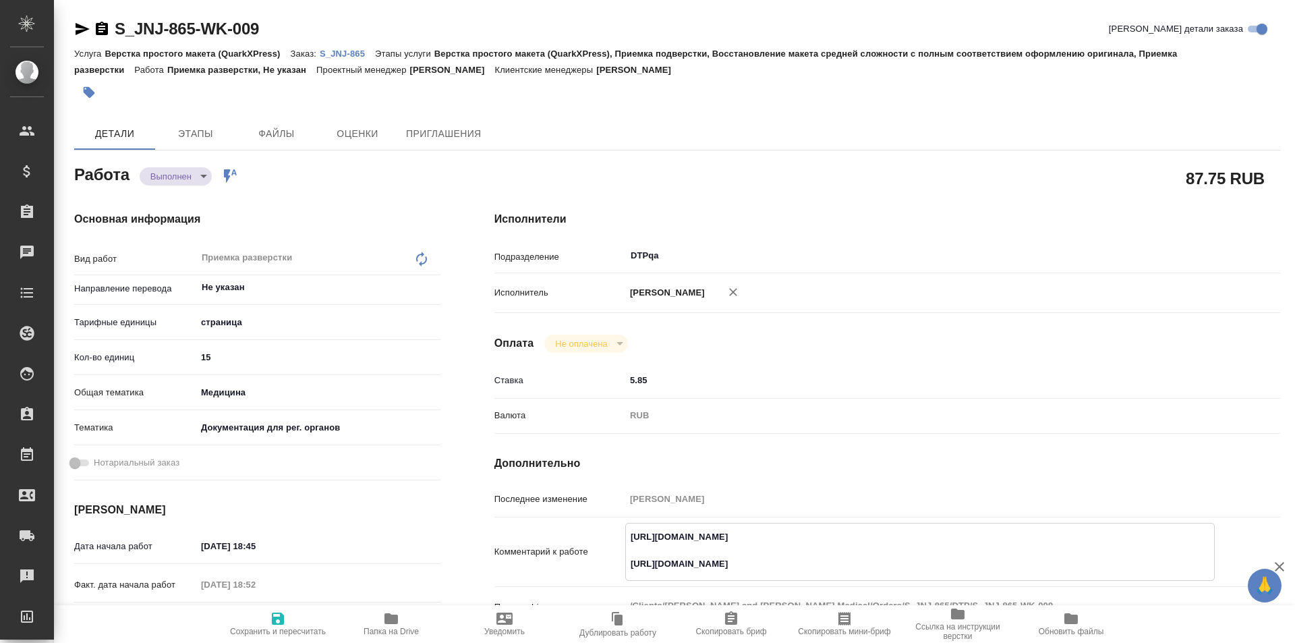
type textarea "x"
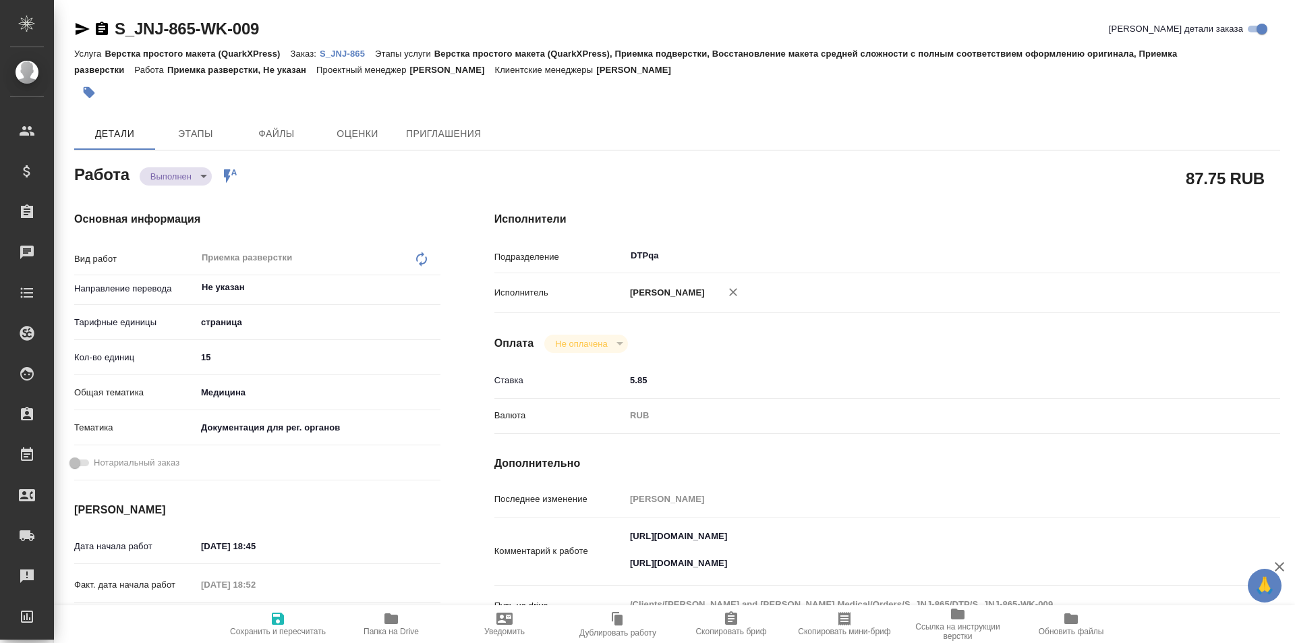
type textarea "x"
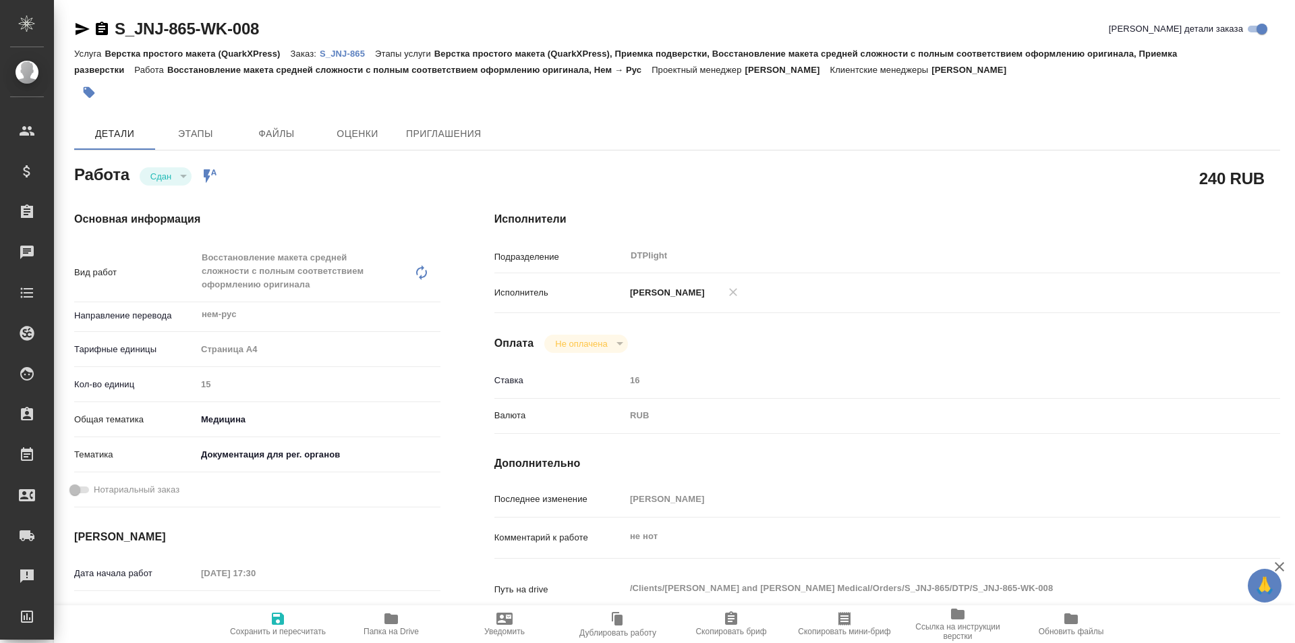
type textarea "x"
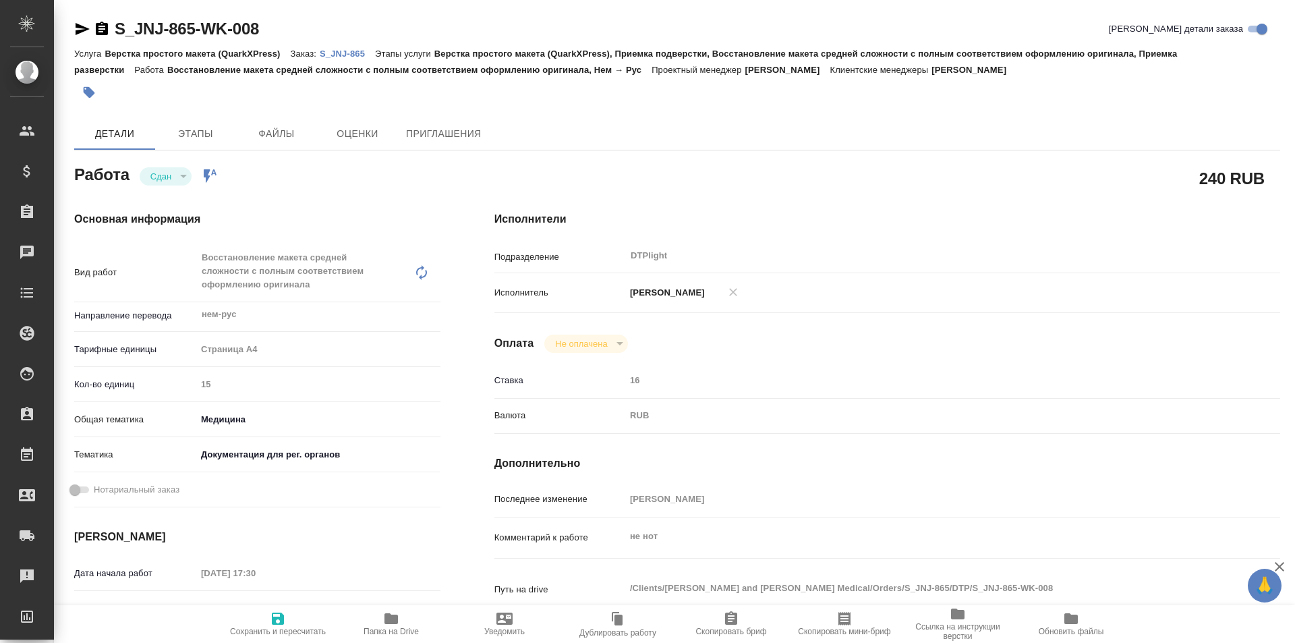
type textarea "x"
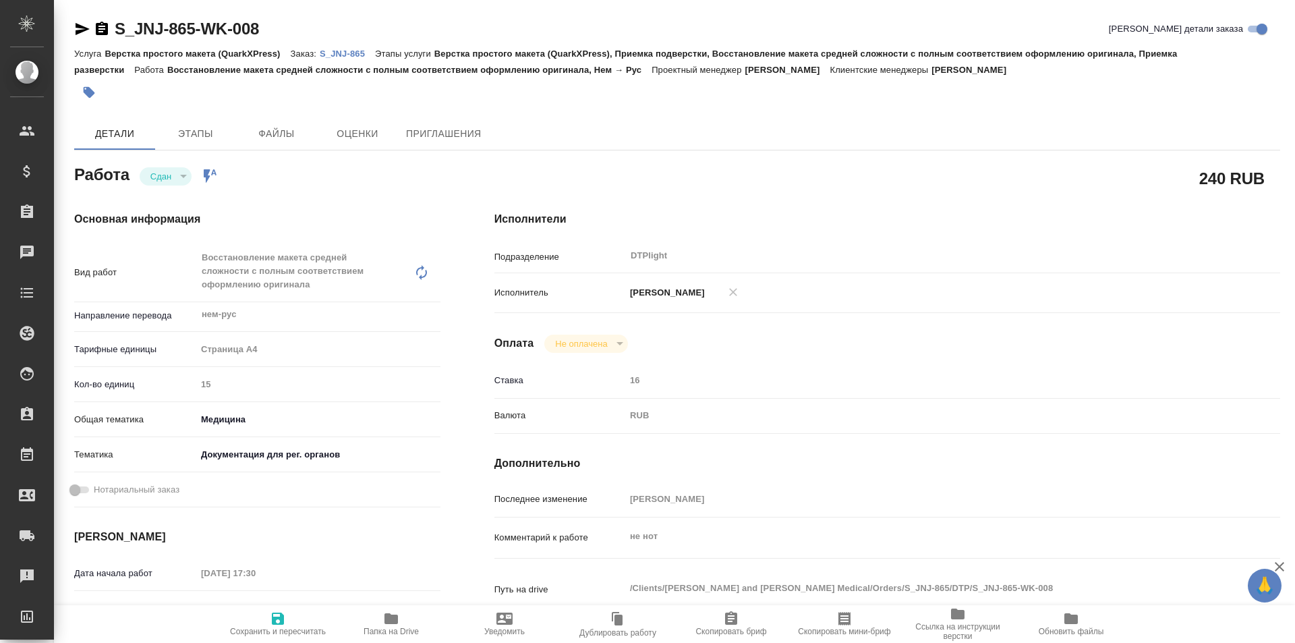
type textarea "x"
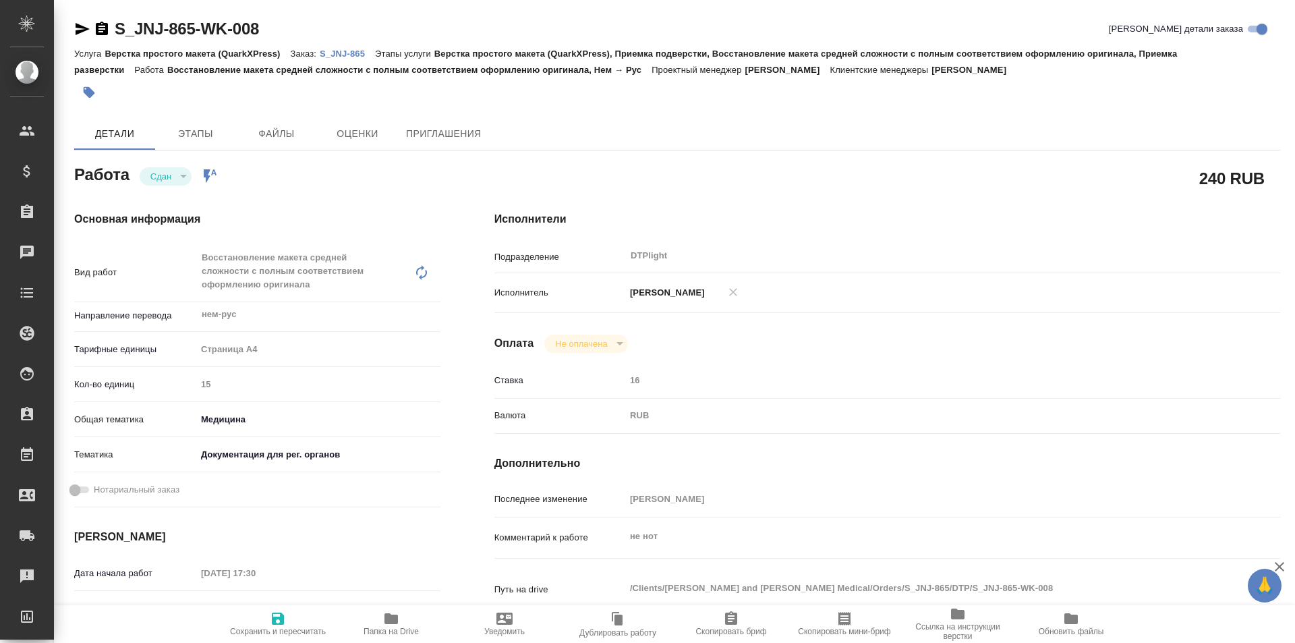
type textarea "x"
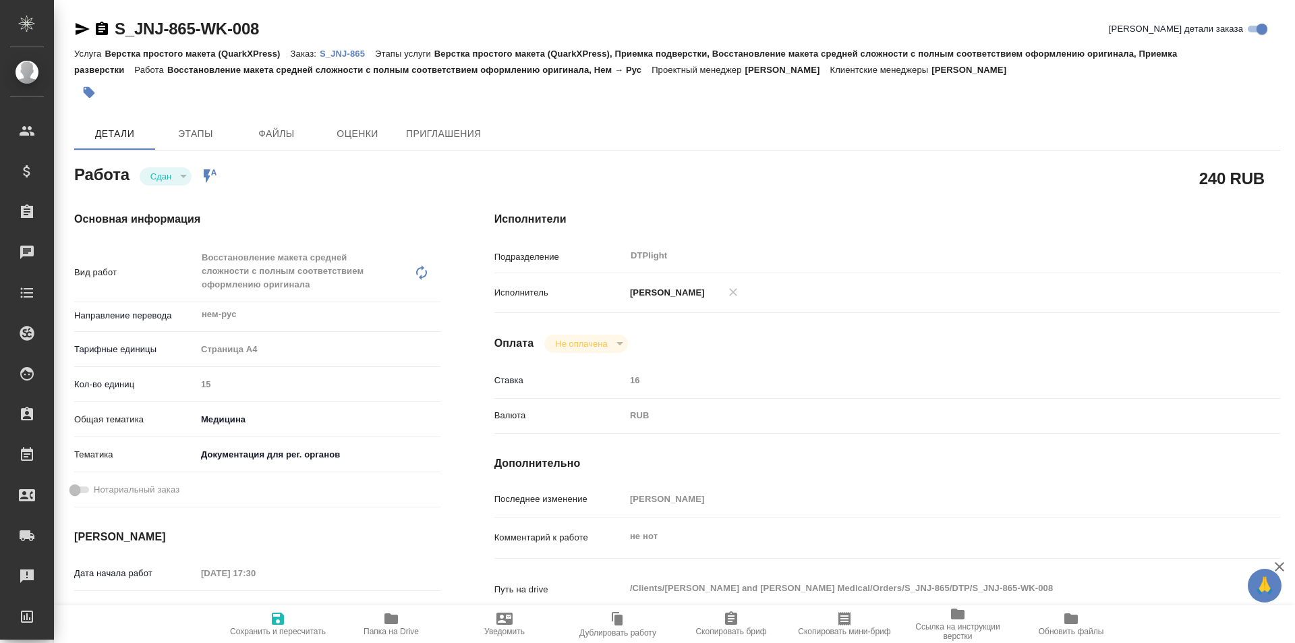
type textarea "x"
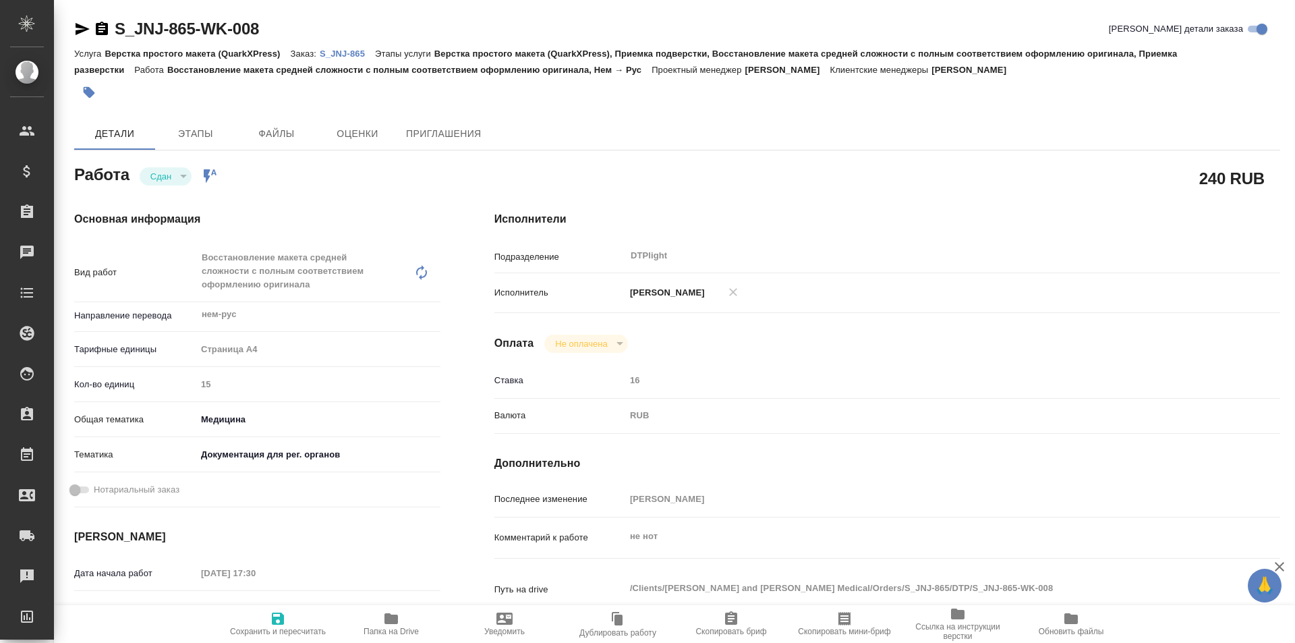
type textarea "x"
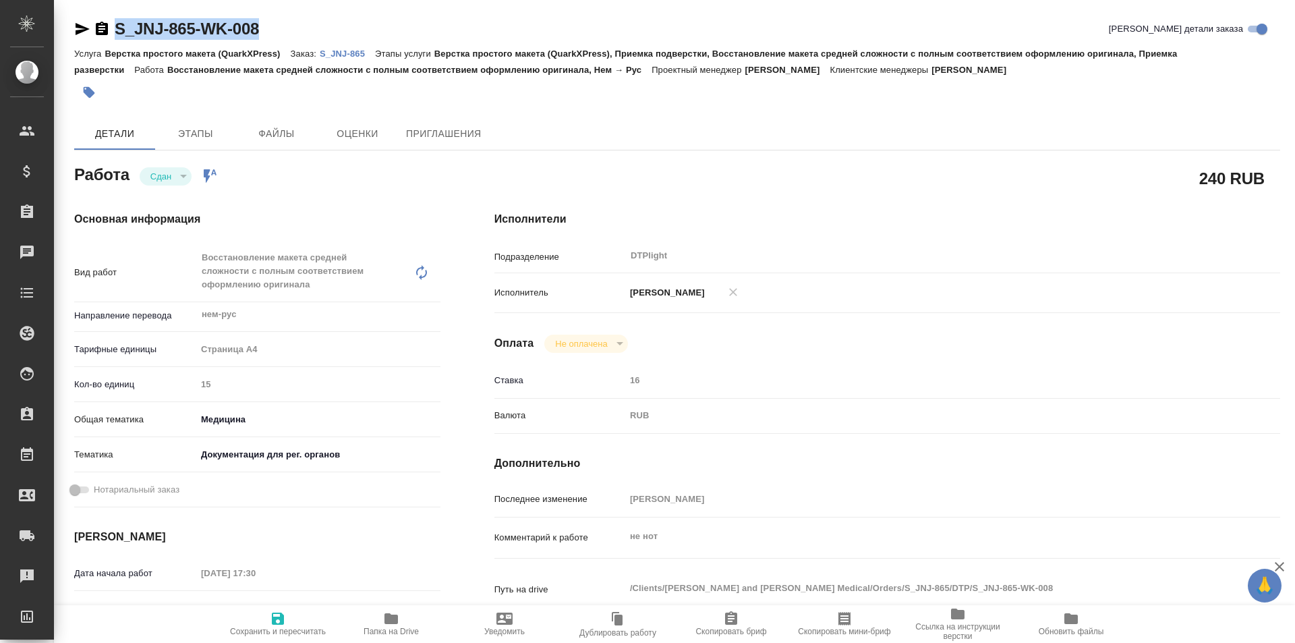
drag, startPoint x: 312, startPoint y: 19, endPoint x: 113, endPoint y: 20, distance: 199.0
click at [109, 20] on div "S_JNJ-865-WK-008 Кратко детали заказа" at bounding box center [677, 29] width 1206 height 22
copy link "S_JNJ-865-WK-008"
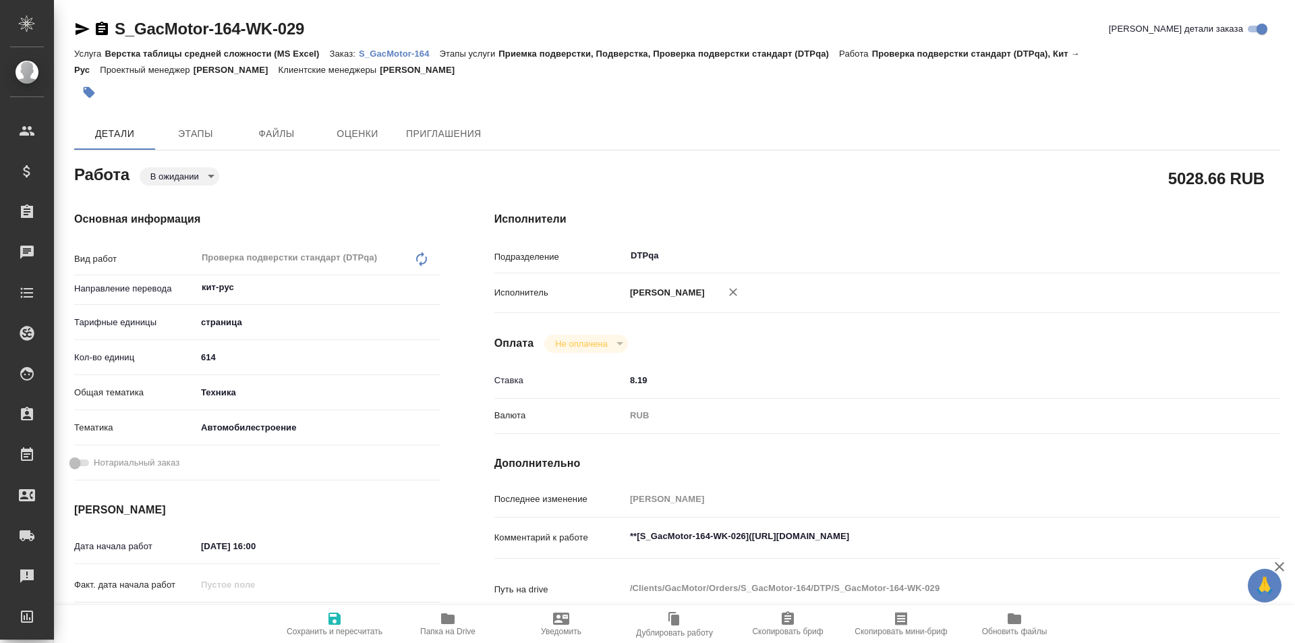
type textarea "x"
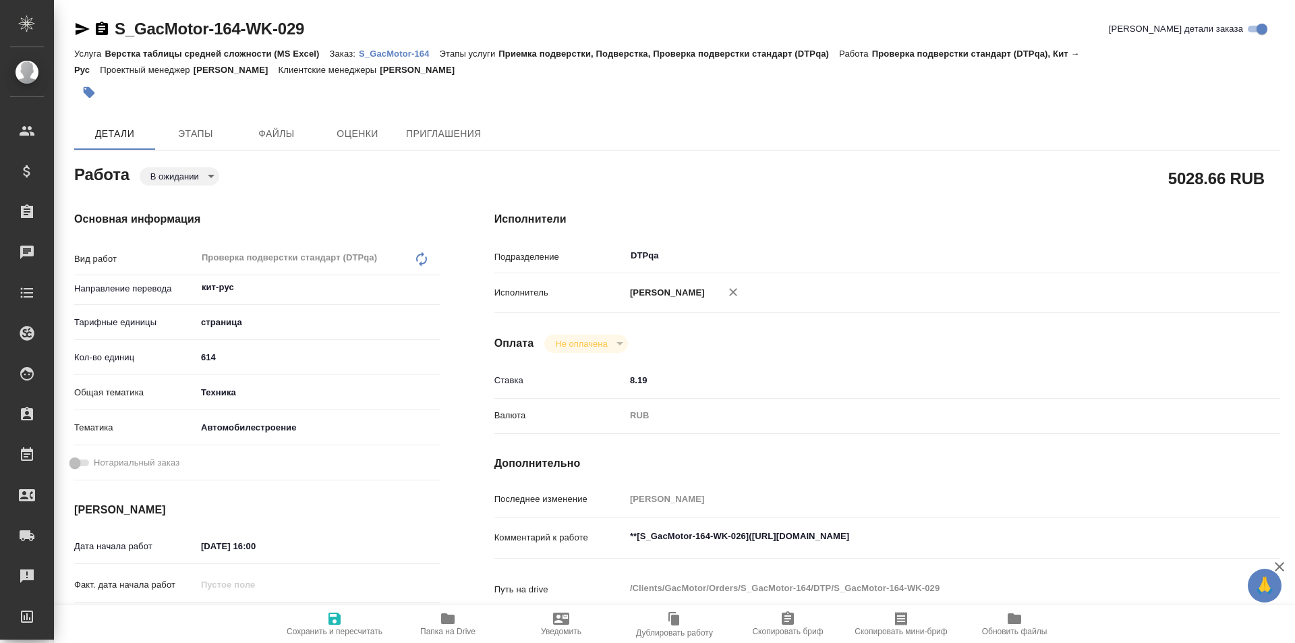
type textarea "x"
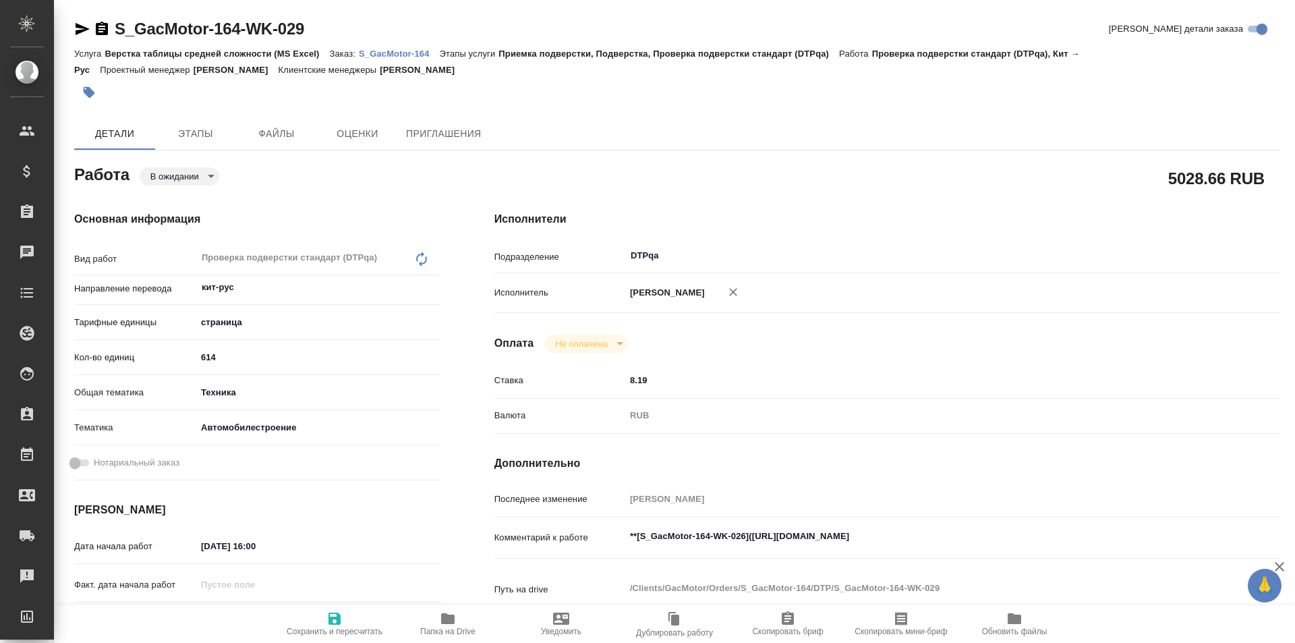
type textarea "x"
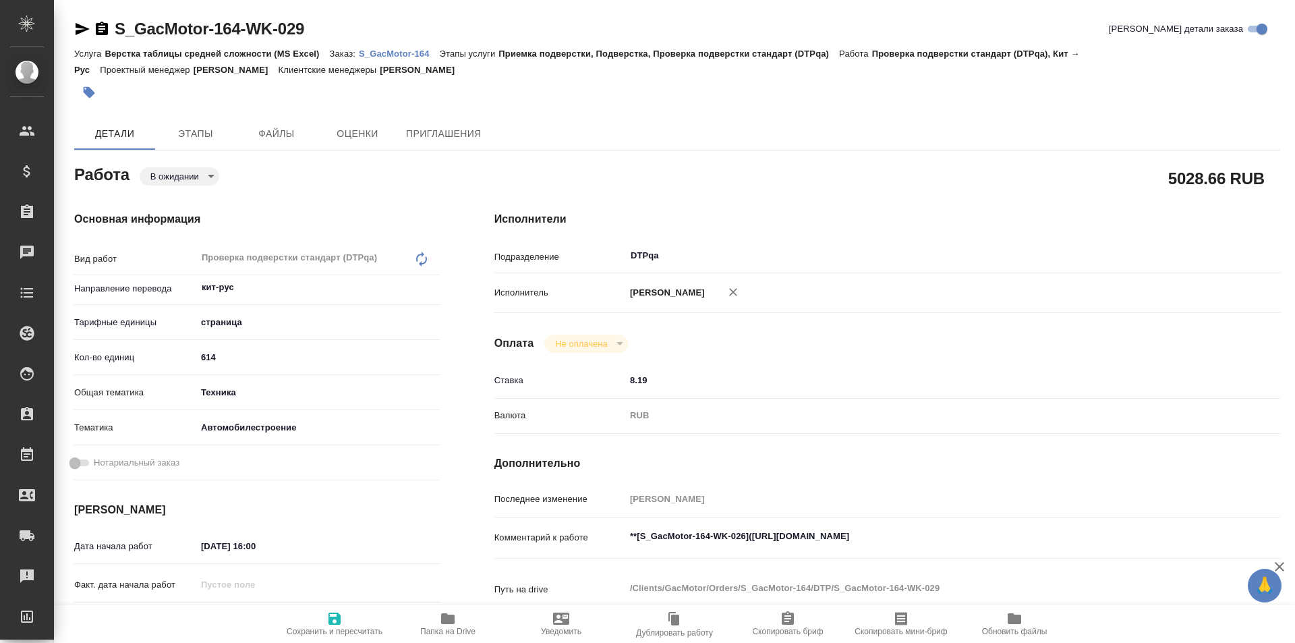
type textarea "x"
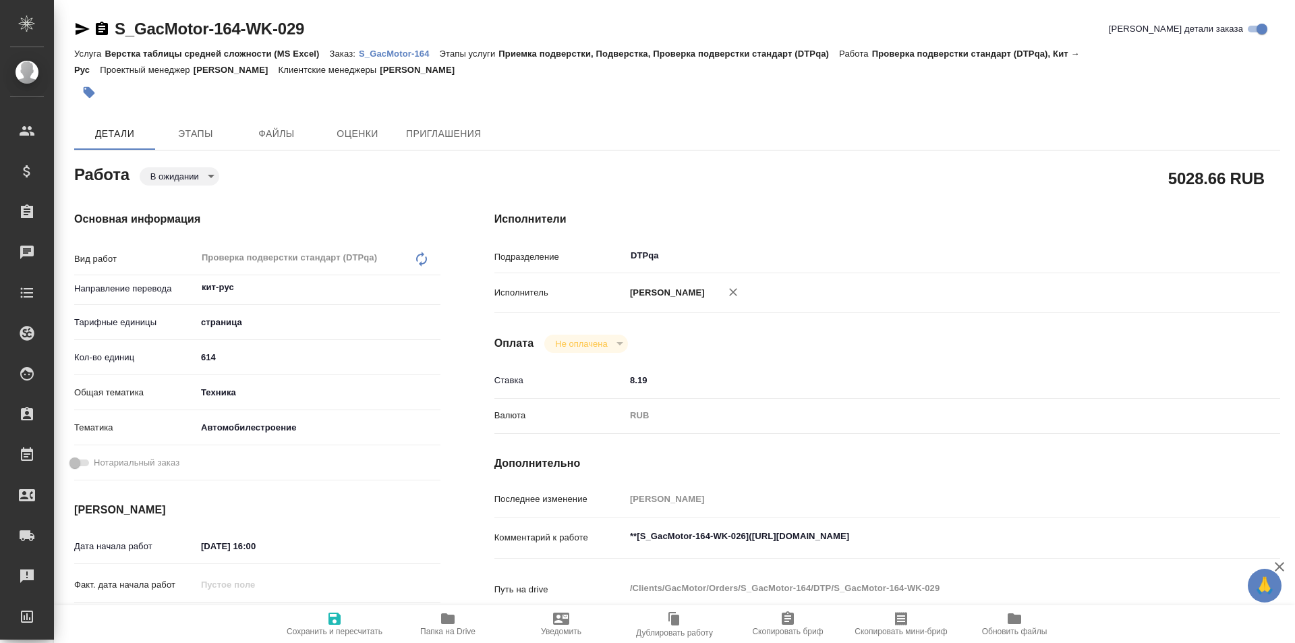
type textarea "x"
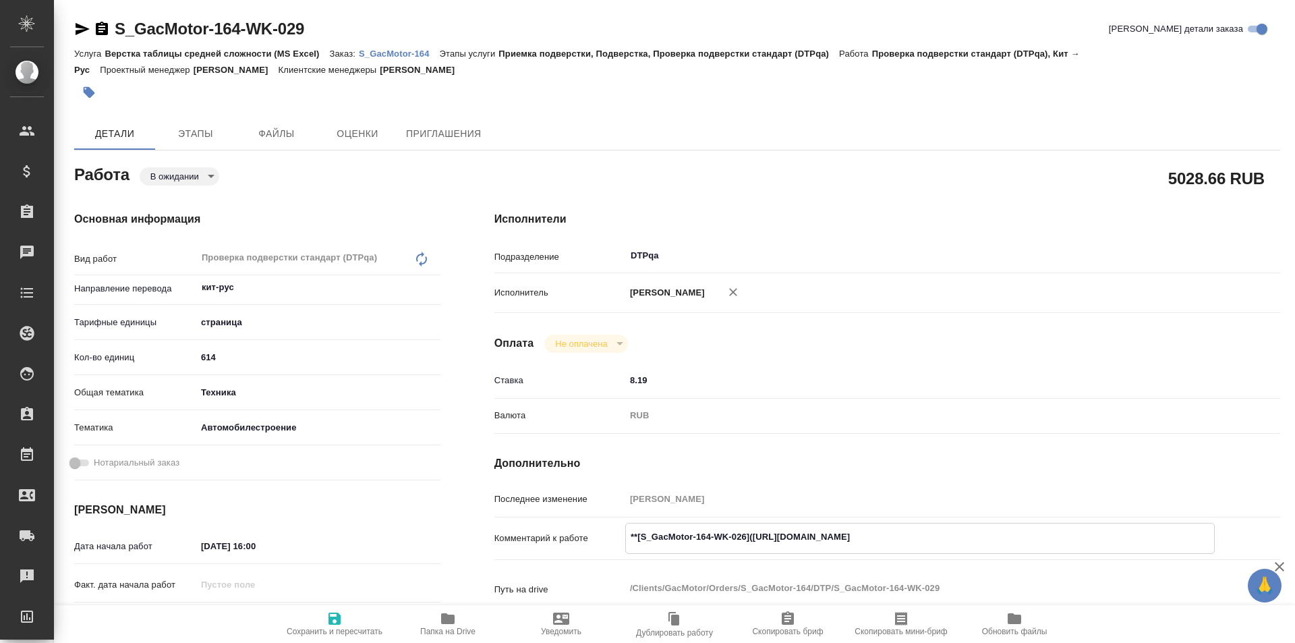
type textarea "x"
drag, startPoint x: 1002, startPoint y: 533, endPoint x: 753, endPoint y: 535, distance: 248.9
click at [753, 535] on textarea "**[S_GacMotor-164-WK-026]([URL][DOMAIN_NAME]" at bounding box center [920, 536] width 588 height 23
type textarea "x"
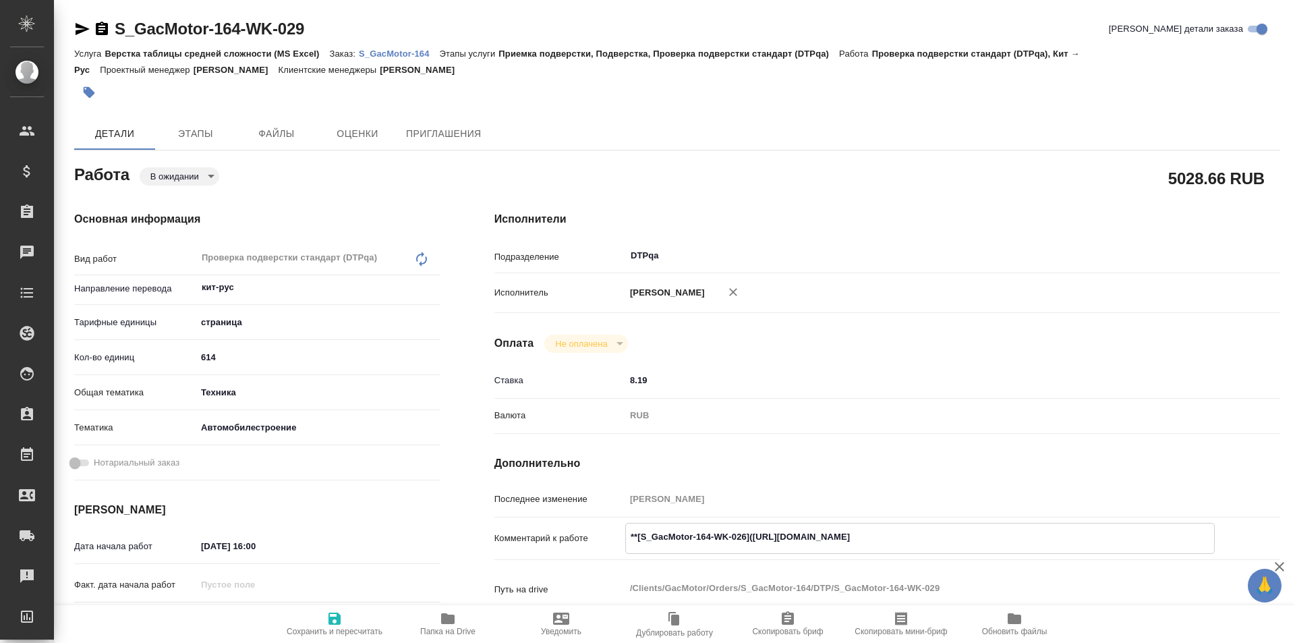
type textarea "x"
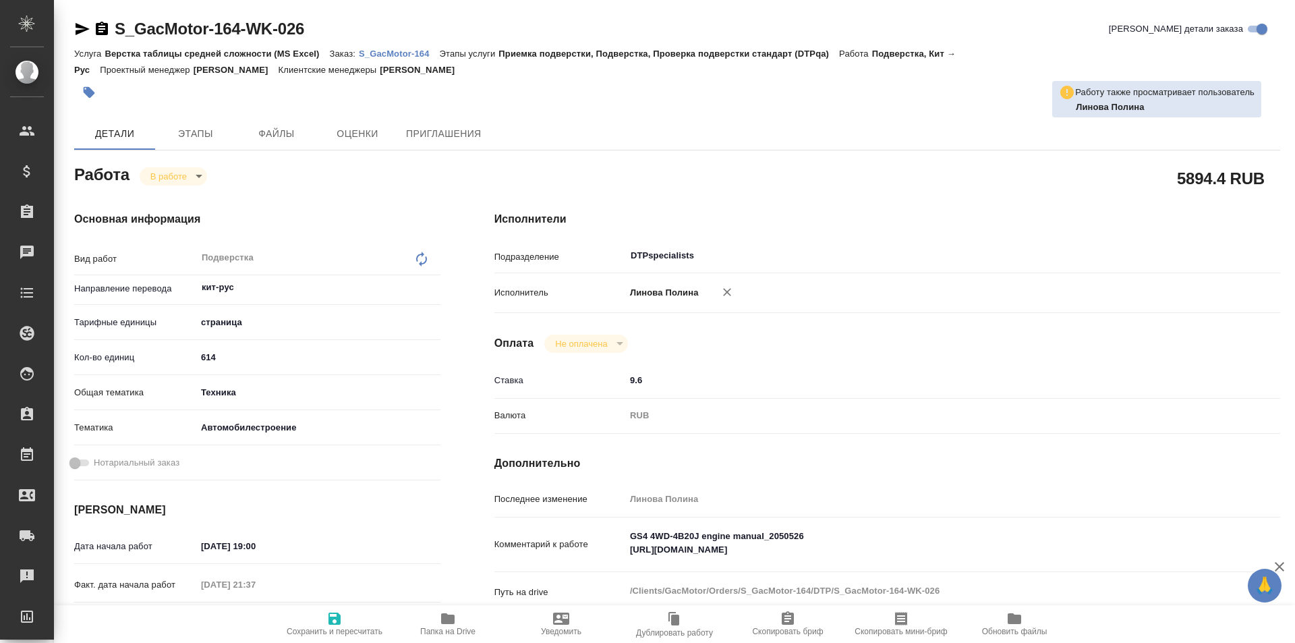
type textarea "x"
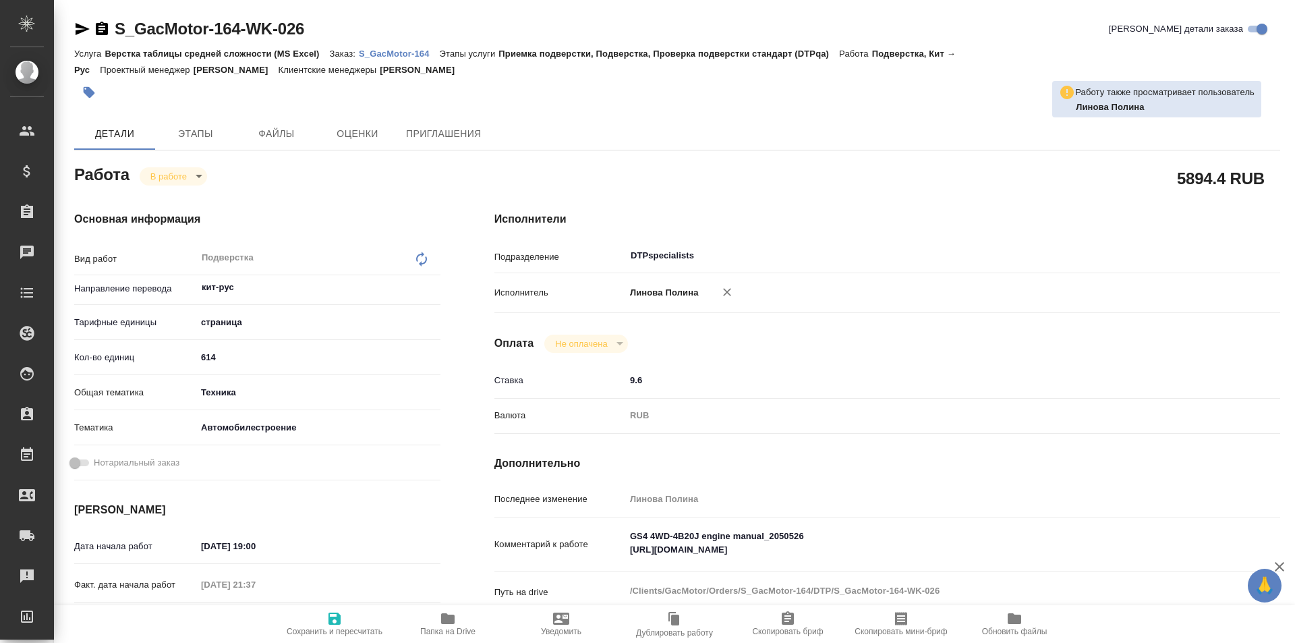
type textarea "x"
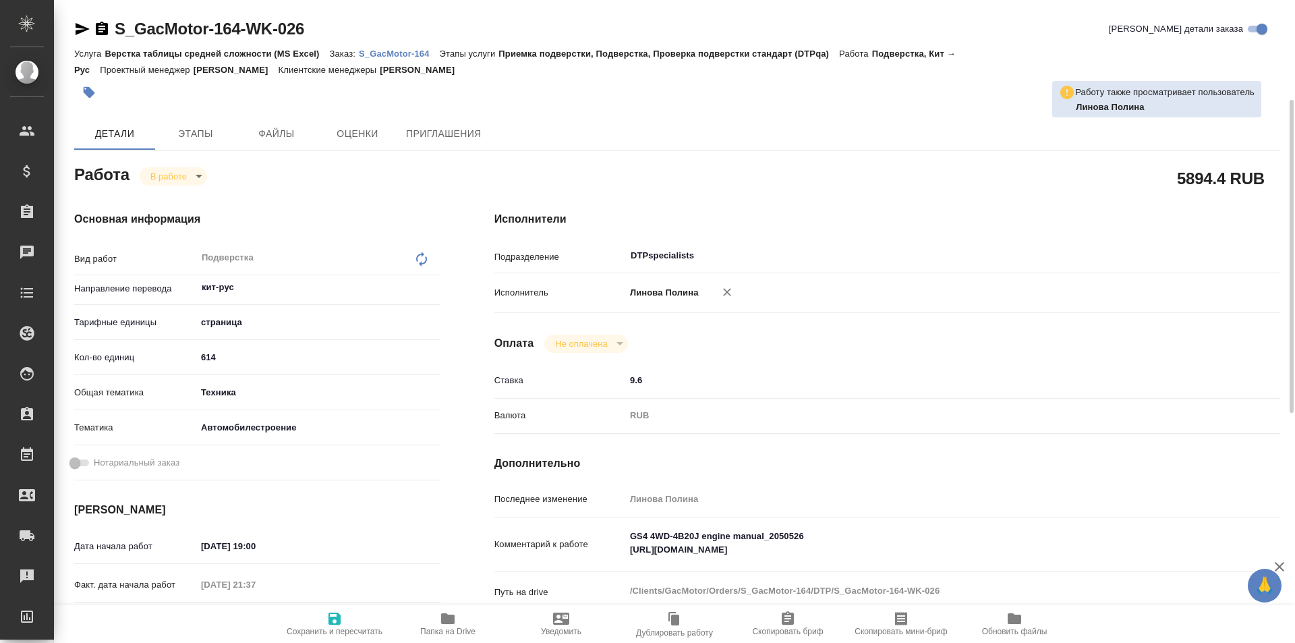
scroll to position [67, 0]
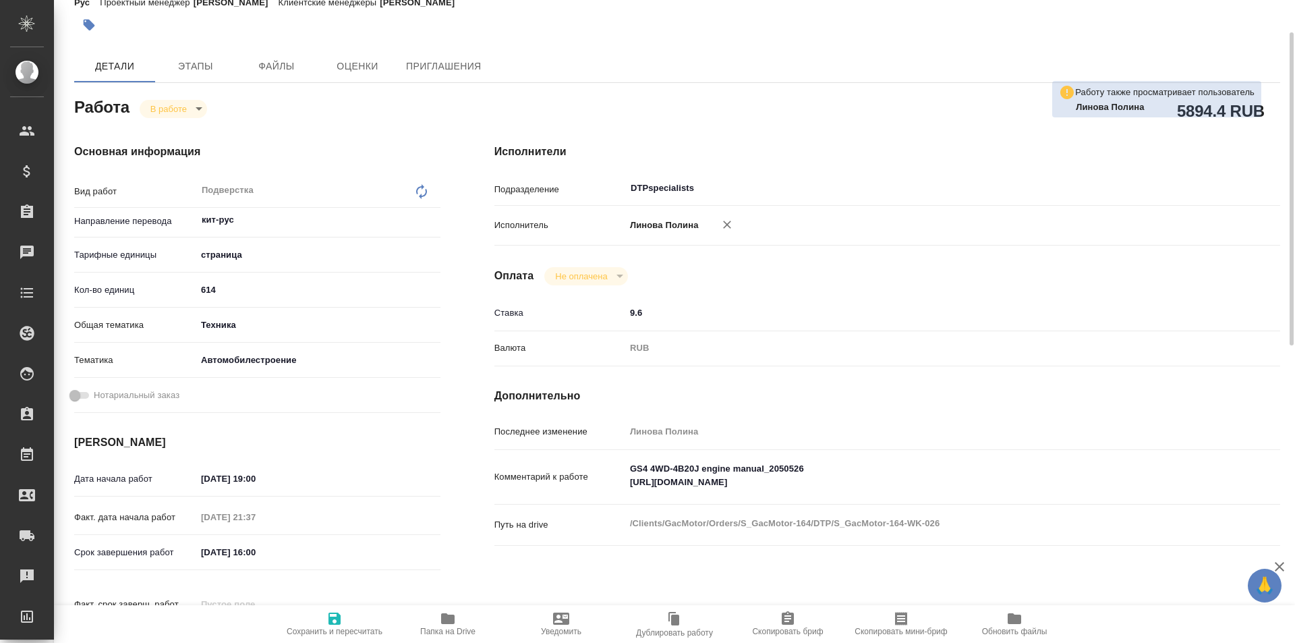
type textarea "x"
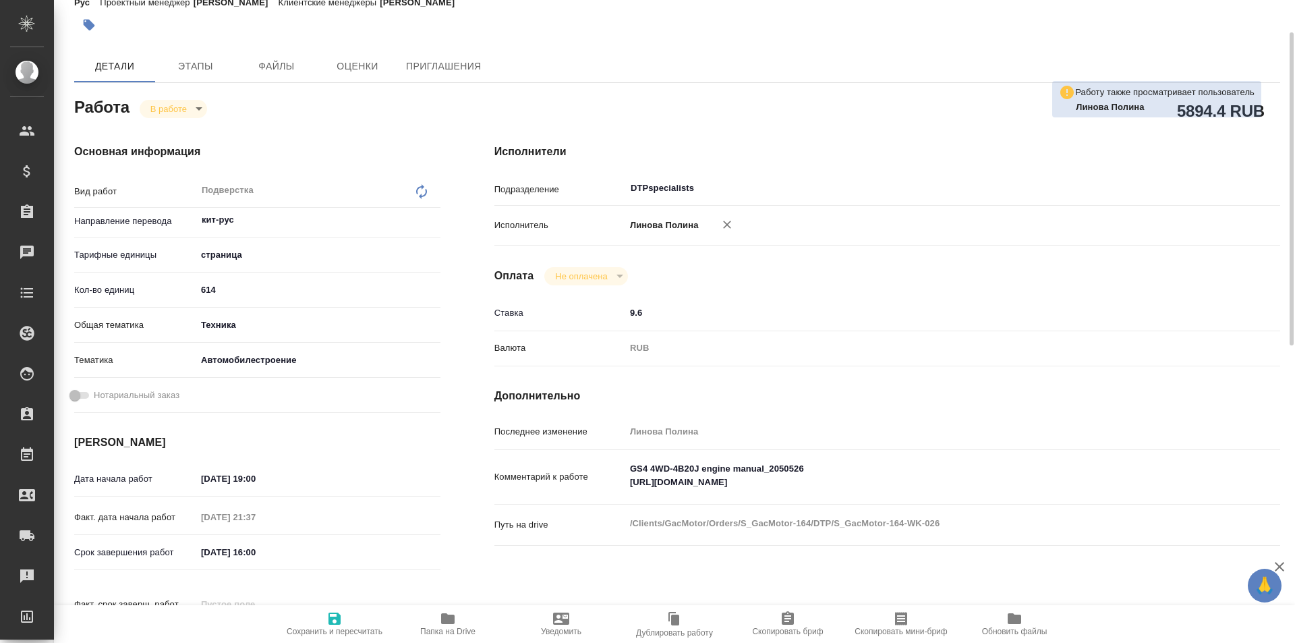
click at [442, 618] on icon "button" at bounding box center [447, 618] width 13 height 11
type textarea "x"
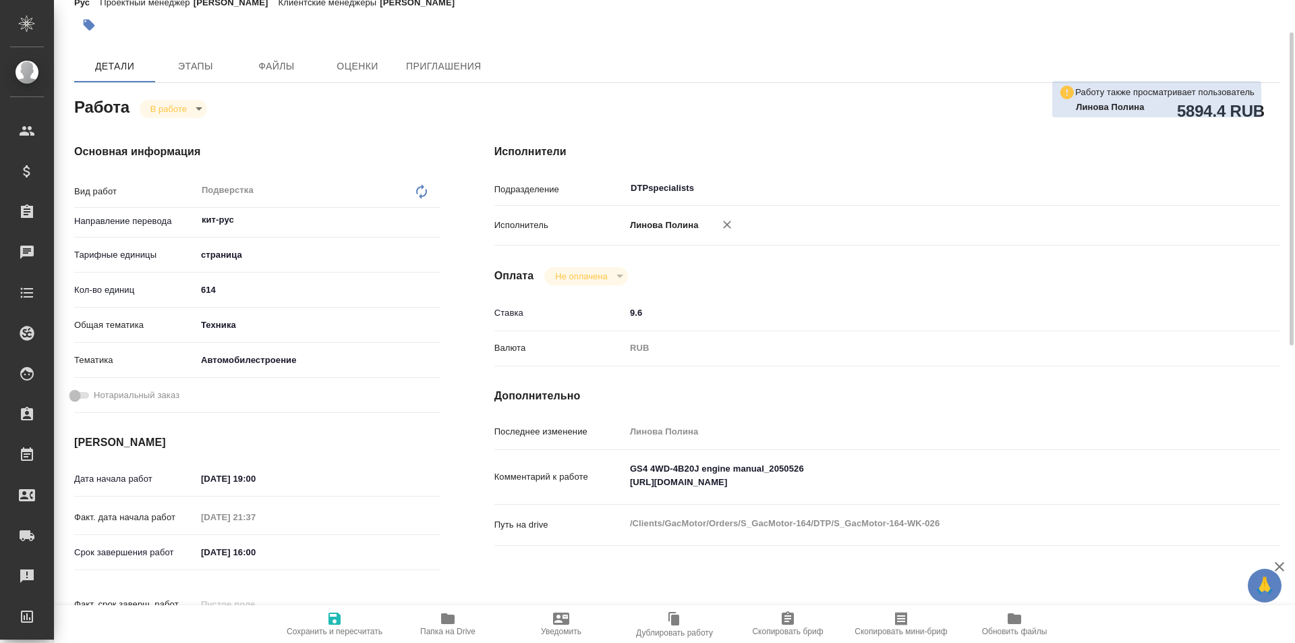
type textarea "x"
